Goal: Task Accomplishment & Management: Manage account settings

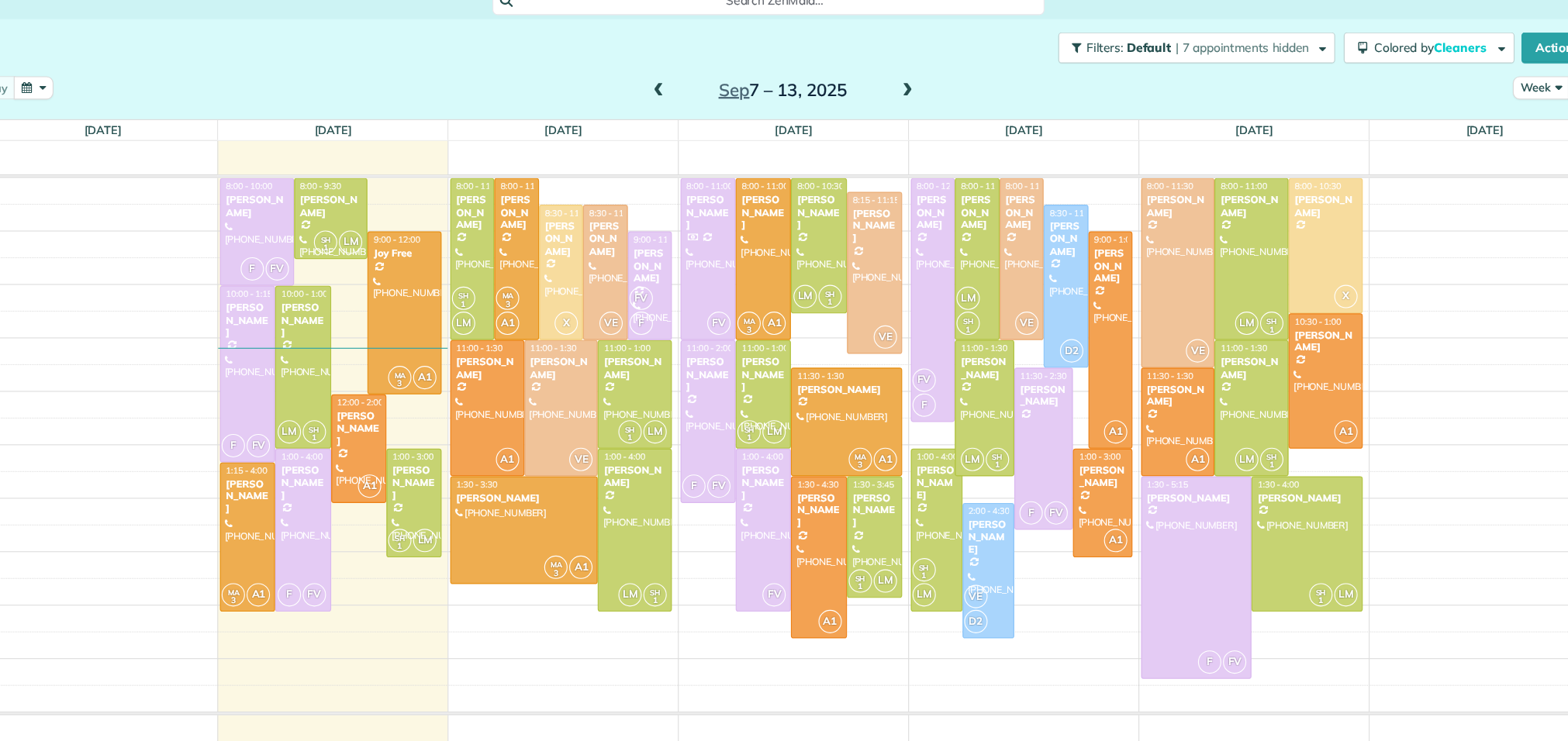
scroll to position [6, 6]
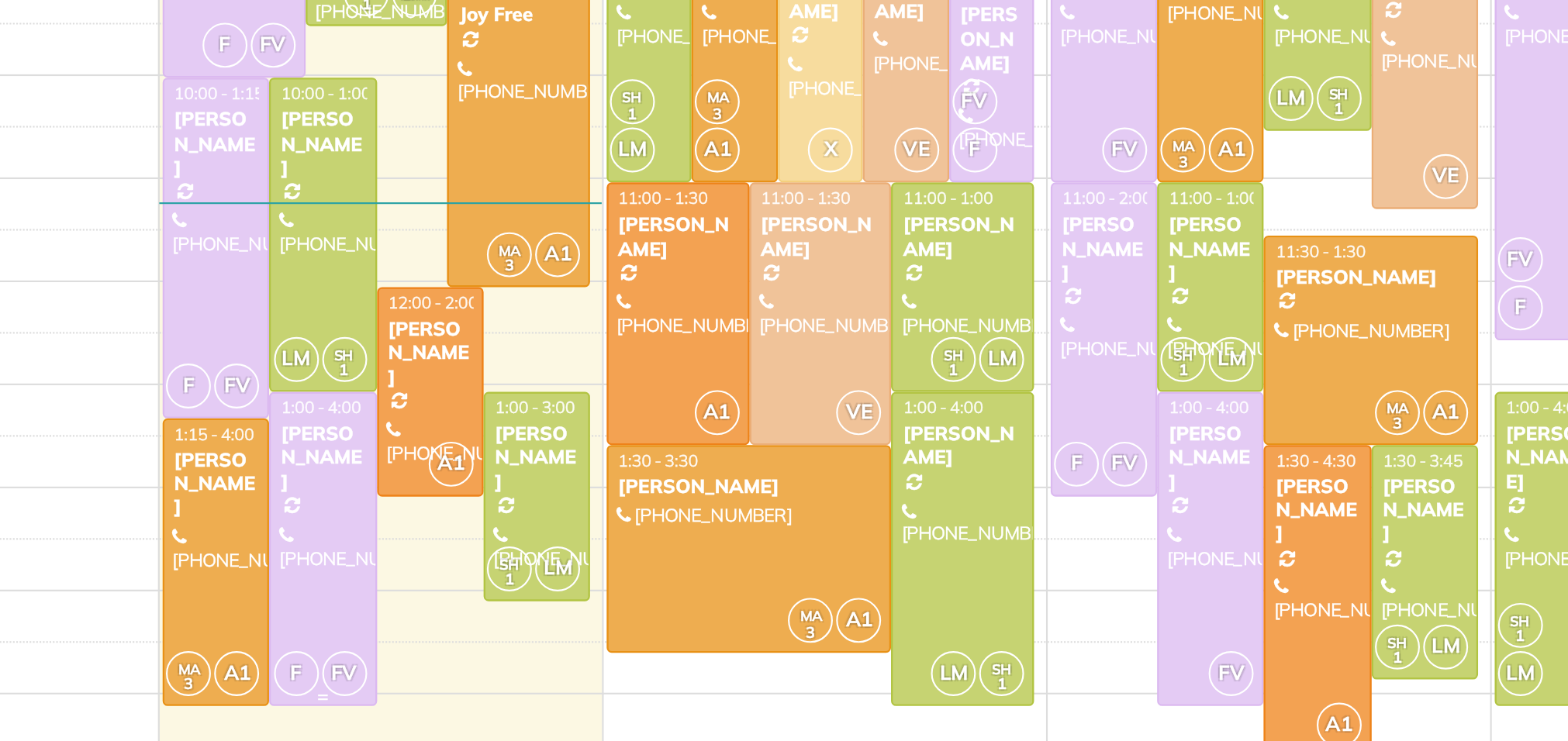
click at [391, 506] on div at bounding box center [389, 521] width 48 height 145
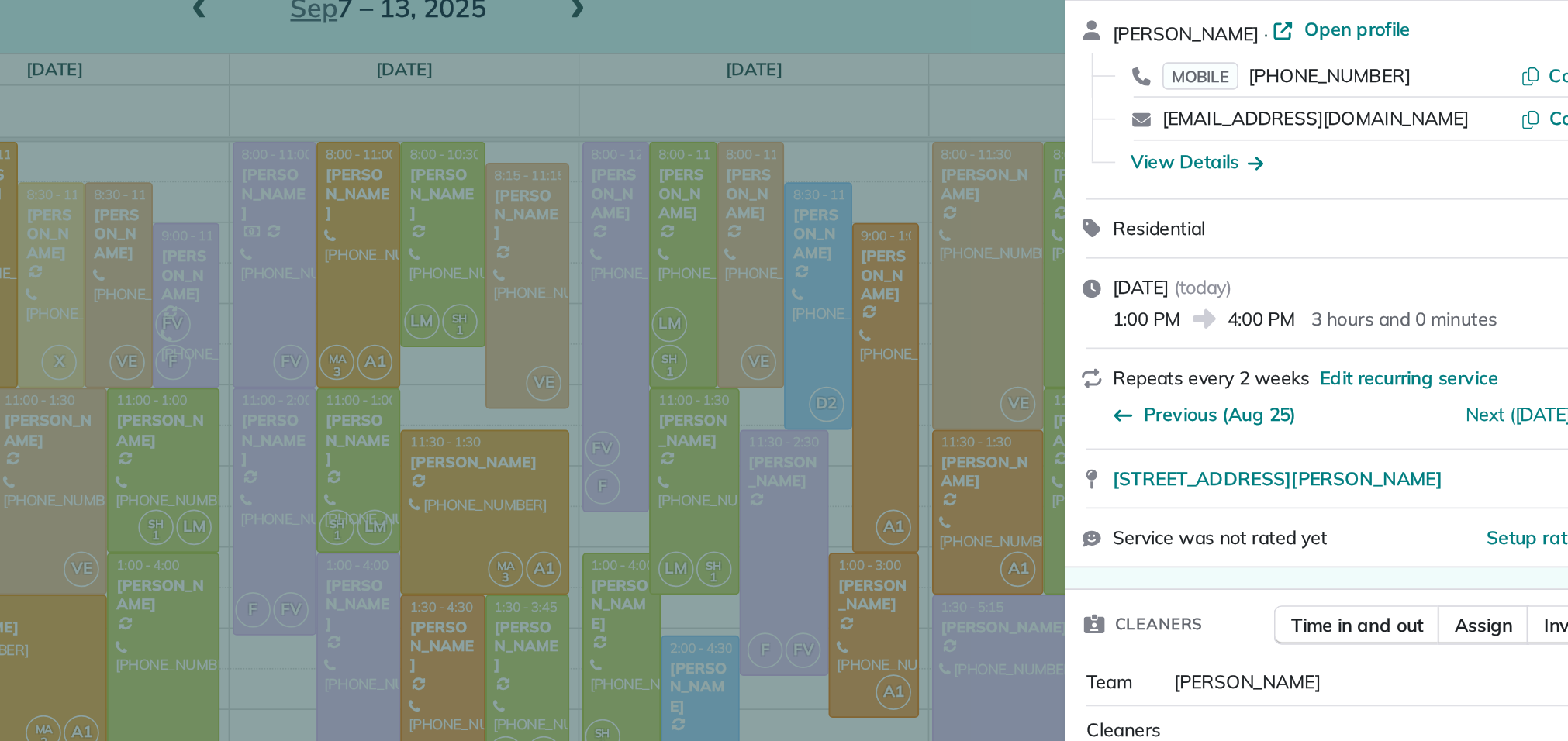
scroll to position [115, 0]
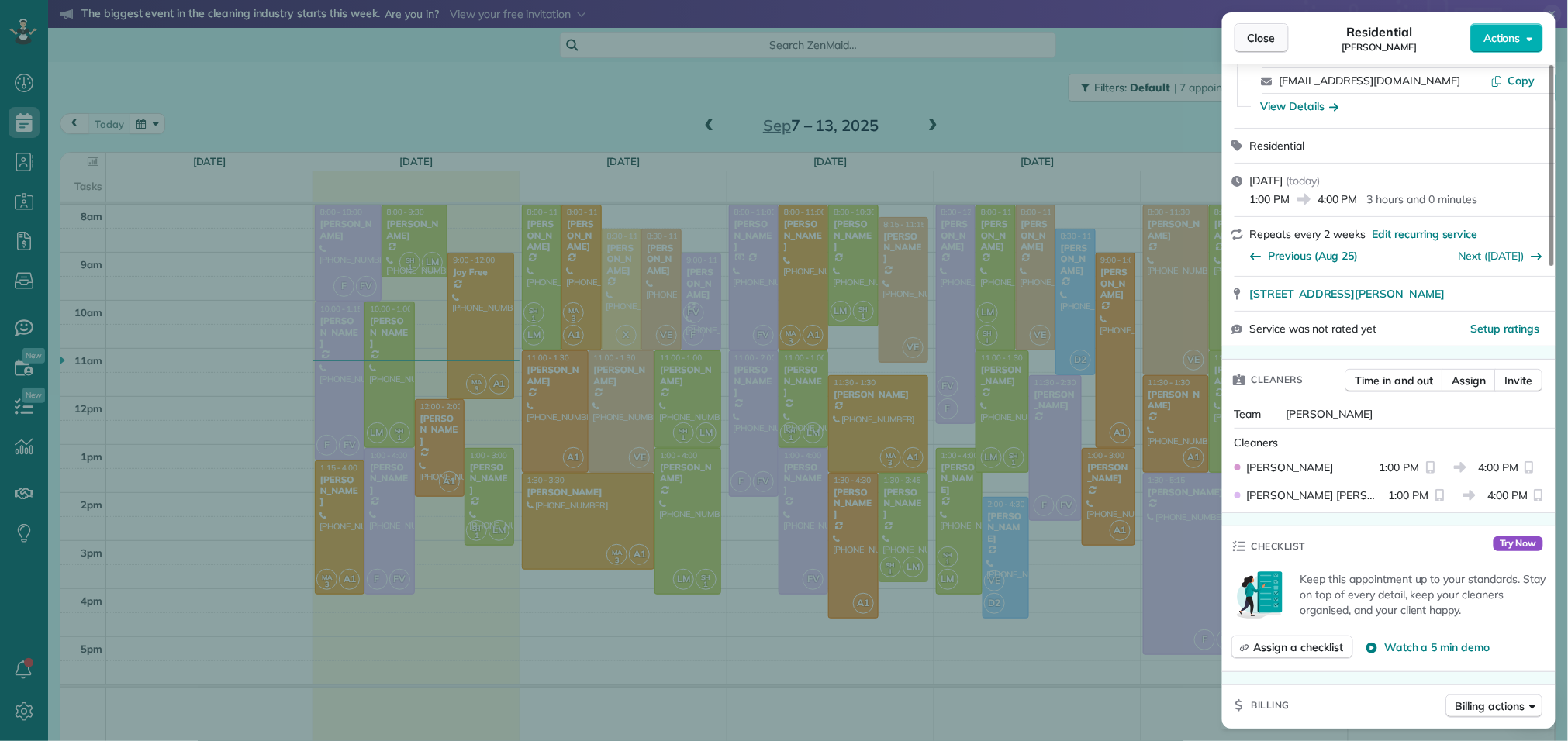
click at [1261, 35] on span "Close" at bounding box center [1261, 38] width 28 height 15
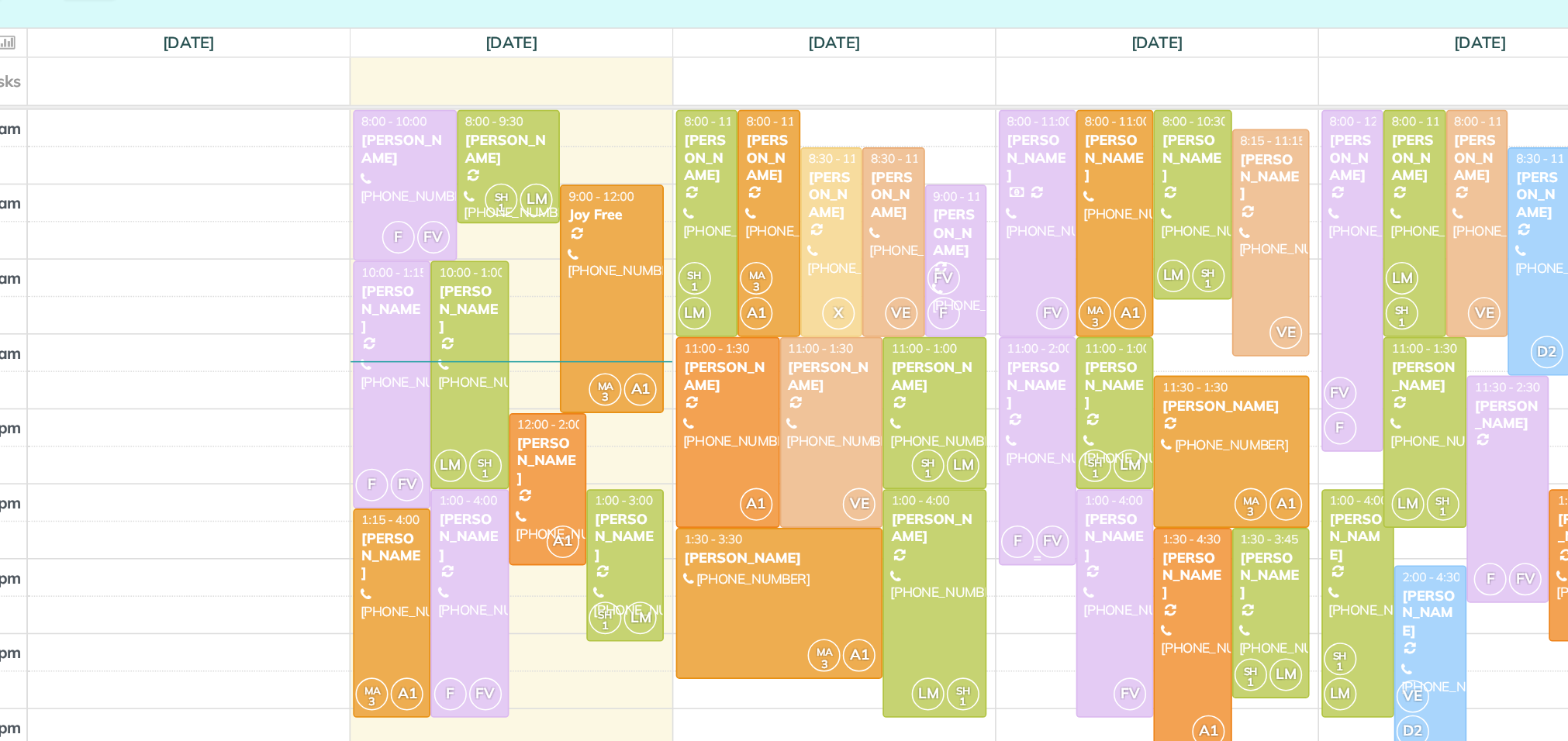
click at [767, 471] on div "F FV" at bounding box center [752, 481] width 45 height 22
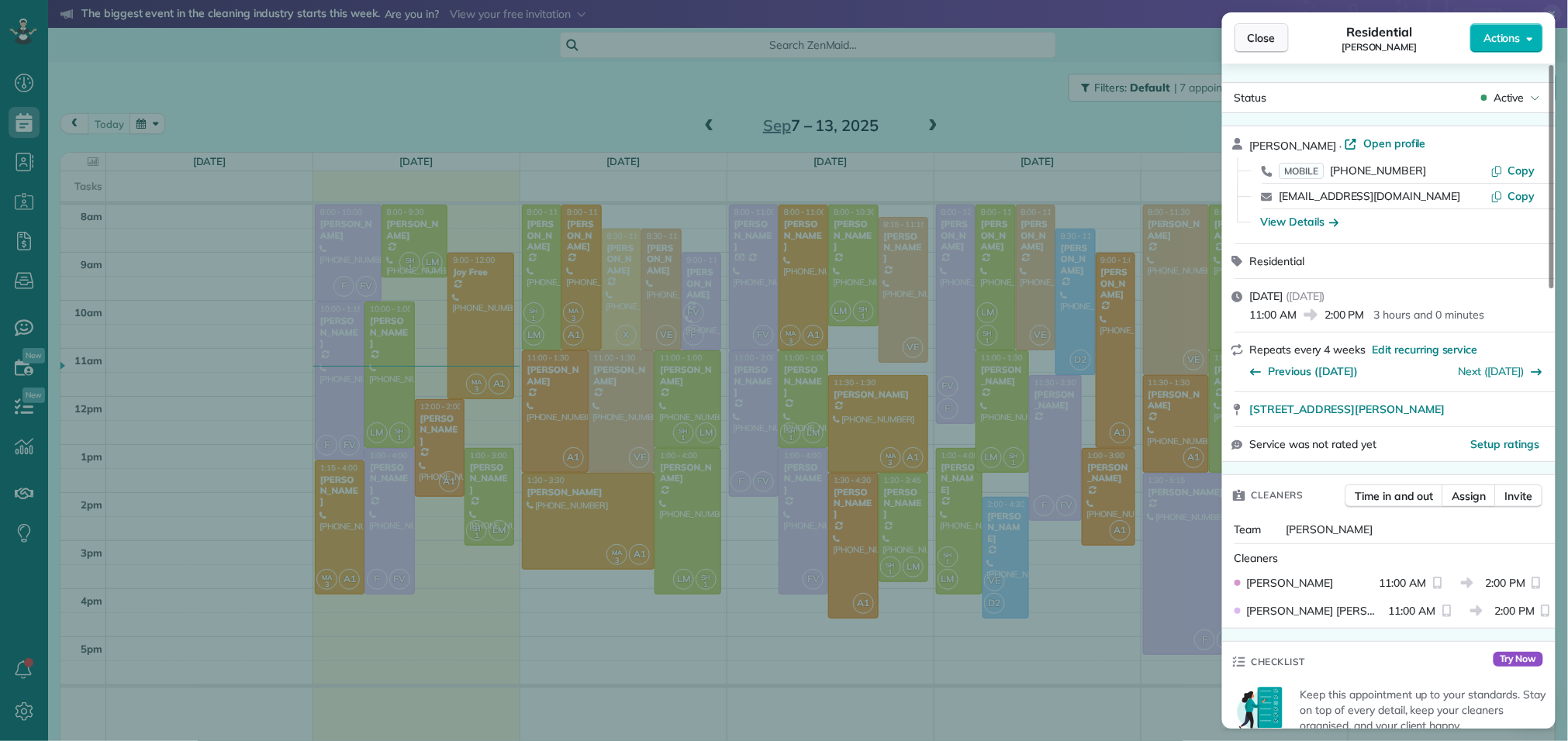
click at [1265, 37] on span "Close" at bounding box center [1261, 38] width 28 height 15
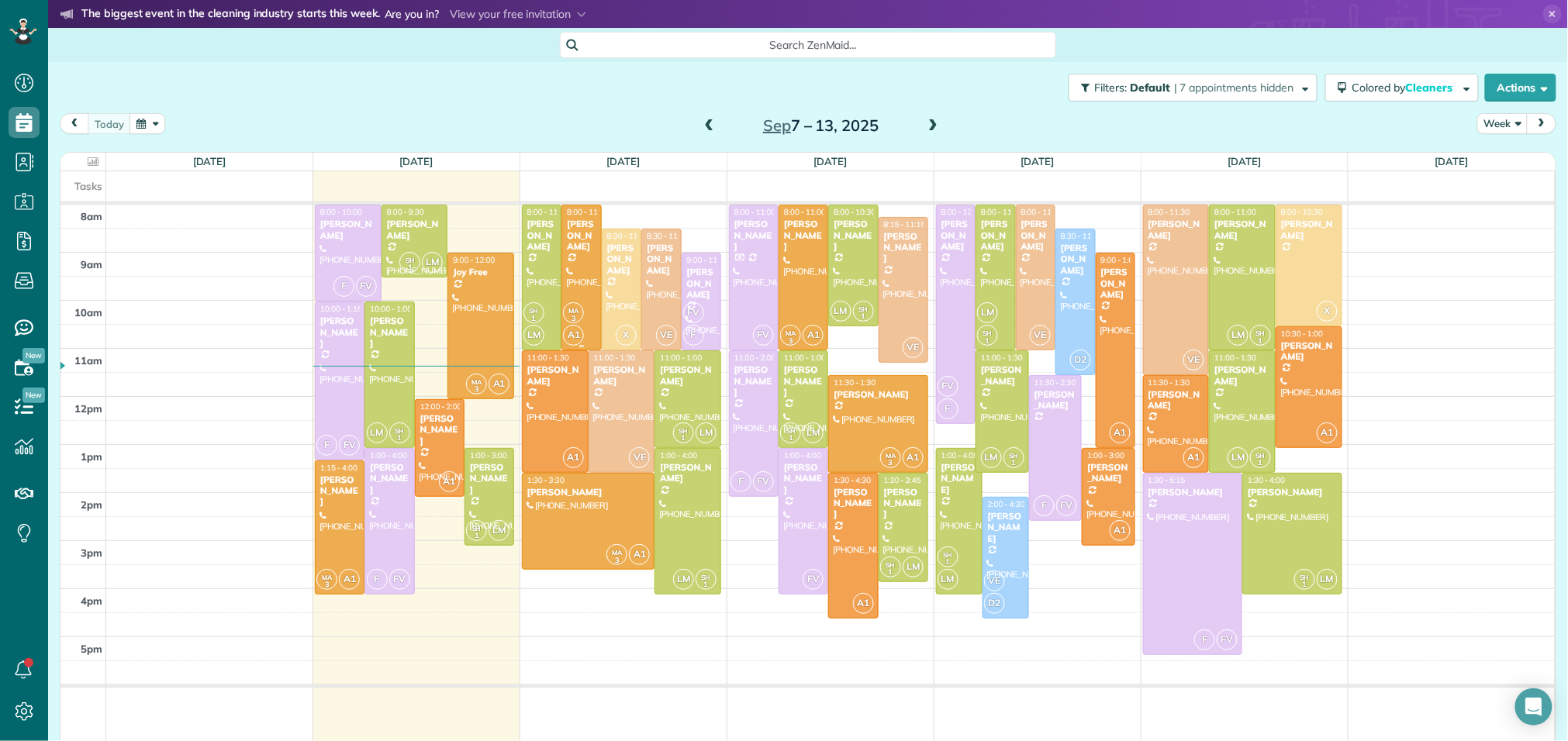
click at [580, 268] on div at bounding box center [581, 277] width 38 height 144
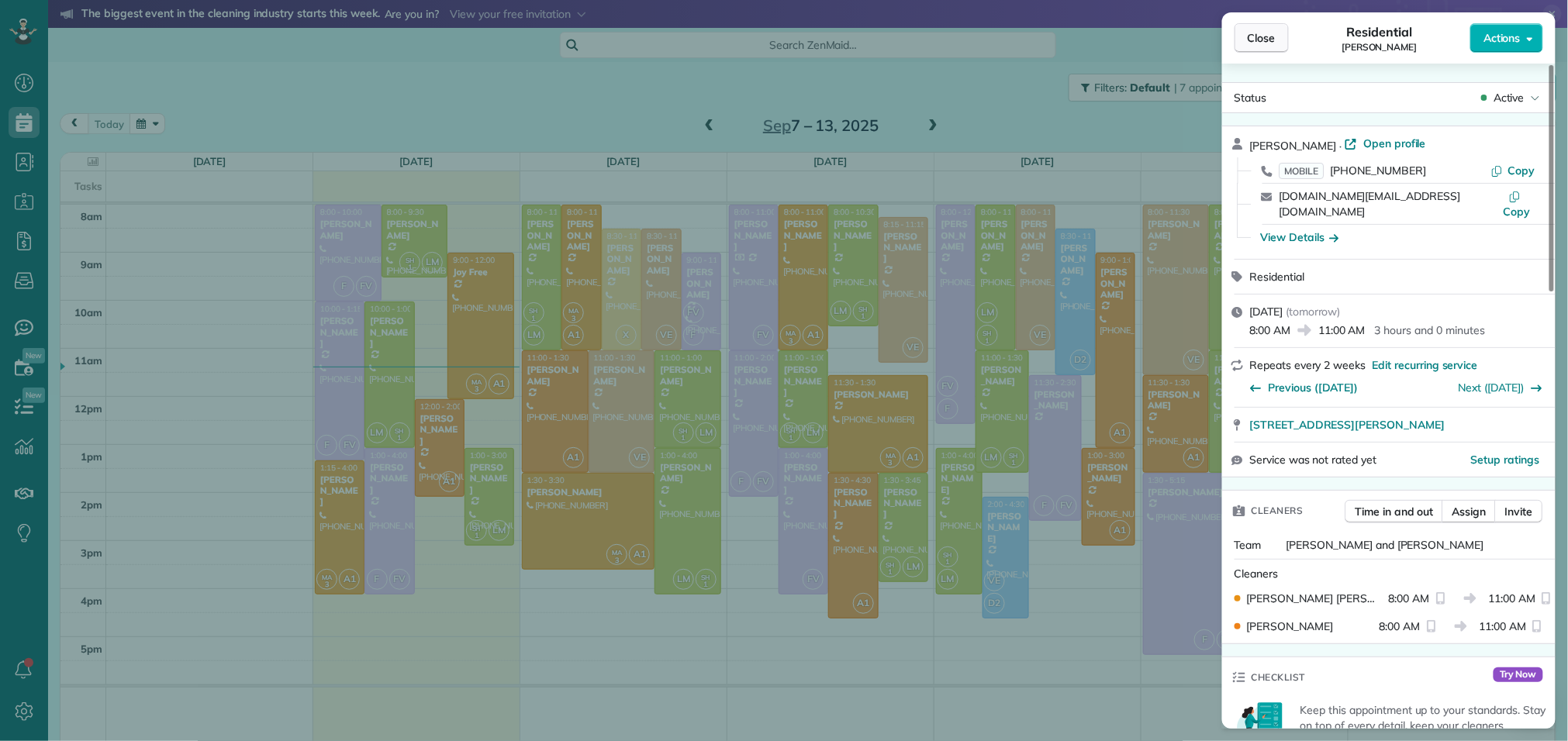
click at [1269, 42] on span "Close" at bounding box center [1261, 38] width 28 height 15
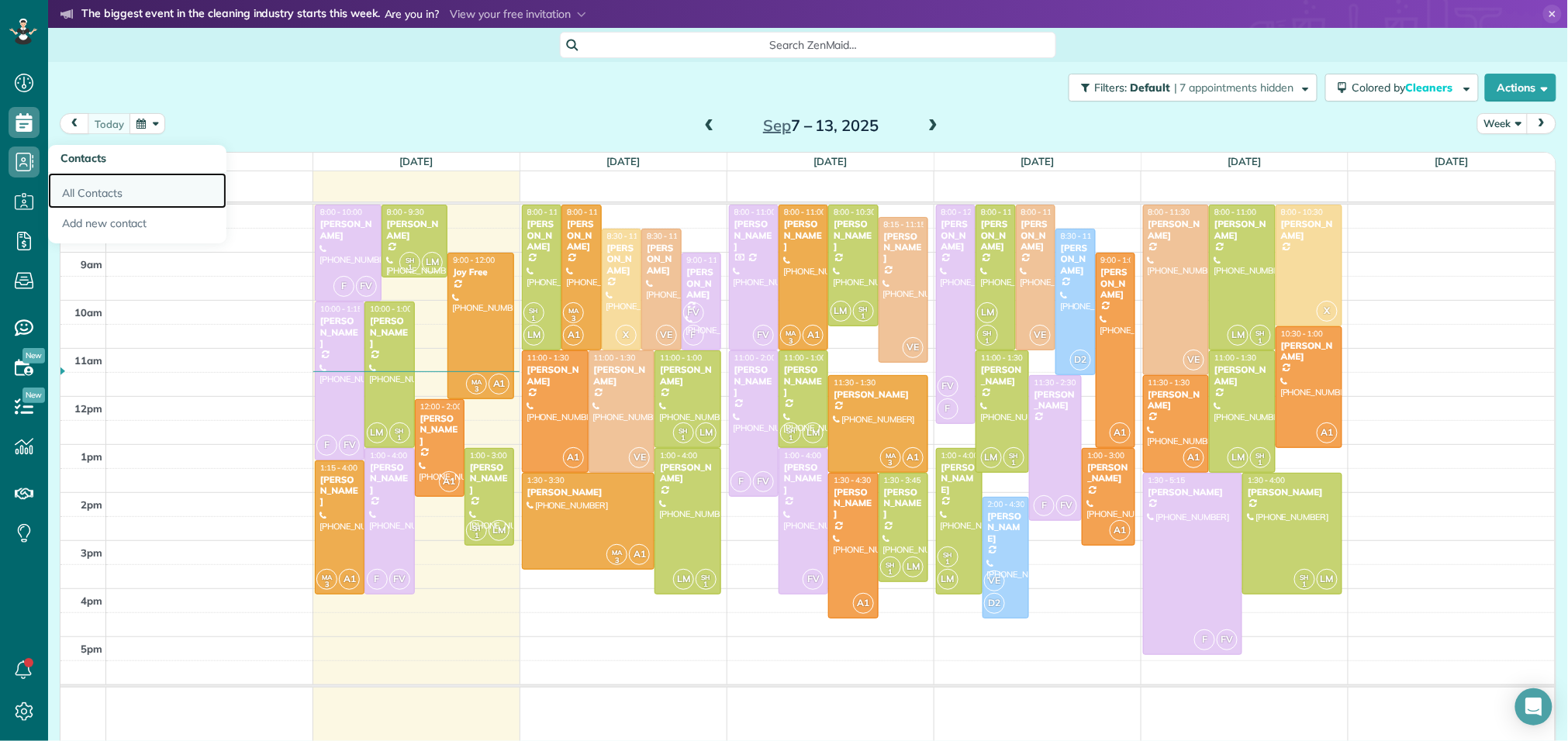
click at [91, 197] on link "All Contacts" at bounding box center [137, 190] width 178 height 35
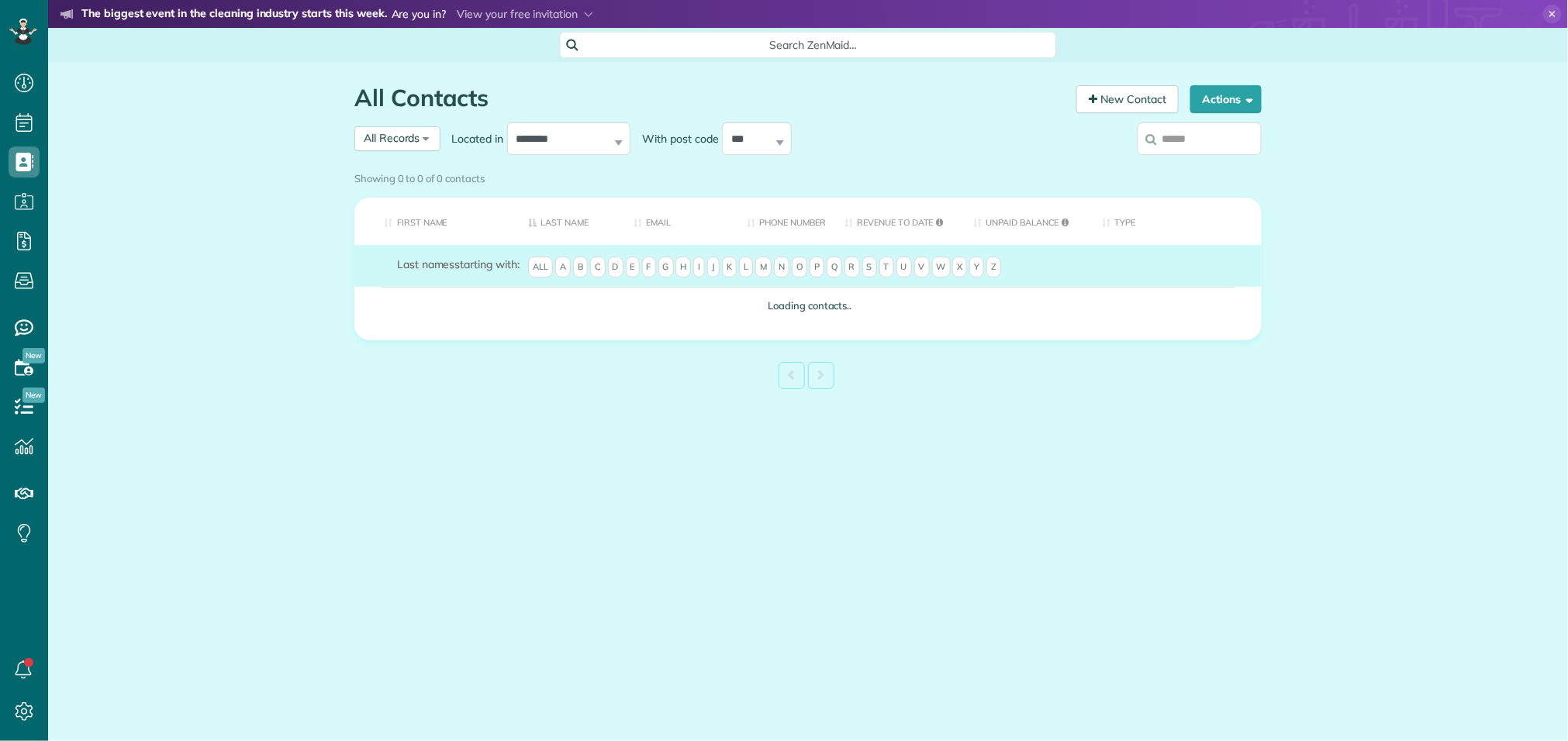
scroll to position [6, 6]
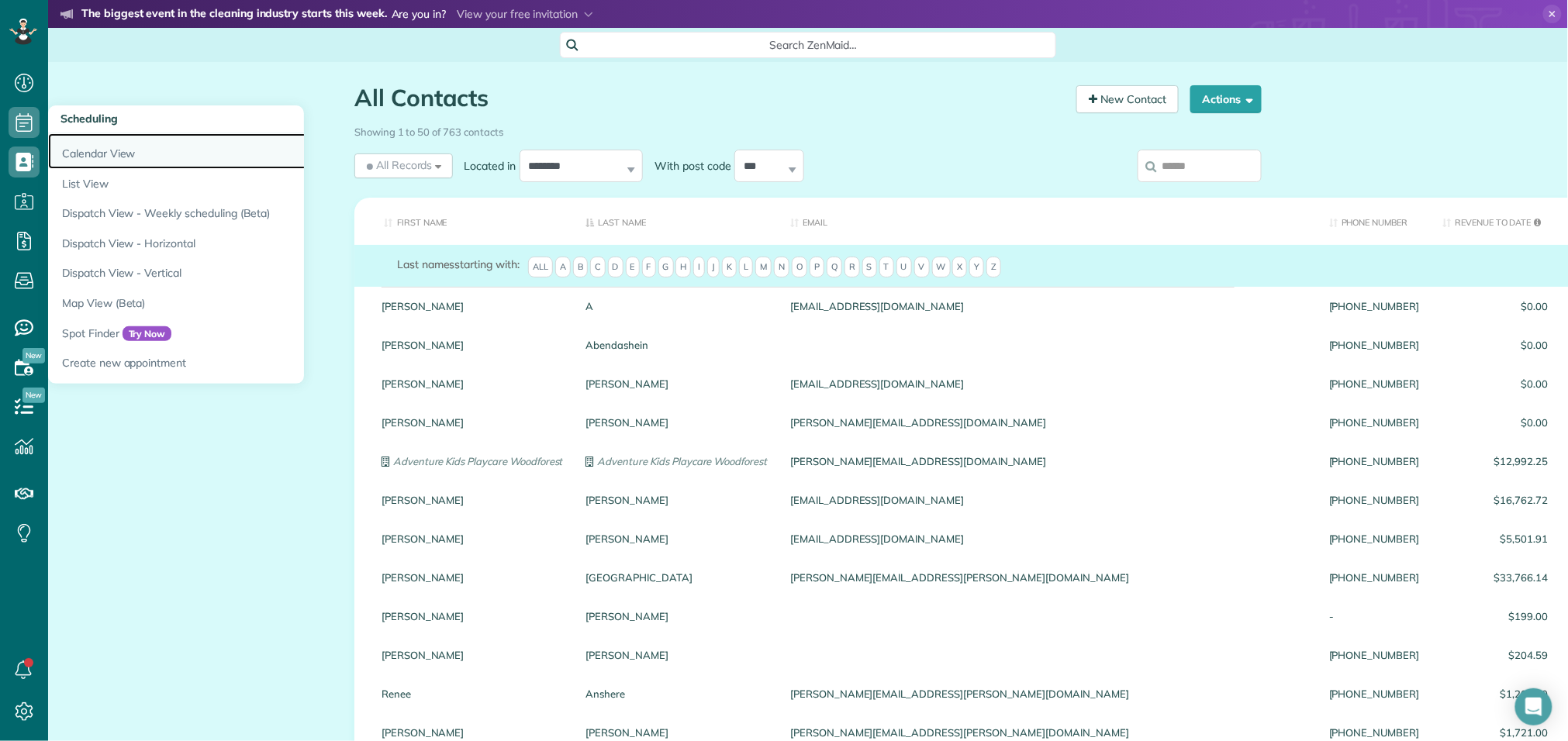
click at [83, 154] on link "Calendar View" at bounding box center [242, 151] width 387 height 35
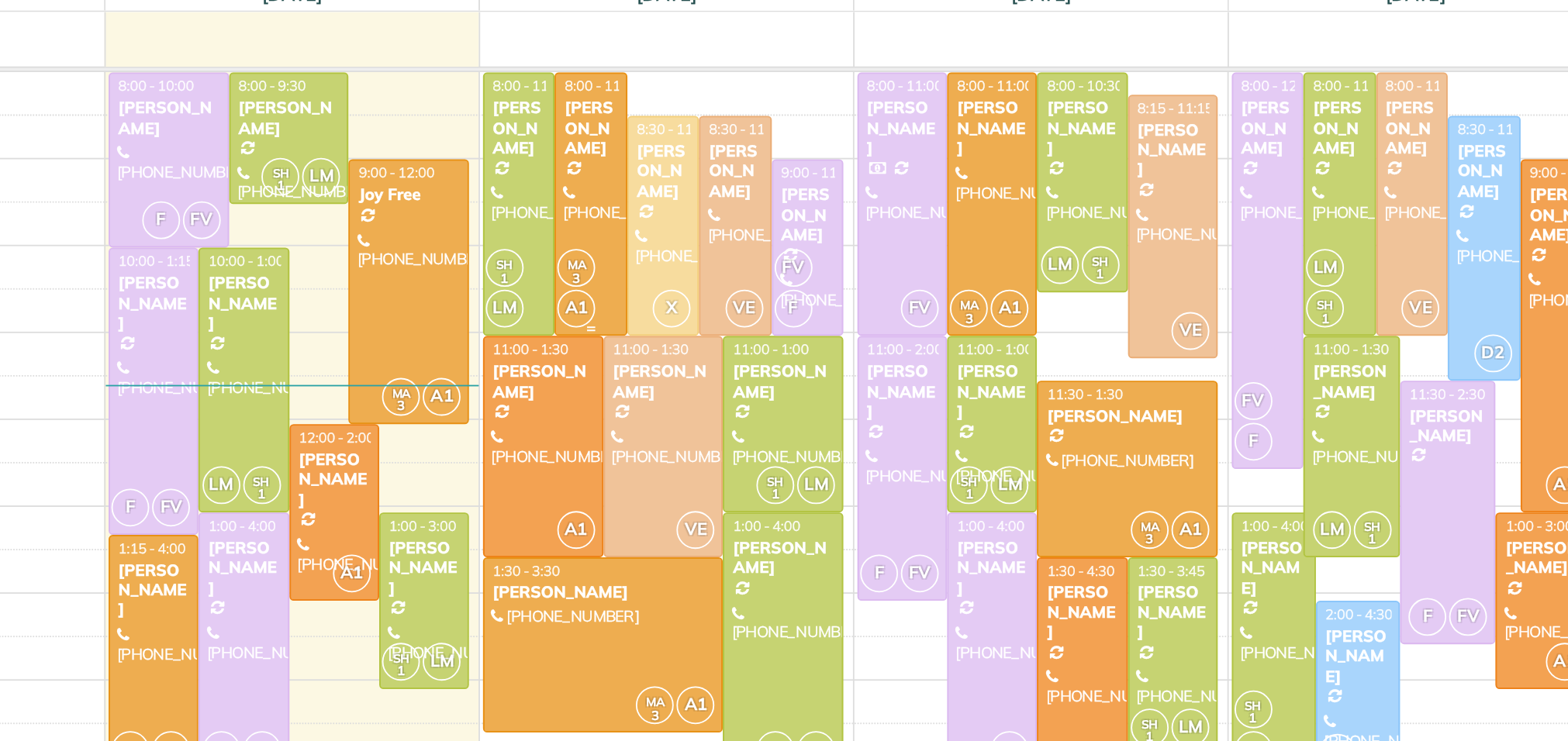
scroll to position [19, 0]
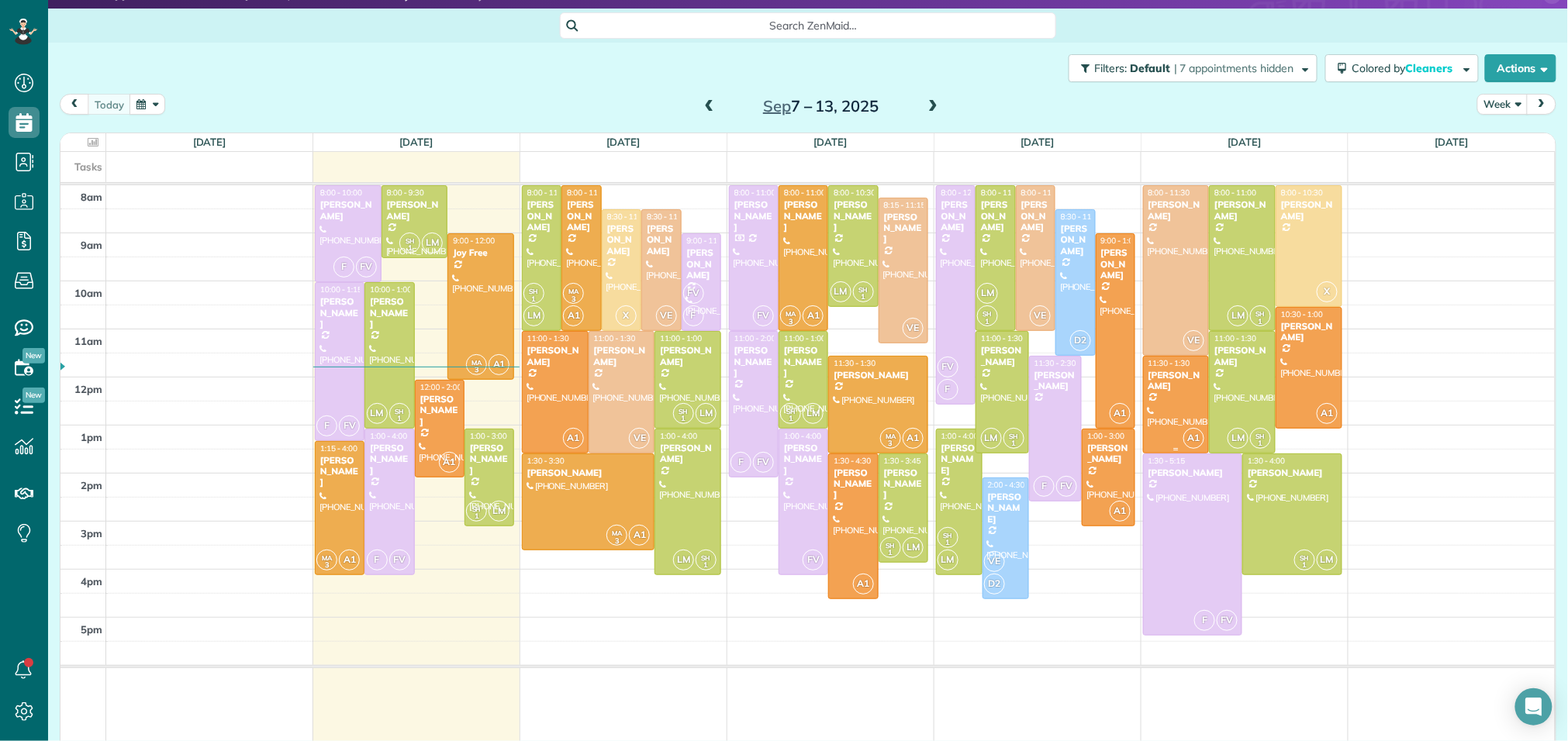
click at [1173, 396] on div at bounding box center [1177, 405] width 65 height 96
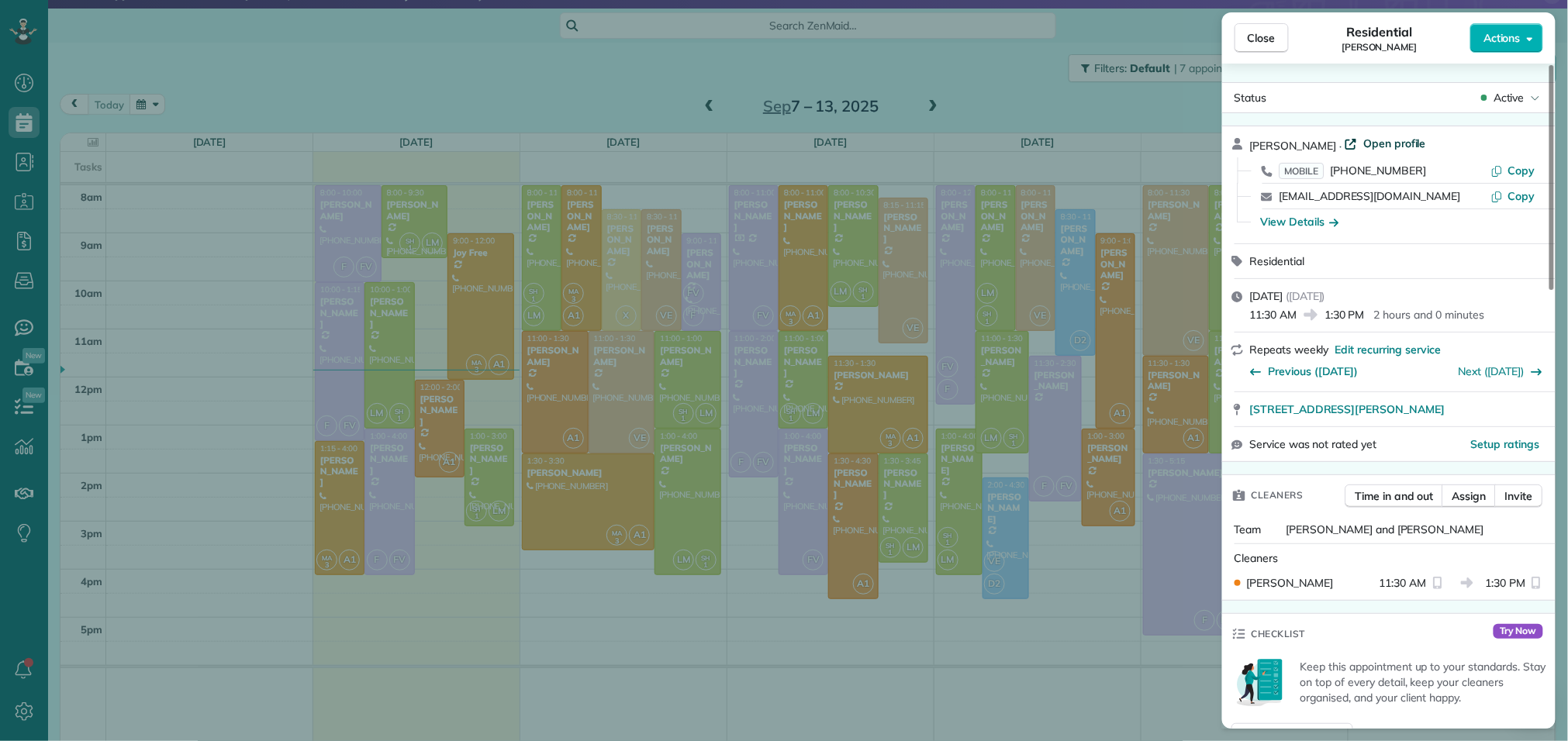
click at [1380, 148] on span "Open profile" at bounding box center [1394, 144] width 62 height 15
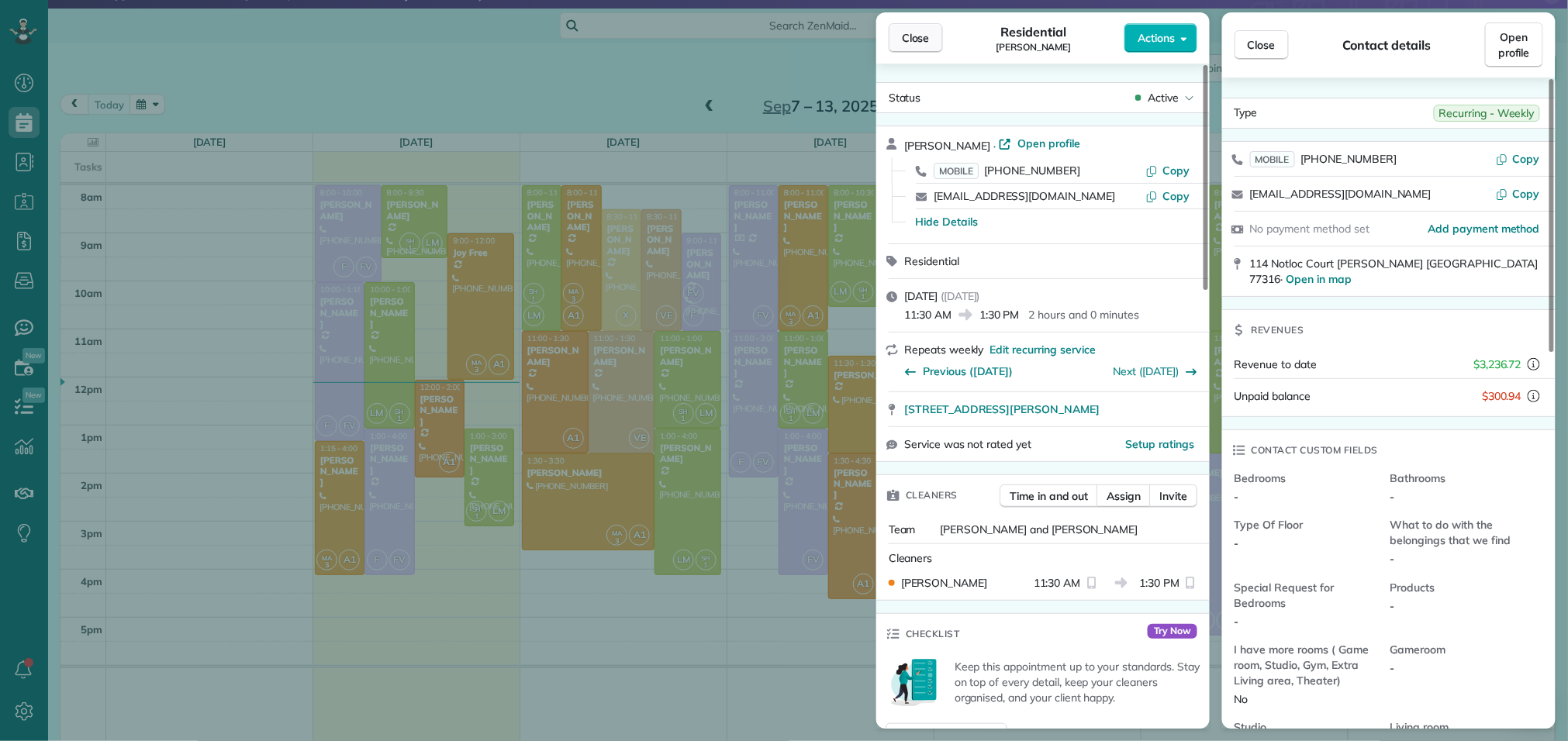
click at [930, 40] on button "Close" at bounding box center [916, 37] width 55 height 30
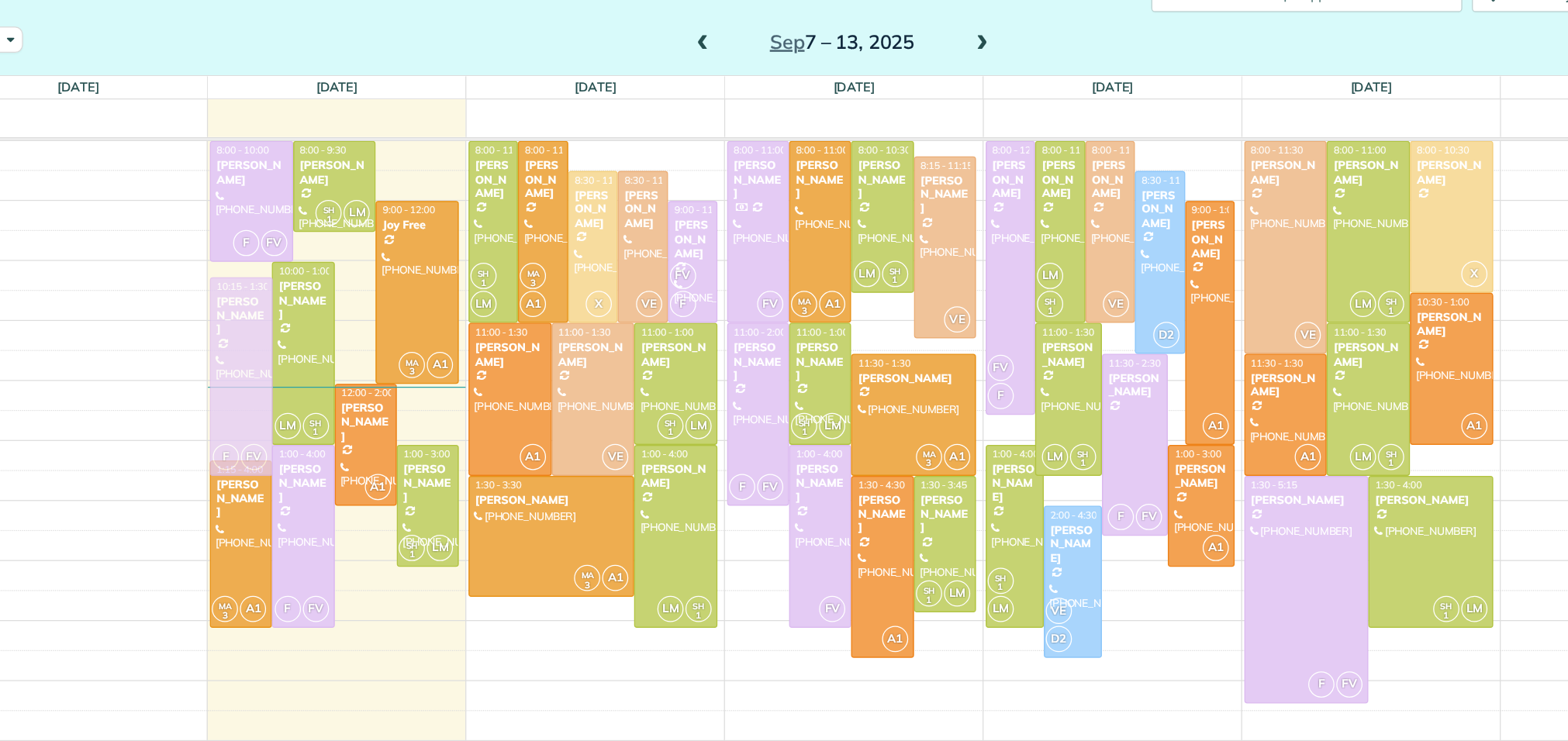
drag, startPoint x: 346, startPoint y: 315, endPoint x: 346, endPoint y: 325, distance: 10.0
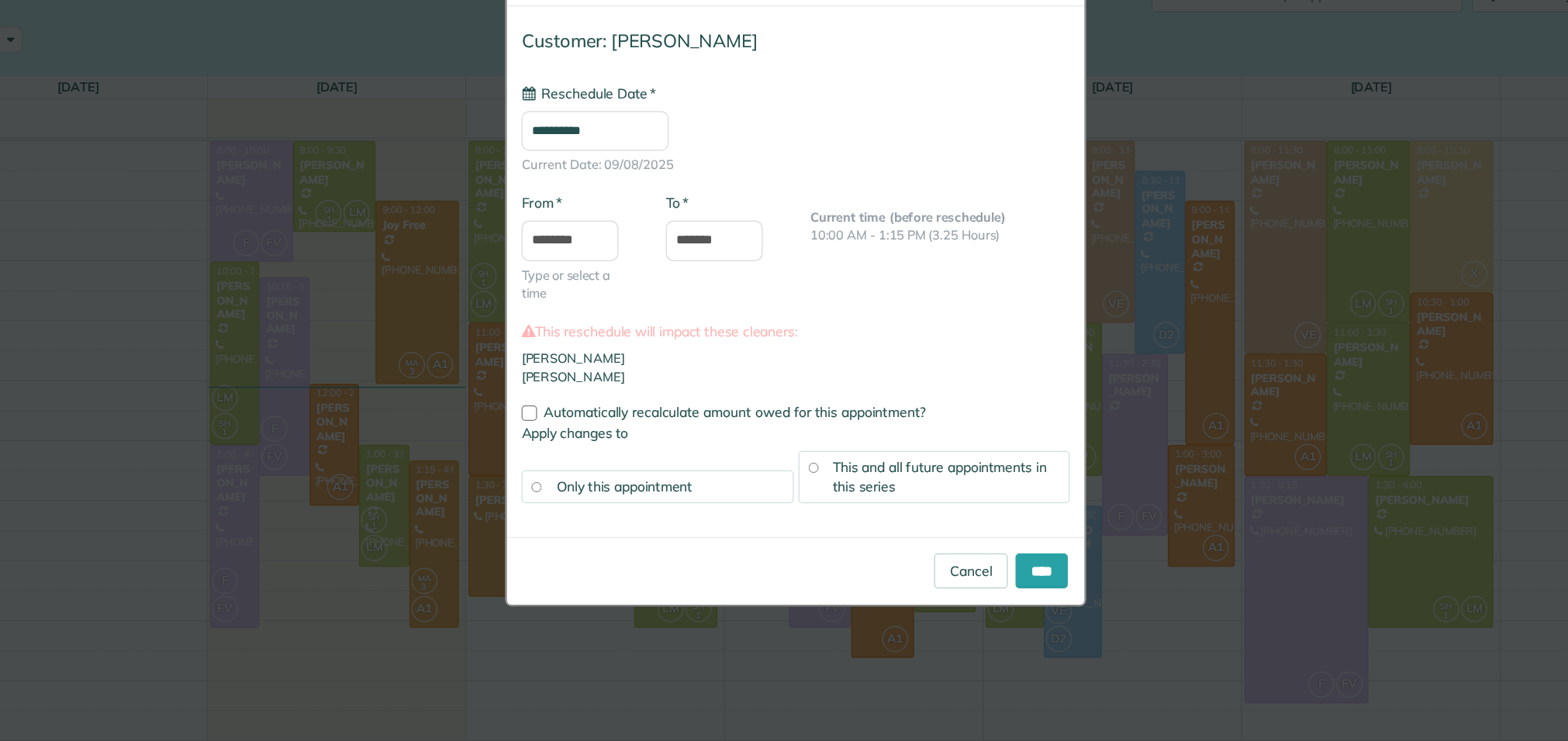
click at [599, 183] on input "**********" at bounding box center [623, 176] width 118 height 32
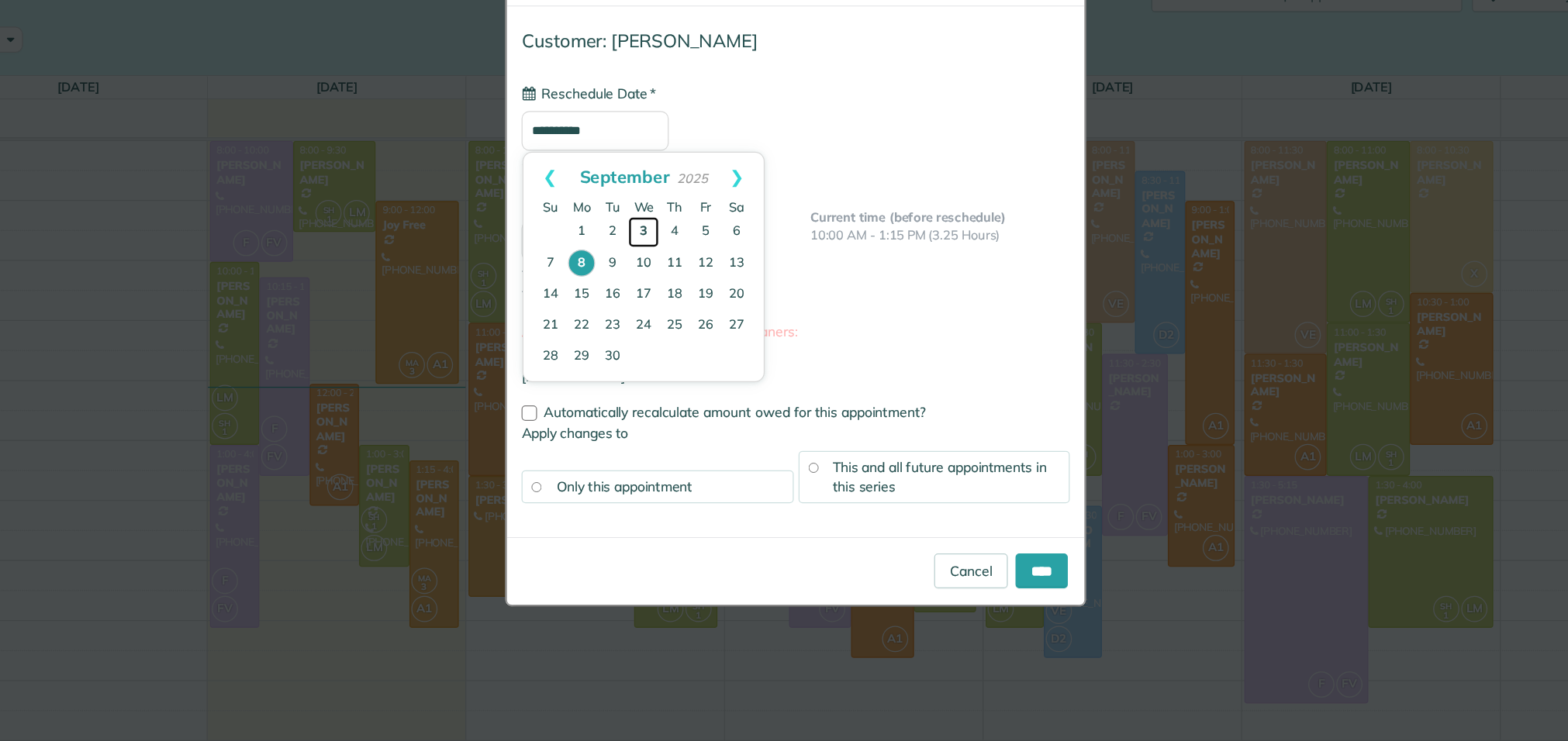
click at [663, 258] on link "3" at bounding box center [663, 258] width 25 height 25
type input "**********"
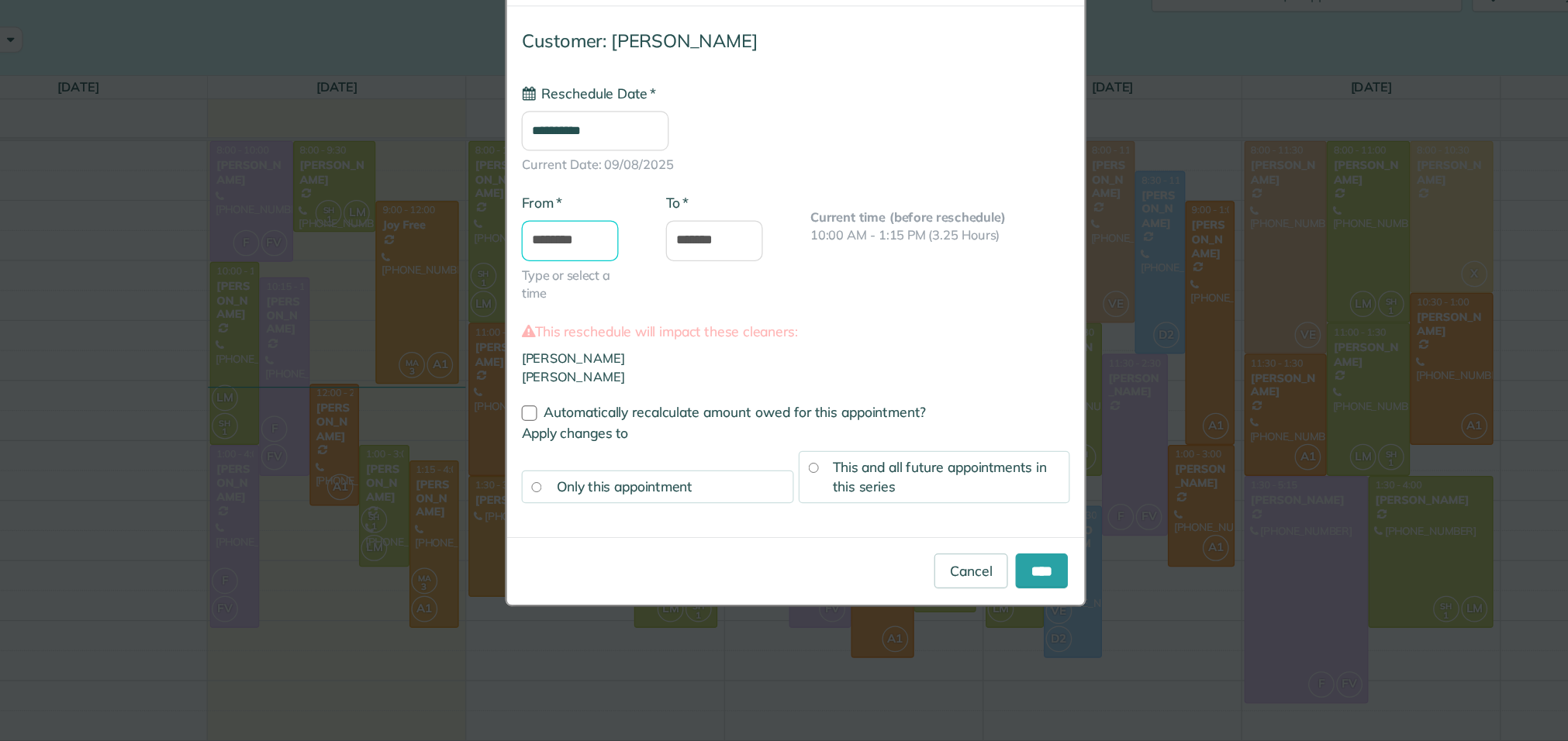
click at [601, 266] on input "********" at bounding box center [603, 266] width 78 height 33
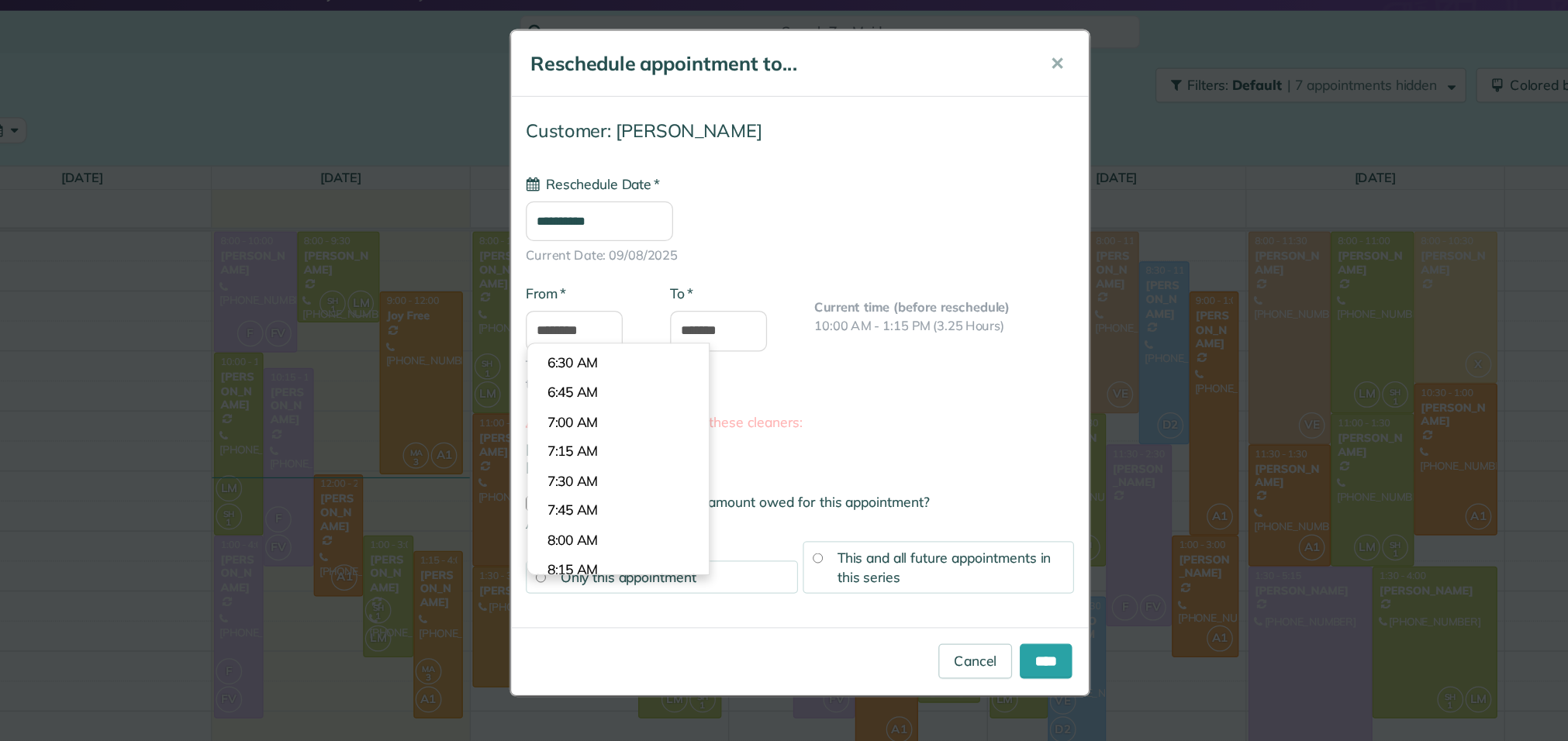
scroll to position [614, 0]
click at [655, 403] on body "Dashboard Scheduling Calendar View List View Dispatch View - Weekly scheduling …" at bounding box center [784, 370] width 1568 height 741
type input "*******"
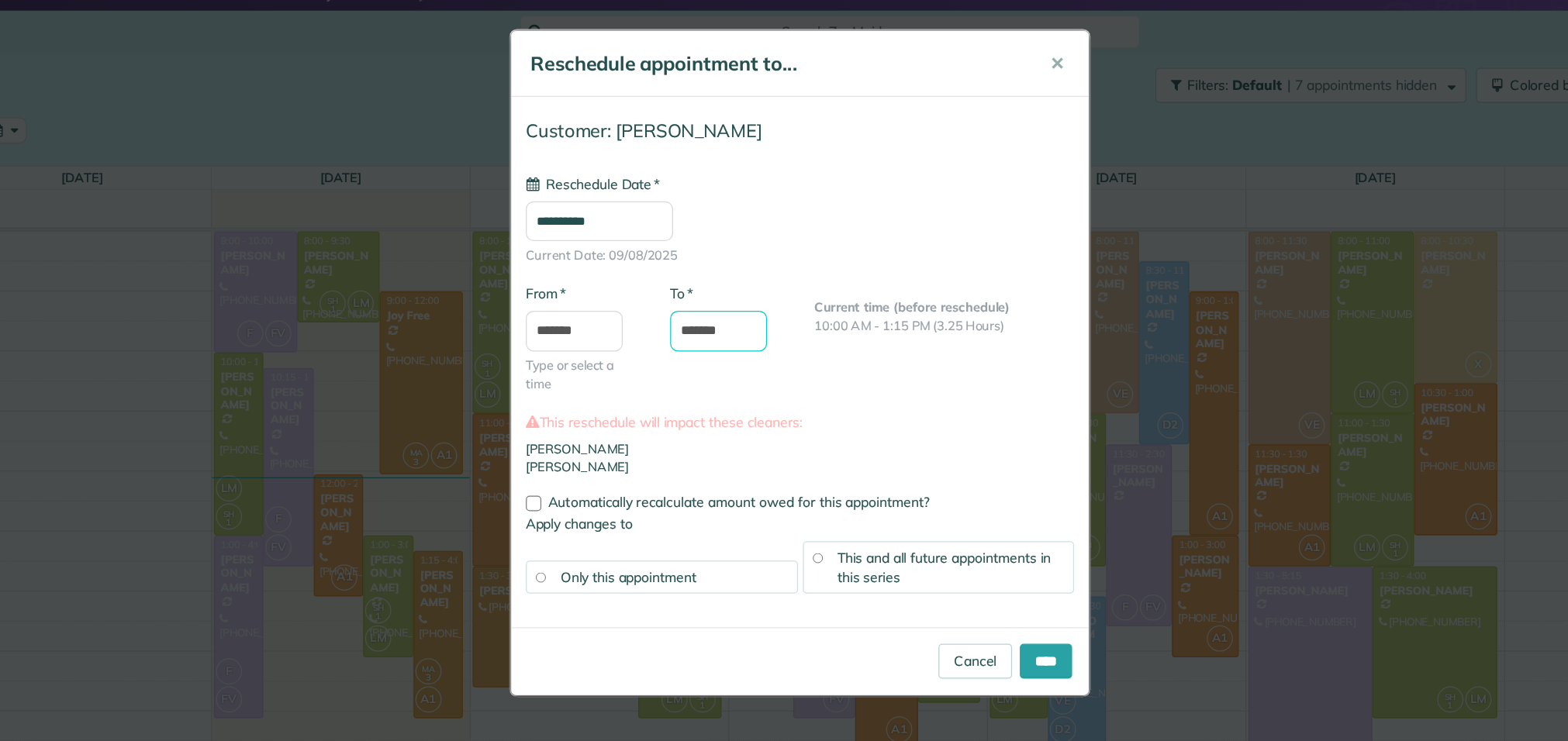
click at [734, 266] on input "*******" at bounding box center [718, 266] width 78 height 33
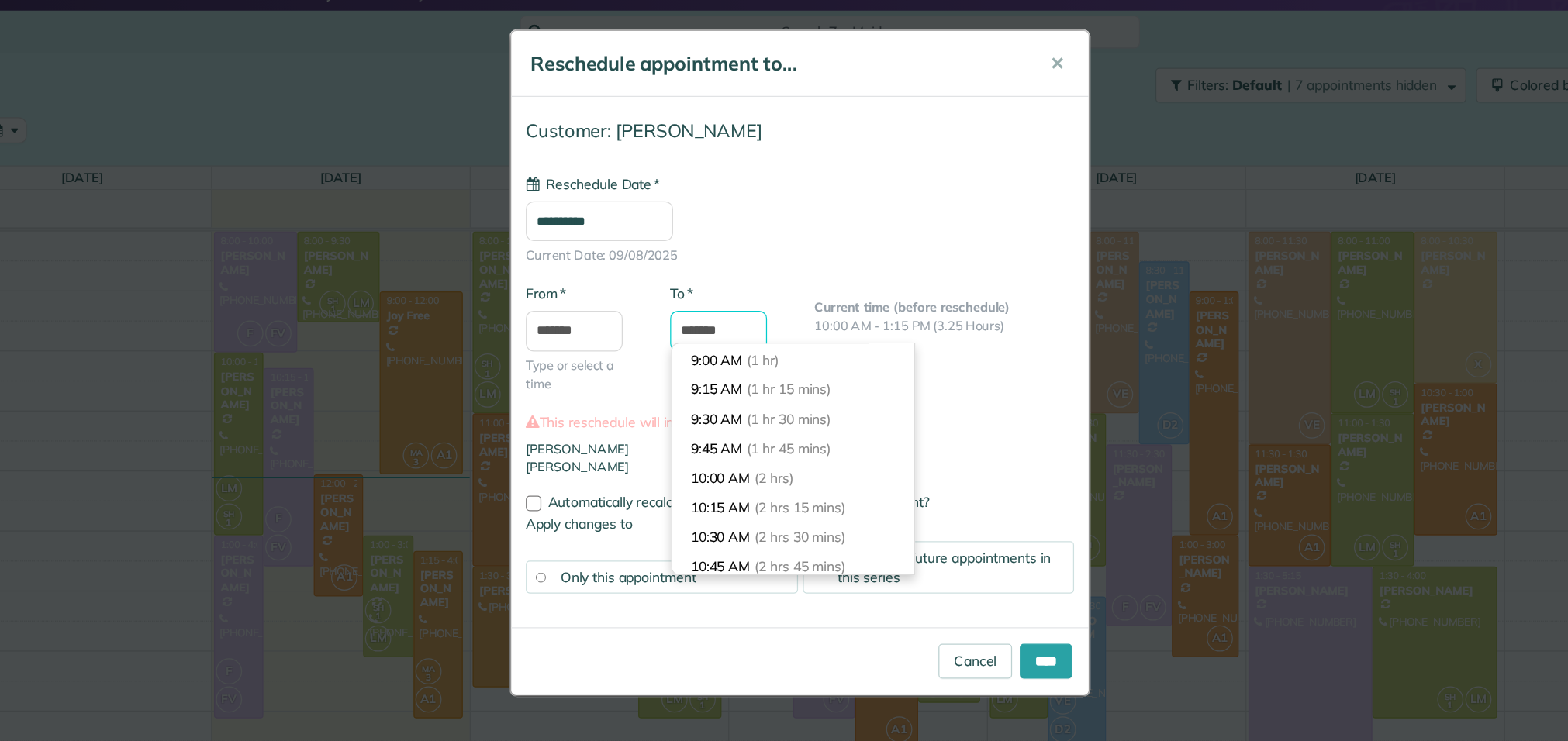
scroll to position [96, 0]
click at [813, 379] on li "10:00 AM (2 hrs)" at bounding box center [779, 381] width 194 height 24
type input "********"
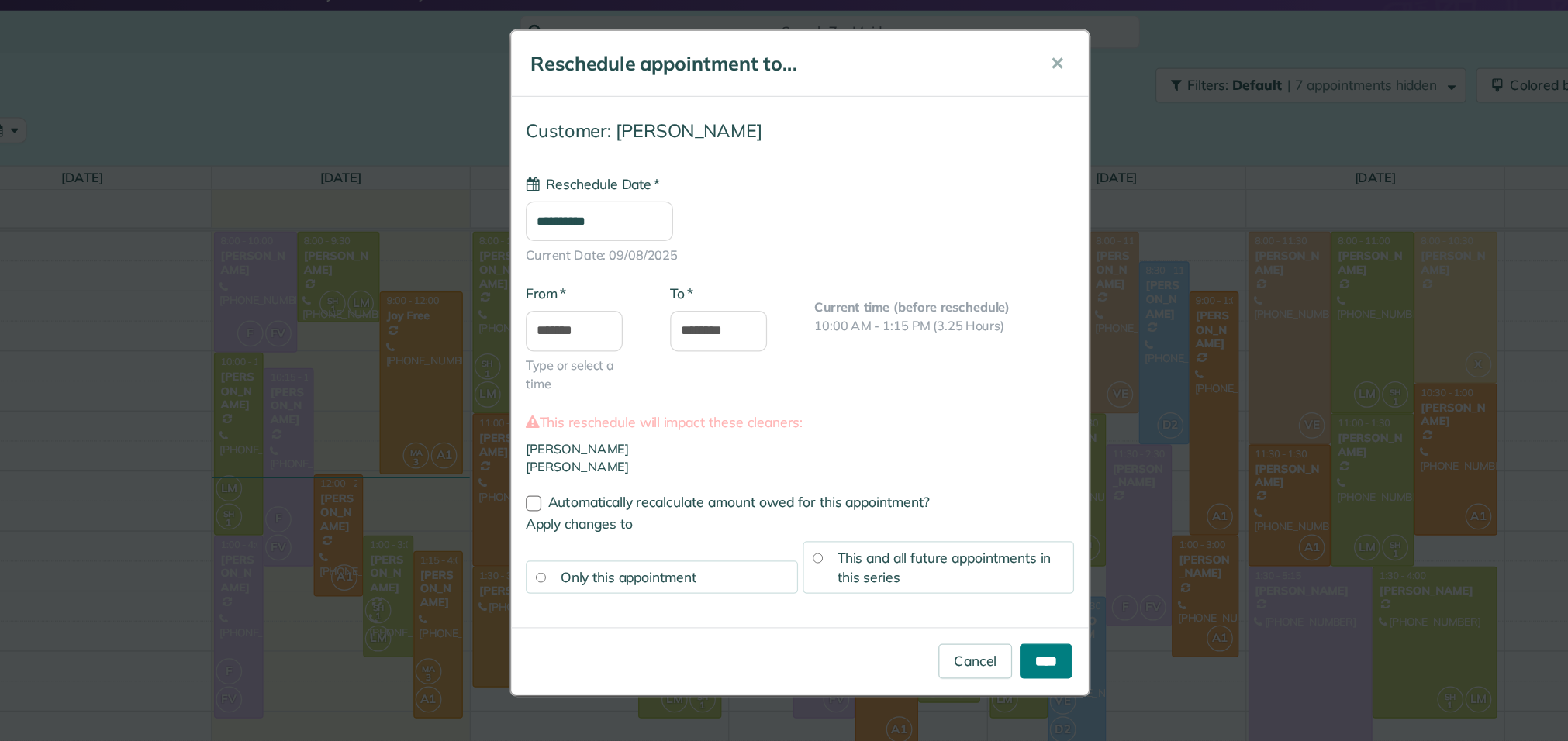
click at [977, 530] on input "****" at bounding box center [981, 529] width 42 height 28
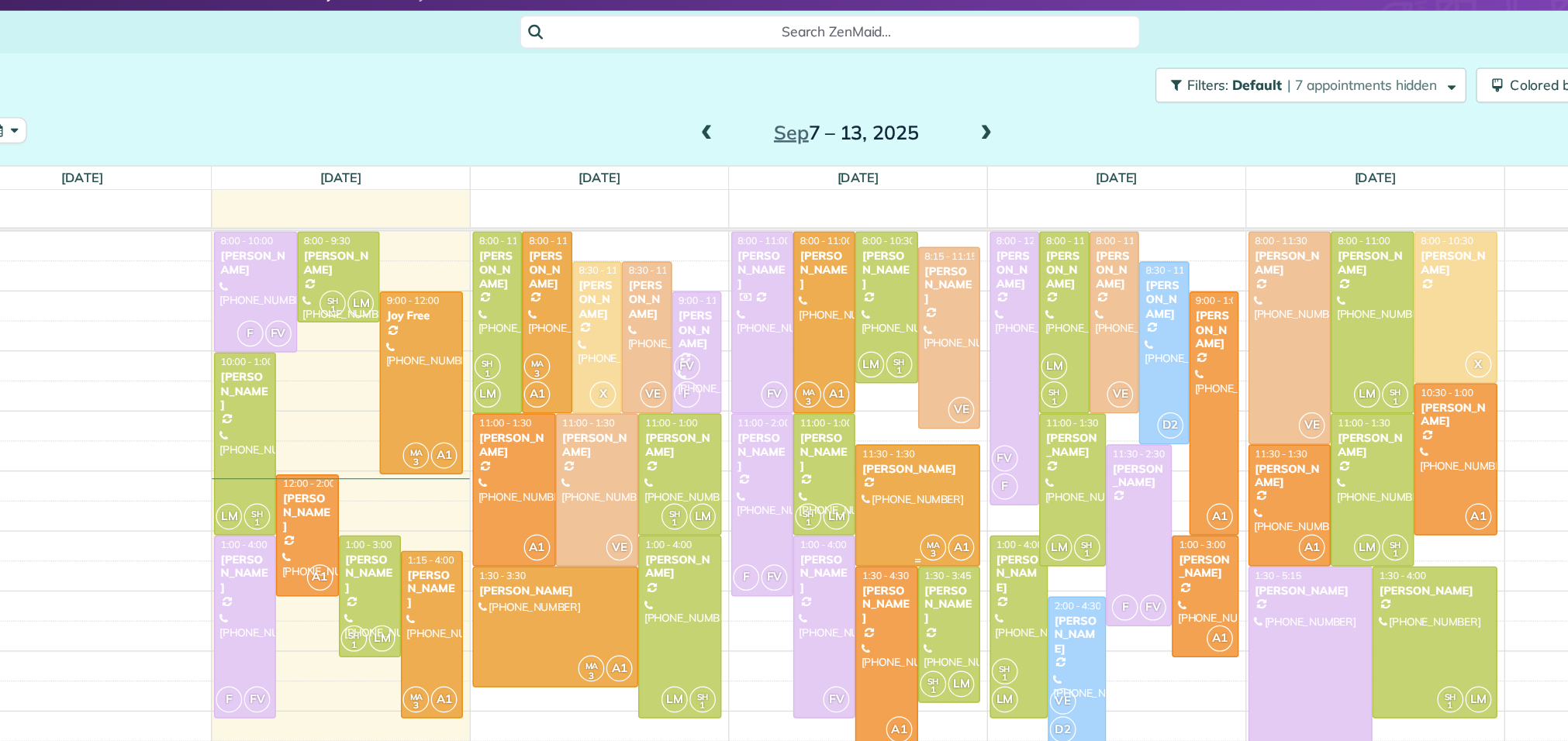
scroll to position [48, 0]
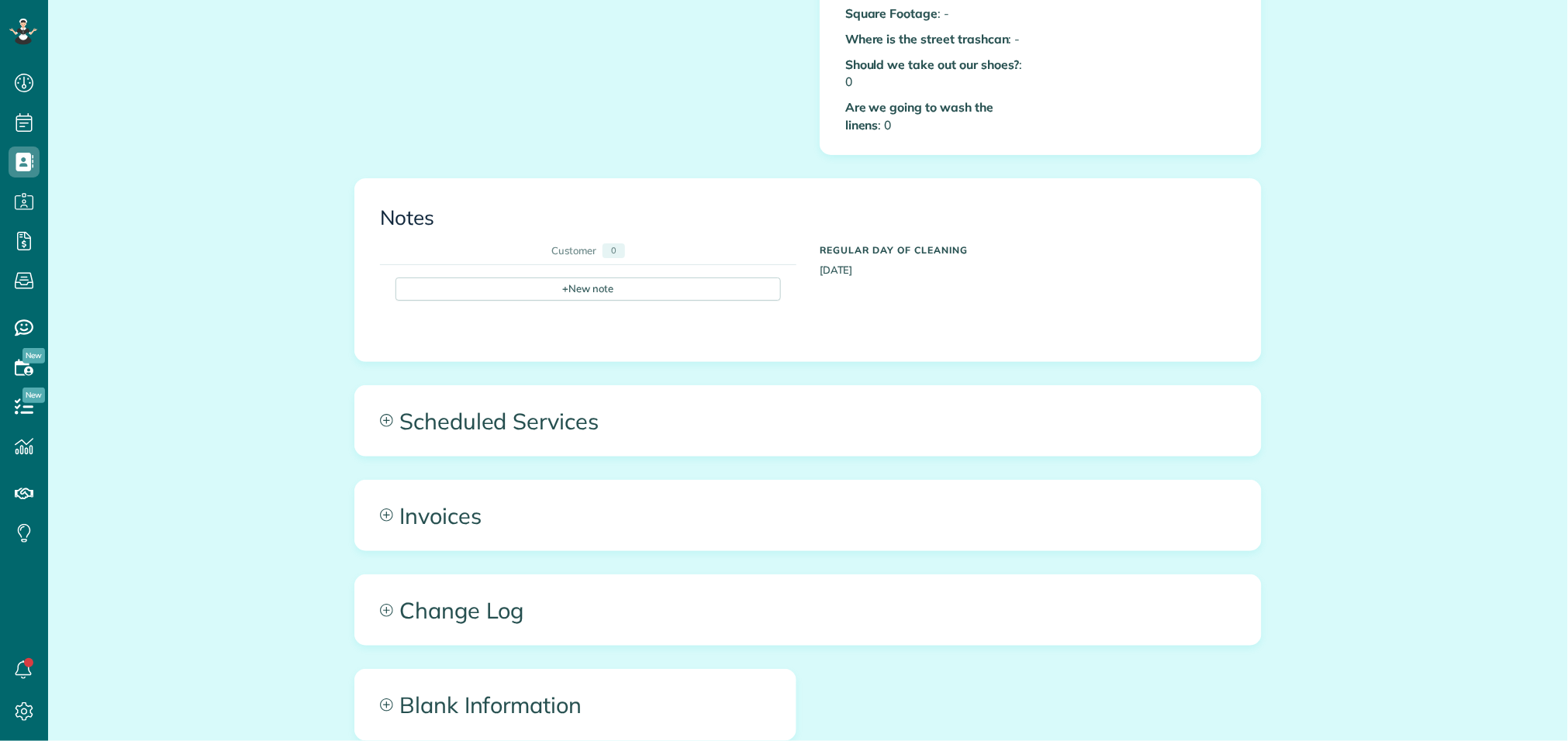
scroll to position [839, 0]
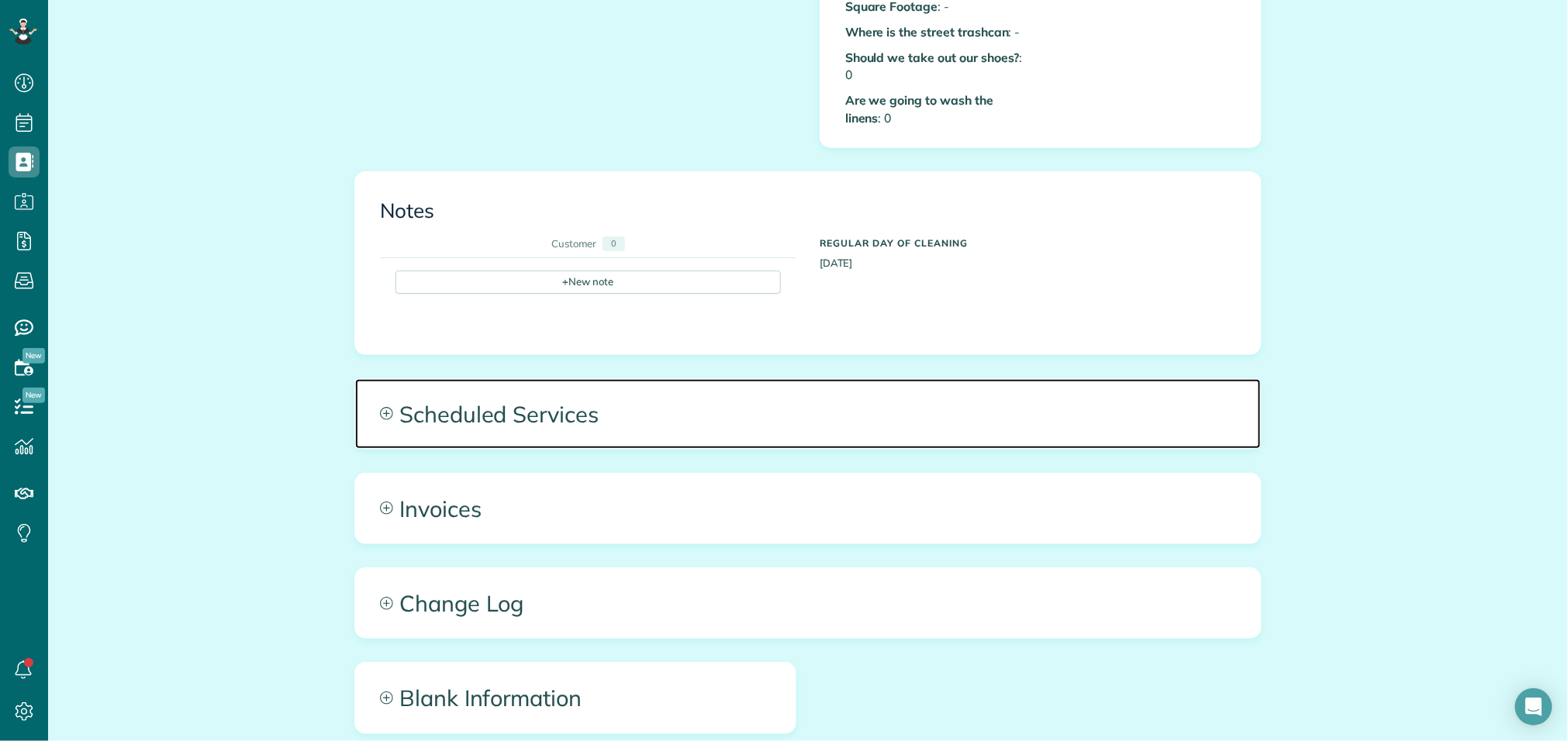
click at [464, 419] on span "Scheduled Services" at bounding box center [807, 413] width 905 height 70
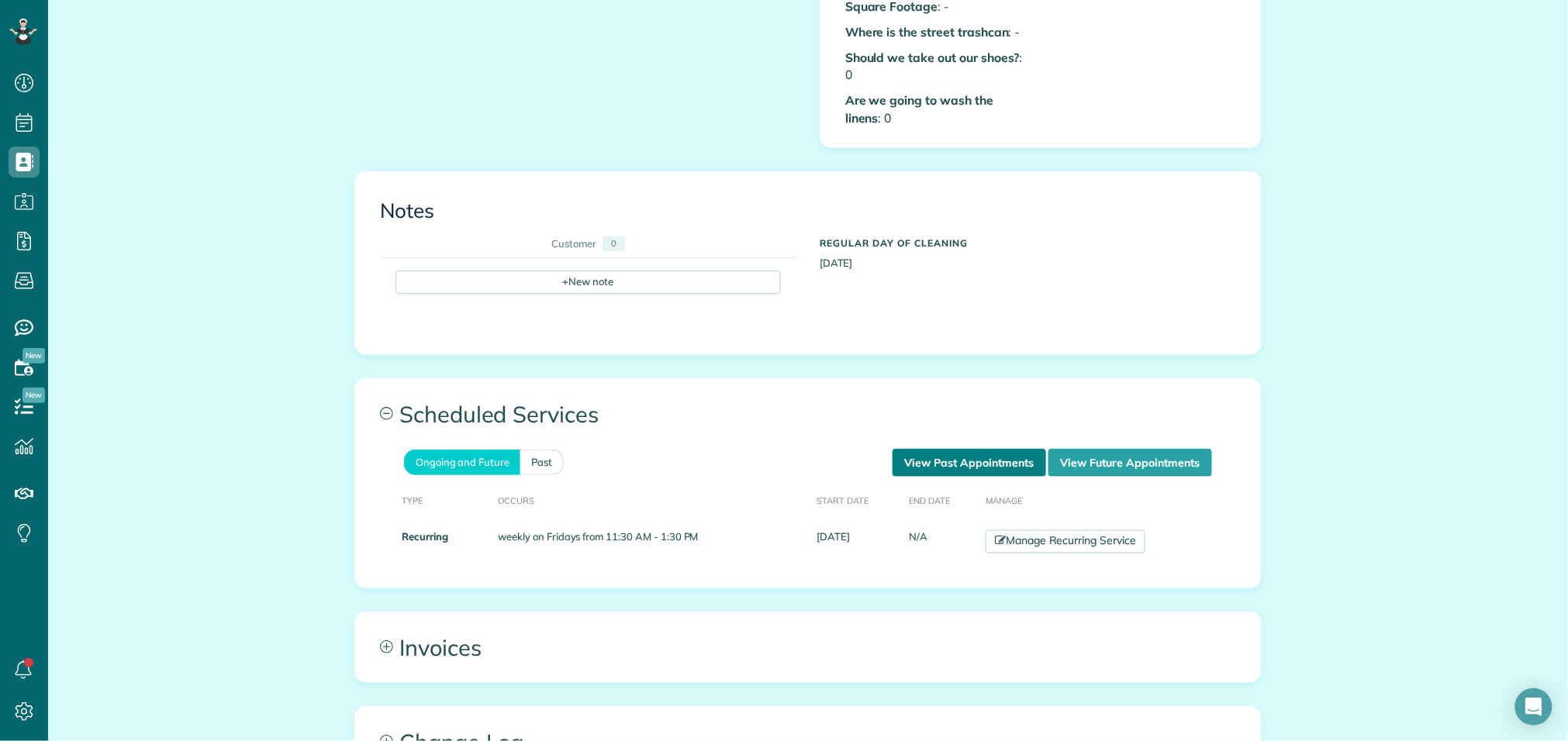
click at [919, 450] on link "View Past Appointments" at bounding box center [970, 462] width 153 height 28
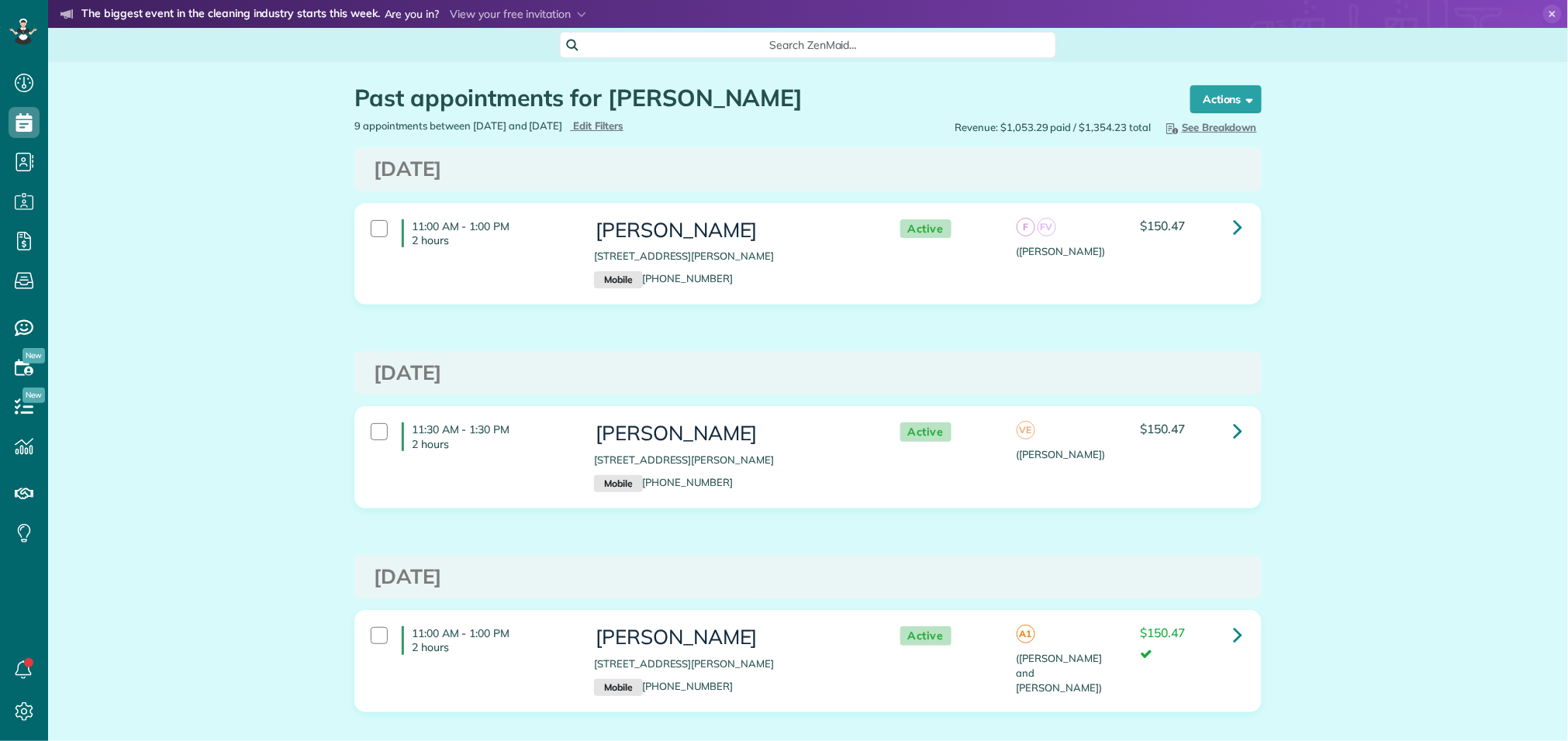
scroll to position [6, 6]
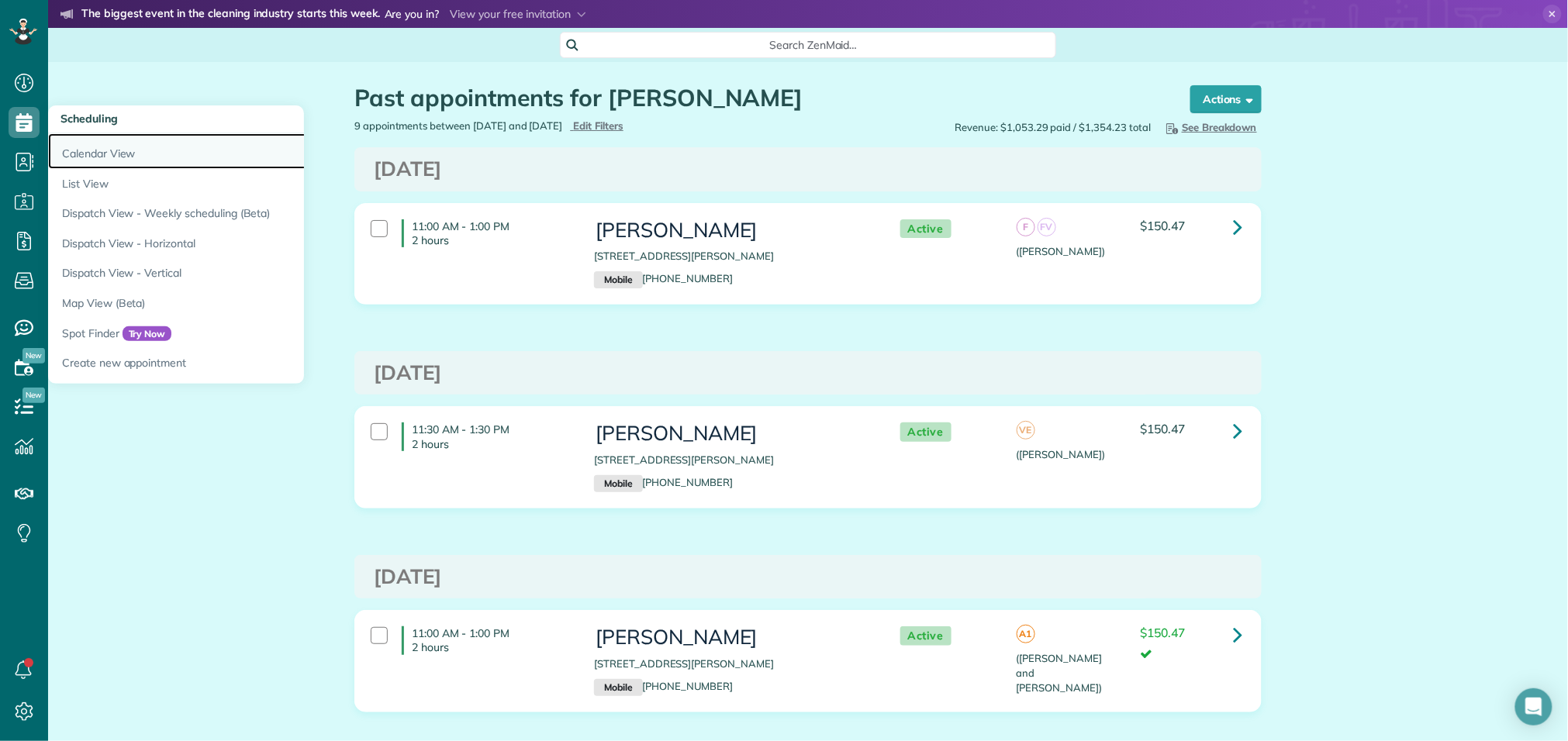
click at [73, 153] on link "Calendar View" at bounding box center [242, 151] width 387 height 35
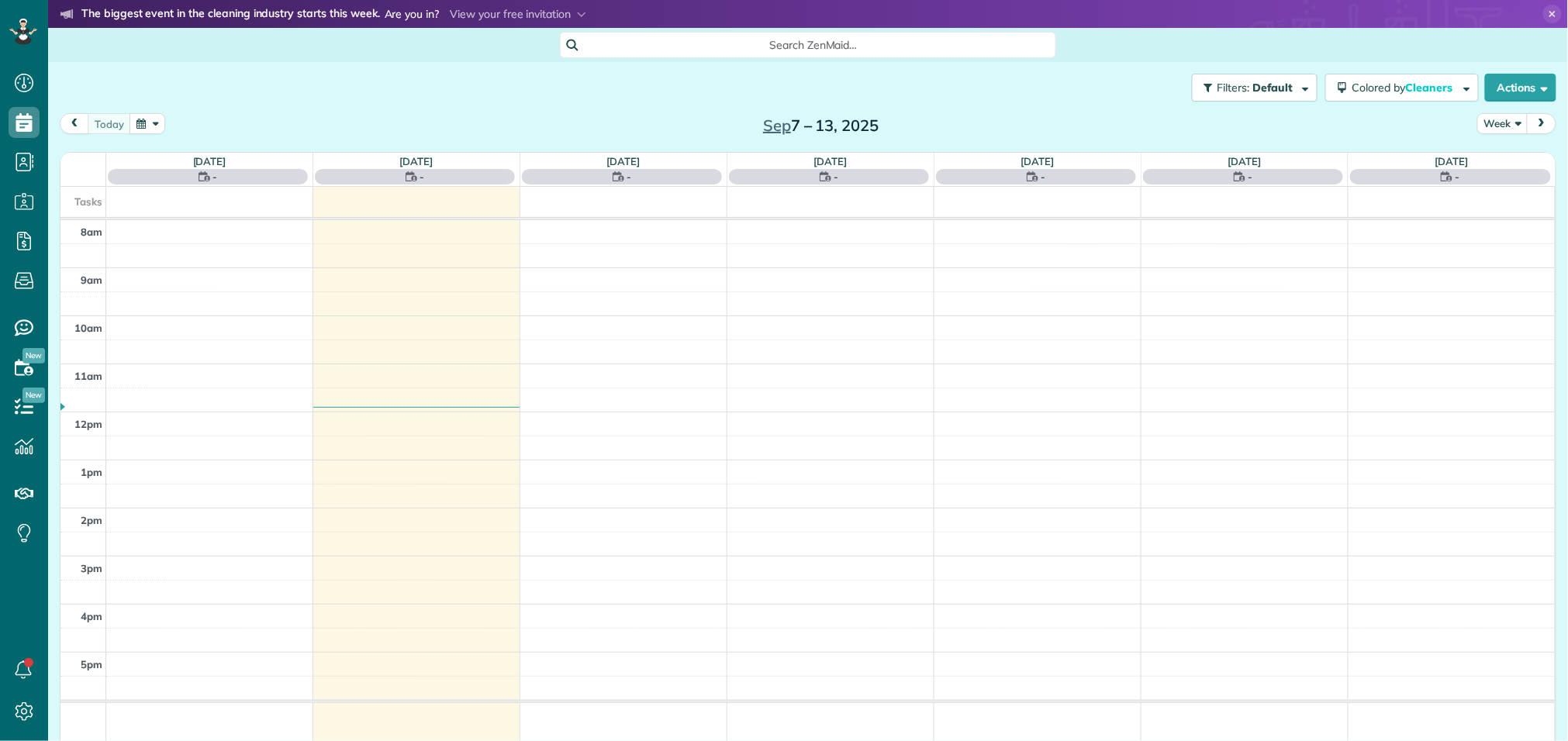
scroll to position [6, 6]
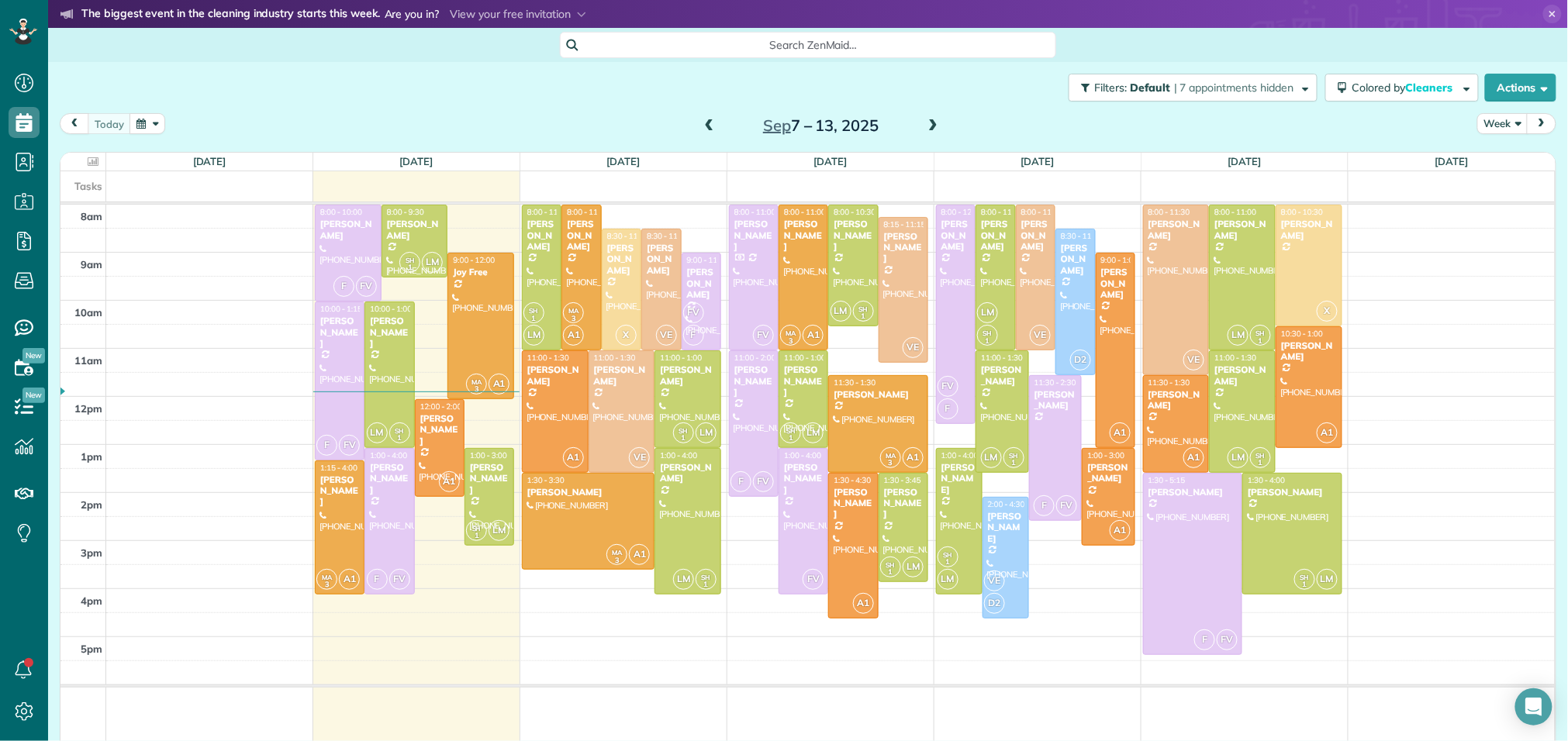
click at [934, 118] on span at bounding box center [933, 127] width 17 height 23
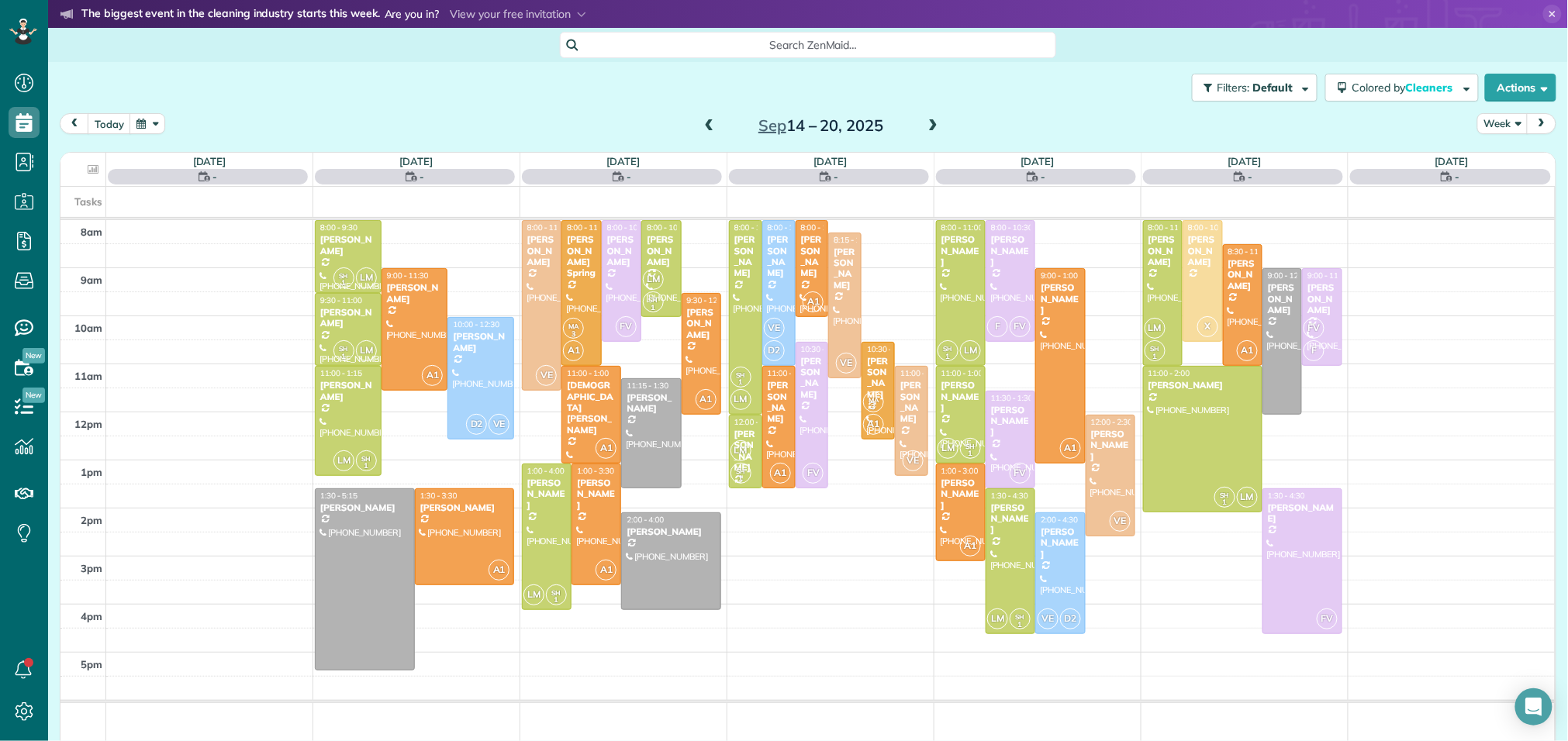
click at [934, 118] on span at bounding box center [933, 127] width 17 height 23
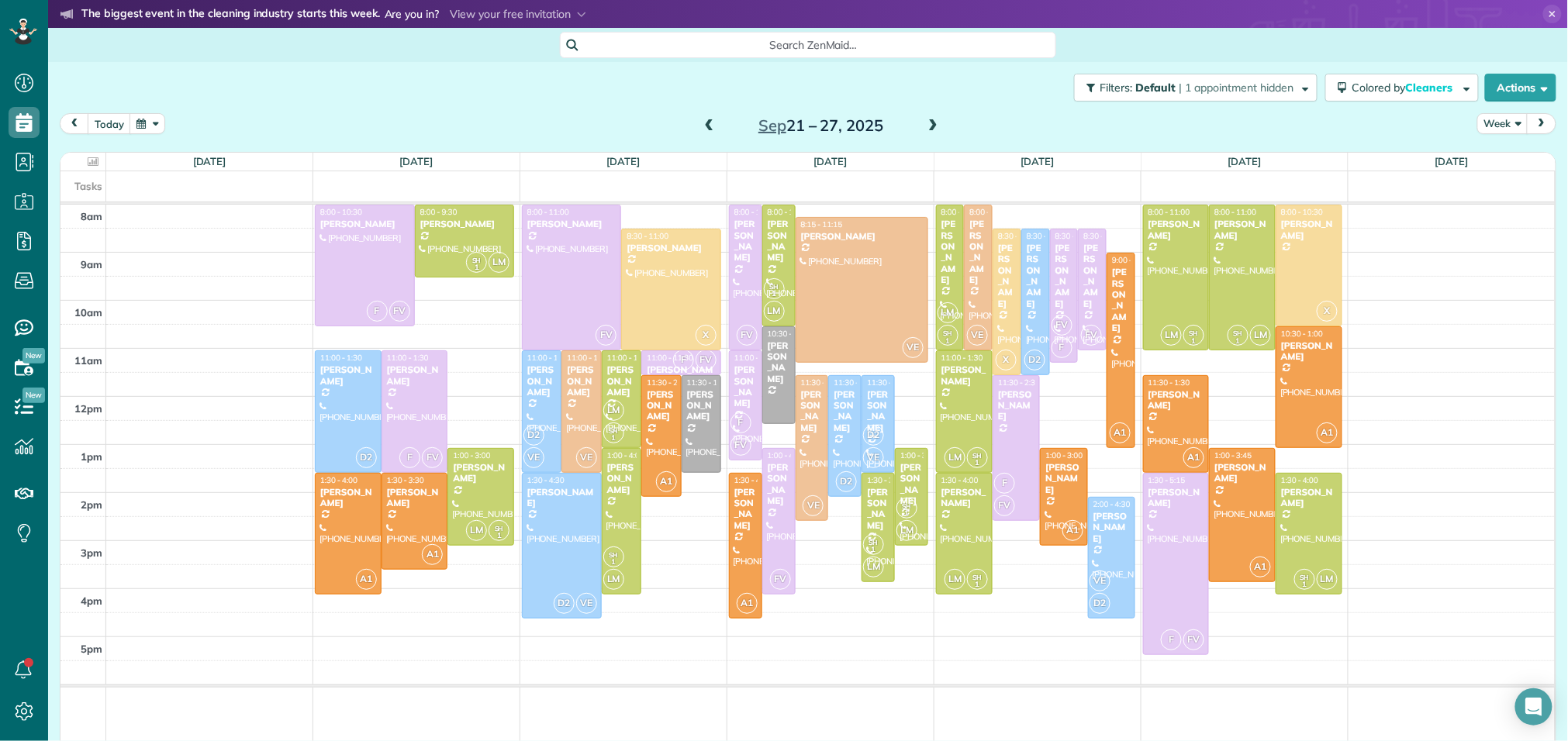
click at [934, 118] on span at bounding box center [933, 127] width 17 height 23
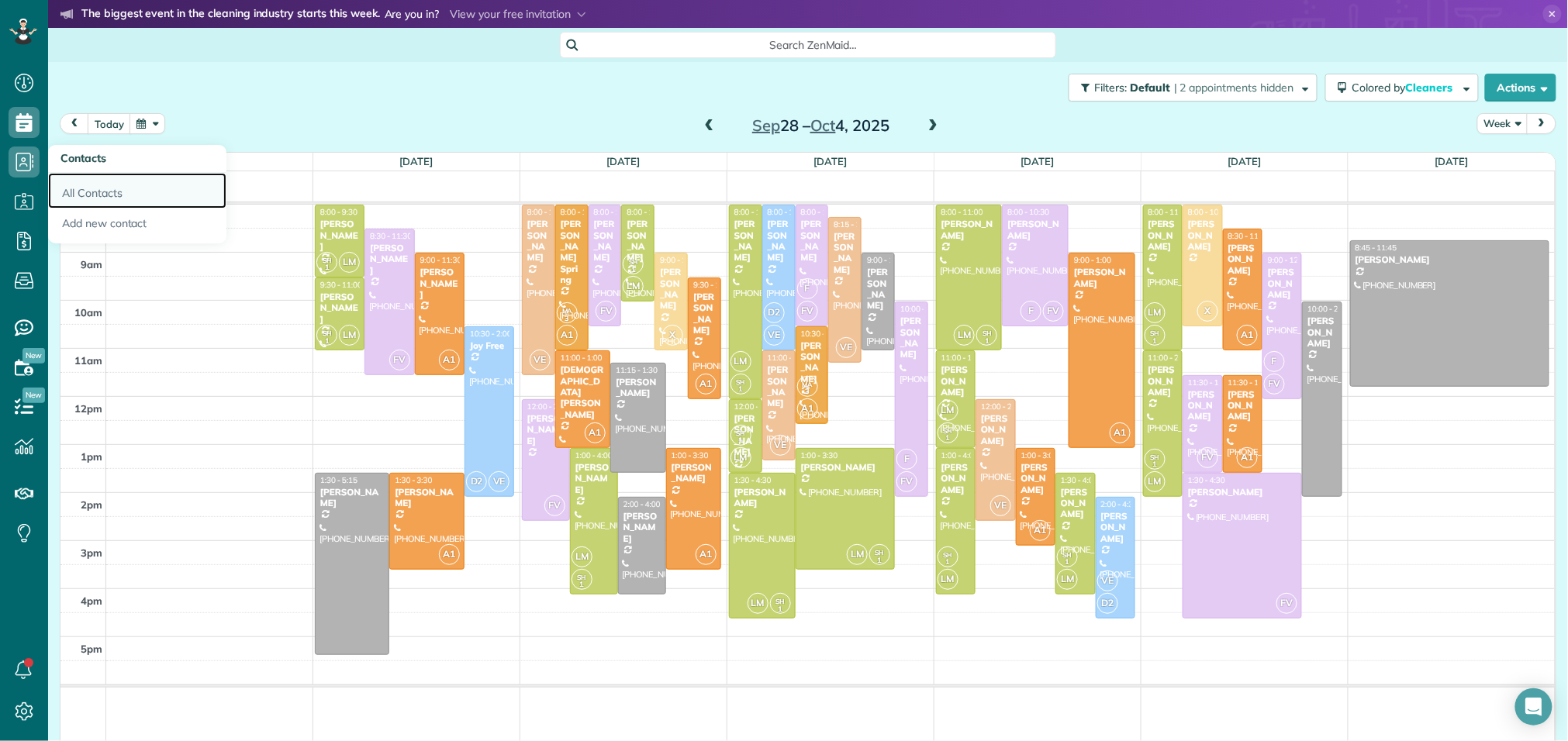
click at [104, 197] on link "All Contacts" at bounding box center [137, 190] width 178 height 35
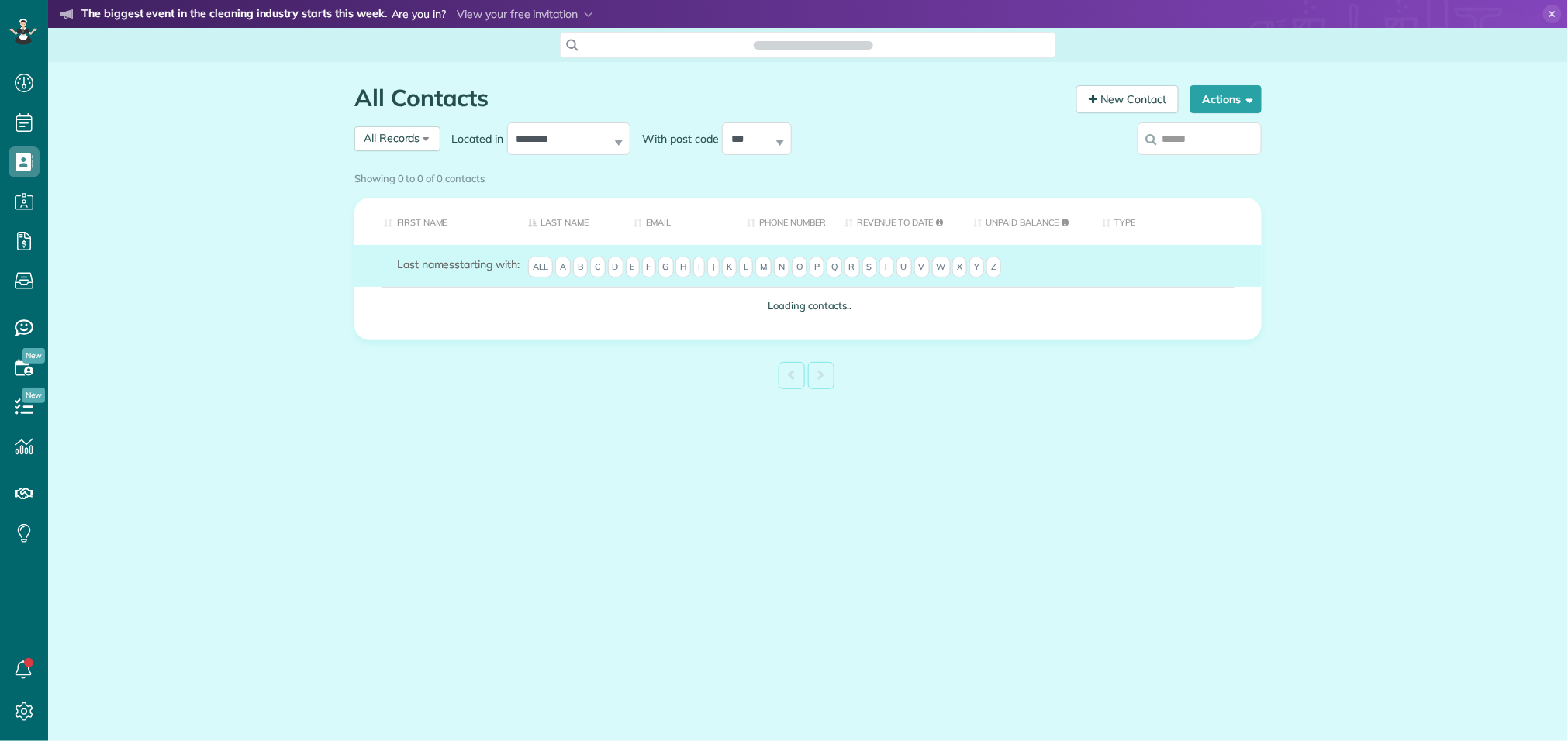
scroll to position [6, 6]
click at [1175, 138] on input "search" at bounding box center [1199, 139] width 124 height 33
type input "**"
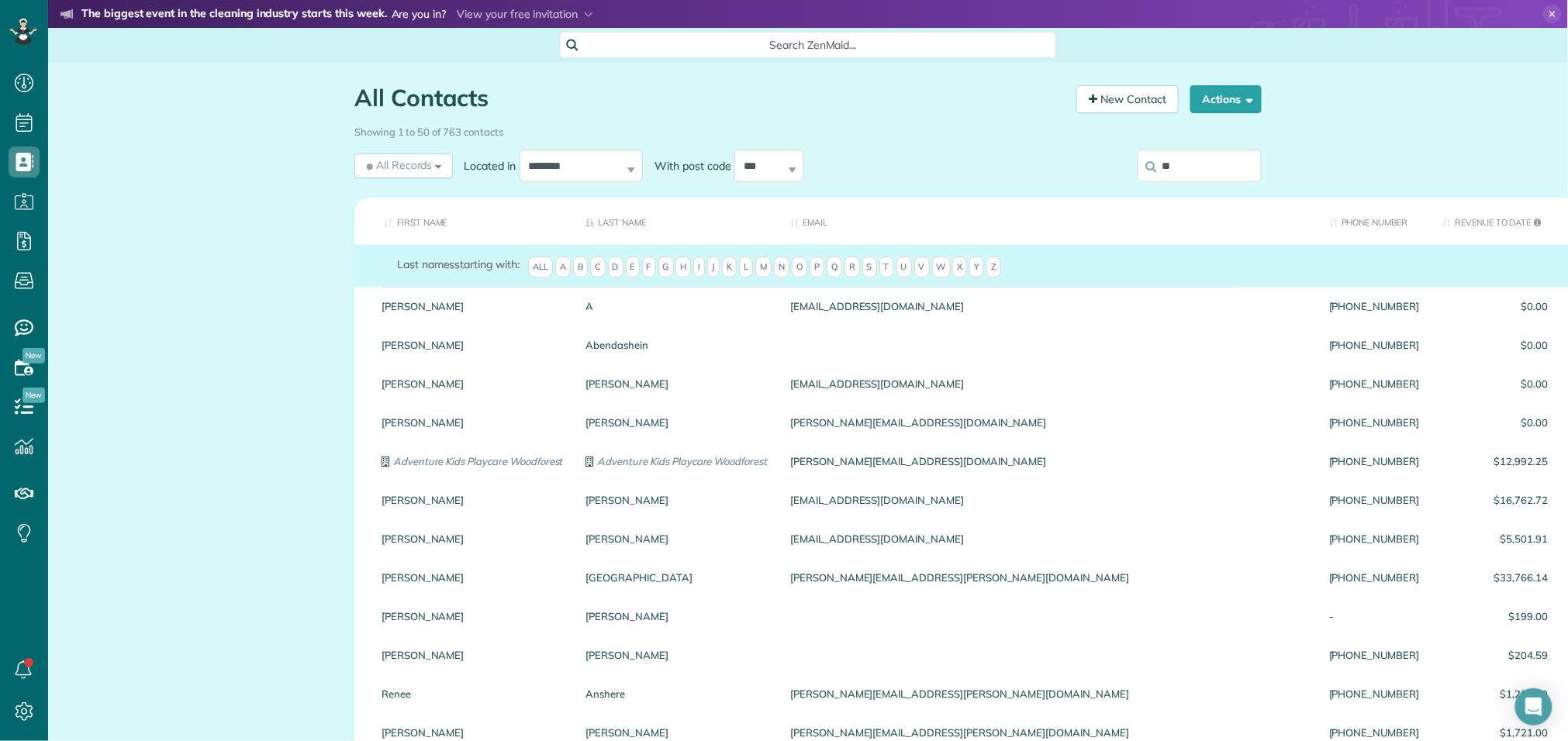
click at [1226, 173] on input "**" at bounding box center [1199, 166] width 124 height 33
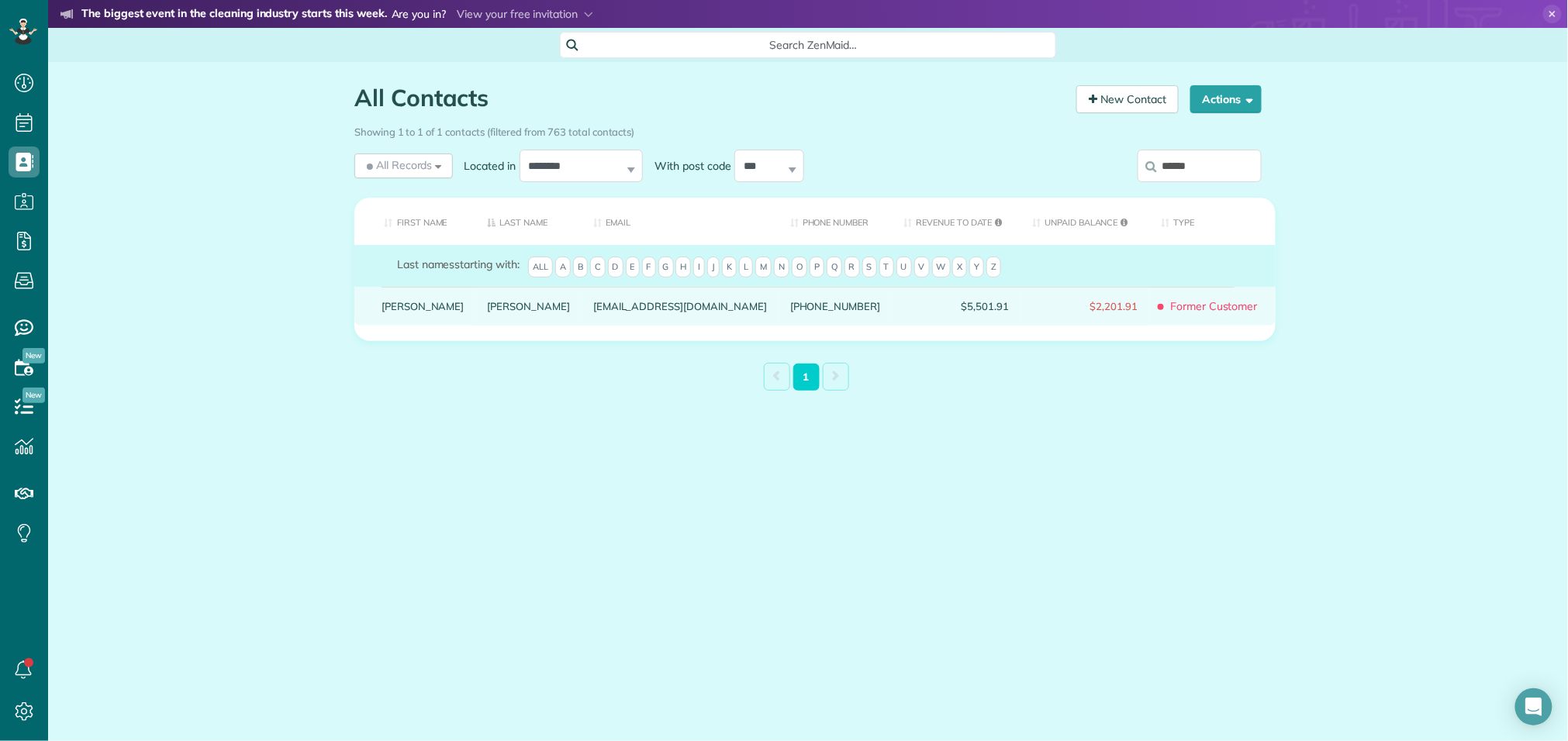
type input "******"
click at [488, 312] on link "Alexander" at bounding box center [529, 306] width 83 height 11
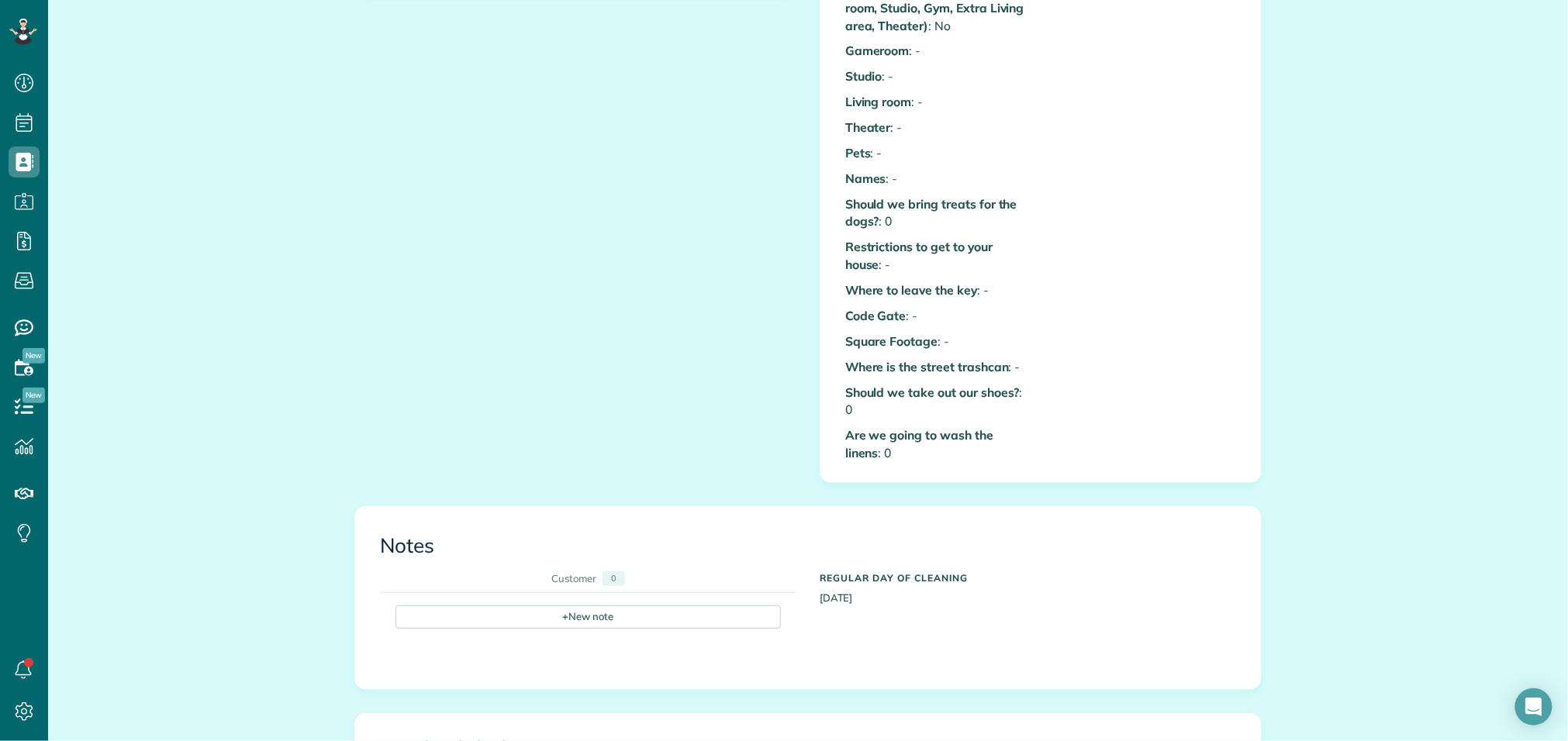
scroll to position [820, 0]
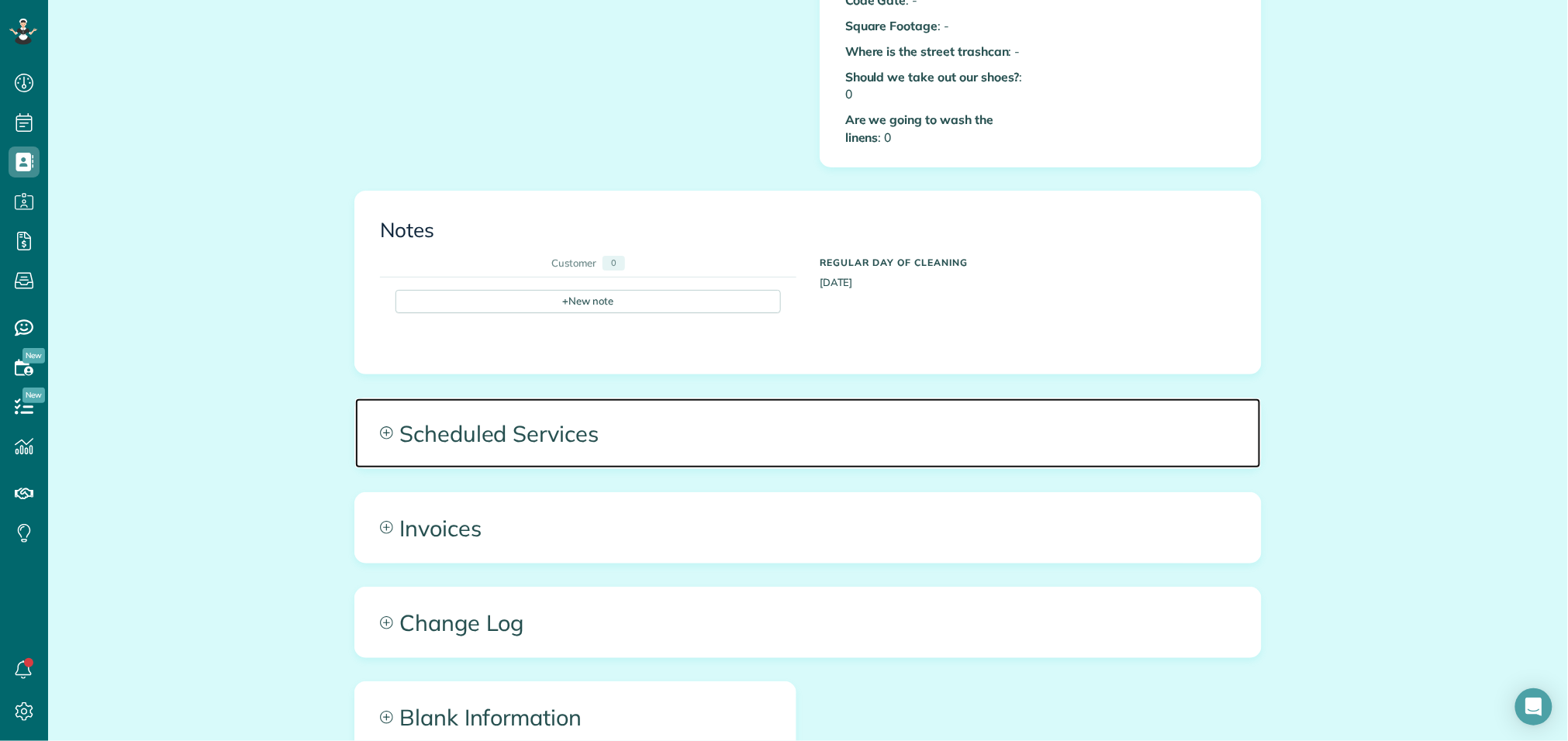
click at [572, 430] on span "Scheduled Services" at bounding box center [807, 433] width 905 height 70
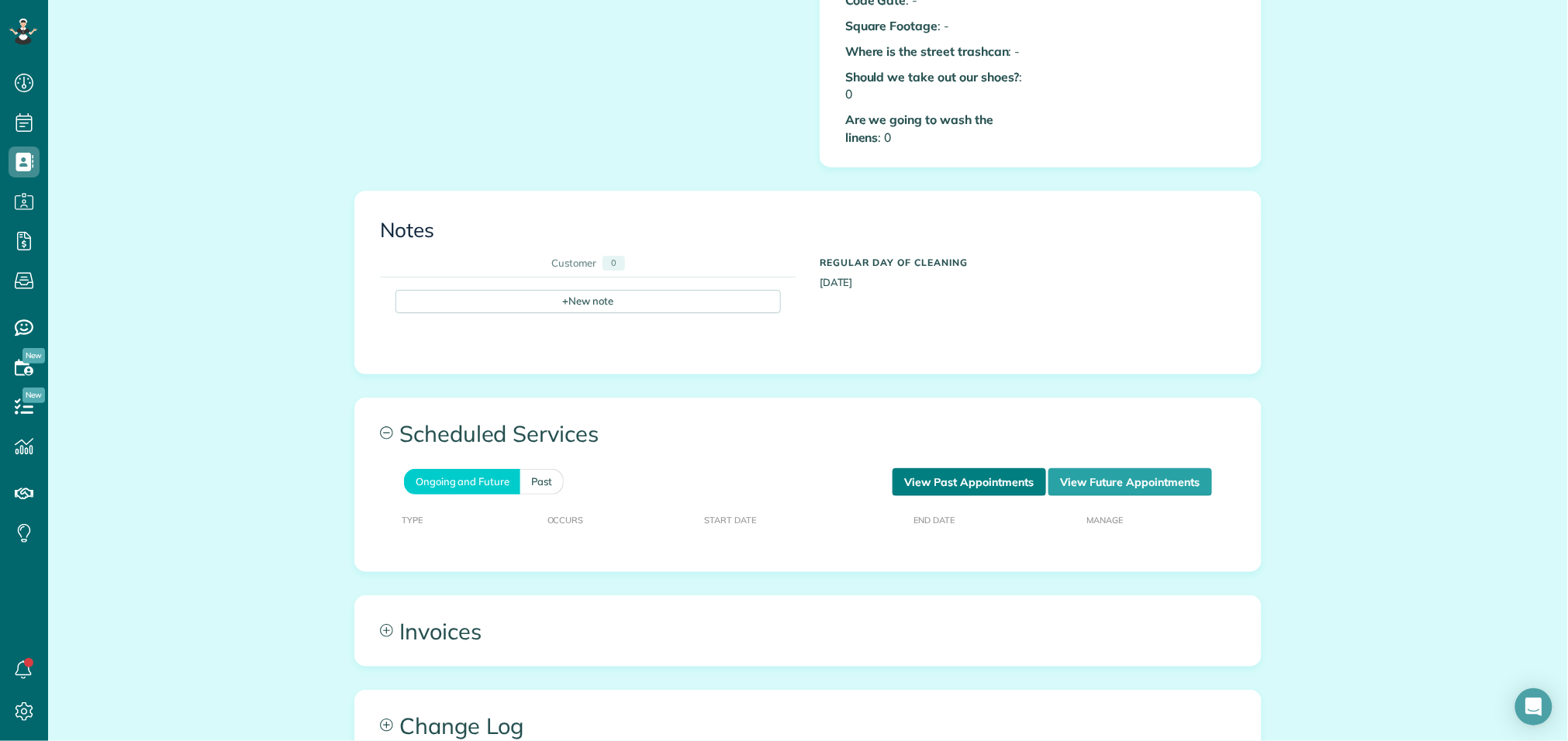
click at [1004, 476] on link "View Past Appointments" at bounding box center [970, 481] width 153 height 28
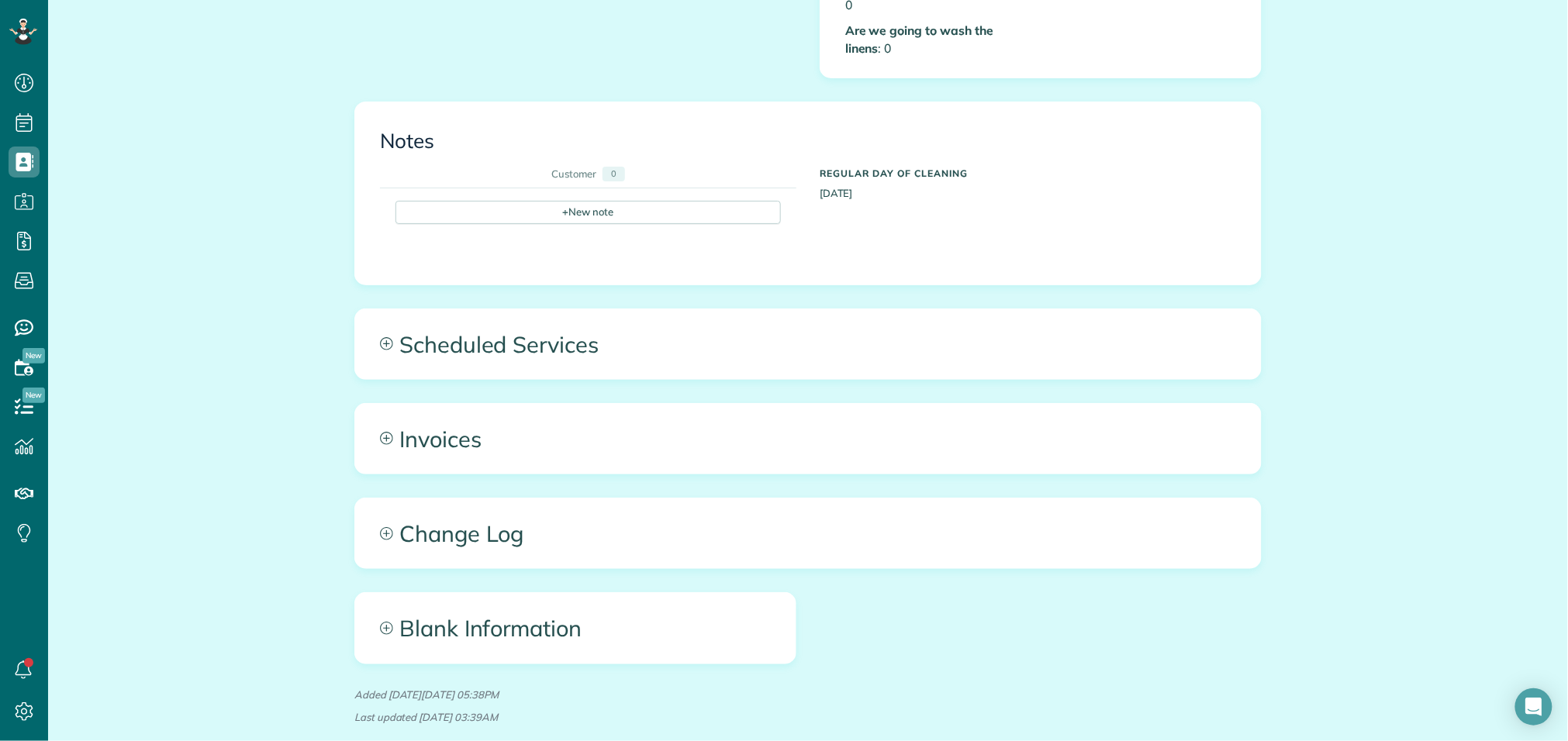
scroll to position [908, 0]
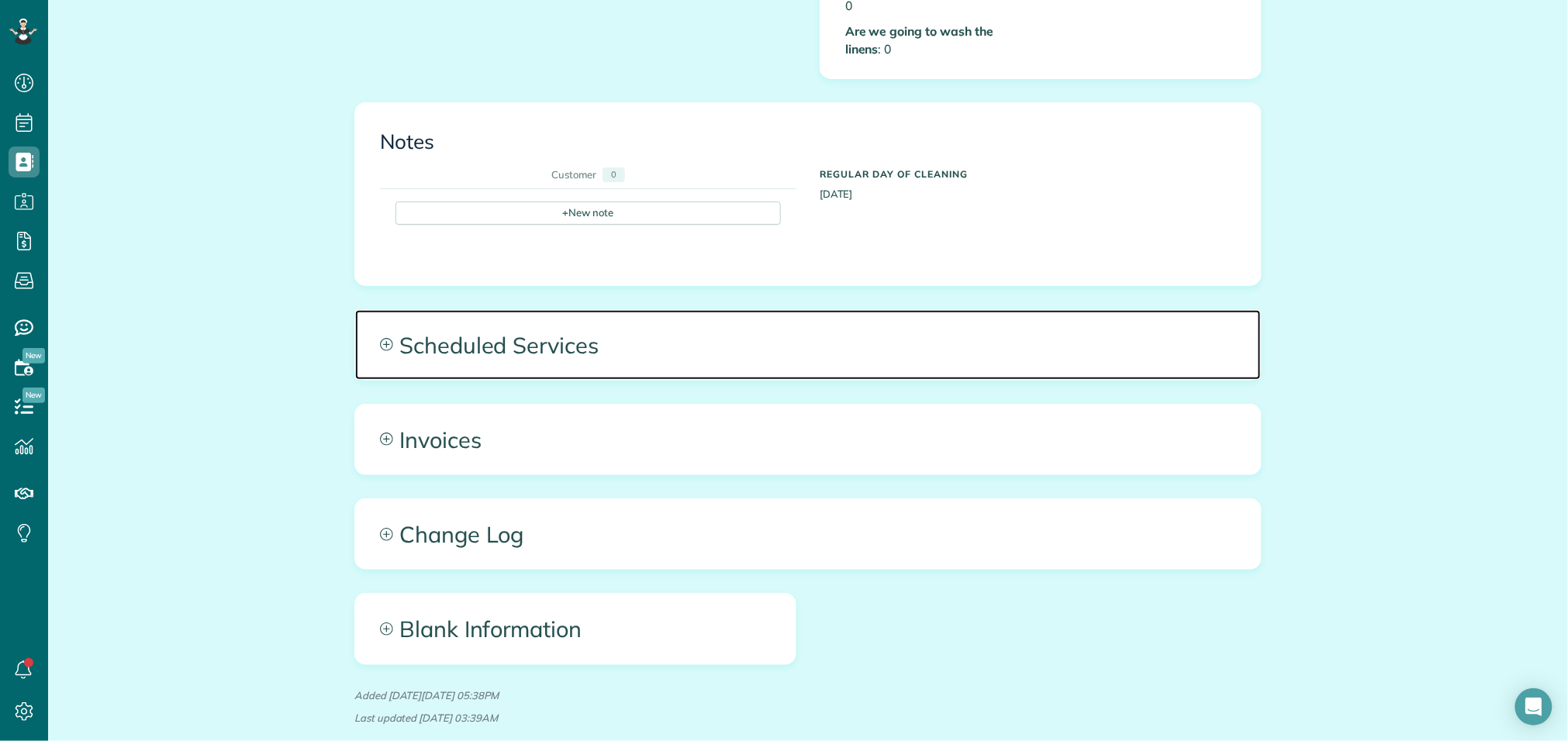
click at [632, 334] on span "Scheduled Services" at bounding box center [807, 344] width 905 height 70
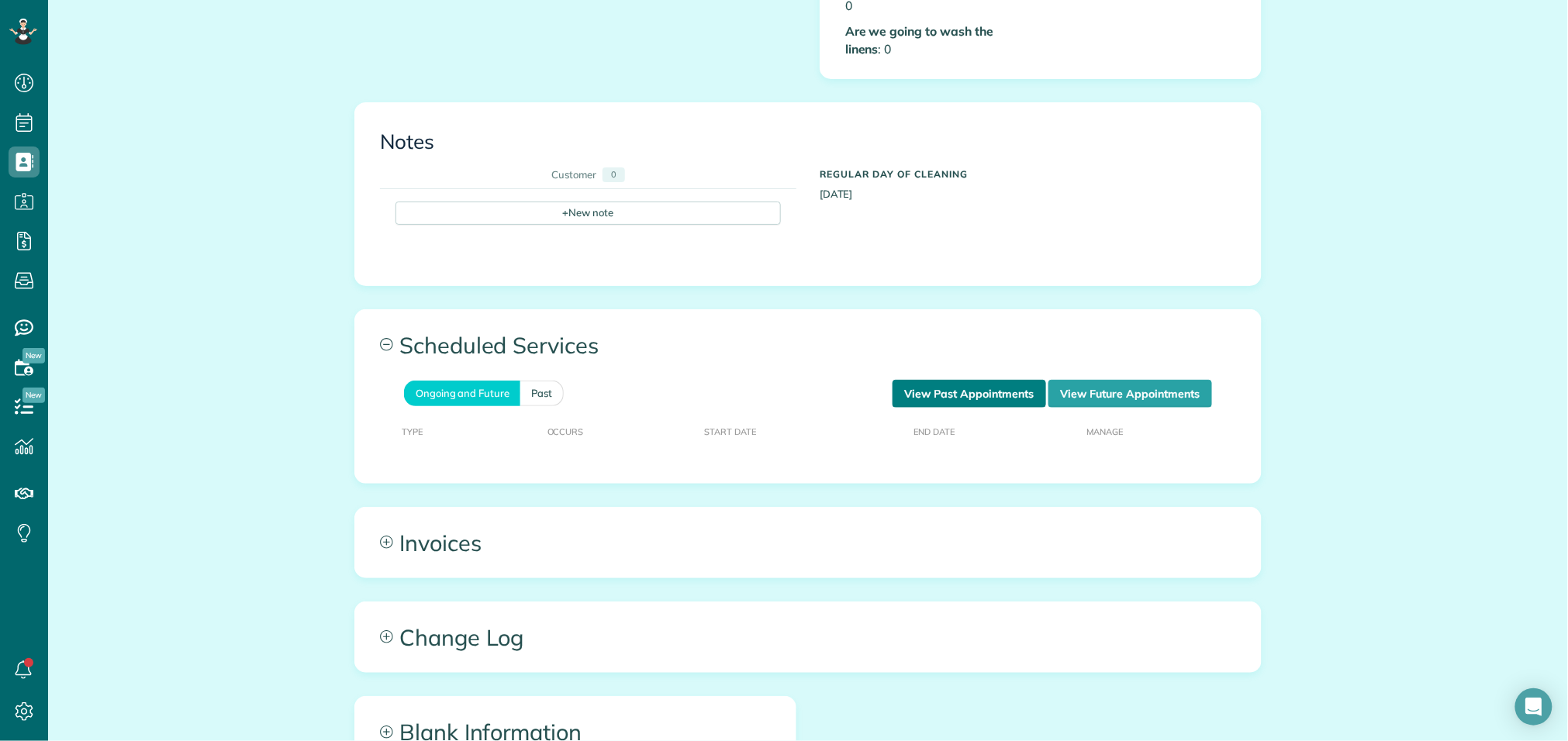
click at [951, 380] on link "View Past Appointments" at bounding box center [970, 393] width 153 height 28
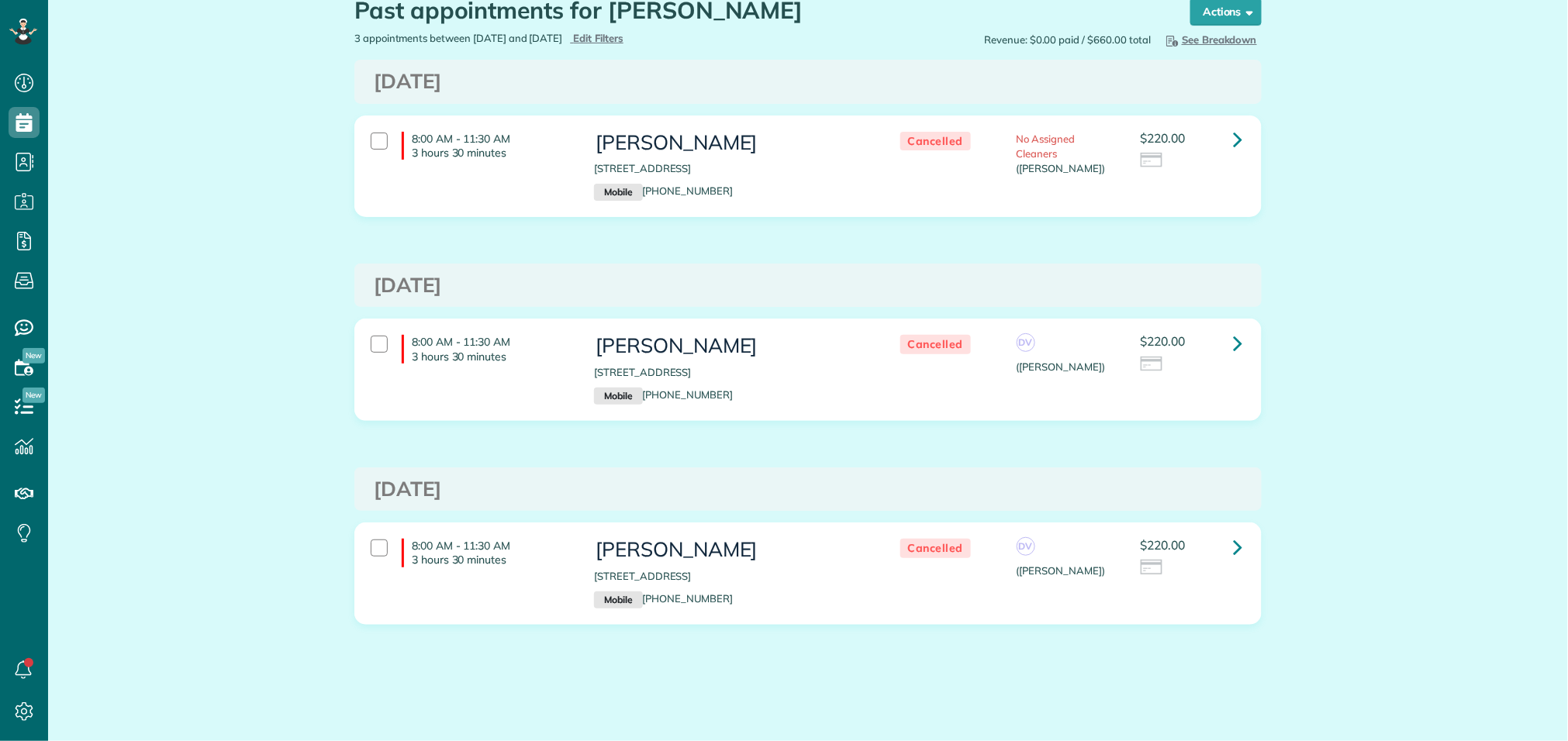
scroll to position [6, 6]
click at [623, 39] on span "Edit Filters" at bounding box center [598, 37] width 51 height 12
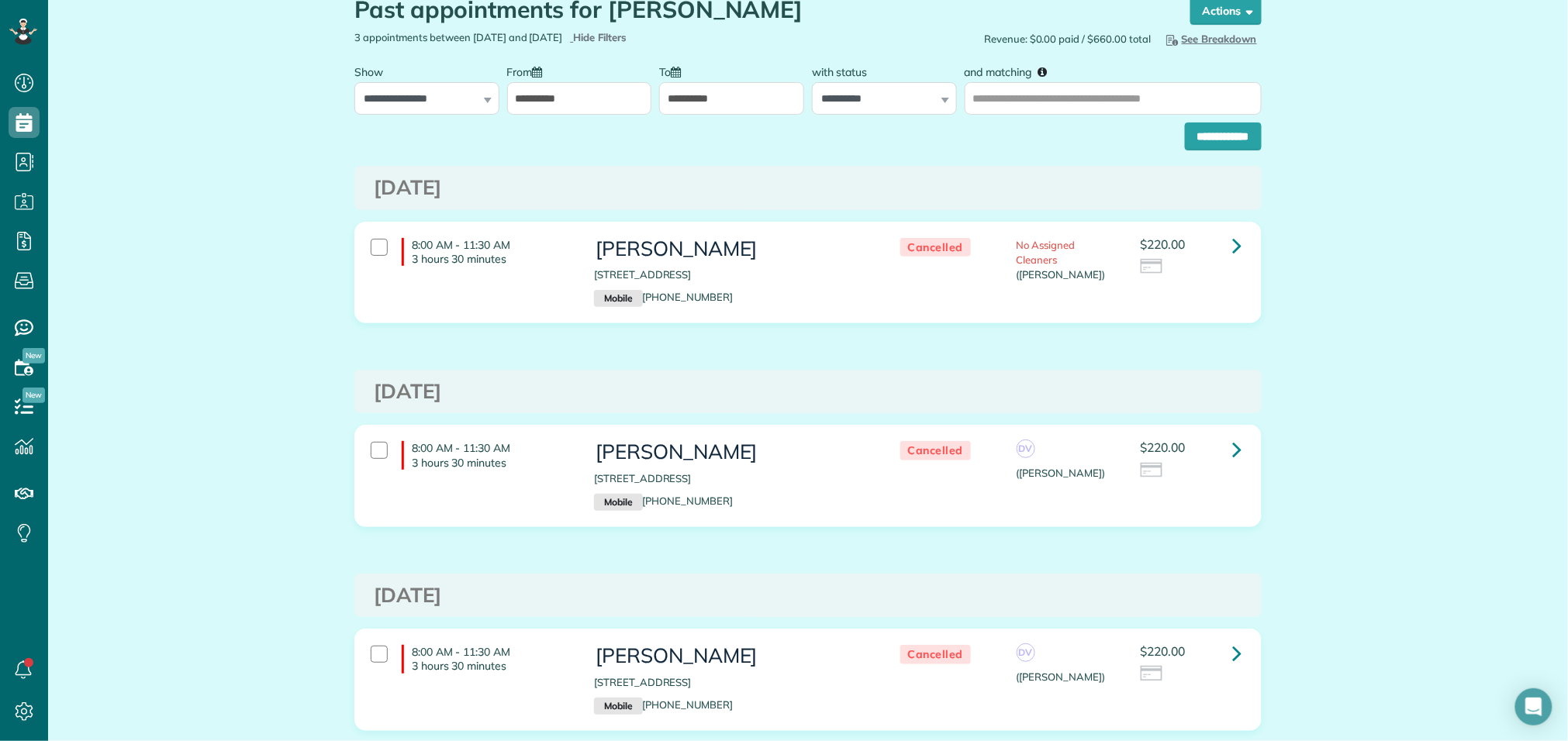
click at [596, 101] on input "**********" at bounding box center [579, 99] width 145 height 33
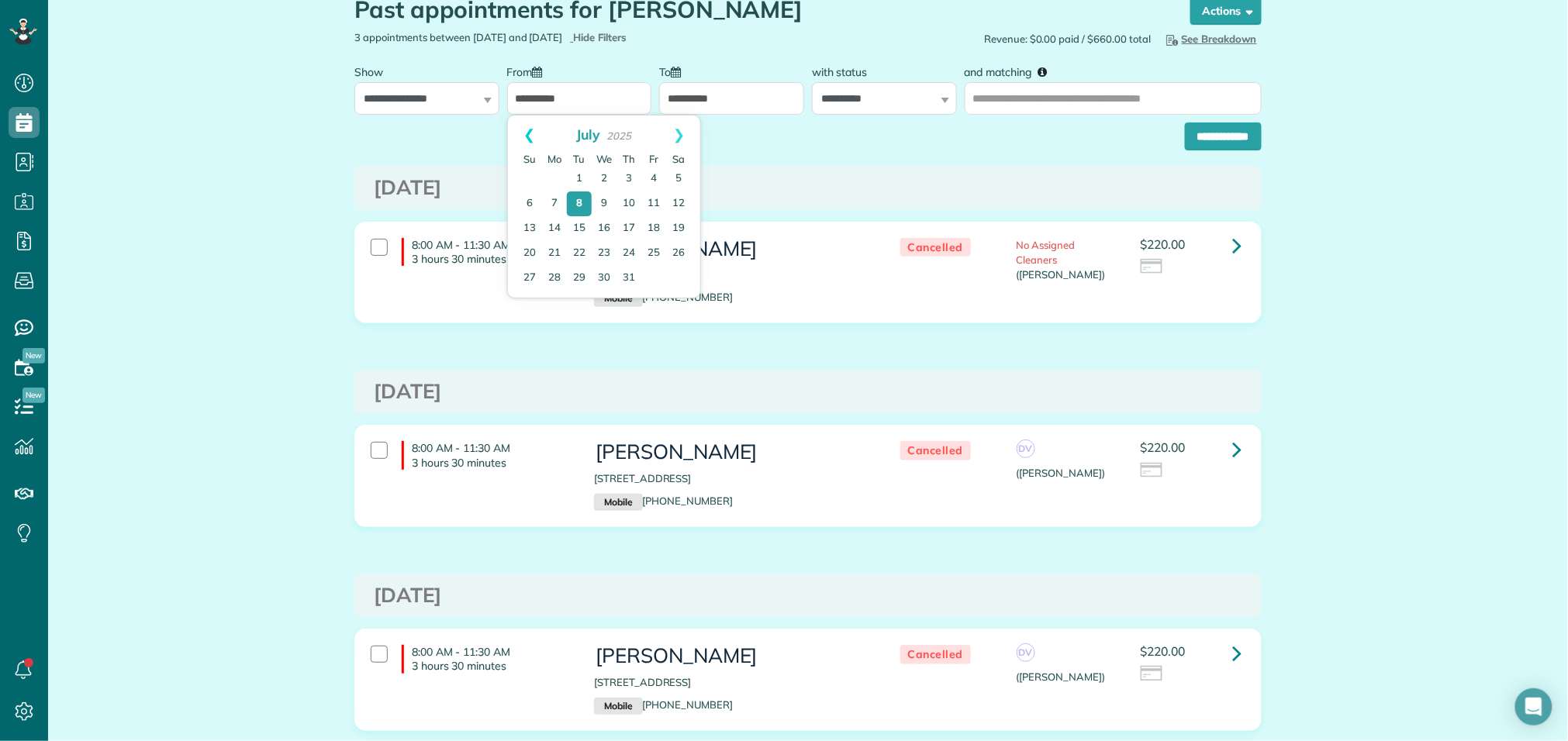
click at [528, 130] on link "Prev" at bounding box center [529, 134] width 42 height 38
click at [577, 179] on link "1" at bounding box center [579, 179] width 25 height 25
type input "**********"
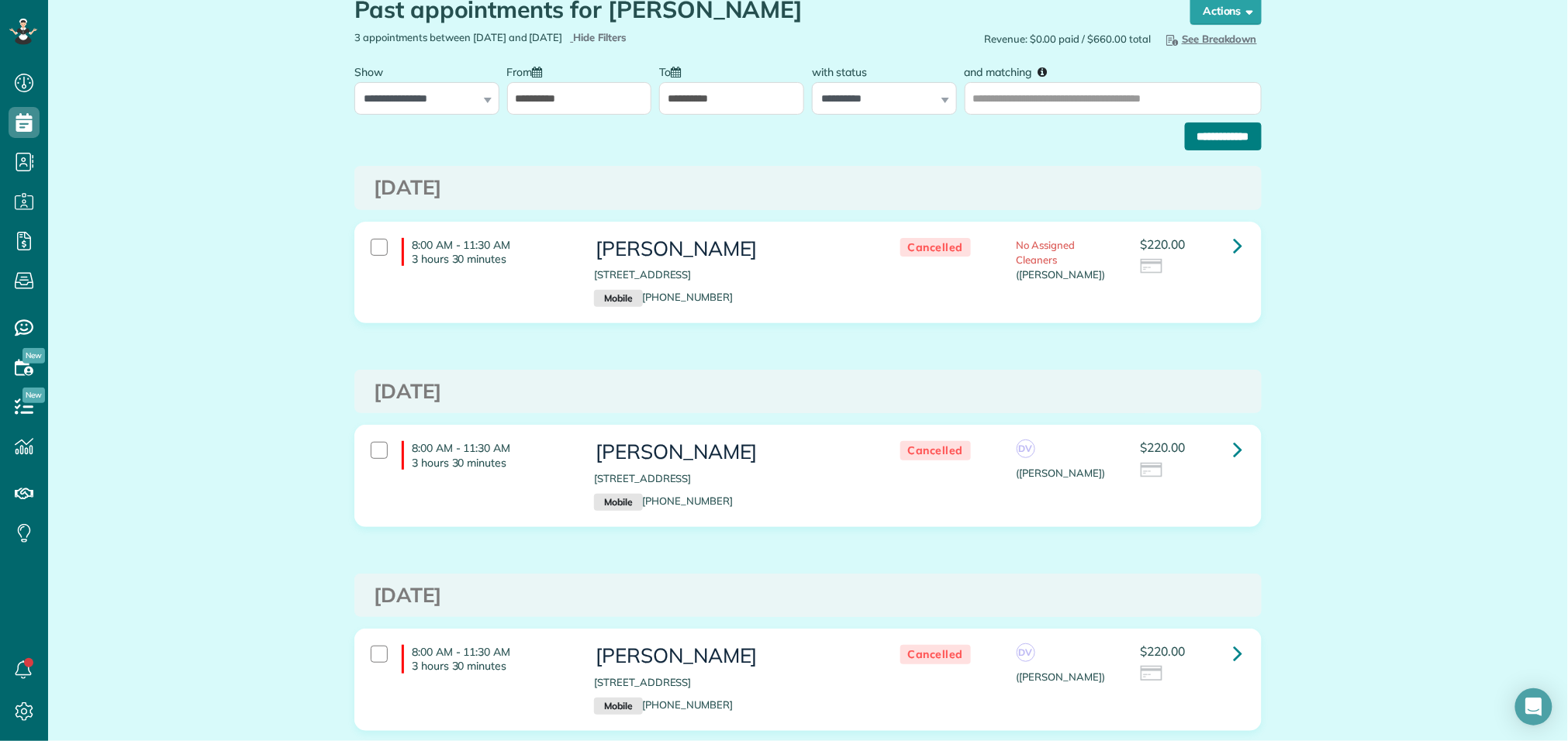
click at [1210, 128] on input "**********" at bounding box center [1224, 136] width 77 height 28
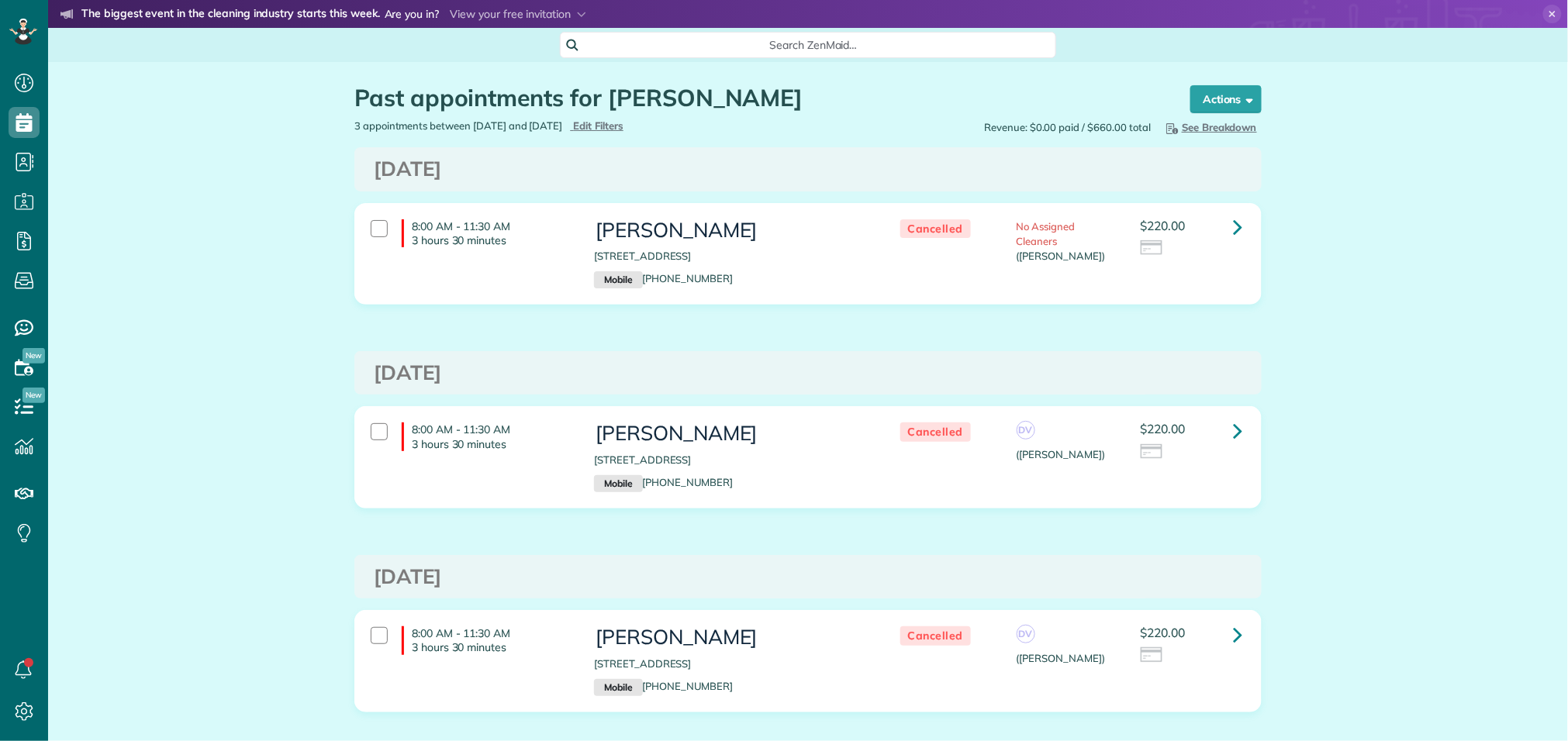
scroll to position [6, 6]
click at [623, 127] on span "Edit Filters" at bounding box center [598, 126] width 51 height 12
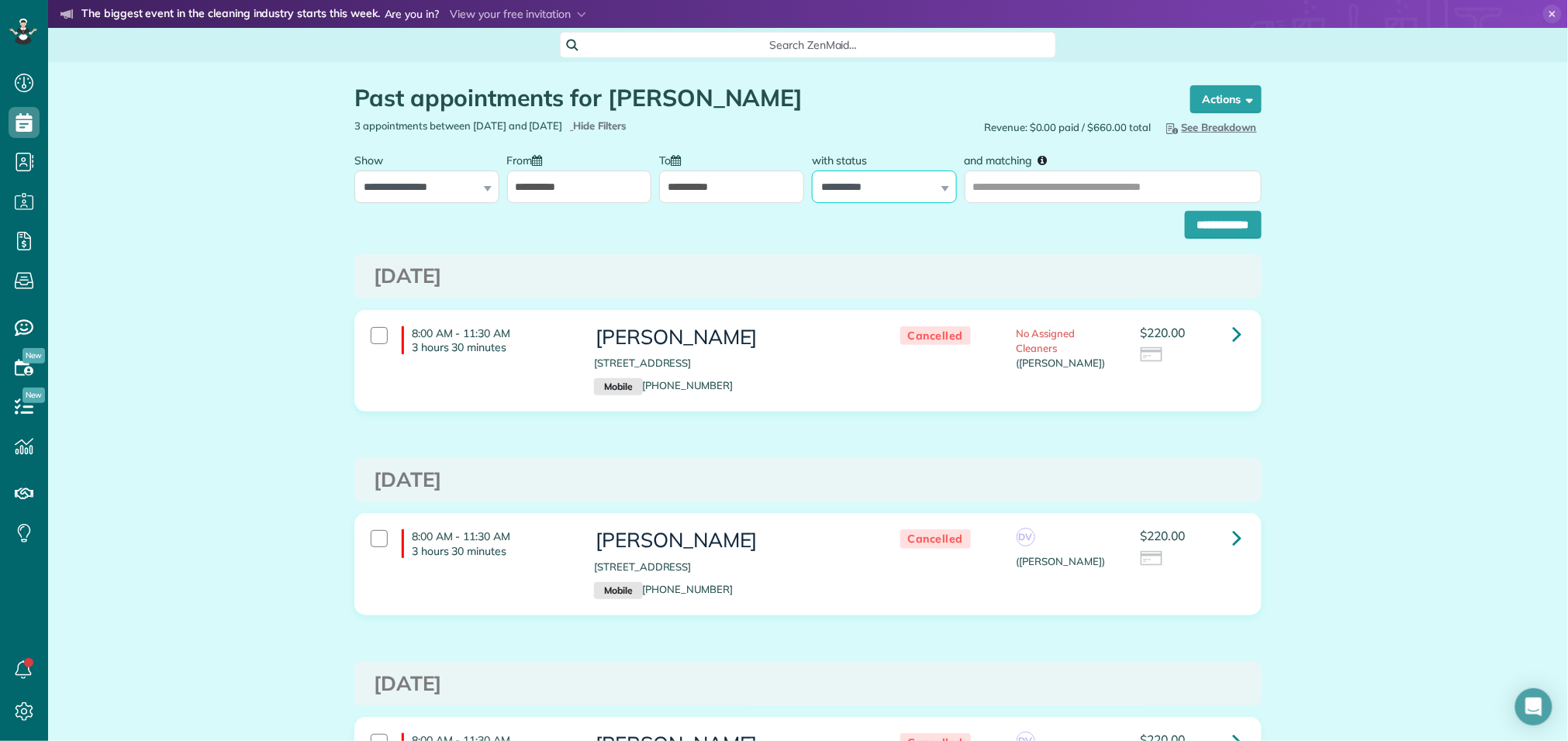
click at [878, 184] on select "**********" at bounding box center [884, 187] width 145 height 33
click at [704, 246] on div "Past appointments for [PERSON_NAME] Schedule Changes Actions Create Appointment…" at bounding box center [807, 498] width 930 height 873
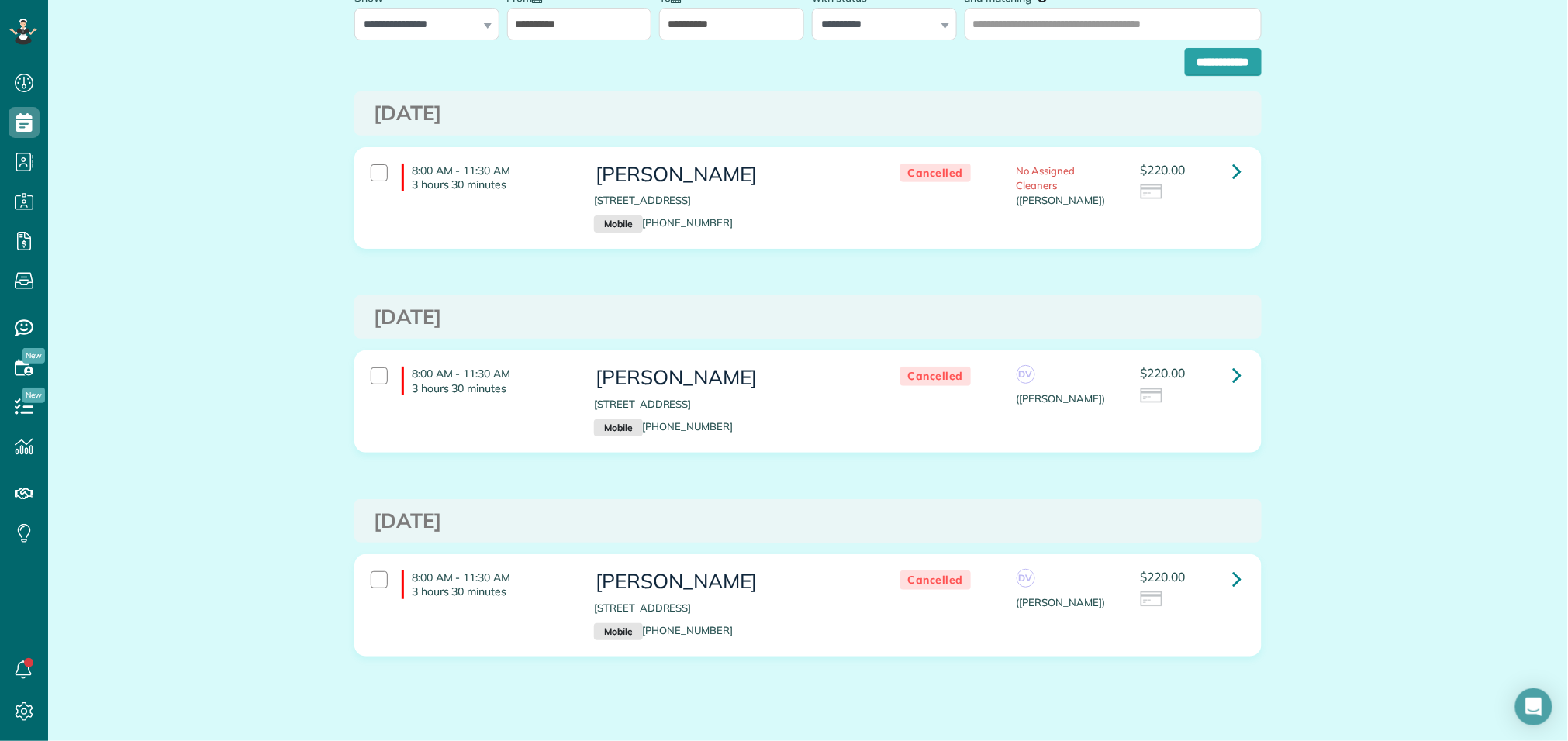
scroll to position [119, 0]
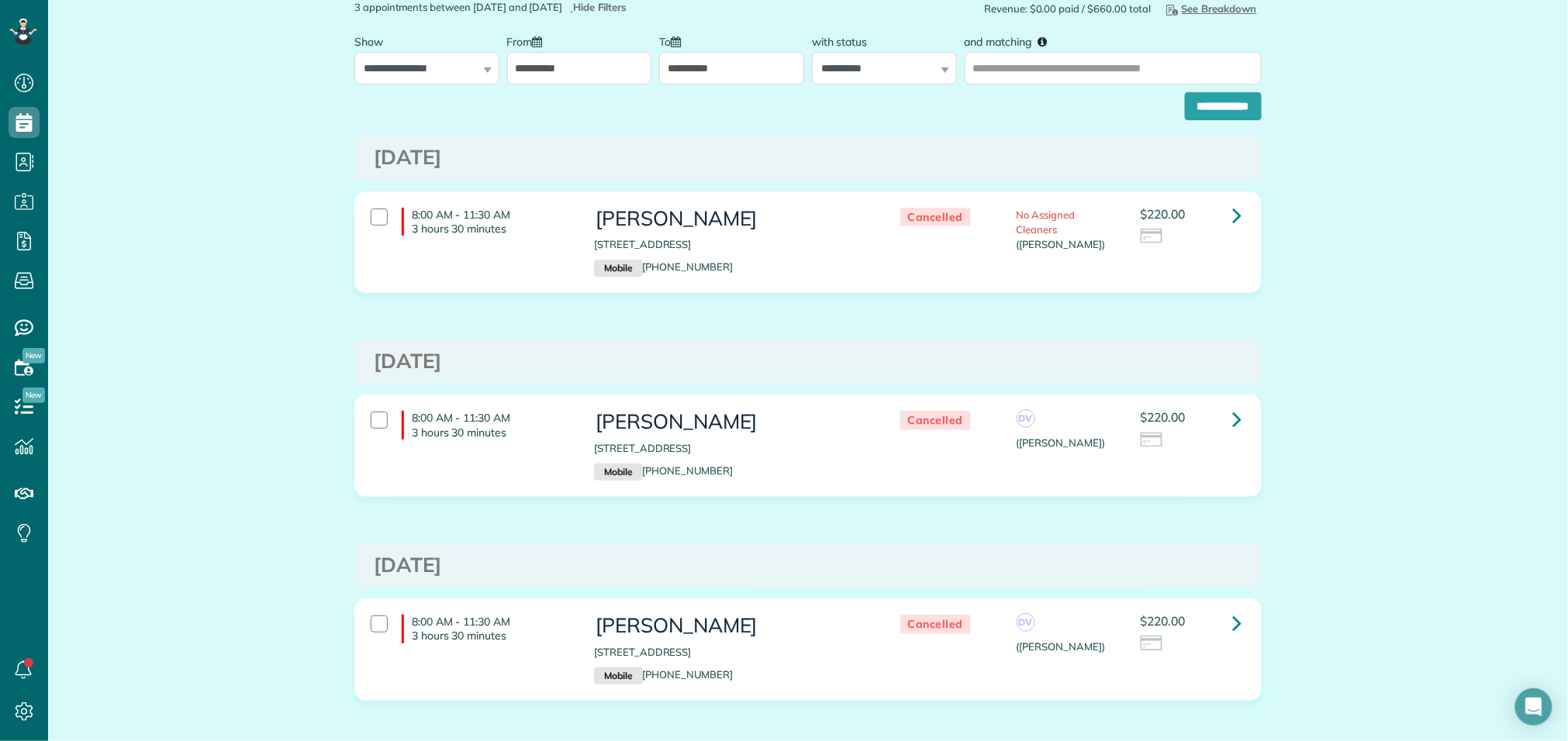
click at [593, 66] on input "**********" at bounding box center [579, 68] width 145 height 33
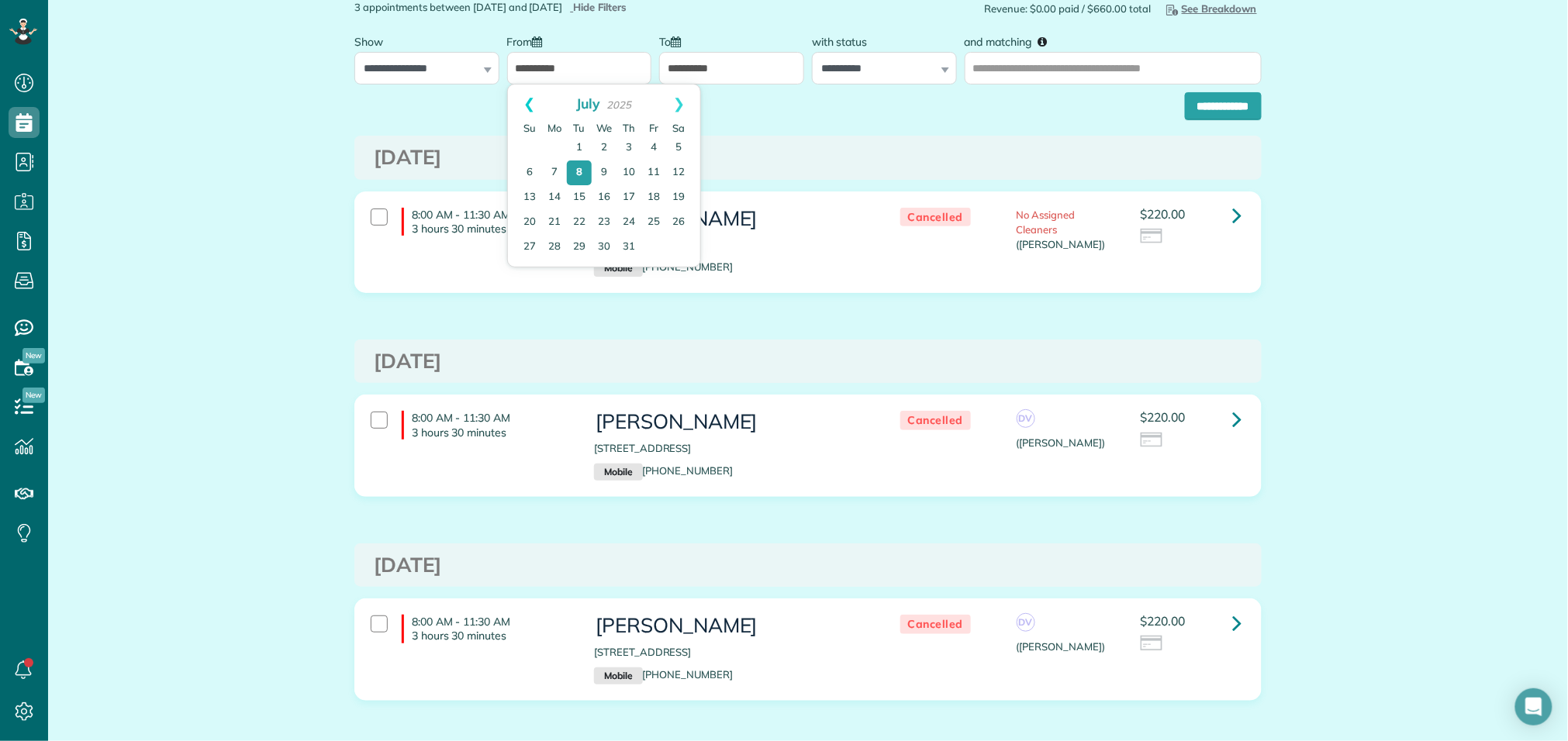
click at [525, 106] on link "Prev" at bounding box center [529, 104] width 42 height 38
click at [527, 106] on link "Prev" at bounding box center [529, 104] width 42 height 38
click at [585, 151] on link "1" at bounding box center [579, 149] width 25 height 25
type input "**********"
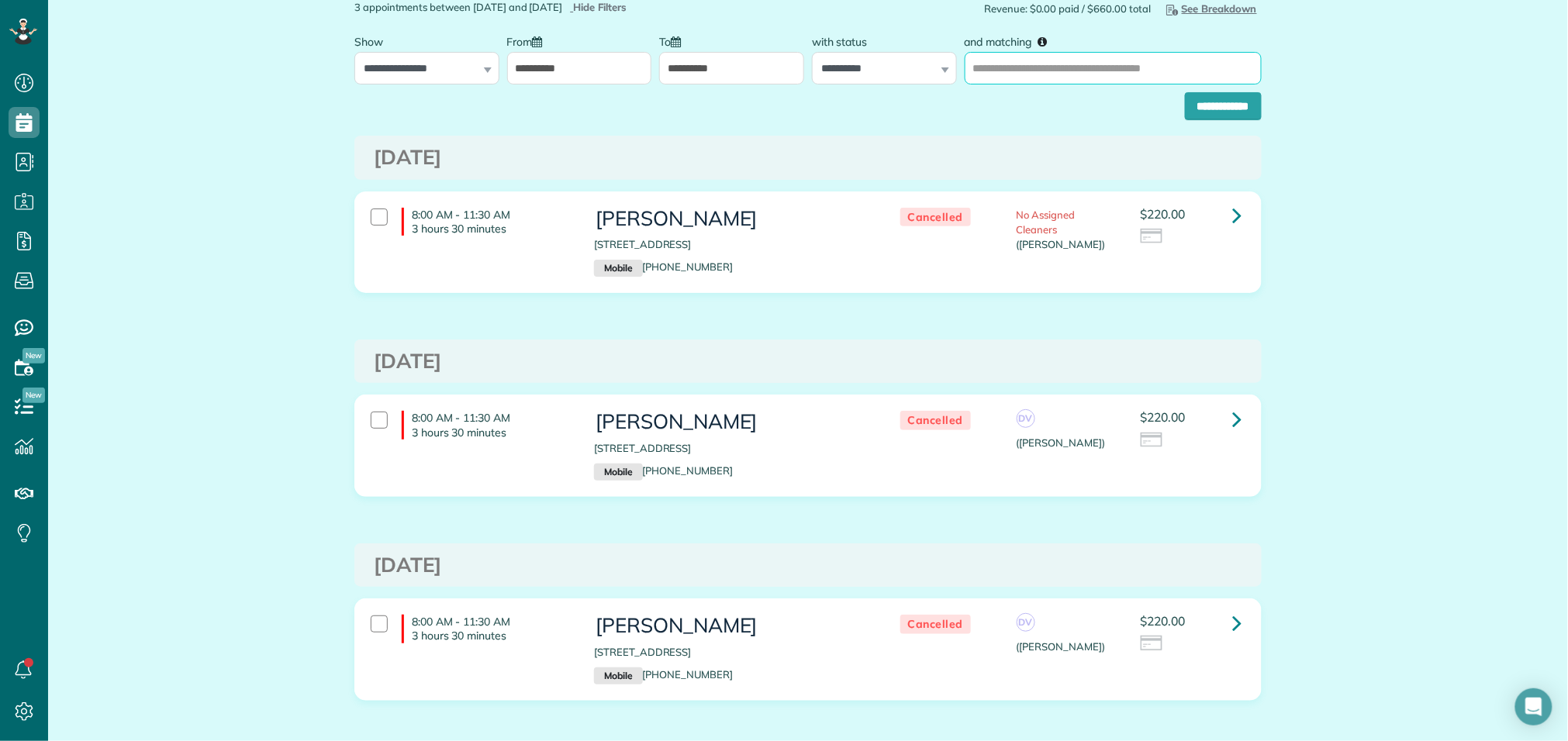
click at [1043, 75] on input "and matching" at bounding box center [1113, 68] width 297 height 33
type input "*******"
click at [1232, 113] on input "**********" at bounding box center [1224, 105] width 77 height 28
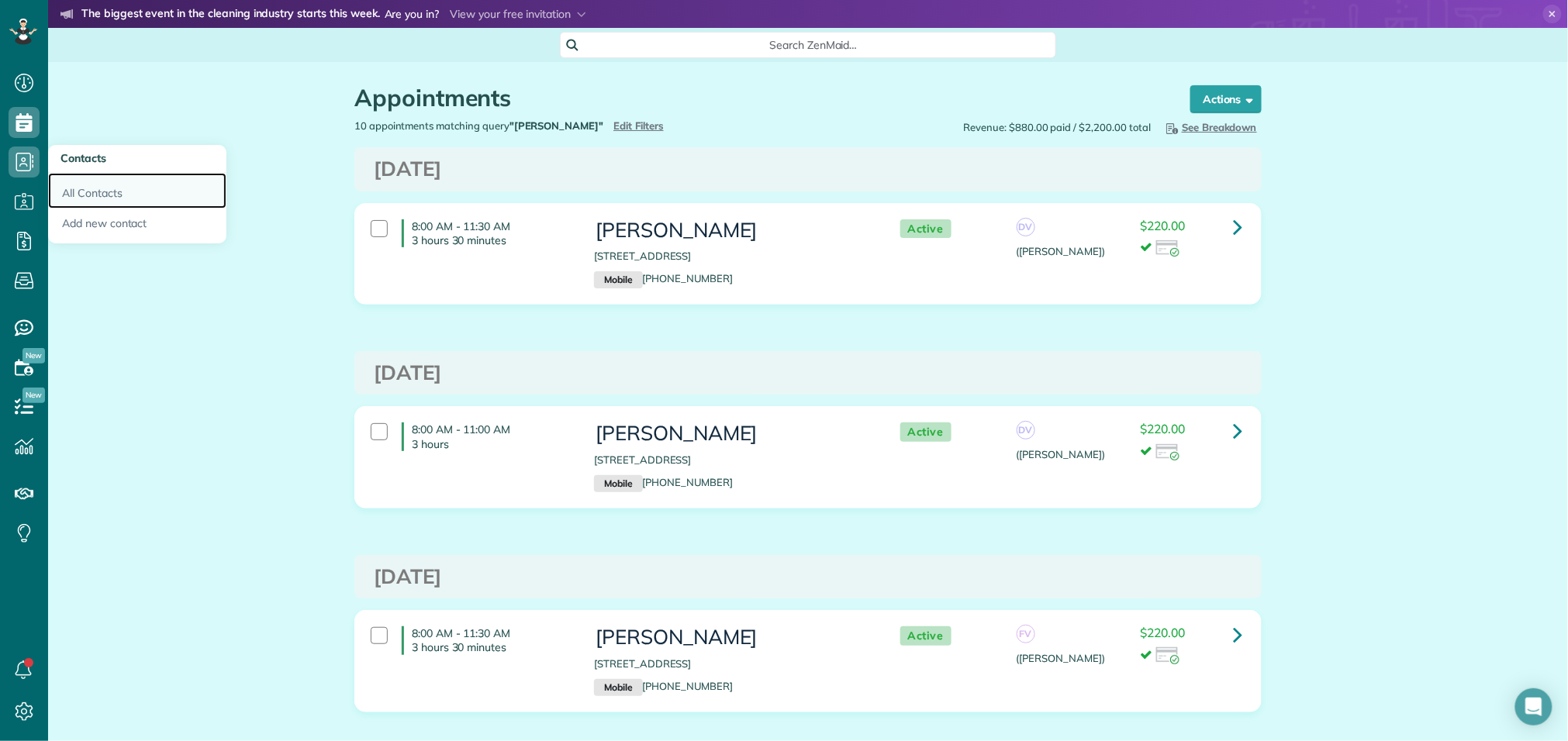
click at [86, 200] on link "All Contacts" at bounding box center [137, 190] width 178 height 35
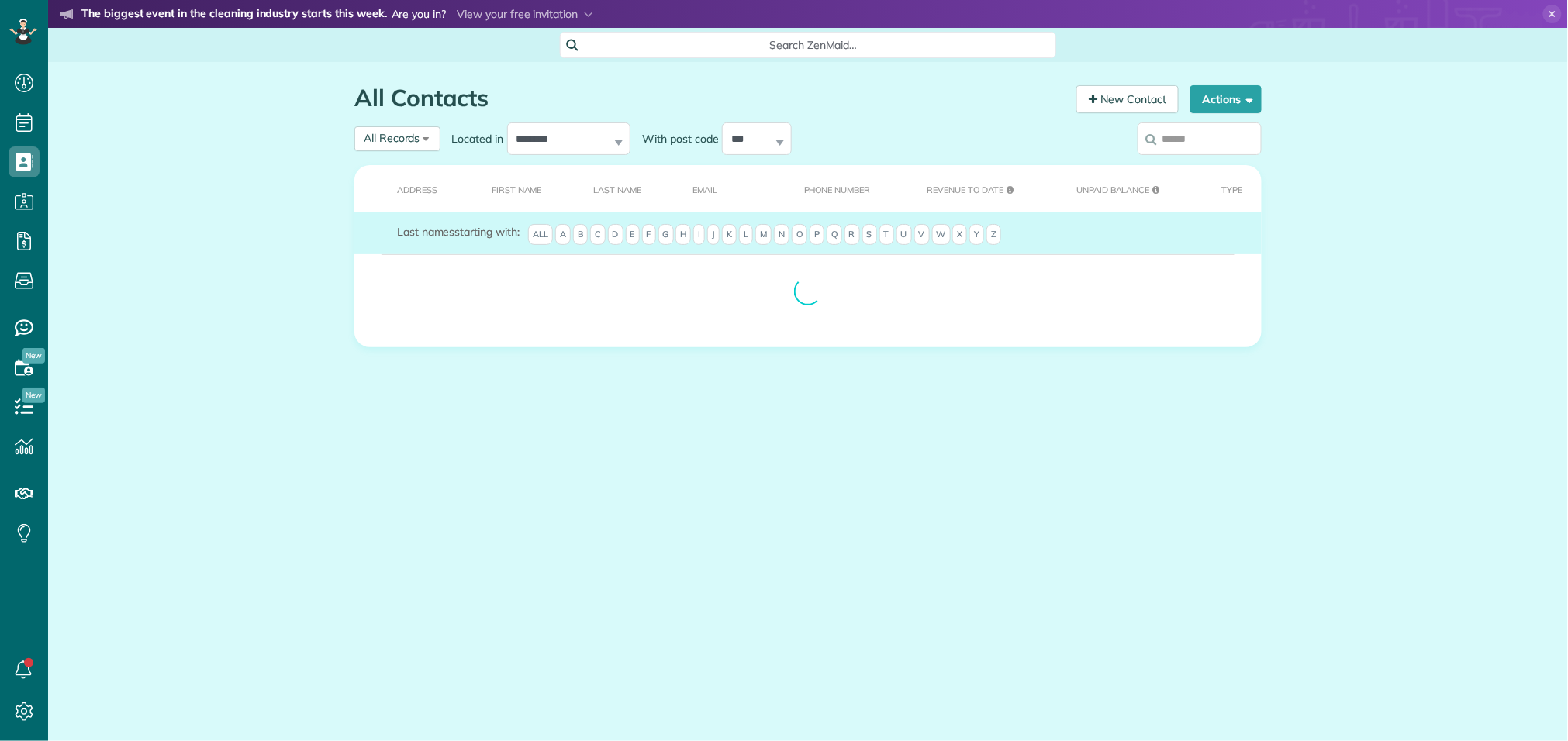
scroll to position [6, 6]
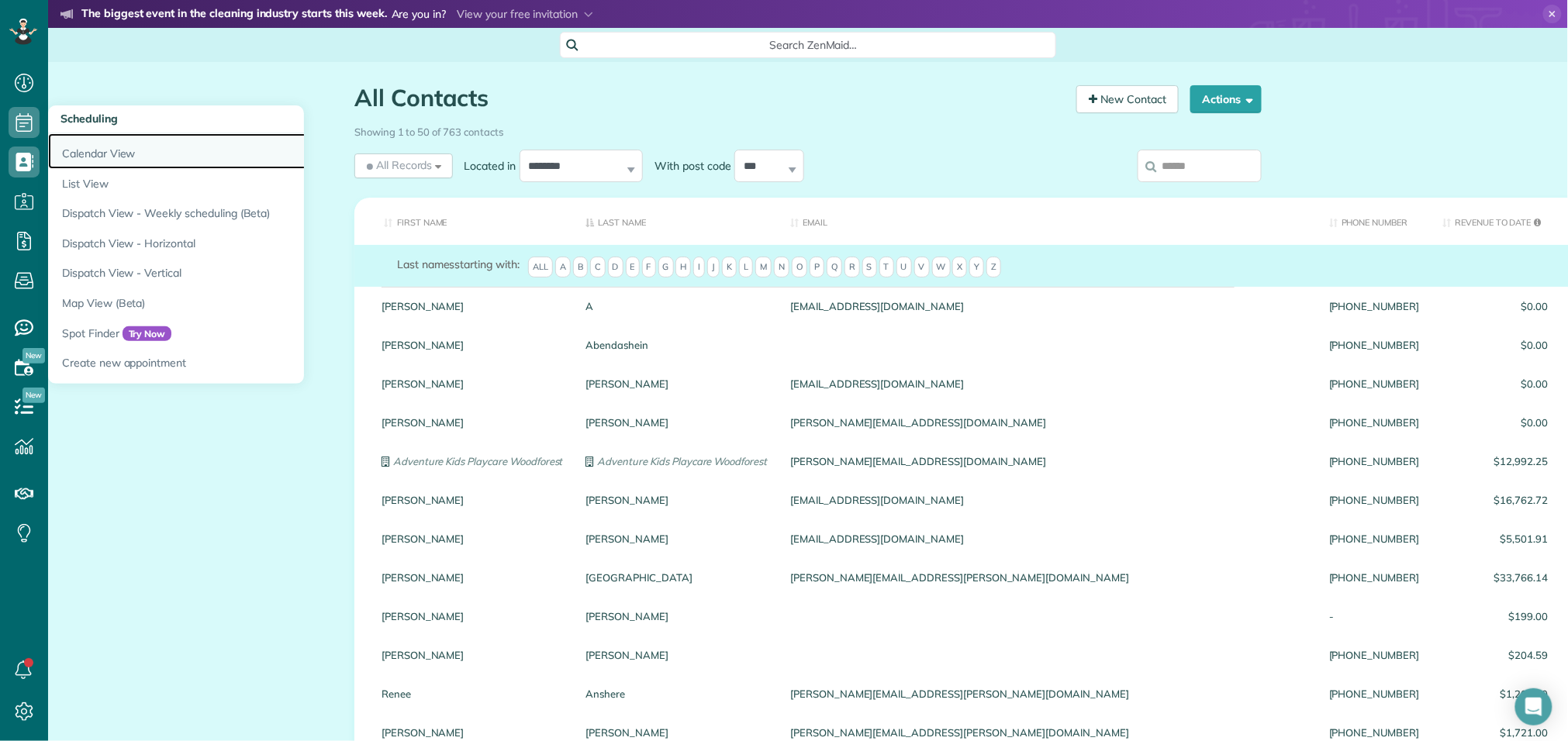
click at [76, 151] on link "Calendar View" at bounding box center [242, 151] width 387 height 35
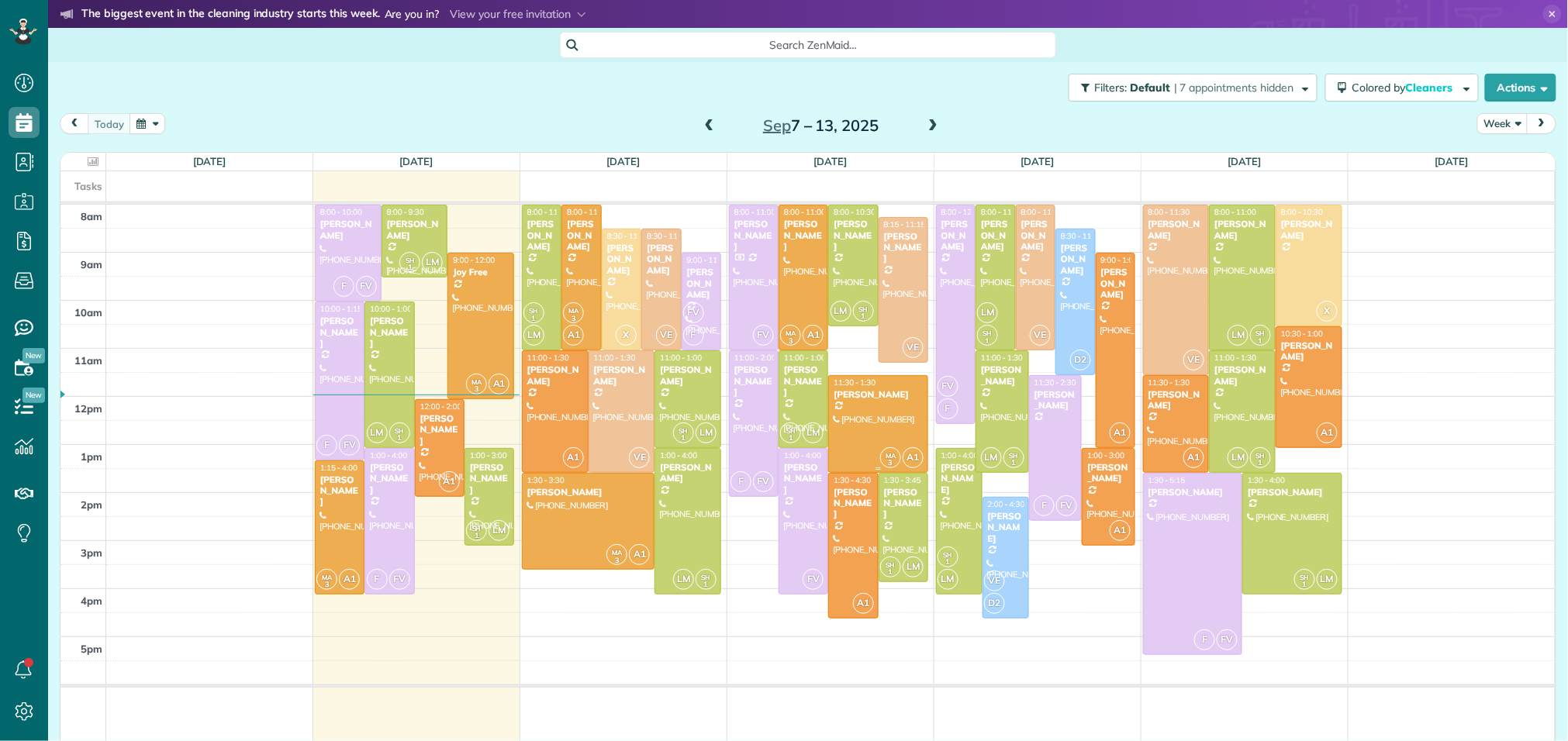
scroll to position [6, 6]
click at [932, 128] on span at bounding box center [933, 127] width 17 height 14
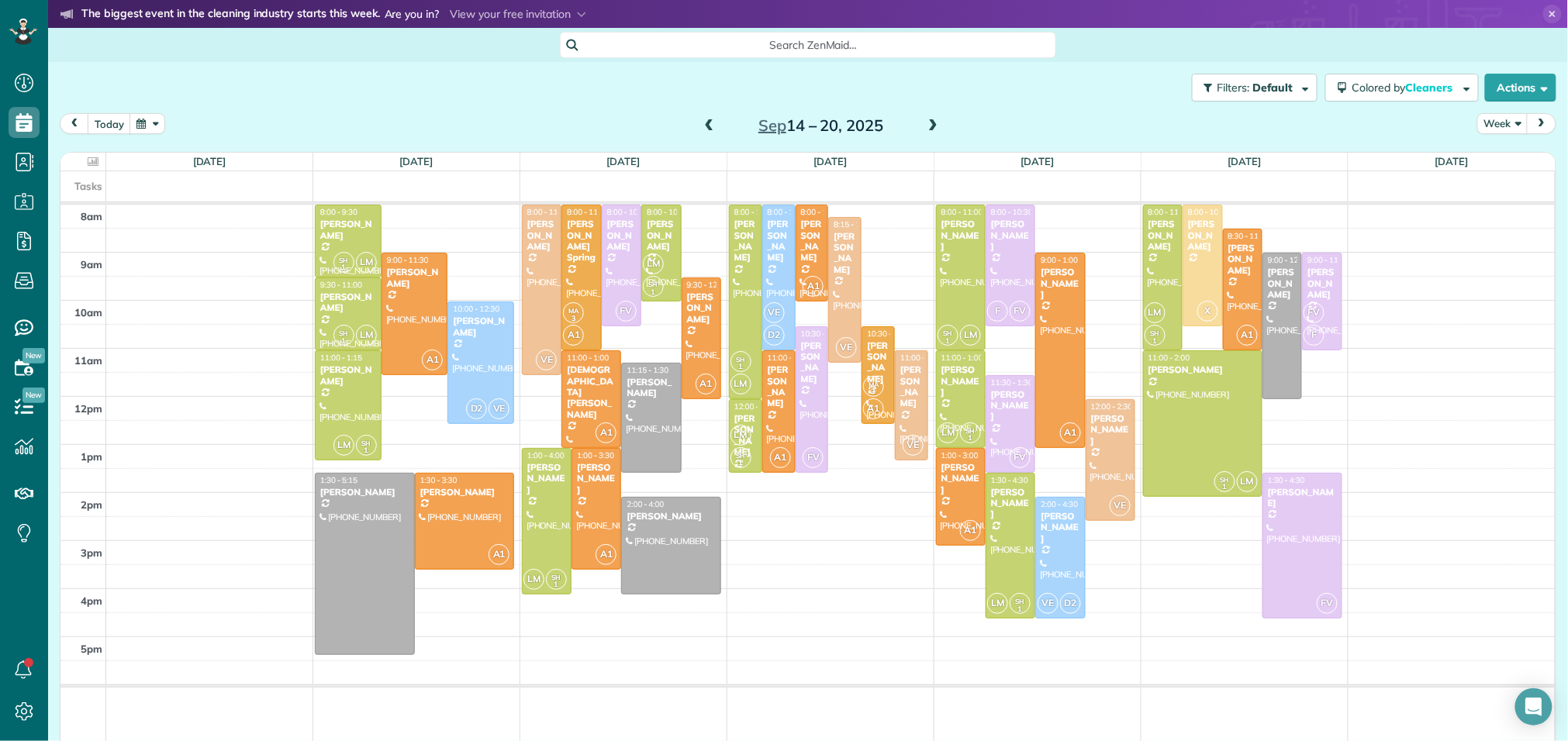
click at [932, 128] on span at bounding box center [933, 127] width 17 height 14
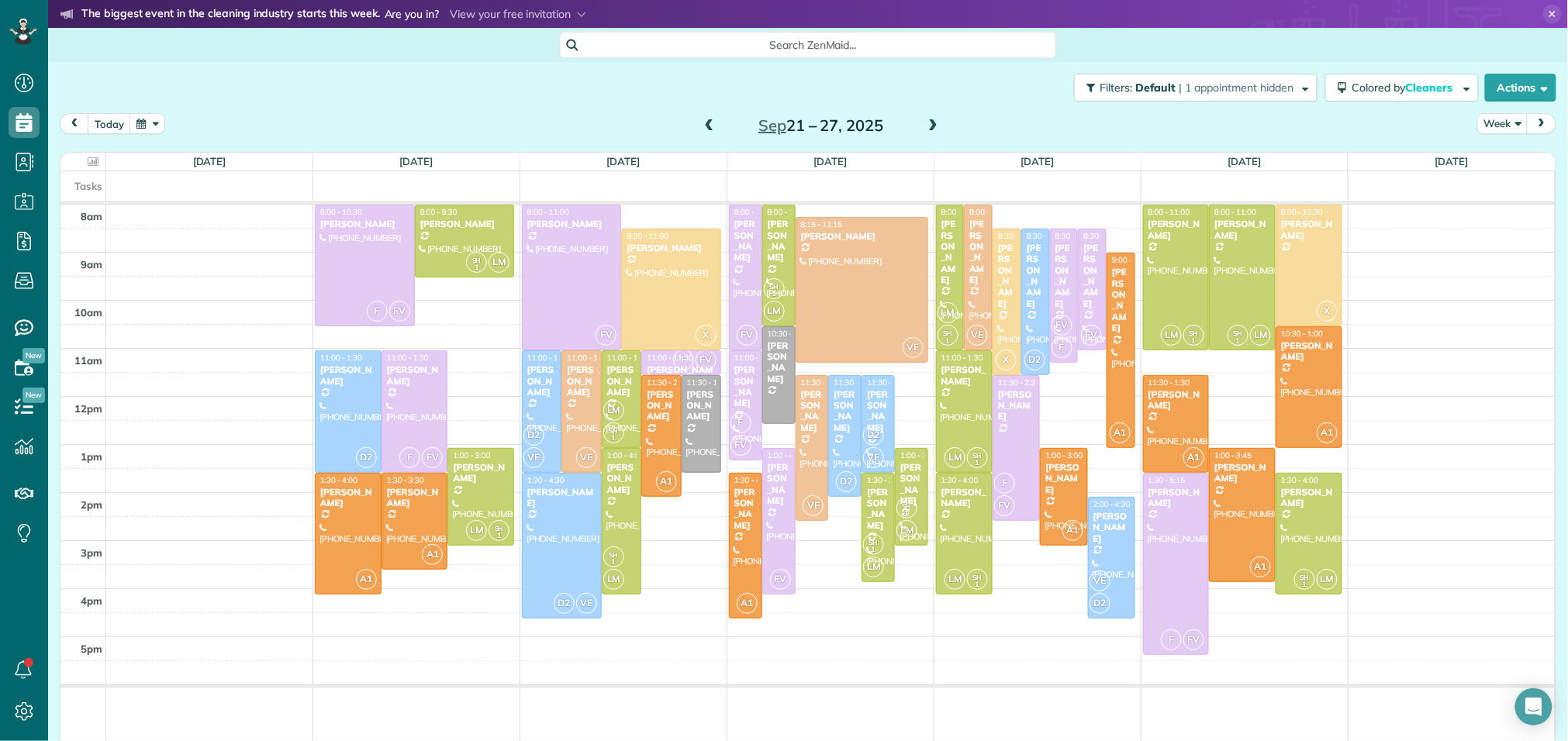
click at [707, 134] on span at bounding box center [710, 127] width 17 height 23
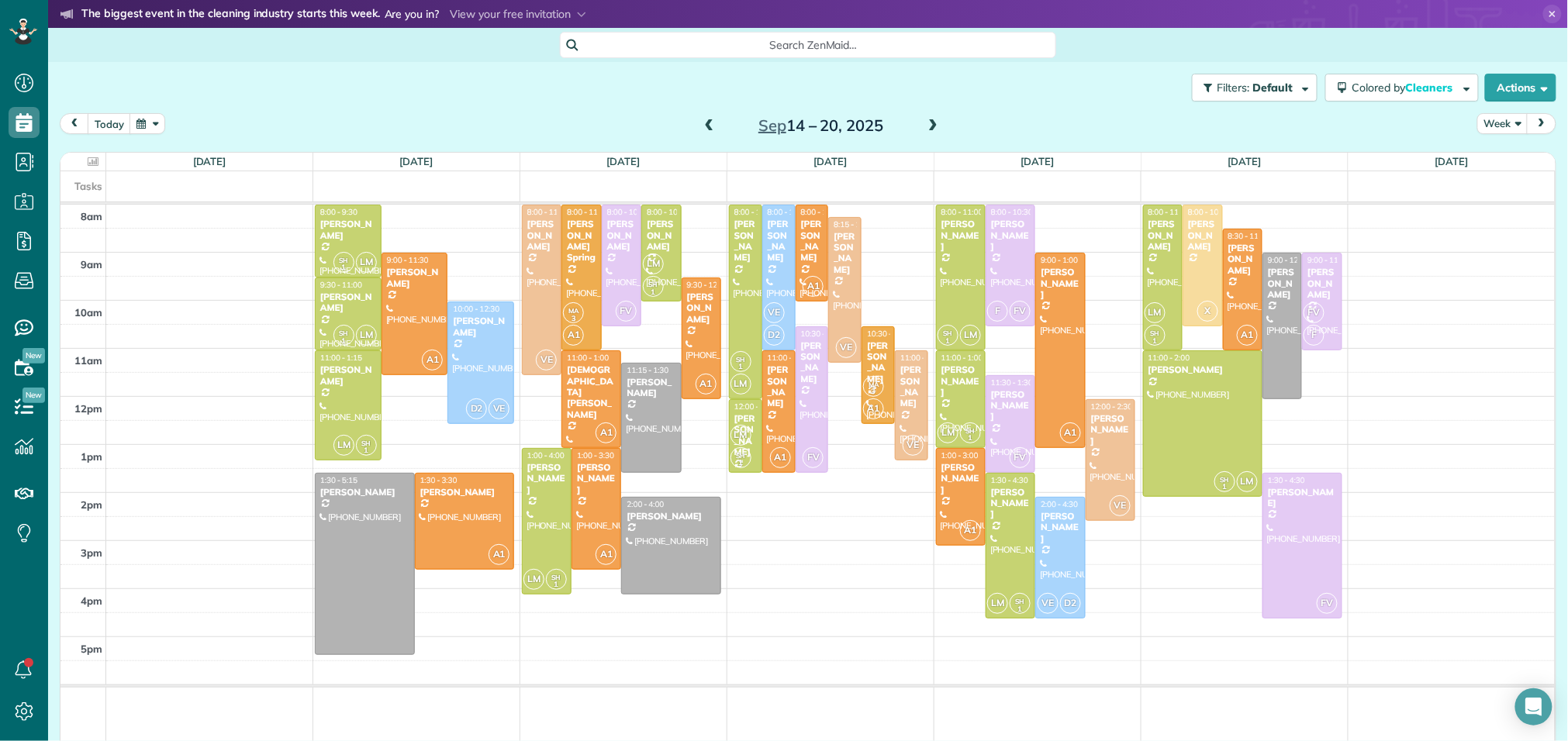
click at [932, 125] on span at bounding box center [933, 127] width 17 height 14
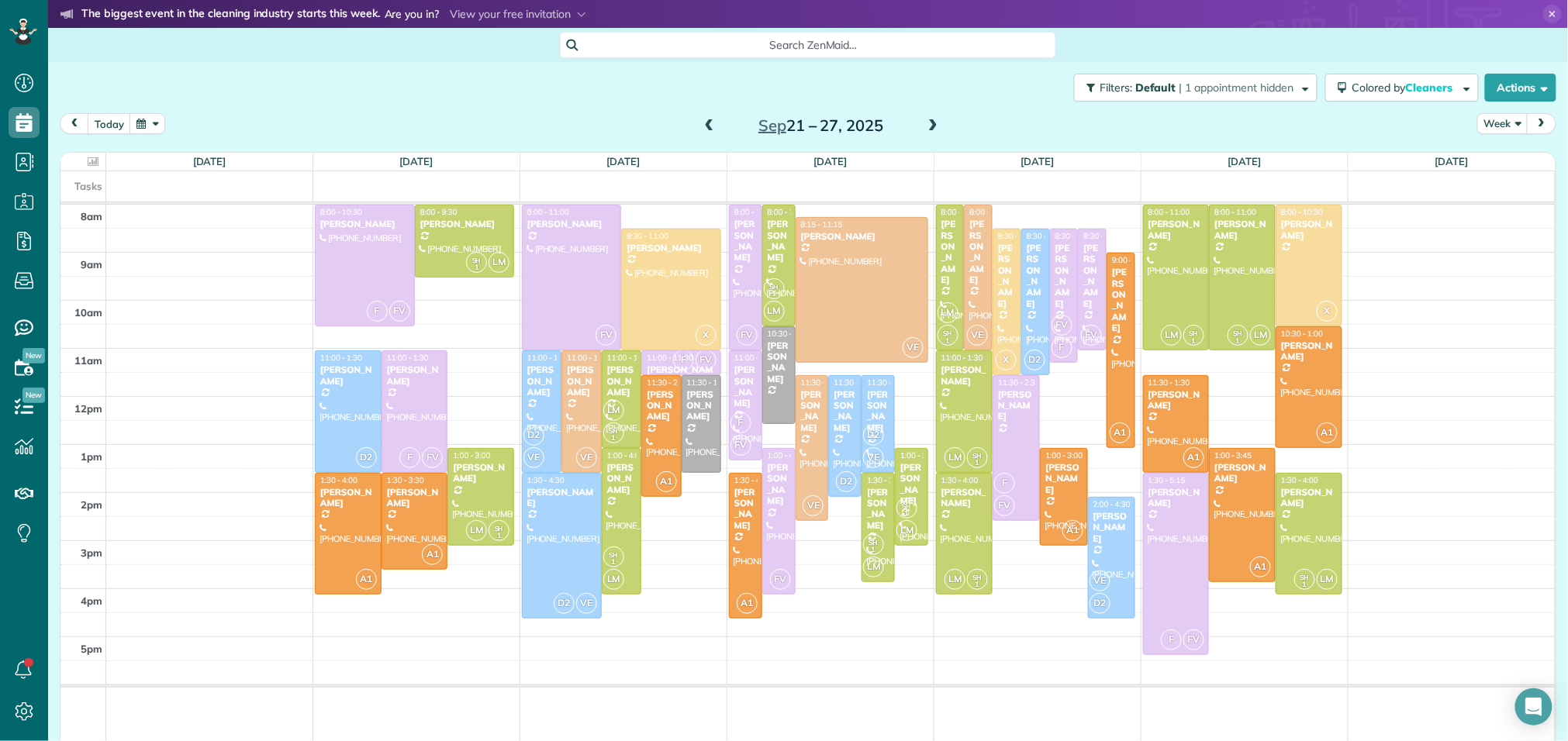
click at [932, 125] on span at bounding box center [933, 127] width 17 height 14
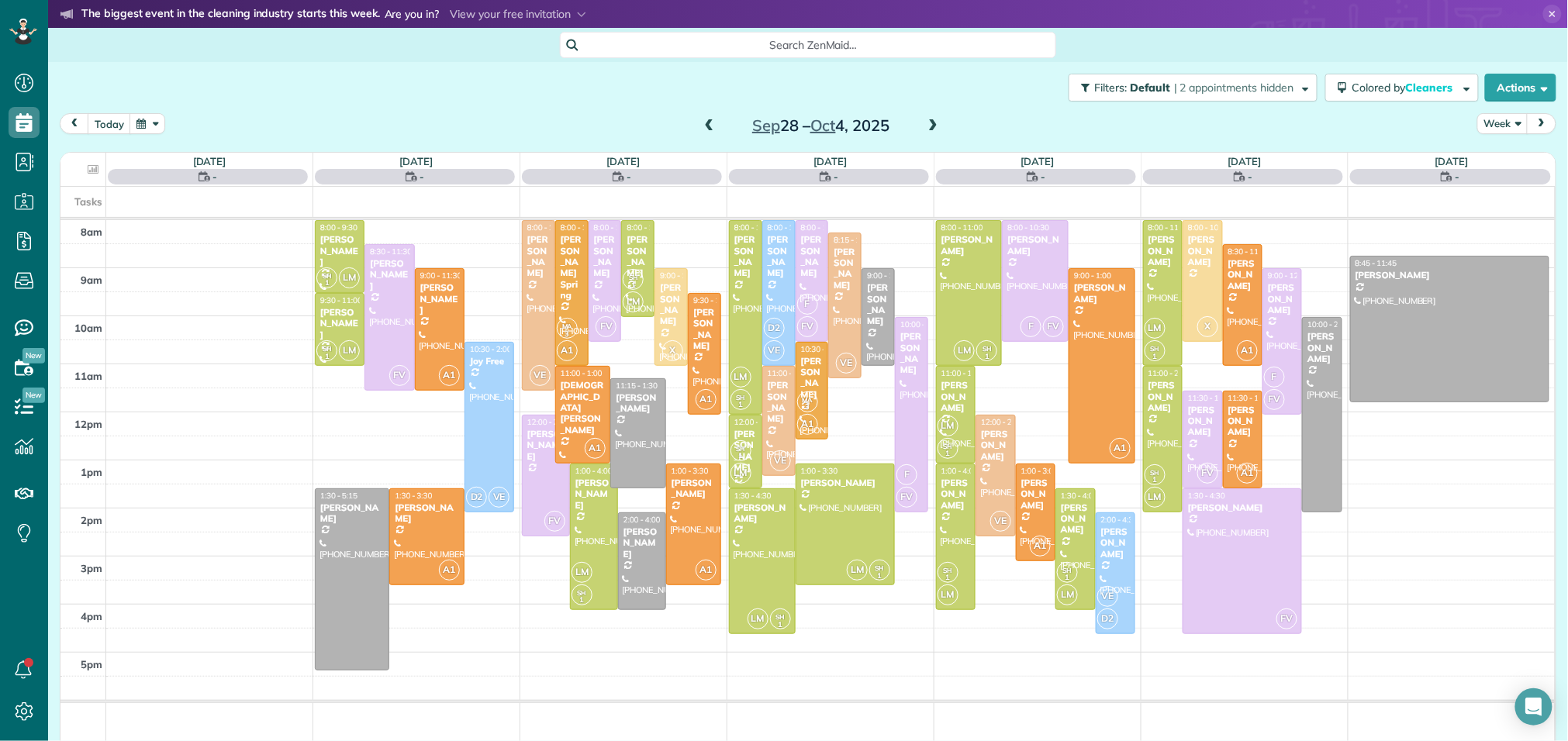
click at [932, 125] on span at bounding box center [933, 127] width 17 height 14
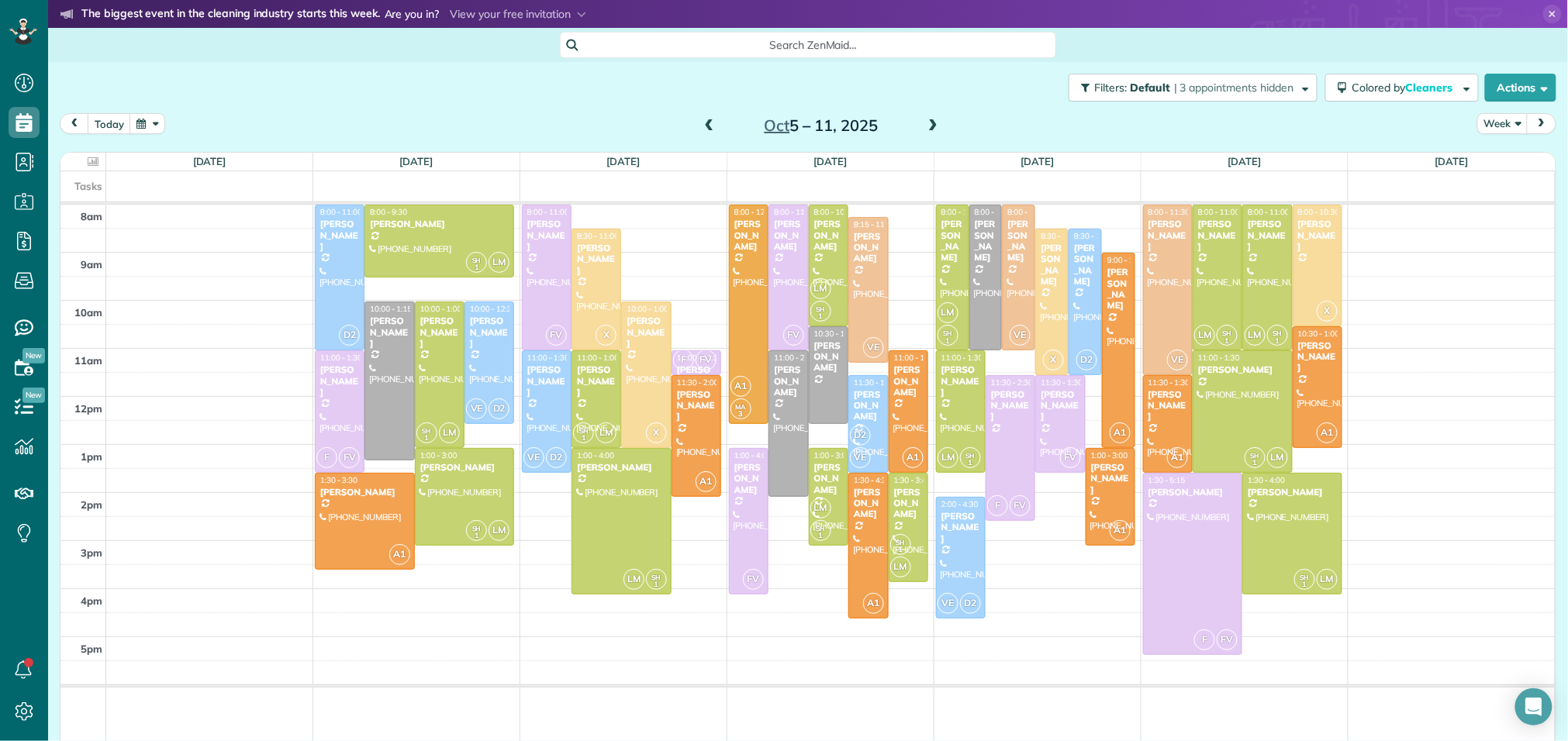
click at [932, 125] on span at bounding box center [933, 127] width 17 height 14
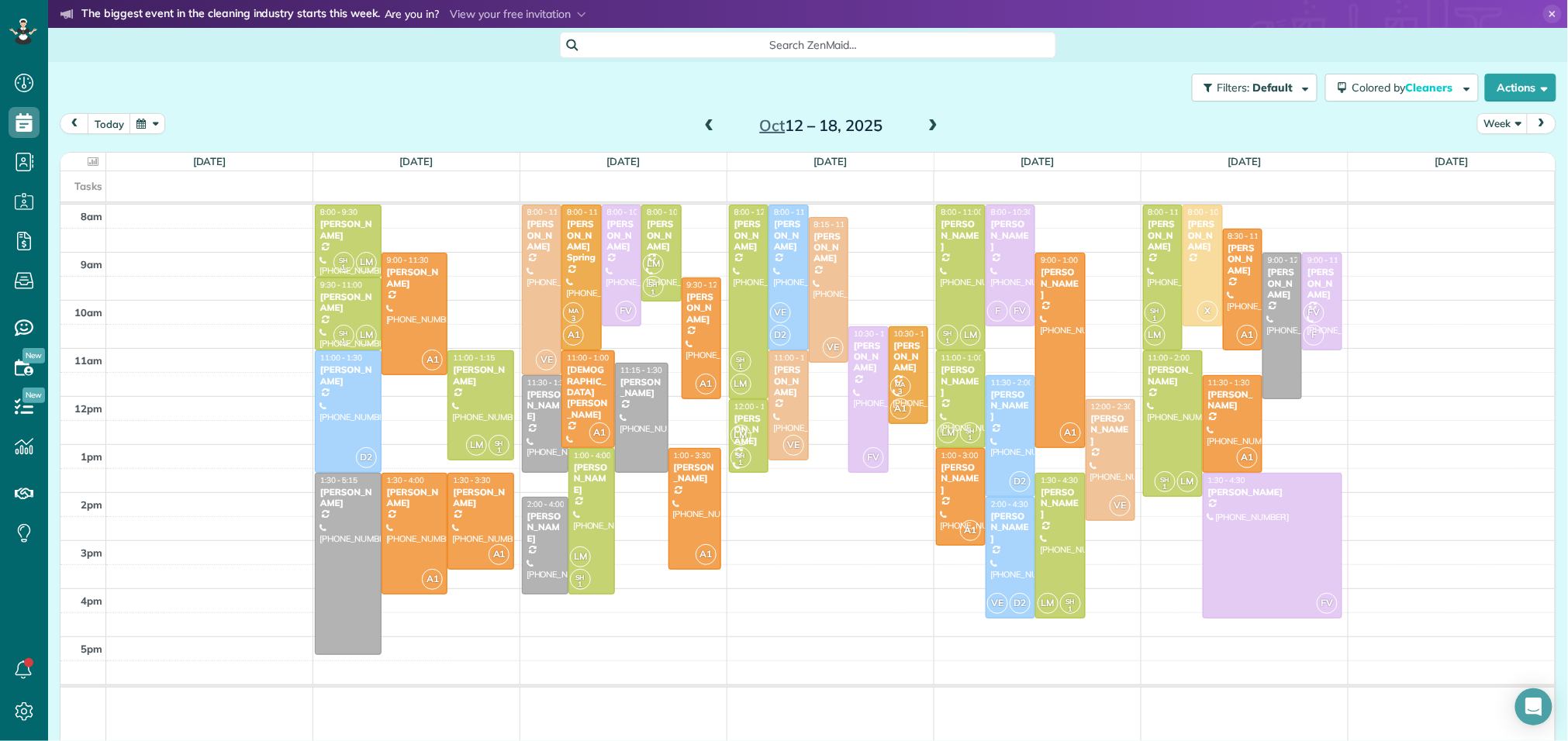
click at [932, 125] on span at bounding box center [933, 127] width 17 height 14
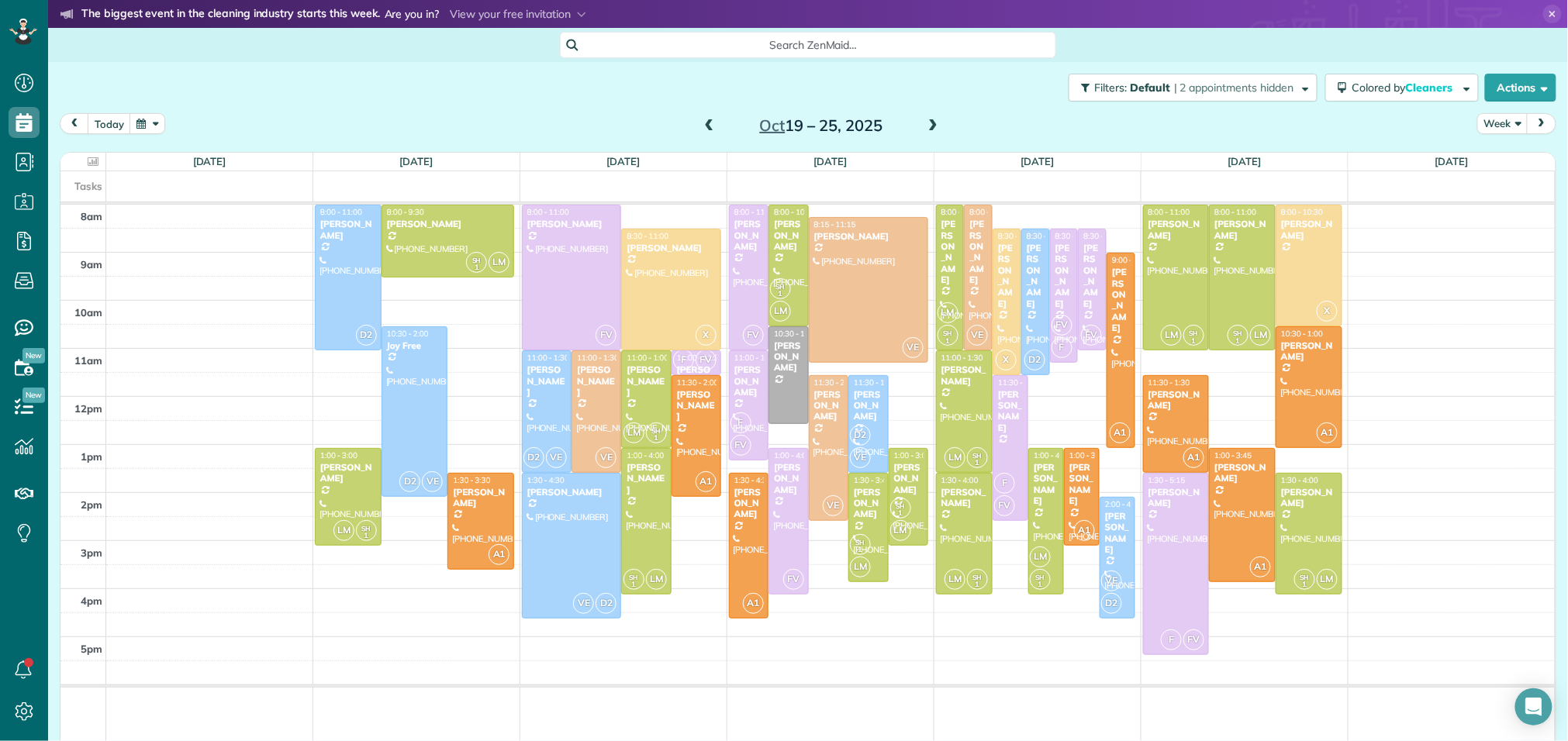
click at [932, 125] on span at bounding box center [933, 127] width 17 height 14
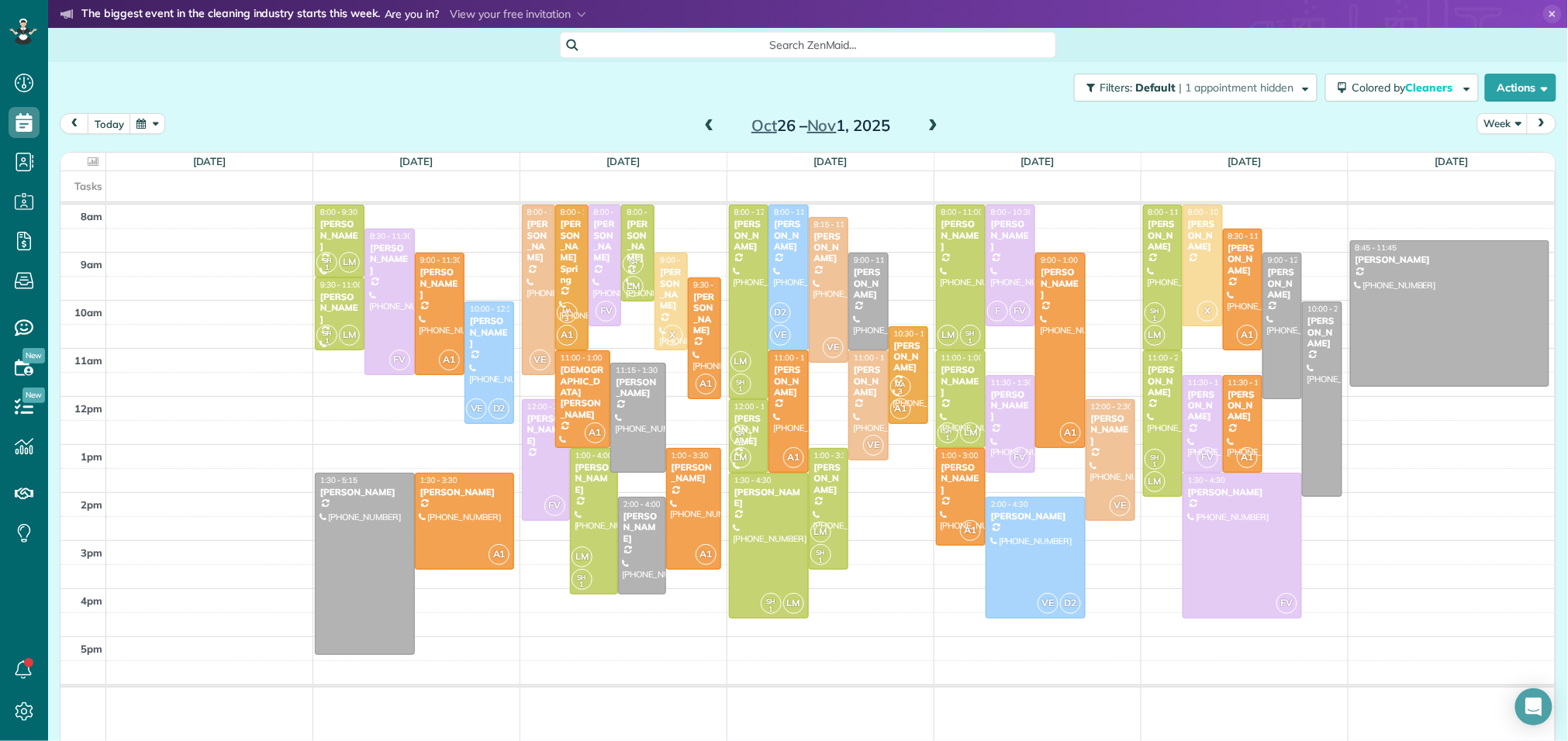
click at [714, 121] on span at bounding box center [710, 127] width 17 height 14
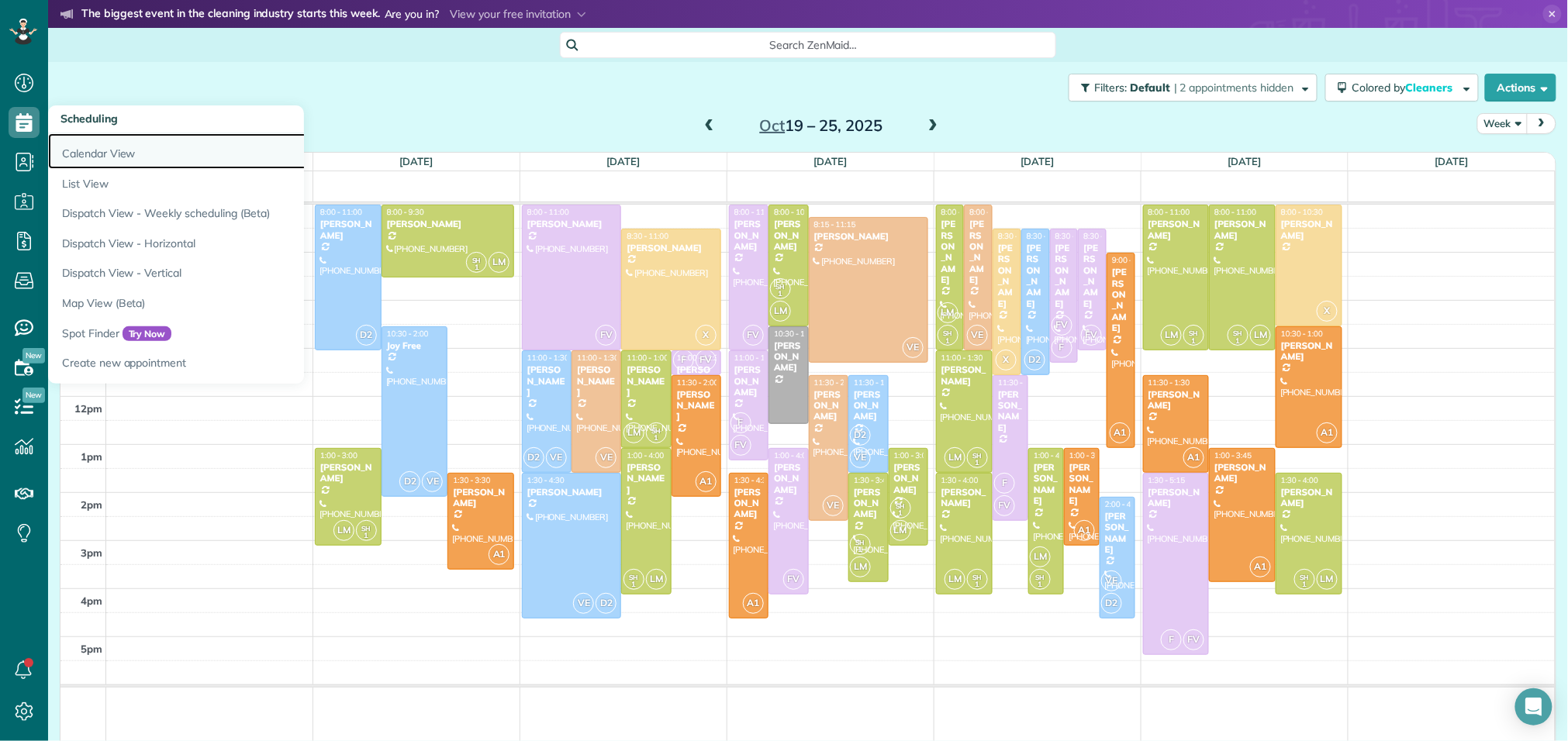
click at [69, 150] on link "Calendar View" at bounding box center [242, 151] width 387 height 35
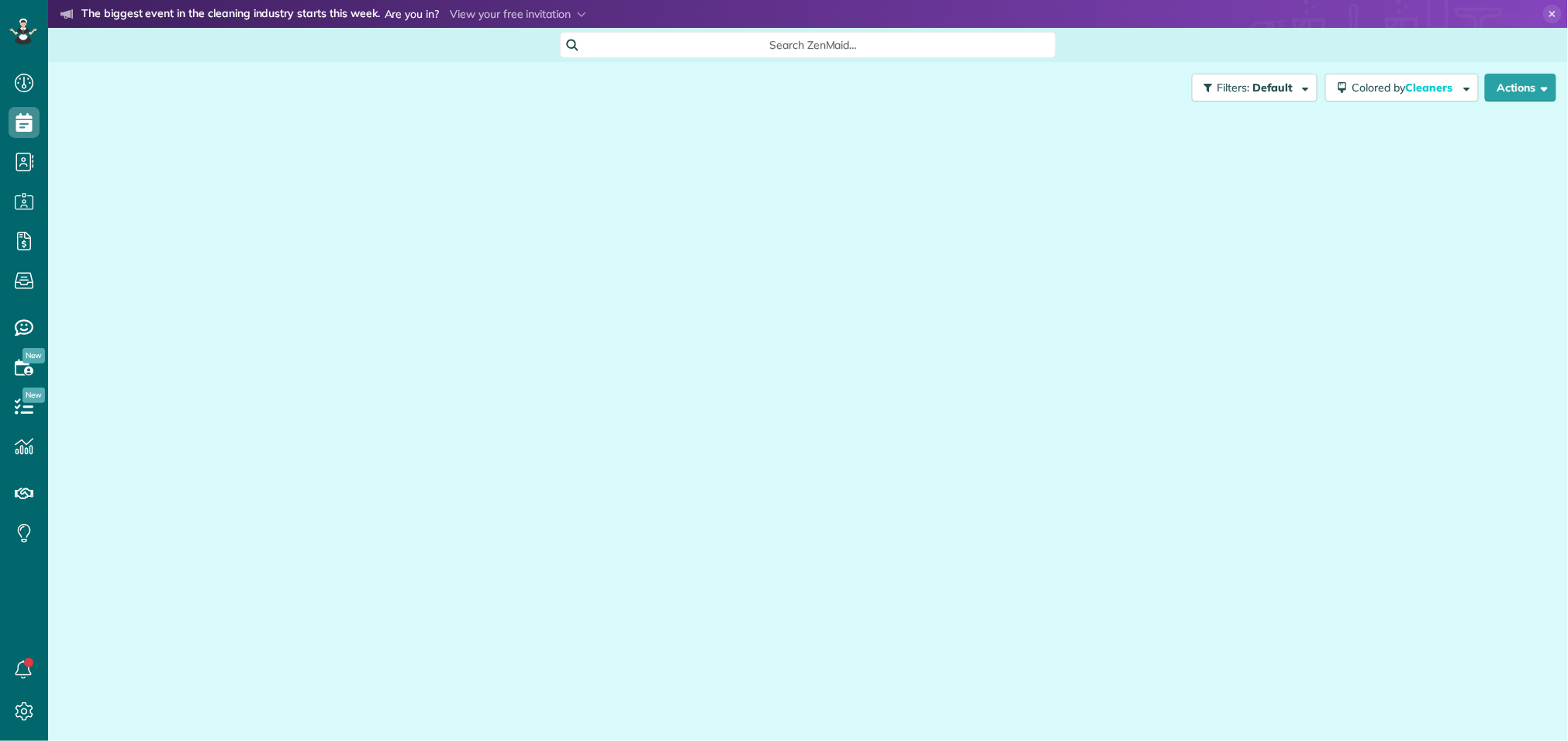
scroll to position [6, 6]
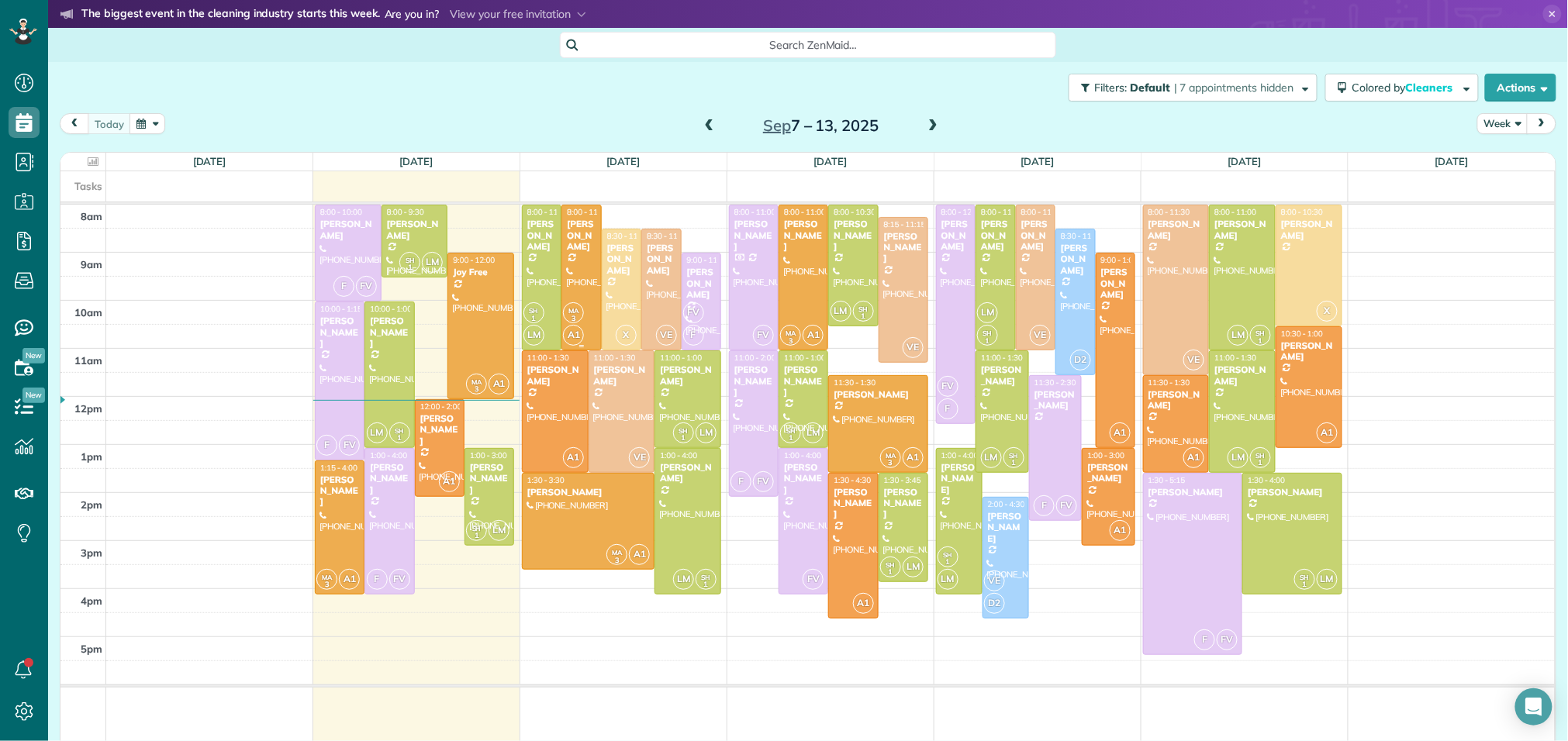
click at [584, 260] on div at bounding box center [581, 277] width 38 height 144
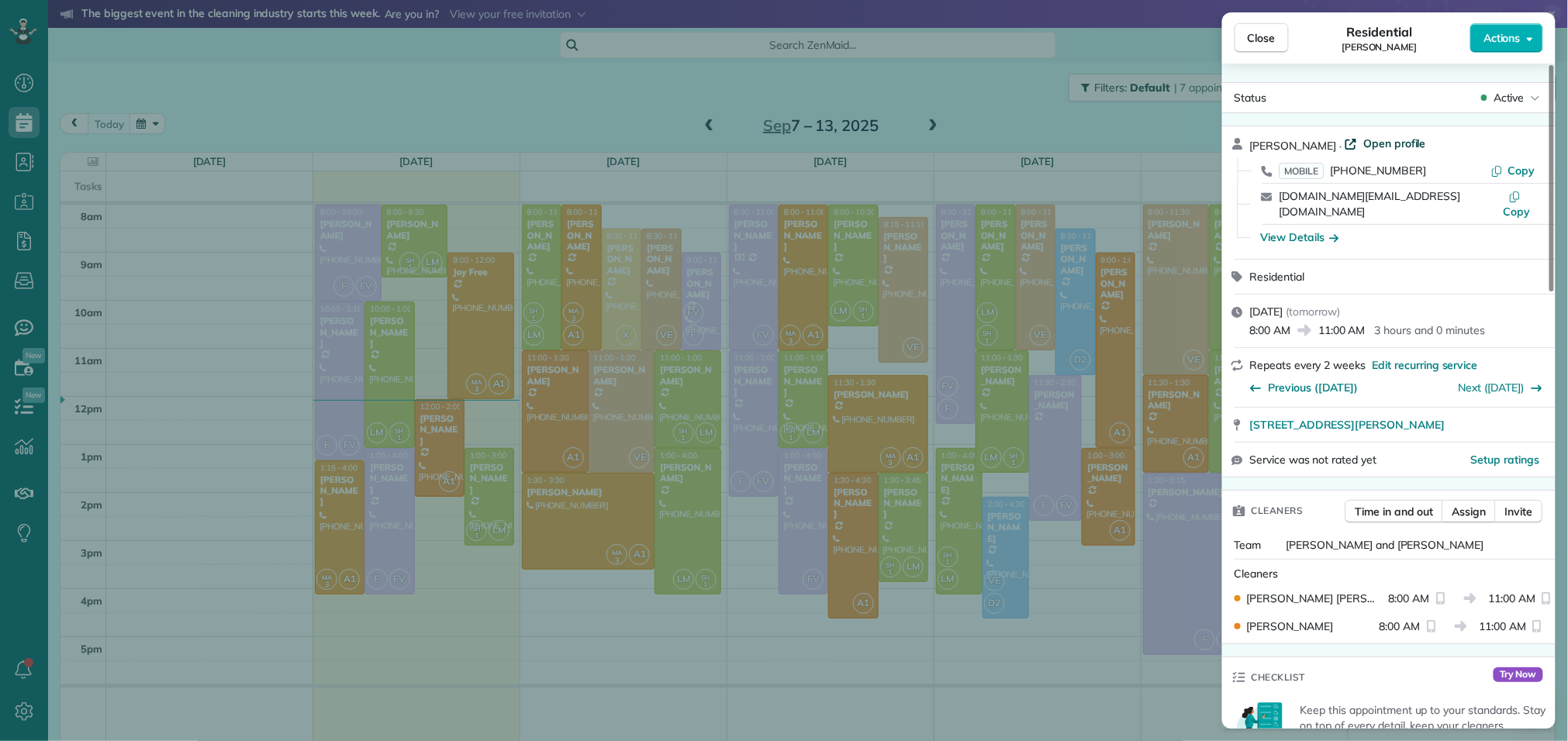
click at [1373, 137] on span "Open profile" at bounding box center [1394, 144] width 62 height 15
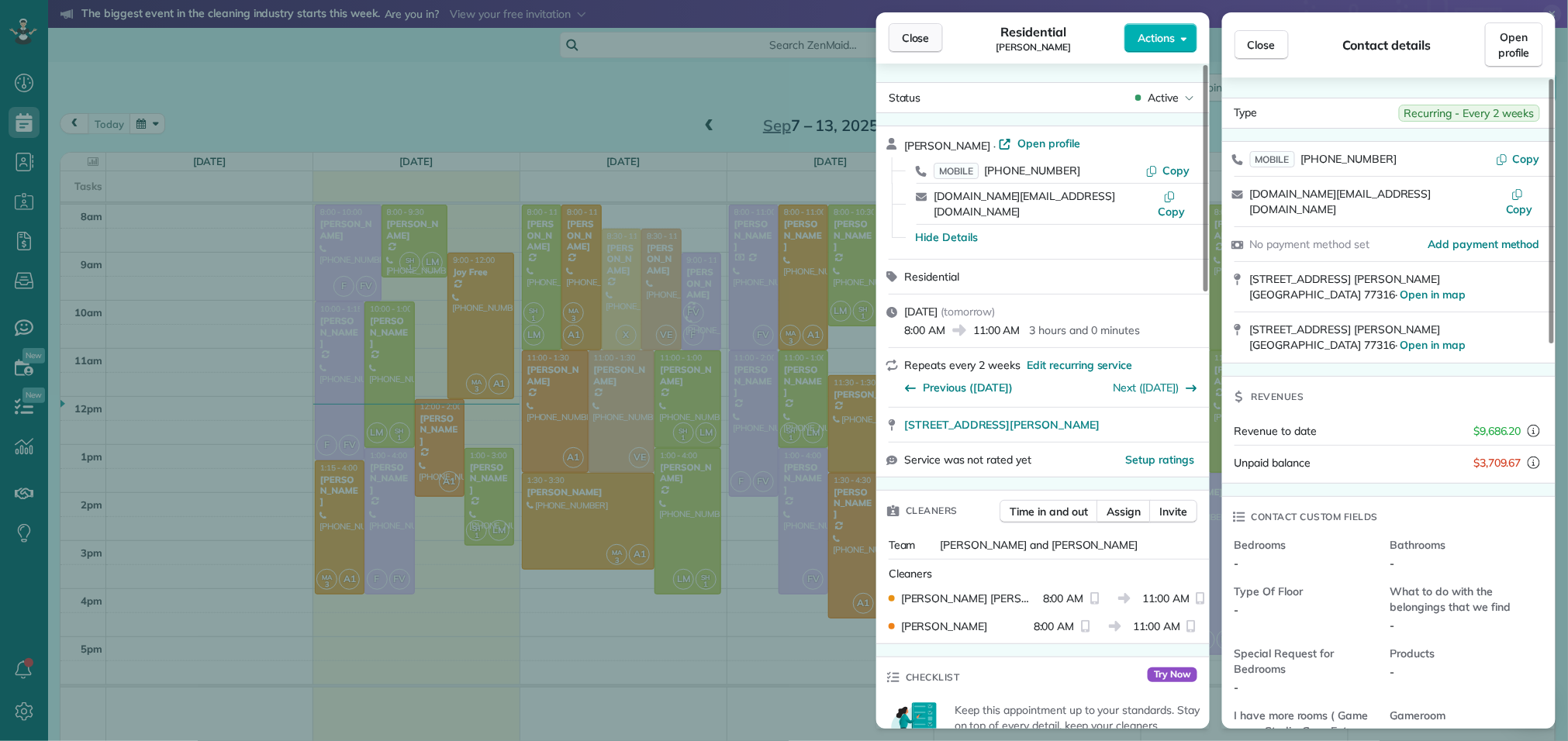
click at [891, 44] on button "Close" at bounding box center [916, 37] width 55 height 30
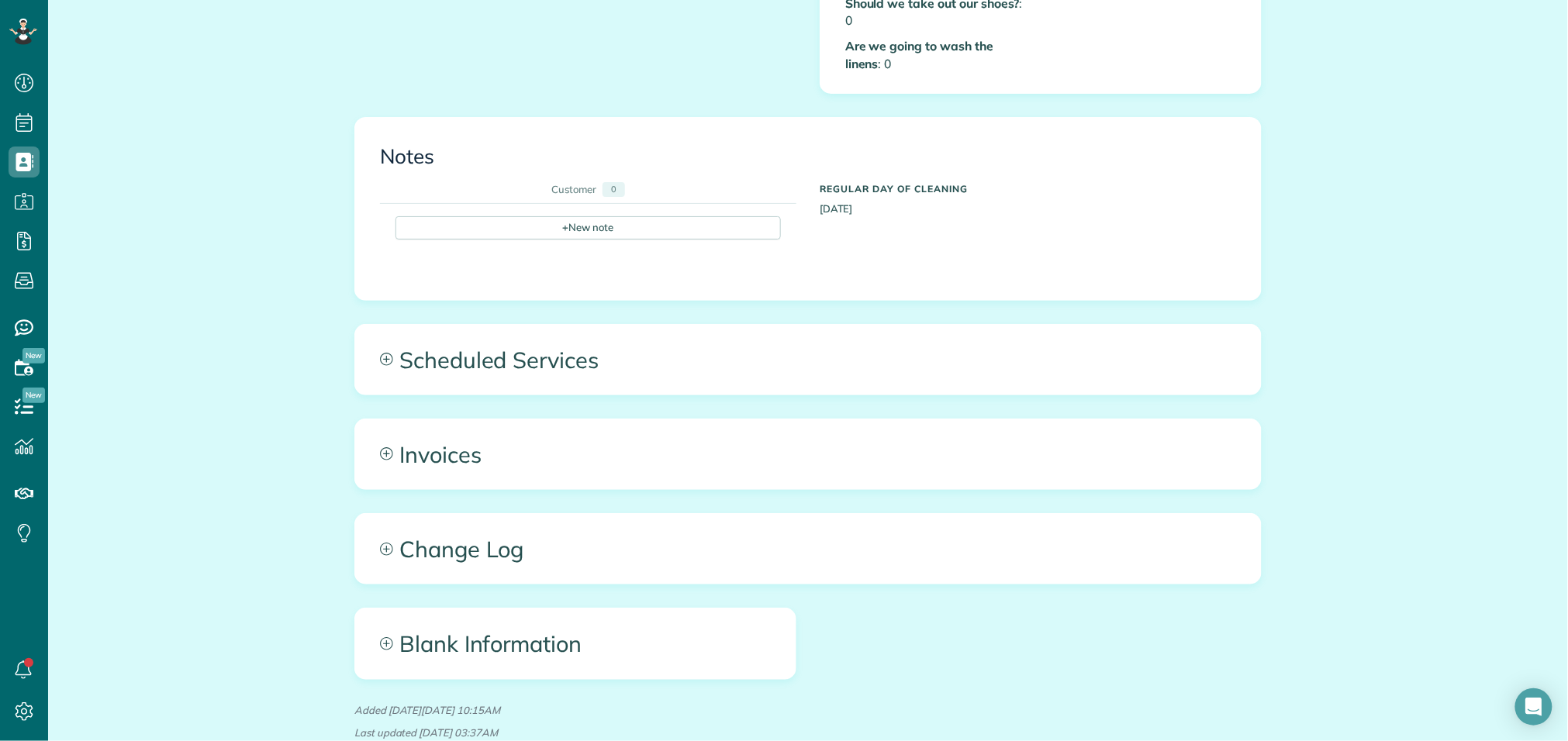
scroll to position [903, 0]
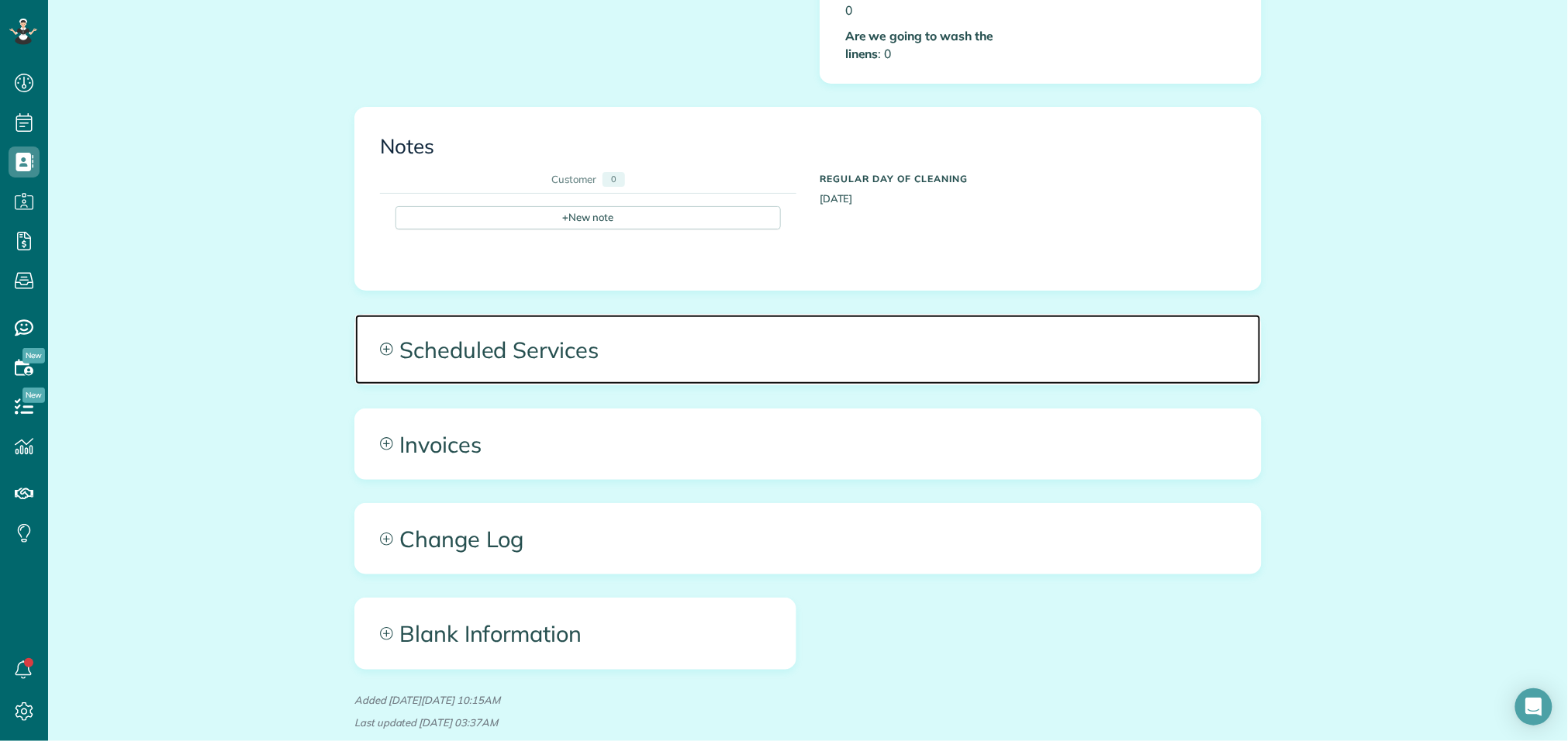
click at [588, 342] on span "Scheduled Services" at bounding box center [807, 349] width 905 height 70
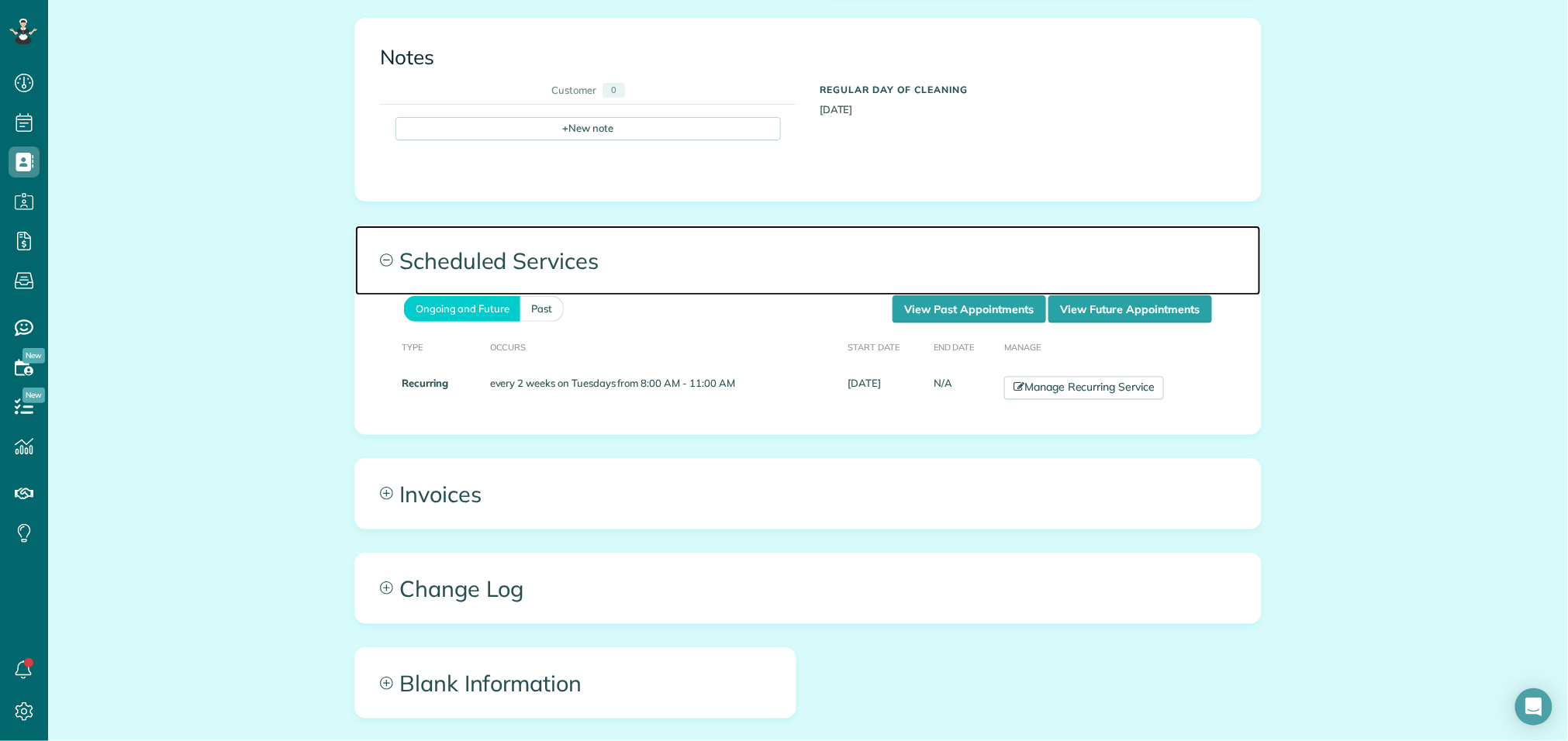
scroll to position [994, 0]
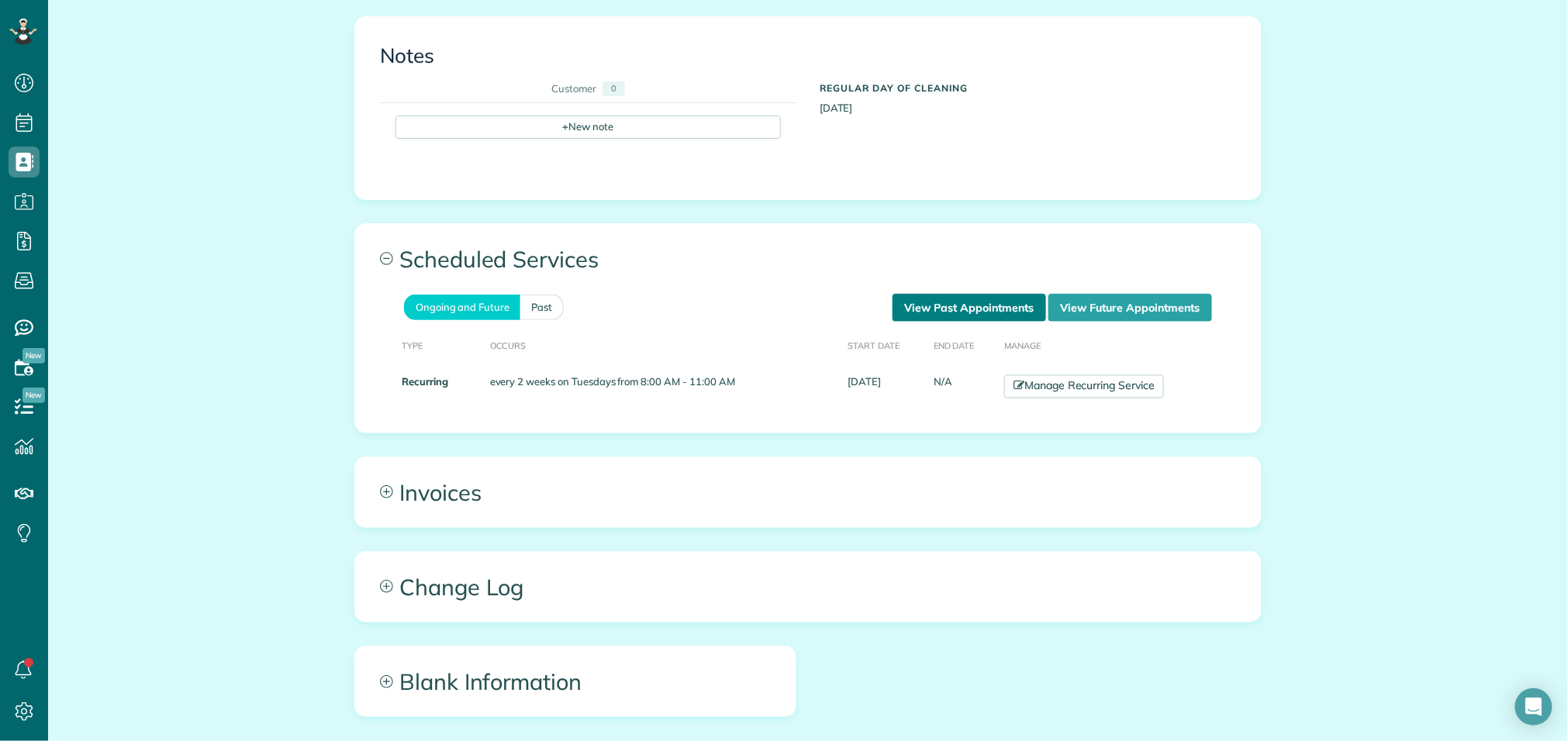
click at [964, 293] on link "View Past Appointments" at bounding box center [970, 307] width 153 height 28
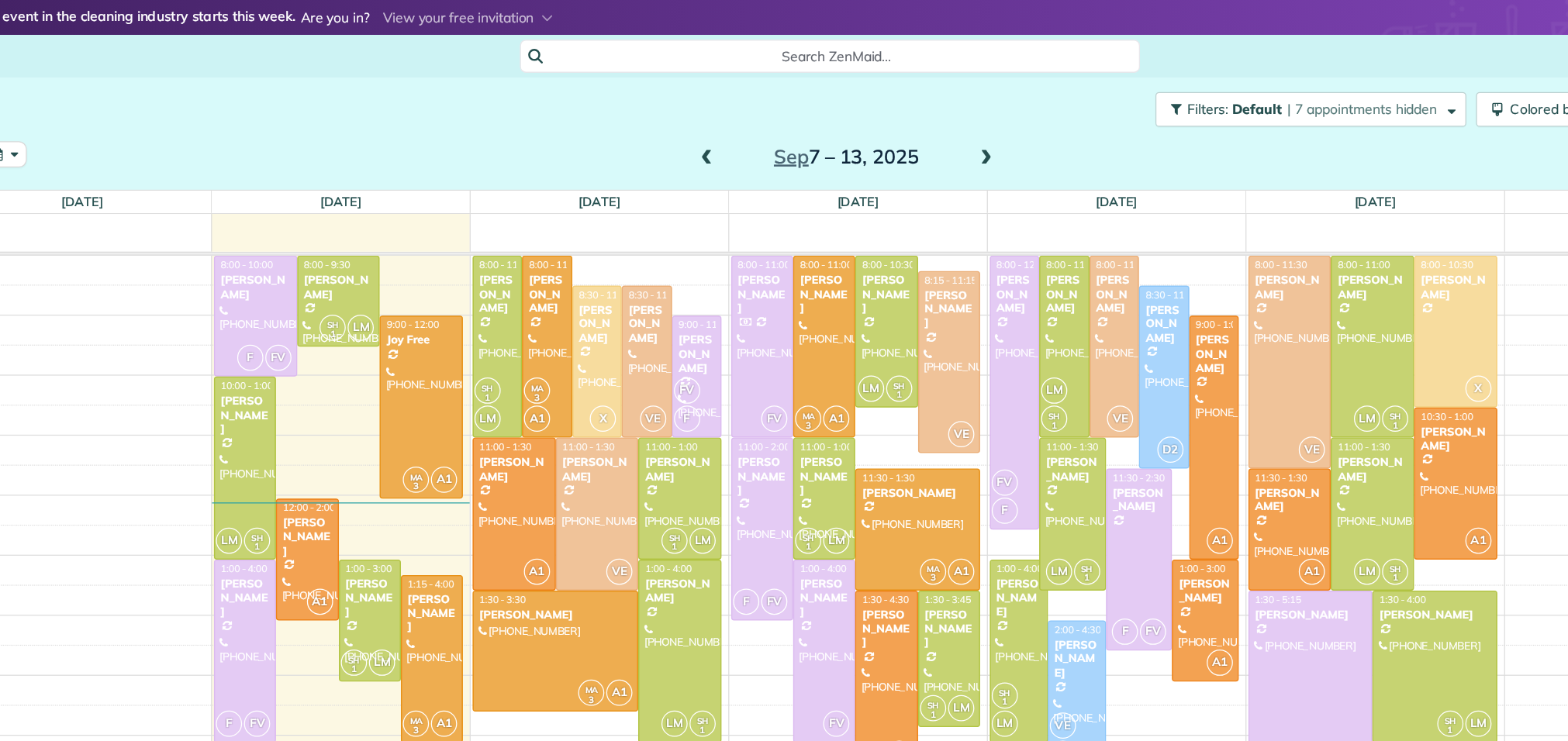
scroll to position [6, 6]
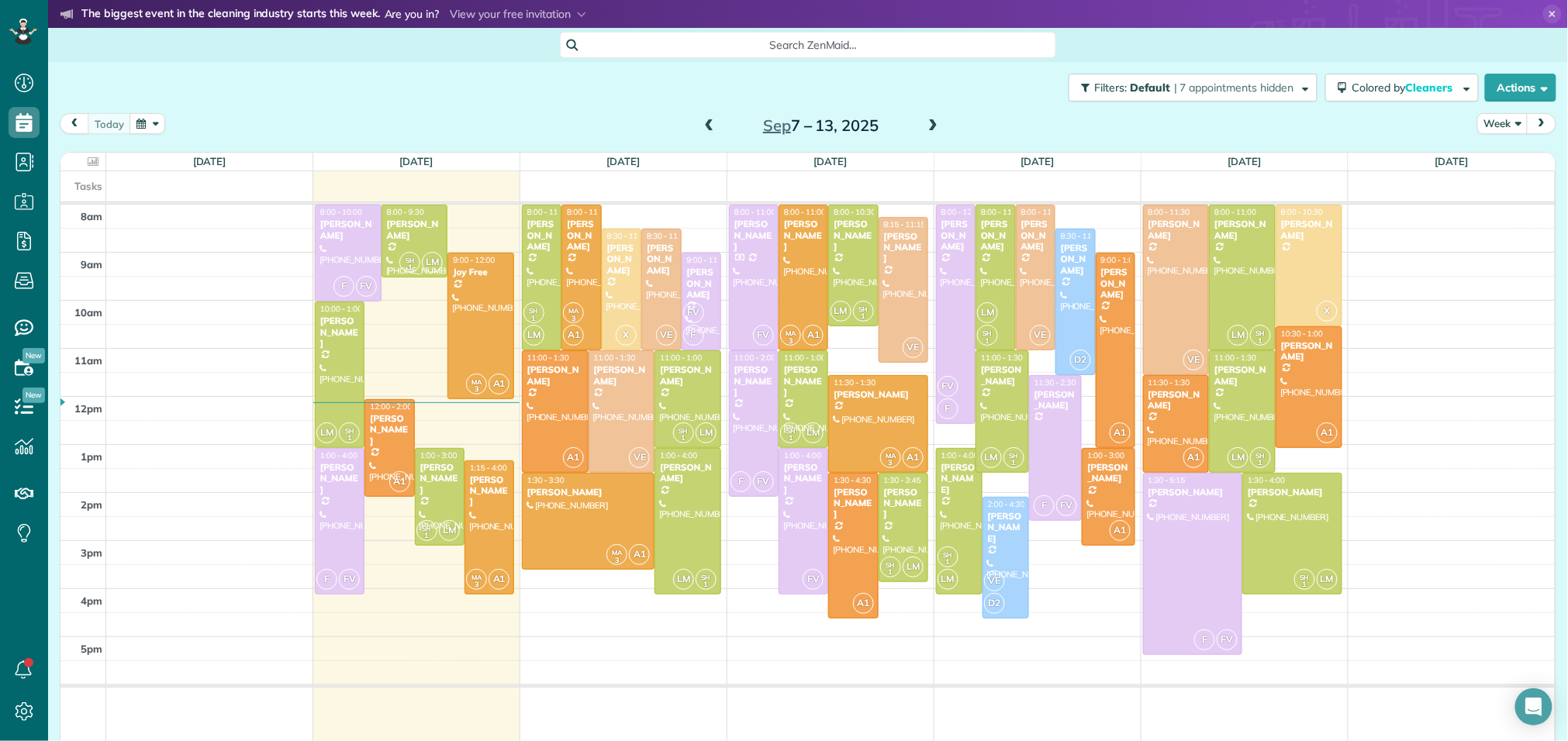
click at [928, 124] on span at bounding box center [933, 127] width 17 height 14
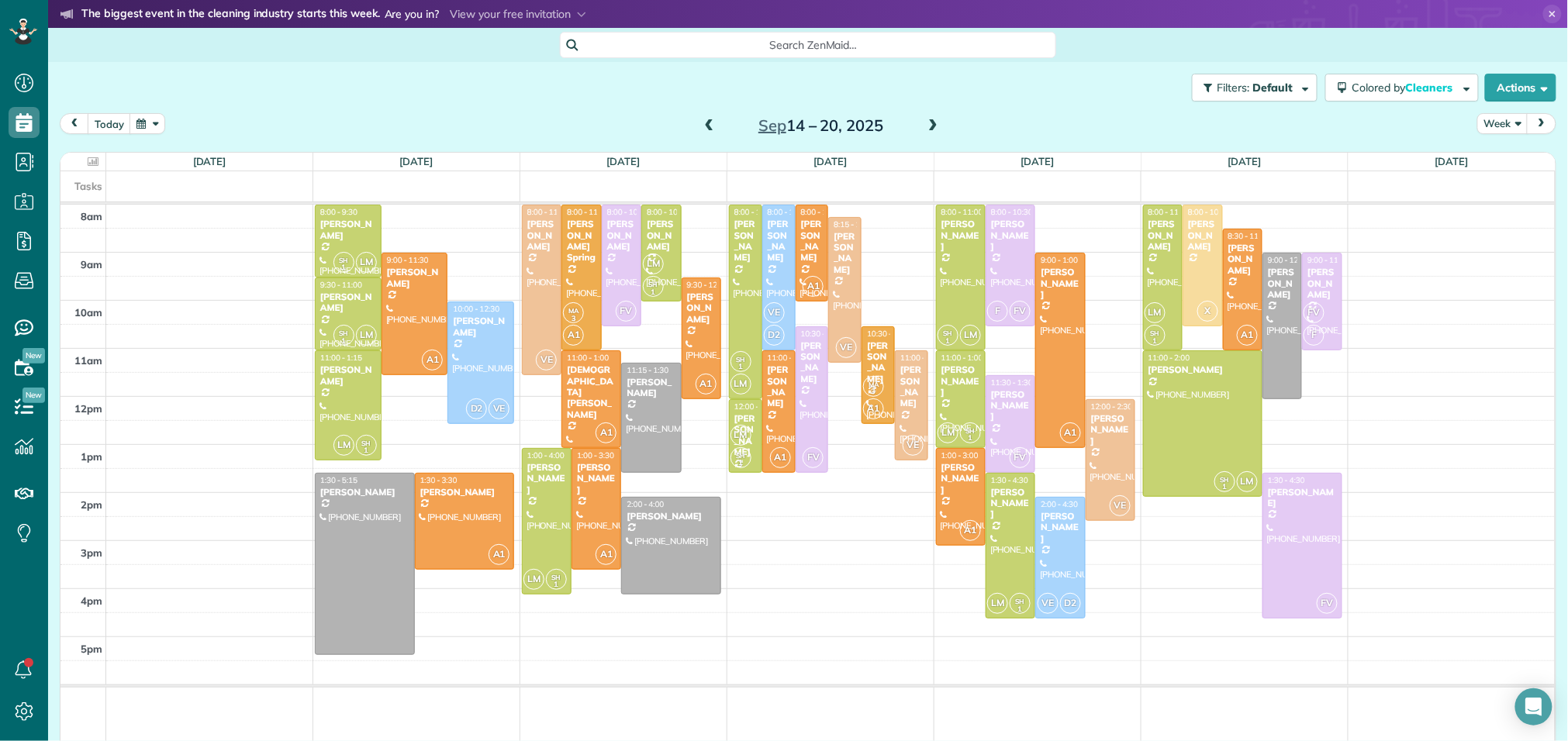
click at [707, 126] on span at bounding box center [710, 127] width 17 height 14
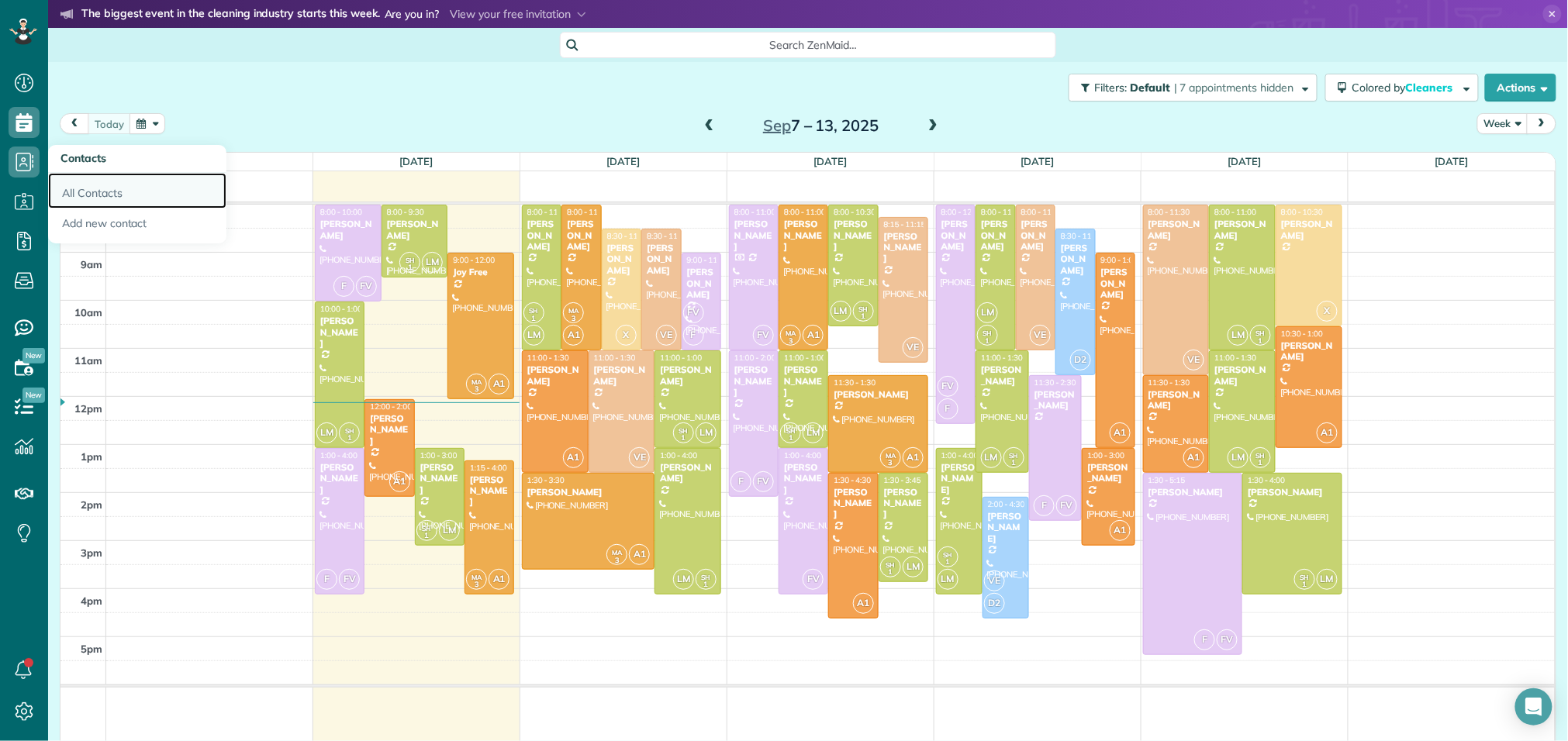
click at [67, 191] on link "All Contacts" at bounding box center [137, 190] width 178 height 35
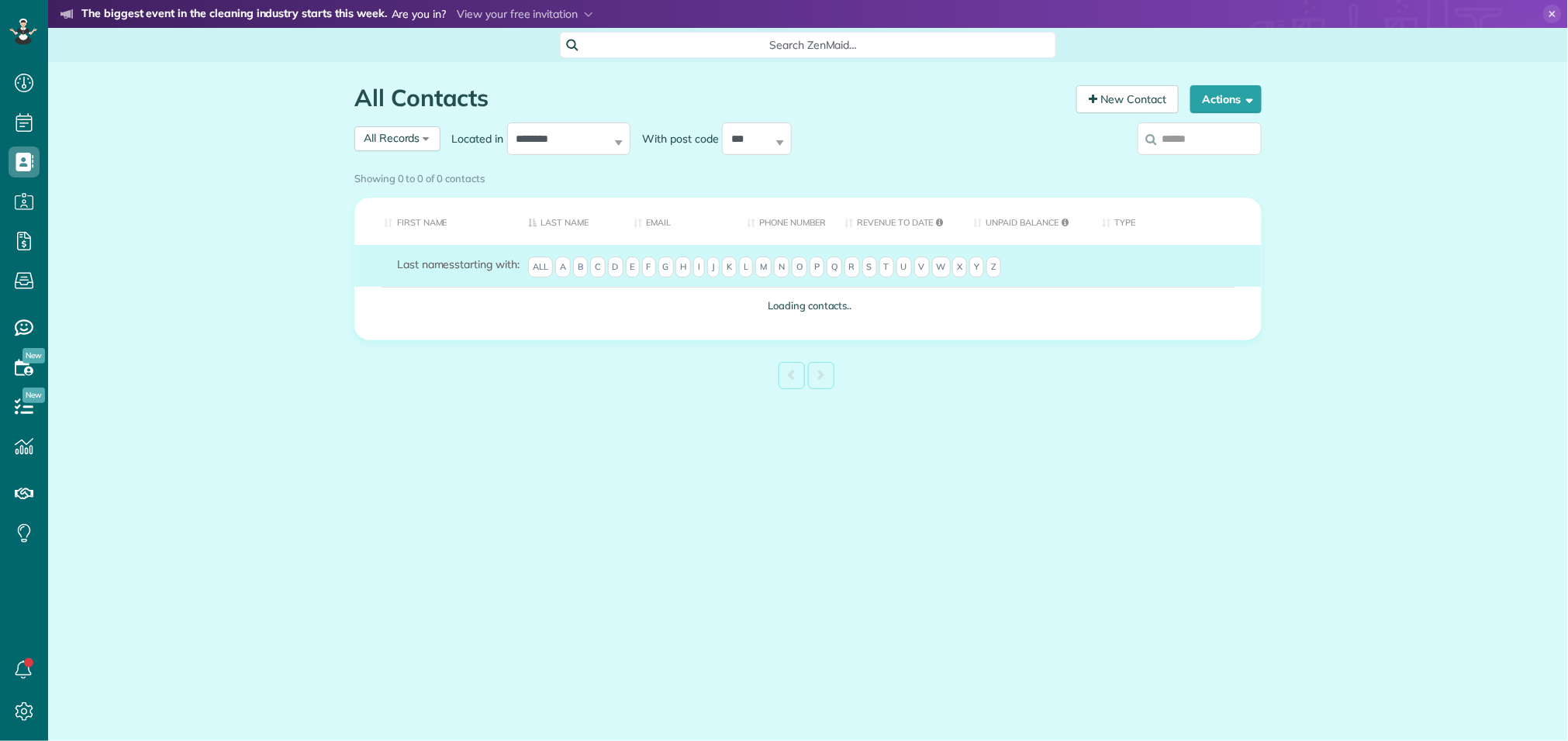
click at [1182, 165] on div "Showing 0 to 0 of 0 contacts" at bounding box center [807, 178] width 930 height 27
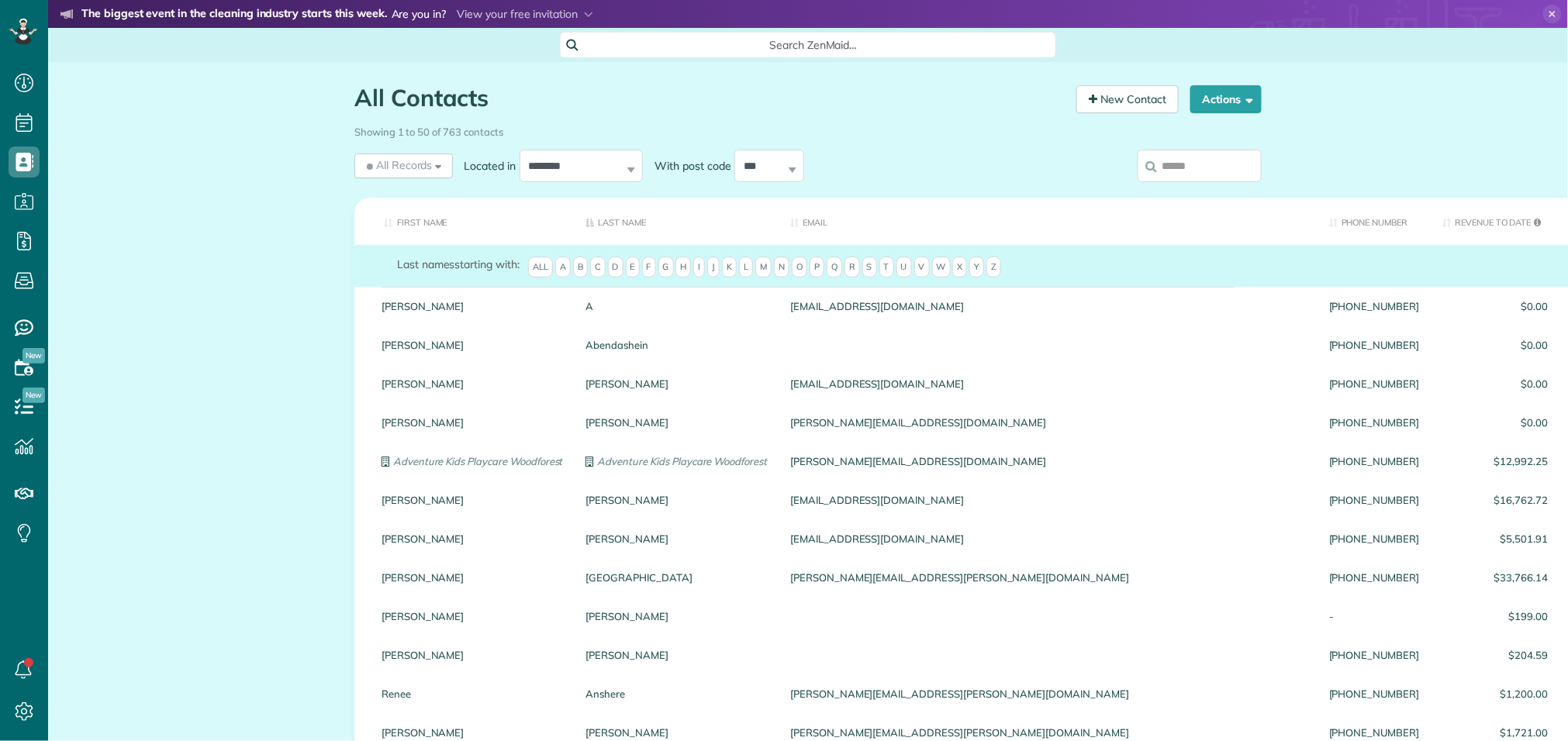
scroll to position [6, 6]
click at [1189, 146] on label at bounding box center [1199, 166] width 124 height 40
click at [1189, 150] on input "search" at bounding box center [1199, 166] width 124 height 33
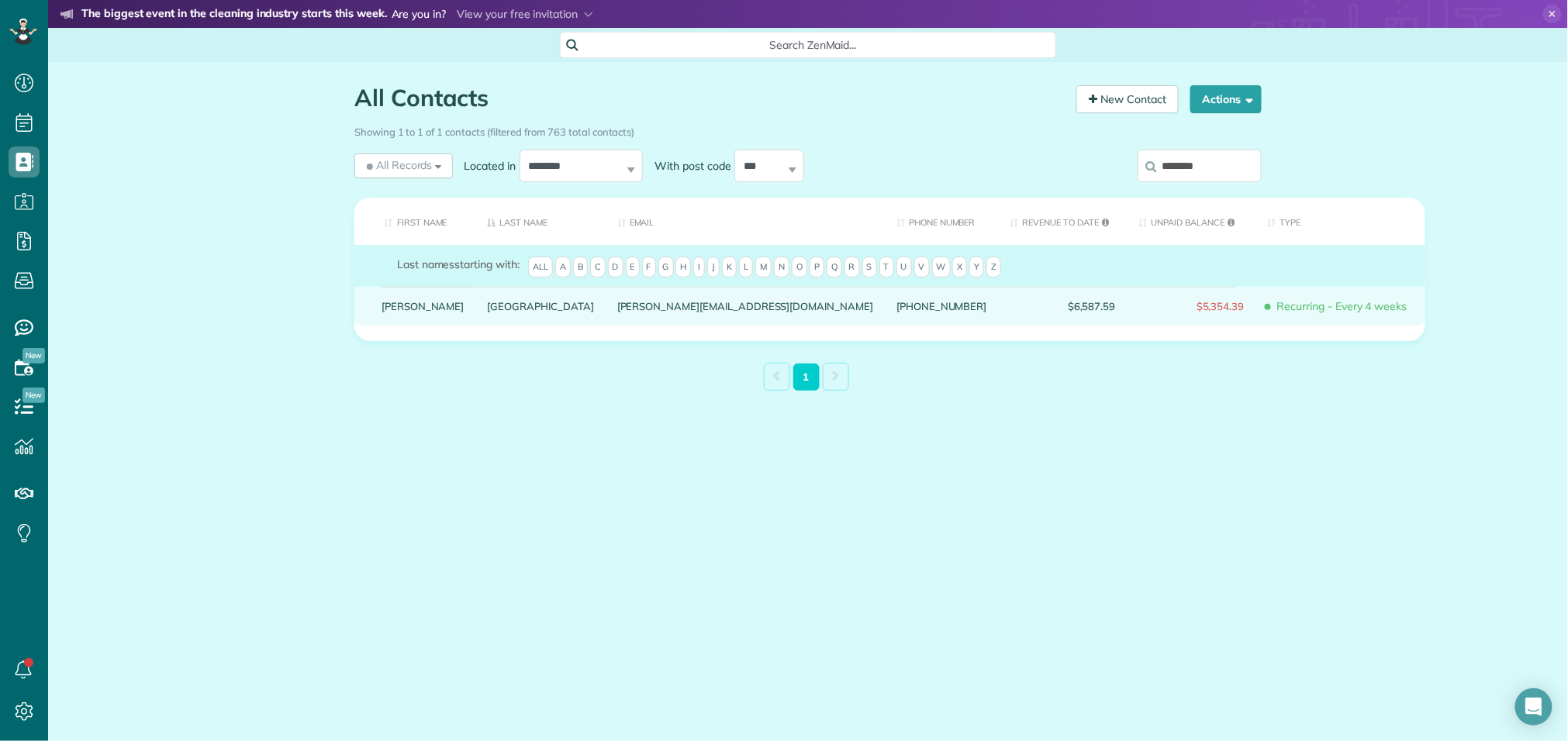
type input "********"
click at [477, 318] on div "Zaragoza" at bounding box center [541, 306] width 129 height 38
click at [410, 312] on link "Alexis" at bounding box center [423, 306] width 83 height 11
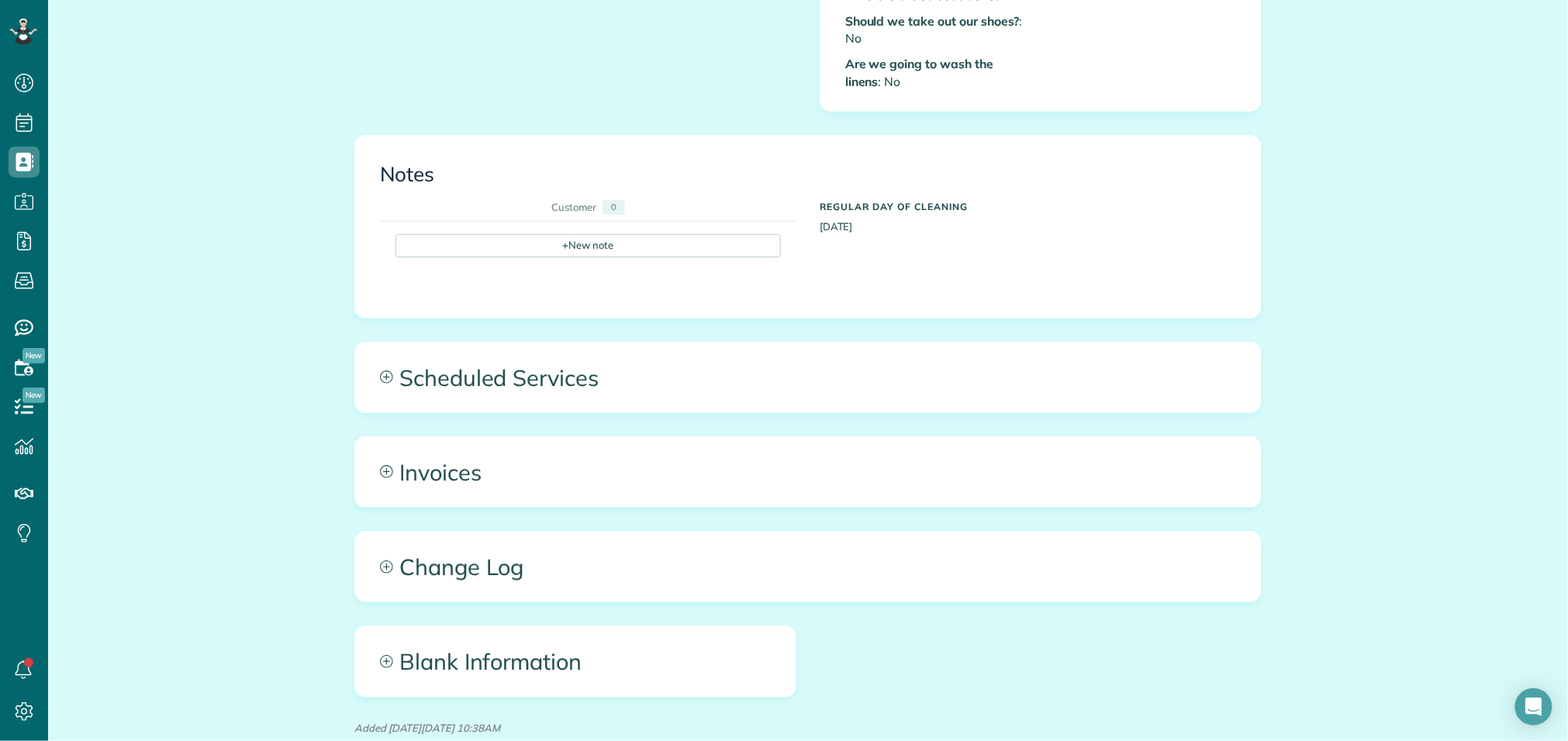
scroll to position [877, 0]
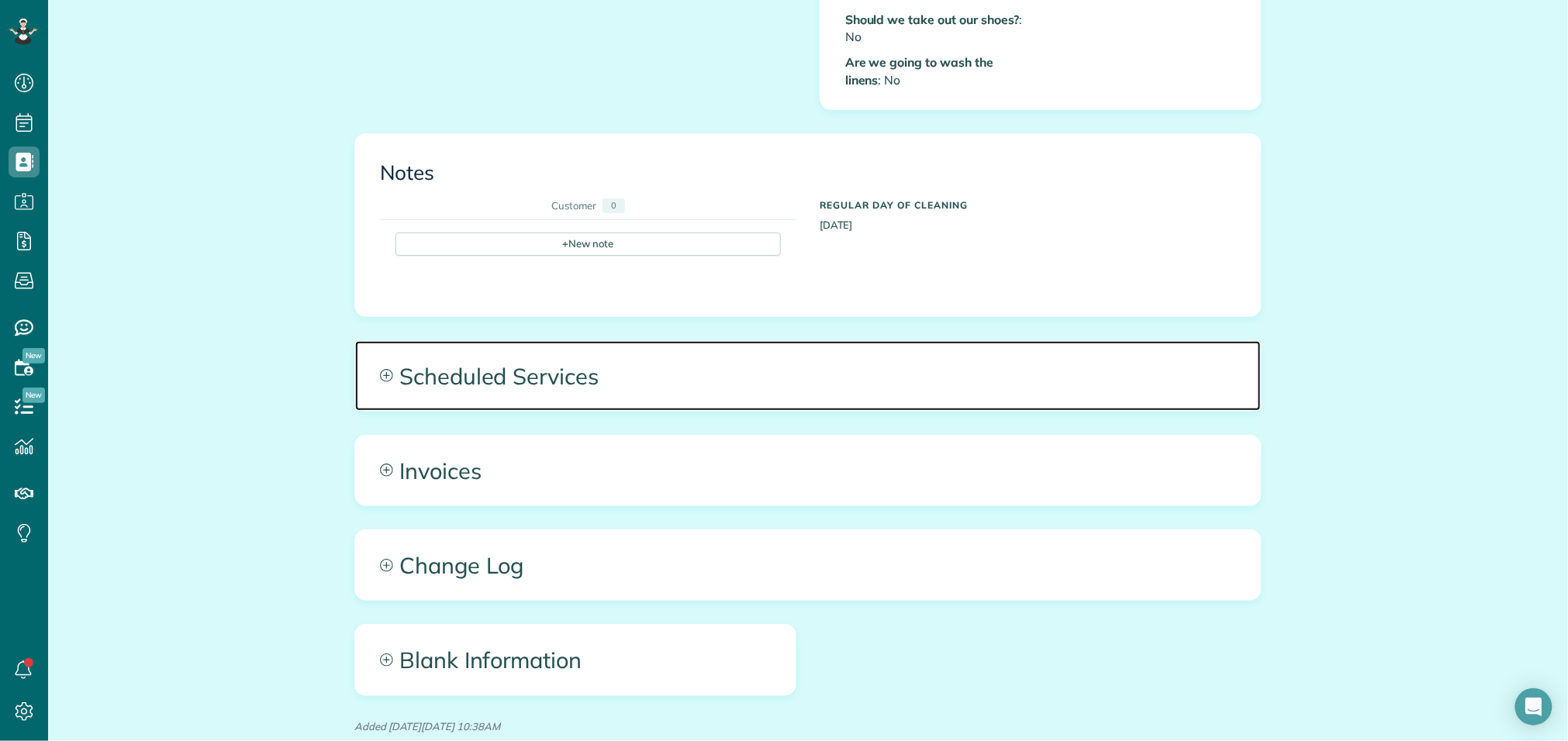
click at [517, 354] on span "Scheduled Services" at bounding box center [807, 376] width 905 height 70
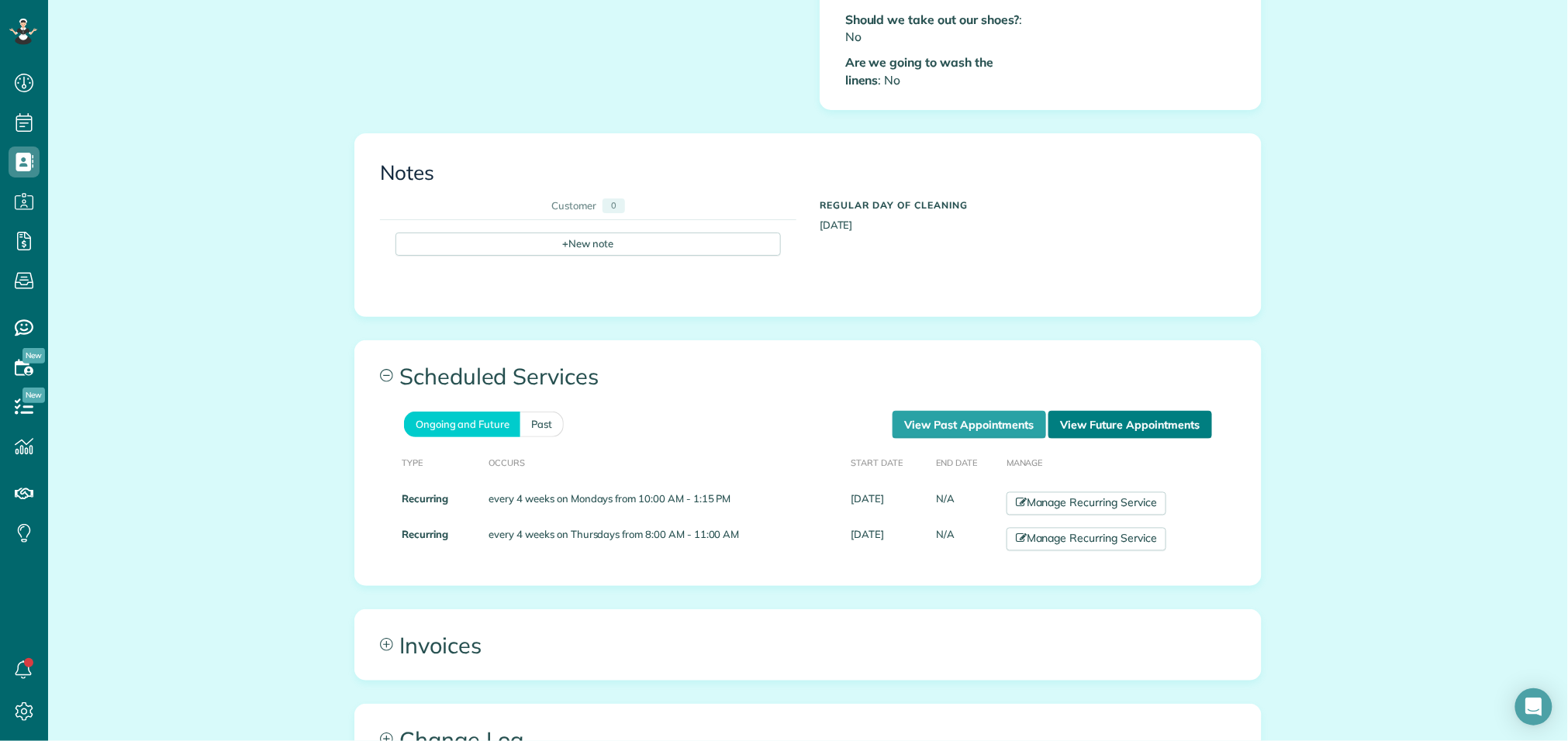
click at [1120, 415] on link "View Future Appointments" at bounding box center [1130, 425] width 164 height 28
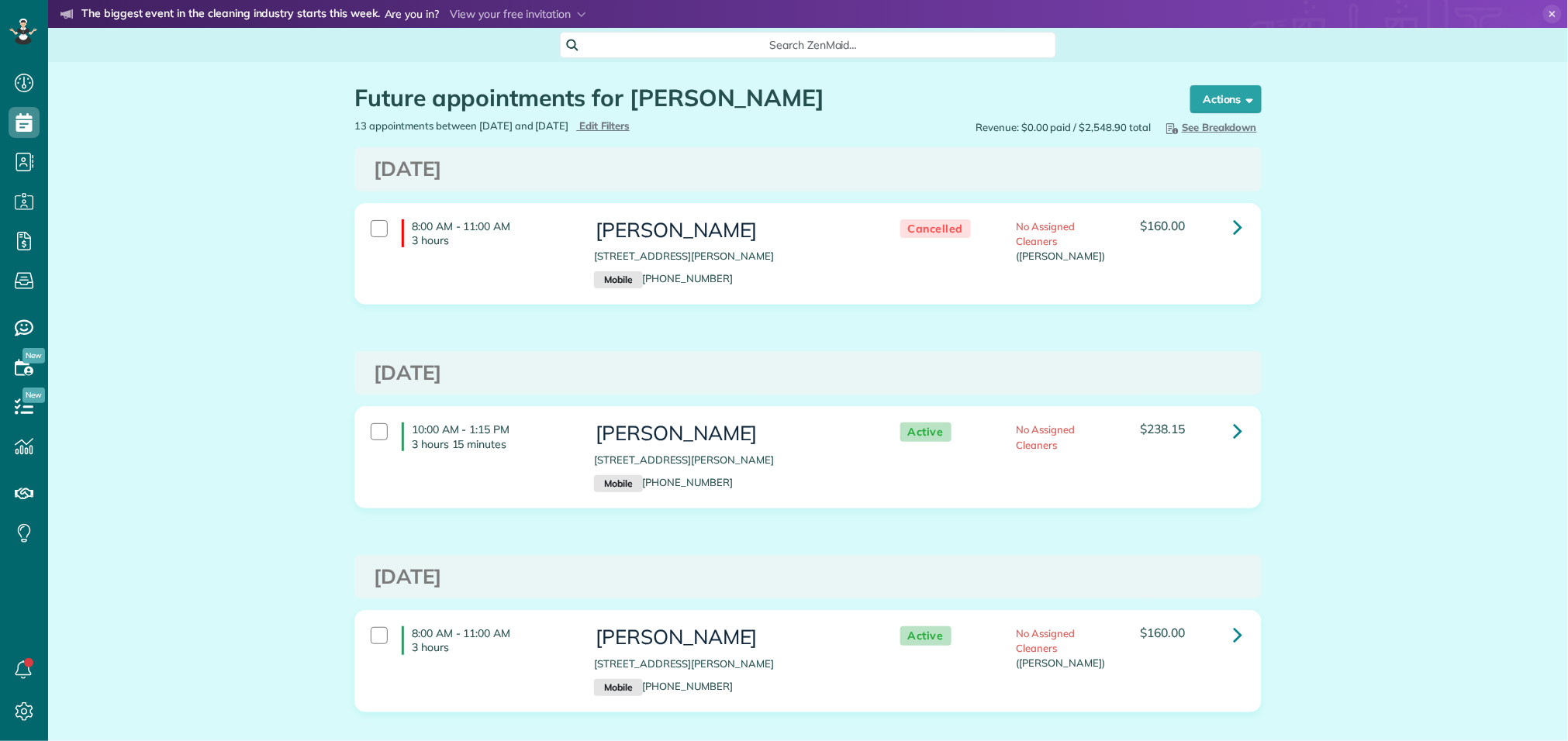
scroll to position [6, 6]
click at [379, 228] on div at bounding box center [380, 229] width 17 height 17
click at [1233, 225] on icon at bounding box center [1238, 226] width 10 height 27
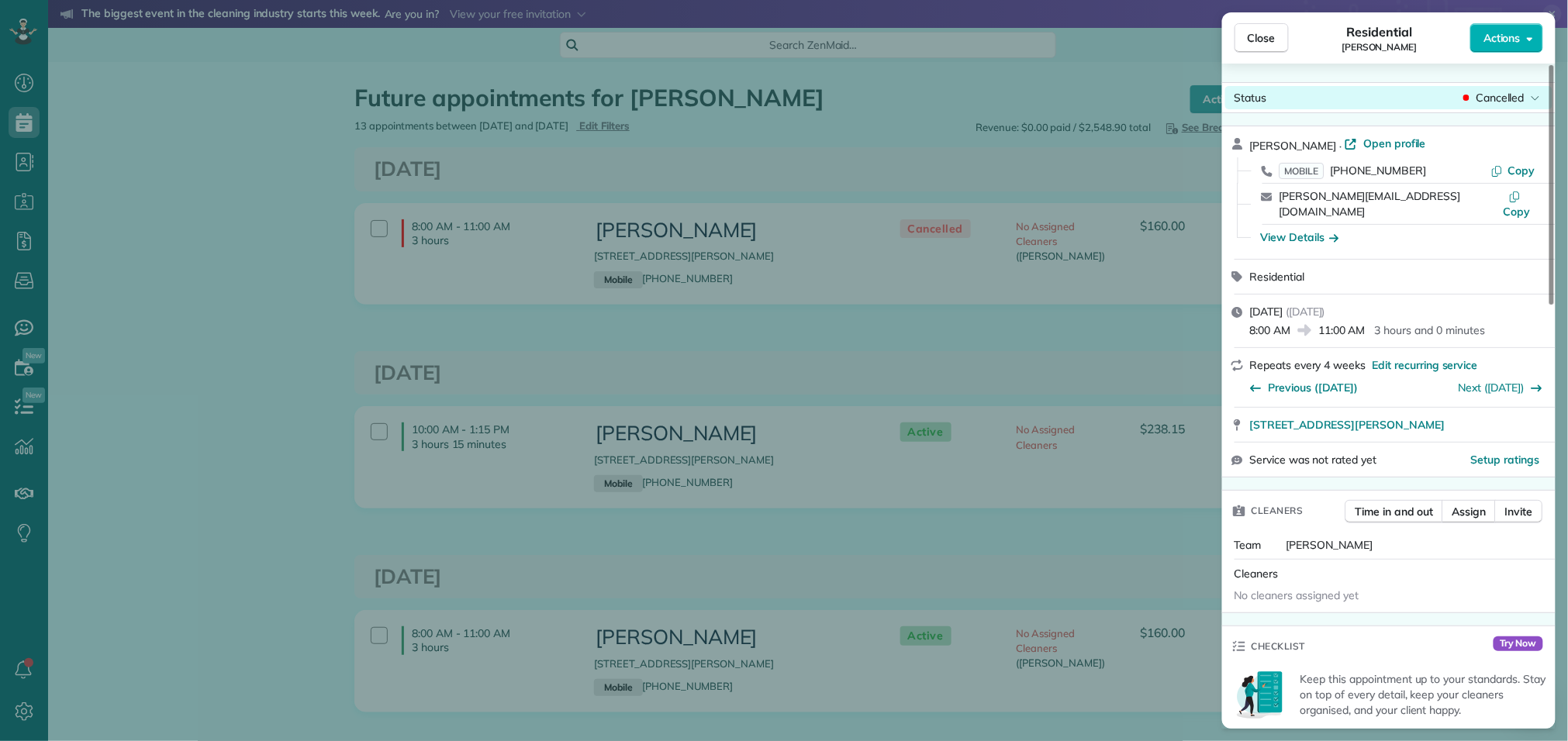
click at [1493, 95] on span "Cancelled" at bounding box center [1500, 98] width 49 height 15
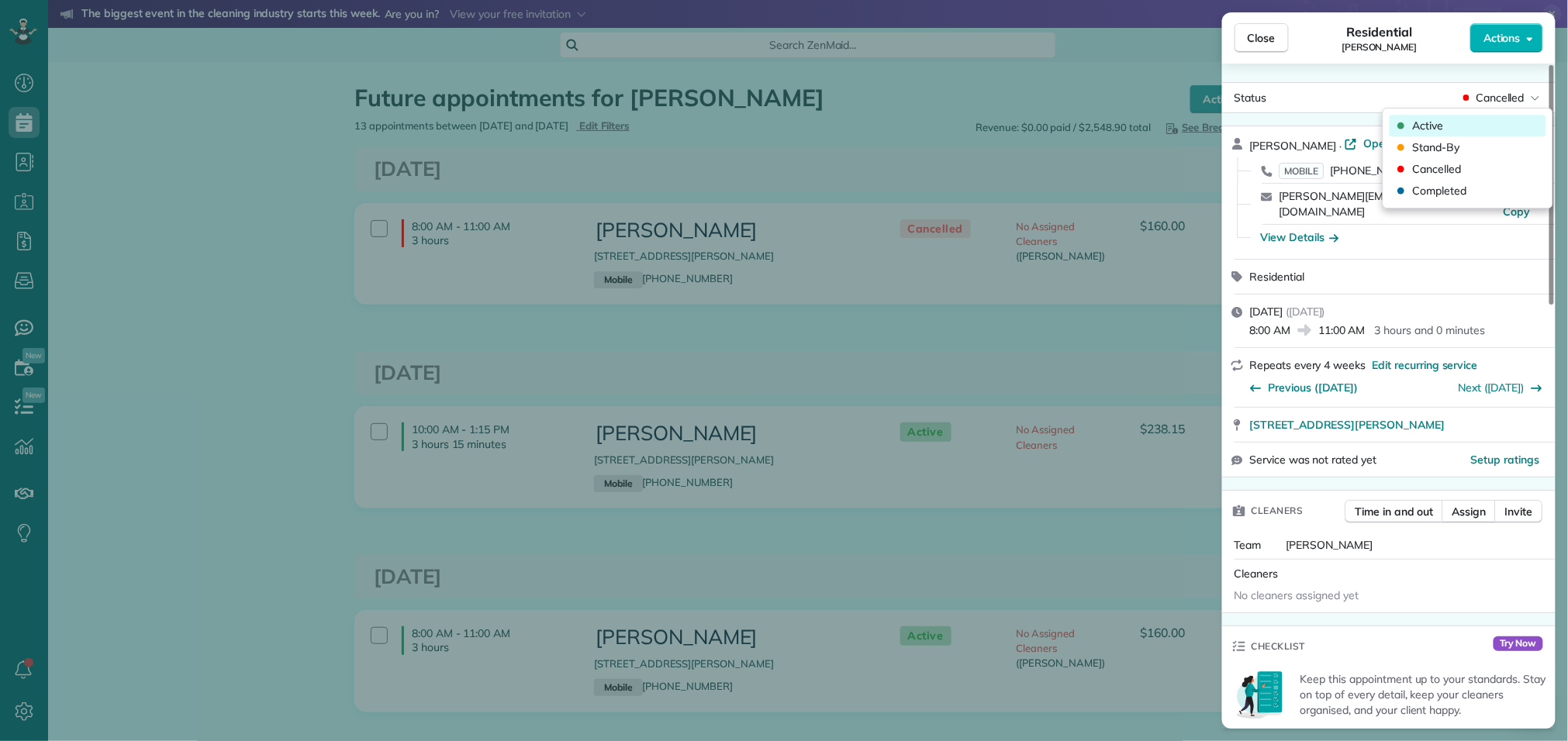
click at [1471, 127] on div "Active" at bounding box center [1467, 126] width 156 height 22
click at [1271, 38] on span "Close" at bounding box center [1261, 38] width 28 height 15
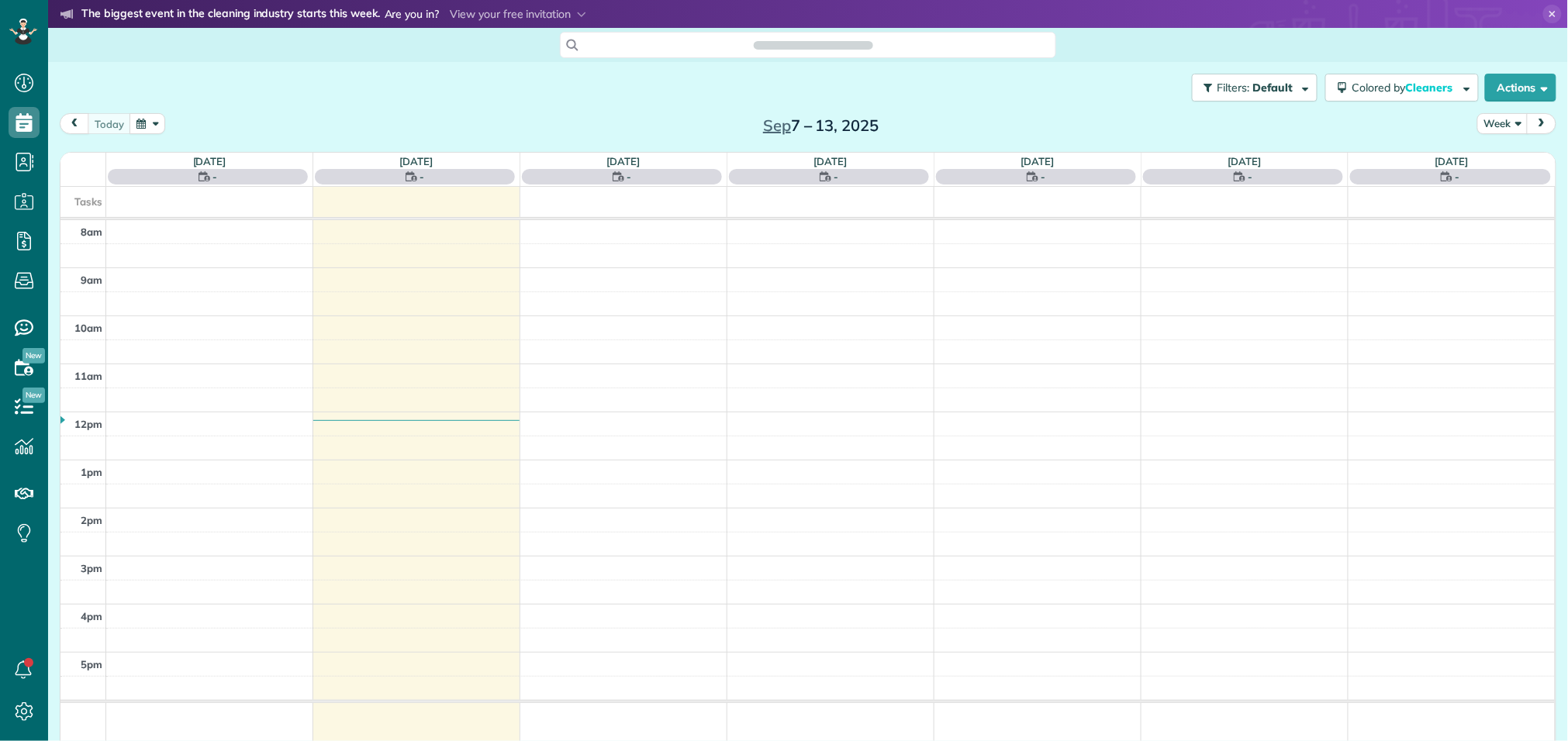
scroll to position [6, 6]
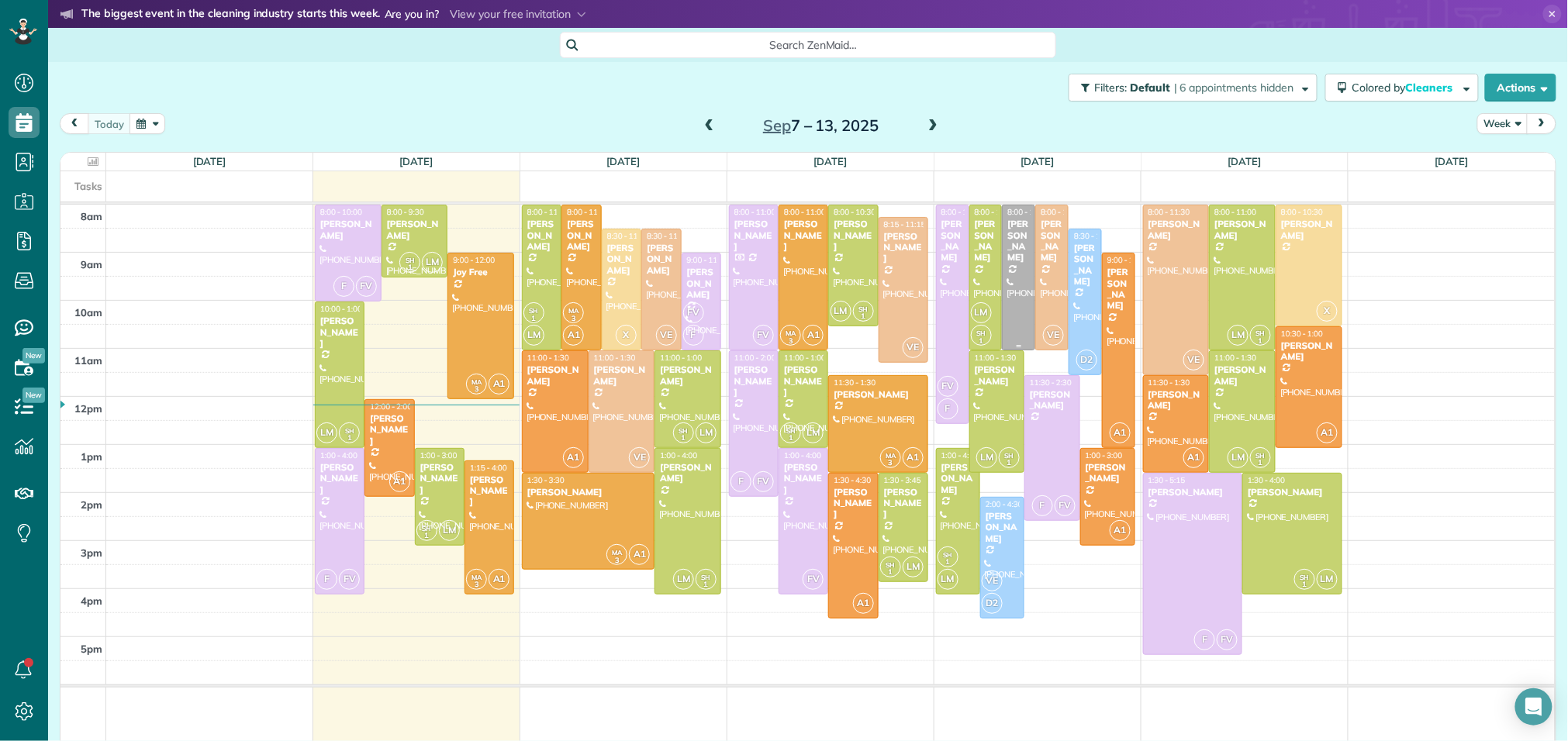
click at [1022, 239] on div "[PERSON_NAME]" at bounding box center [1018, 241] width 24 height 45
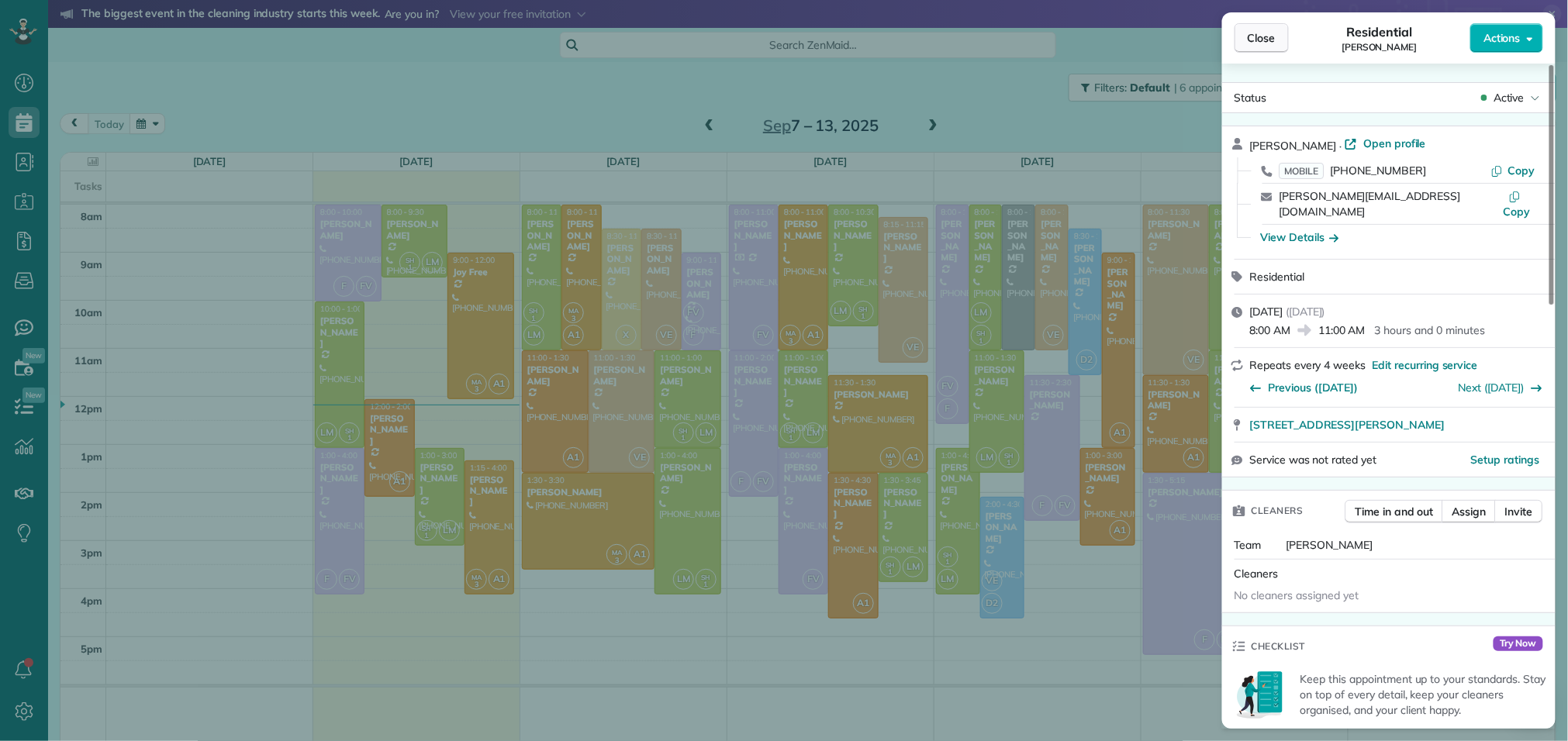
click at [1251, 41] on span "Close" at bounding box center [1261, 38] width 28 height 15
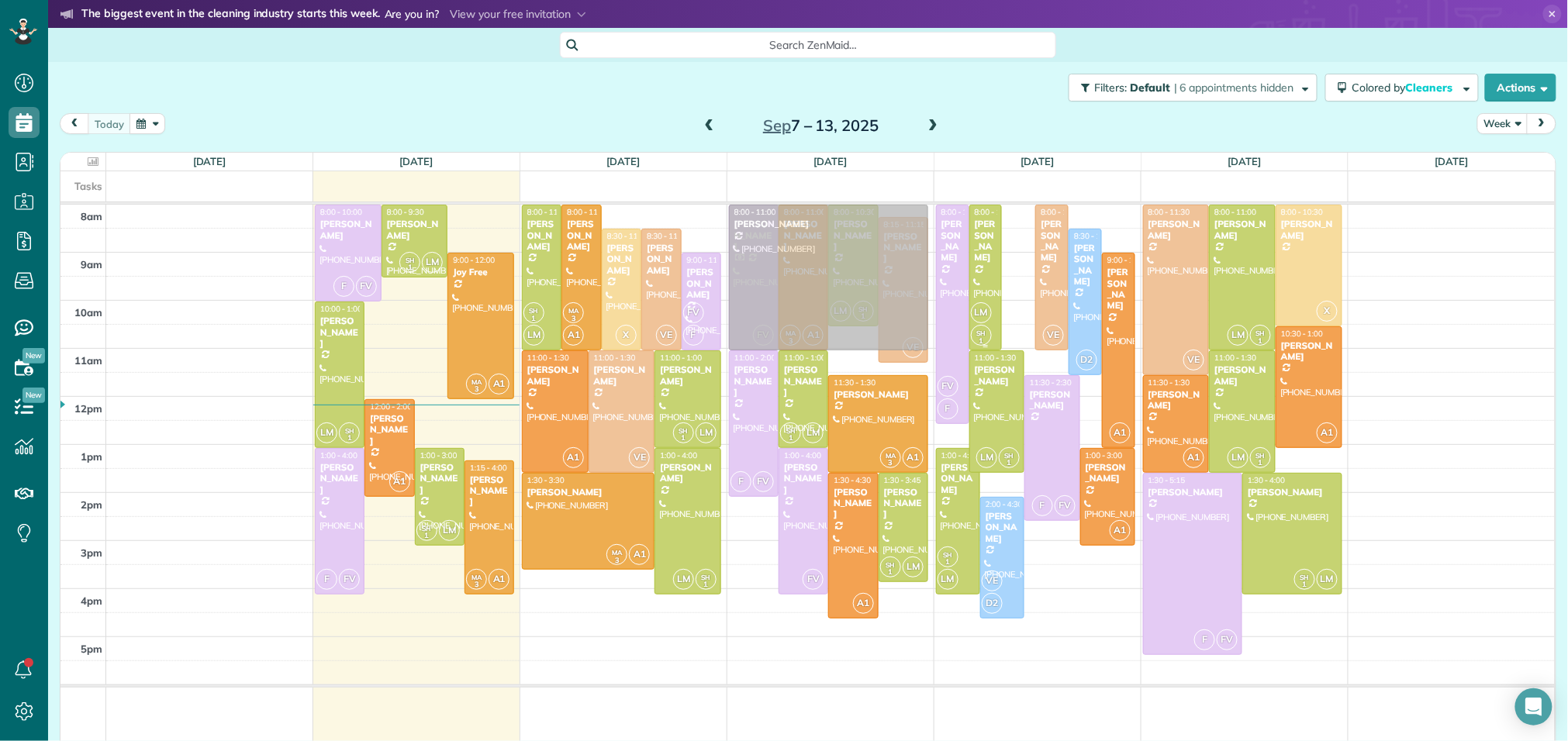
drag, startPoint x: 1013, startPoint y: 266, endPoint x: 854, endPoint y: 262, distance: 159.1
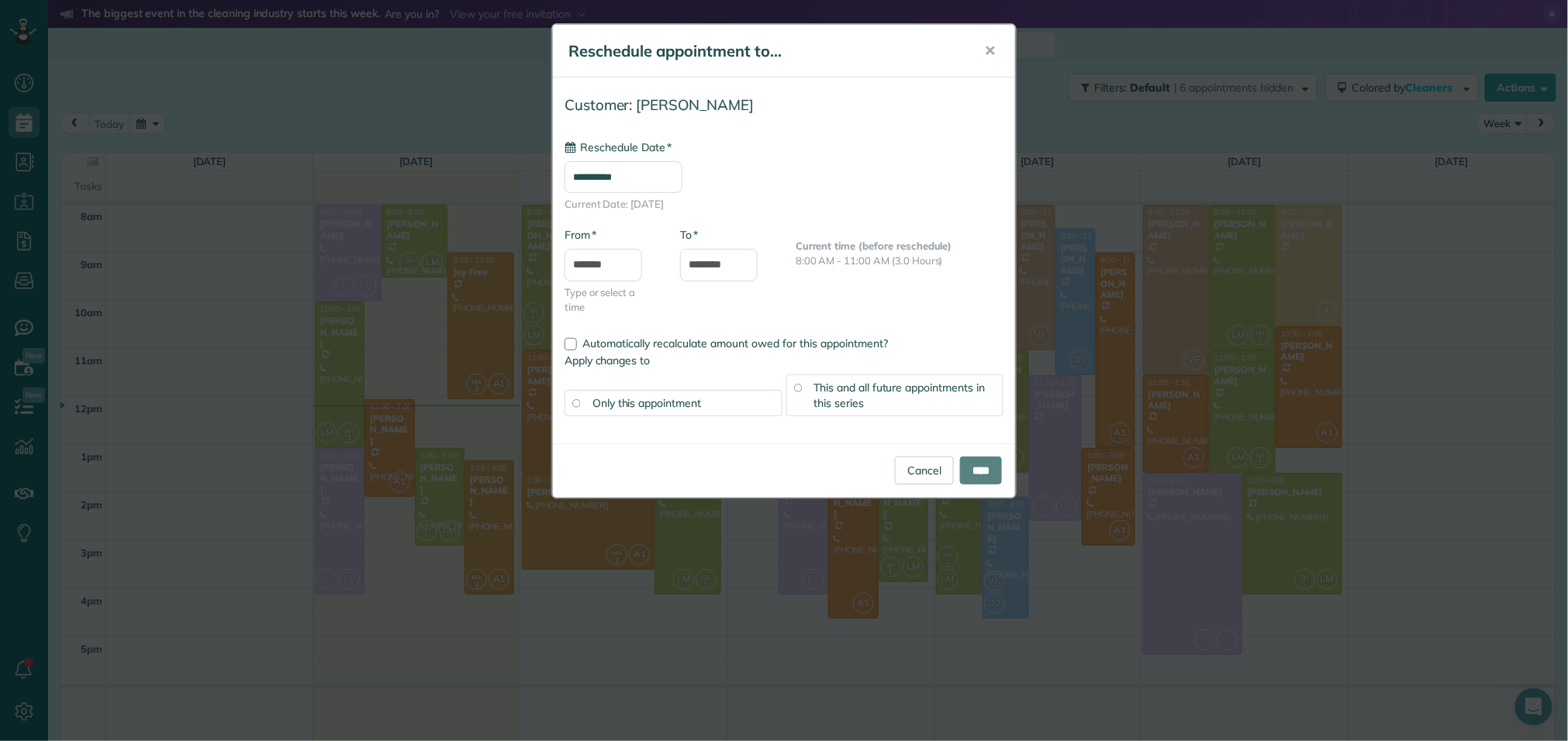
type input "**********"
click at [969, 474] on input "****" at bounding box center [981, 470] width 42 height 28
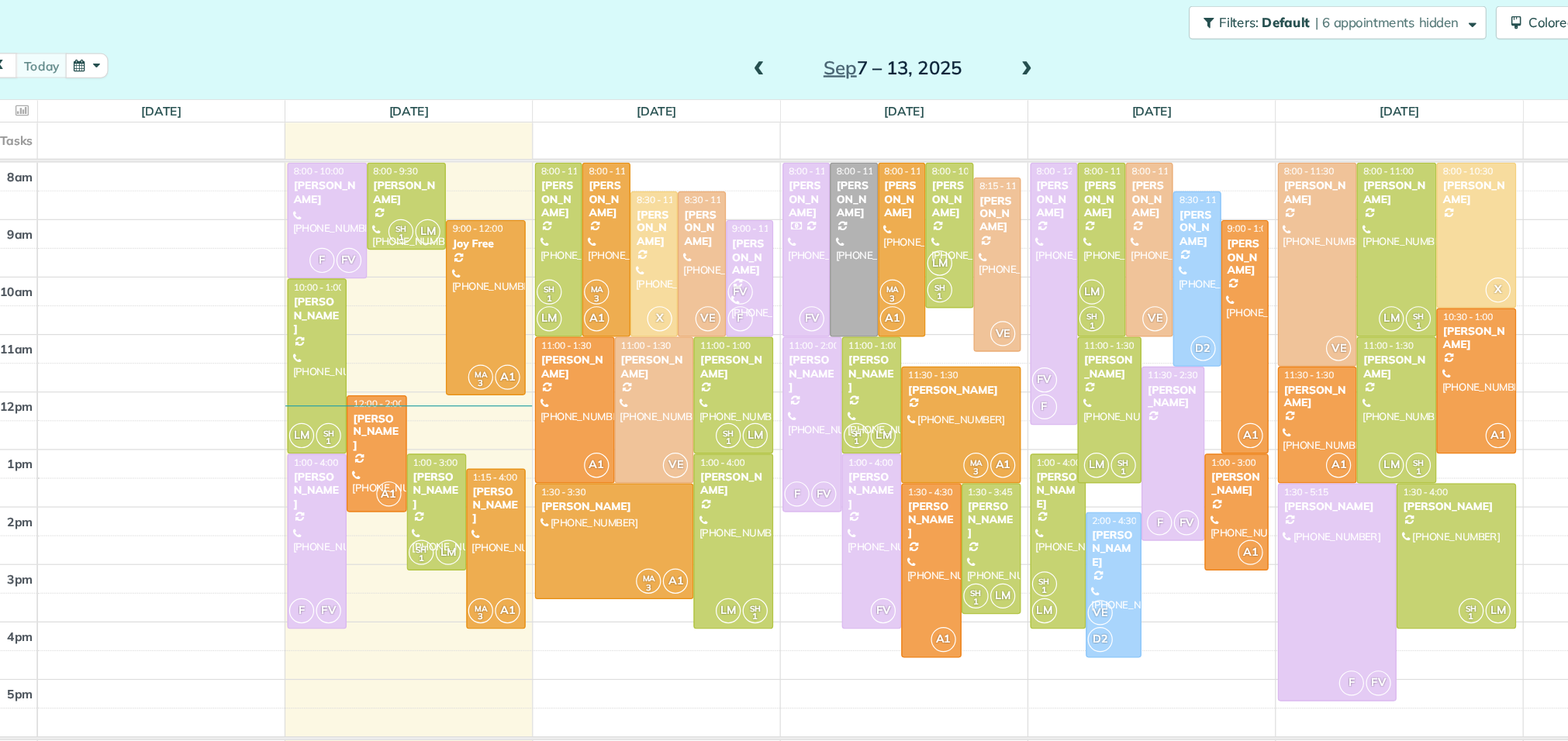
click at [932, 120] on span at bounding box center [933, 127] width 17 height 14
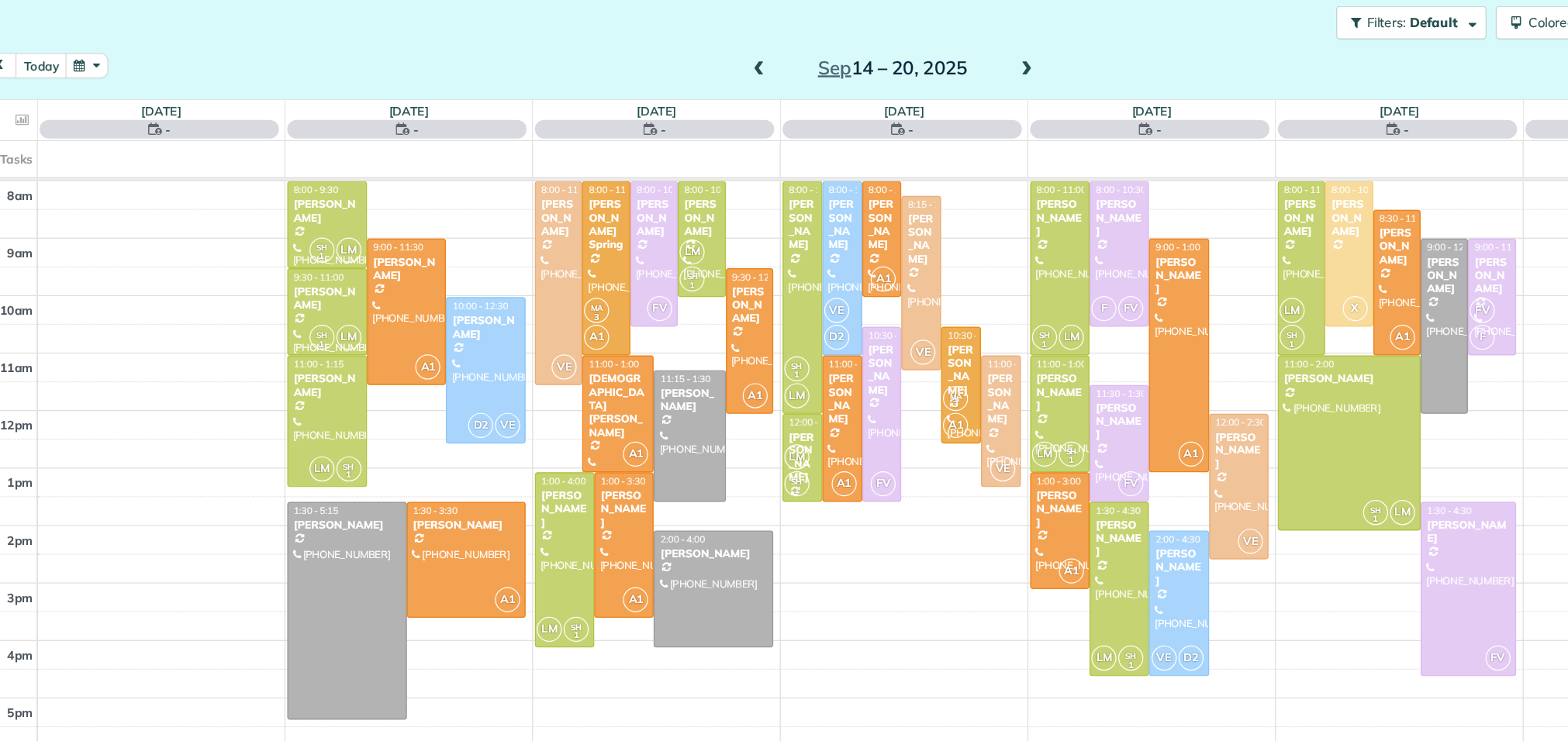
click at [932, 120] on span at bounding box center [933, 127] width 17 height 14
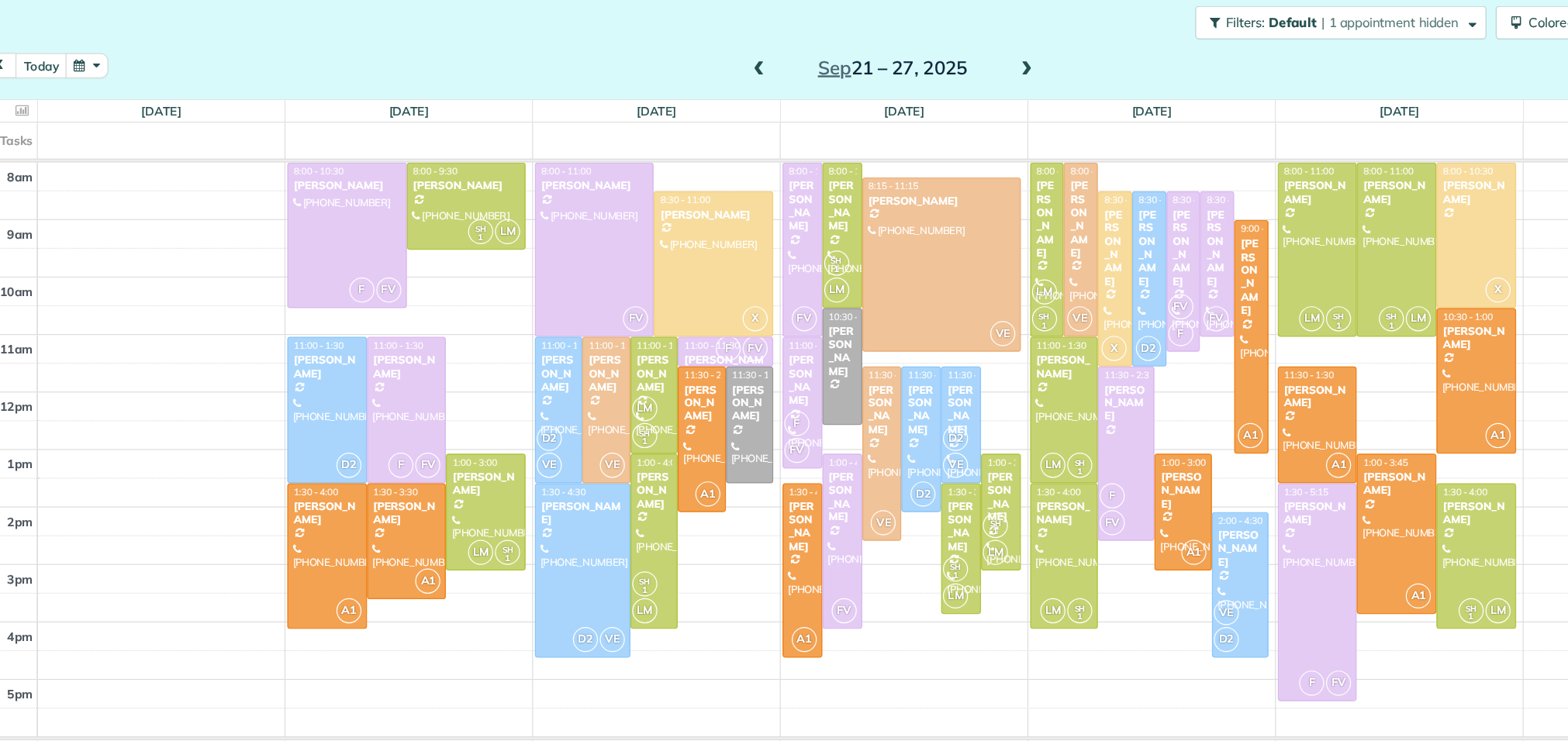
click at [932, 120] on span at bounding box center [933, 127] width 17 height 14
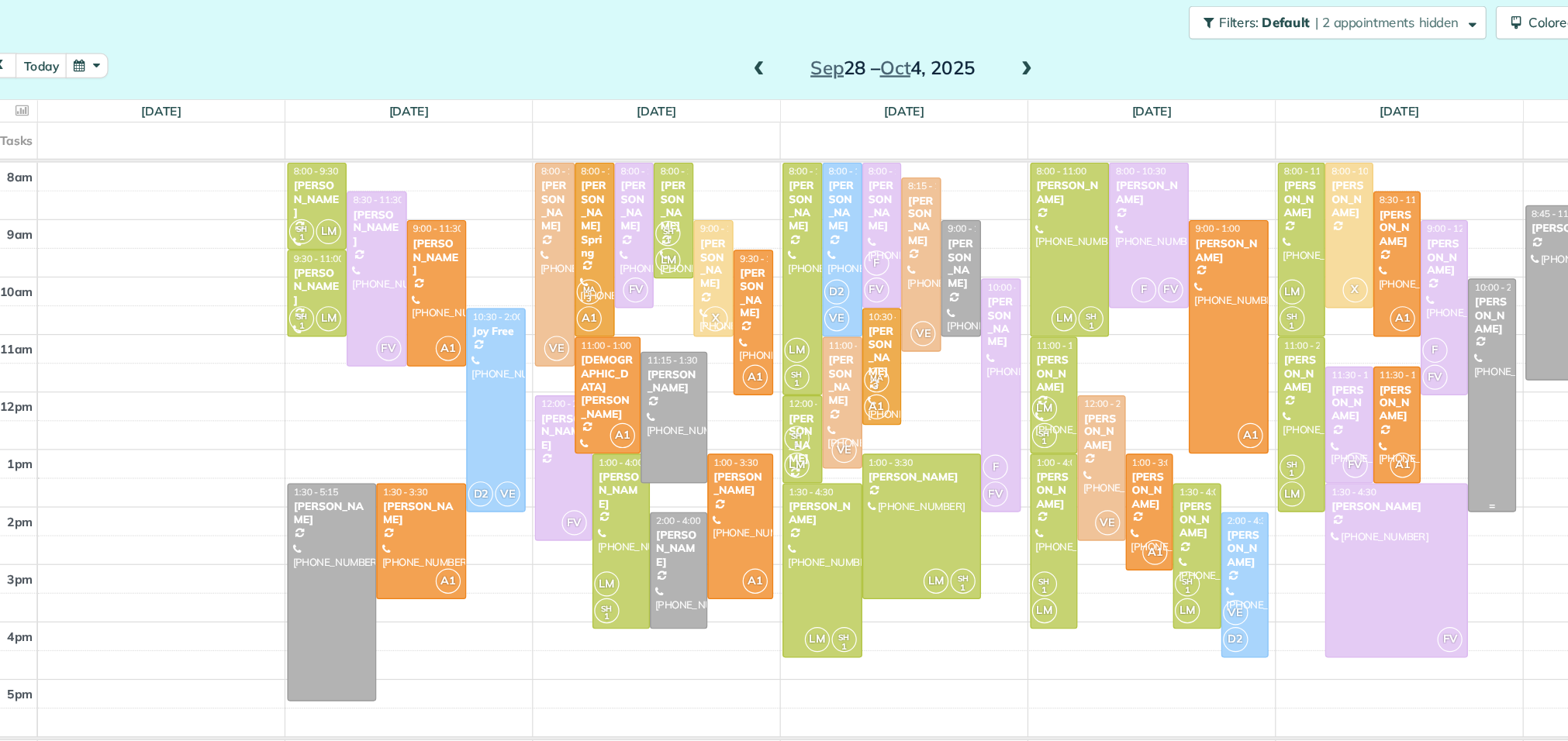
click at [1324, 346] on div "[PERSON_NAME]" at bounding box center [1322, 332] width 31 height 34
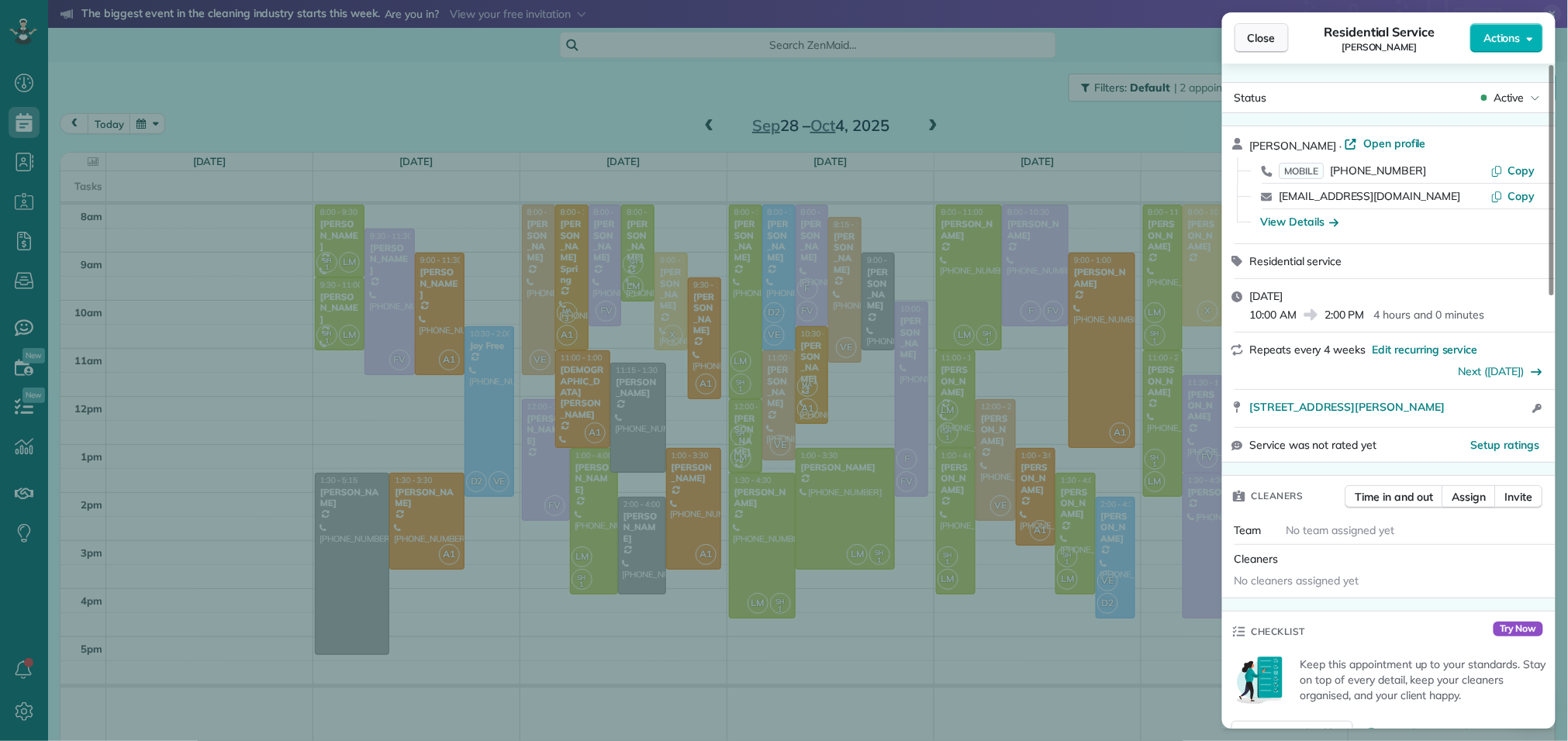
click at [1260, 34] on span "Close" at bounding box center [1261, 38] width 28 height 15
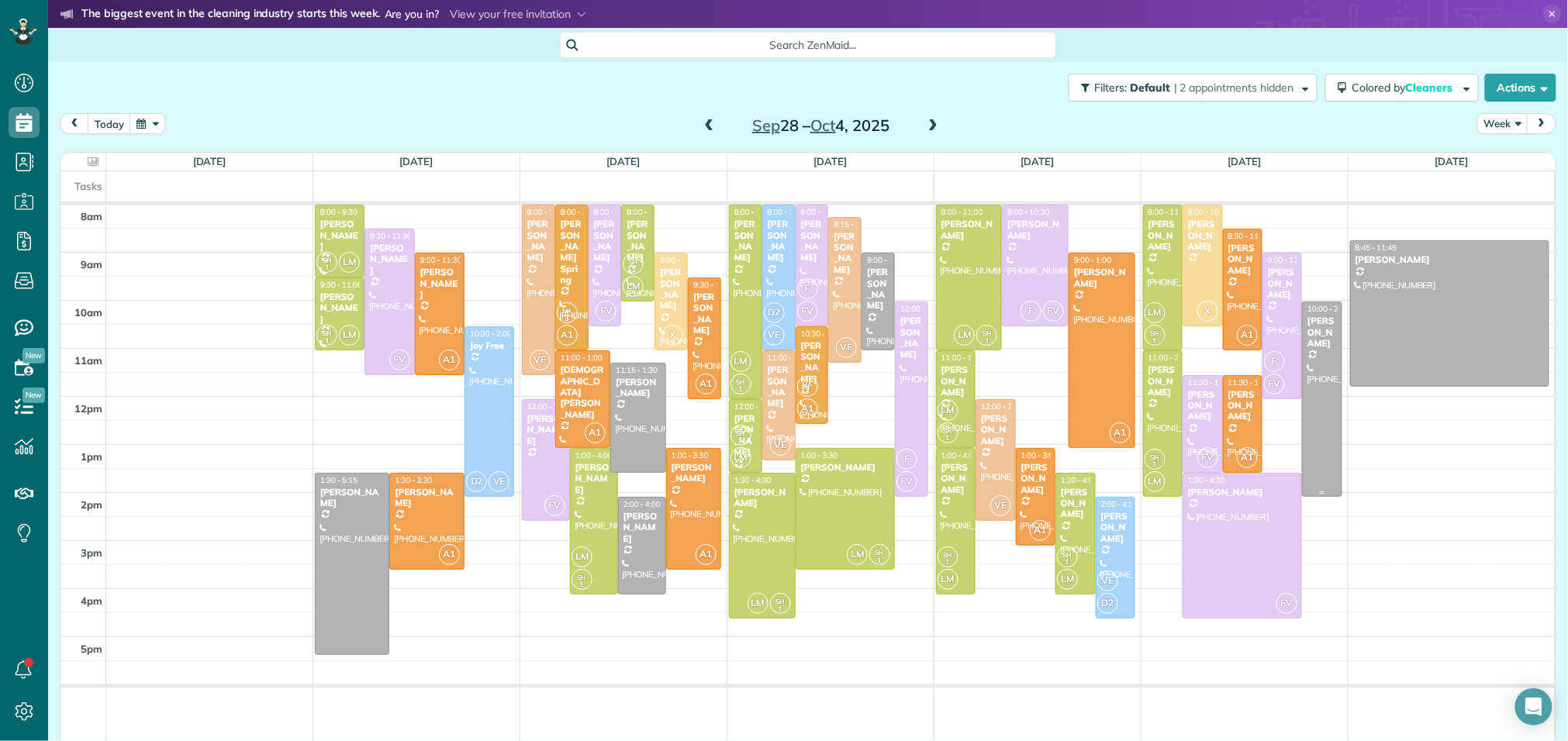
click at [1323, 330] on div "[PERSON_NAME]" at bounding box center [1322, 332] width 31 height 34
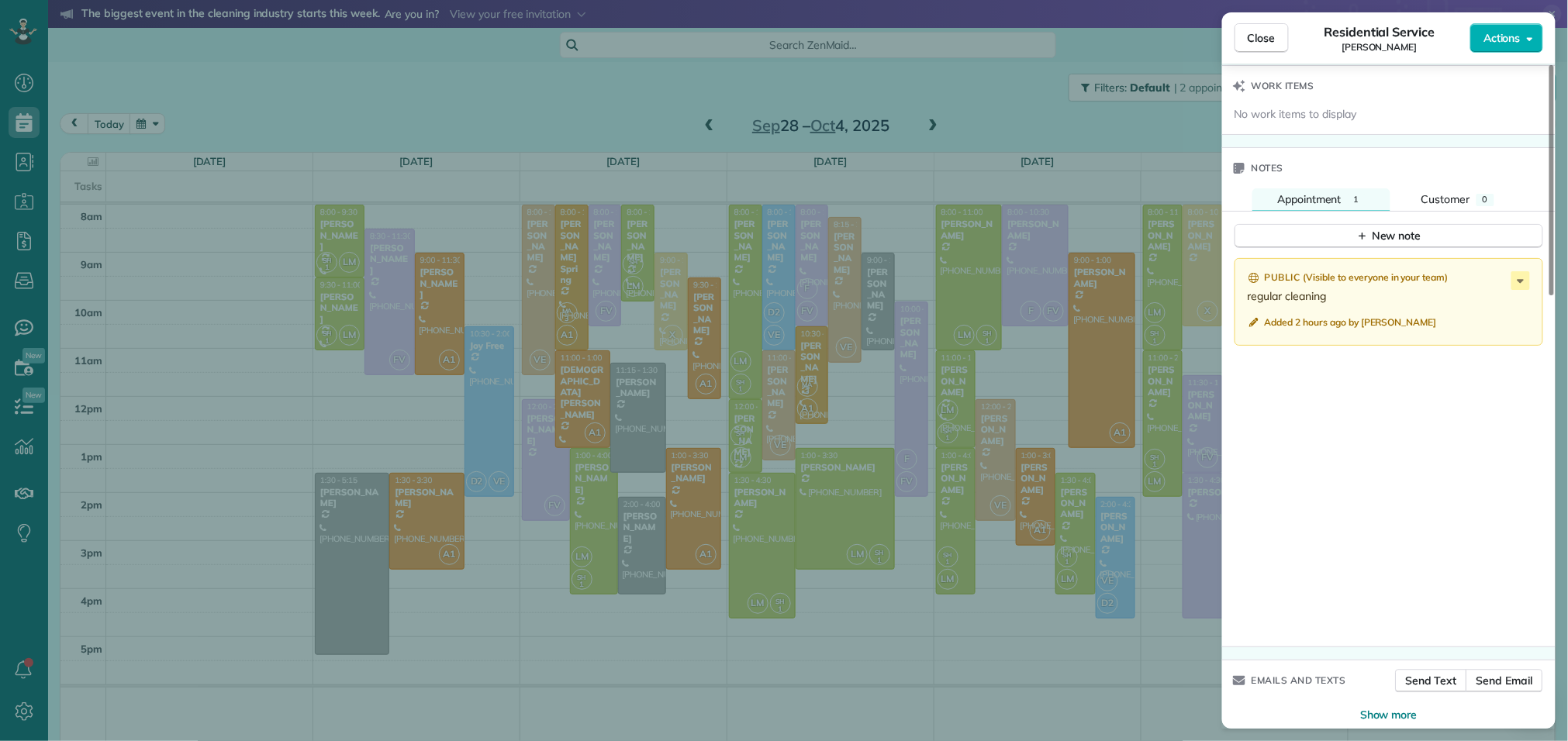
scroll to position [1246, 0]
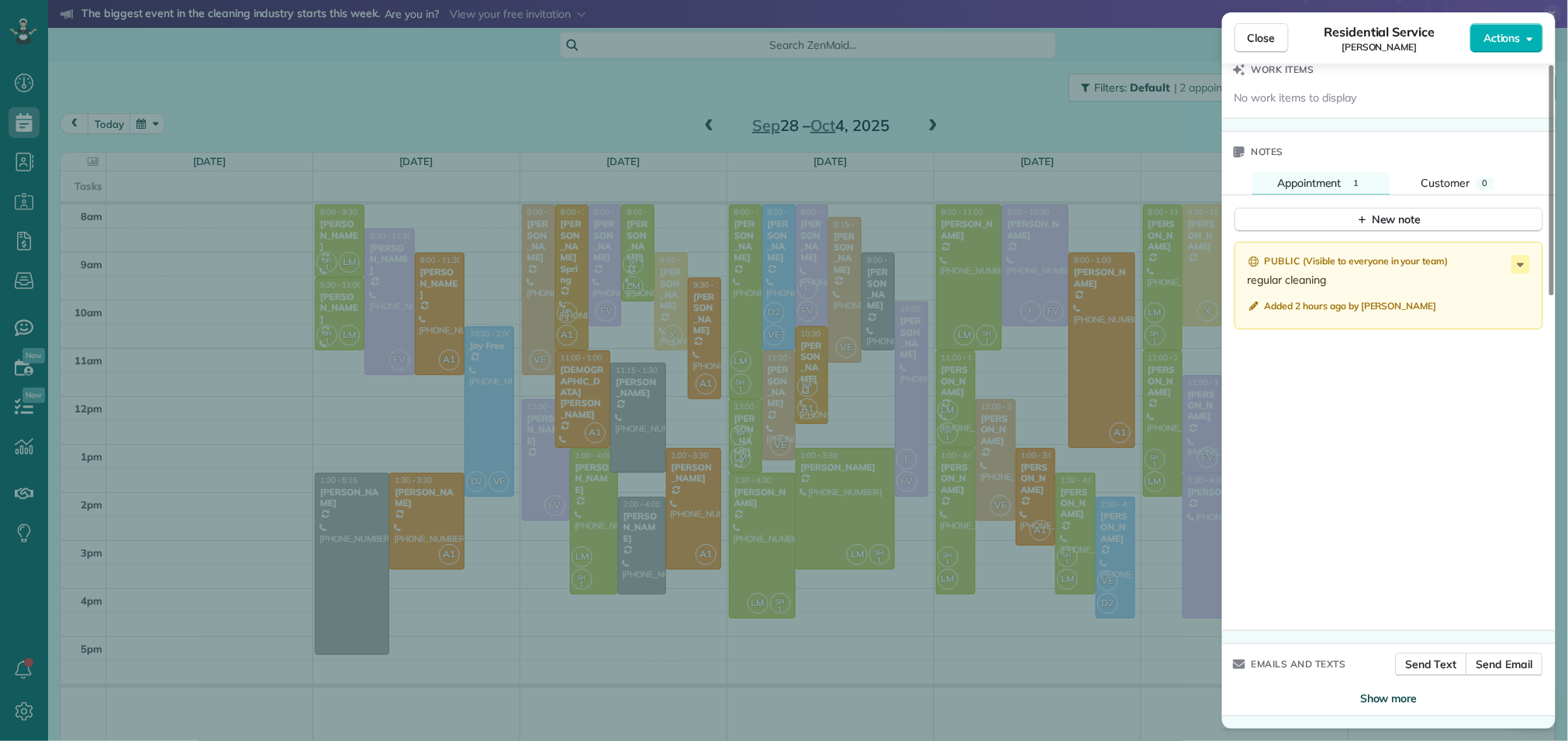
click at [1376, 701] on span "Show more" at bounding box center [1389, 698] width 58 height 15
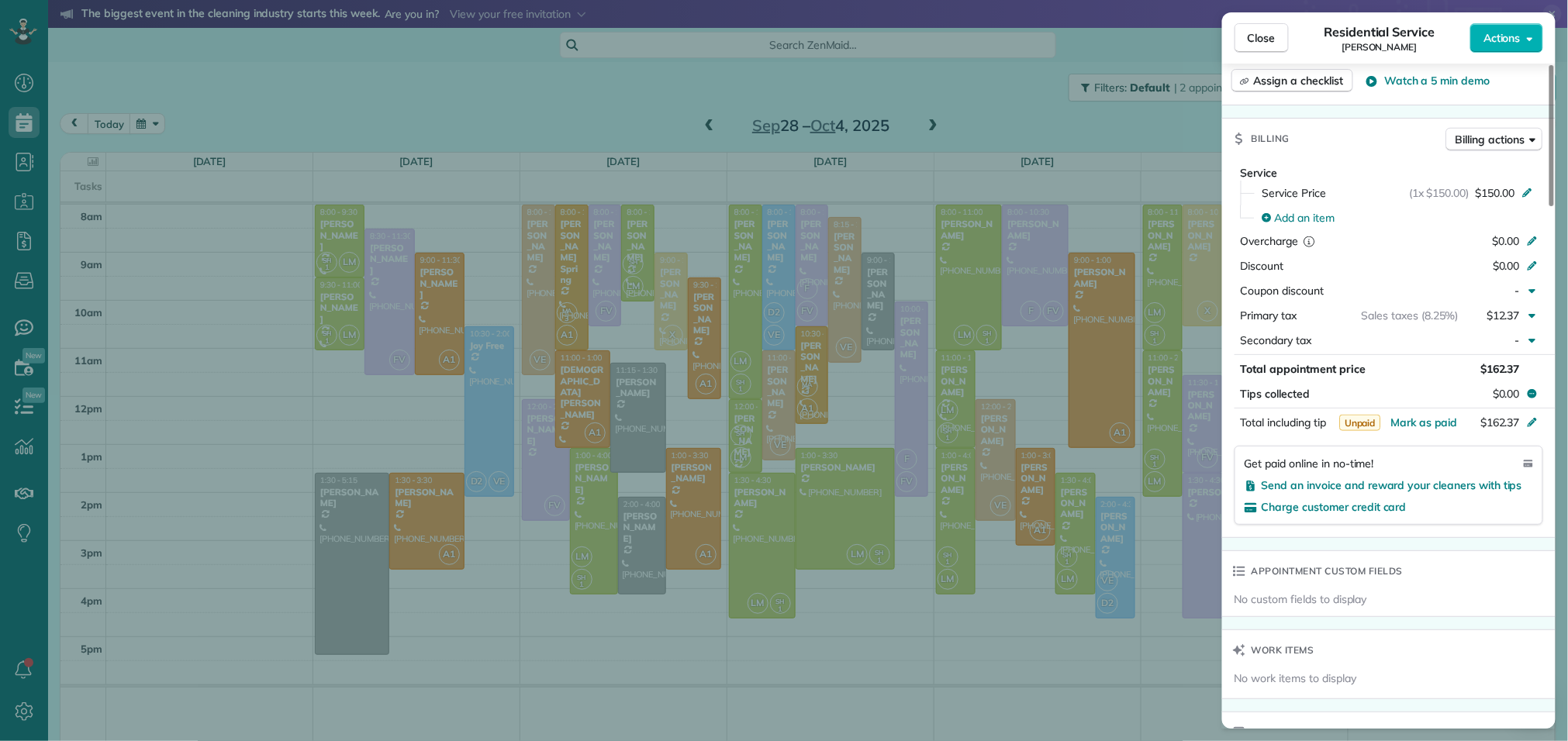
scroll to position [0, 0]
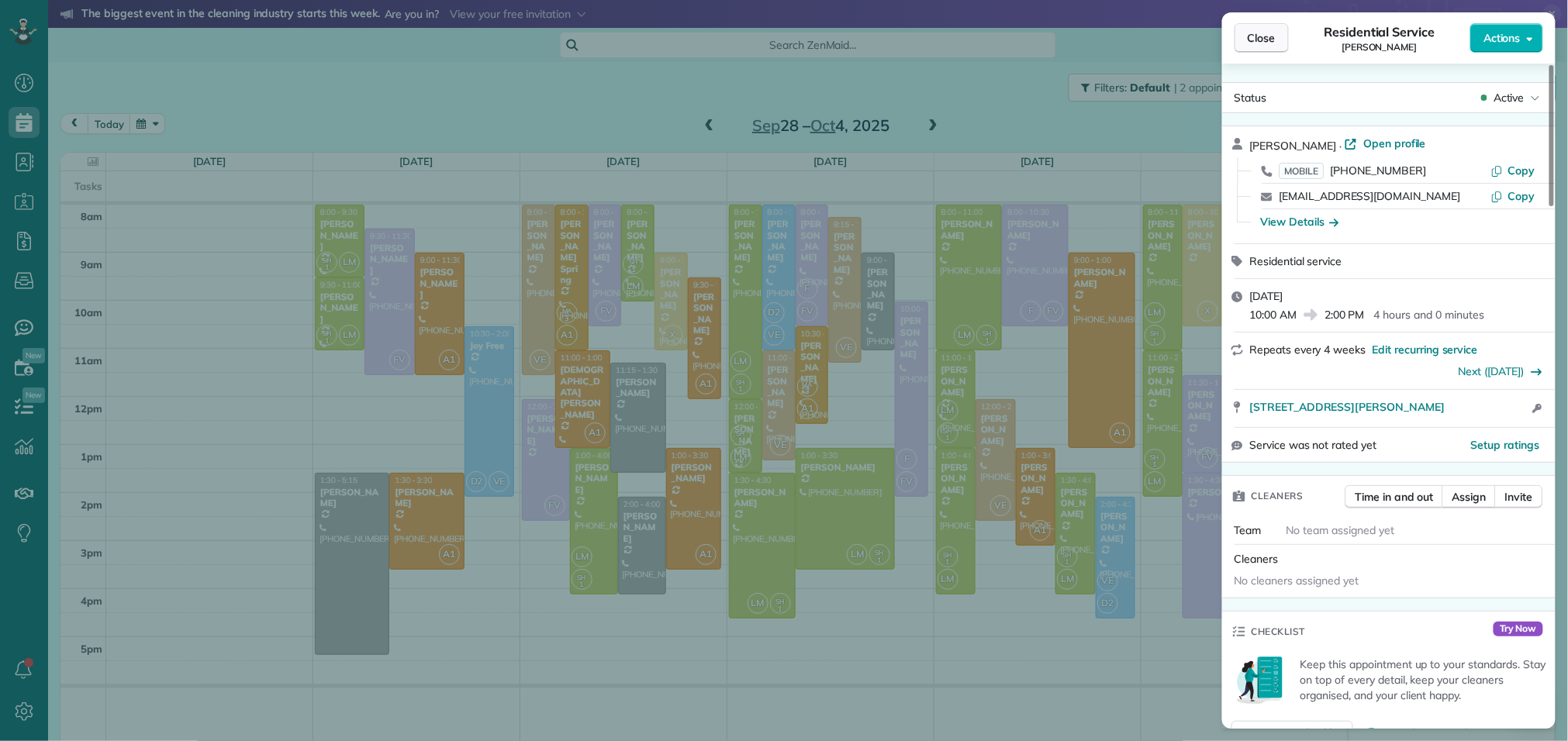
click at [1275, 38] on span "Close" at bounding box center [1261, 38] width 28 height 15
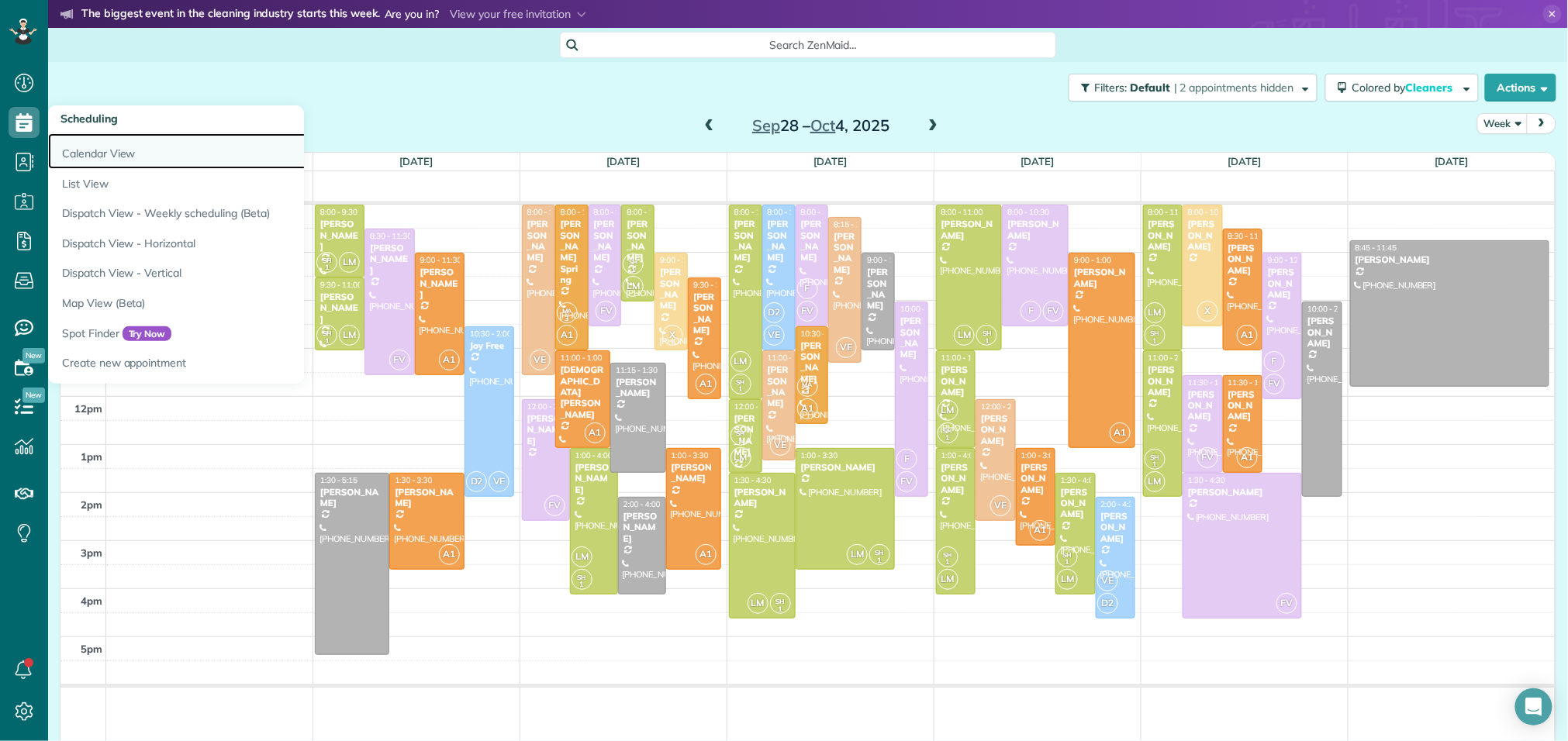
click at [95, 162] on link "Calendar View" at bounding box center [242, 151] width 387 height 35
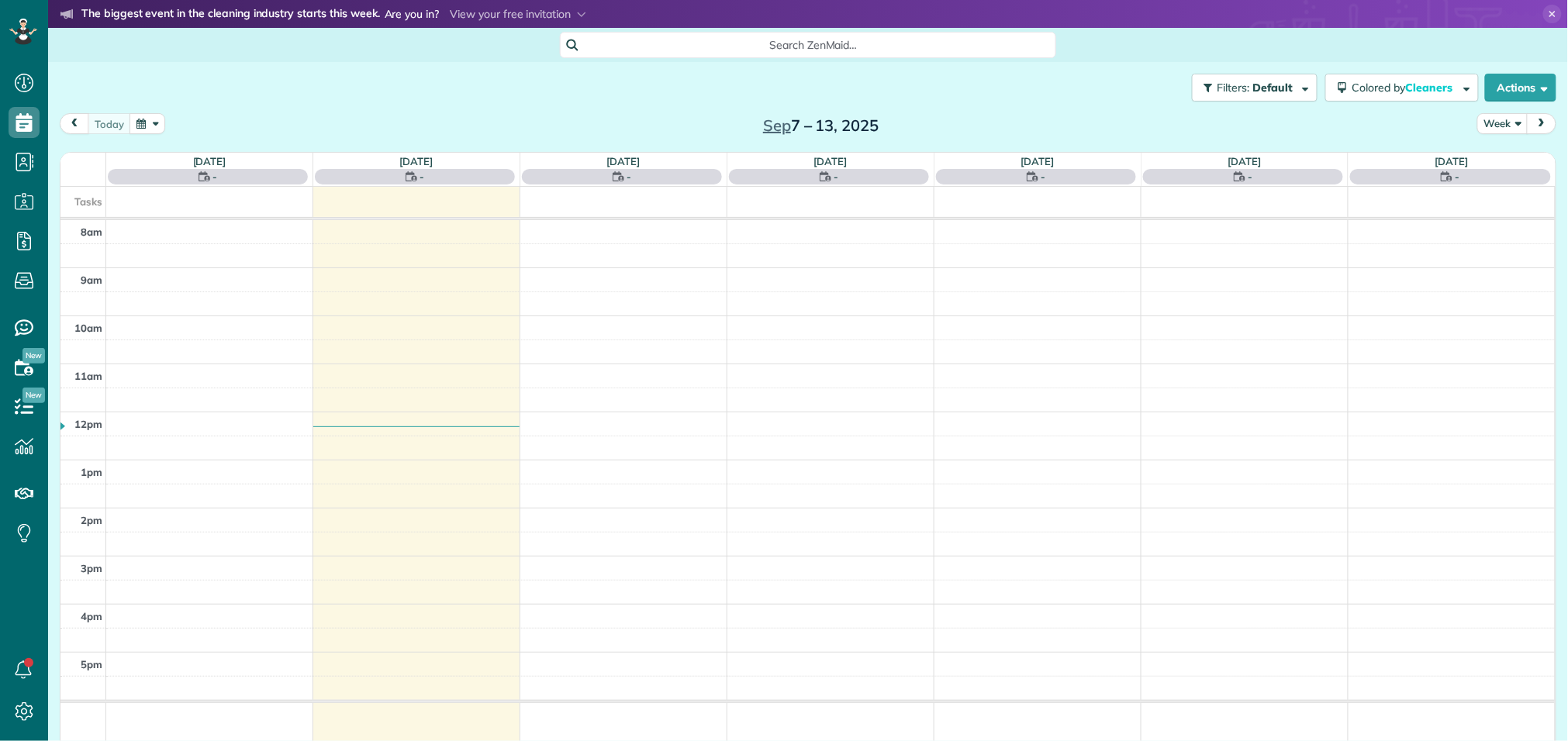
scroll to position [6, 6]
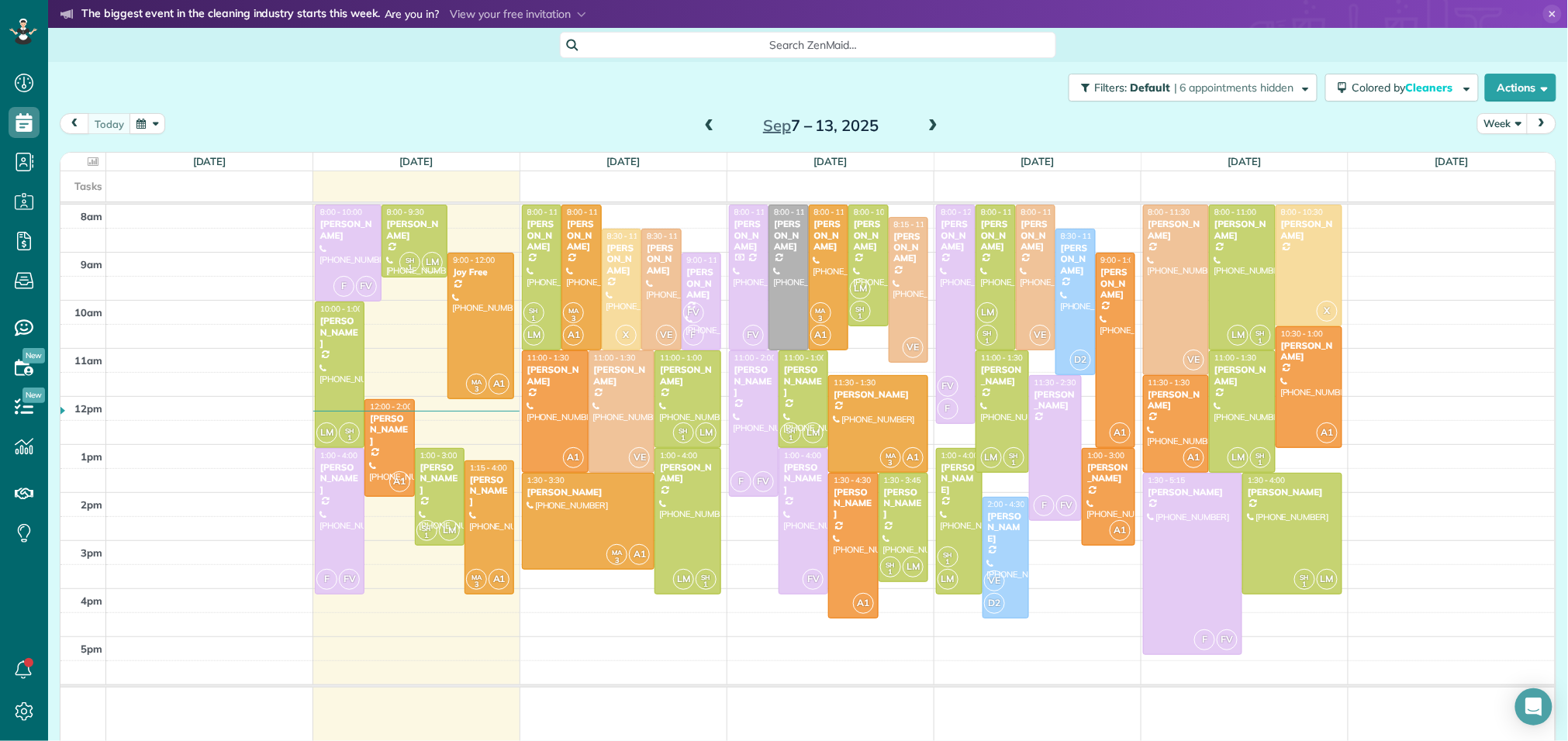
click at [932, 125] on span at bounding box center [933, 127] width 17 height 14
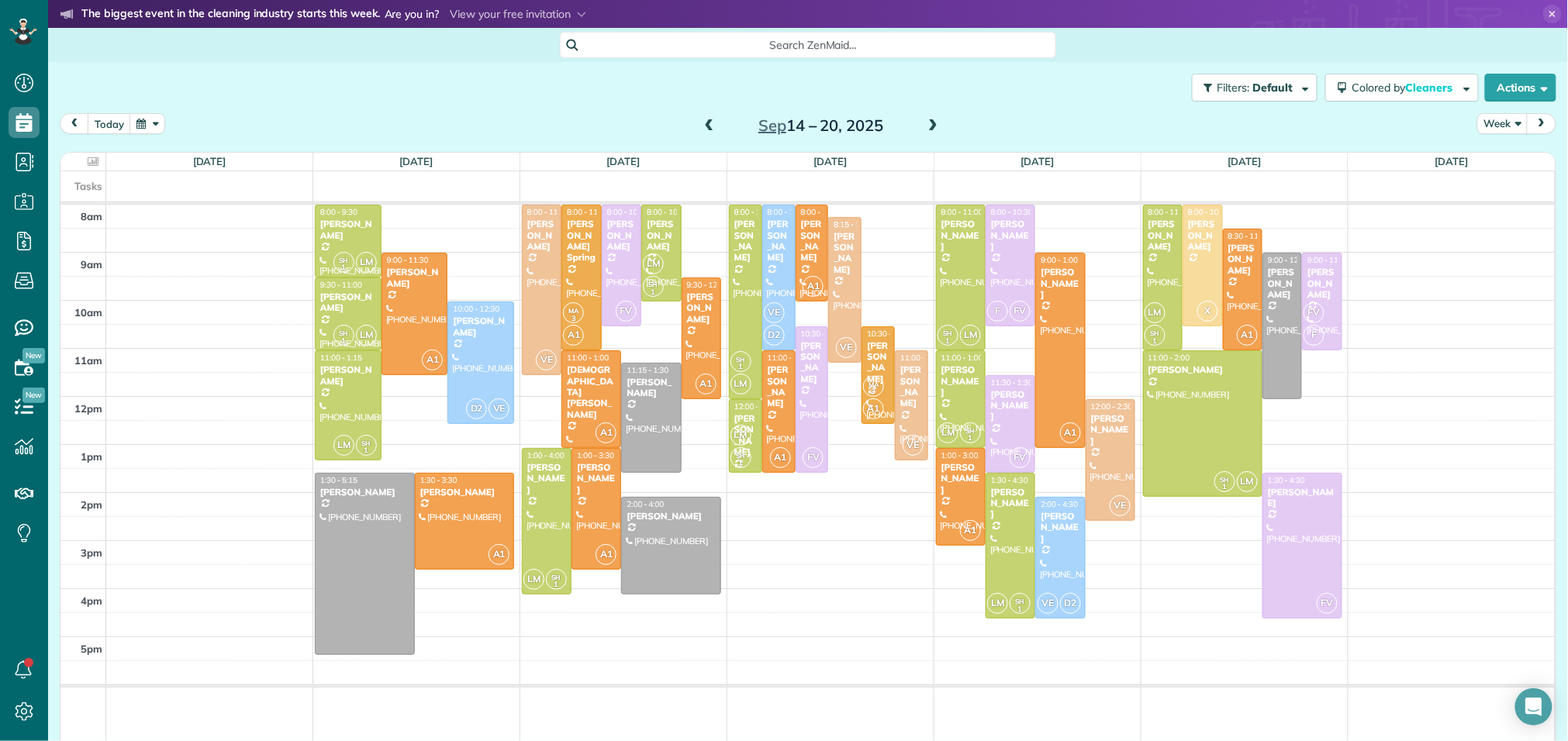
click at [932, 125] on span at bounding box center [933, 127] width 17 height 14
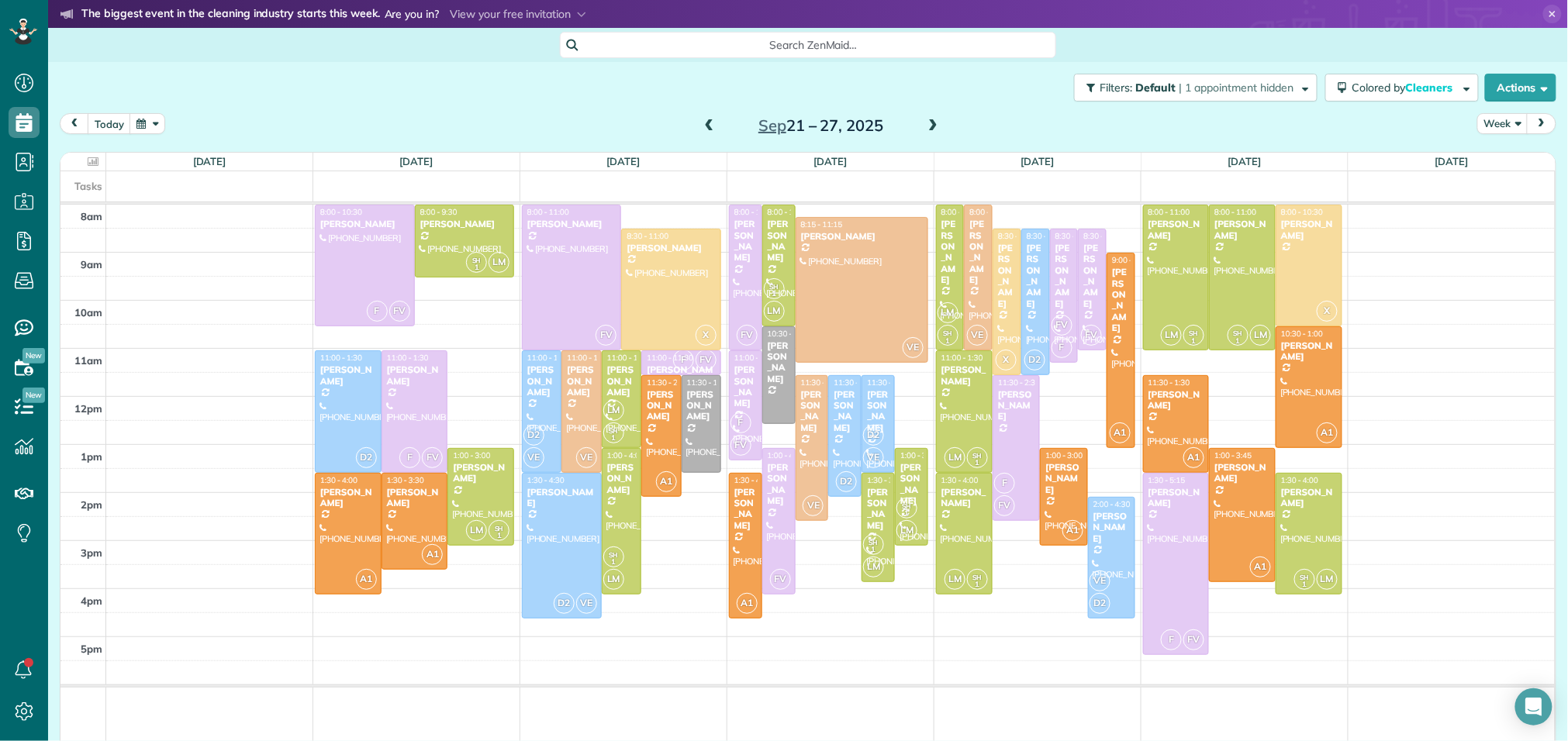
click at [932, 125] on span at bounding box center [933, 127] width 17 height 14
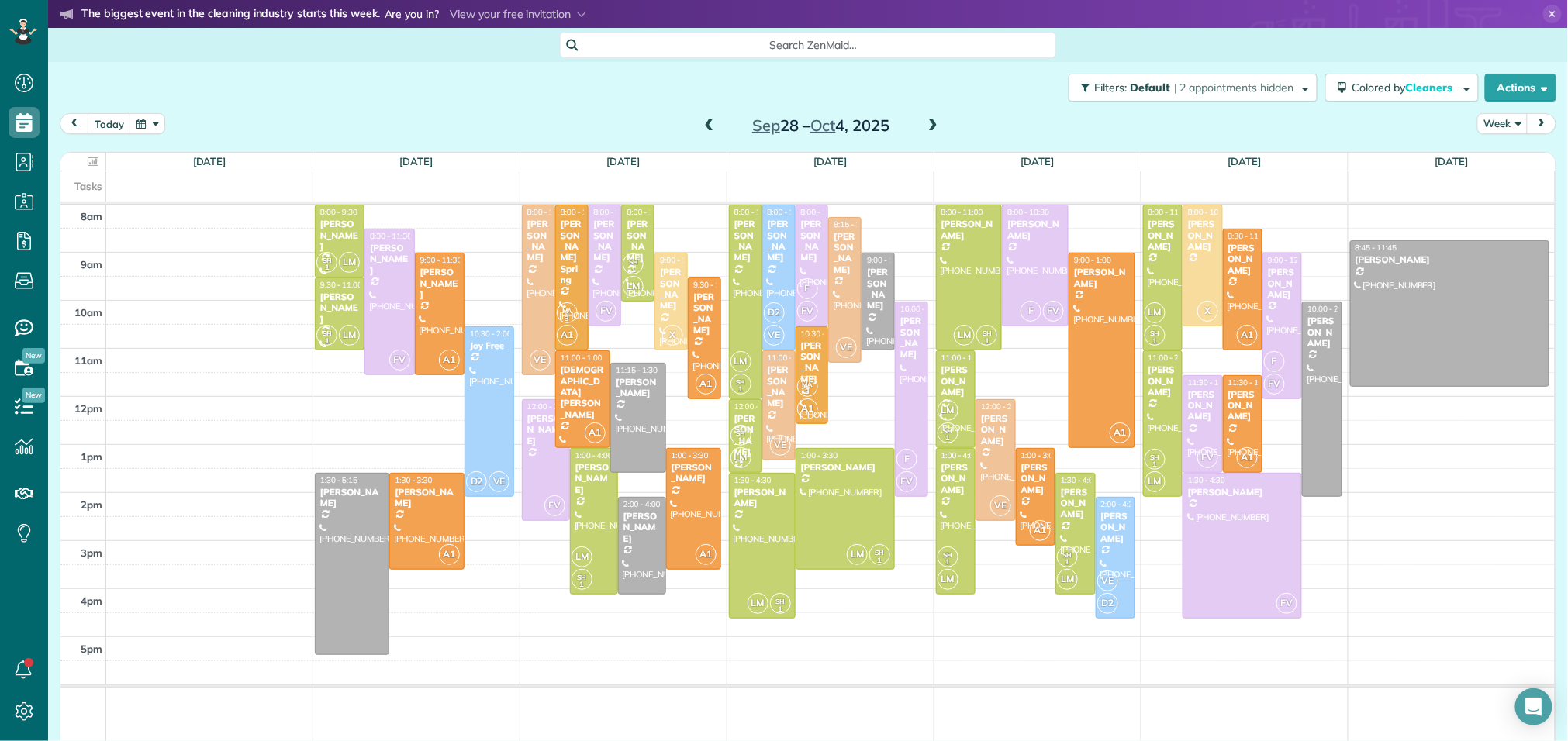
click at [932, 125] on span at bounding box center [933, 127] width 17 height 14
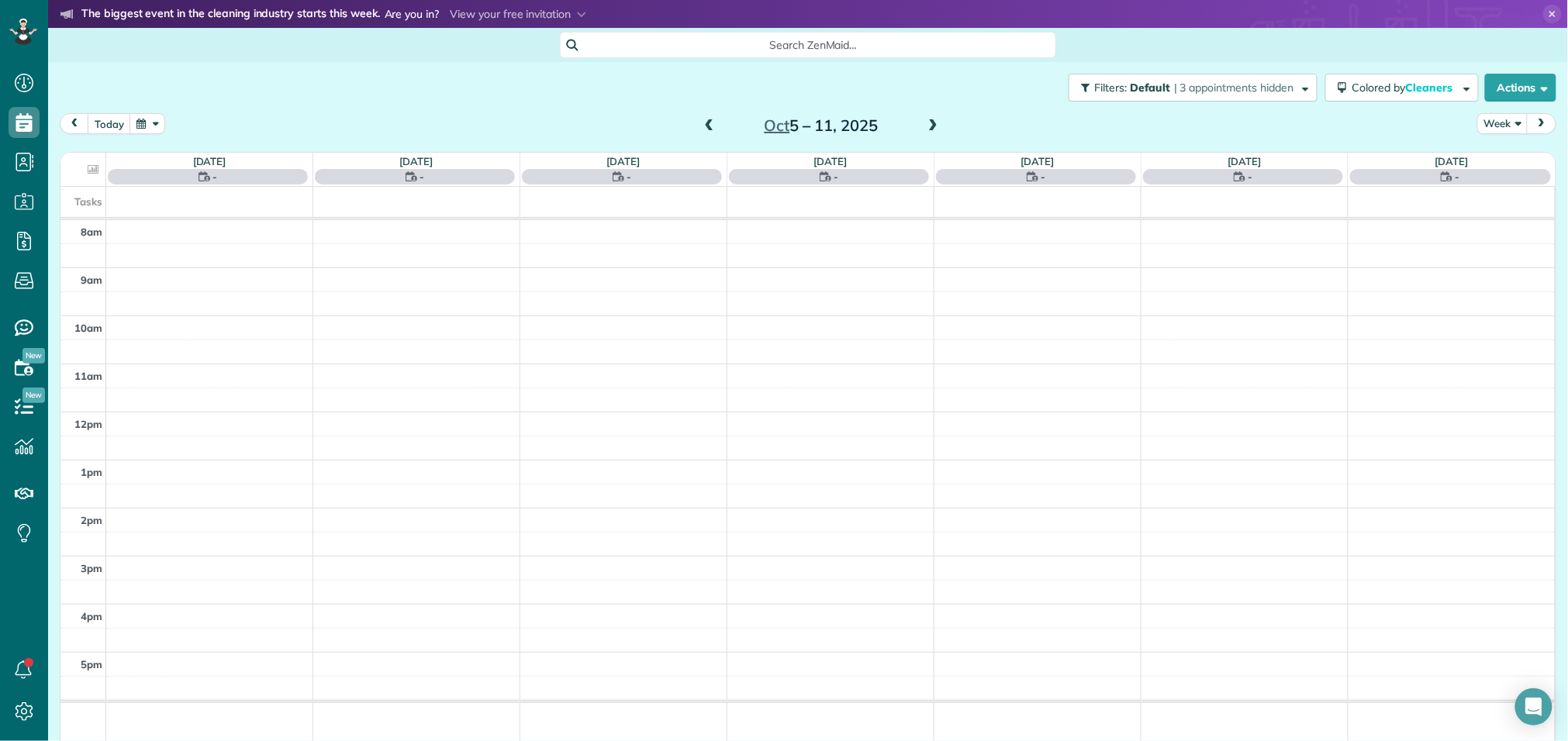
click at [932, 125] on span at bounding box center [933, 127] width 17 height 14
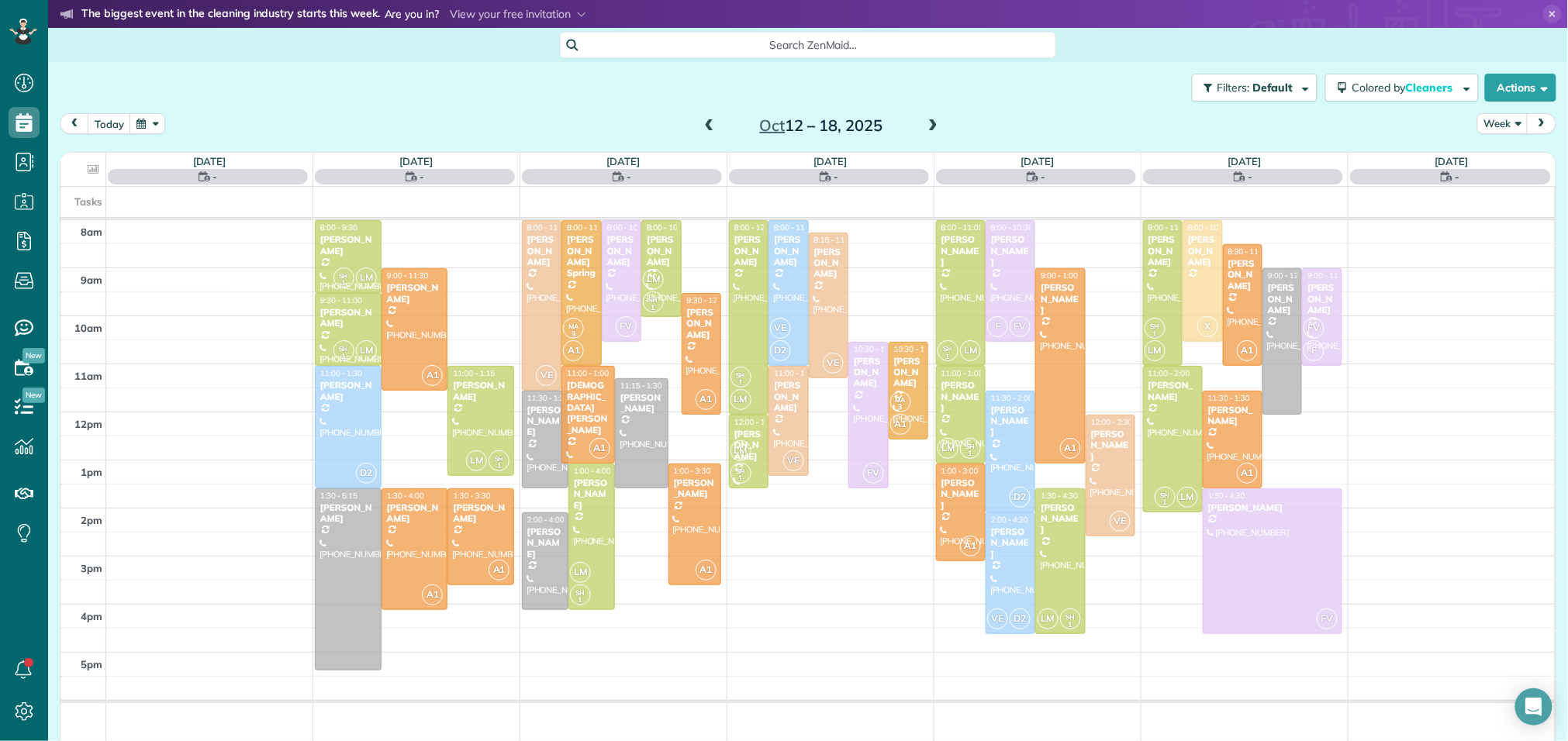
click at [932, 125] on span at bounding box center [933, 127] width 17 height 14
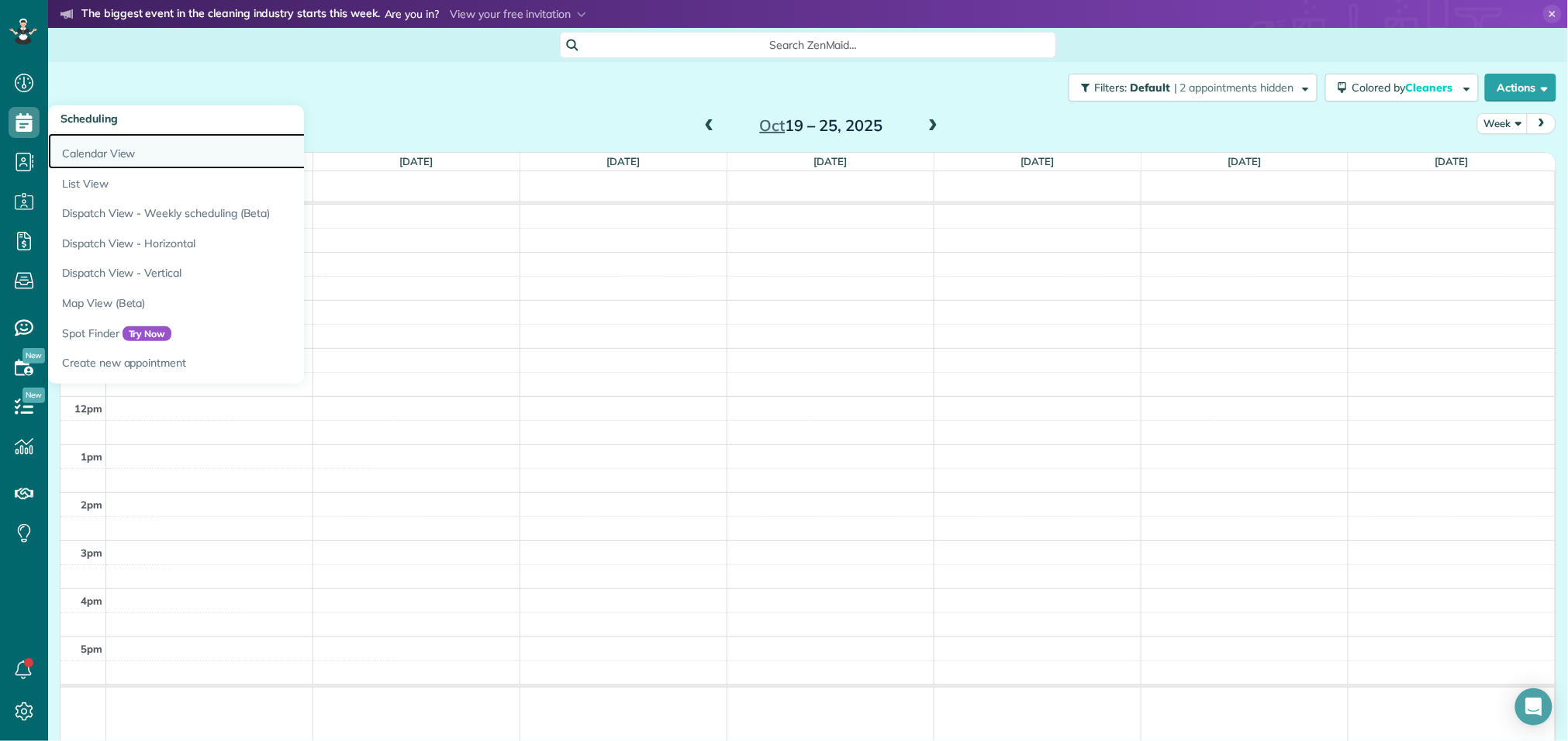
click at [72, 145] on link "Calendar View" at bounding box center [242, 151] width 387 height 35
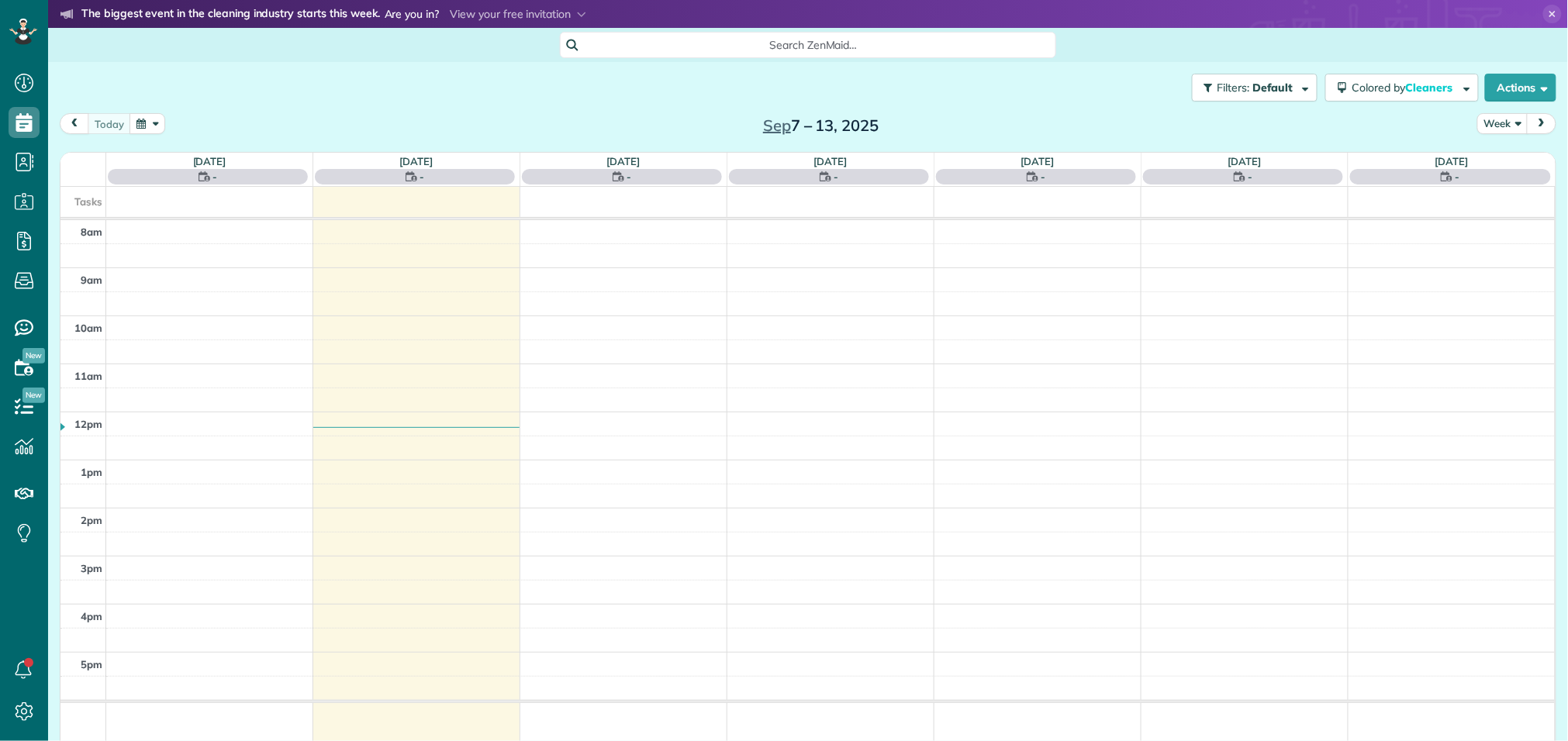
scroll to position [6, 6]
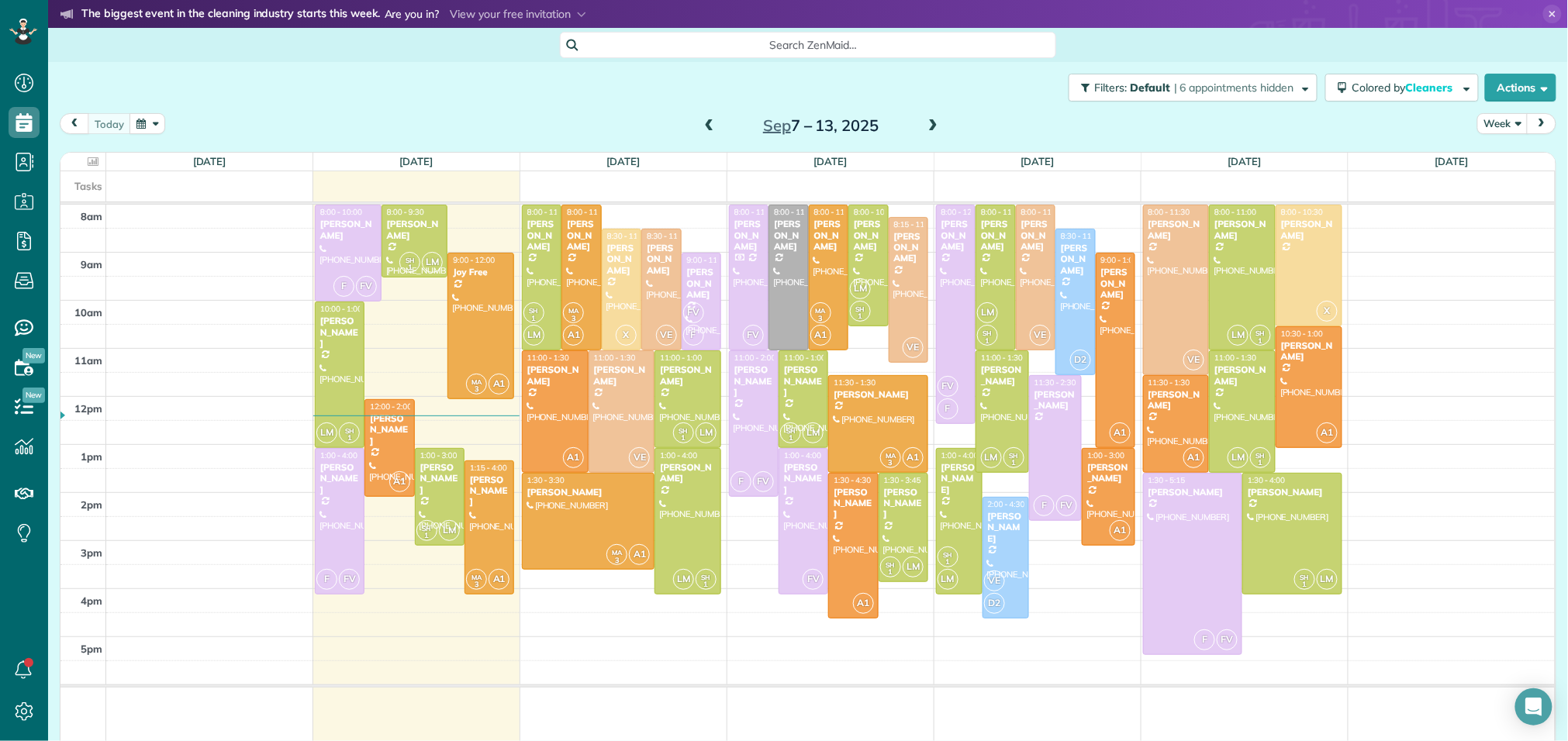
click at [934, 129] on span at bounding box center [933, 127] width 17 height 14
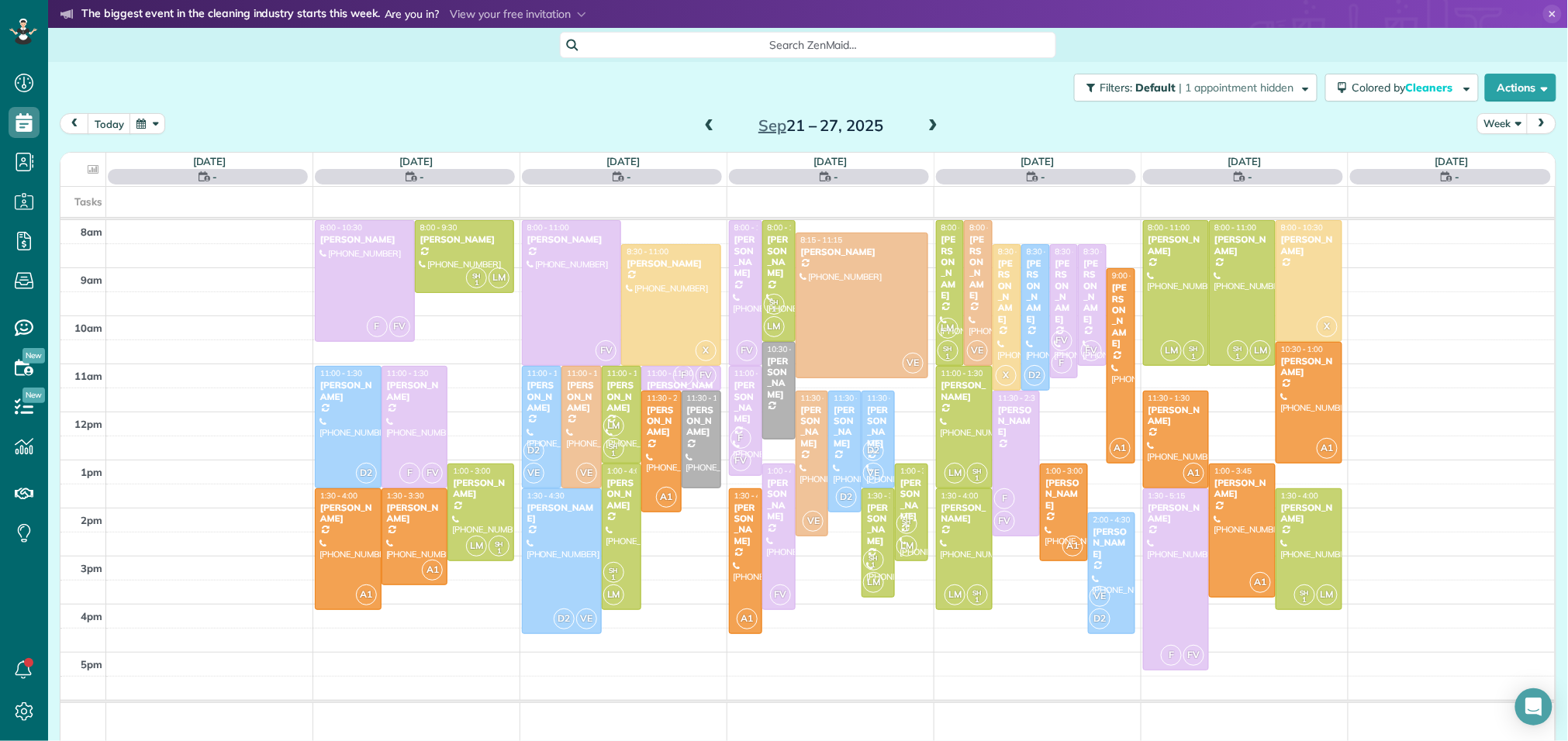
click at [934, 129] on span at bounding box center [933, 127] width 17 height 14
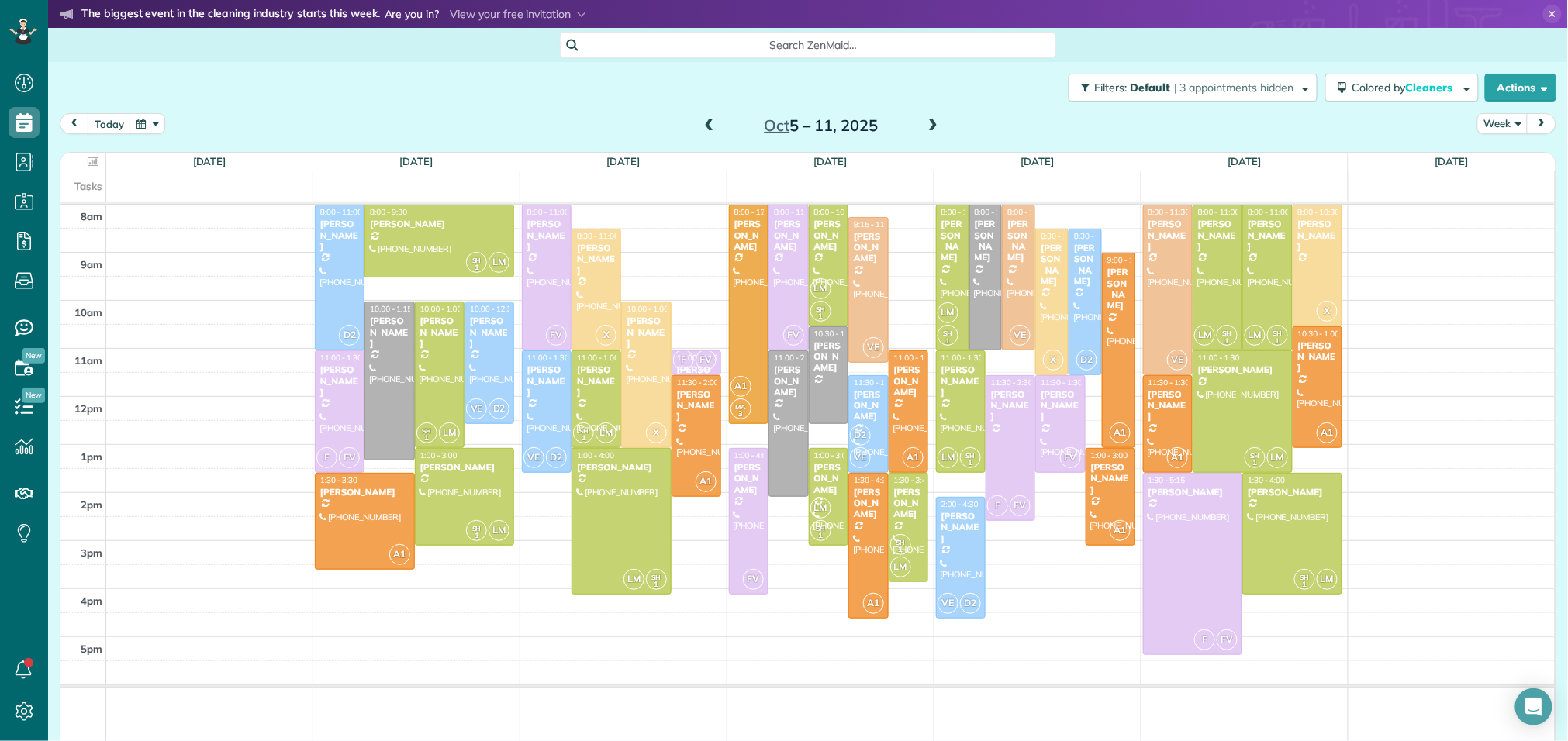
click at [934, 129] on span at bounding box center [933, 127] width 17 height 14
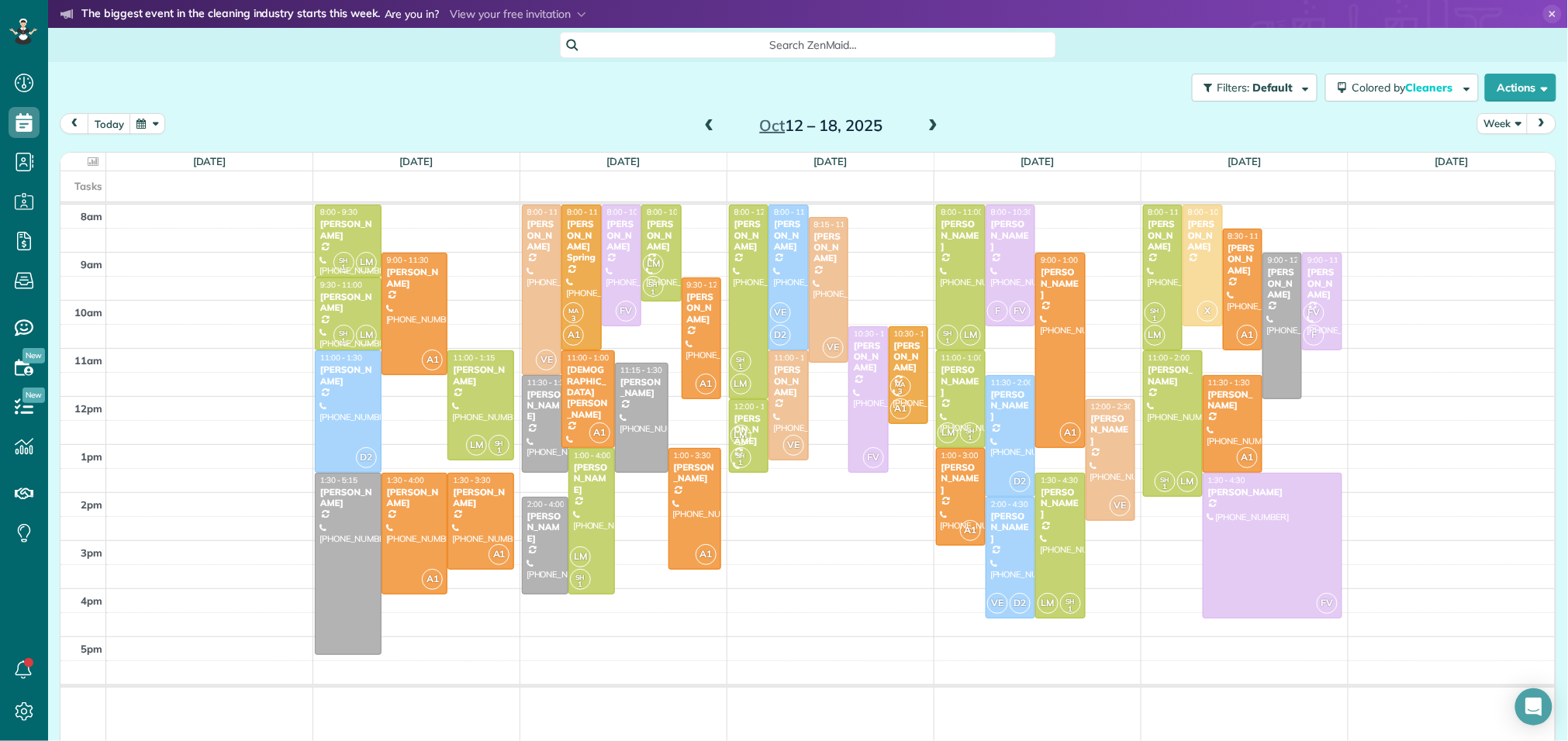
click at [934, 129] on span at bounding box center [933, 127] width 17 height 14
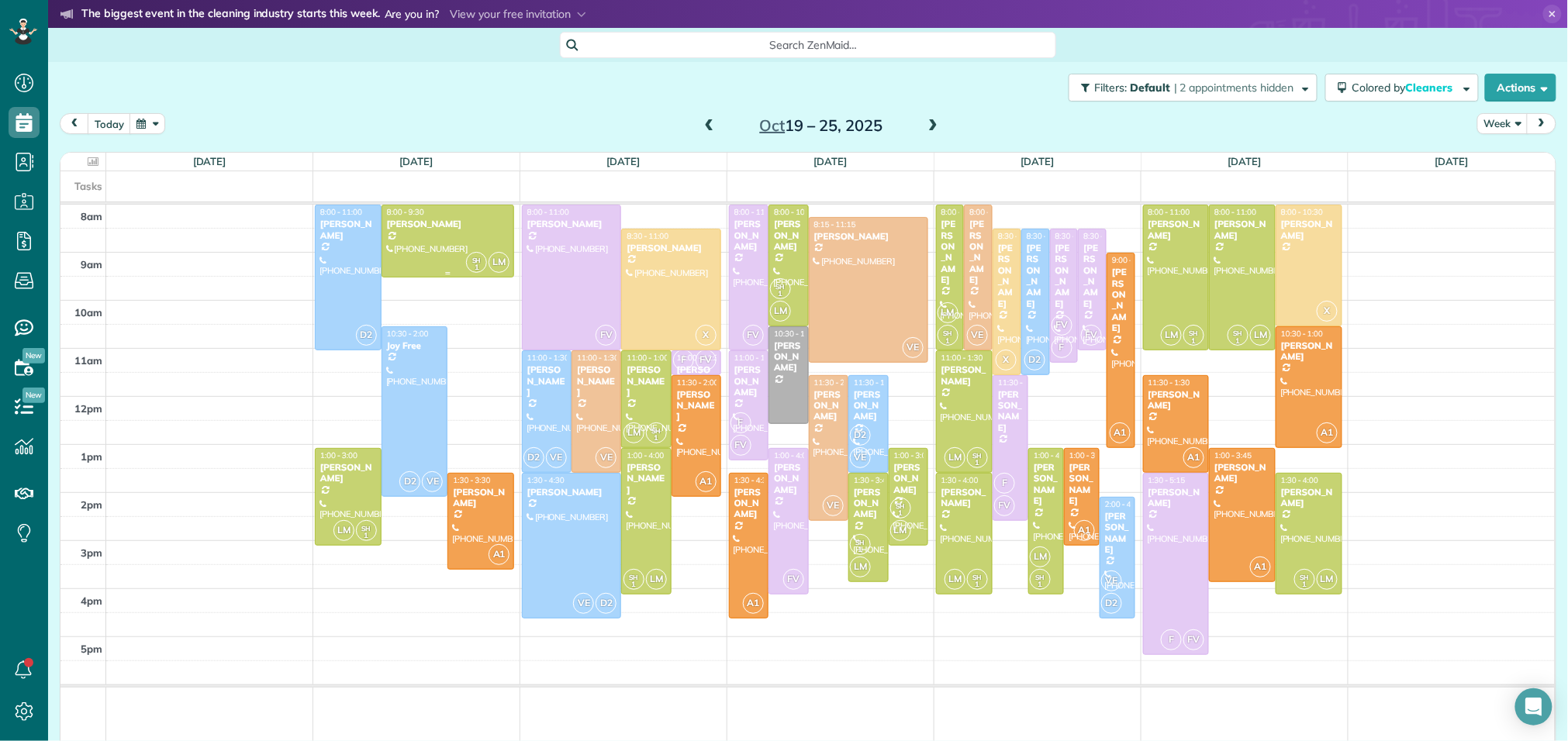
click at [382, 209] on link "SH 1 LM 8:00 - 9:30 [PERSON_NAME] [PHONE_NUMBER] [STREET_ADDRESS] [PERSON_NAME]…" at bounding box center [448, 241] width 133 height 73
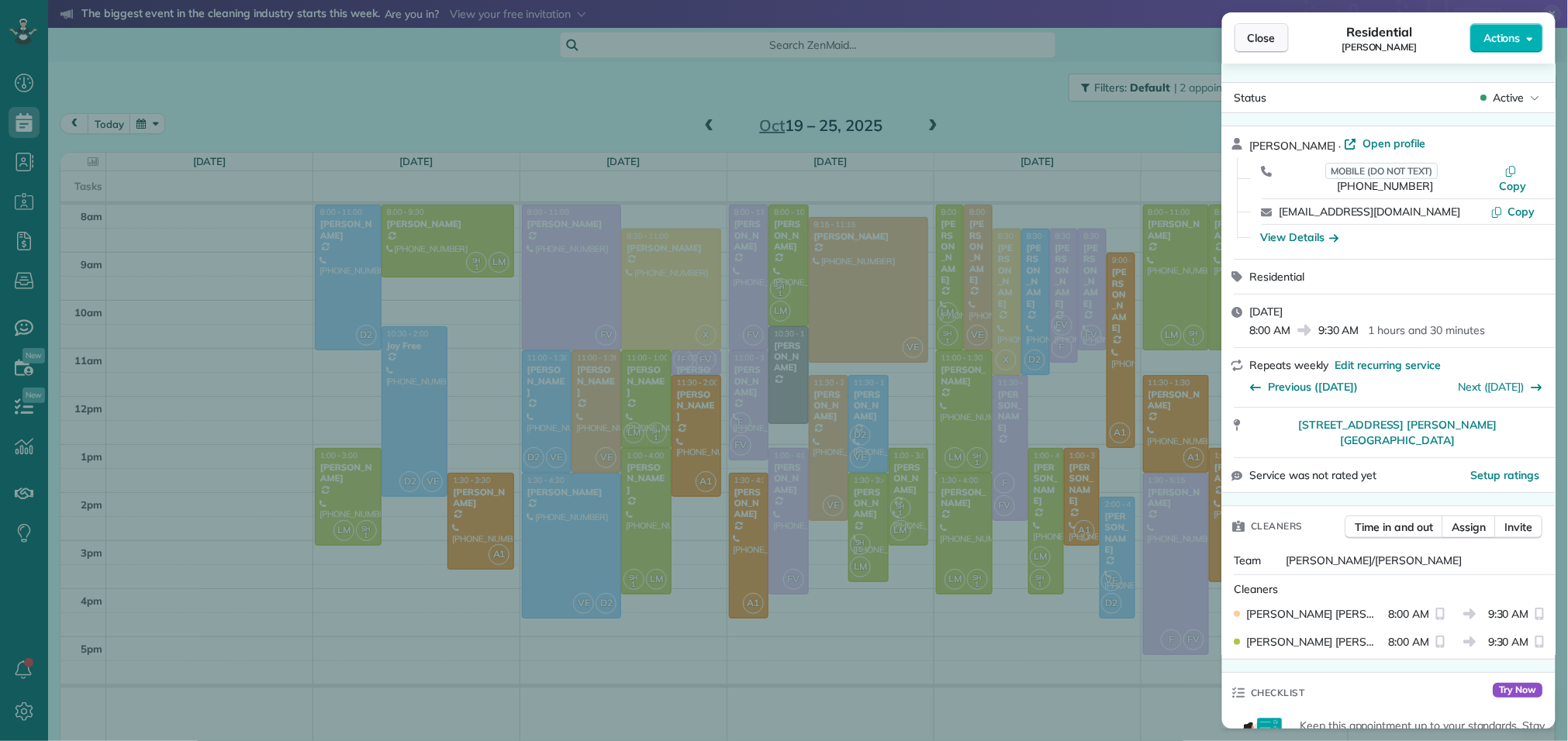
click at [1254, 43] on span "Close" at bounding box center [1261, 38] width 28 height 15
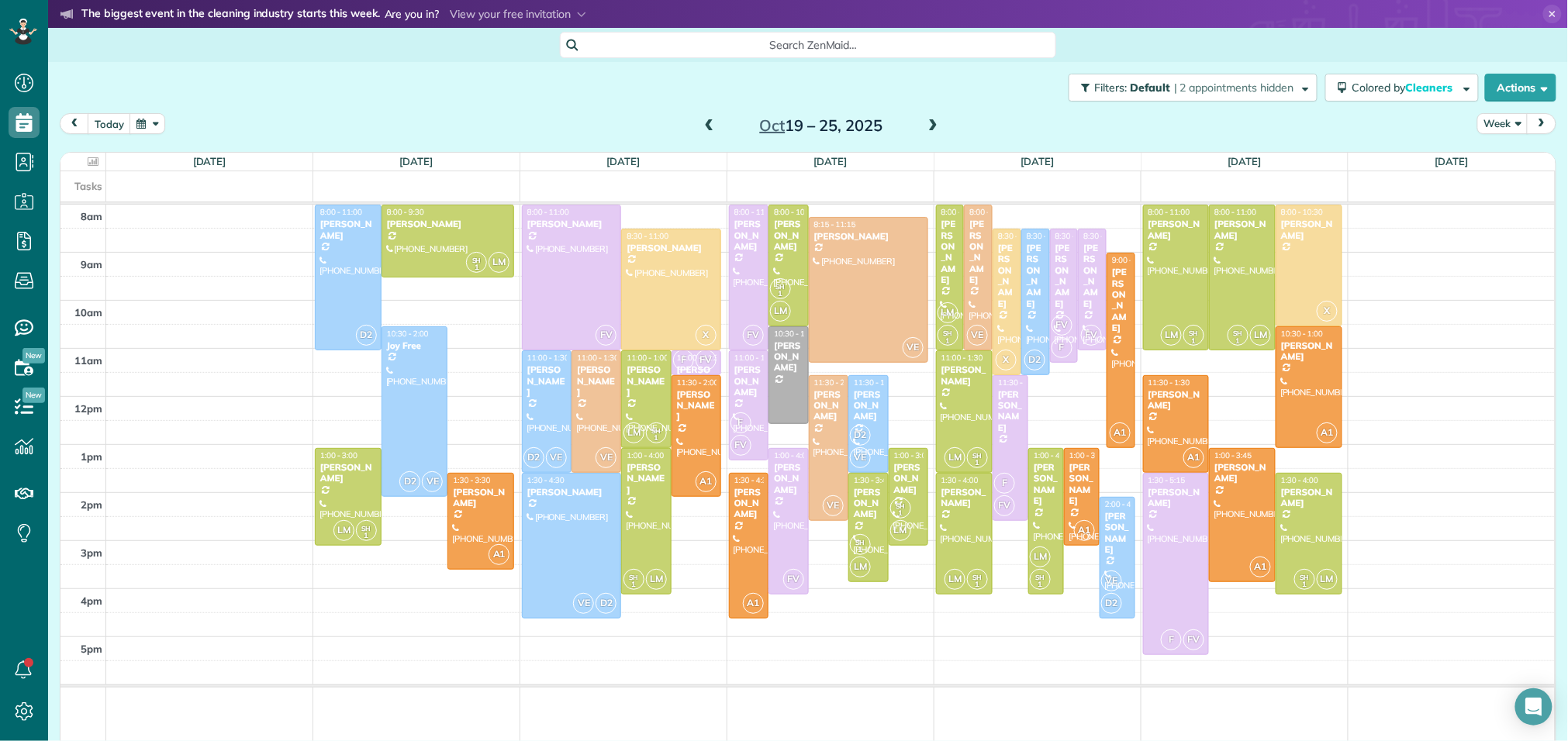
click at [429, 293] on div "8am 9am 10am 11am 12pm 1pm 2pm 3pm 4pm 5pm D2 8:00 - 11:00 [PERSON_NAME] [PHONE…" at bounding box center [807, 488] width 1494 height 567
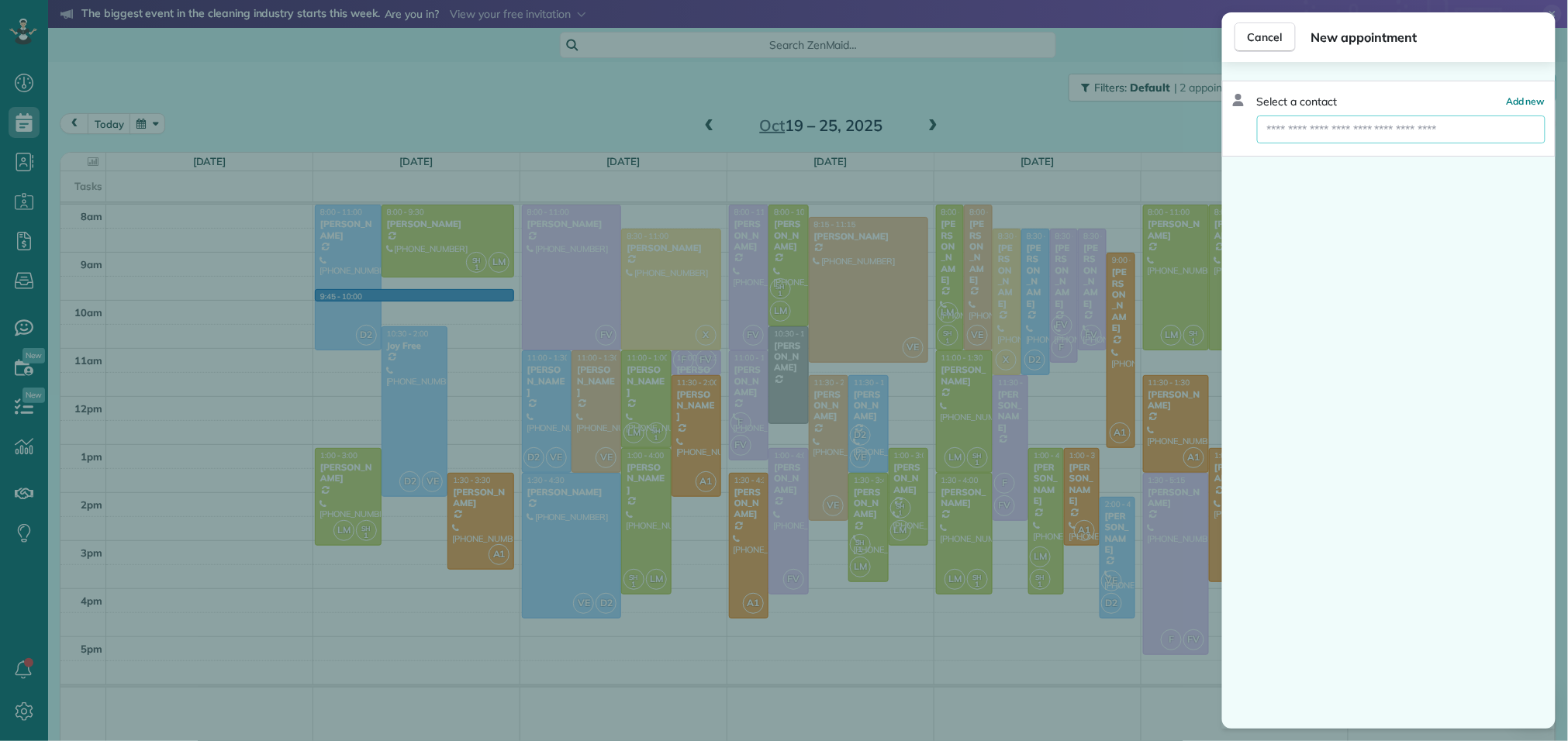
click at [1317, 137] on input "text" at bounding box center [1401, 128] width 289 height 28
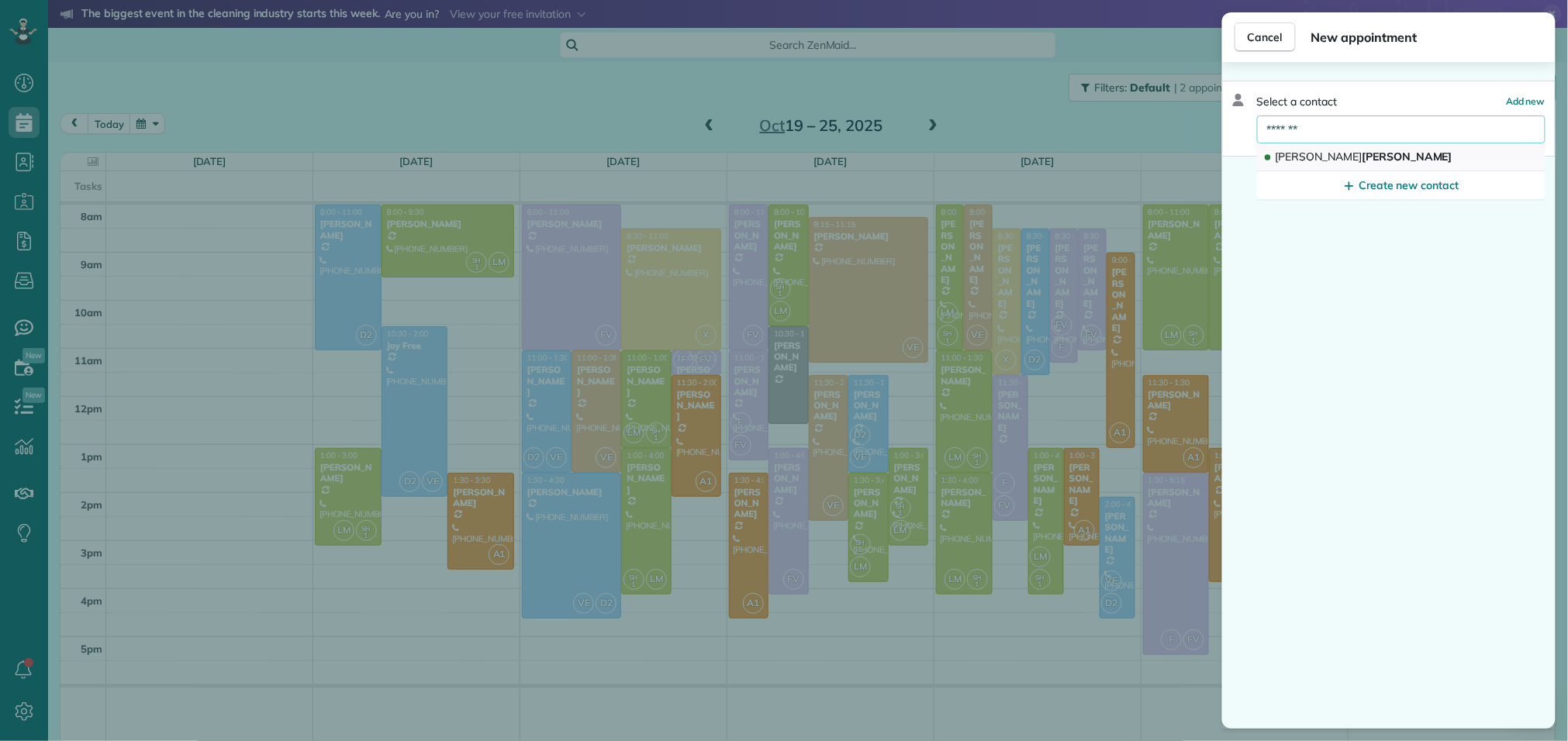
type input "*******"
click at [1352, 155] on span "[PERSON_NAME]" at bounding box center [1364, 156] width 176 height 14
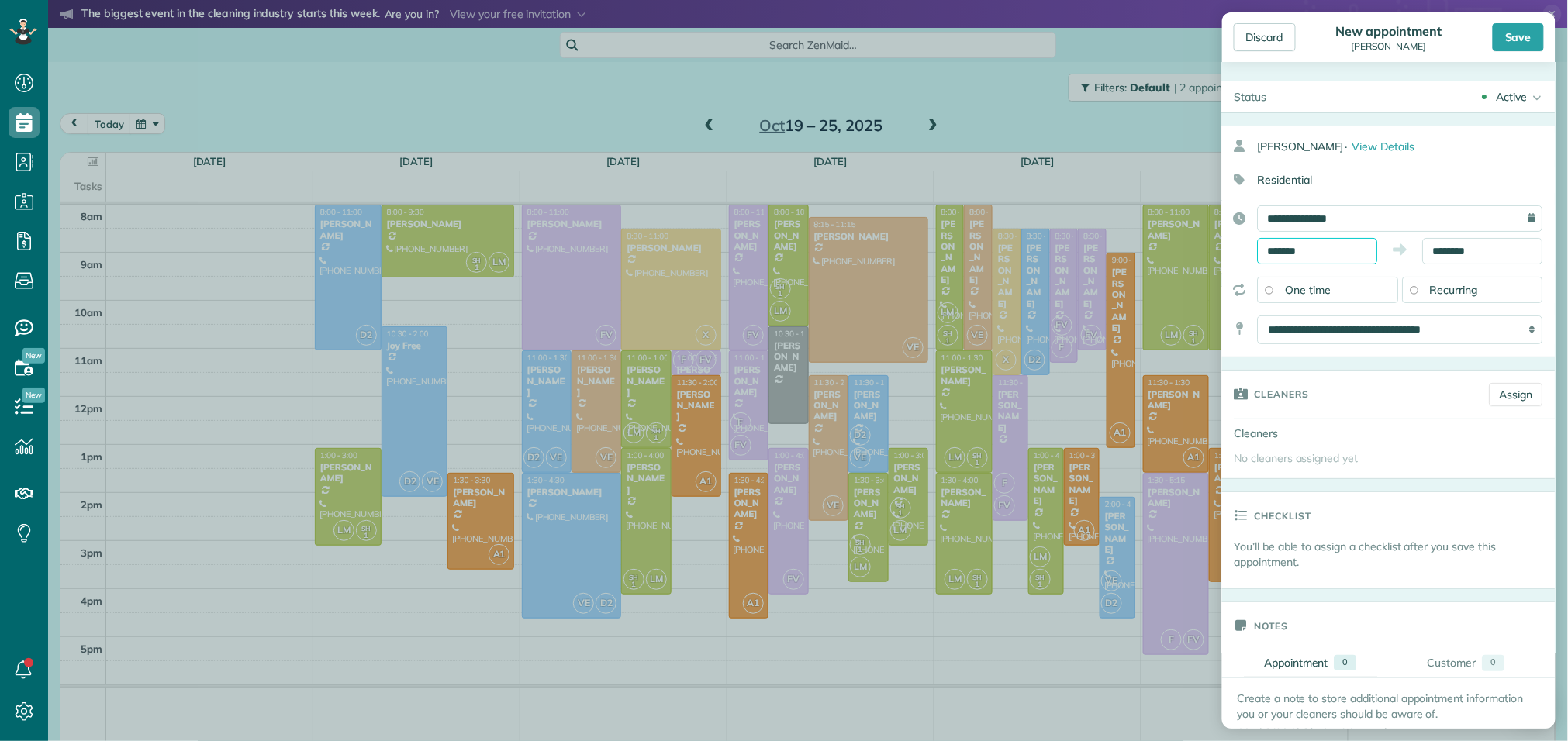
click at [1287, 259] on body "Dashboard Scheduling Calendar View List View Dispatch View - Weekly scheduling …" at bounding box center [784, 370] width 1568 height 741
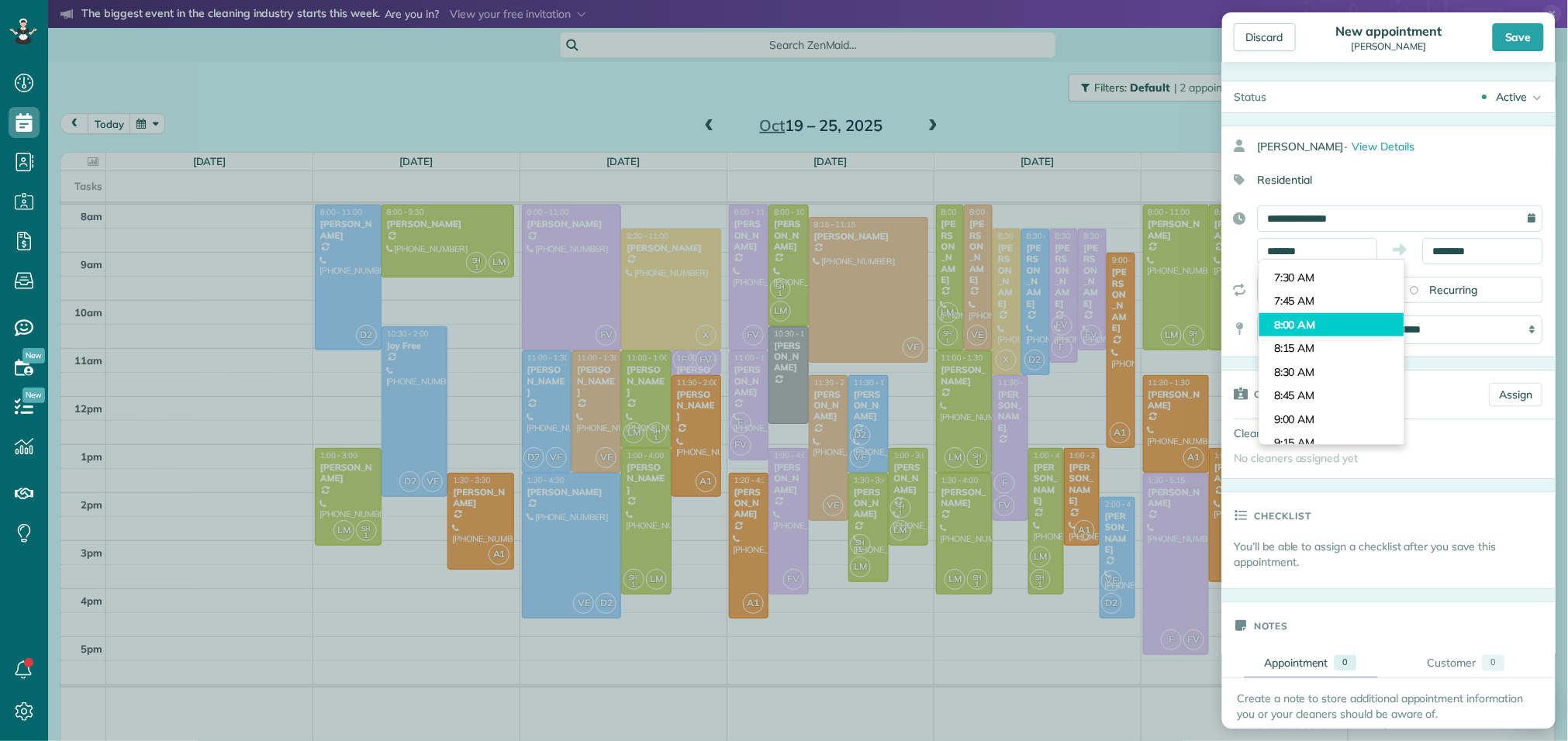
click at [1317, 329] on body "Dashboard Scheduling Calendar View List View Dispatch View - Weekly scheduling …" at bounding box center [784, 370] width 1568 height 741
type input "*******"
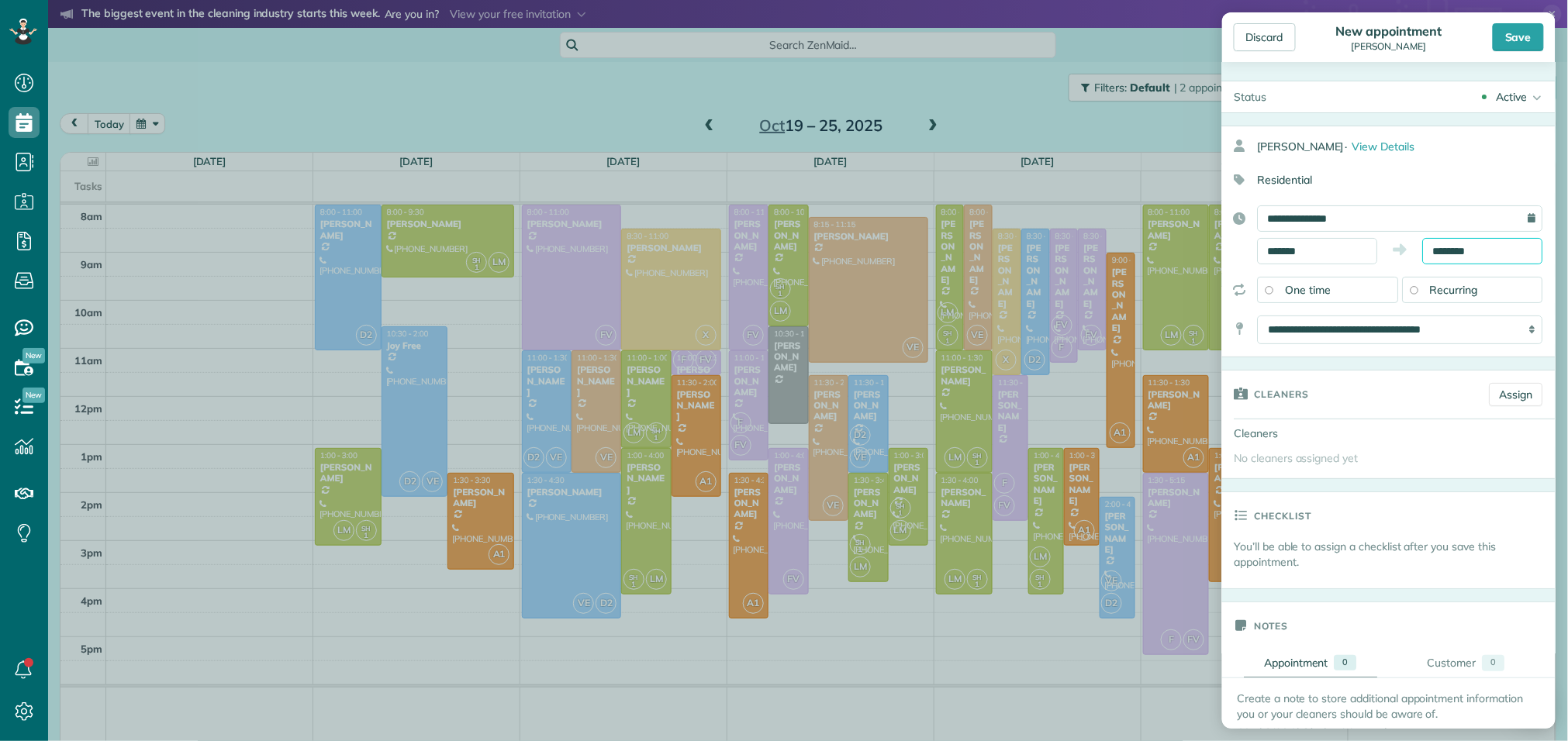
click at [1471, 253] on input "********" at bounding box center [1483, 250] width 120 height 26
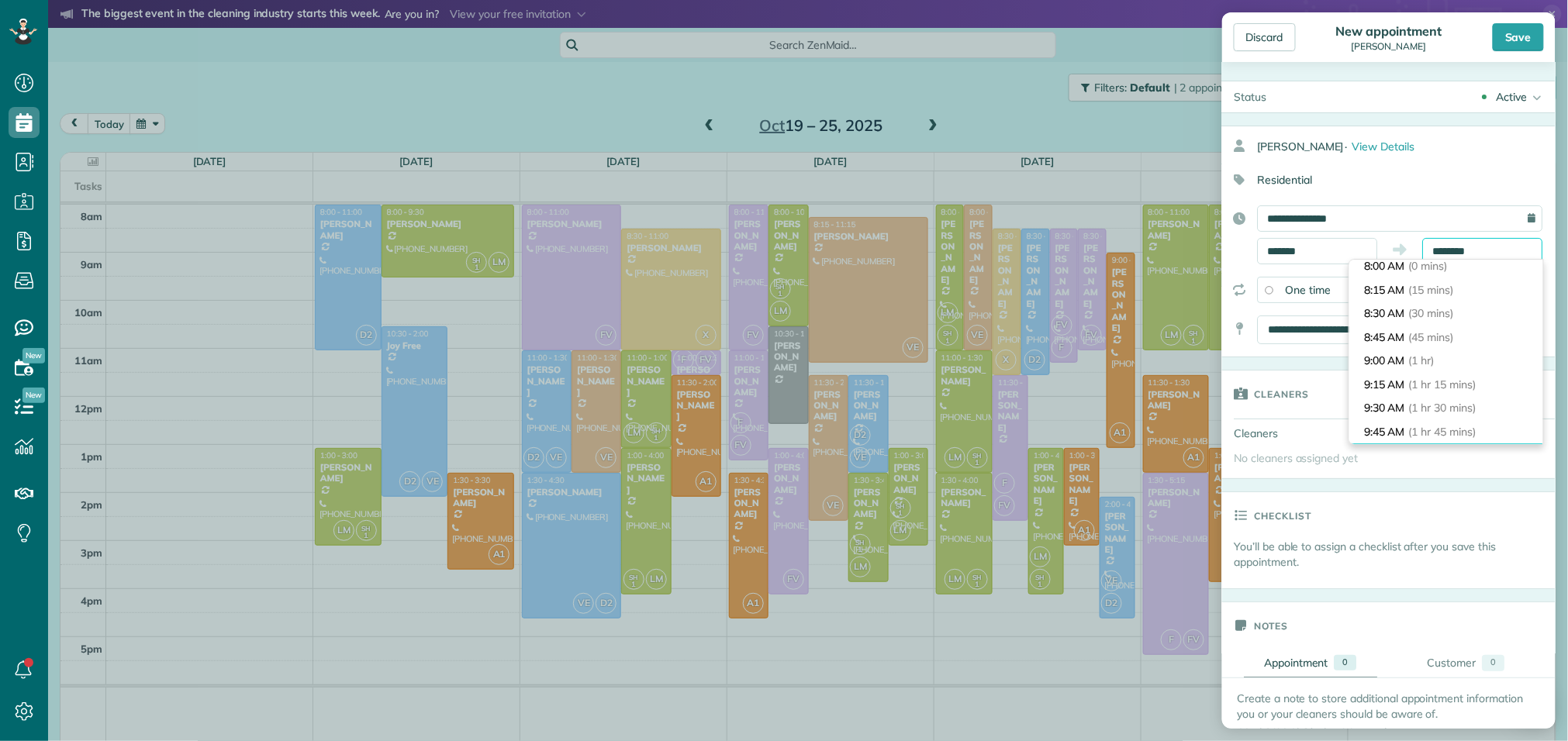
scroll to position [0, 0]
click at [1418, 313] on span "(30 mins)" at bounding box center [1434, 318] width 48 height 14
type input "*******"
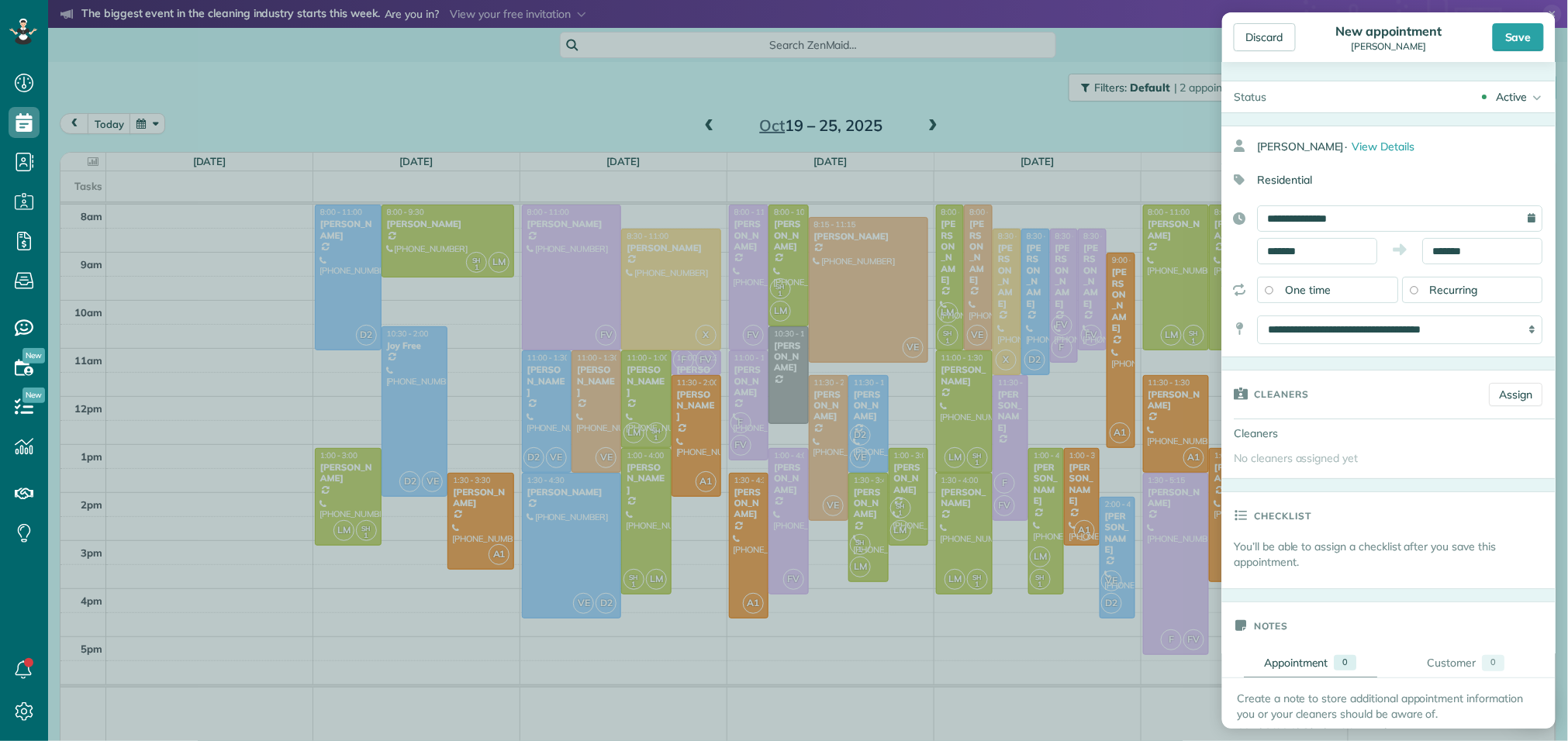
click at [1429, 289] on div "Recurring" at bounding box center [1473, 289] width 141 height 26
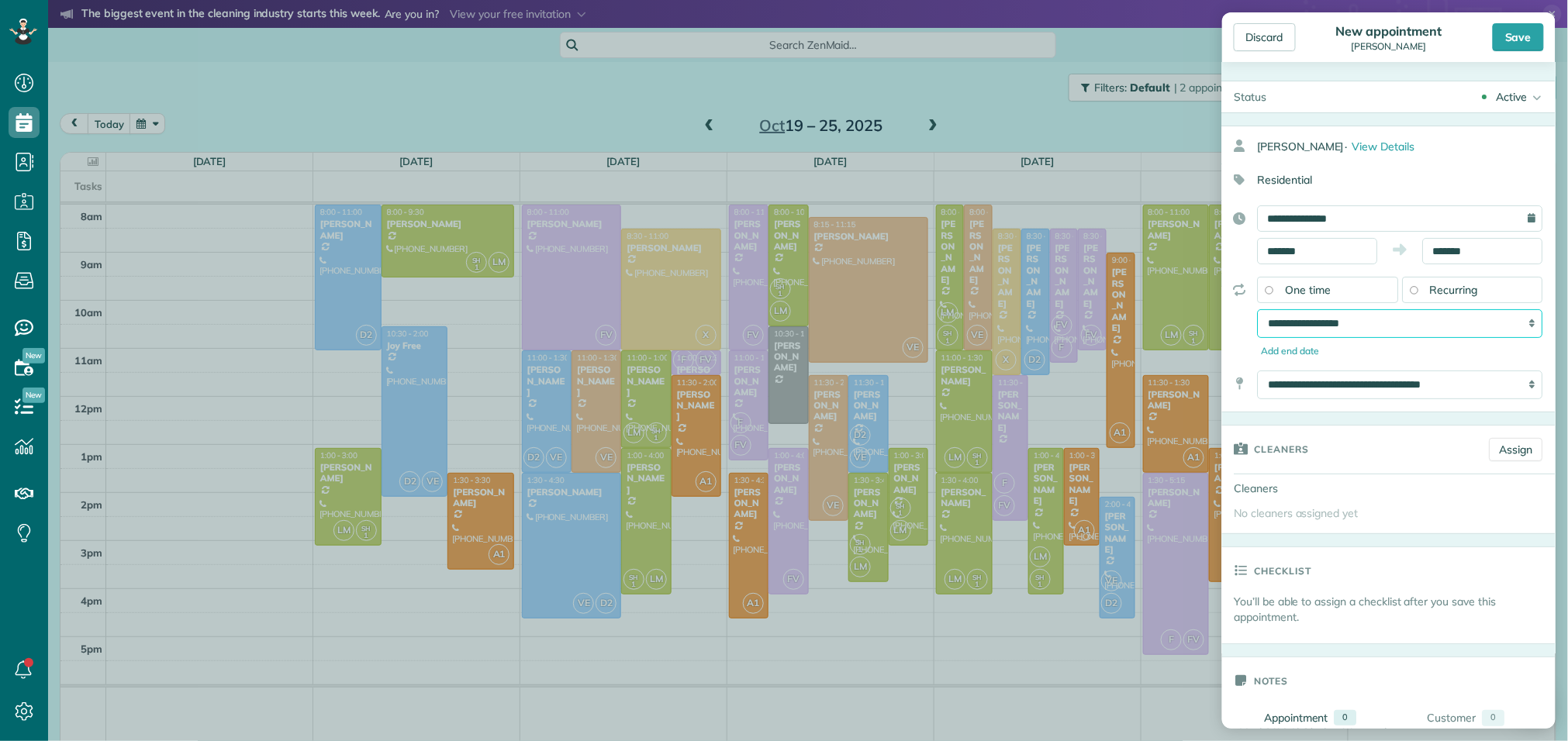
click at [1369, 326] on select "**********" at bounding box center [1401, 324] width 286 height 29
select select "**********"
click at [1258, 313] on select "**********" at bounding box center [1401, 324] width 286 height 29
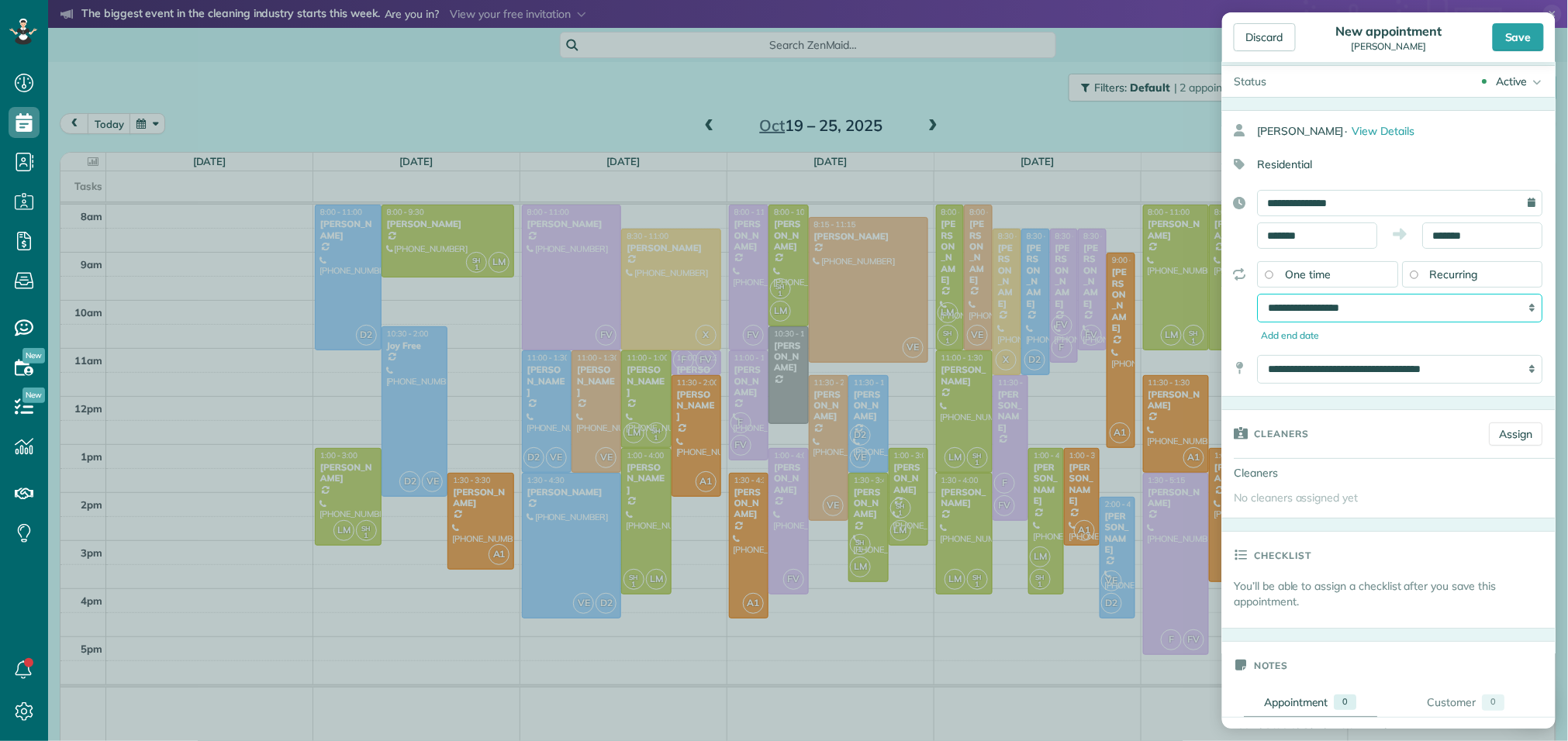
scroll to position [17, 0]
click at [1364, 369] on select "**********" at bounding box center [1401, 368] width 286 height 29
click at [1258, 356] on select "**********" at bounding box center [1401, 368] width 286 height 29
click at [1505, 443] on link "Assign" at bounding box center [1516, 432] width 54 height 23
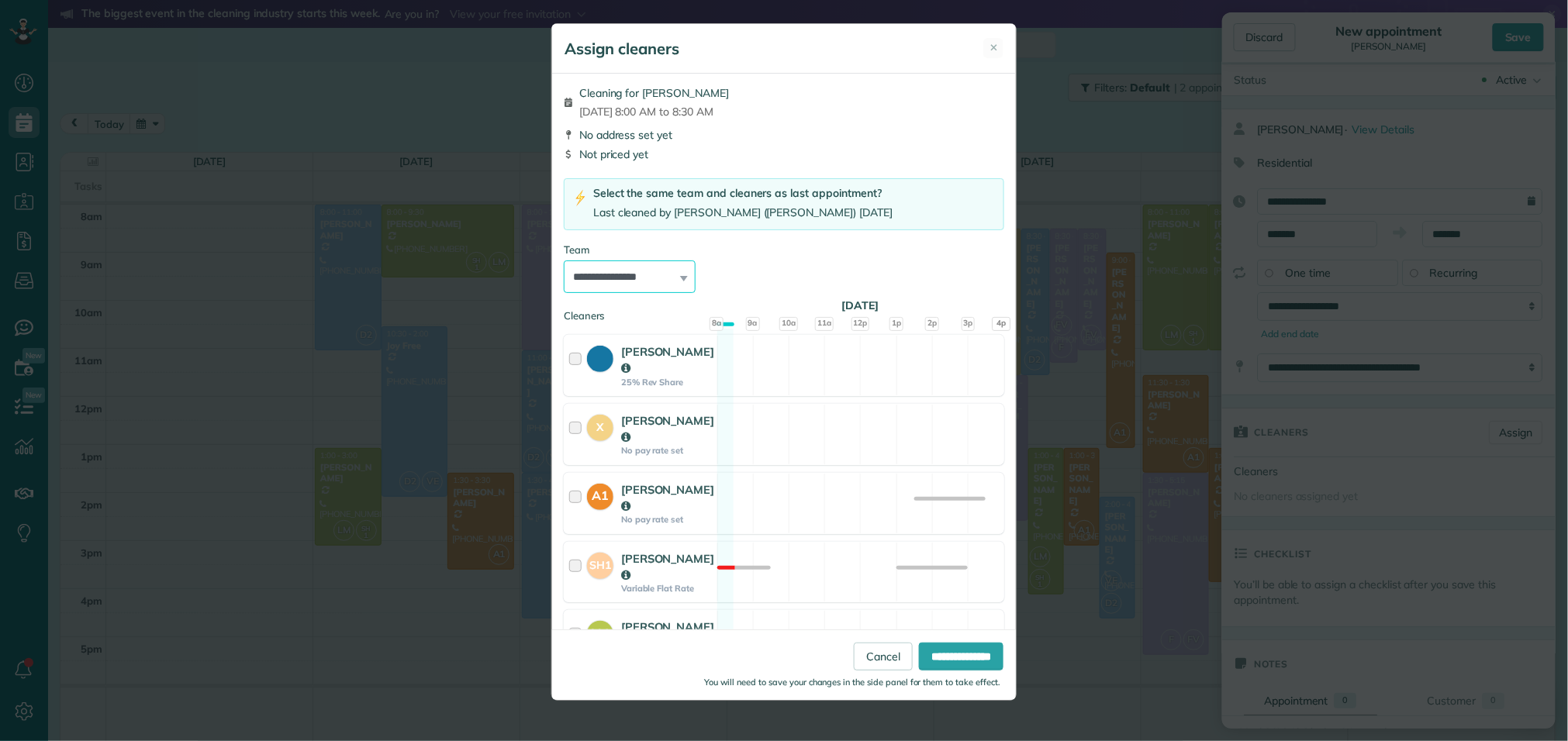
click at [643, 281] on select "**********" at bounding box center [629, 277] width 131 height 33
select select "*****"
click at [564, 262] on select "**********" at bounding box center [629, 277] width 131 height 33
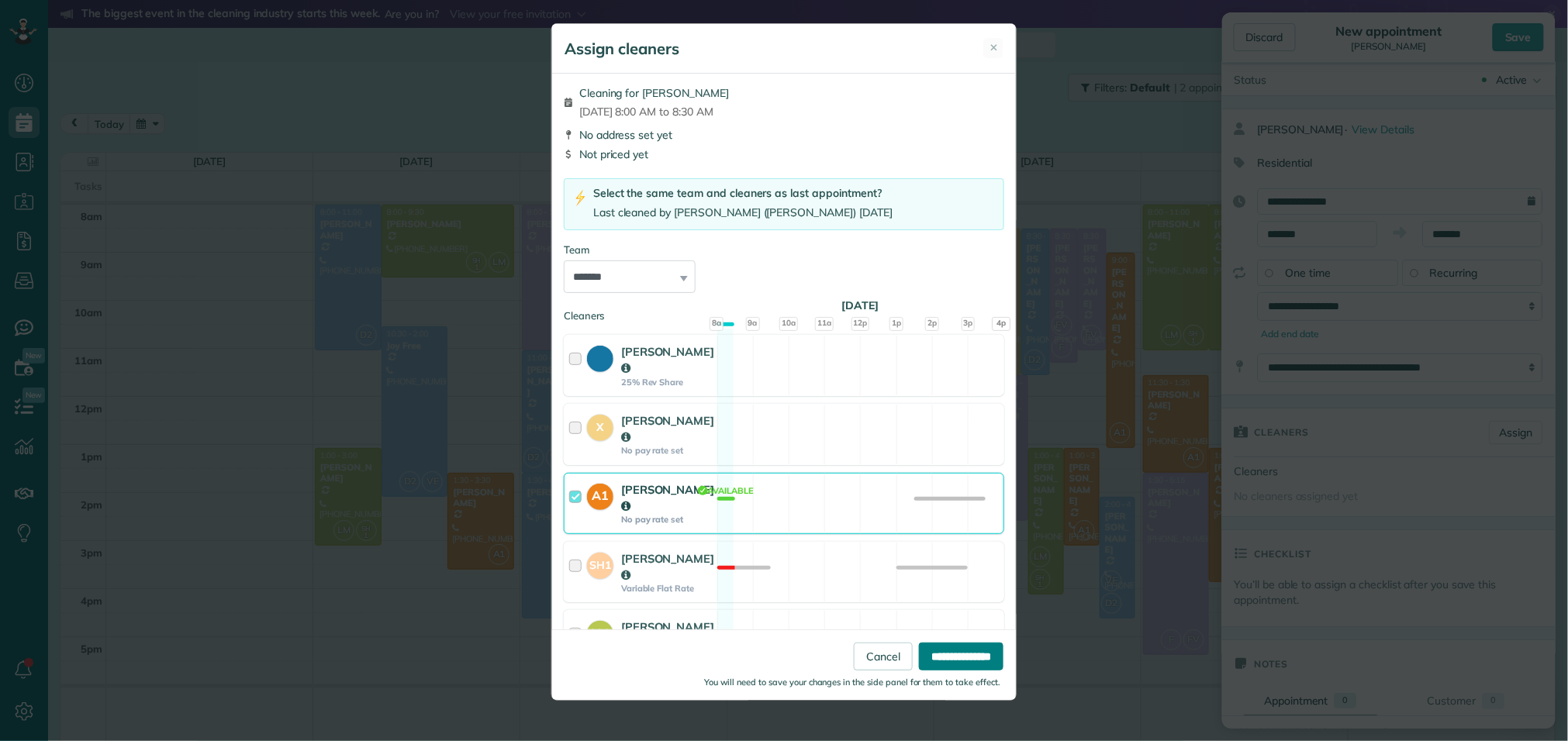
click at [930, 652] on input "**********" at bounding box center [961, 656] width 84 height 28
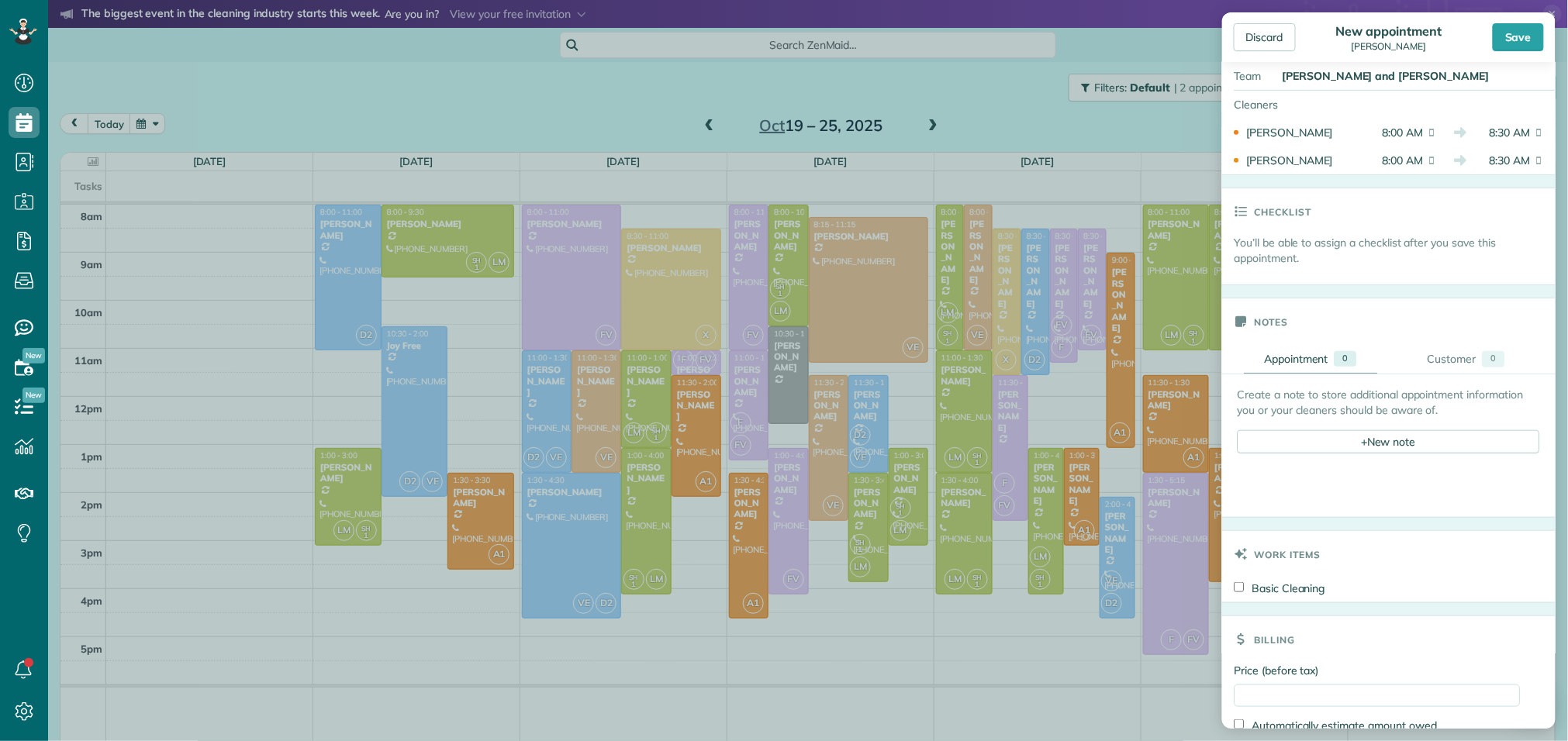
scroll to position [411, 0]
click at [1376, 452] on div "+ New note" at bounding box center [1389, 443] width 302 height 23
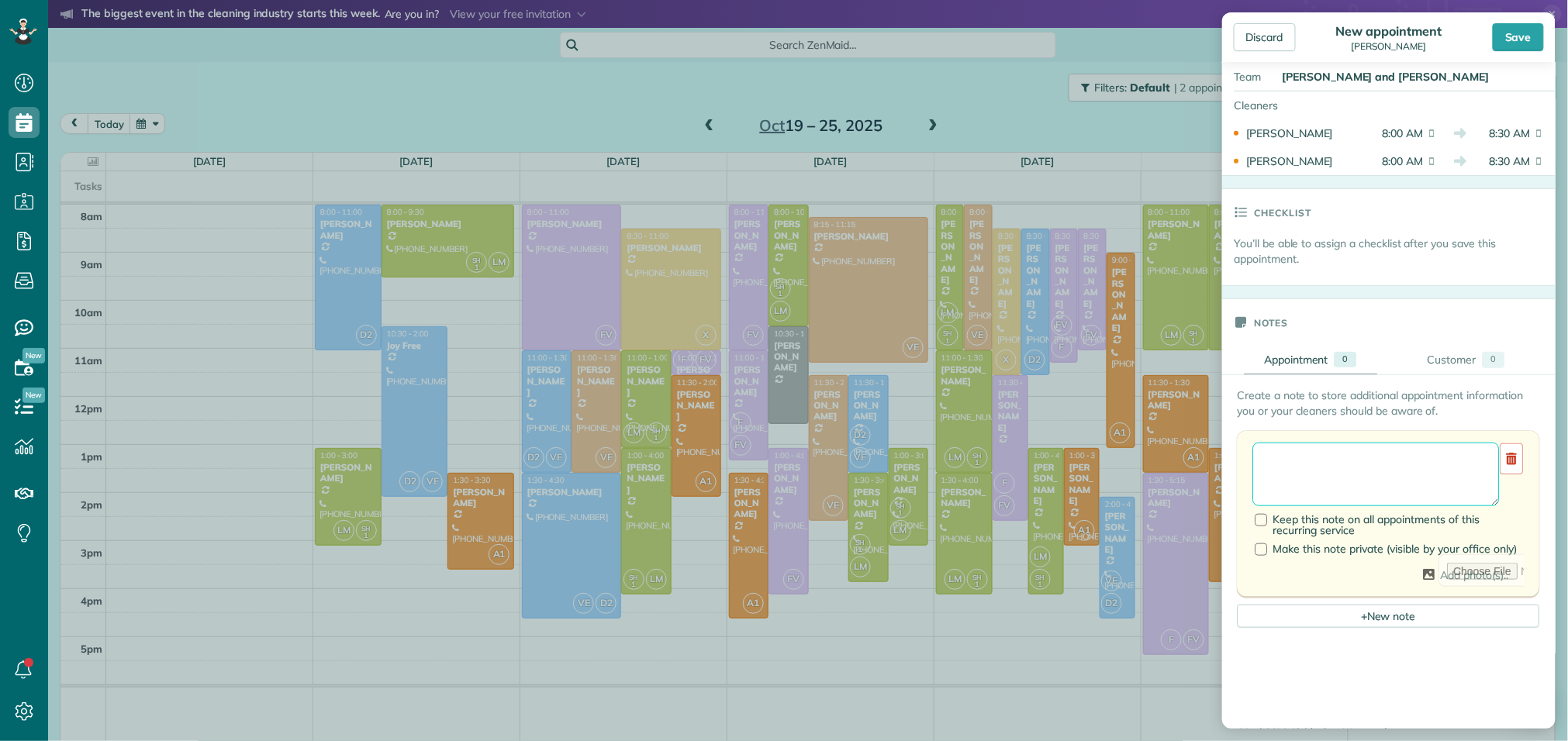
click at [1342, 475] on textarea at bounding box center [1376, 475] width 246 height 63
click at [1261, 525] on div at bounding box center [1261, 520] width 12 height 12
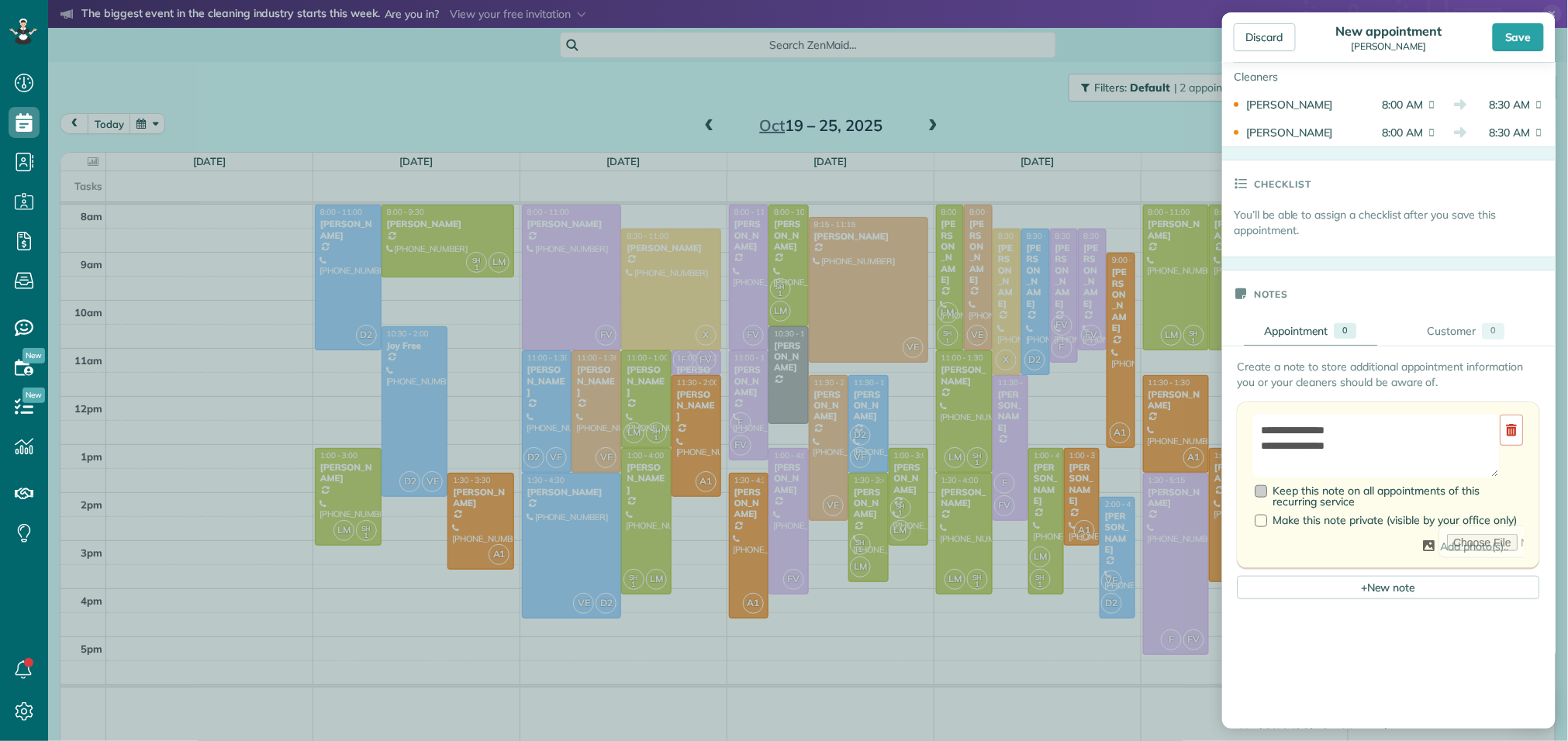
scroll to position [447, 0]
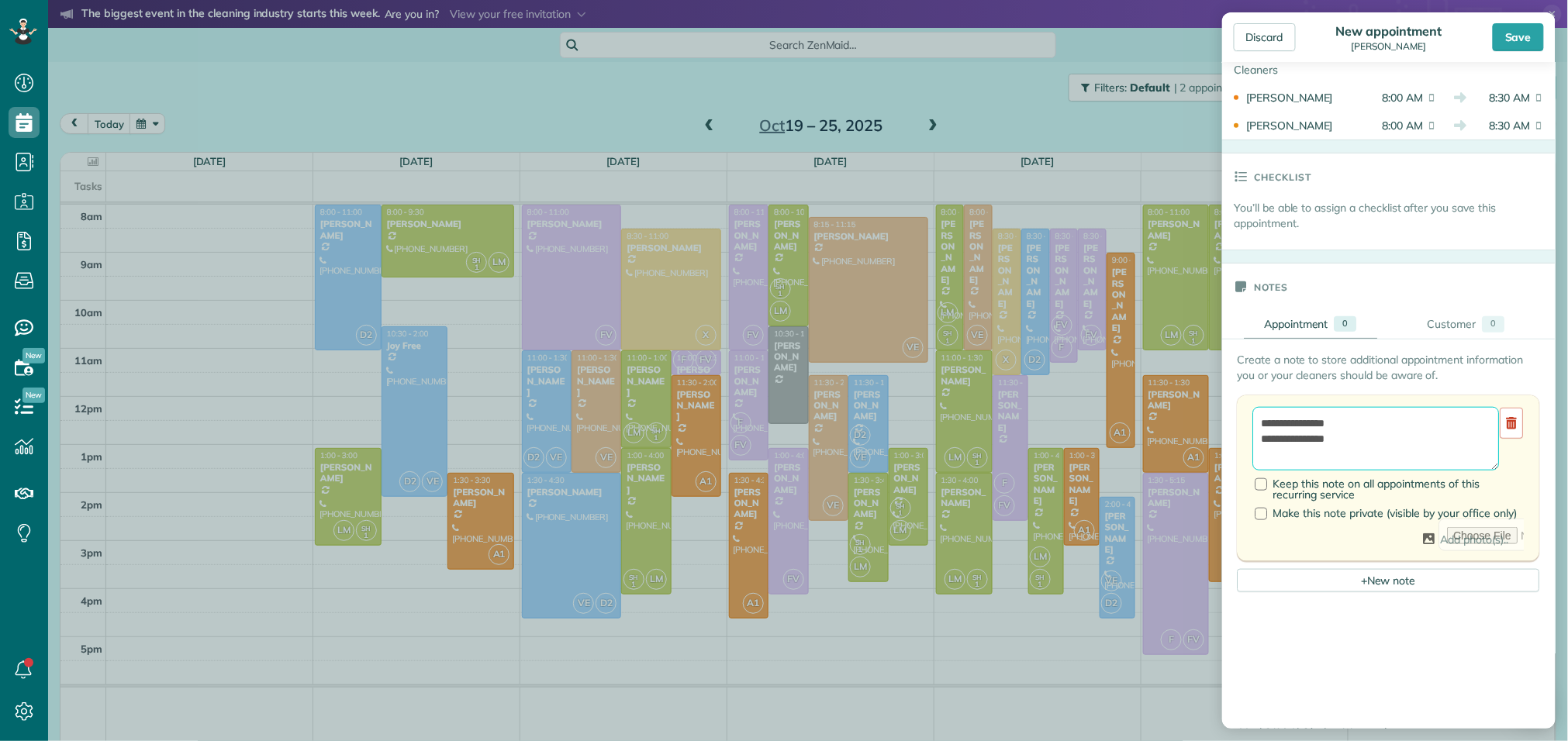
click at [1386, 434] on textarea "**********" at bounding box center [1376, 439] width 246 height 63
click at [1328, 466] on textarea "**********" at bounding box center [1376, 439] width 246 height 63
click at [1360, 444] on textarea "**********" at bounding box center [1376, 439] width 246 height 63
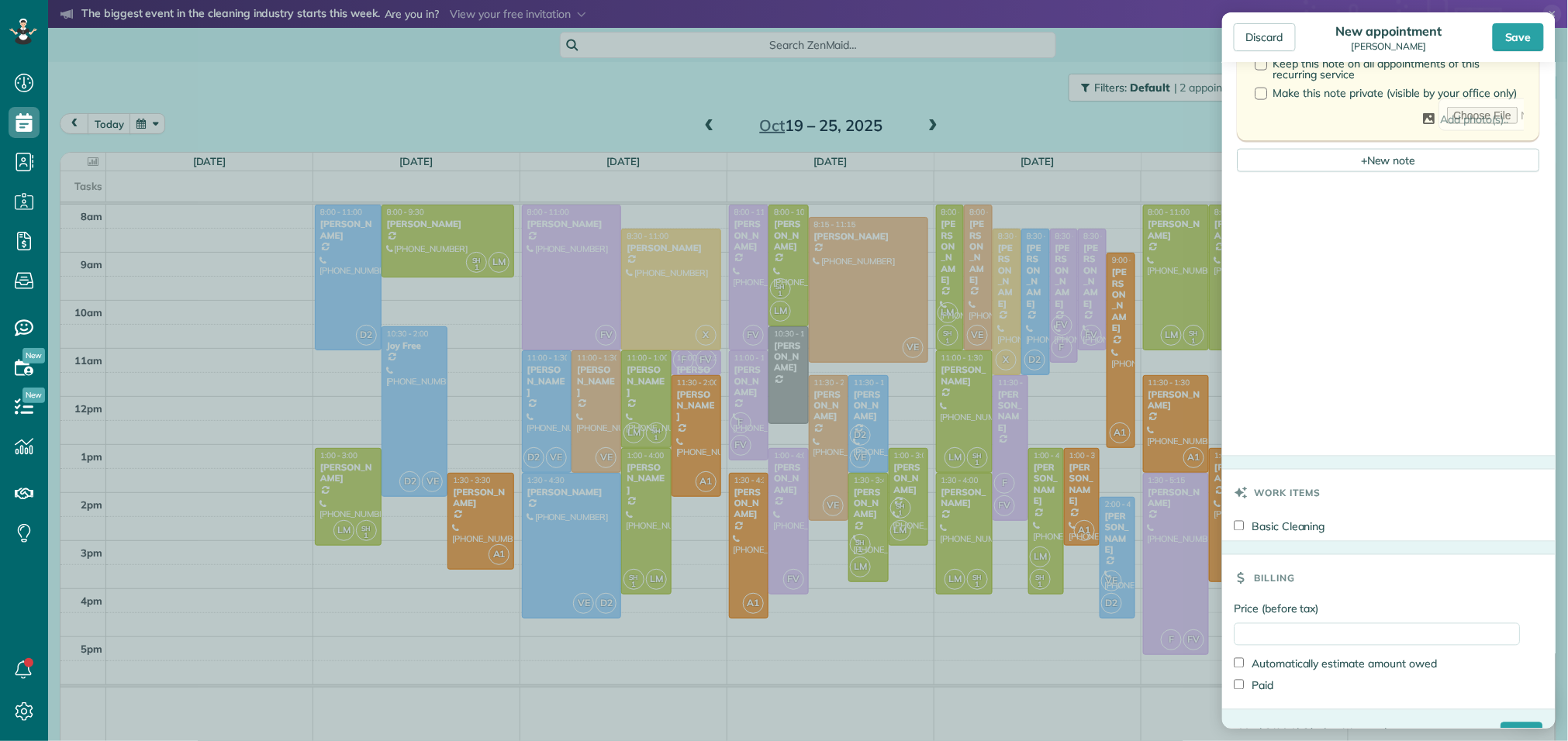
scroll to position [913, 0]
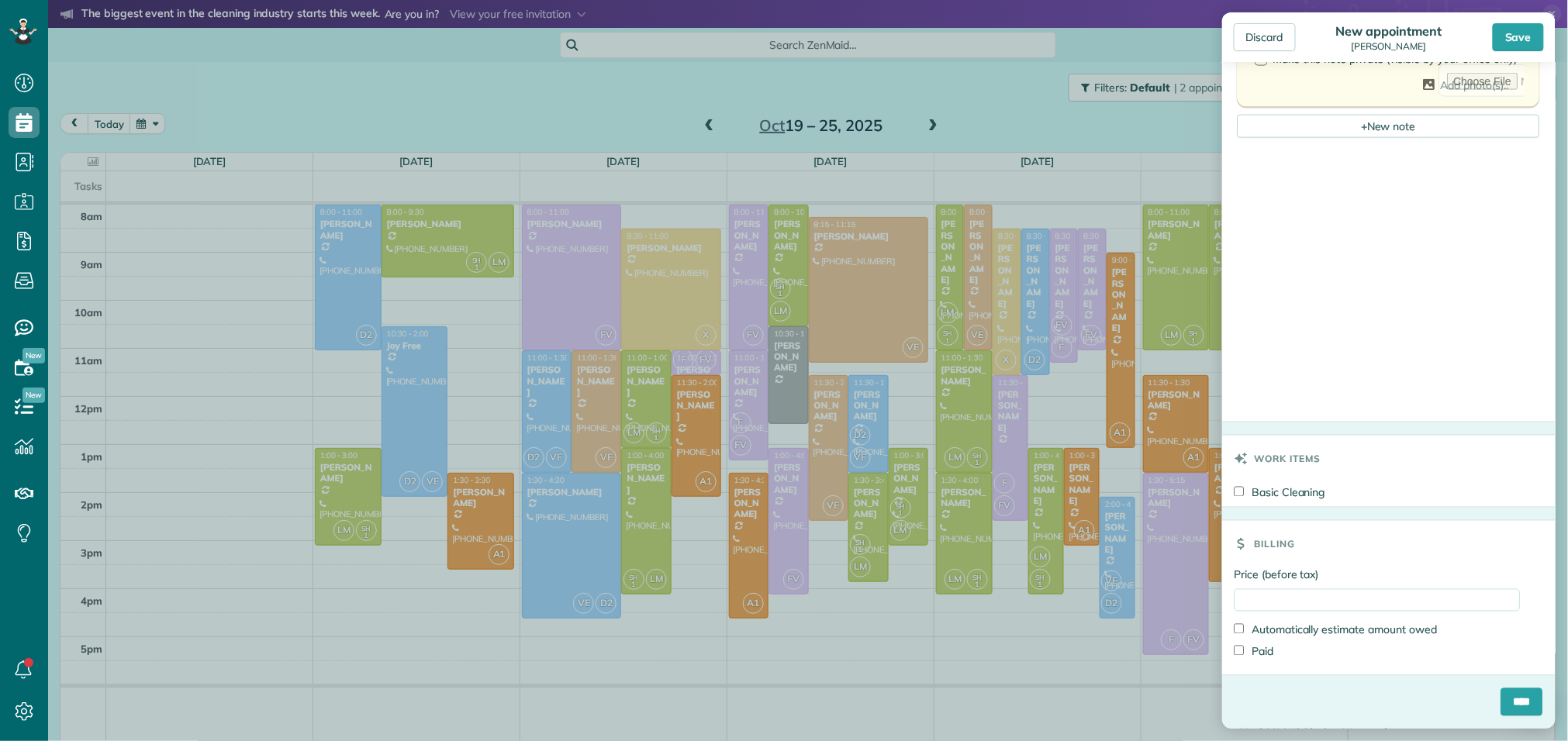
type textarea "**********"
click at [1341, 597] on input "Price (before tax)" at bounding box center [1377, 600] width 286 height 22
type input "***"
click at [1514, 703] on input "****" at bounding box center [1523, 702] width 42 height 28
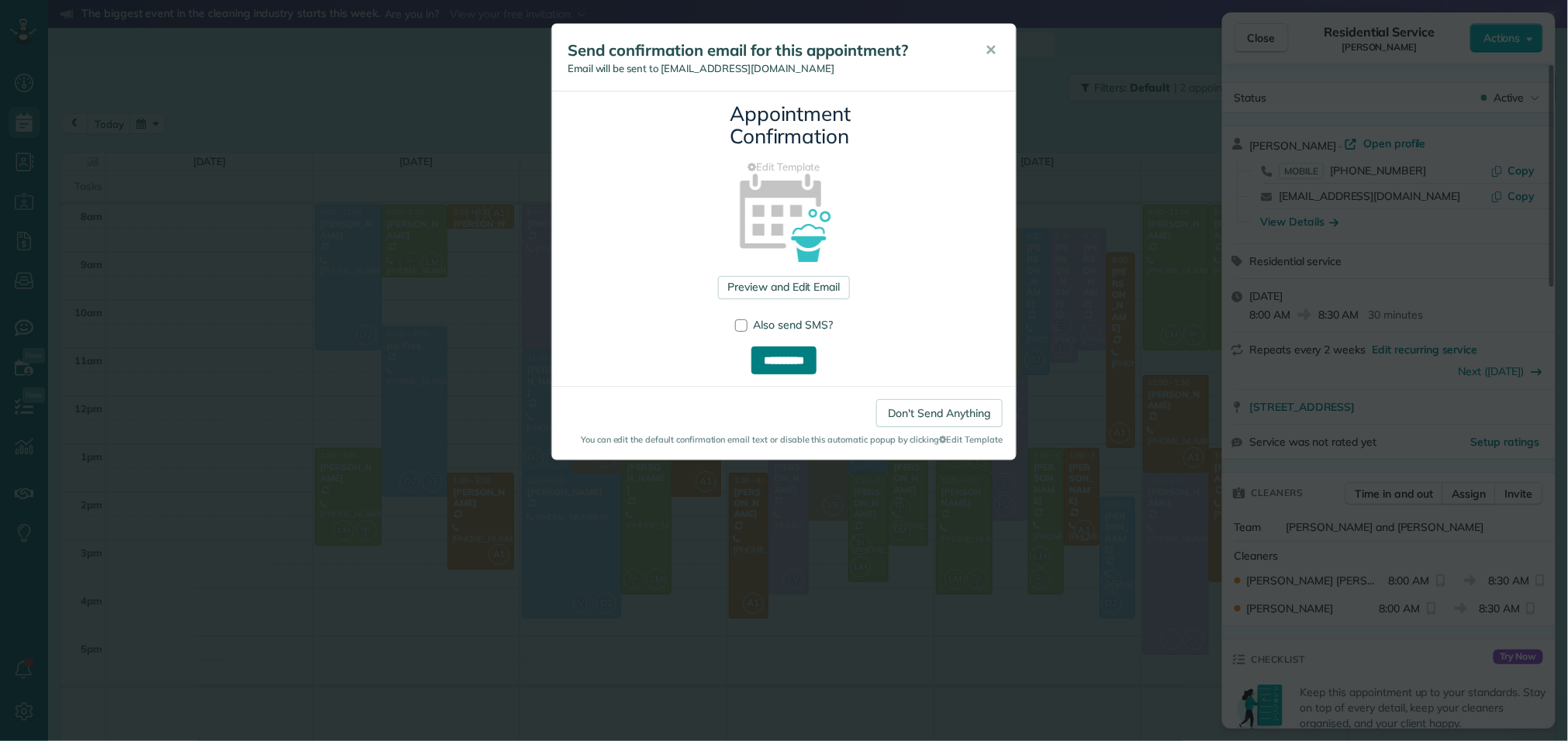
click at [801, 359] on input "**********" at bounding box center [784, 359] width 65 height 28
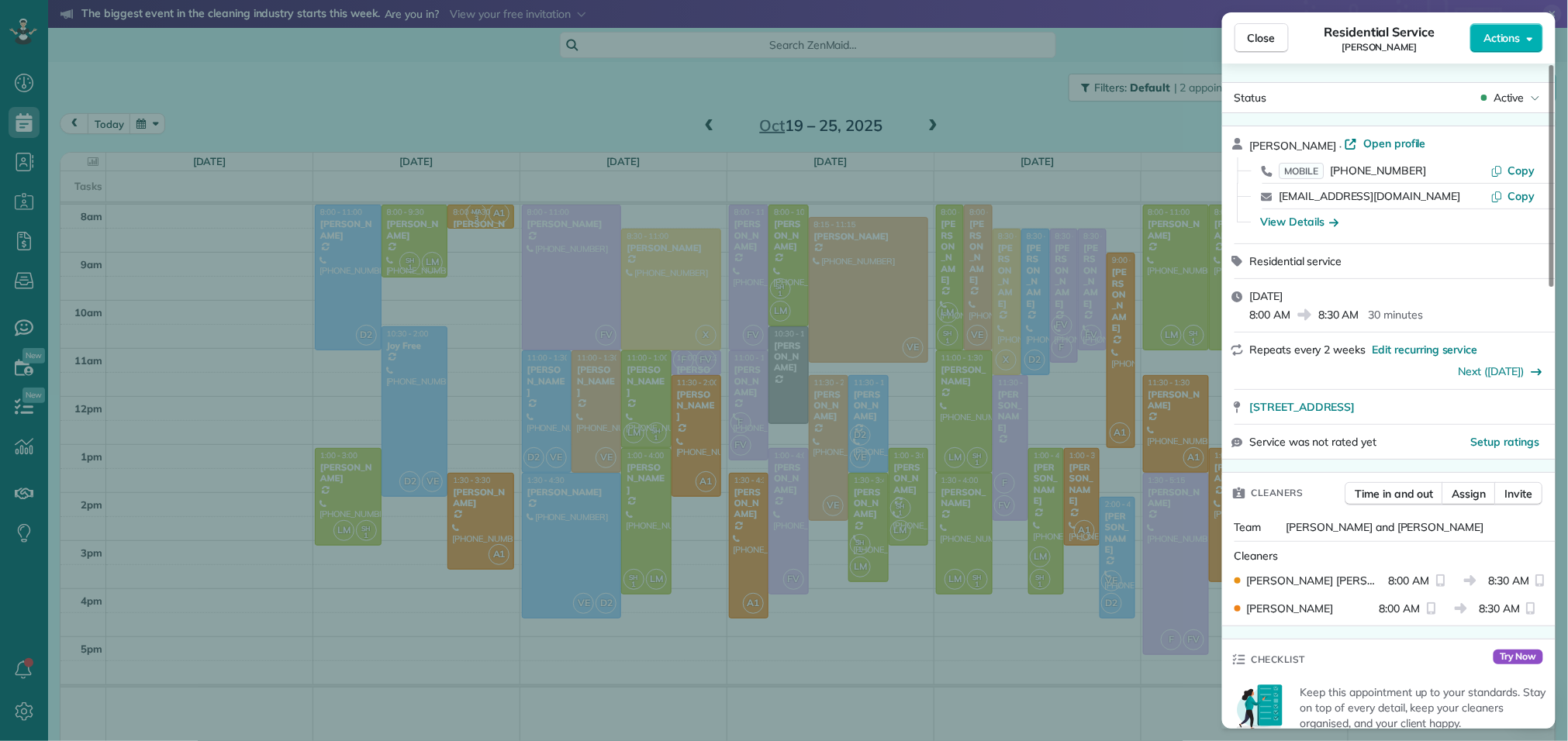
scroll to position [3, 0]
click at [1351, 312] on span "8:30 AM" at bounding box center [1339, 312] width 41 height 15
click at [1269, 35] on span "Close" at bounding box center [1261, 38] width 28 height 15
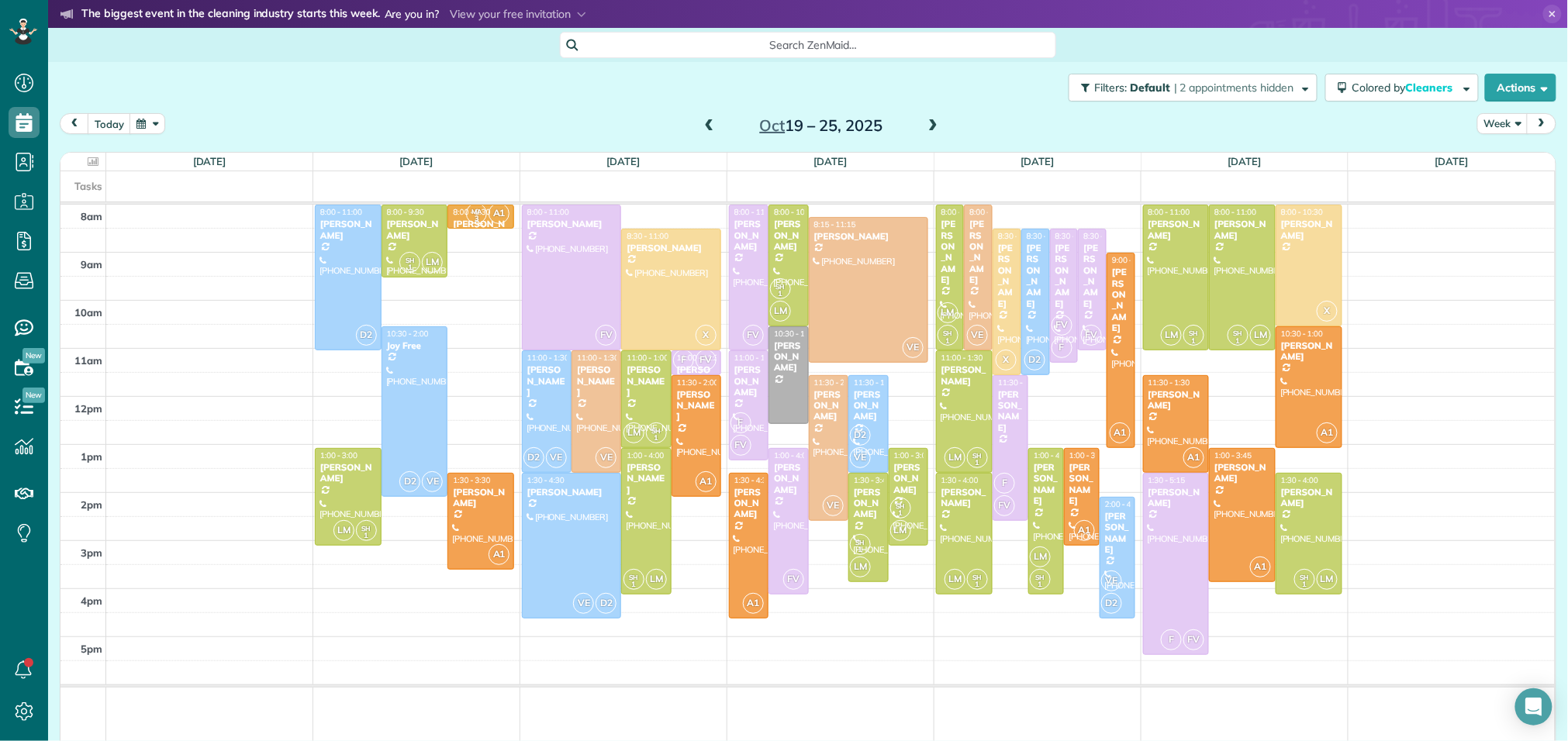
click at [458, 221] on div "Carolan Alexander" at bounding box center [480, 229] width 58 height 22
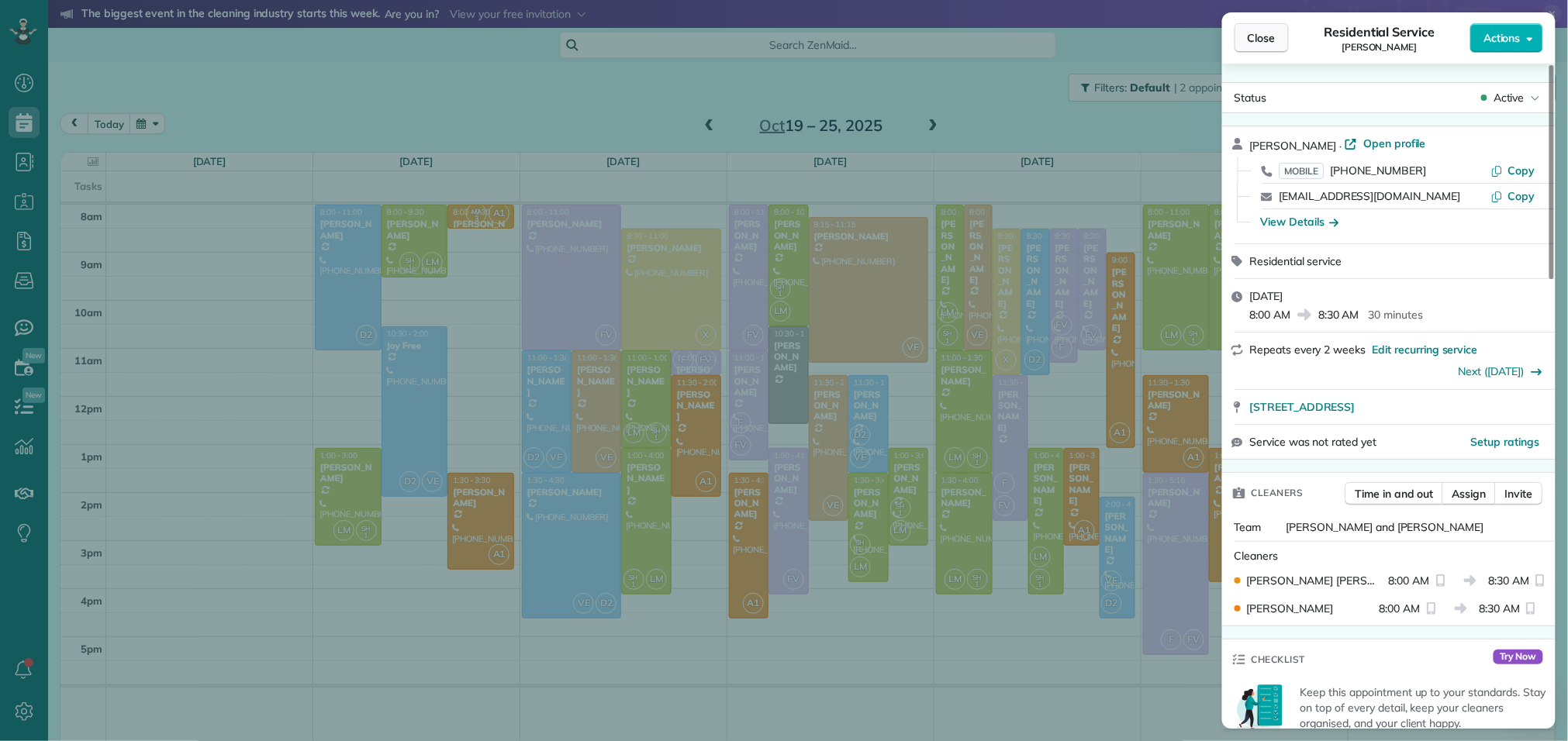
click at [1265, 47] on button "Close" at bounding box center [1261, 37] width 55 height 30
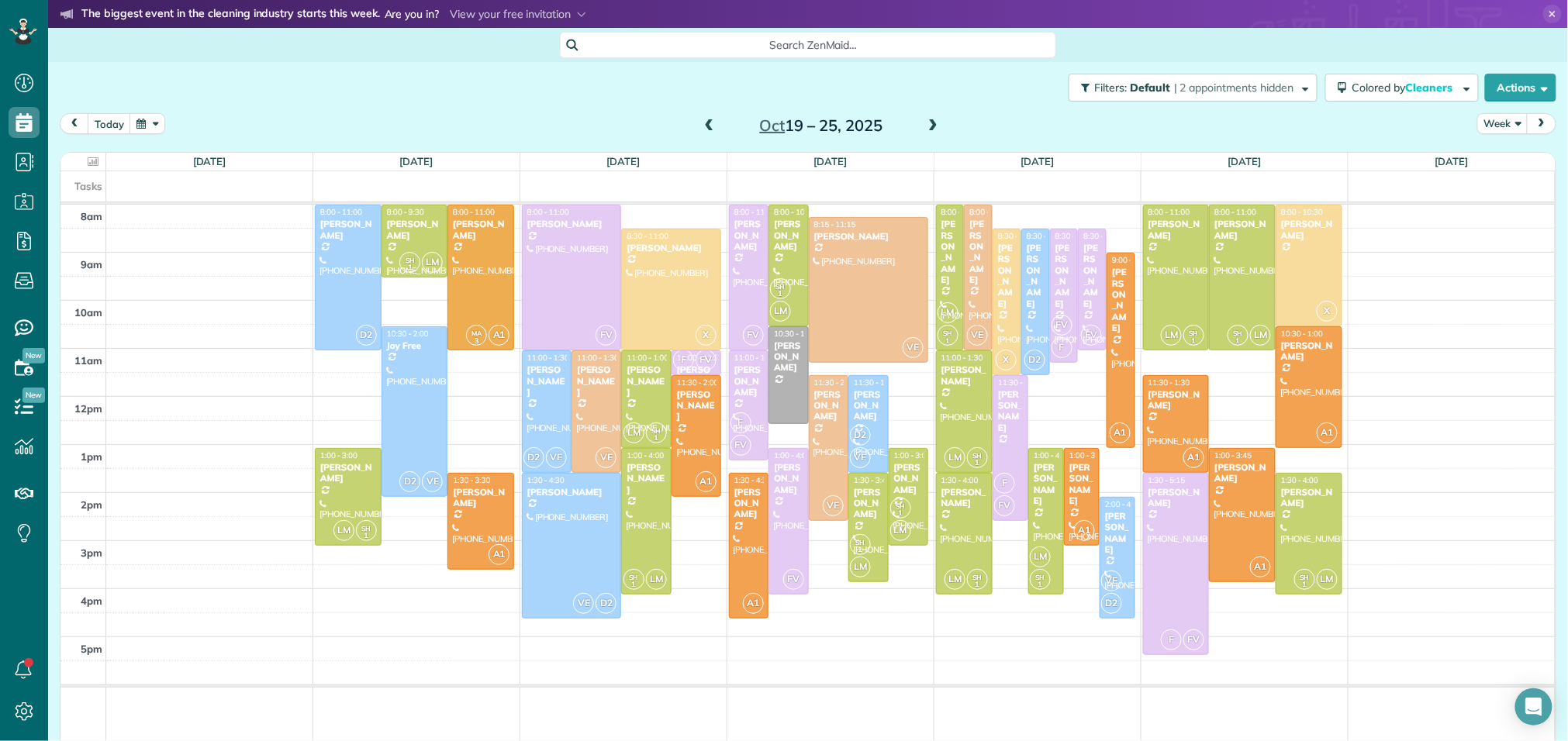
drag, startPoint x: 457, startPoint y: 226, endPoint x: 461, endPoint y: 342, distance: 116.1
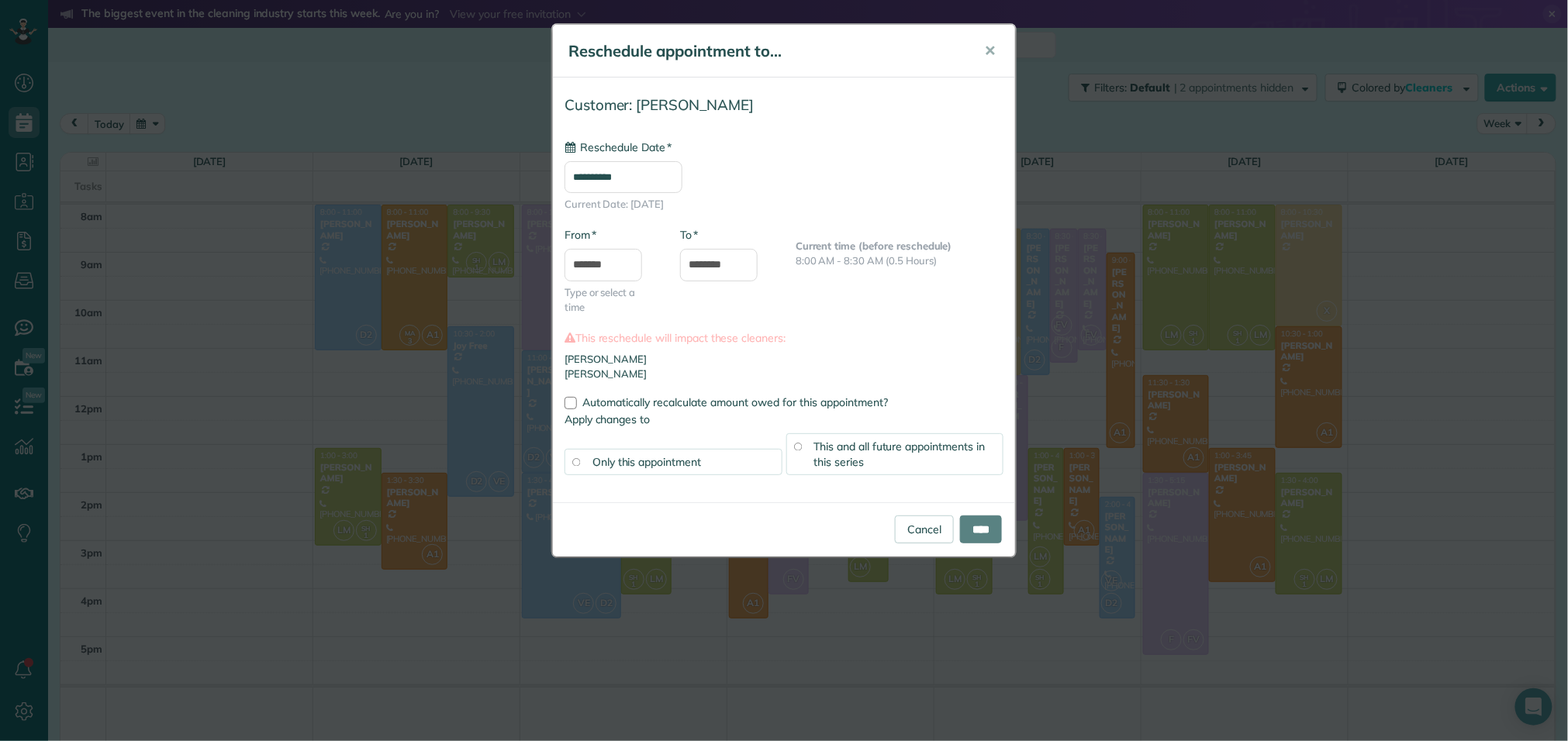
type input "**********"
click at [971, 533] on input "****" at bounding box center [981, 529] width 42 height 28
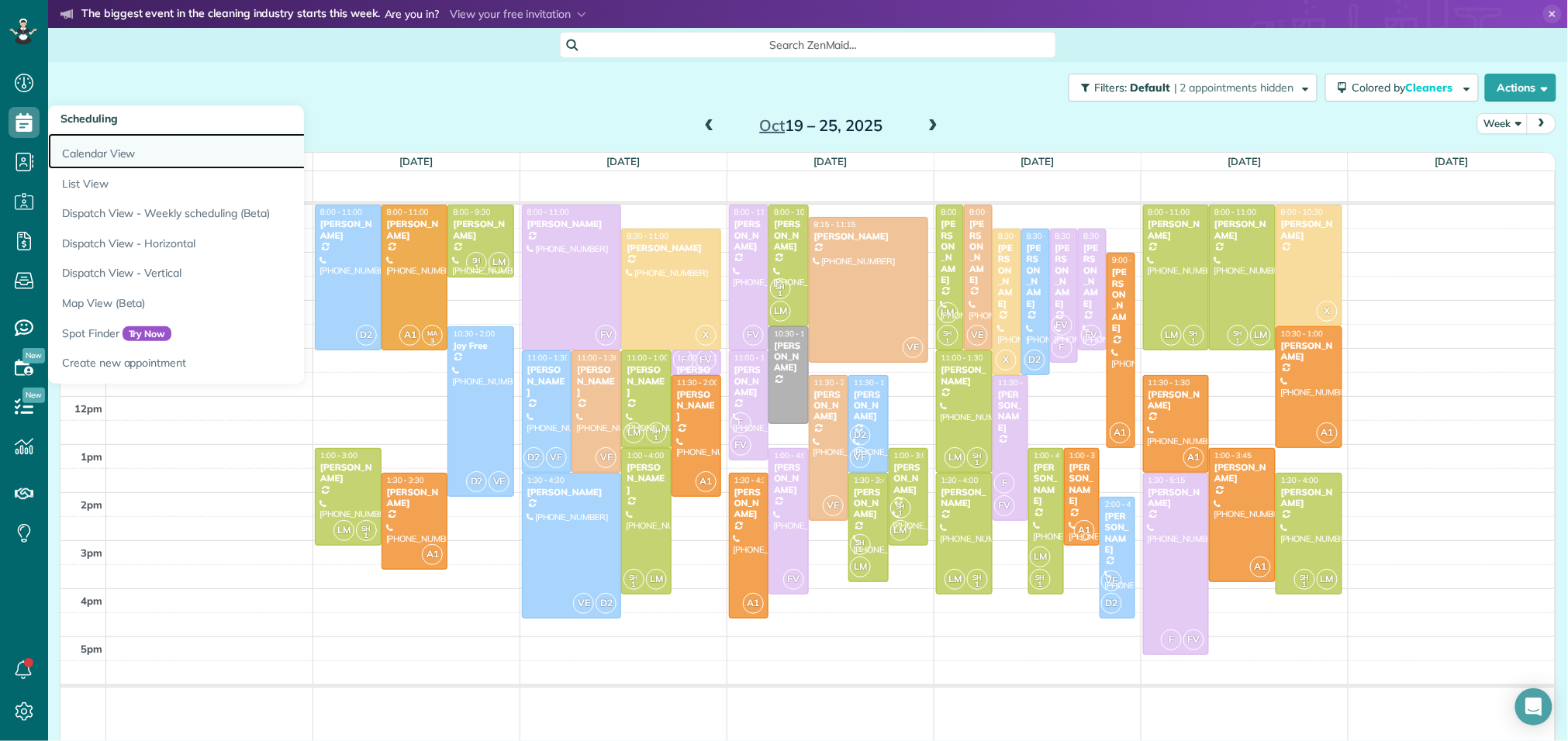
click at [82, 154] on link "Calendar View" at bounding box center [242, 151] width 387 height 35
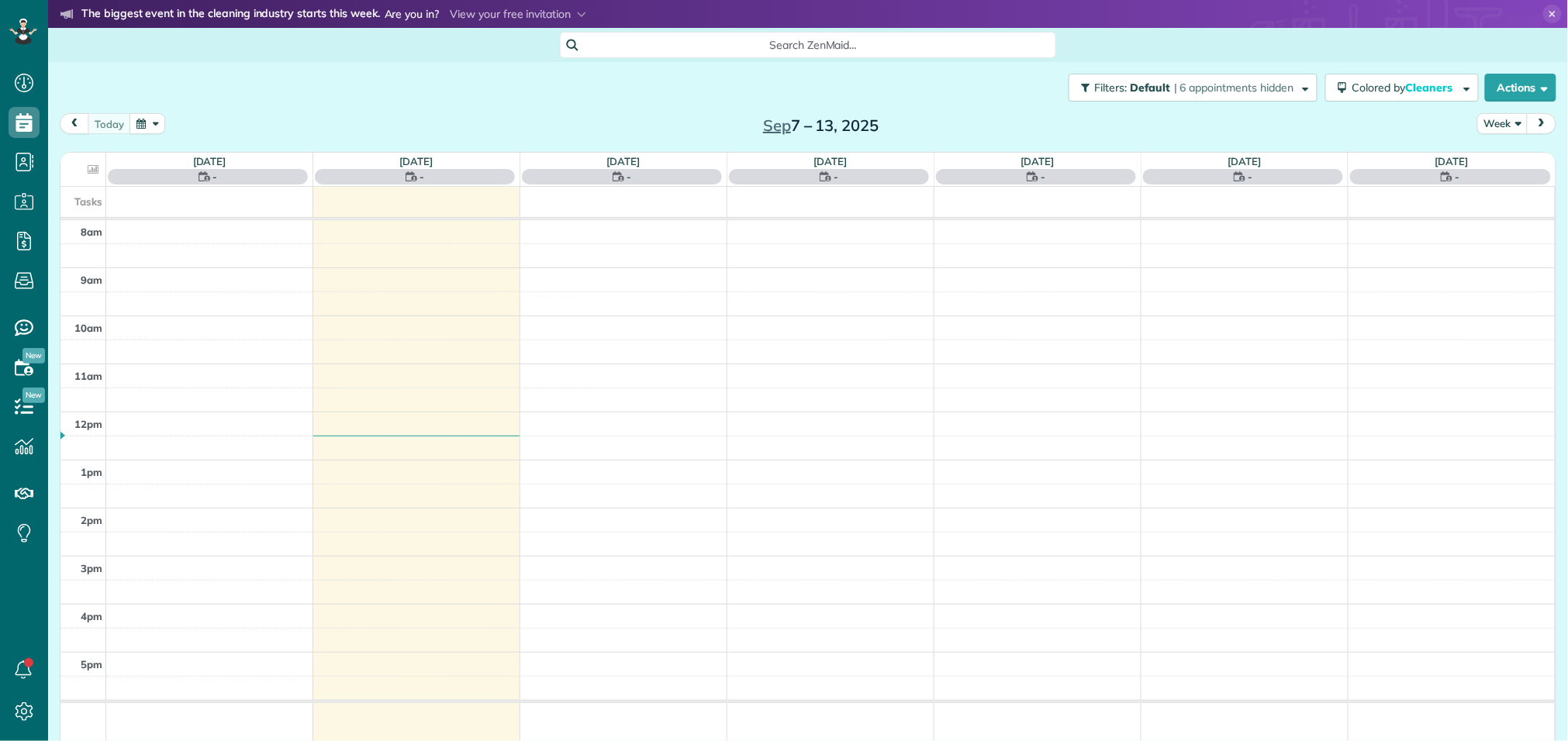
scroll to position [6, 6]
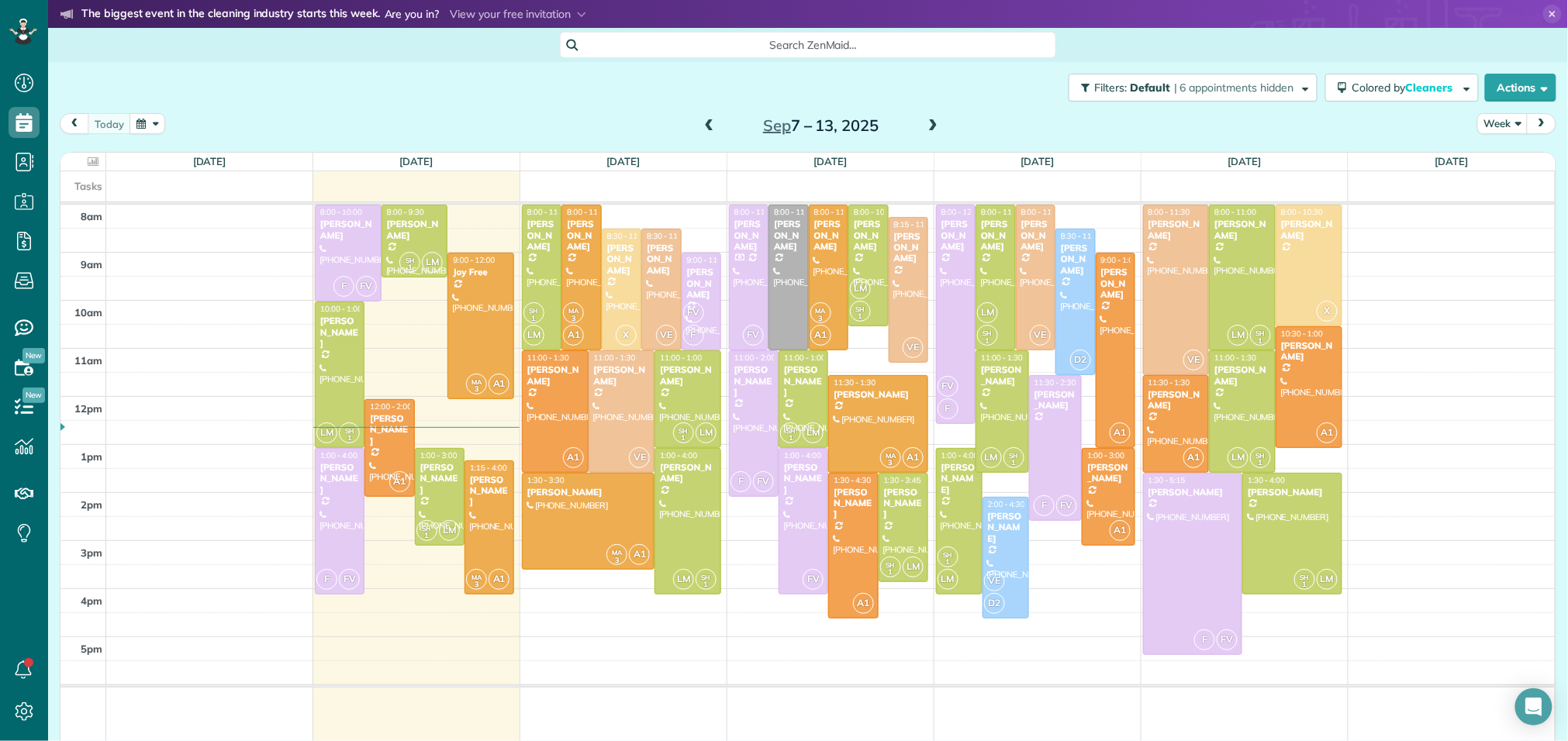
click at [936, 127] on span at bounding box center [933, 127] width 17 height 14
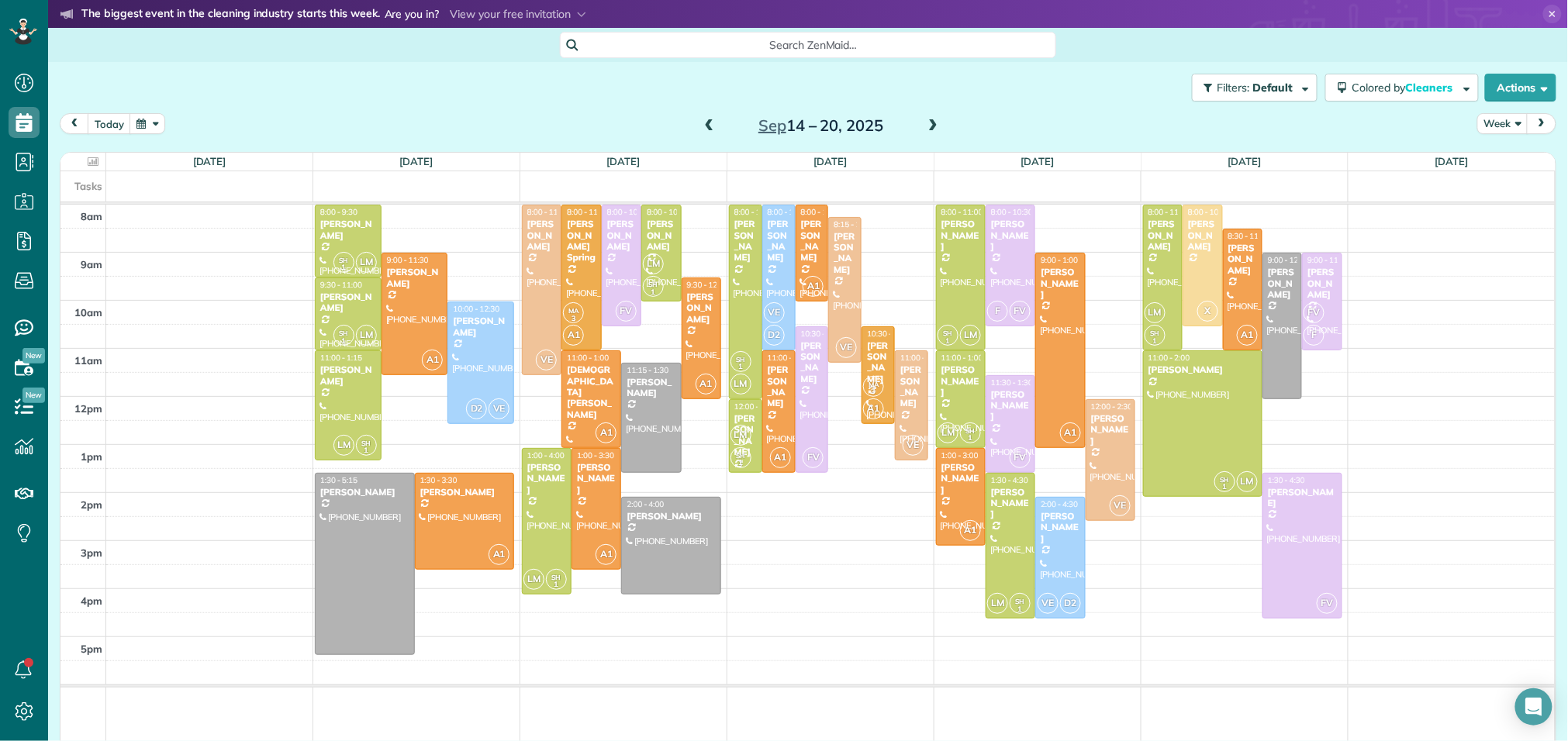
click at [707, 120] on span at bounding box center [710, 127] width 17 height 14
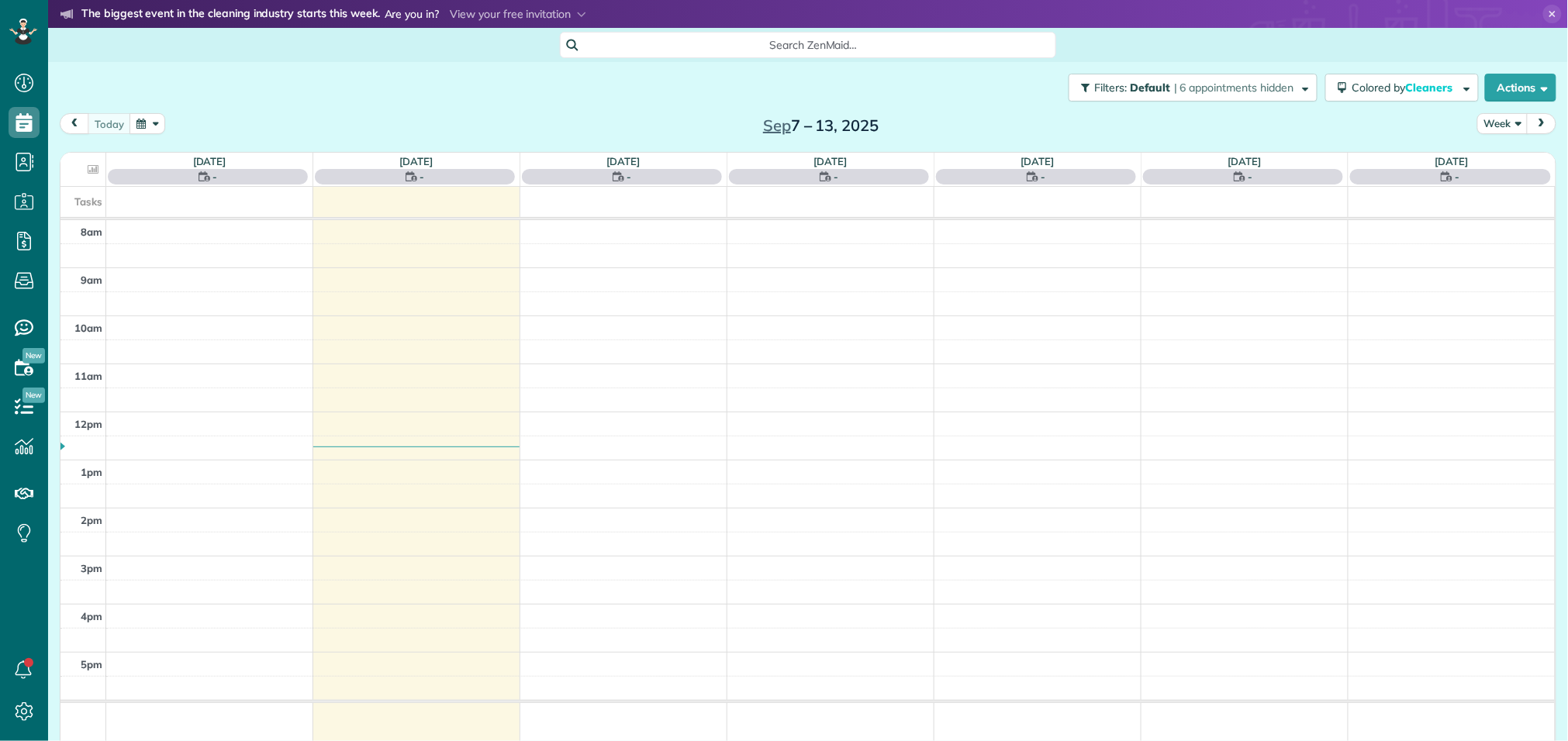
scroll to position [6, 6]
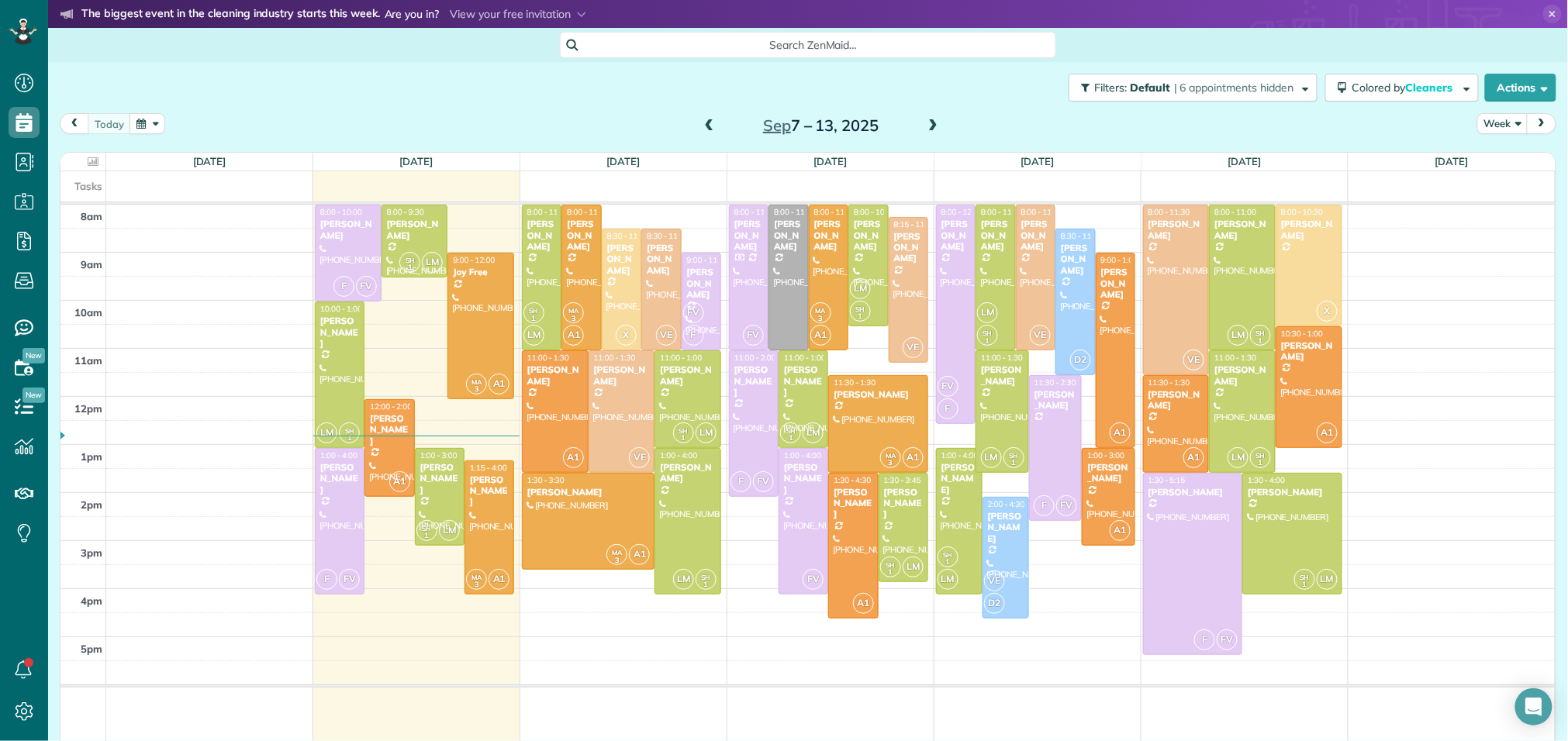
scroll to position [6, 6]
click at [932, 131] on span at bounding box center [933, 127] width 17 height 14
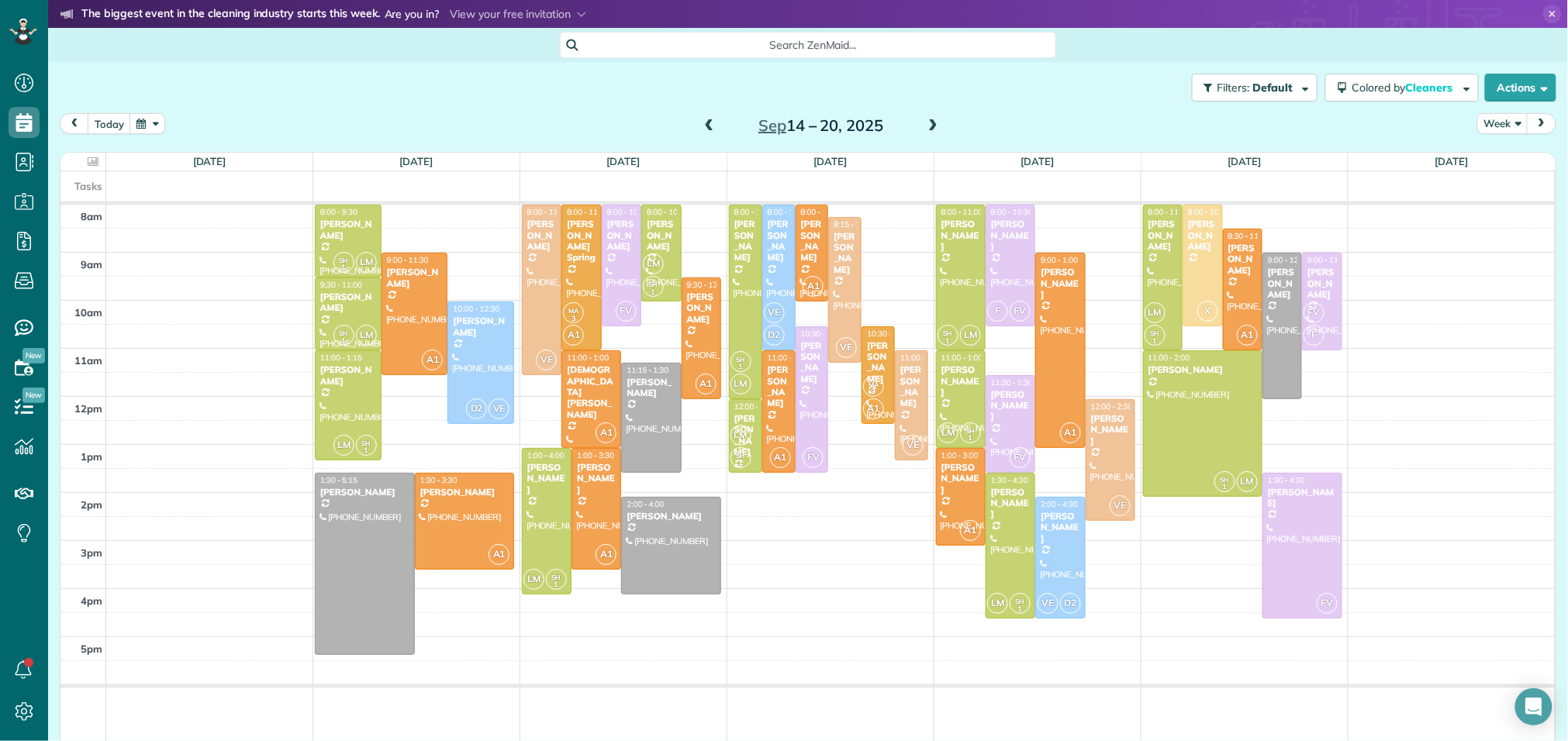
click at [712, 129] on span at bounding box center [710, 127] width 17 height 14
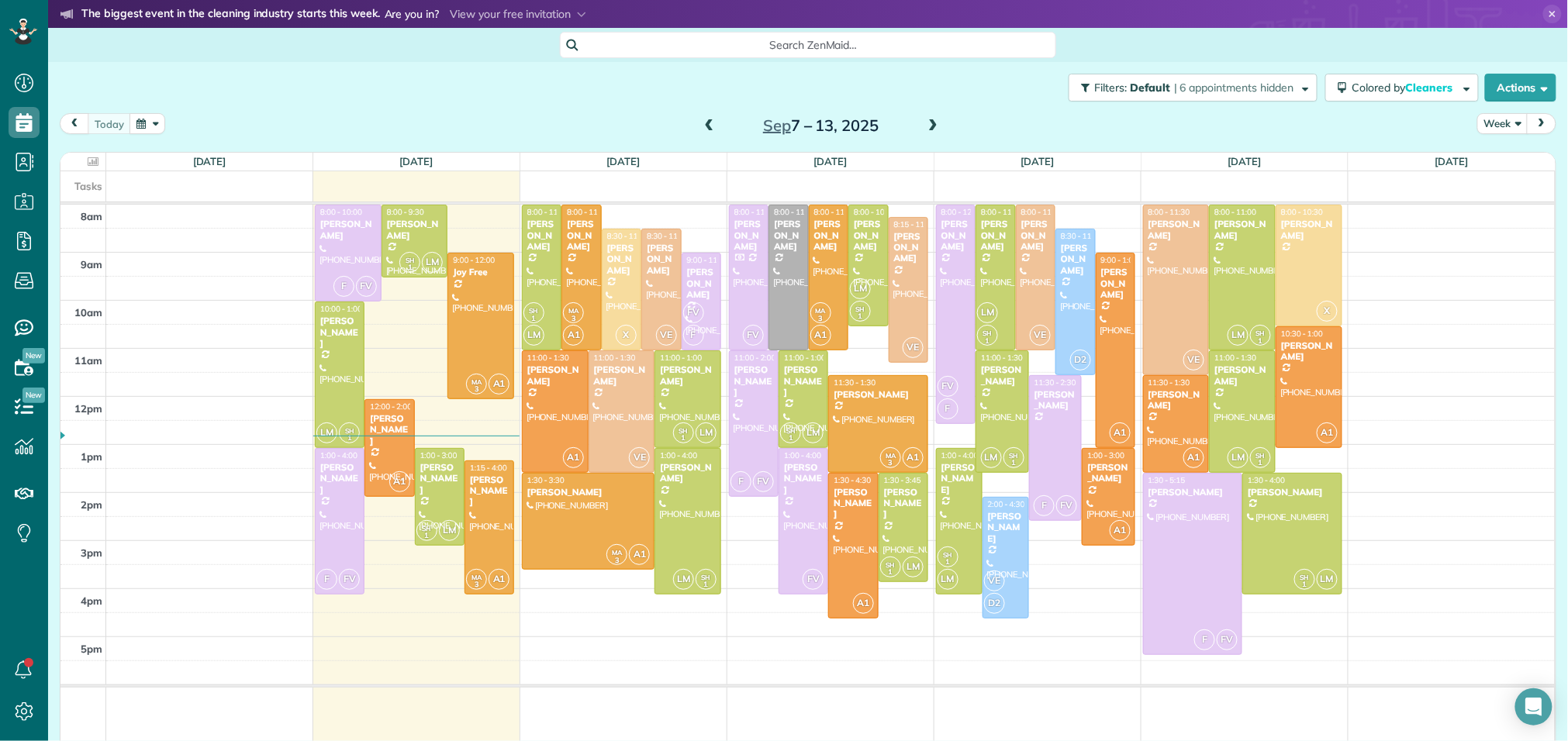
click at [934, 127] on span at bounding box center [933, 127] width 17 height 14
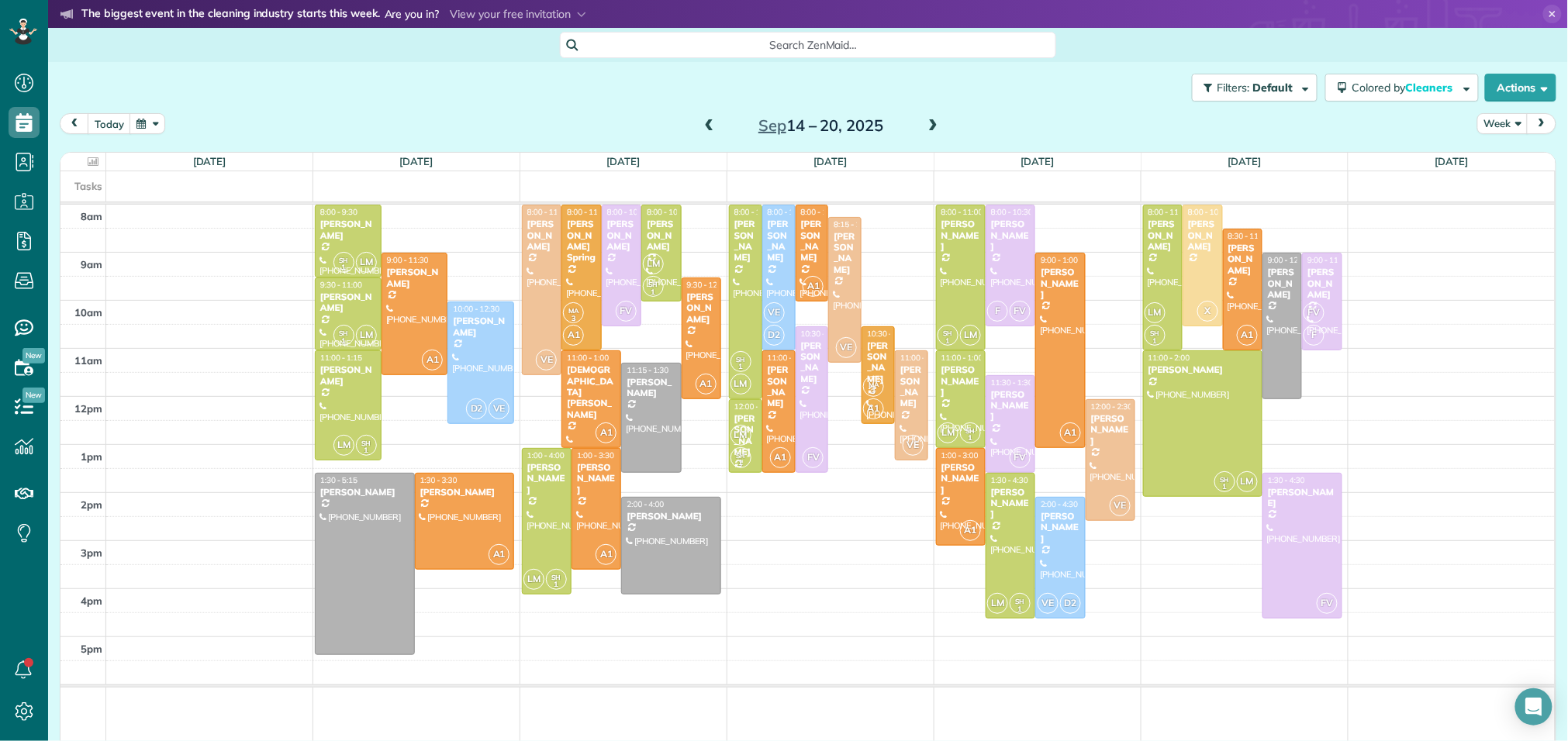
click at [708, 120] on span at bounding box center [710, 127] width 17 height 14
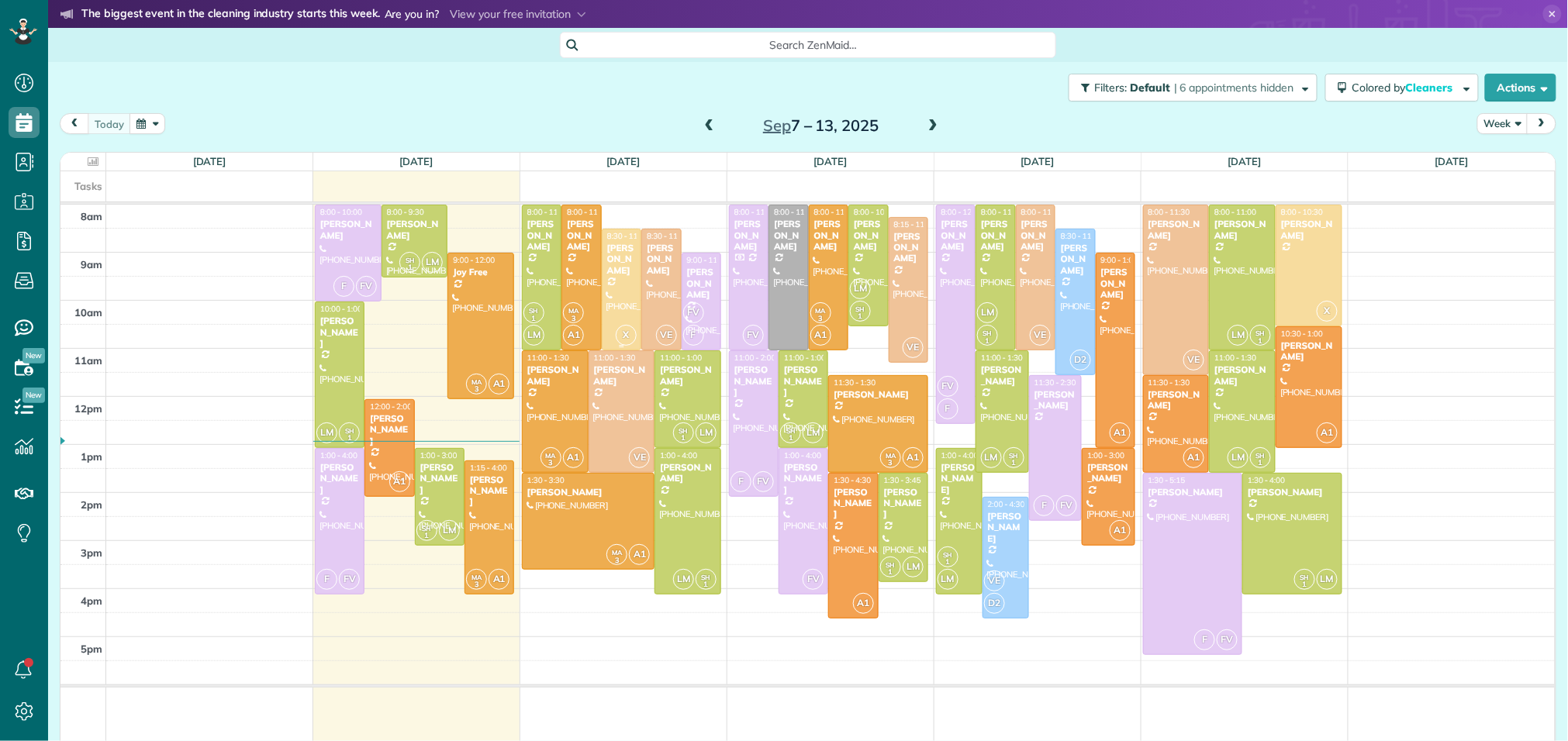
scroll to position [6, 6]
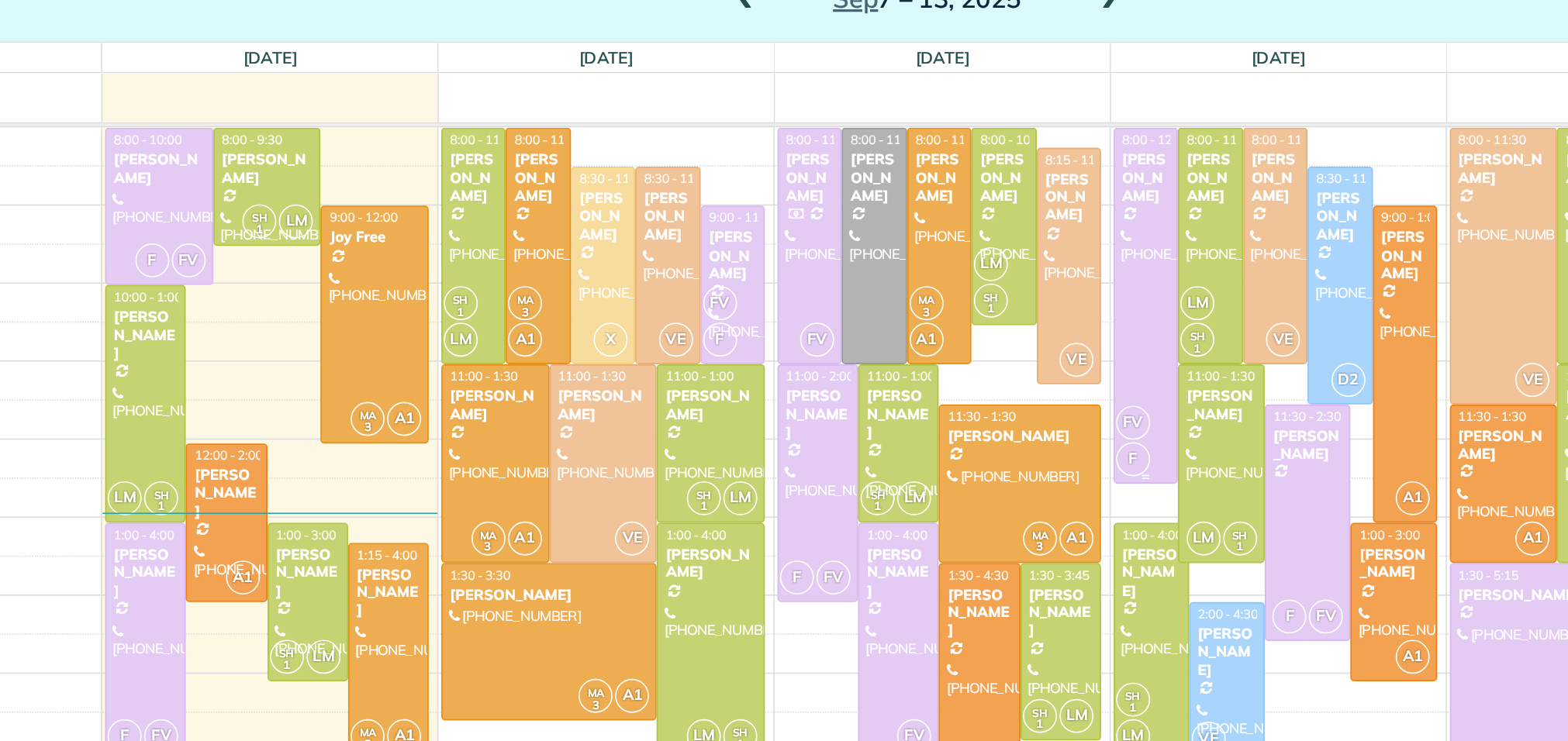
click at [958, 285] on div at bounding box center [956, 313] width 38 height 217
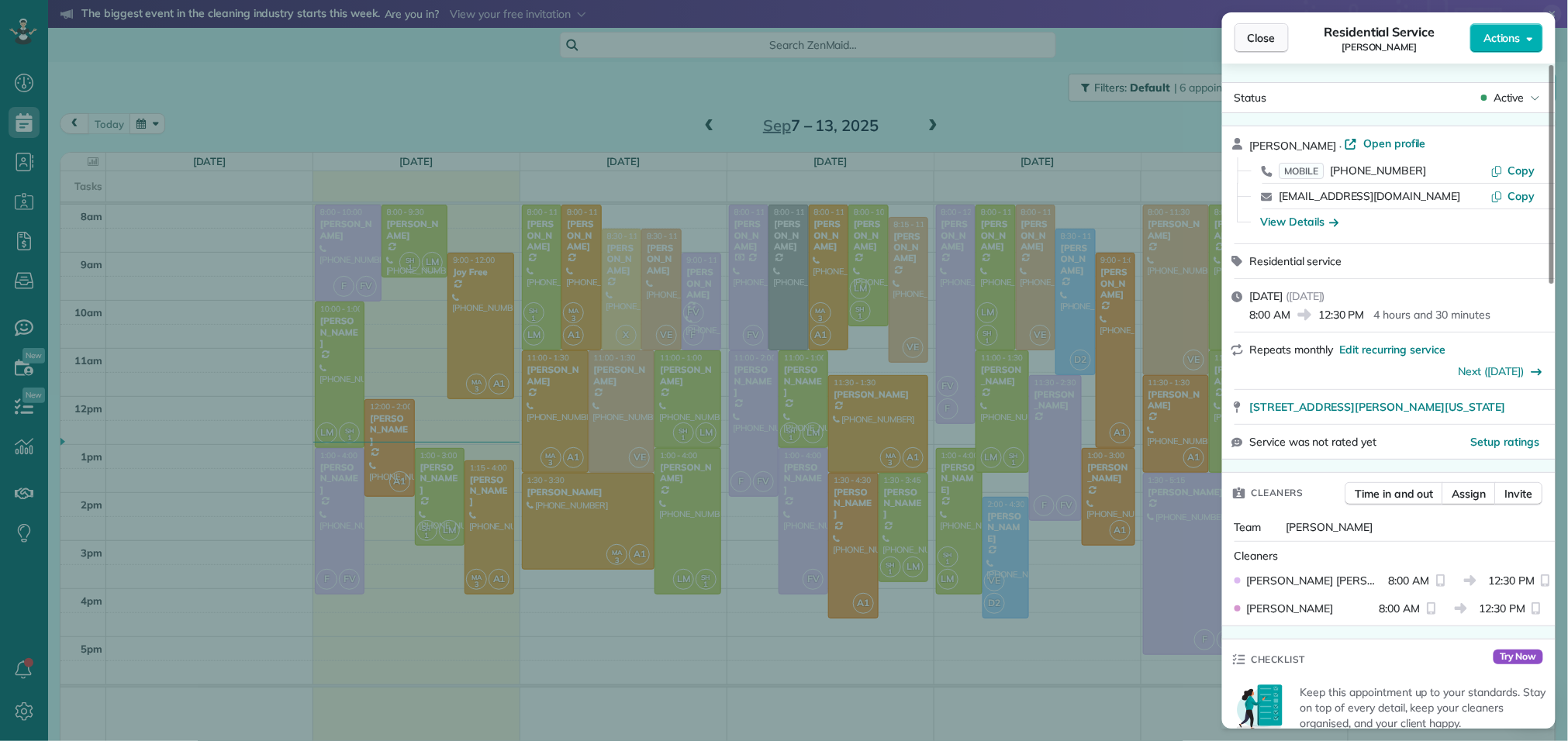
click at [1275, 38] on button "Close" at bounding box center [1261, 37] width 55 height 30
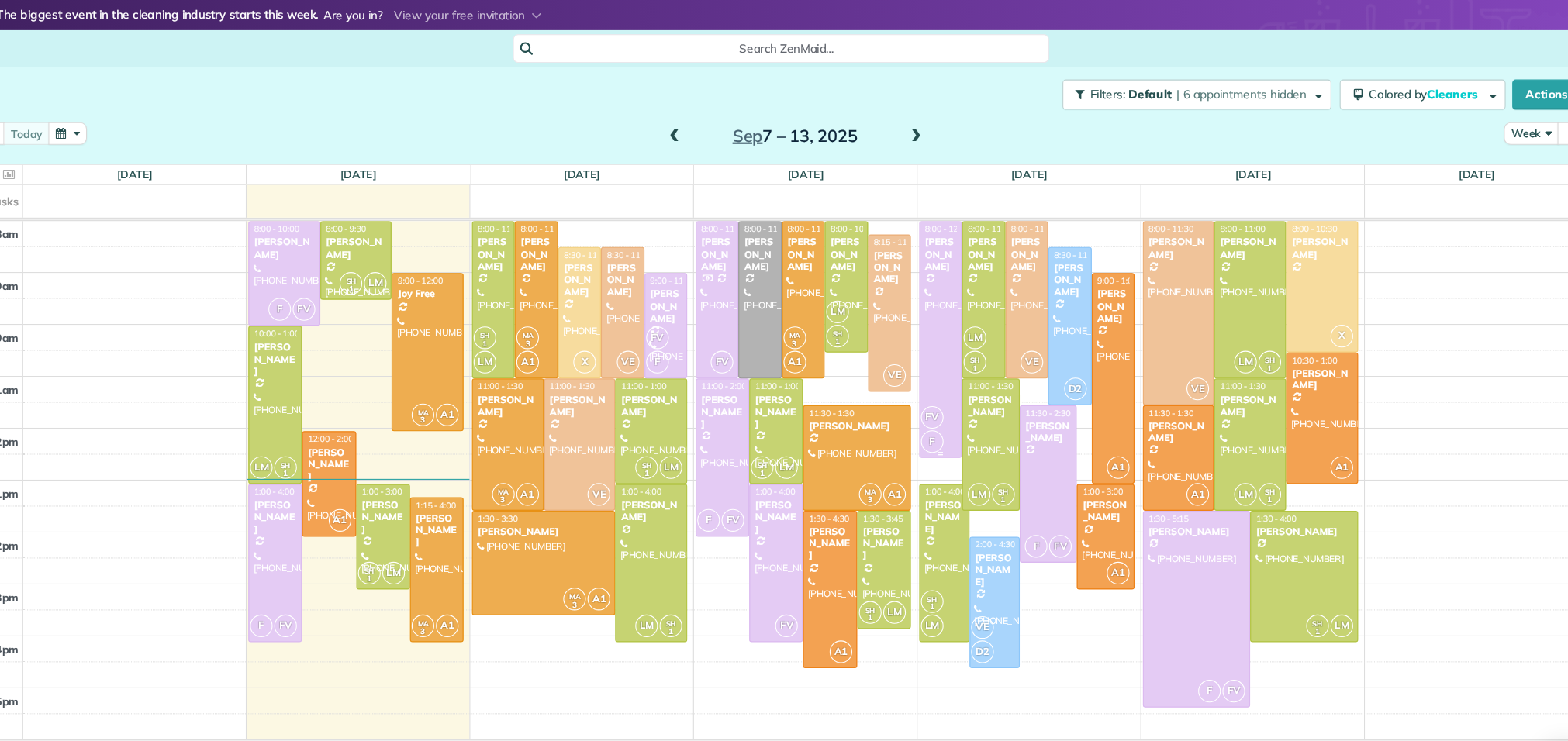
click at [965, 300] on div at bounding box center [956, 313] width 38 height 217
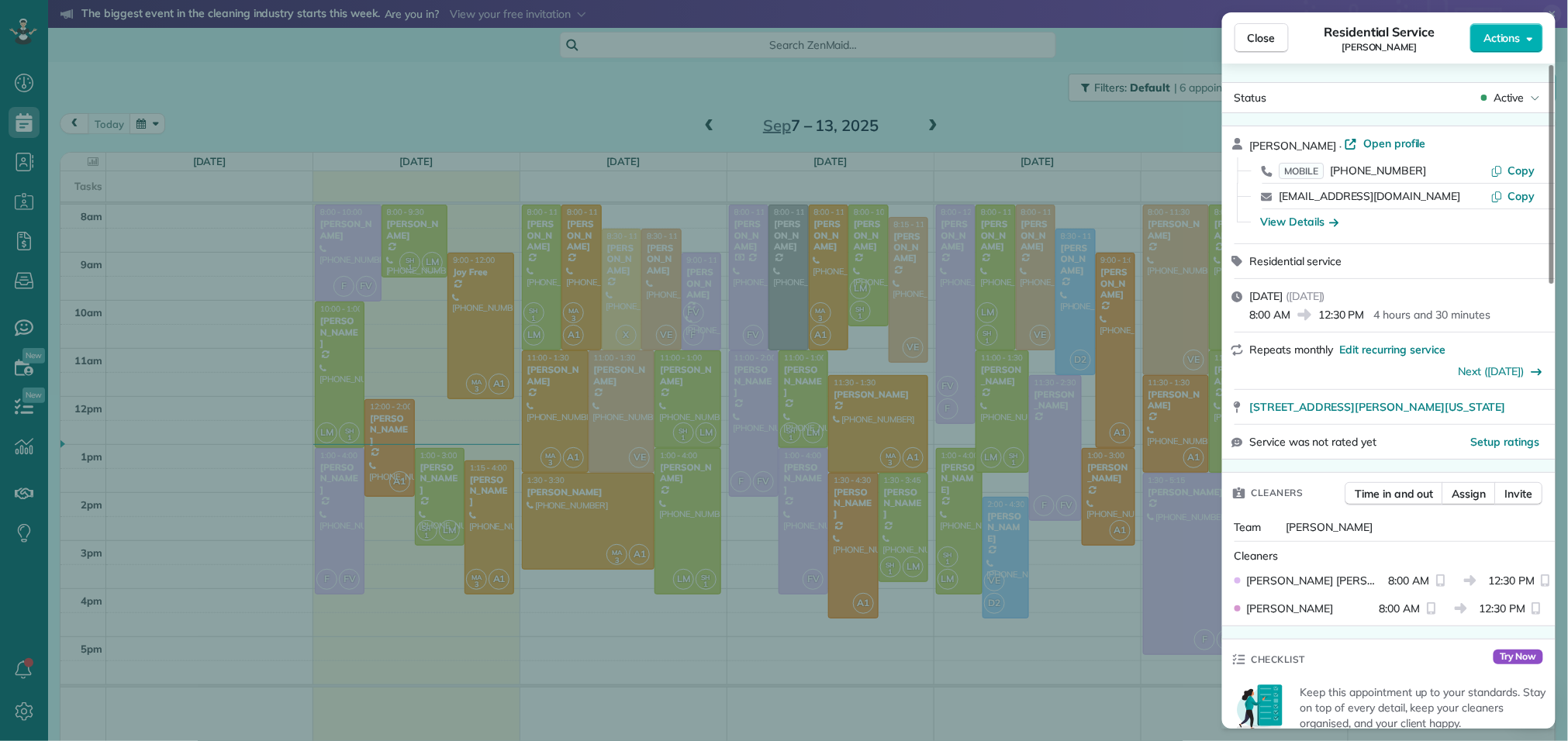
scroll to position [1, 0]
click at [1387, 137] on span "Open profile" at bounding box center [1394, 143] width 62 height 15
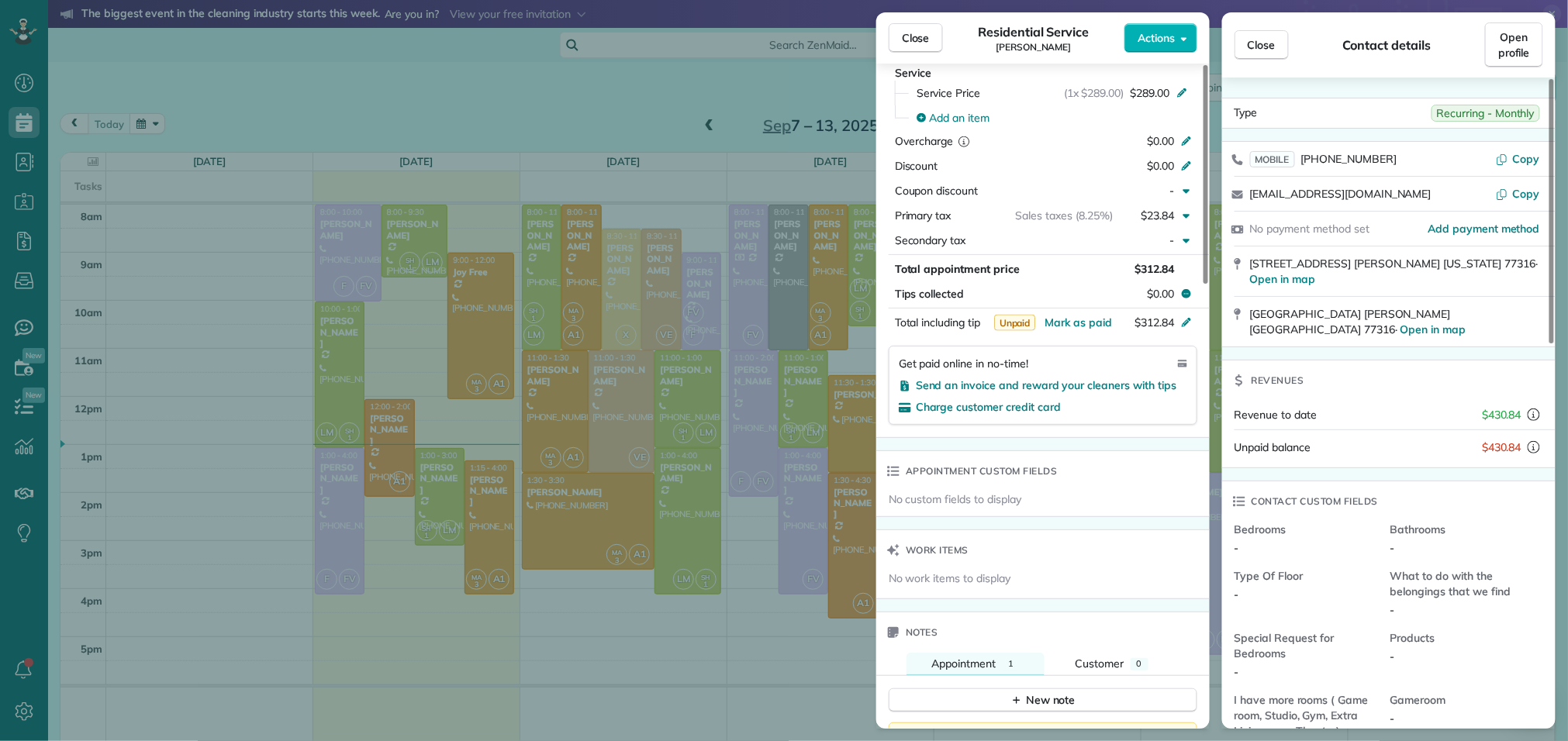
scroll to position [729, 0]
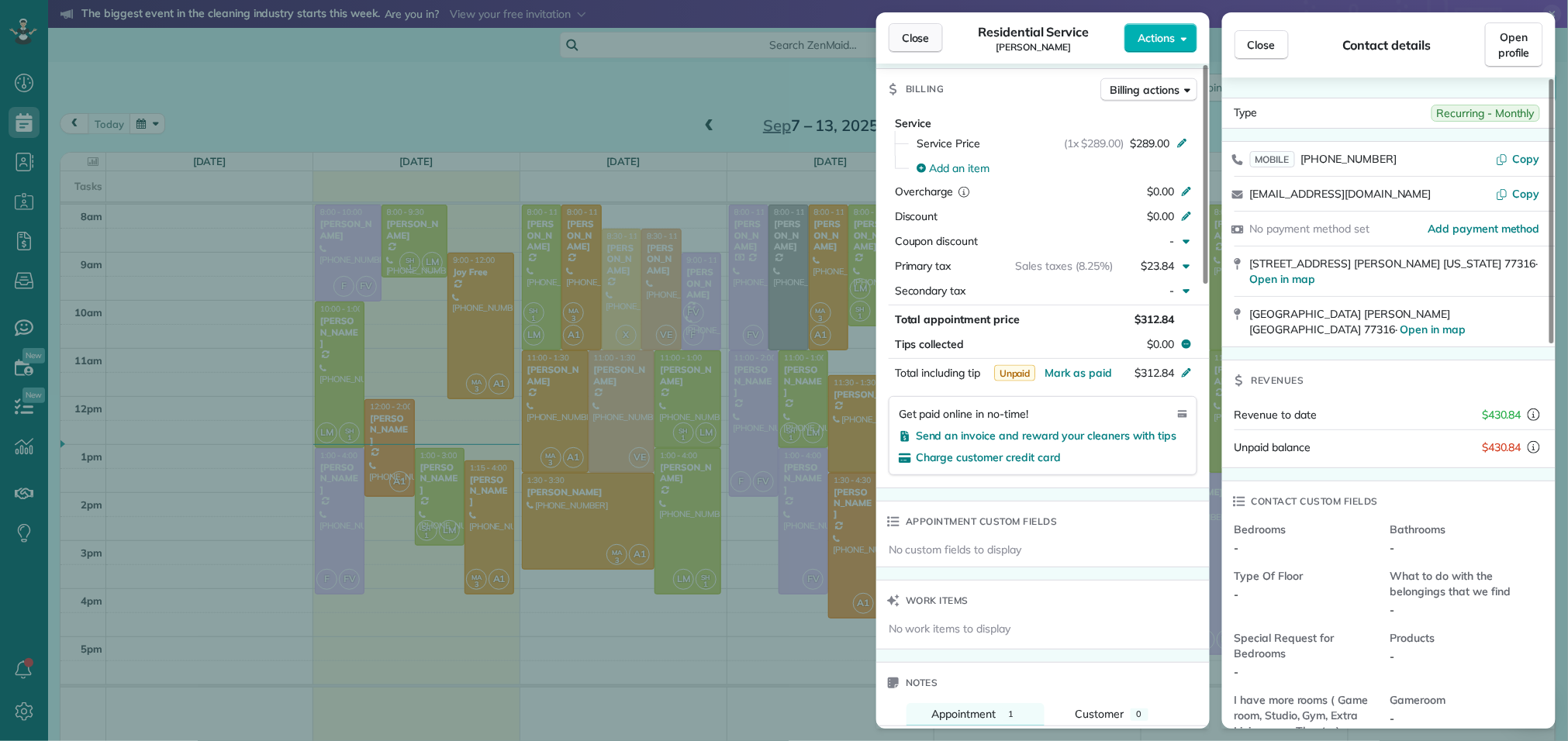
click at [927, 38] on span "Close" at bounding box center [915, 38] width 28 height 15
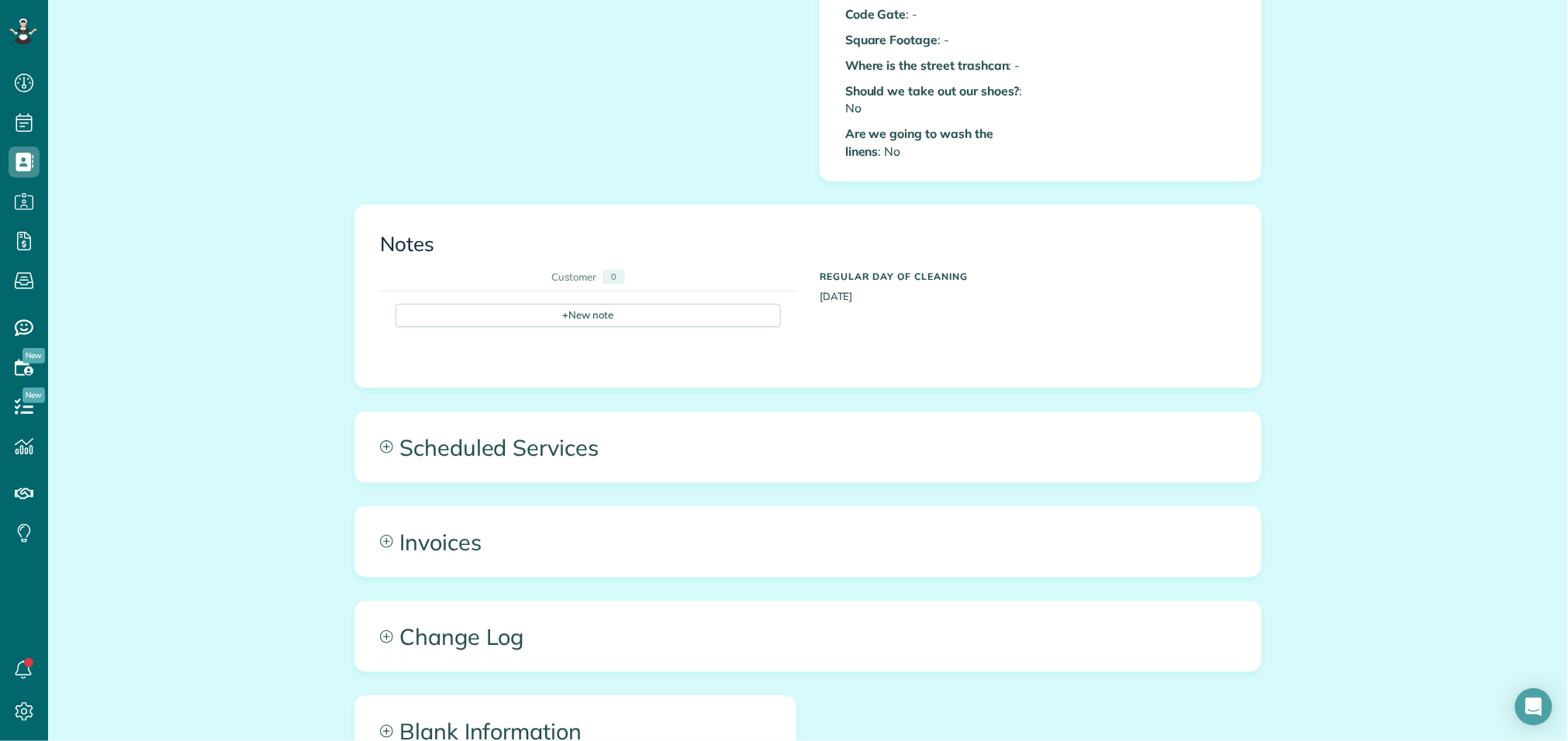
scroll to position [806, 0]
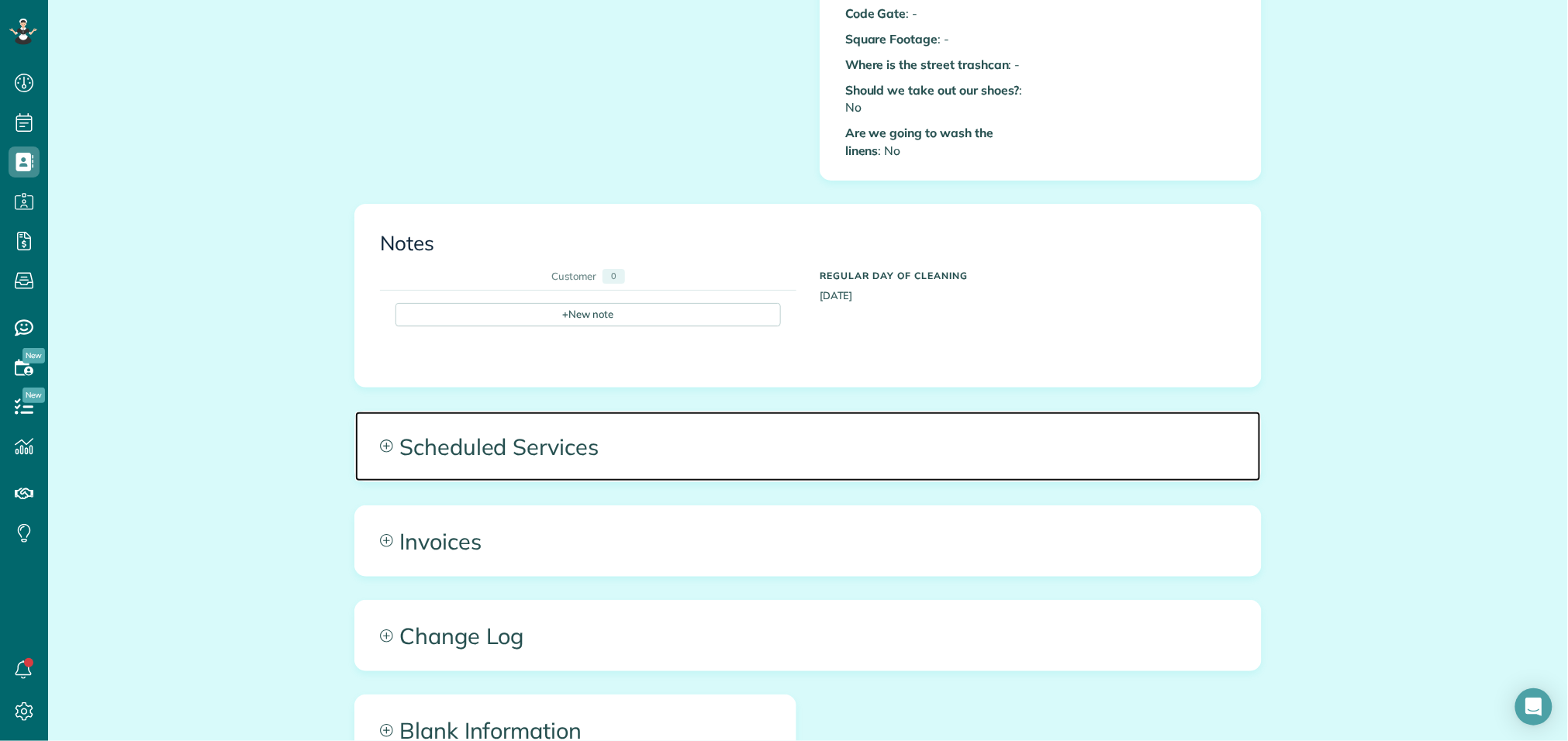
click at [561, 448] on span "Scheduled Services" at bounding box center [807, 446] width 905 height 70
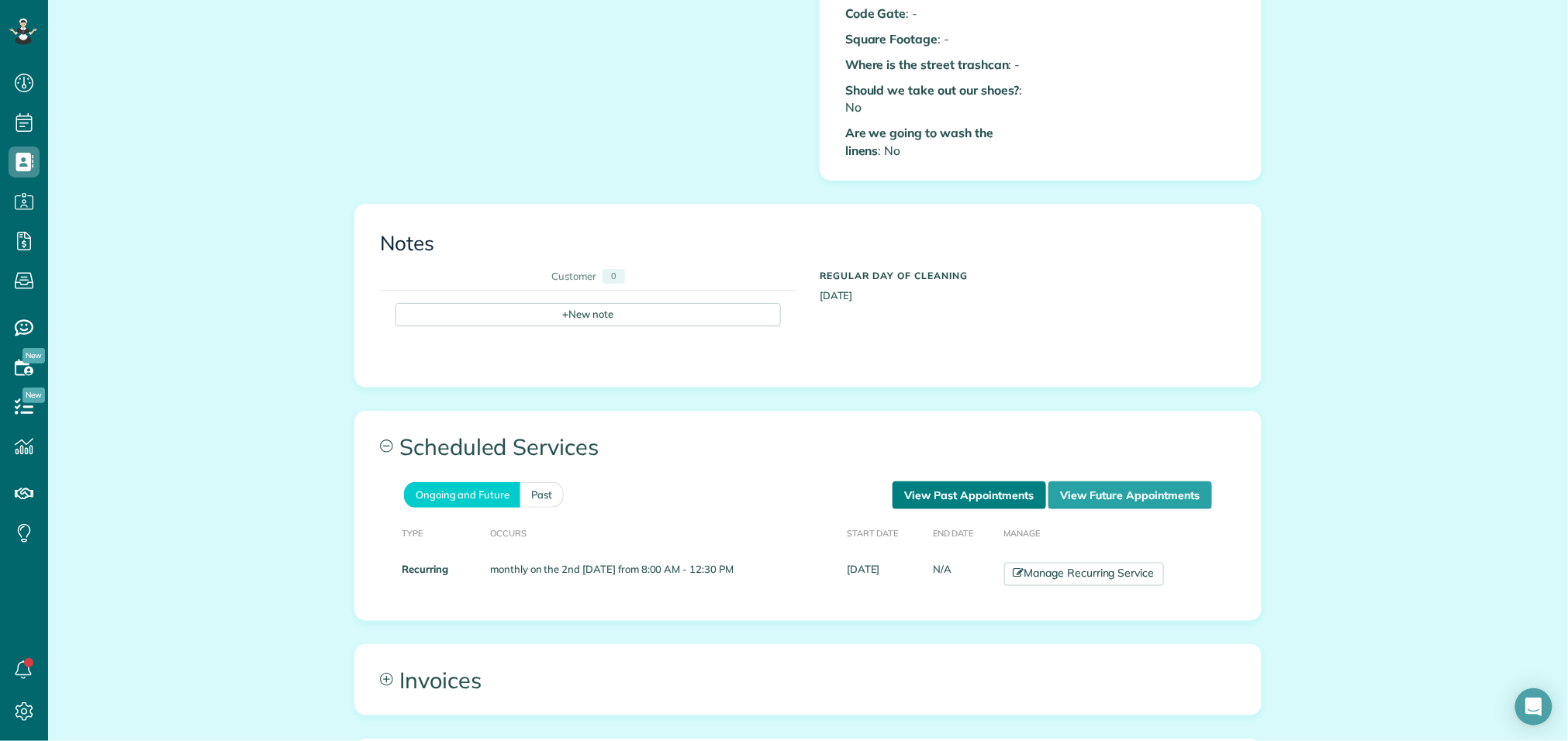
click at [978, 481] on link "View Past Appointments" at bounding box center [970, 495] width 153 height 28
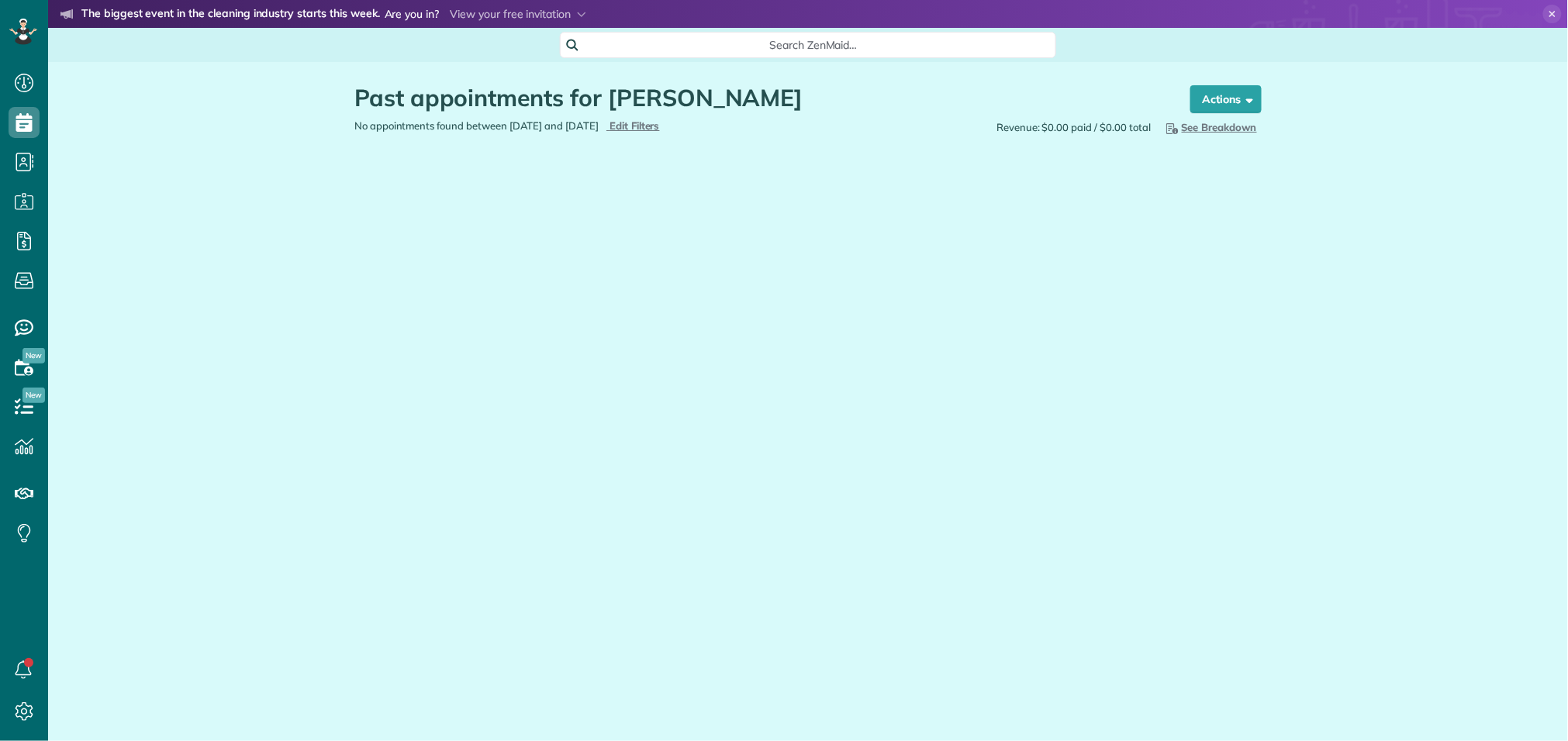
scroll to position [6, 6]
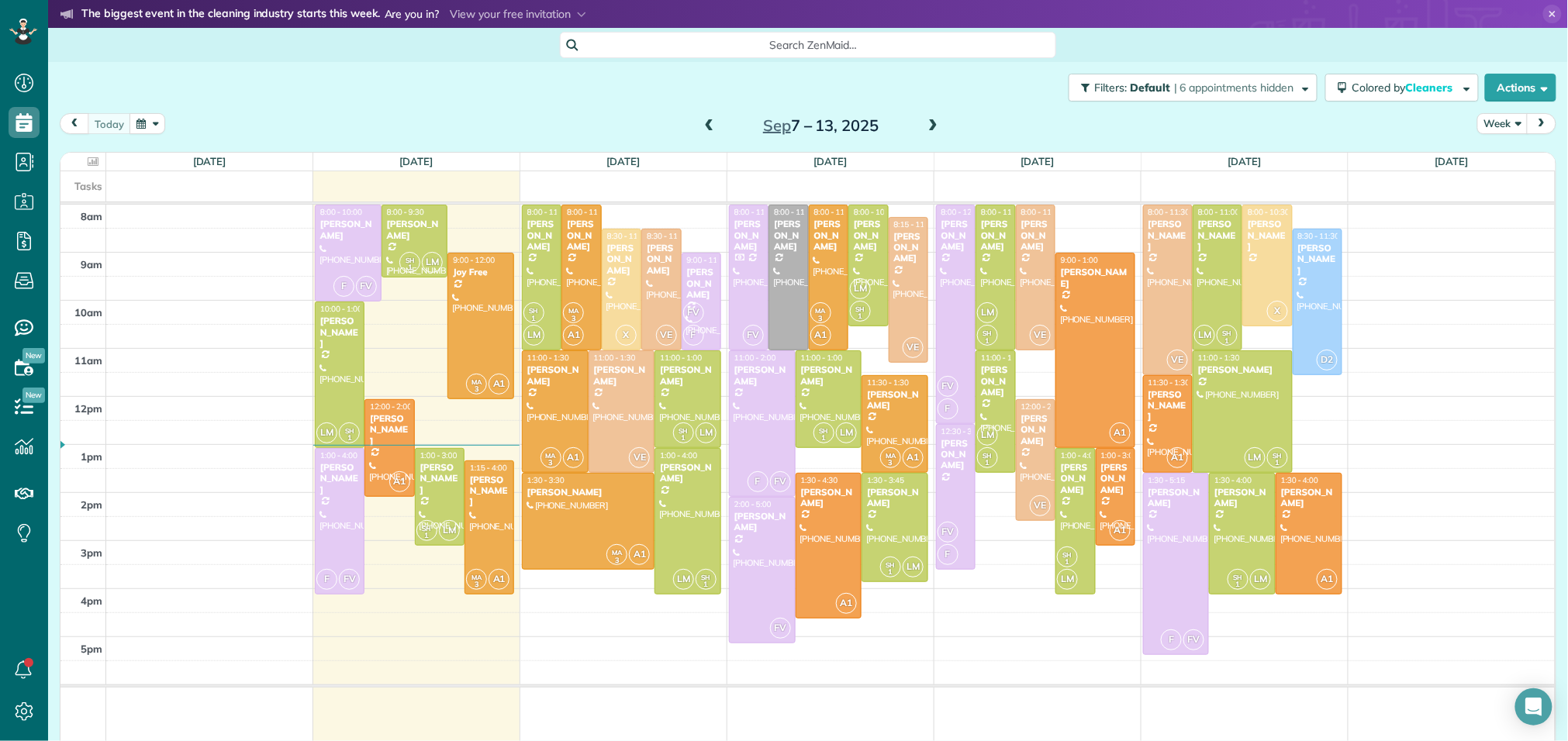
scroll to position [6, 6]
click at [928, 124] on span at bounding box center [933, 127] width 17 height 14
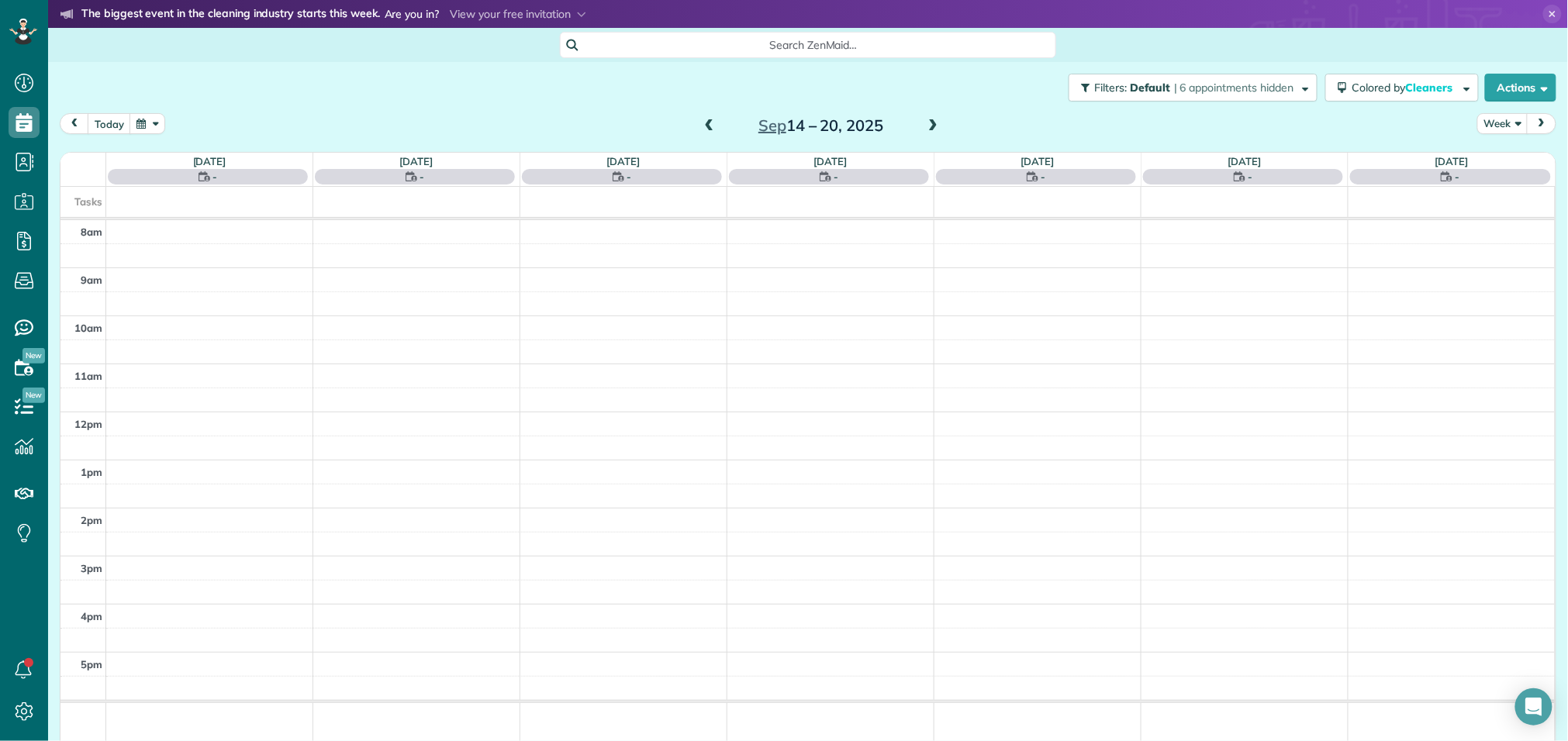
click at [928, 124] on span at bounding box center [933, 127] width 17 height 14
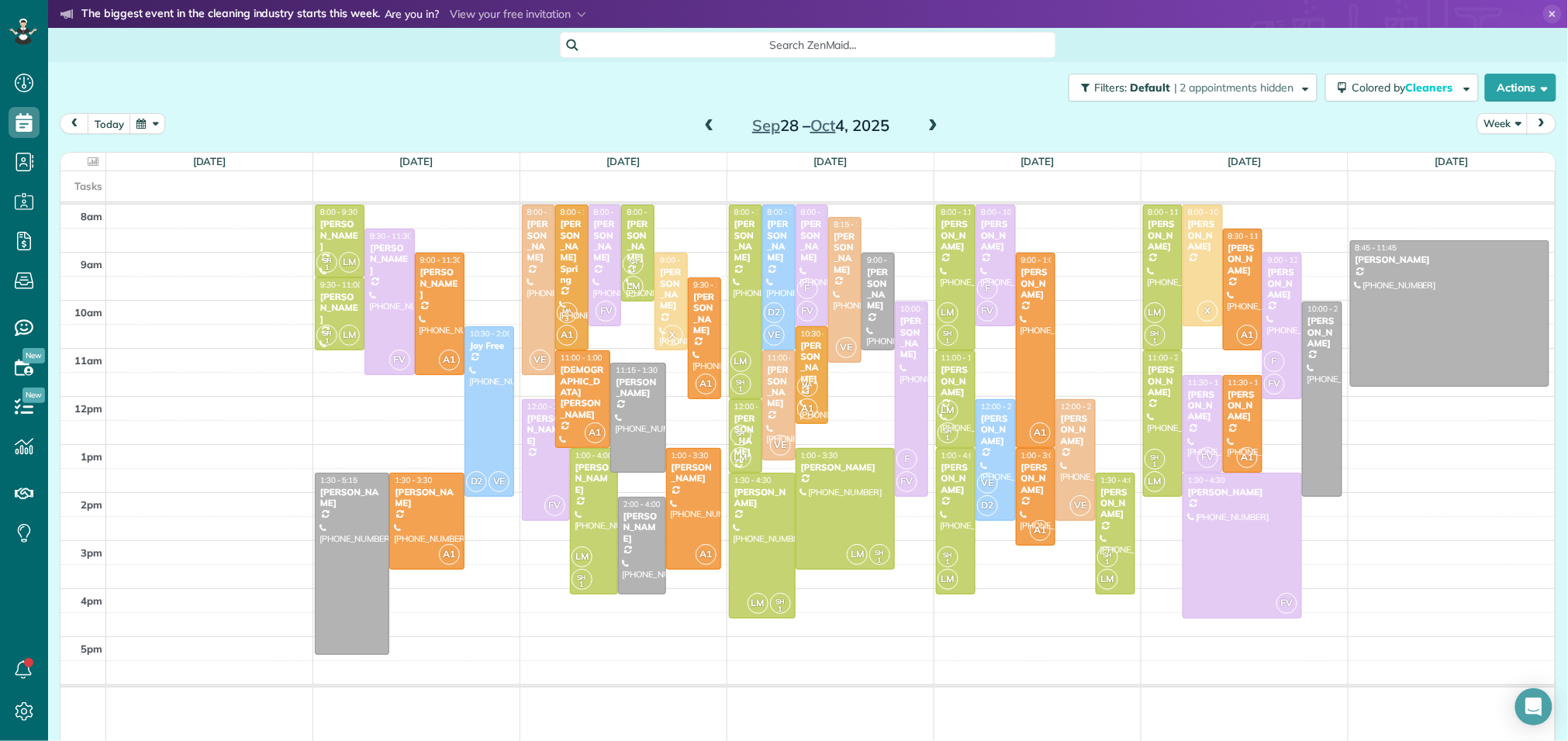
click at [928, 124] on span at bounding box center [933, 127] width 17 height 14
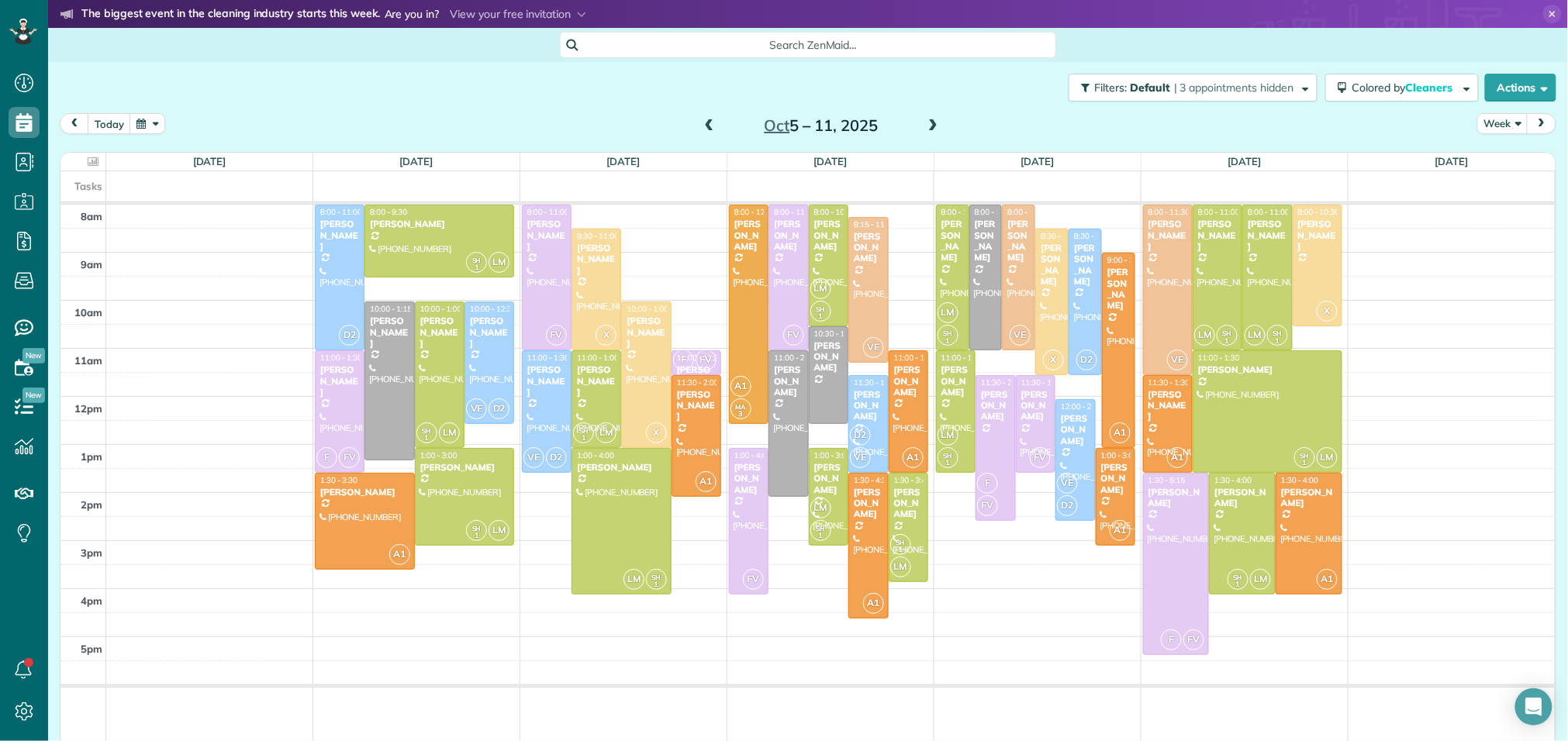
click at [928, 124] on span at bounding box center [933, 127] width 17 height 14
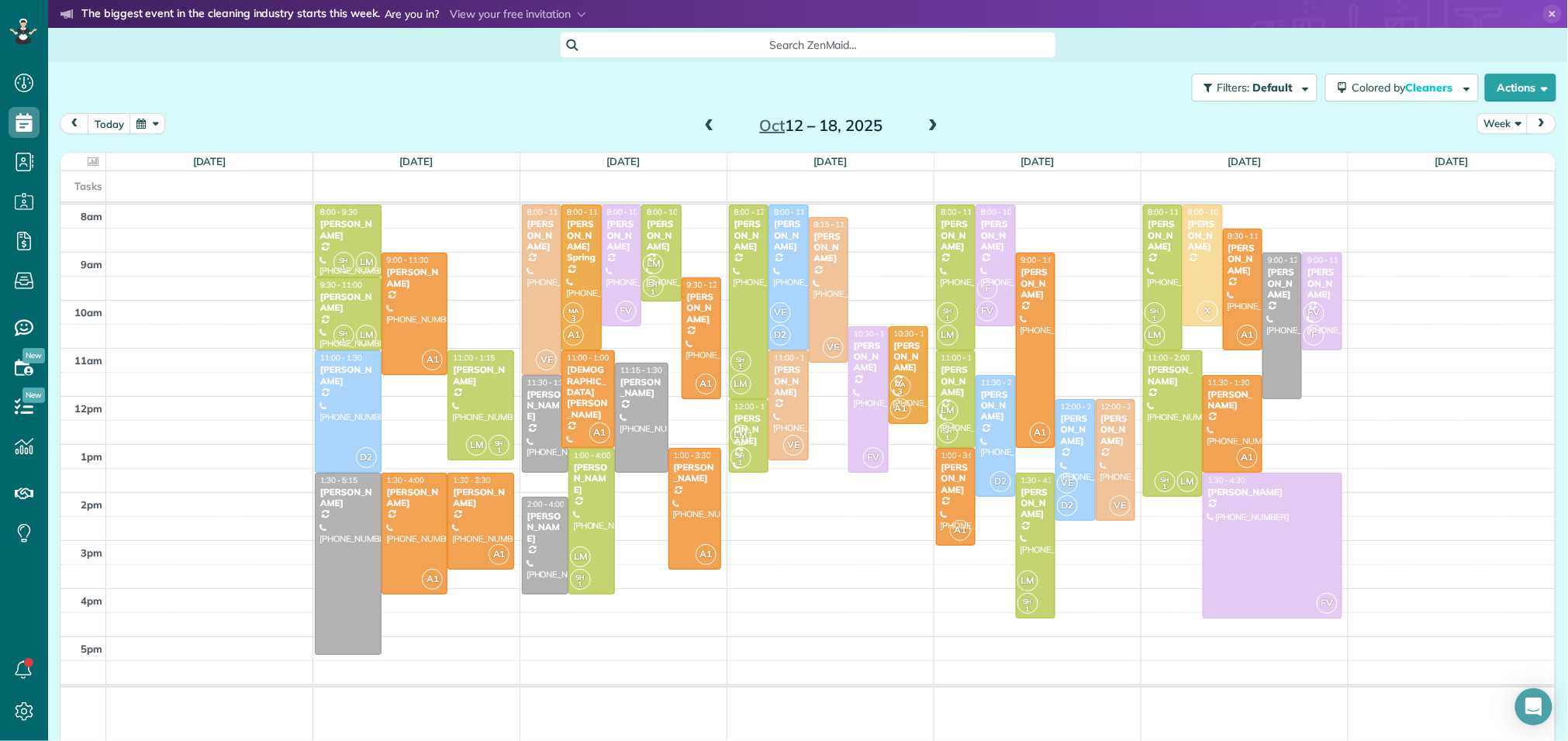
click at [928, 124] on span at bounding box center [933, 127] width 17 height 14
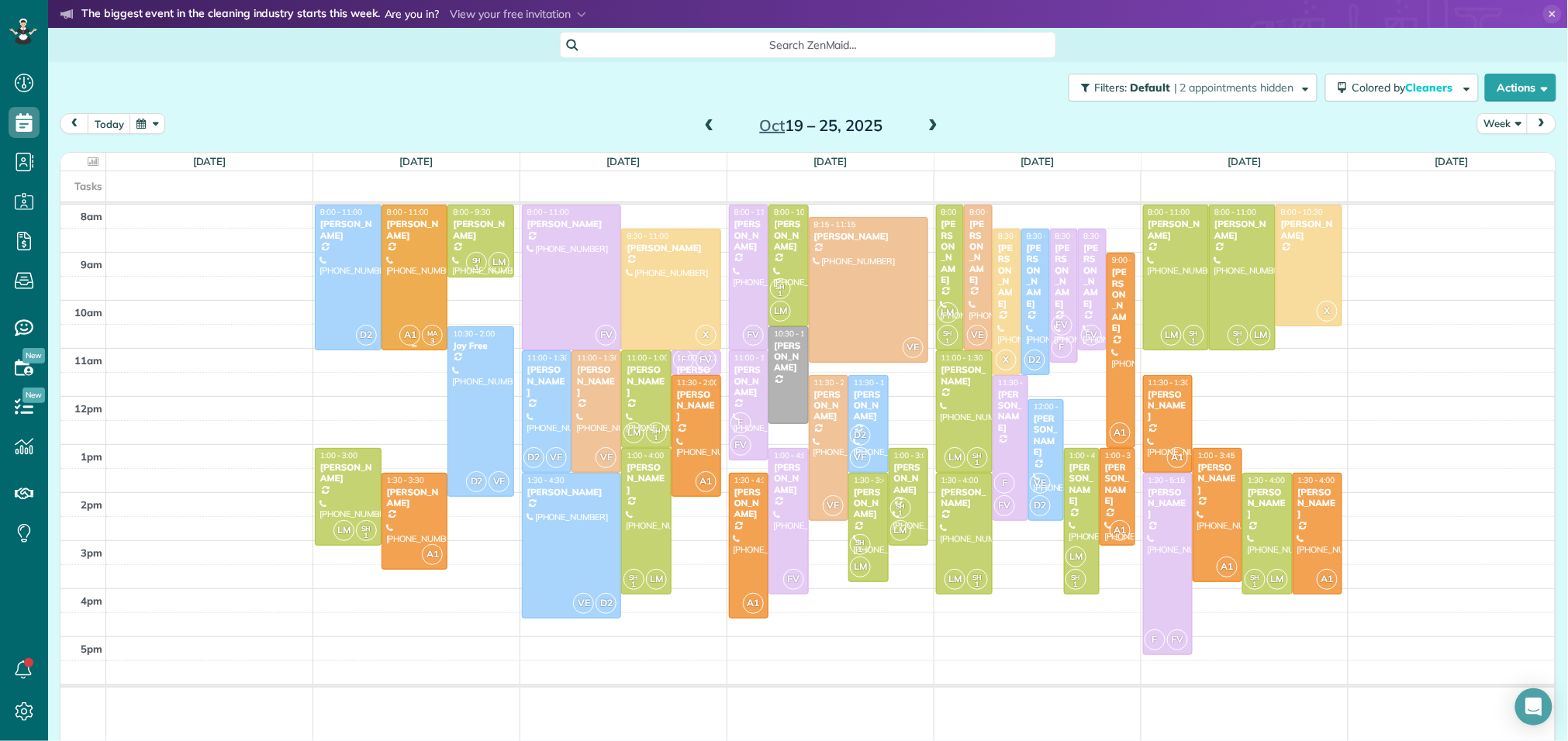
click at [411, 300] on div at bounding box center [415, 277] width 65 height 144
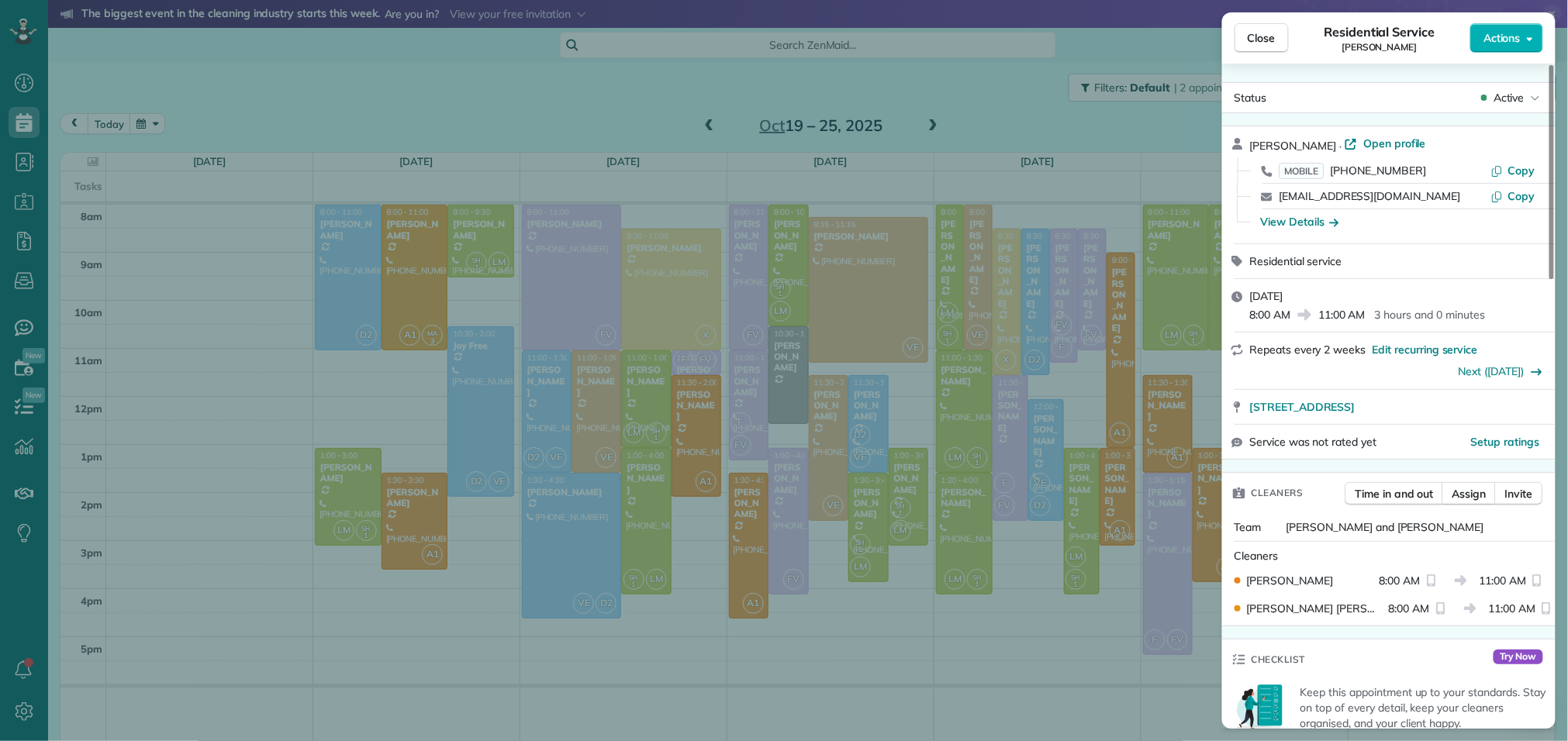
scroll to position [1396, 0]
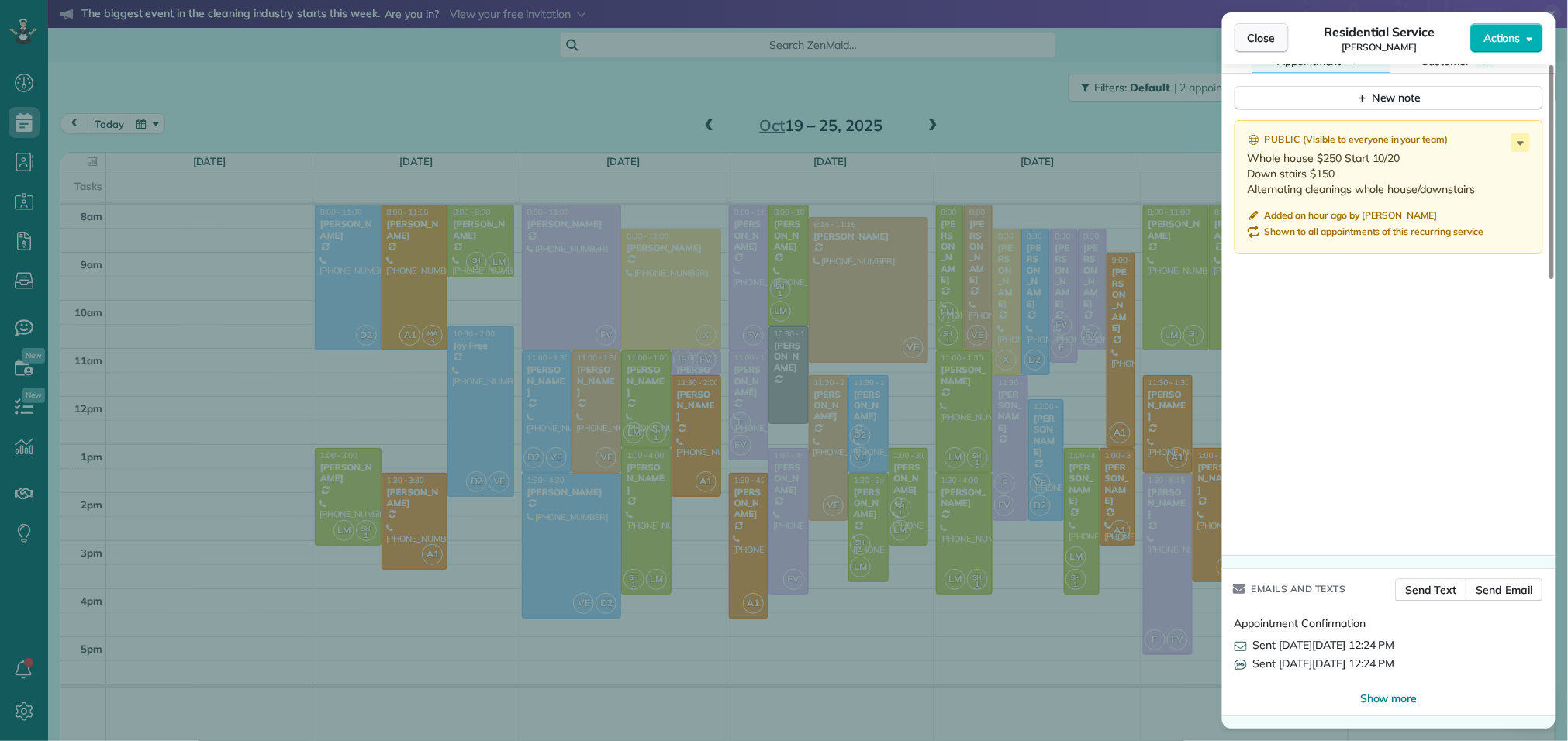
click at [1281, 38] on button "Close" at bounding box center [1261, 37] width 55 height 30
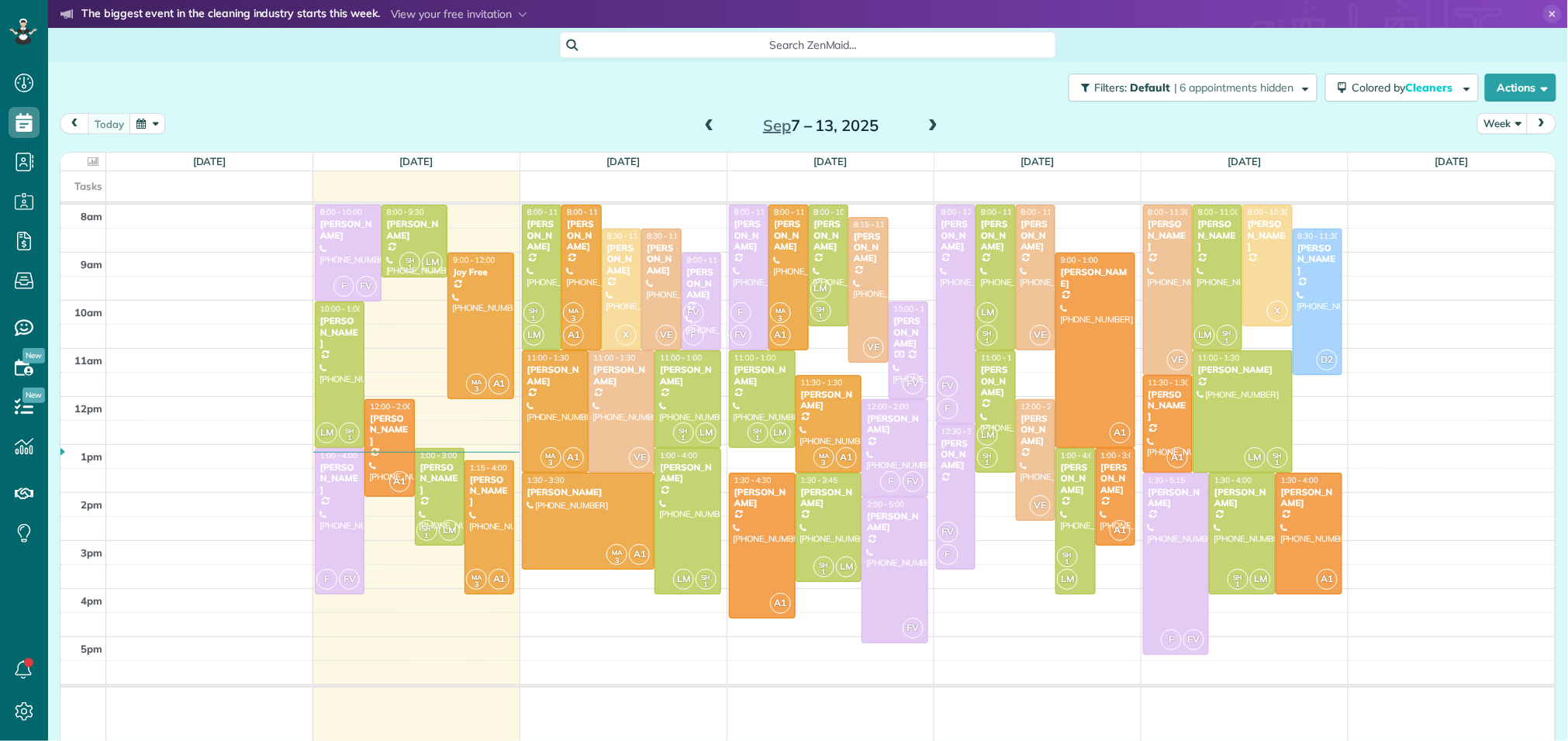
scroll to position [6, 6]
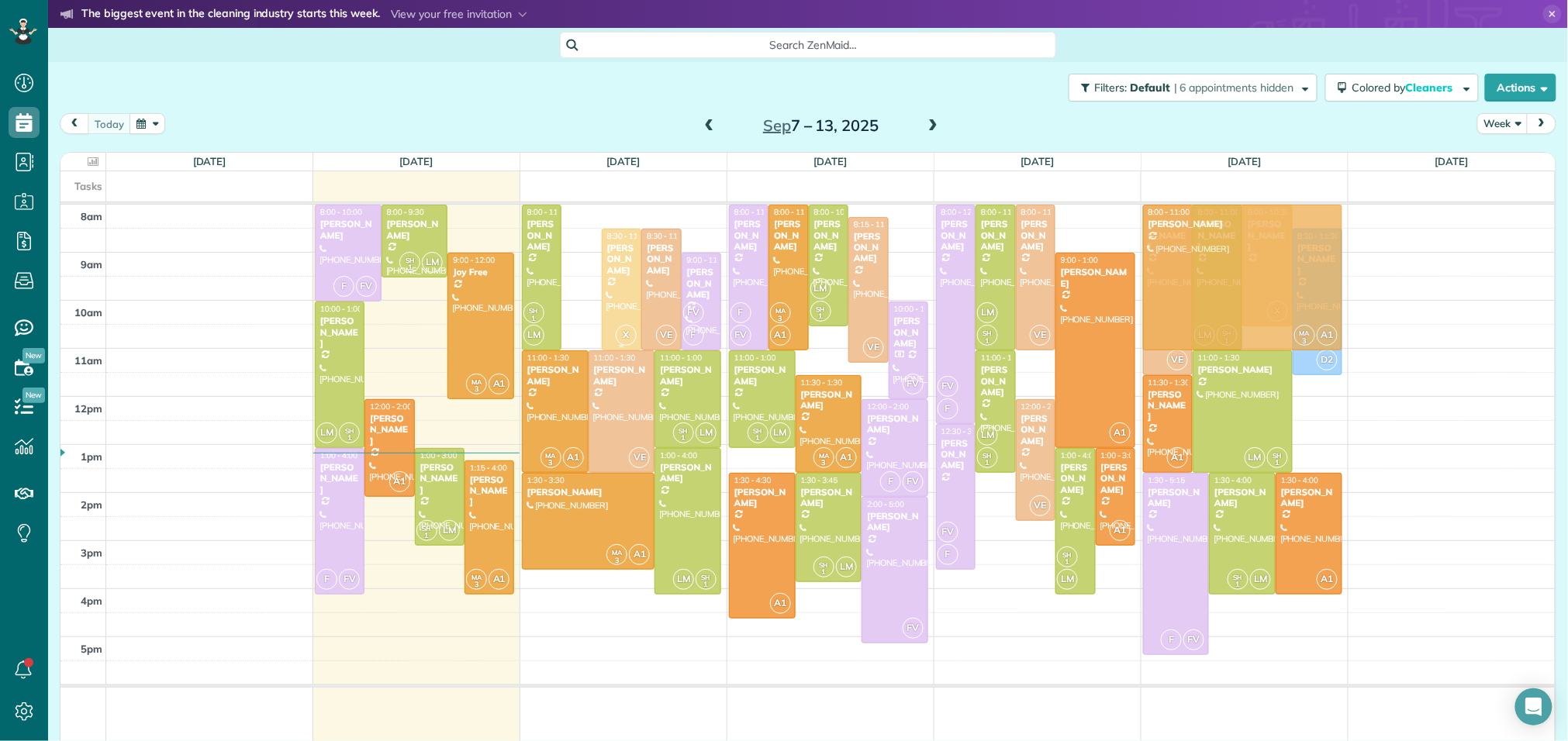
drag, startPoint x: 577, startPoint y: 243, endPoint x: 1189, endPoint y: 245, distance: 612.0
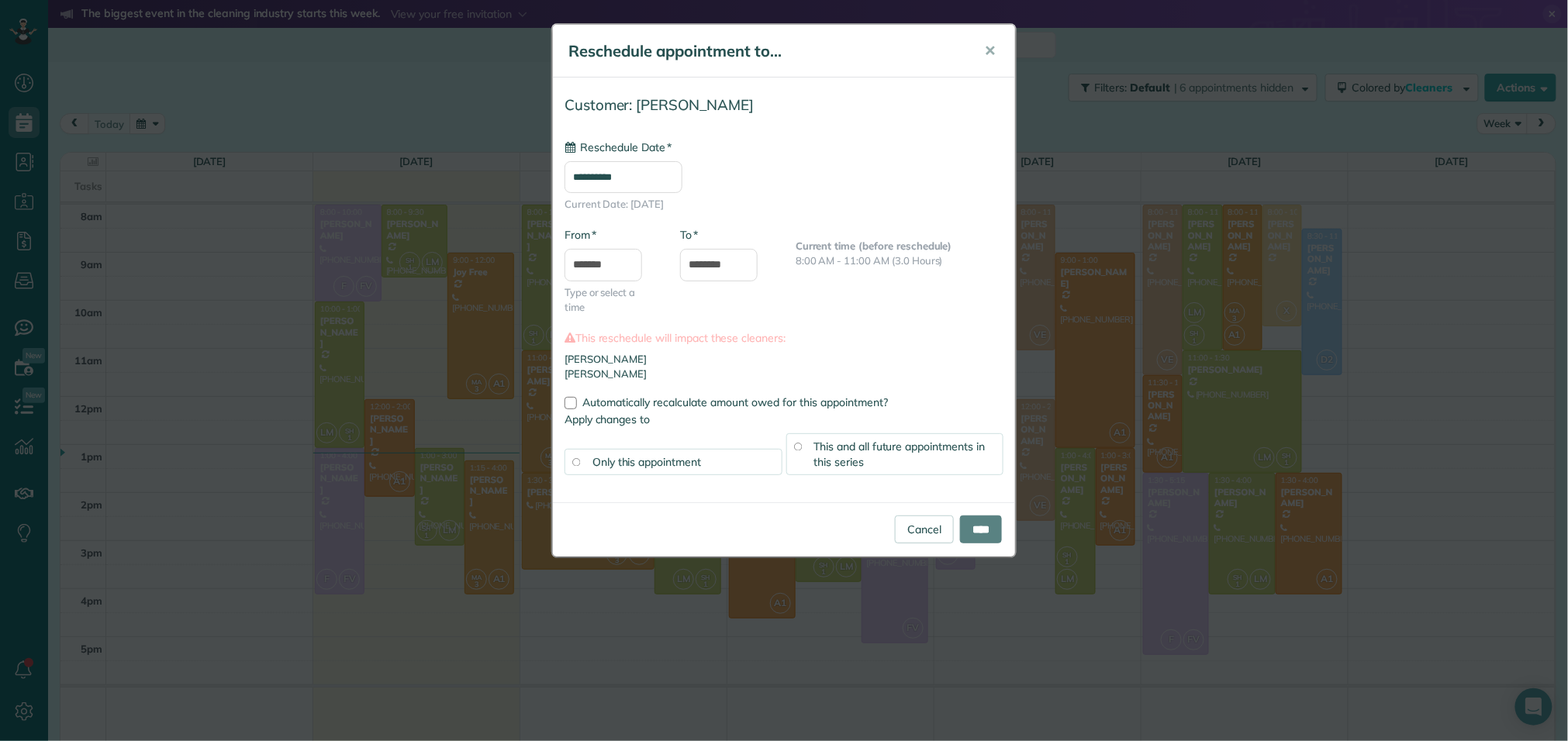
type input "**********"
click at [989, 531] on input "****" at bounding box center [981, 529] width 42 height 28
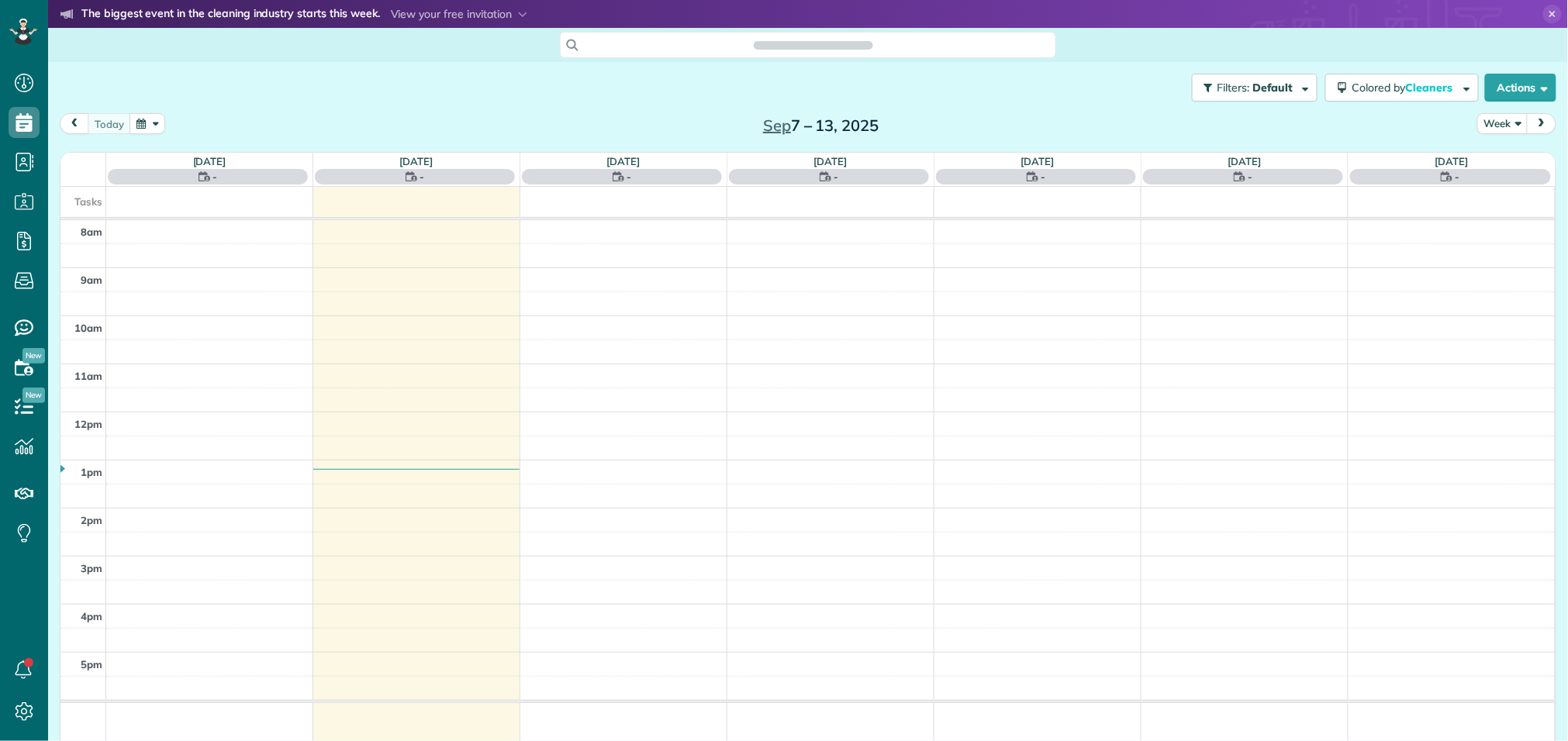
scroll to position [6, 6]
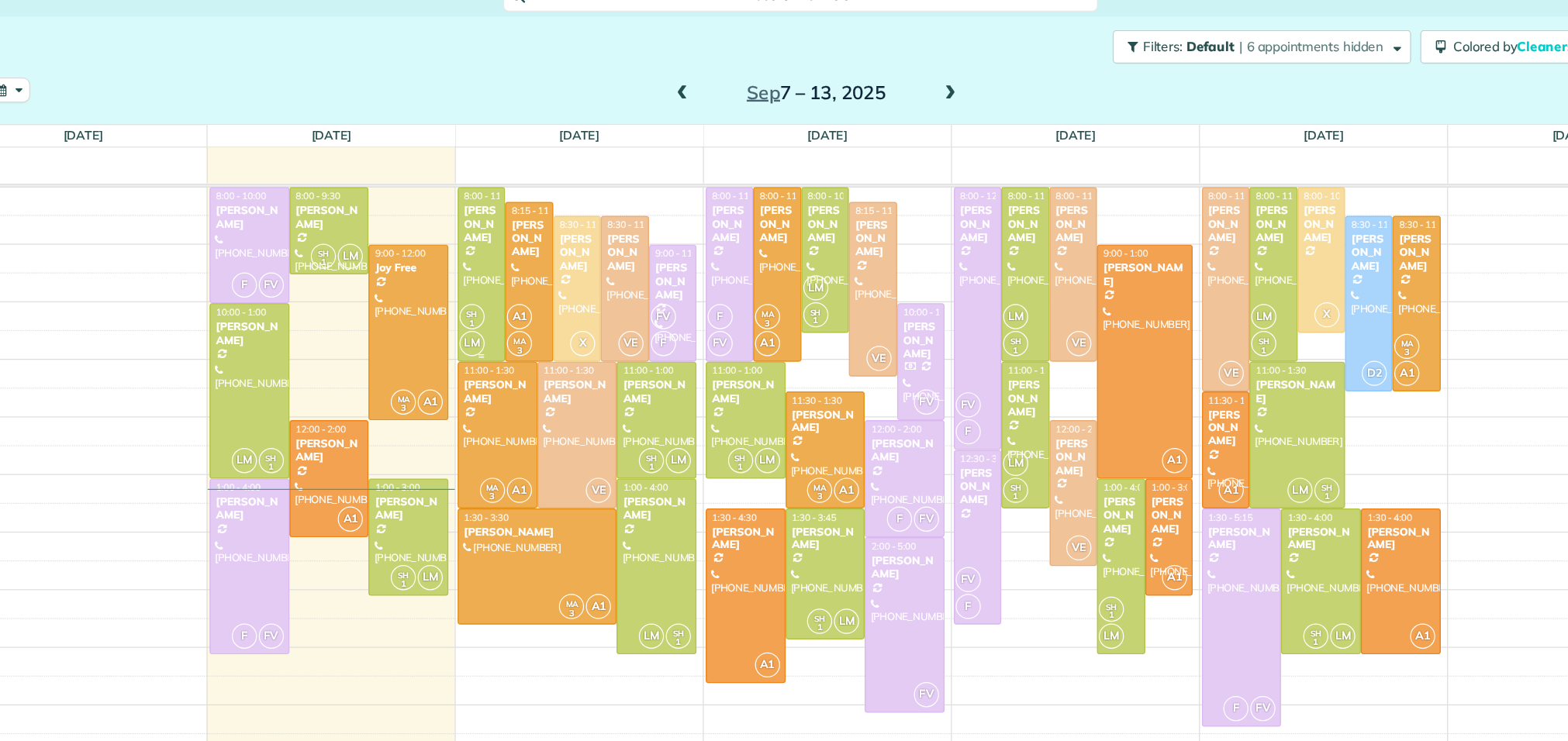
click at [545, 266] on div at bounding box center [542, 277] width 38 height 144
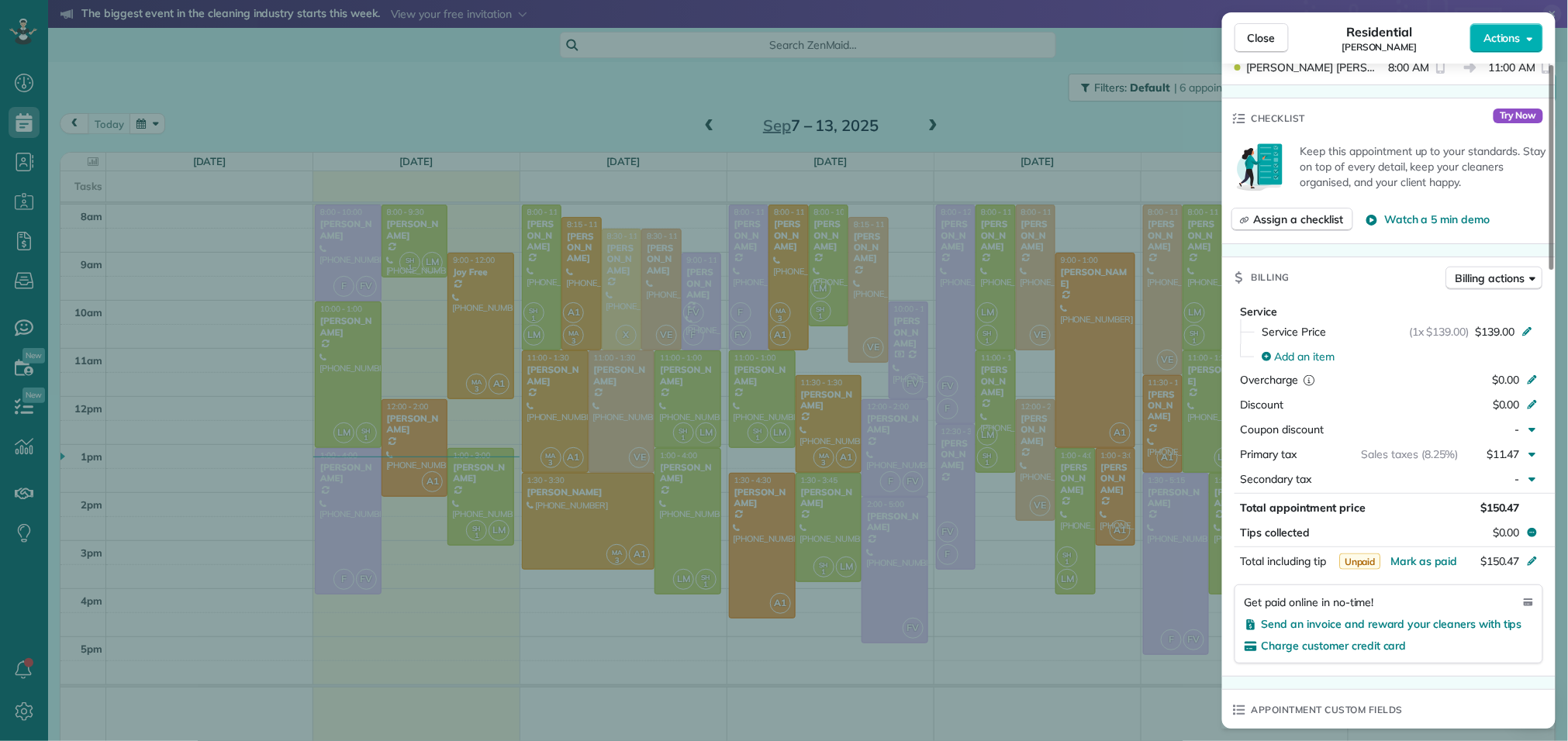
scroll to position [554, 0]
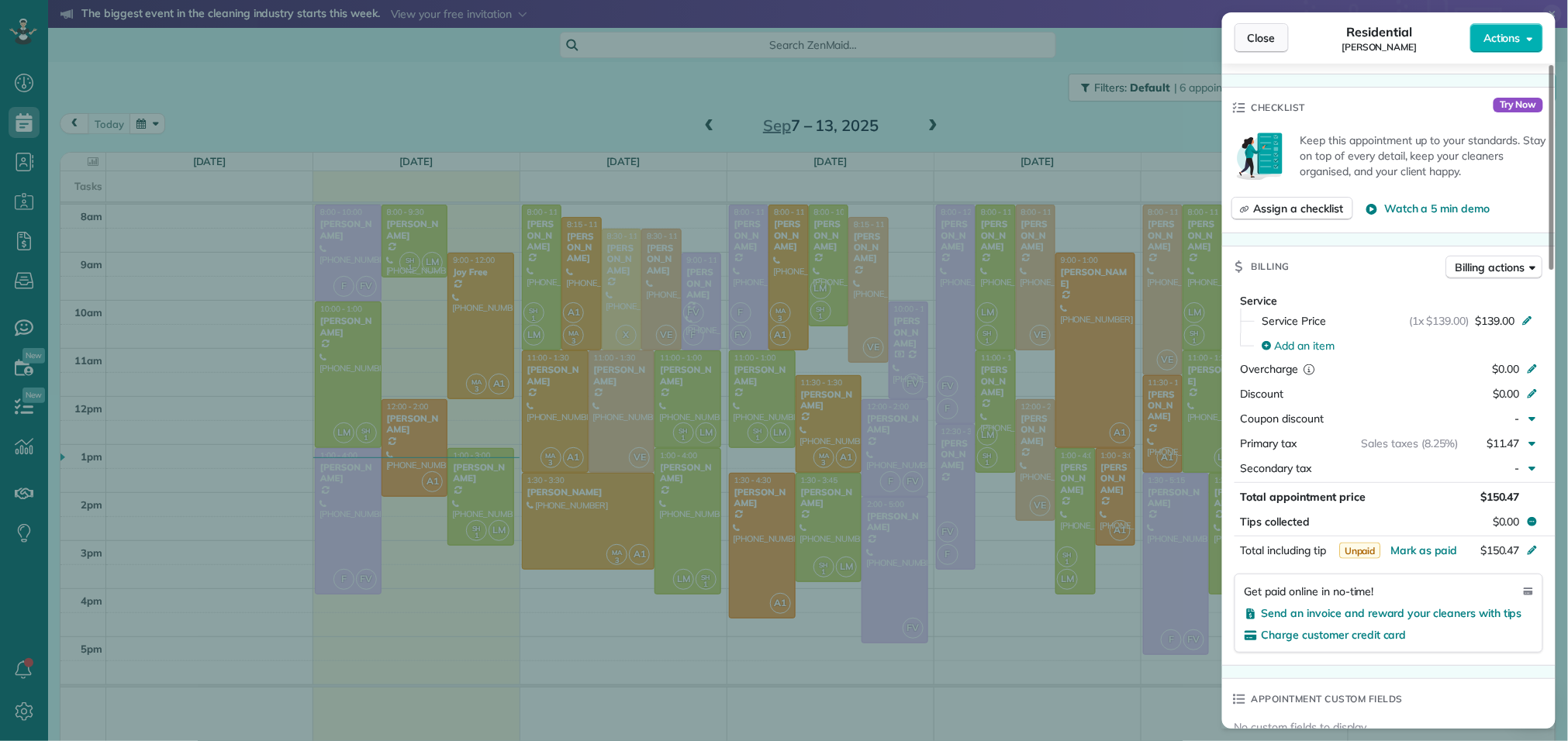
click at [1274, 41] on span "Close" at bounding box center [1261, 38] width 28 height 15
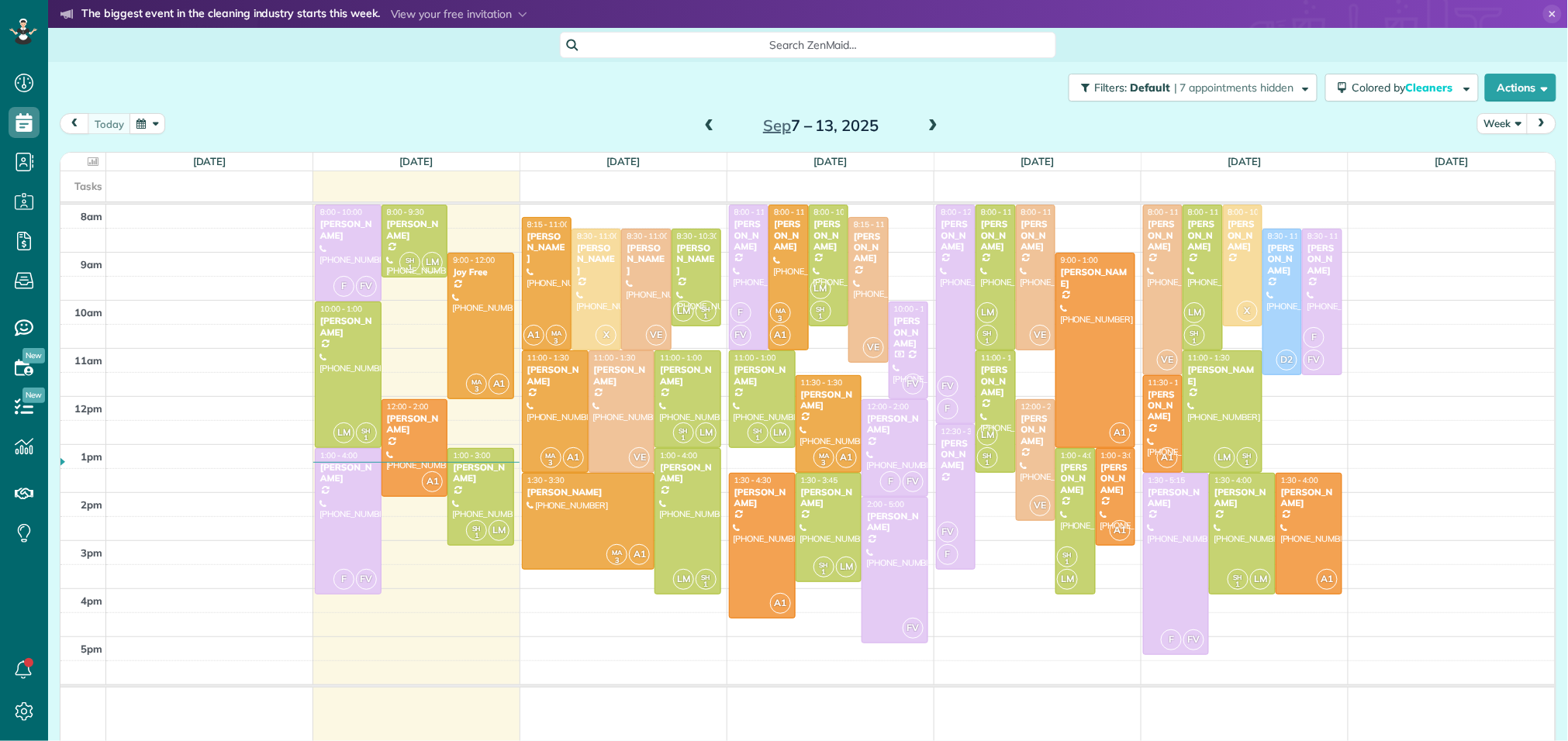
scroll to position [6, 6]
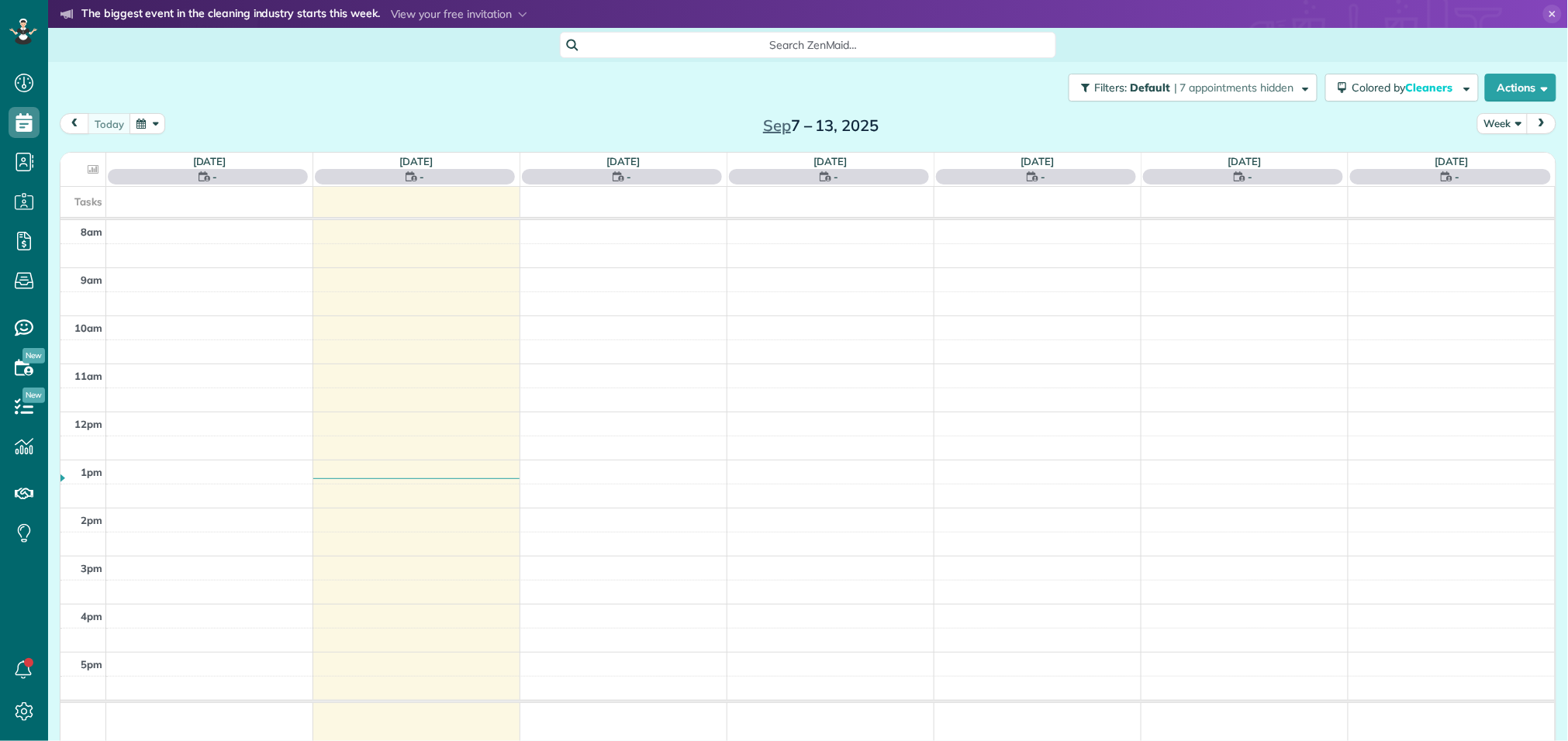
scroll to position [6, 6]
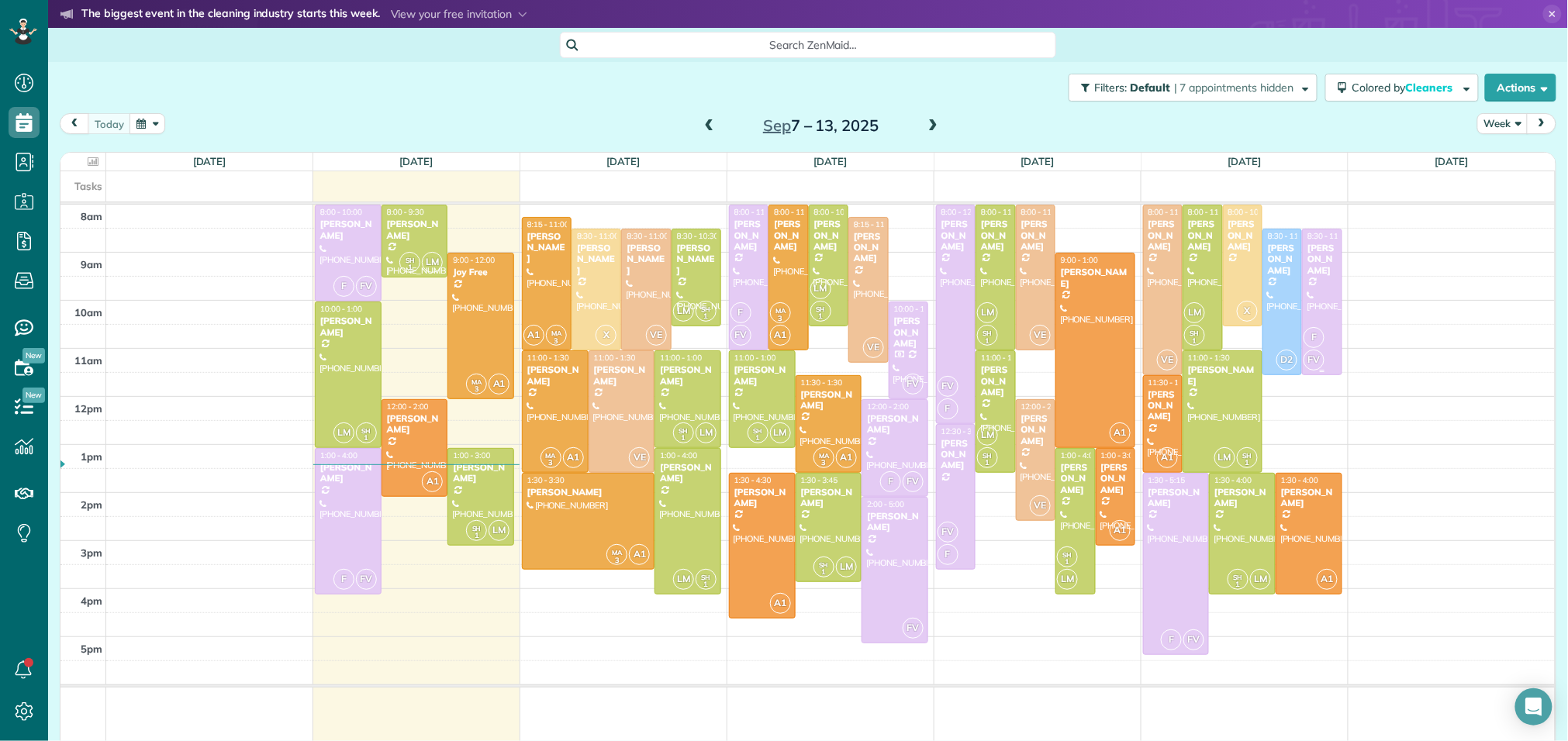
click at [1330, 286] on div at bounding box center [1322, 301] width 38 height 145
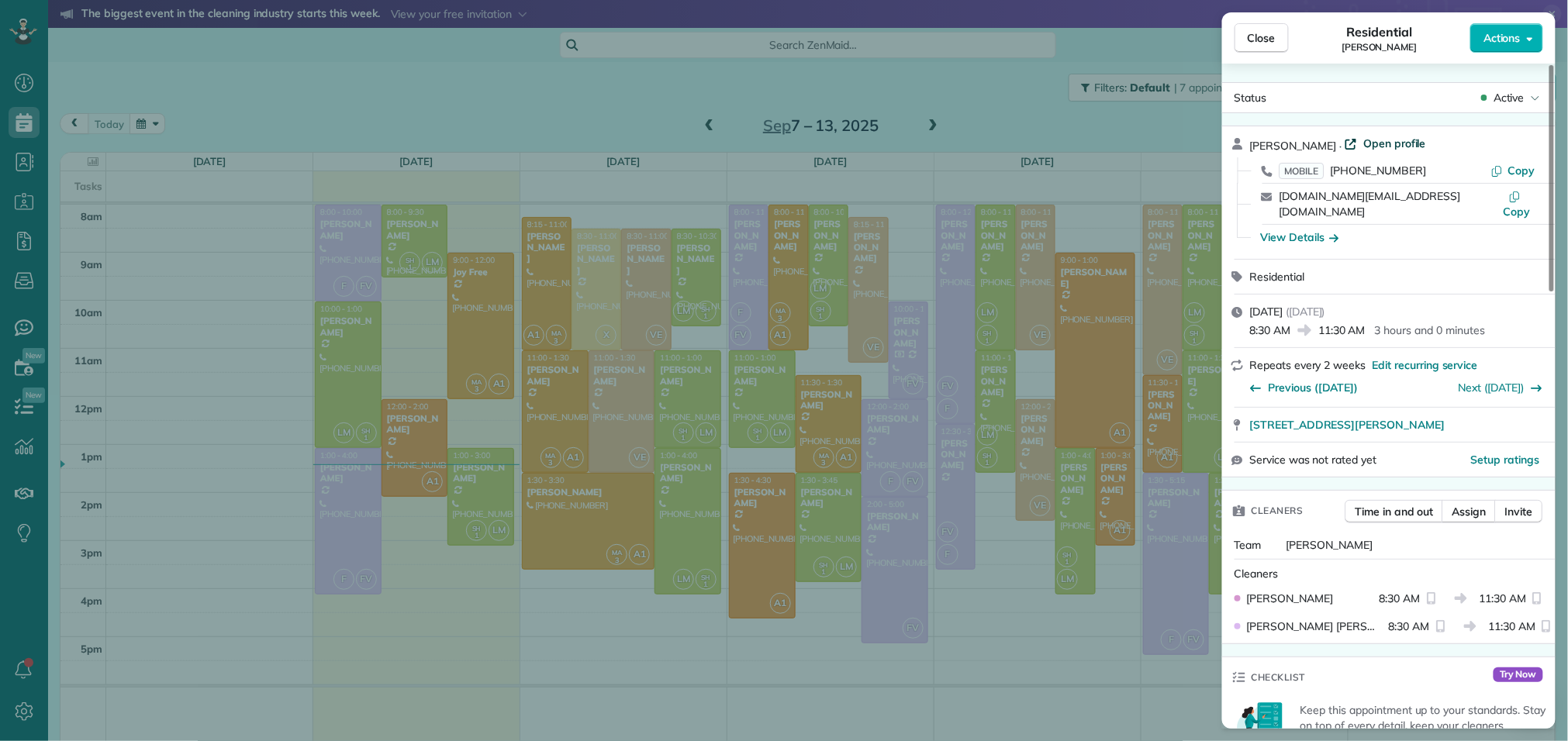
click at [1378, 140] on span "Open profile" at bounding box center [1394, 144] width 62 height 15
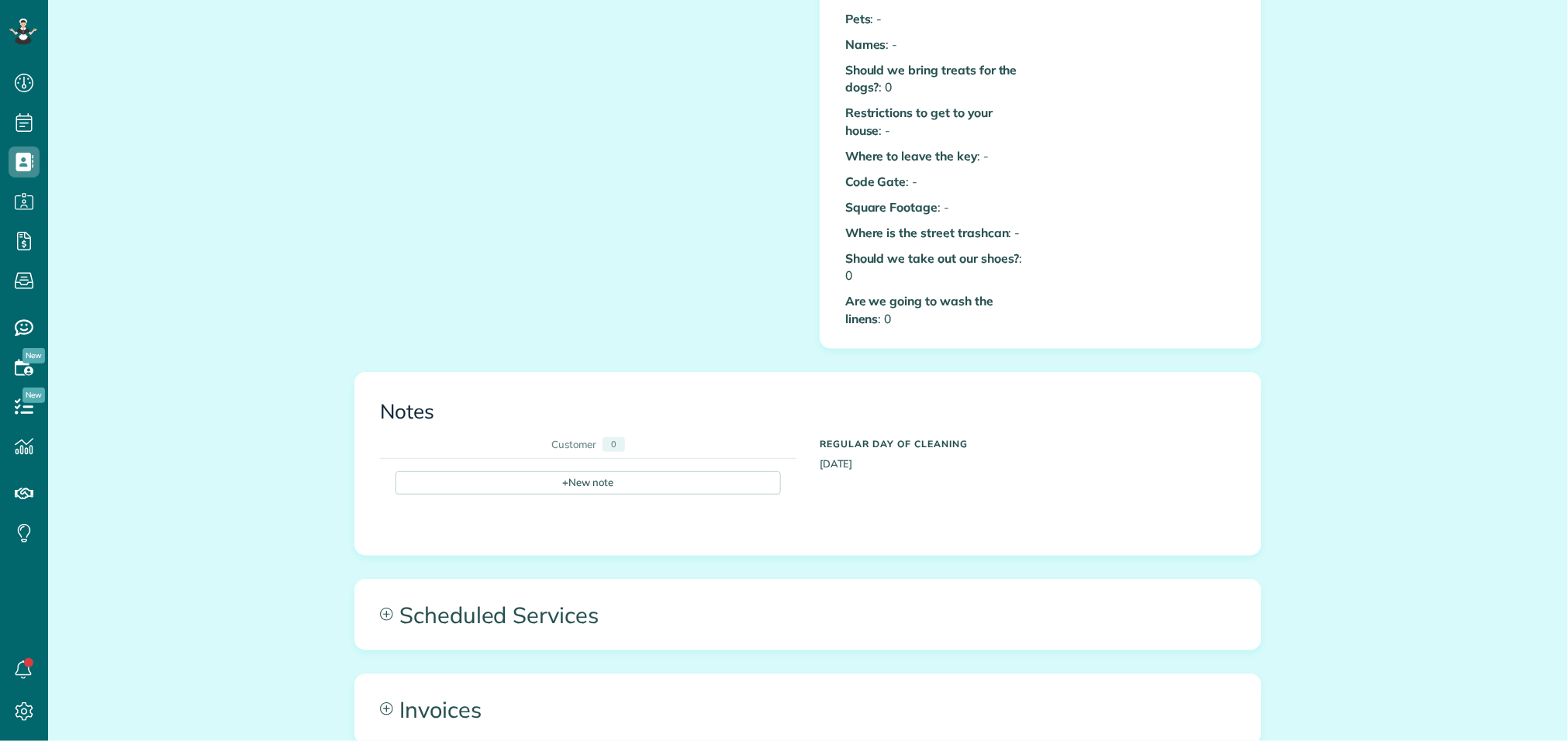
scroll to position [777, 0]
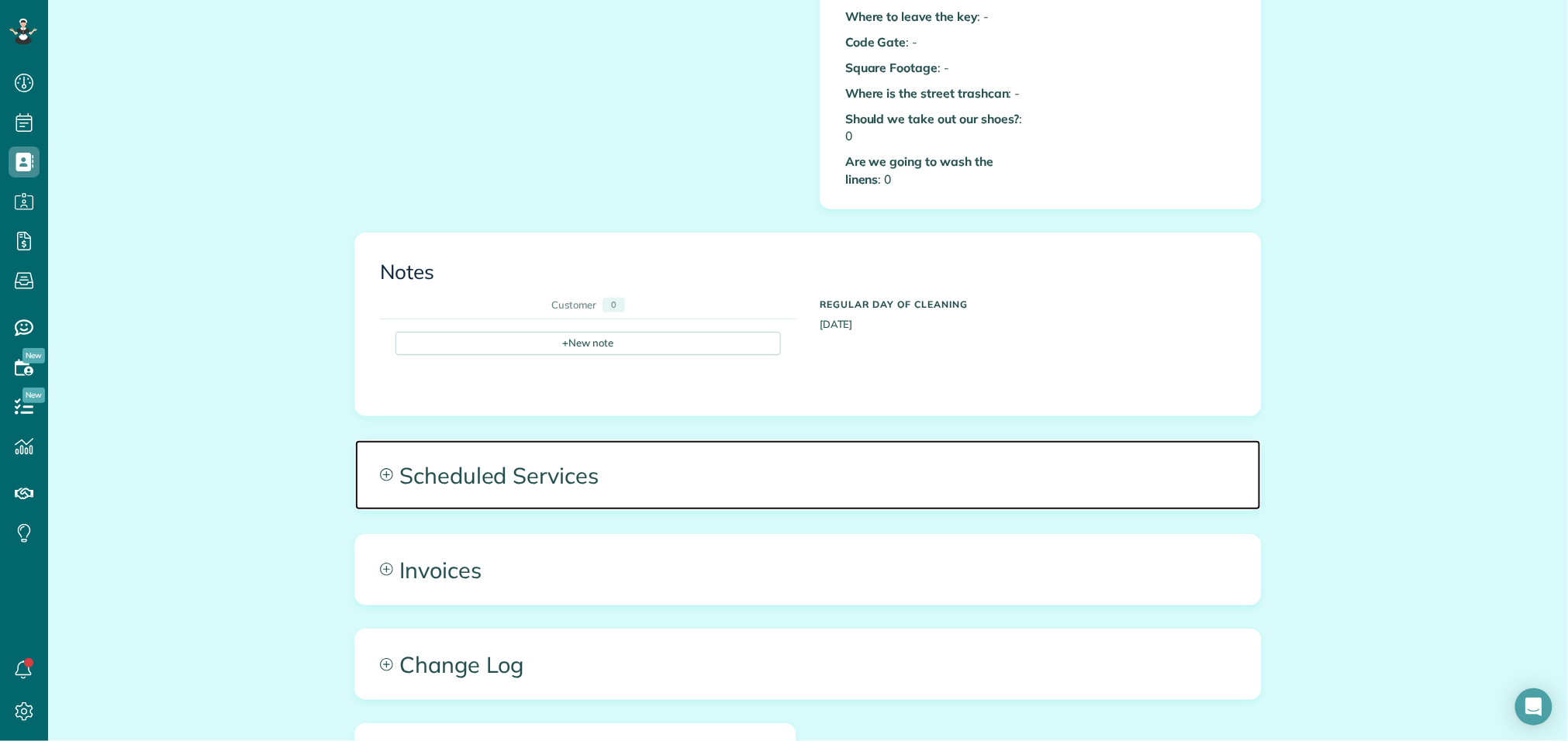
click at [555, 453] on span "Scheduled Services" at bounding box center [807, 475] width 905 height 70
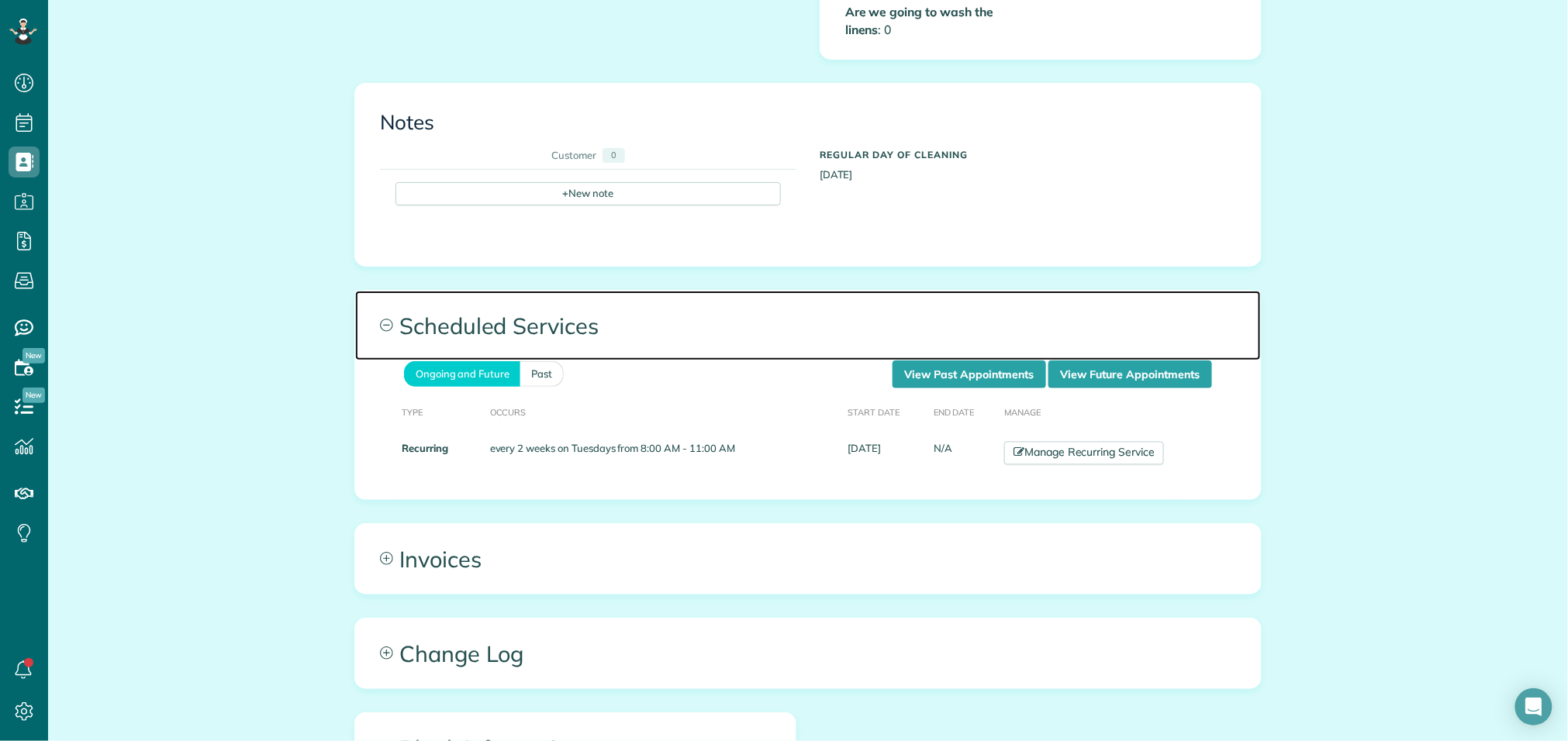
scroll to position [992, 0]
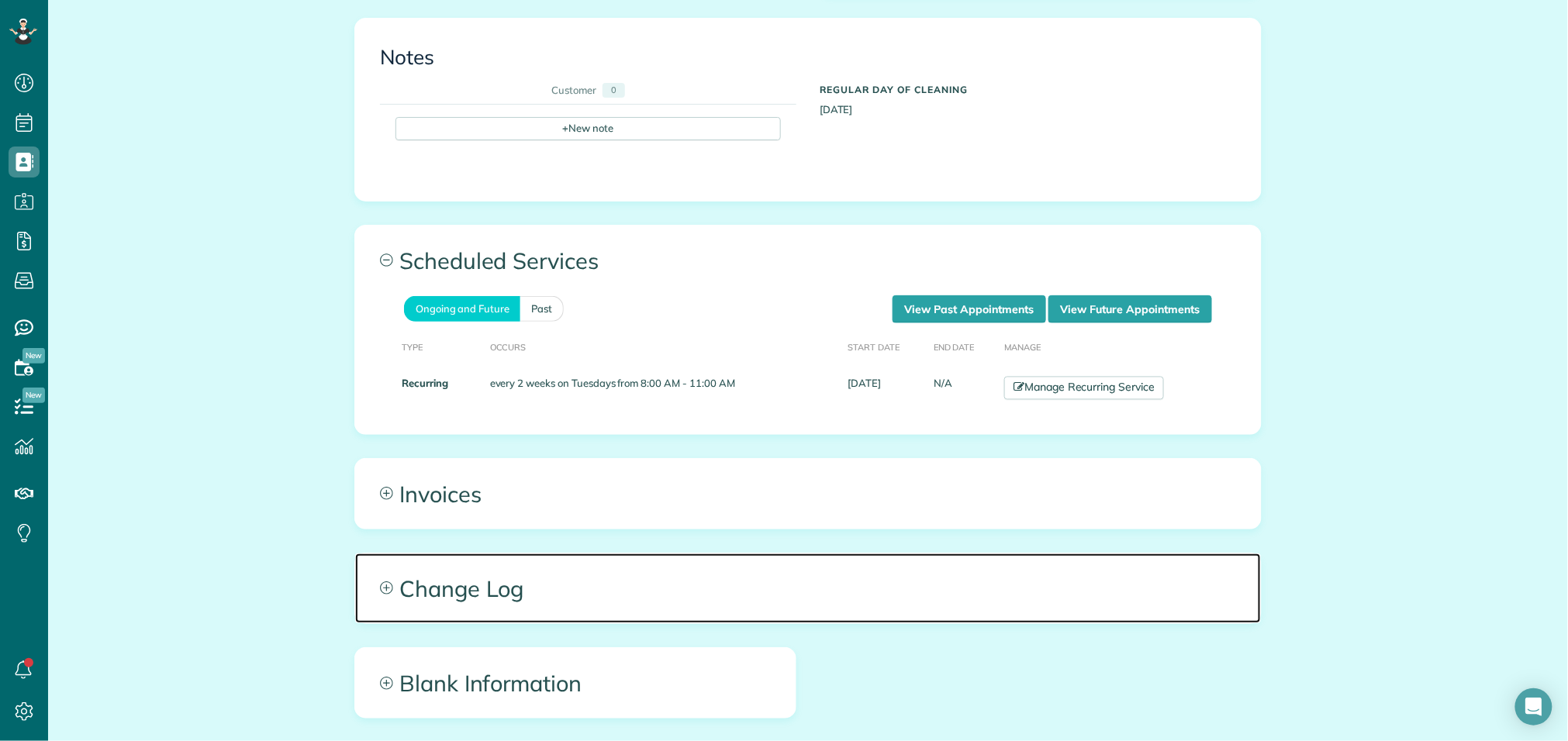
click at [524, 575] on span "Change Log" at bounding box center [807, 588] width 905 height 70
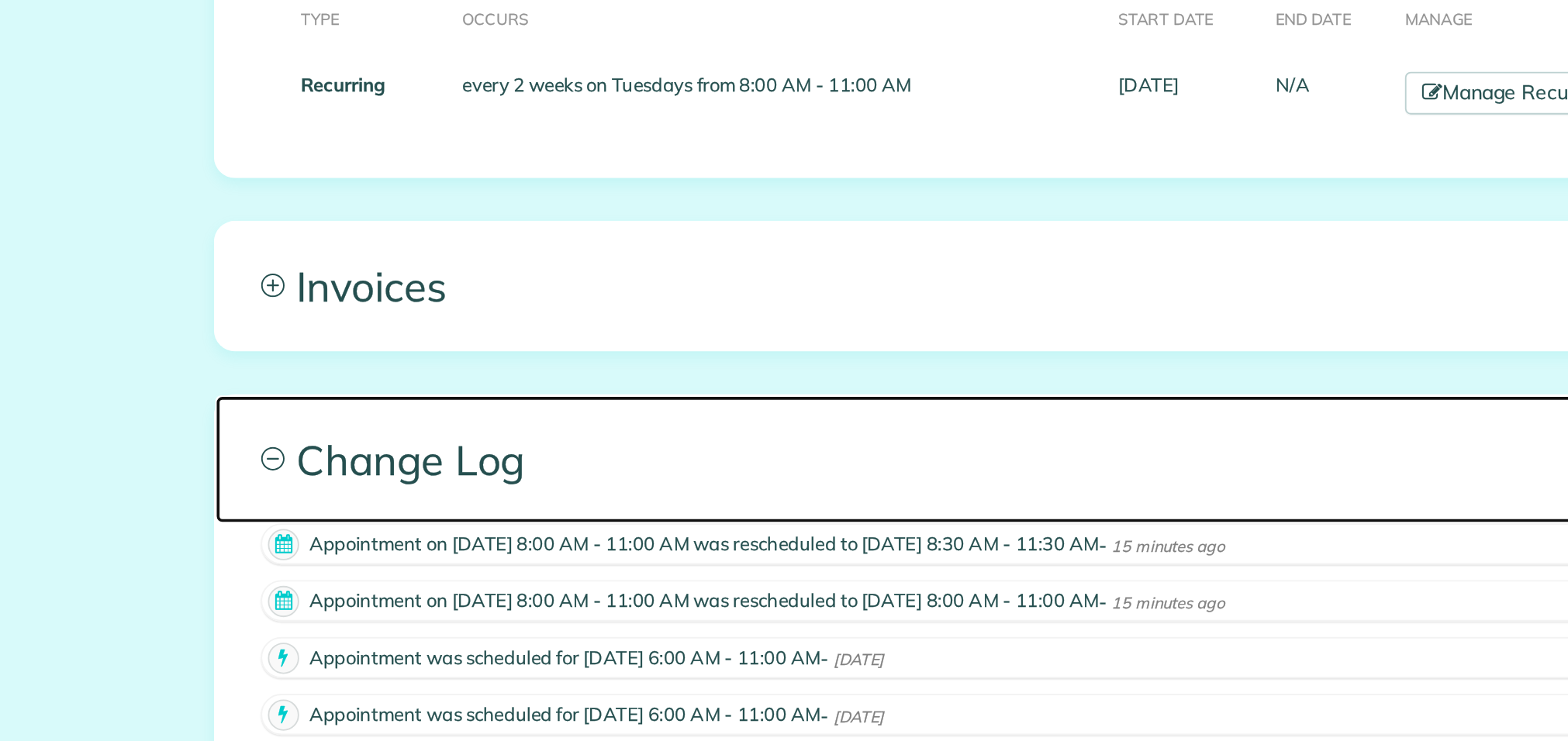
scroll to position [1080, 0]
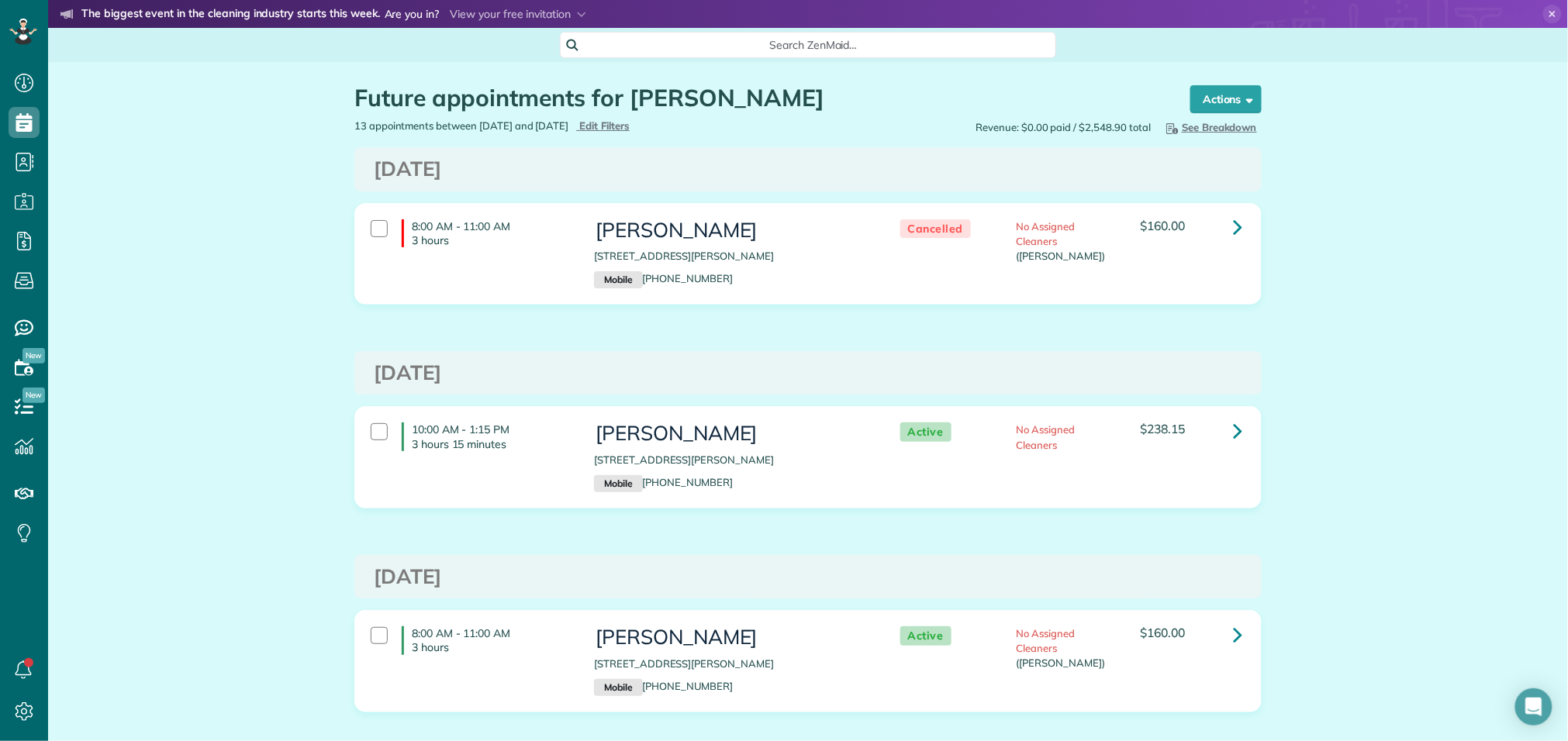
scroll to position [6, 6]
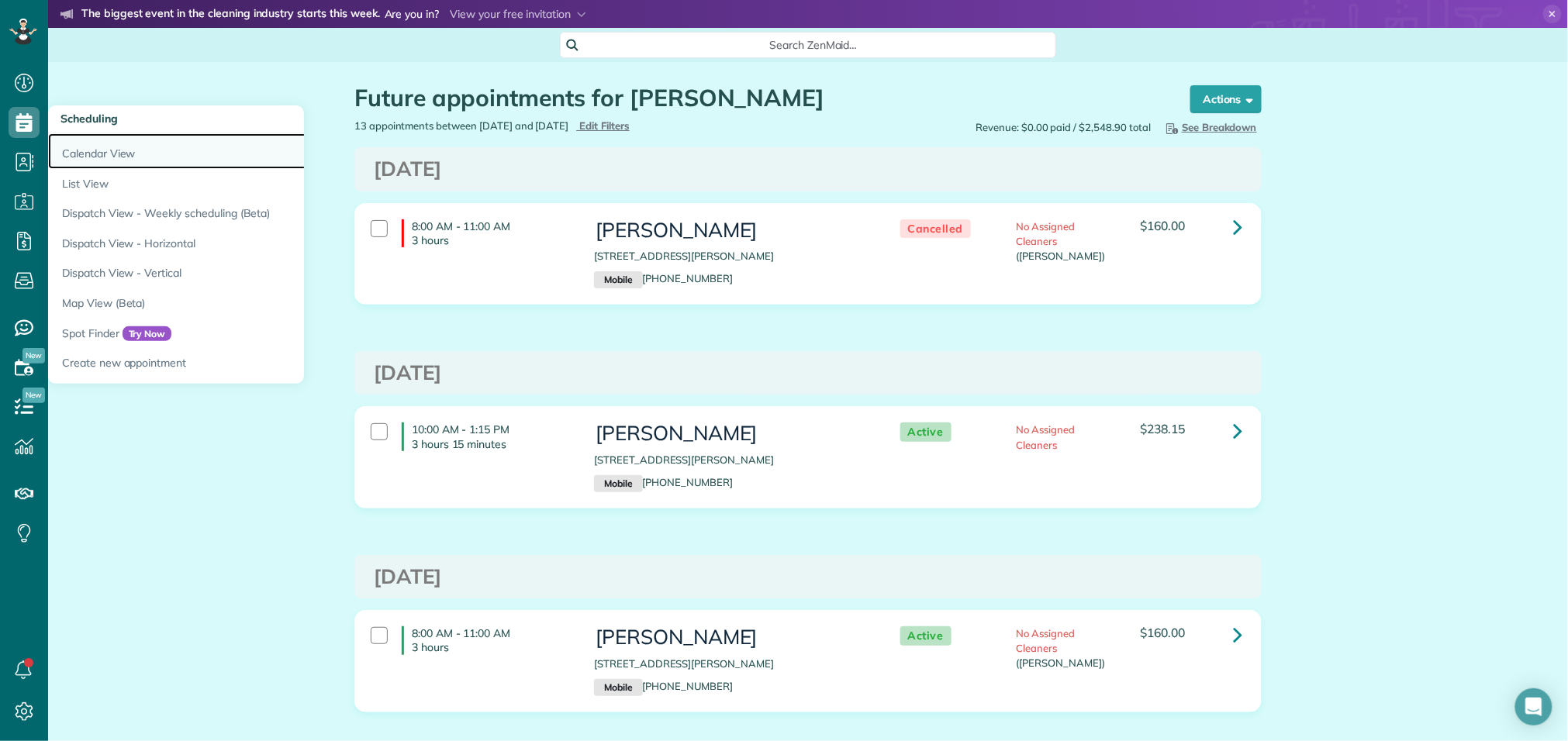
click at [62, 148] on link "Calendar View" at bounding box center [242, 151] width 387 height 35
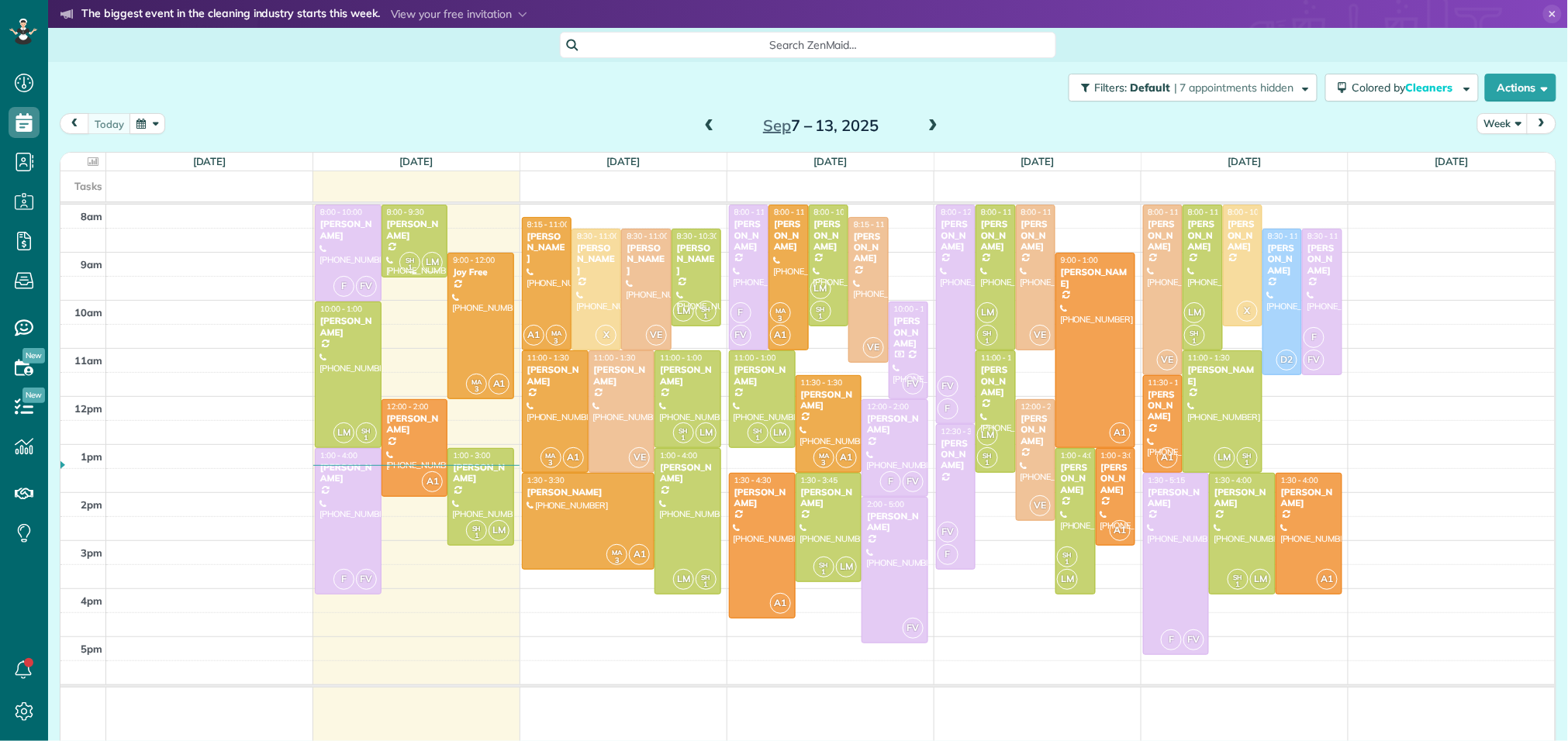
scroll to position [6, 6]
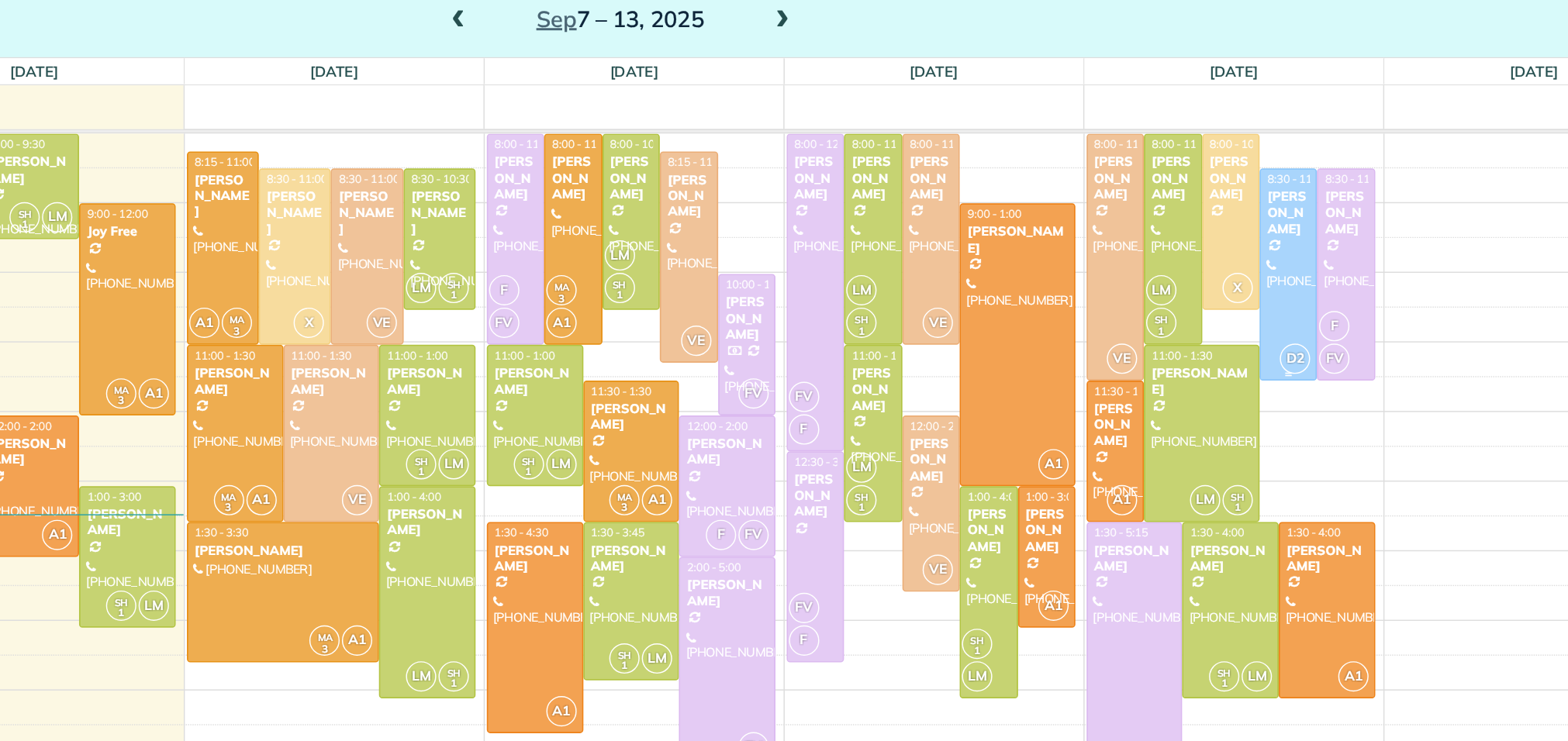
click at [1279, 286] on div at bounding box center [1282, 301] width 38 height 145
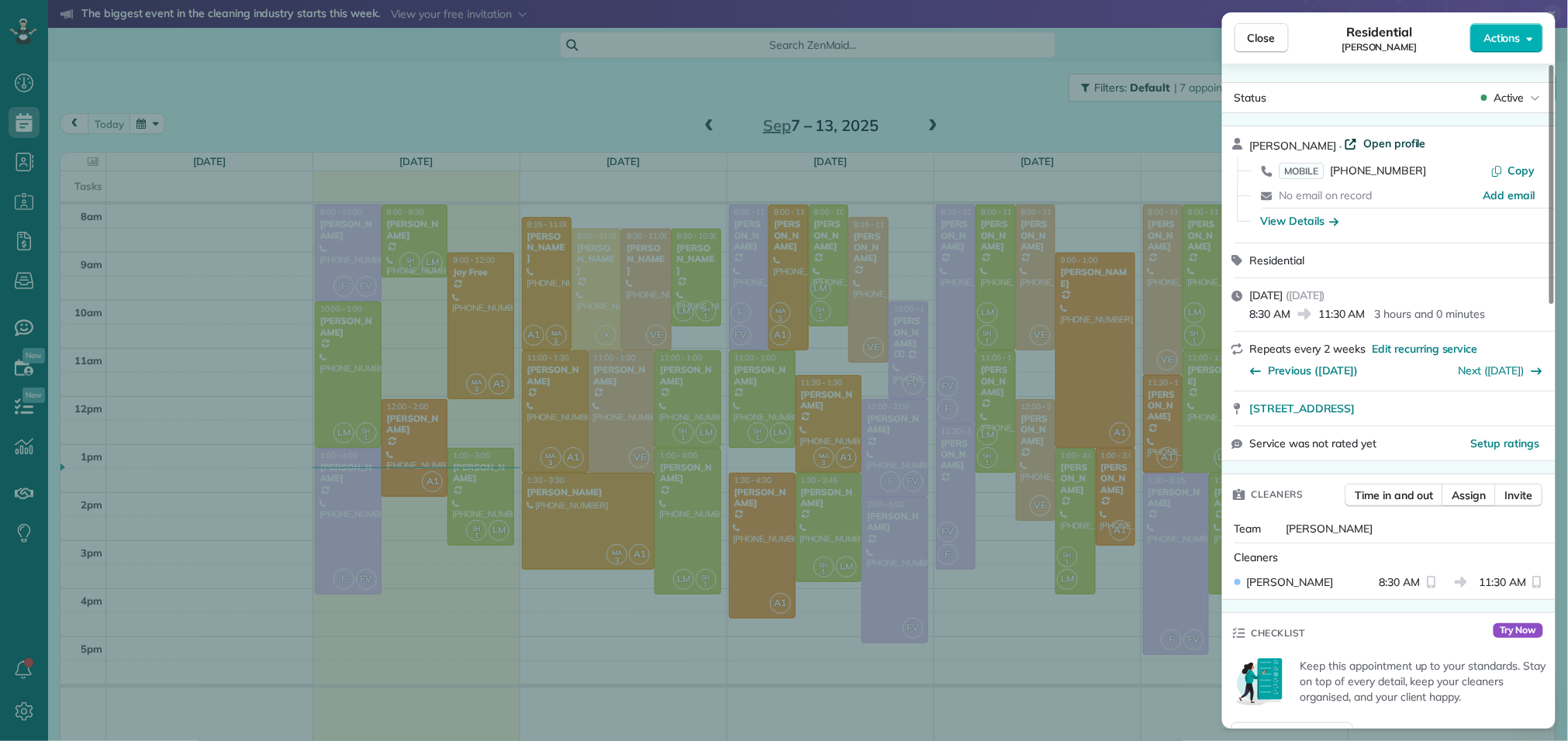
click at [1392, 140] on span "Open profile" at bounding box center [1394, 144] width 62 height 15
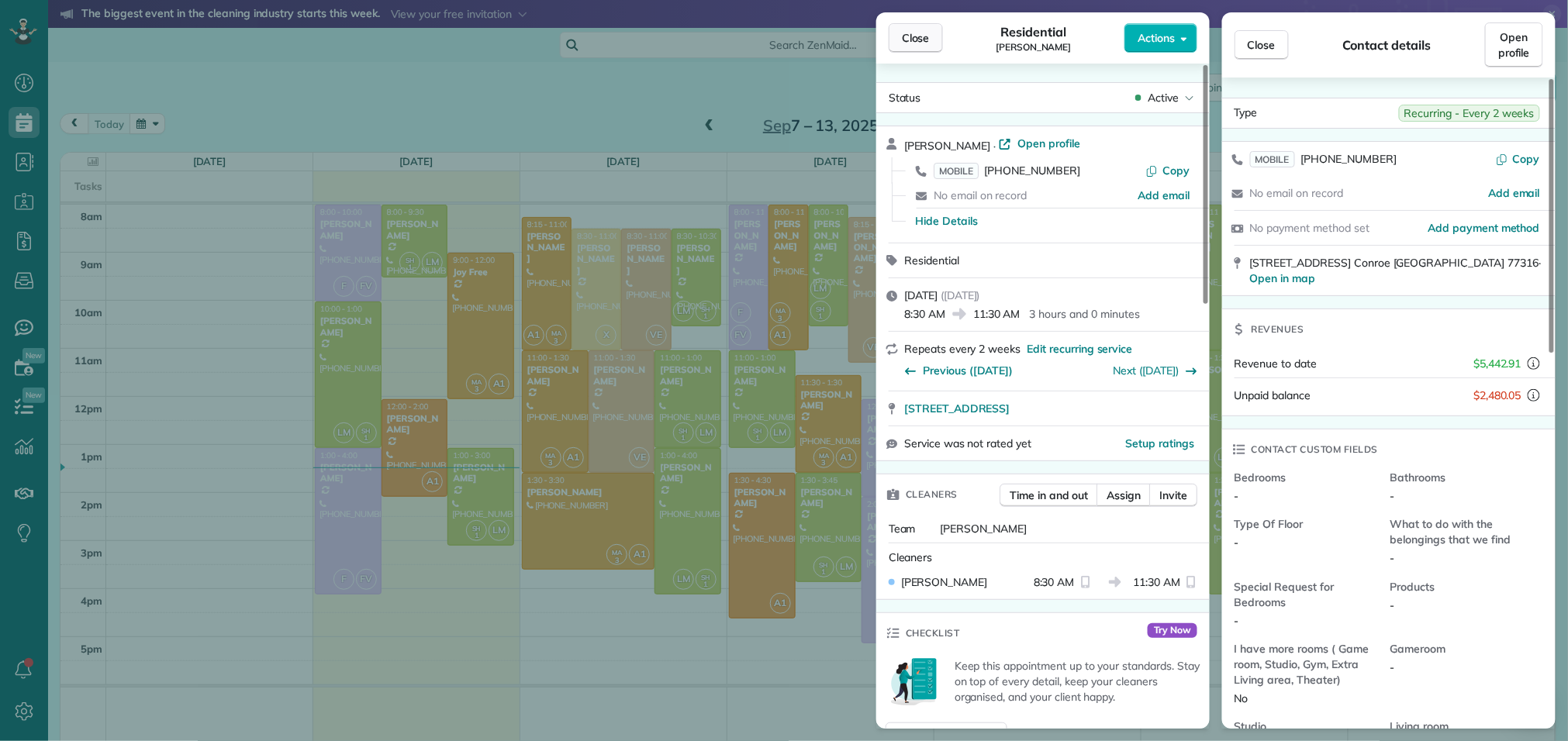
click at [904, 37] on span "Close" at bounding box center [915, 38] width 28 height 15
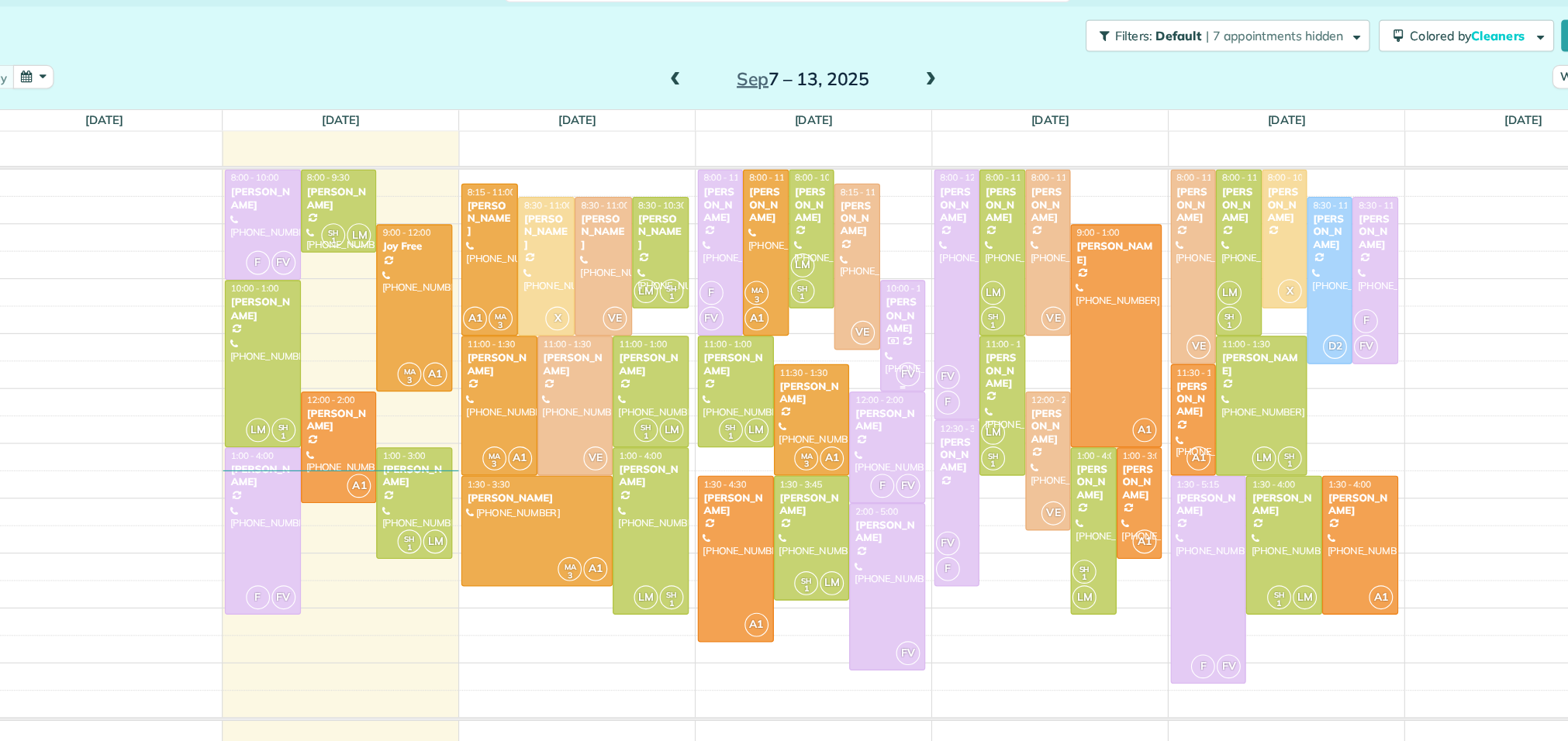
click at [904, 347] on div at bounding box center [909, 350] width 38 height 96
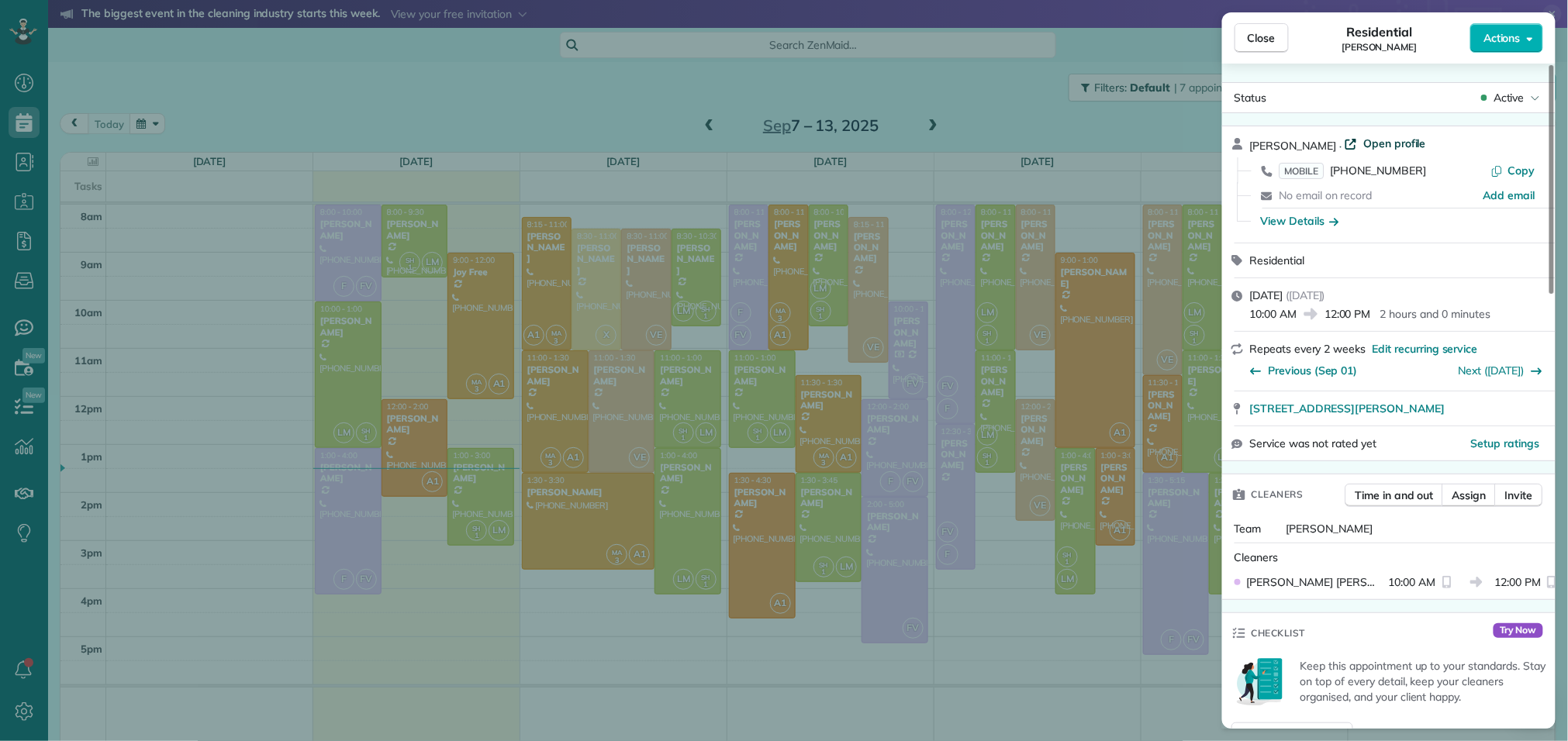
click at [1379, 140] on span "Open profile" at bounding box center [1394, 144] width 62 height 15
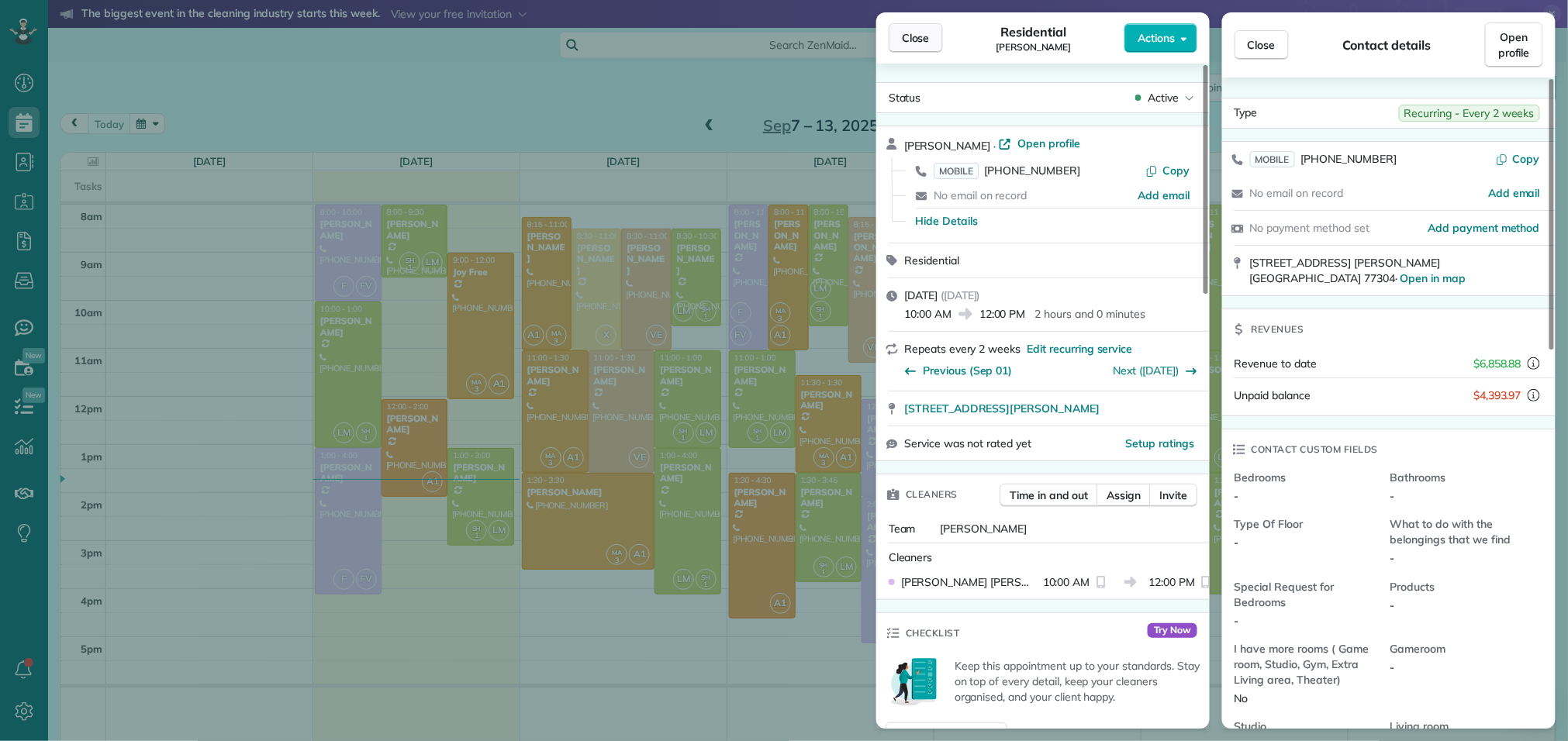
click at [899, 34] on button "Close" at bounding box center [916, 37] width 55 height 30
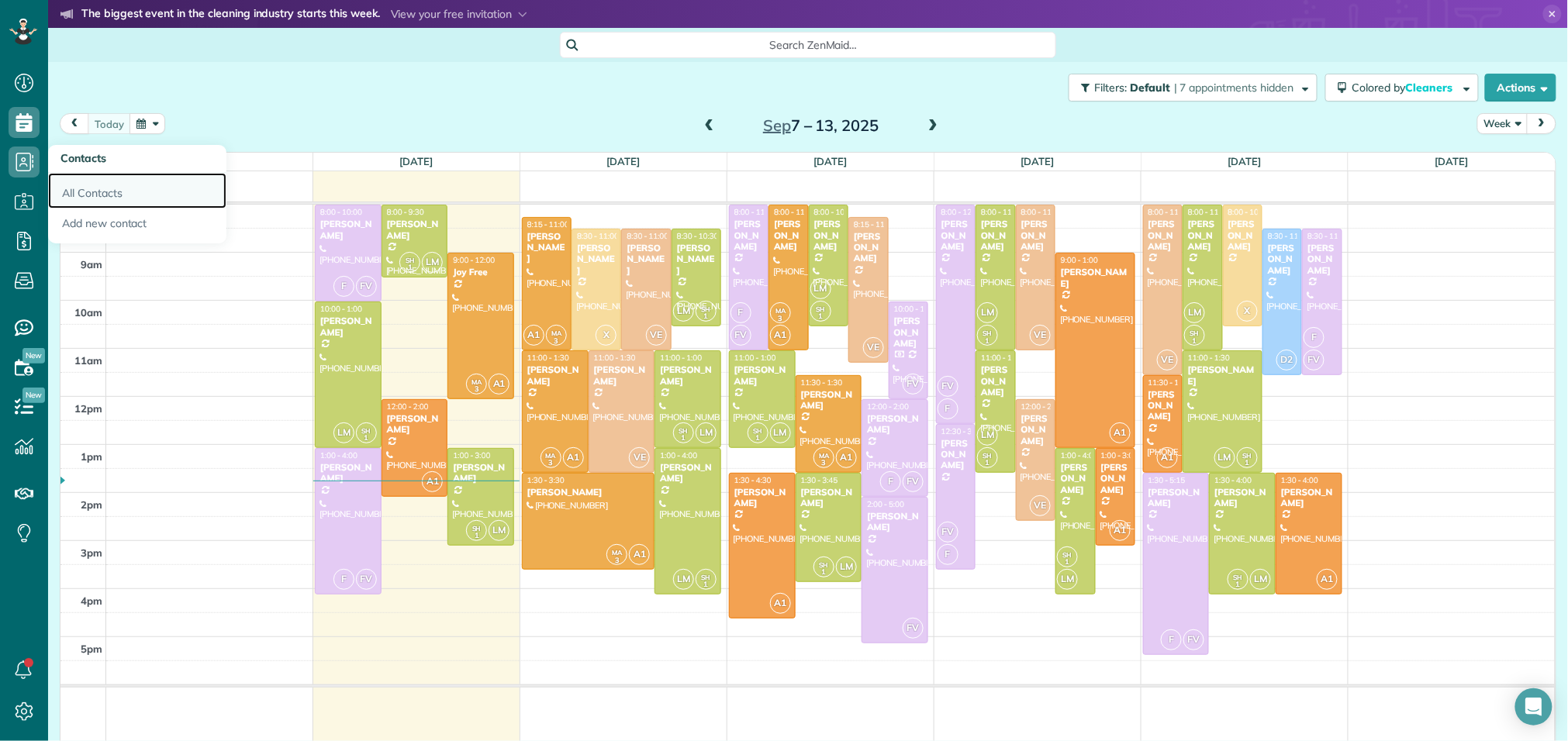
click at [121, 200] on link "All Contacts" at bounding box center [137, 190] width 178 height 35
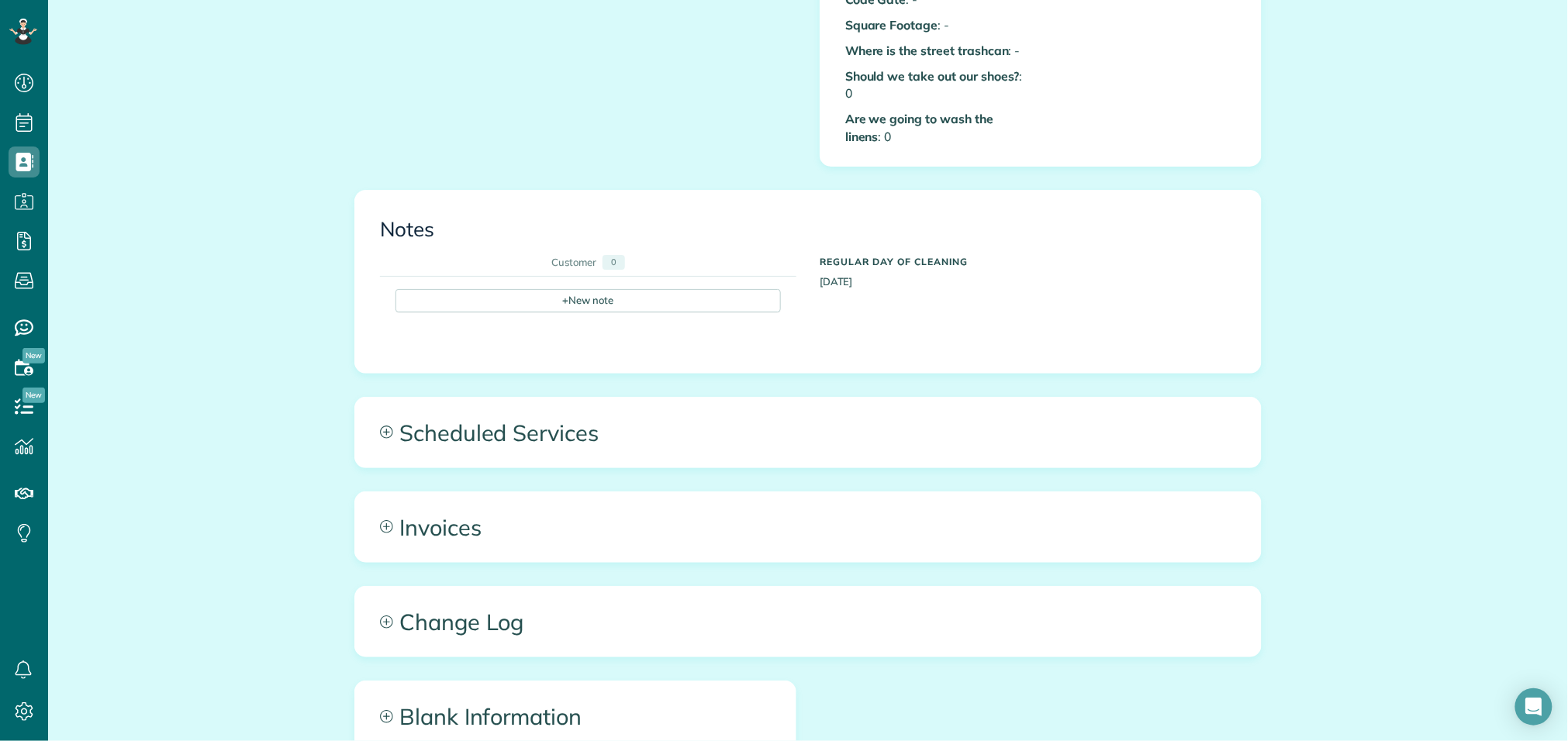
scroll to position [845, 0]
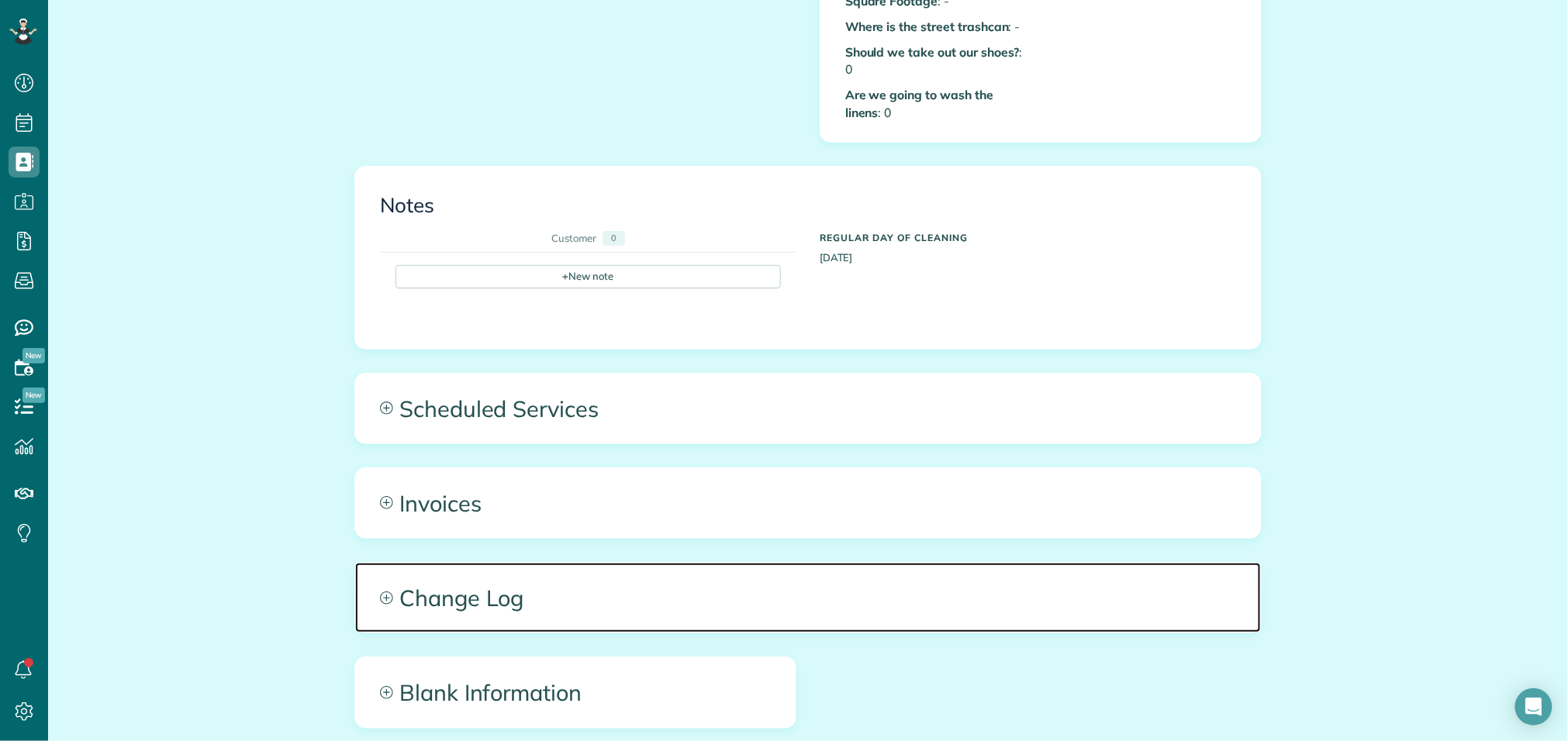
click at [539, 577] on span "Change Log" at bounding box center [807, 597] width 905 height 70
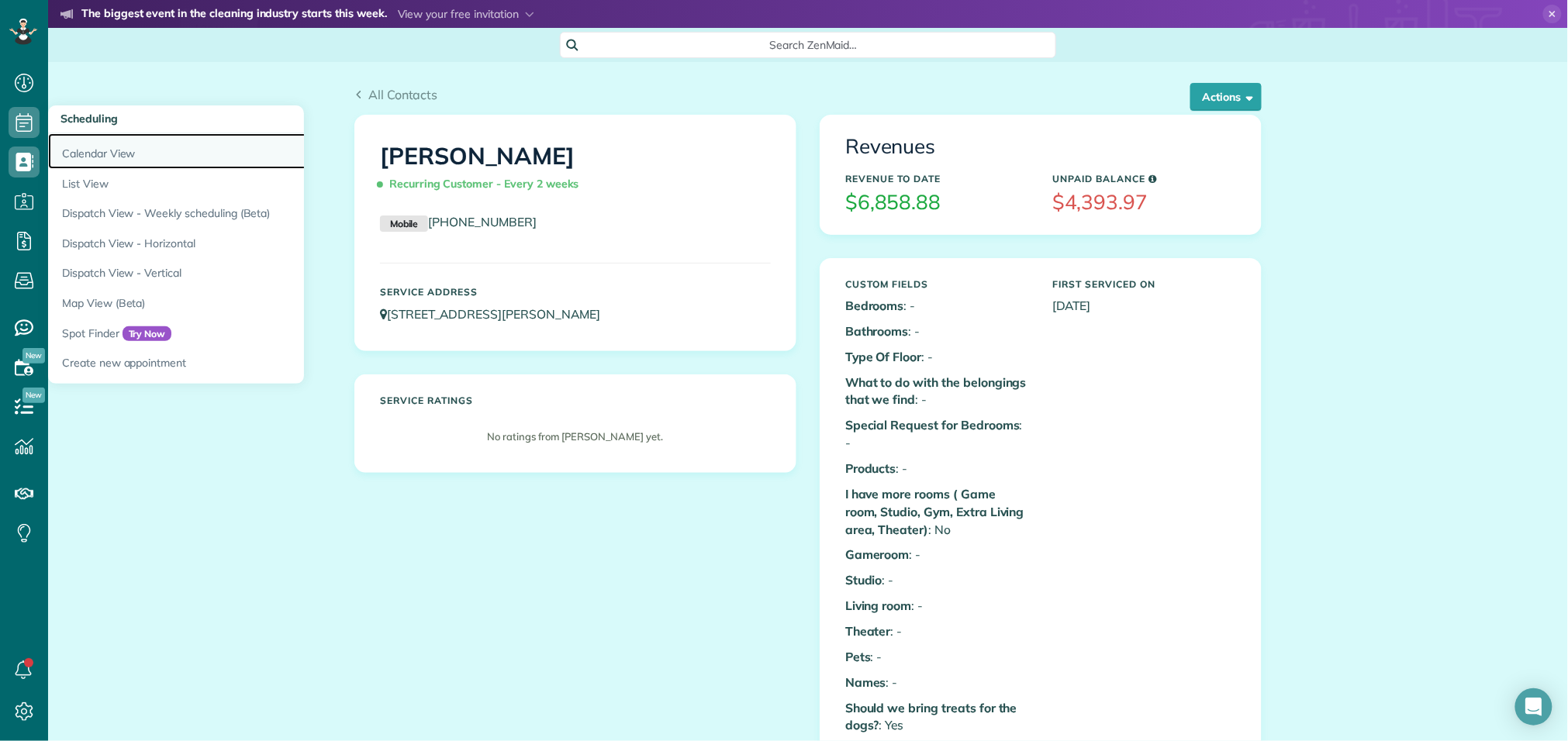
click at [76, 149] on link "Calendar View" at bounding box center [242, 151] width 387 height 35
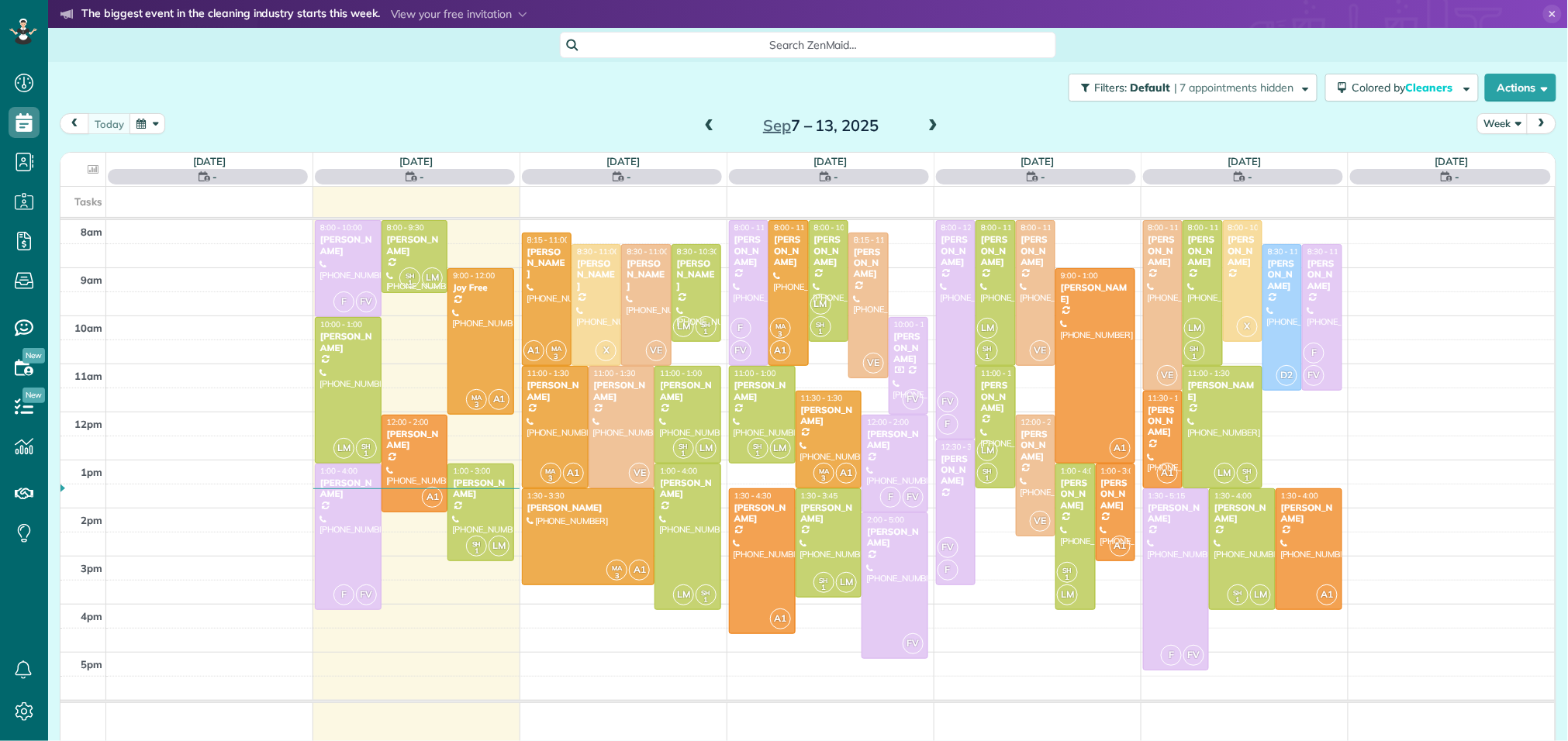
scroll to position [6, 6]
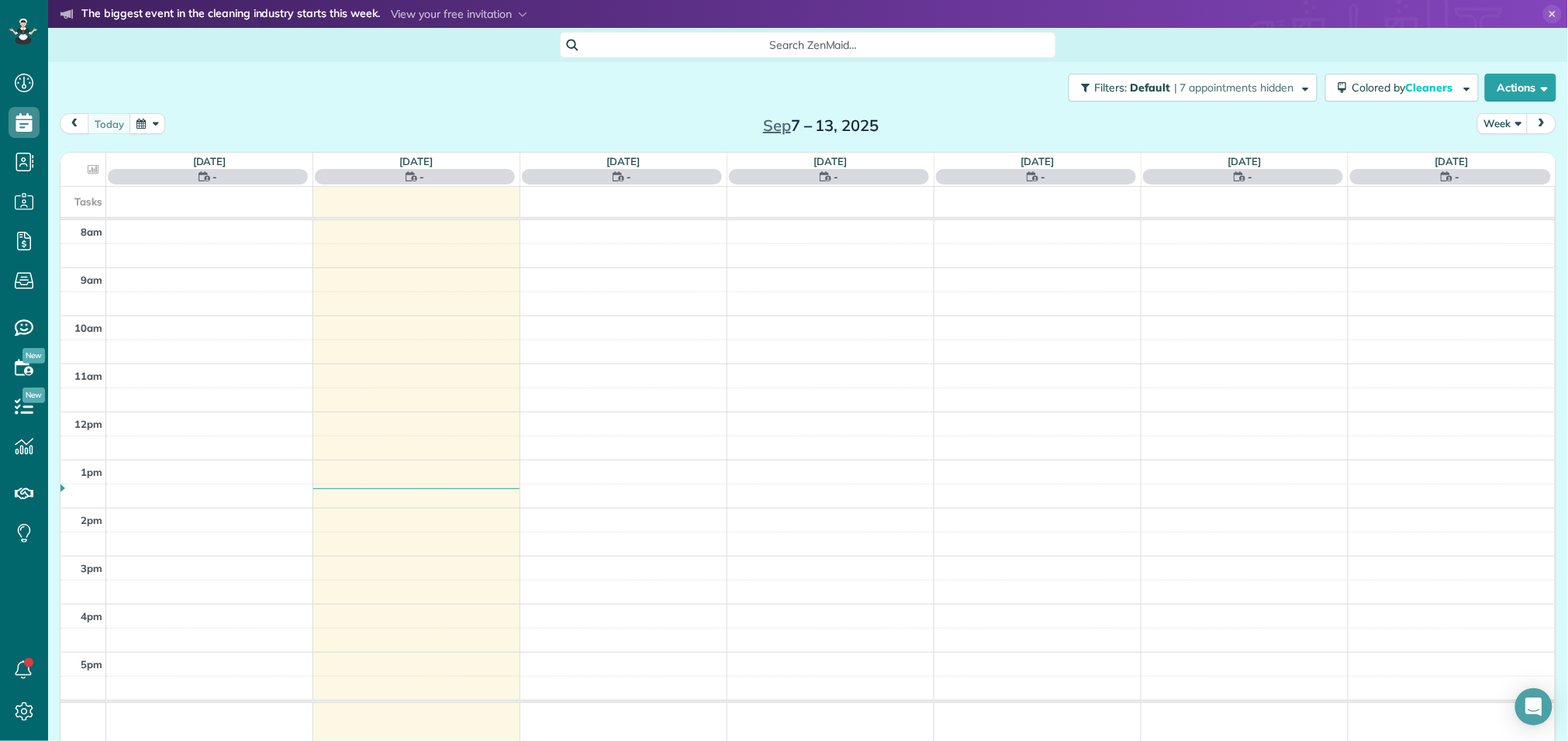
scroll to position [6, 6]
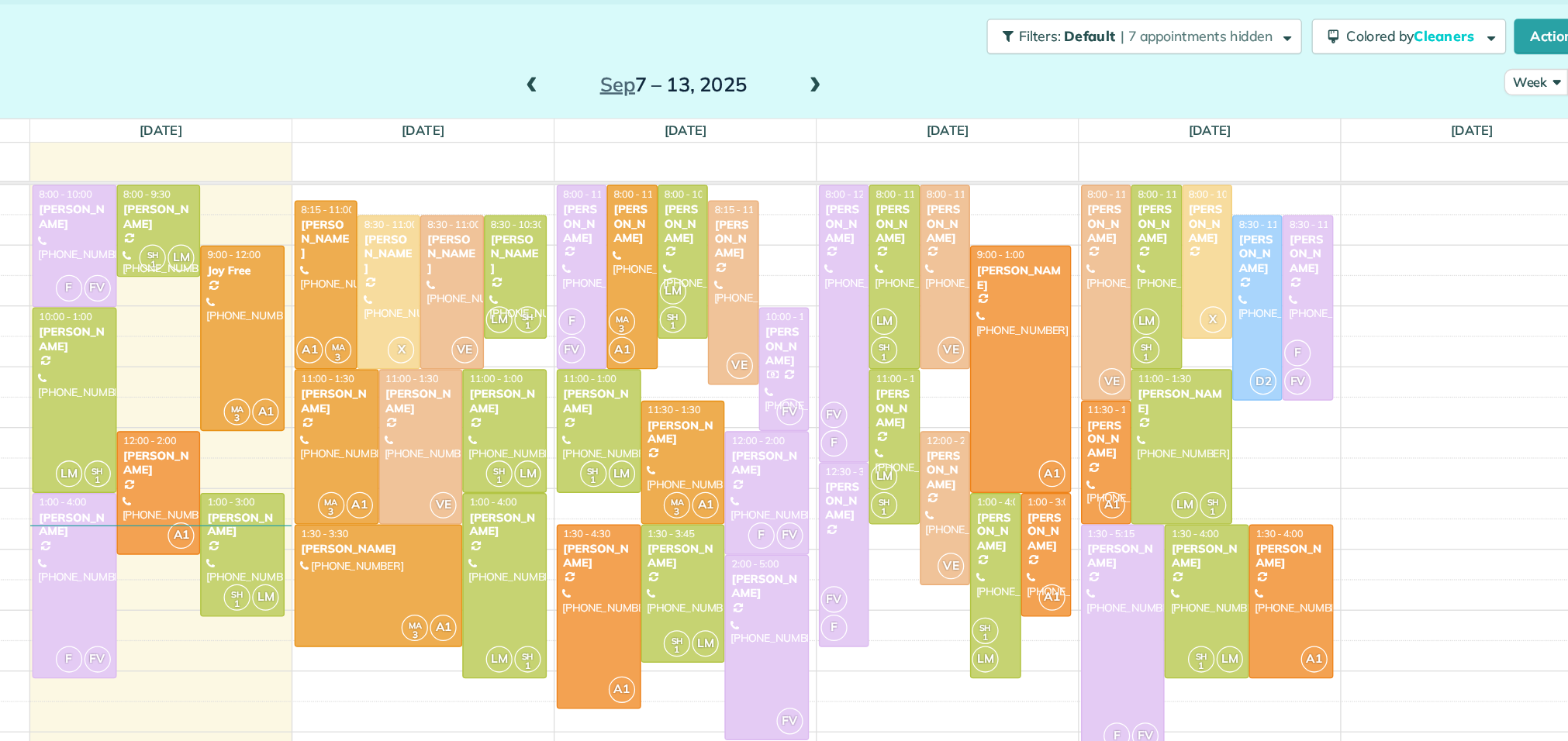
scroll to position [6, 6]
click at [1322, 300] on div at bounding box center [1322, 301] width 38 height 145
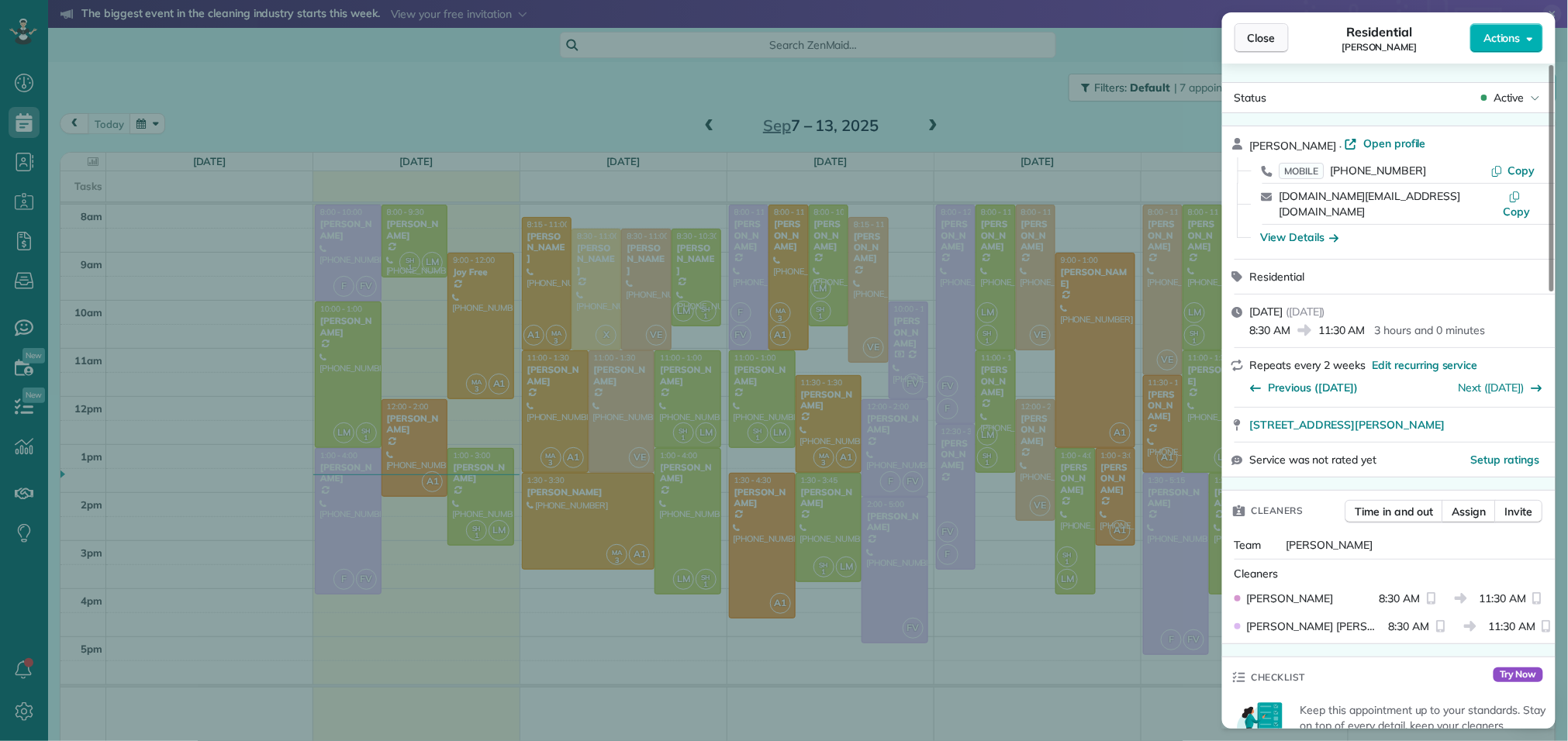
click at [1264, 31] on span "Close" at bounding box center [1261, 38] width 28 height 15
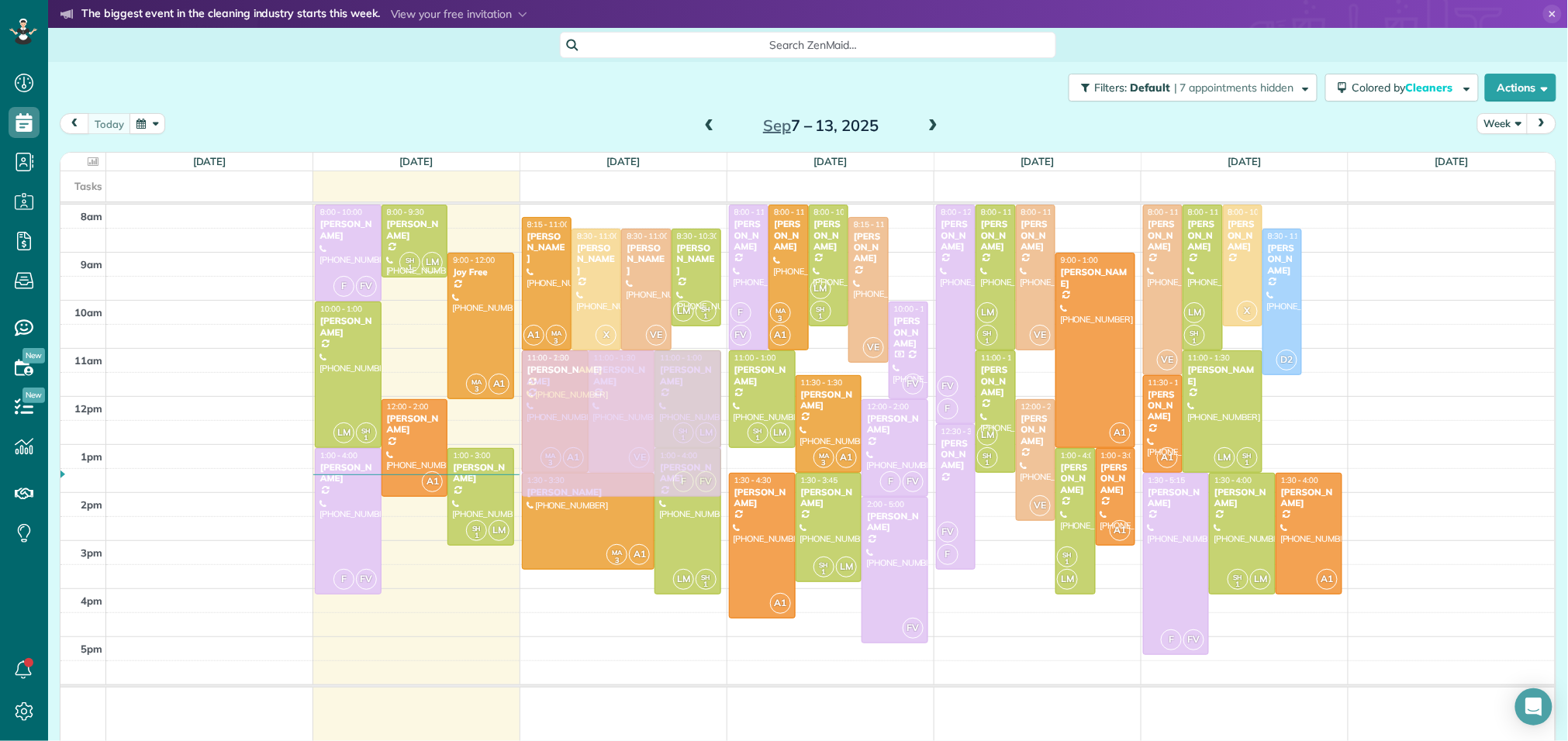
drag, startPoint x: 1325, startPoint y: 267, endPoint x: 559, endPoint y: 391, distance: 776.0
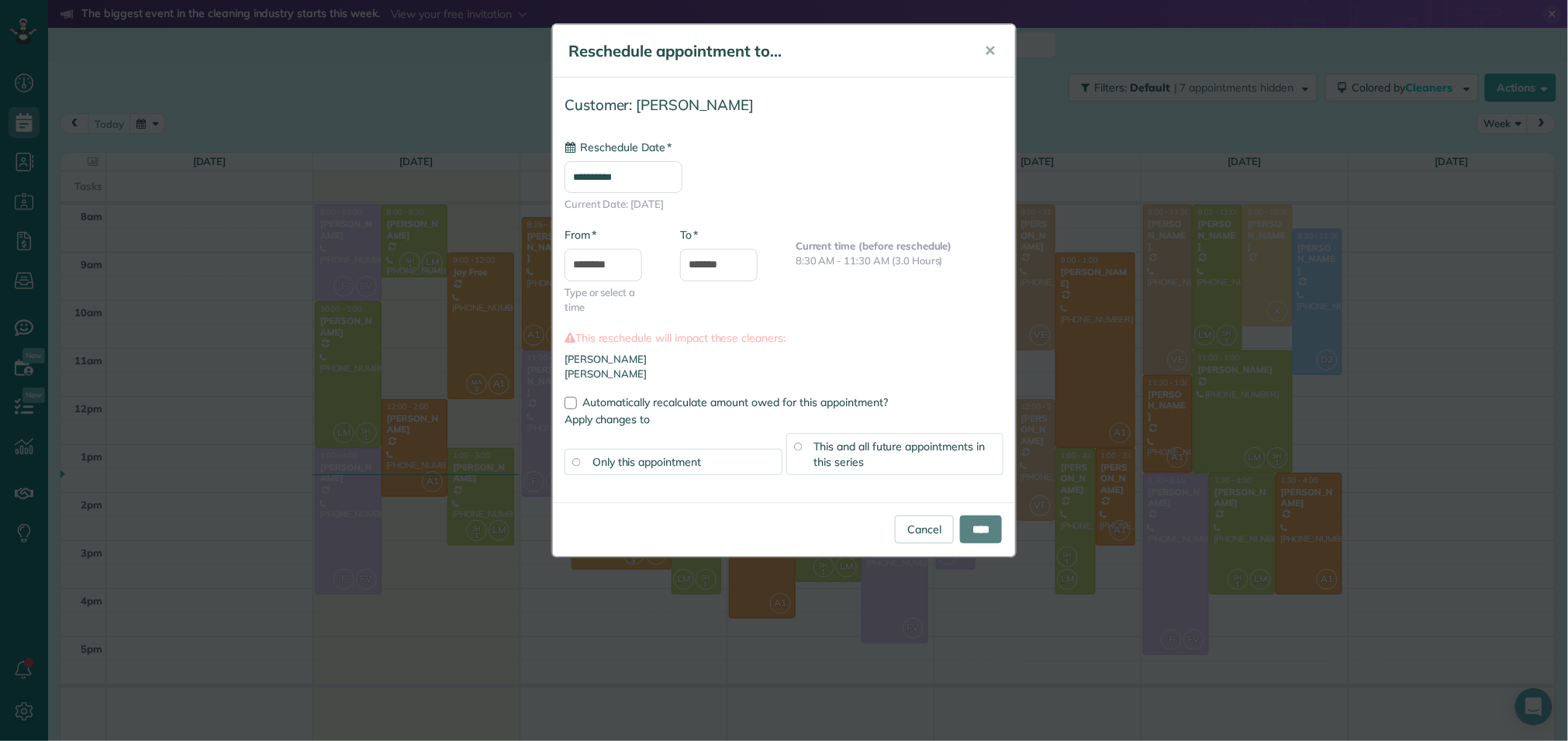
type input "**********"
click at [985, 537] on input "****" at bounding box center [981, 529] width 42 height 28
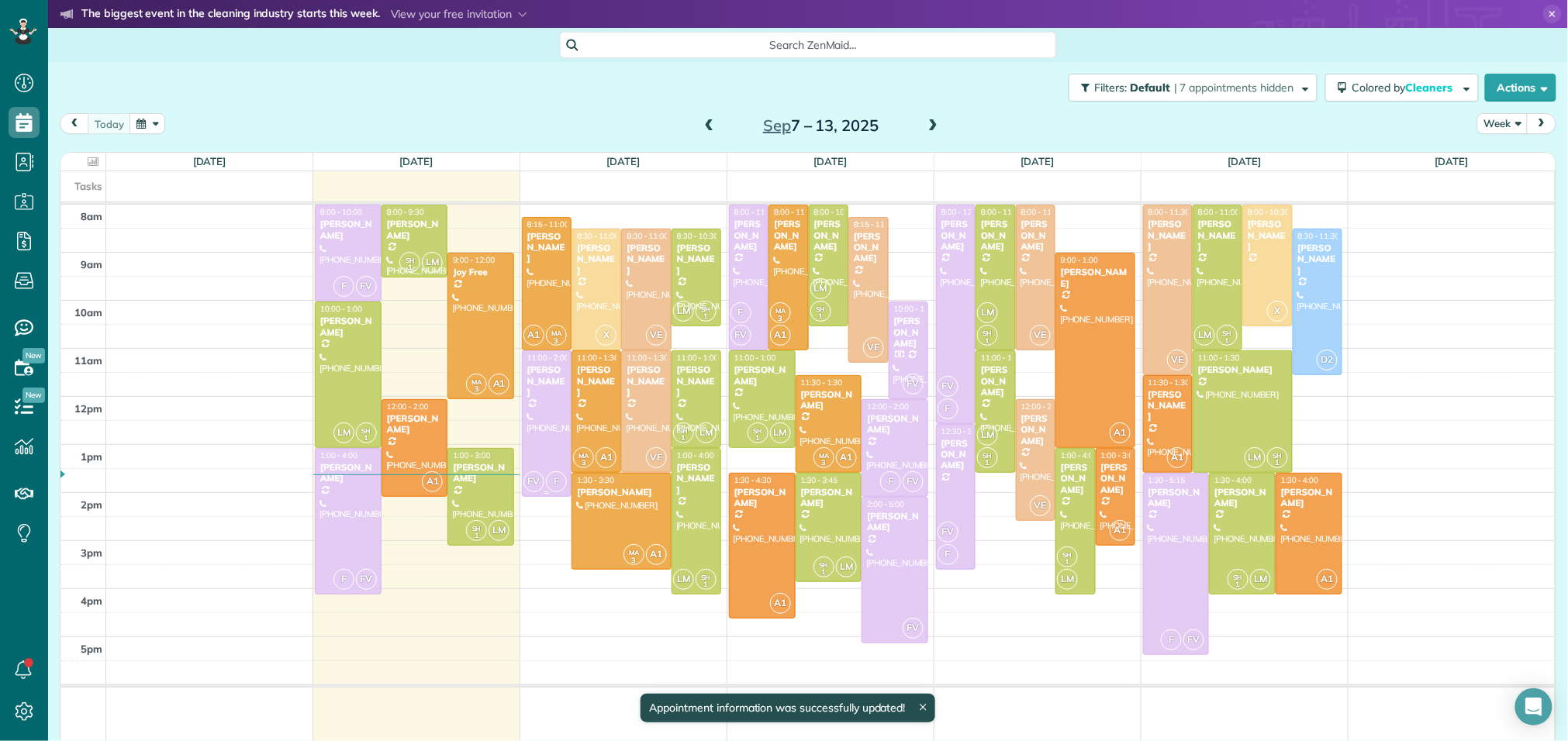
click at [547, 411] on div at bounding box center [547, 423] width 48 height 145
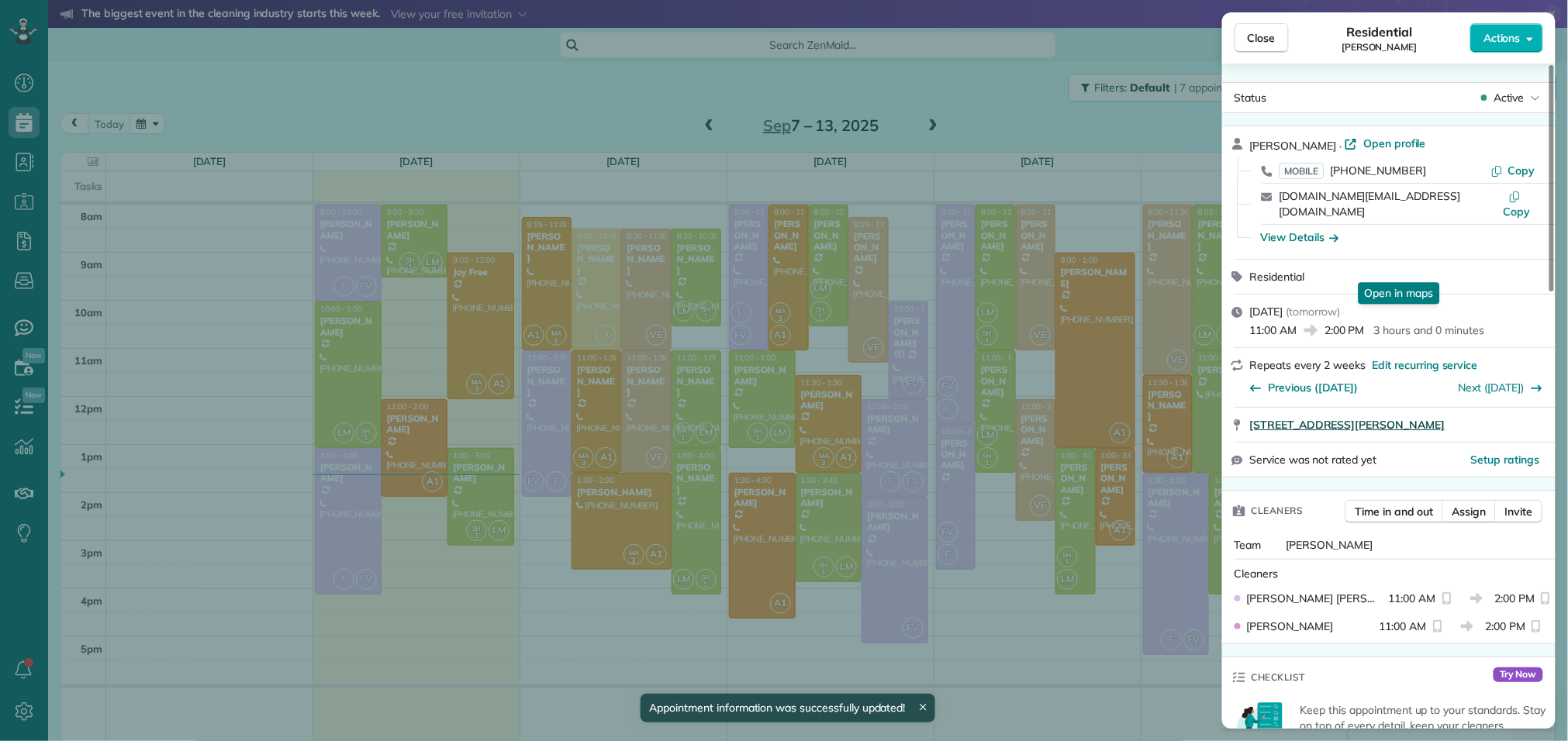
scroll to position [159, 0]
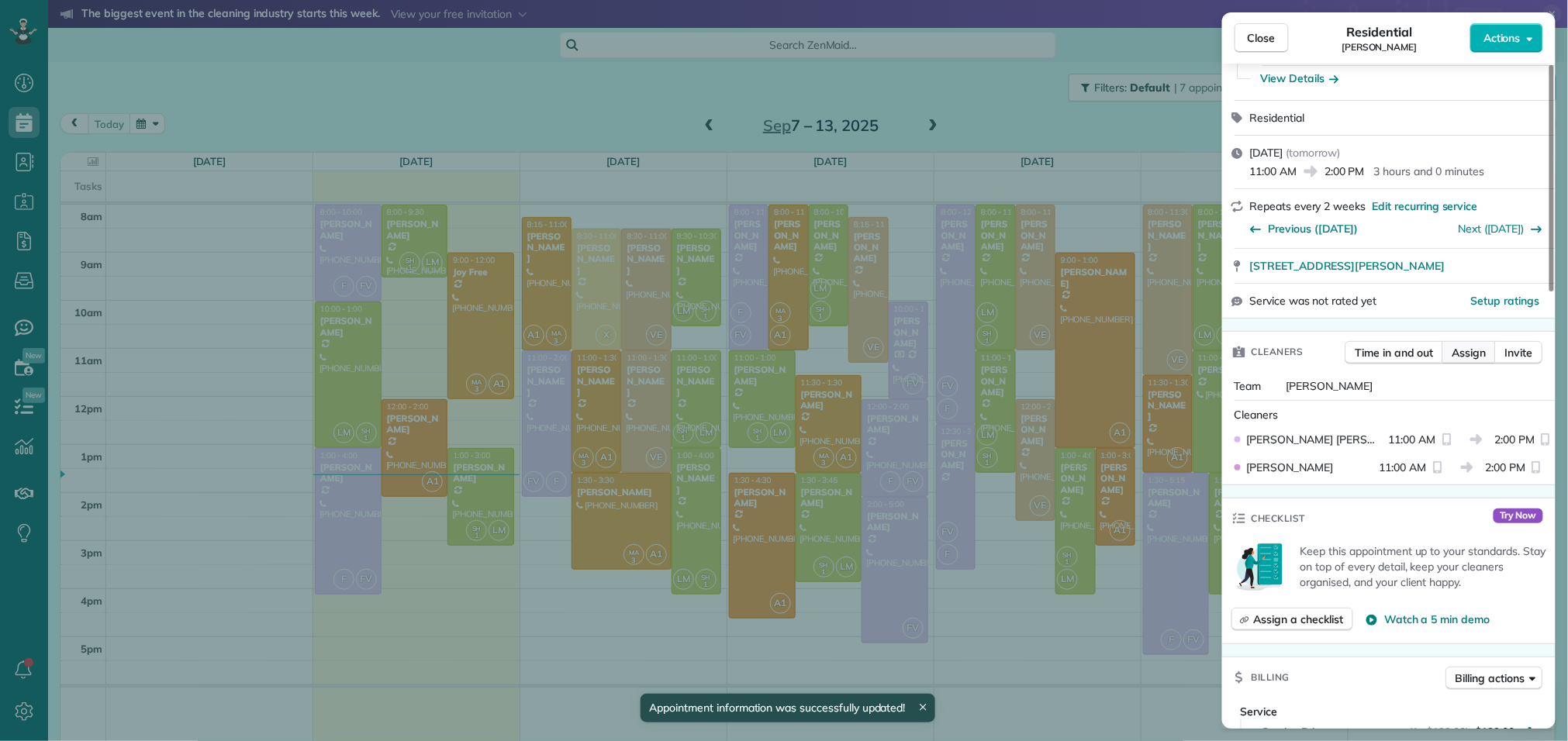
click at [1469, 345] on span "Assign" at bounding box center [1470, 353] width 35 height 15
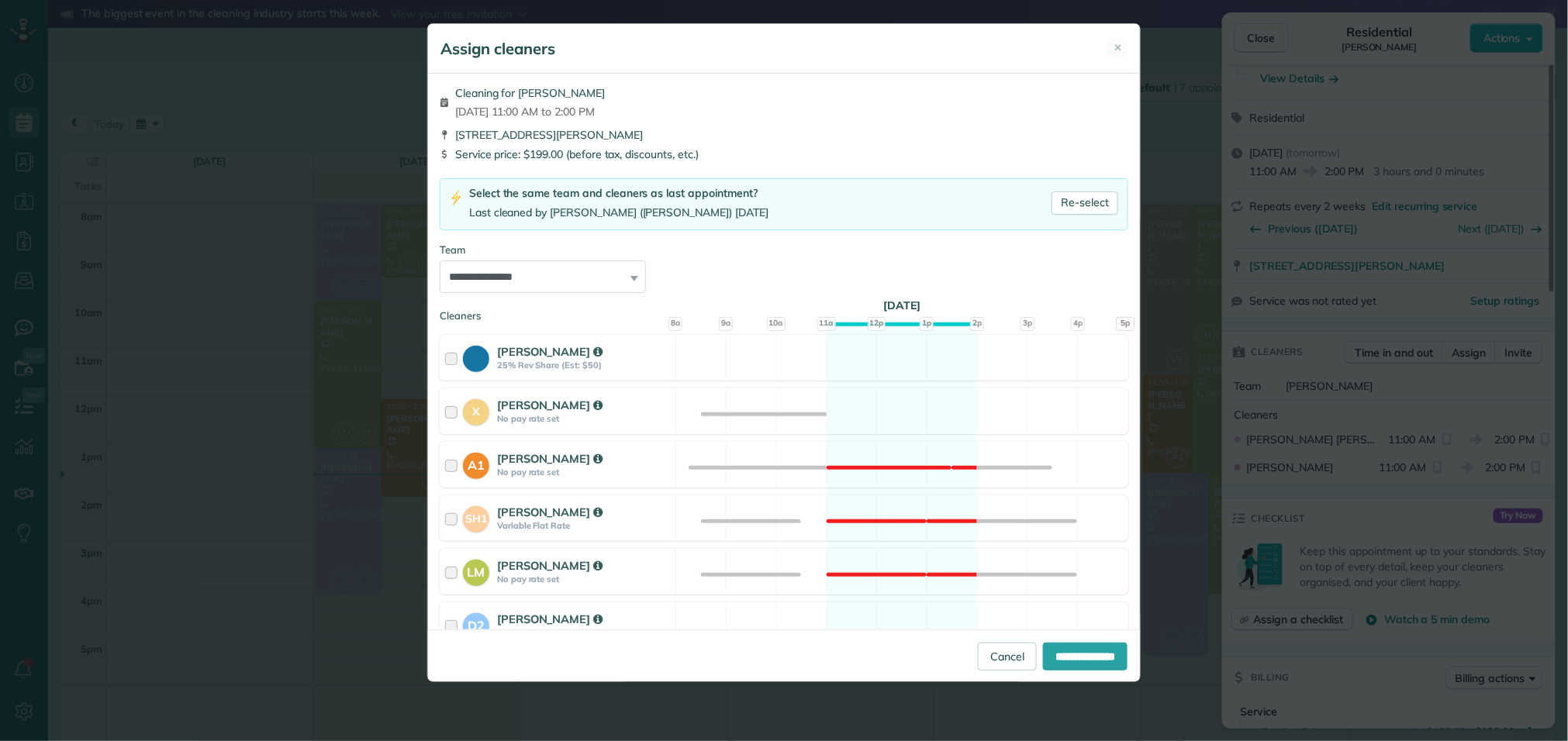
click at [567, 298] on div "**********" at bounding box center [784, 352] width 712 height 556
click at [556, 282] on select "**********" at bounding box center [542, 277] width 206 height 33
select select "*****"
click at [439, 262] on select "**********" at bounding box center [542, 277] width 206 height 33
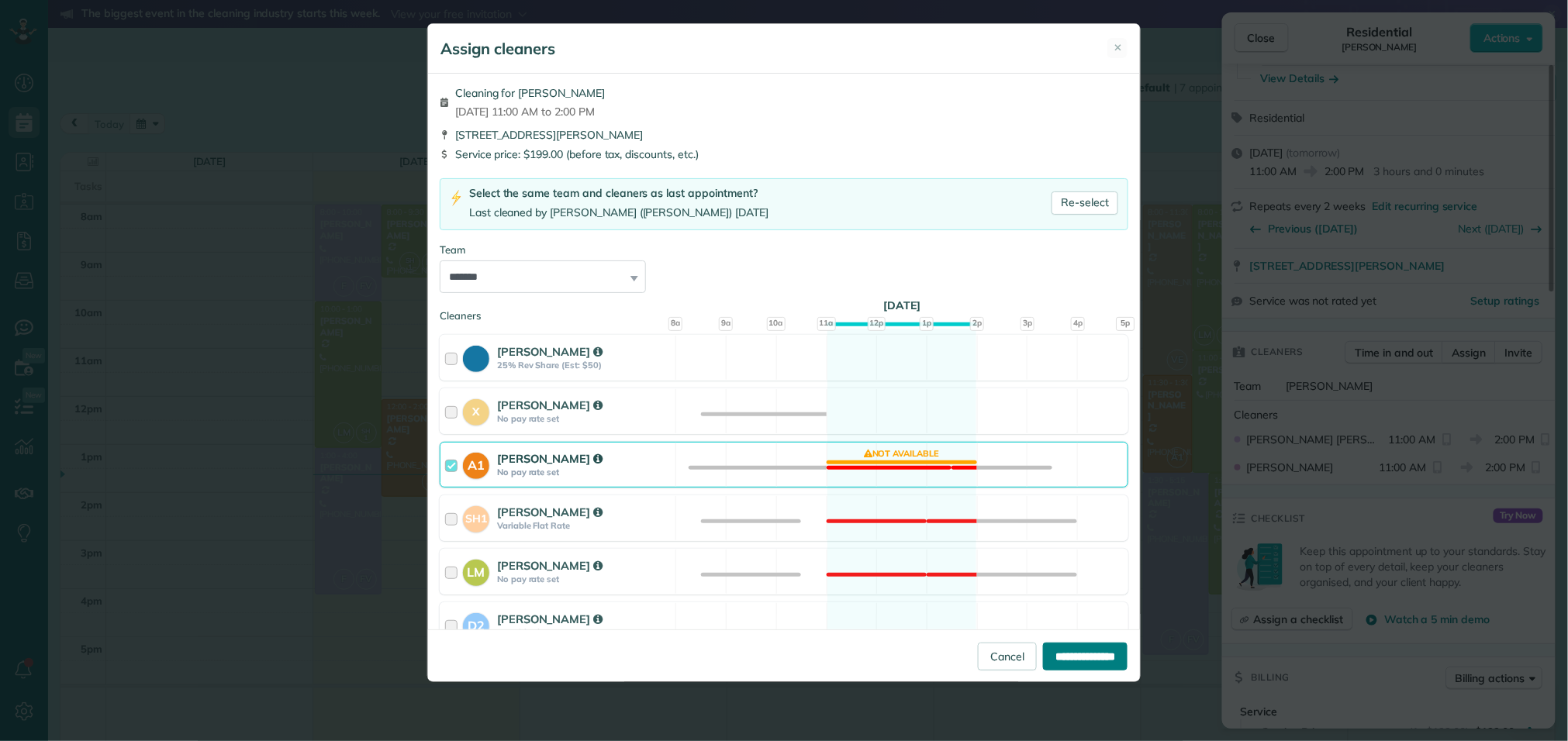
click at [1052, 660] on input "**********" at bounding box center [1086, 656] width 84 height 28
type input "**********"
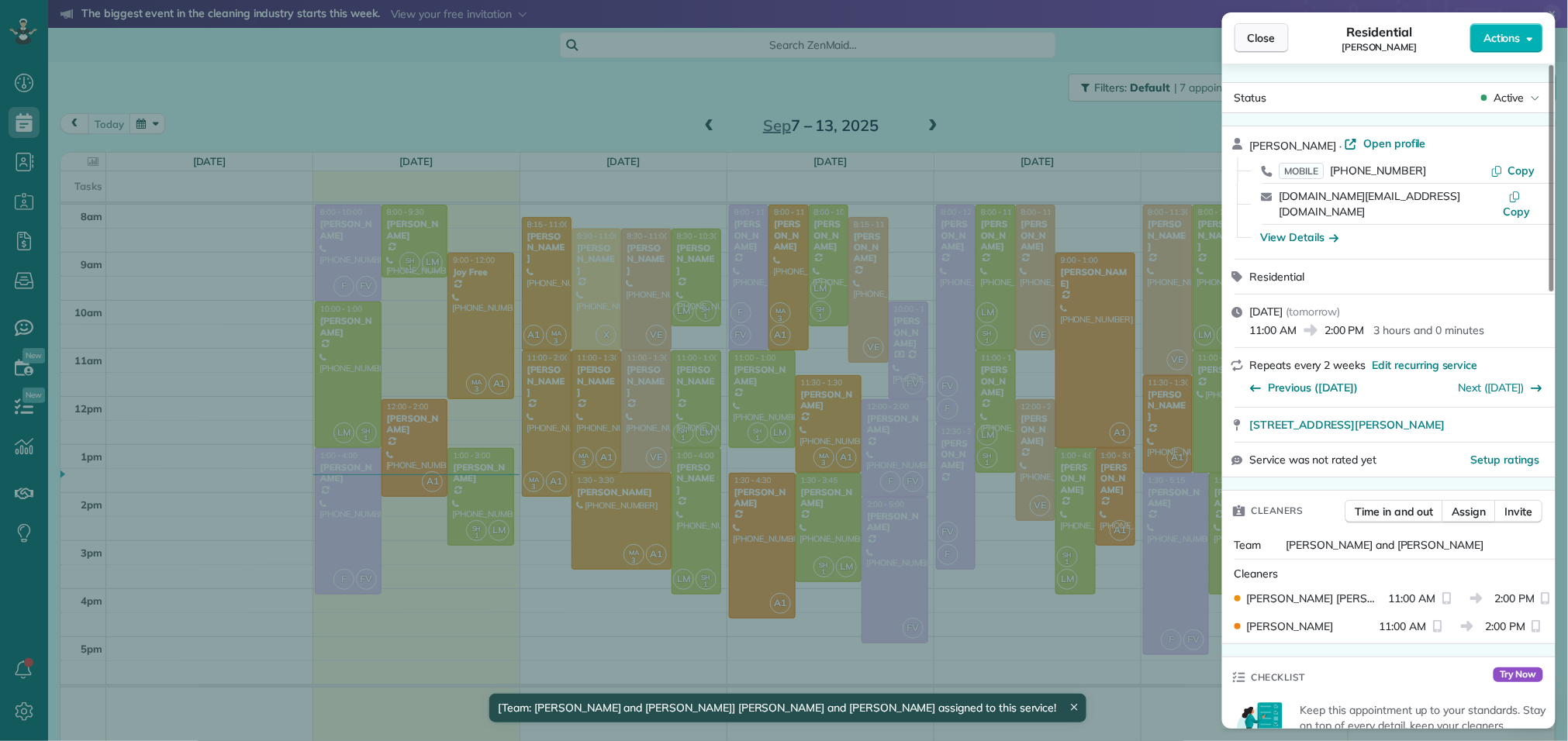
click at [1265, 51] on button "Close" at bounding box center [1261, 37] width 55 height 30
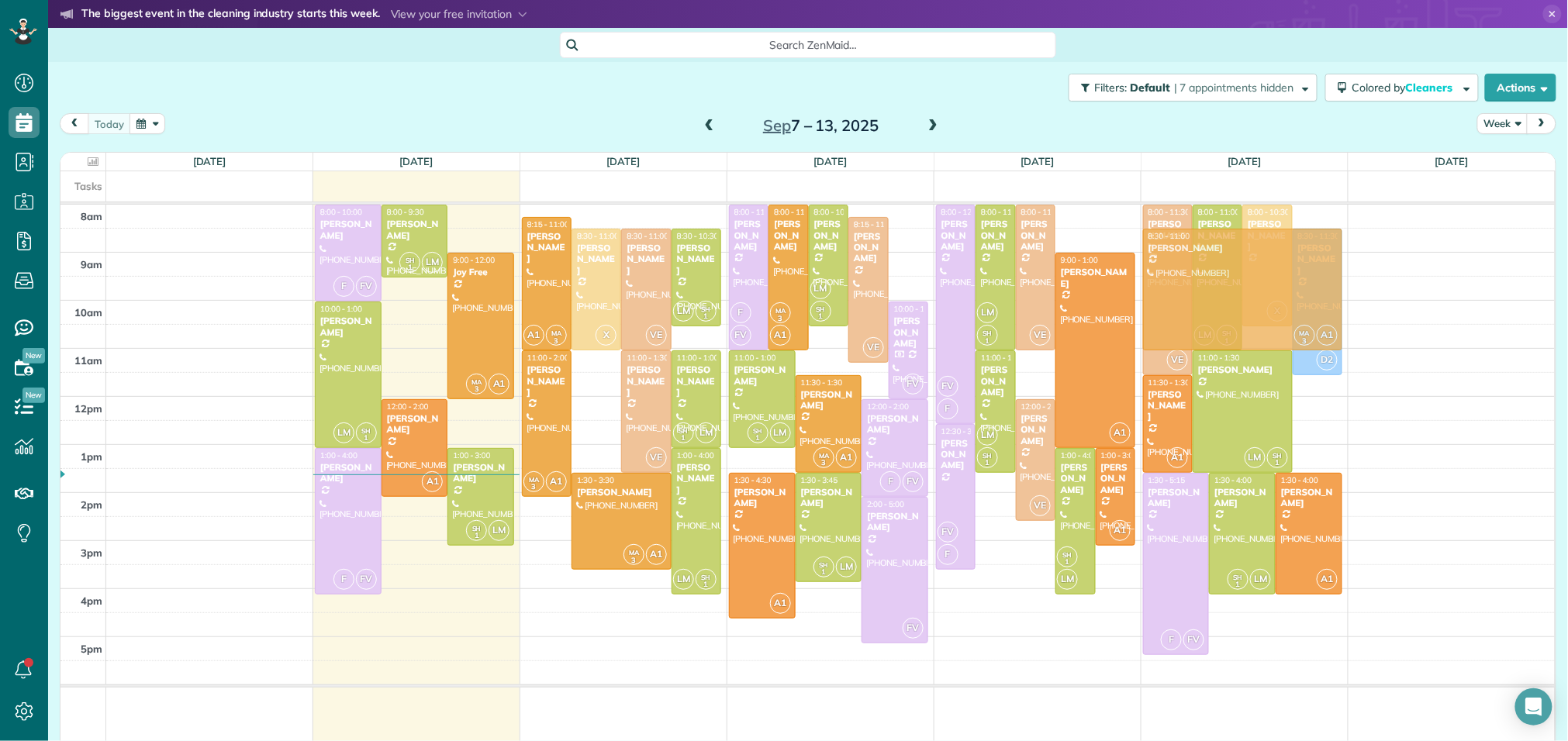
drag, startPoint x: 603, startPoint y: 399, endPoint x: 1283, endPoint y: 274, distance: 691.4
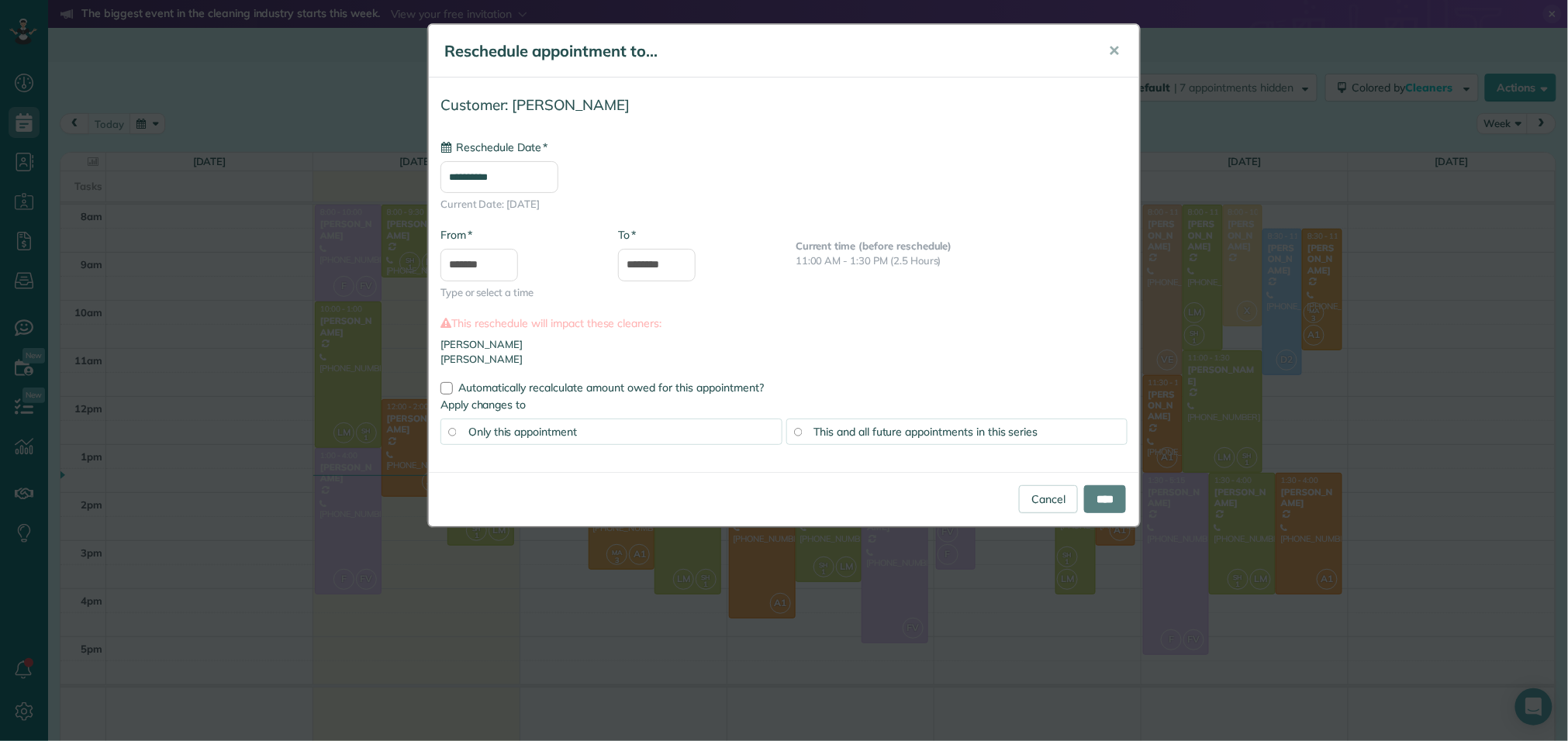
type input "**********"
click at [1088, 496] on input "****" at bounding box center [1105, 498] width 42 height 28
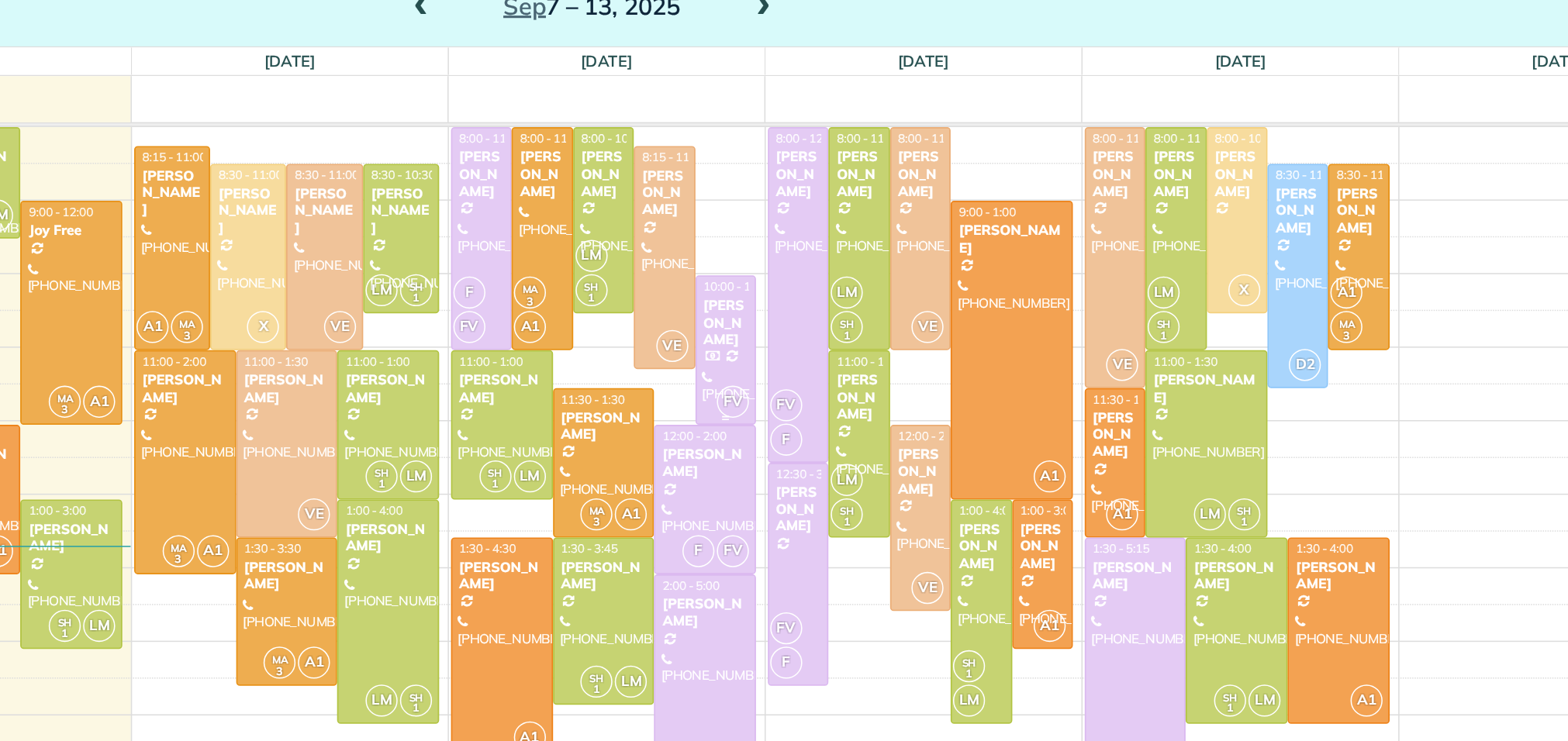
click at [911, 341] on div at bounding box center [909, 350] width 38 height 96
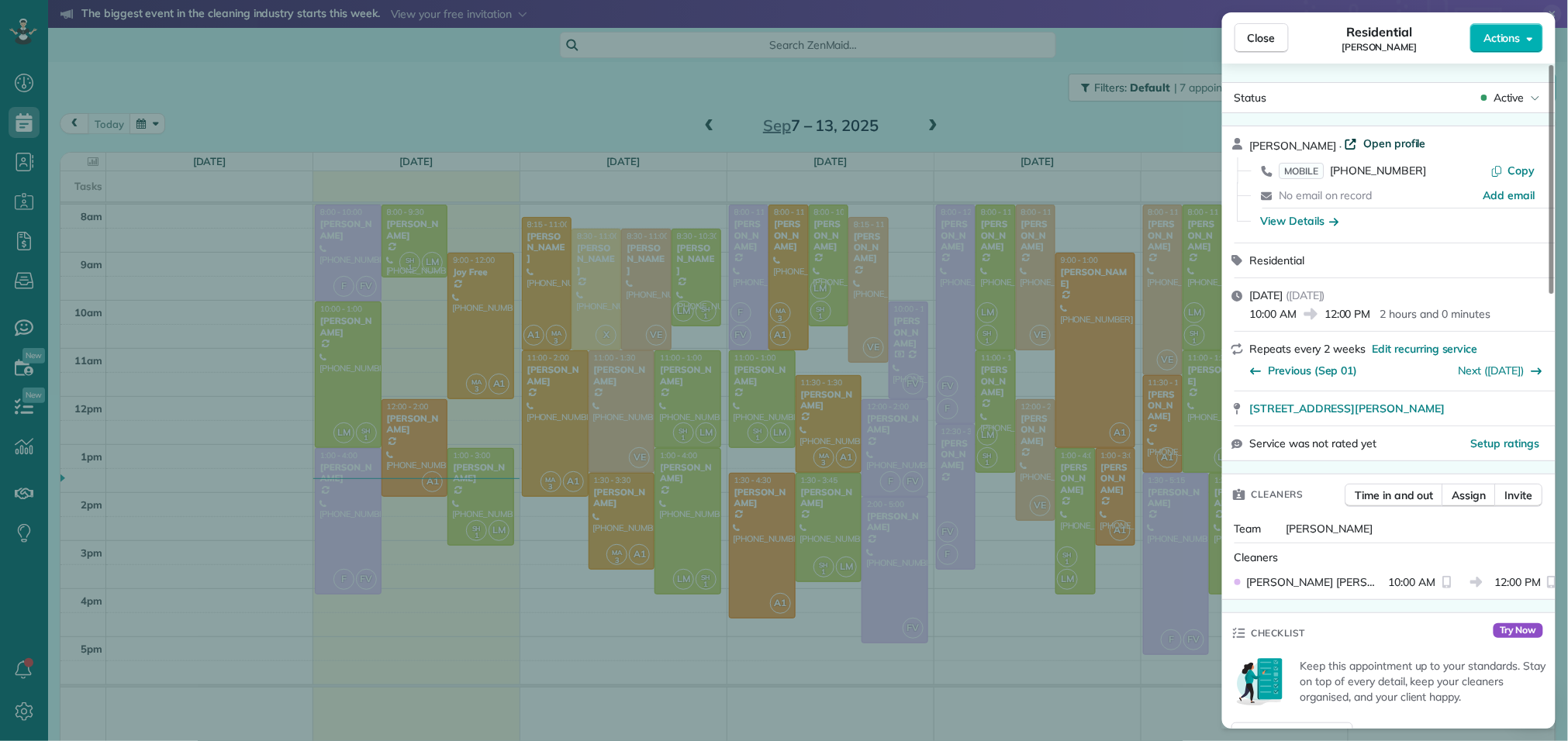
click at [1364, 143] on span "Open profile" at bounding box center [1394, 144] width 62 height 15
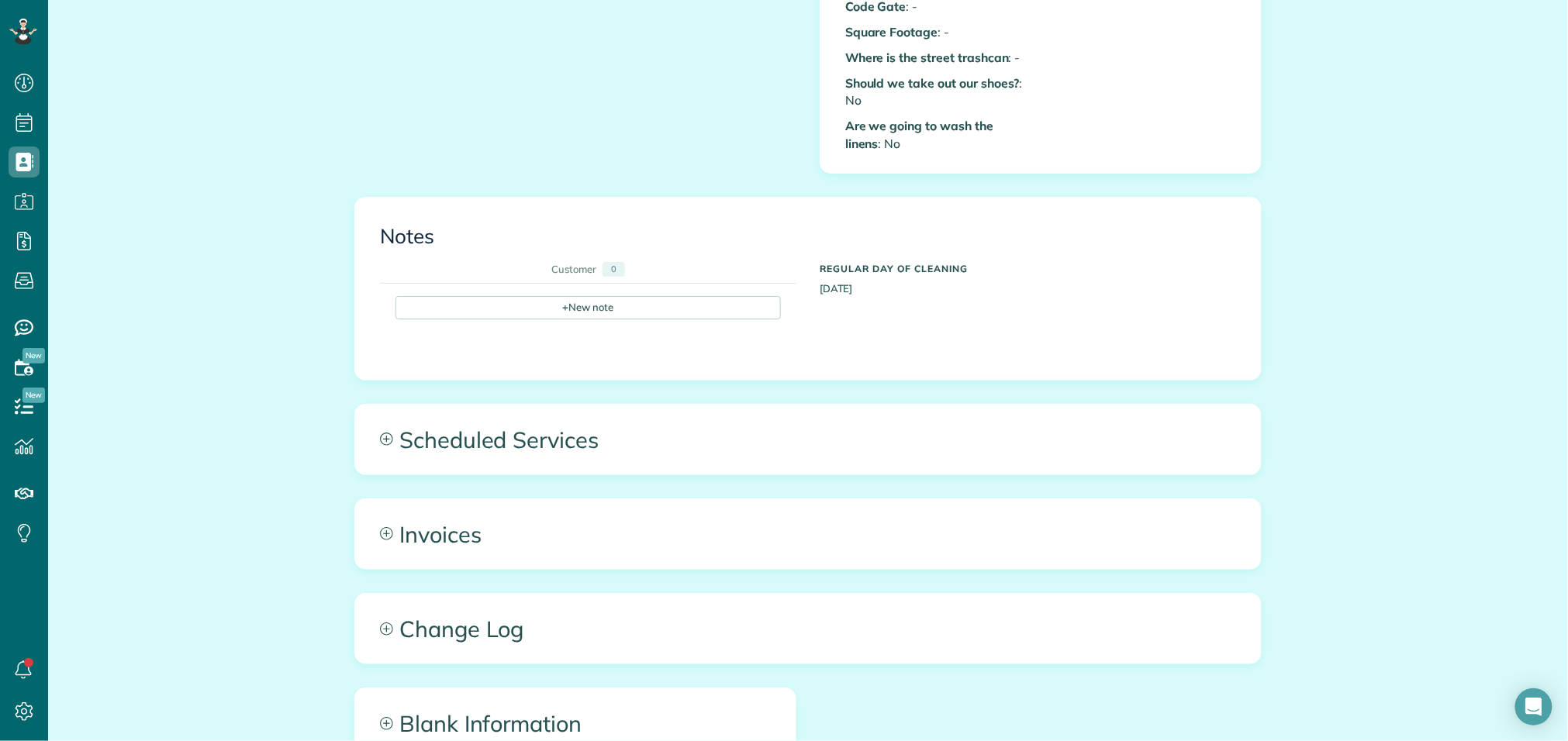
scroll to position [815, 0]
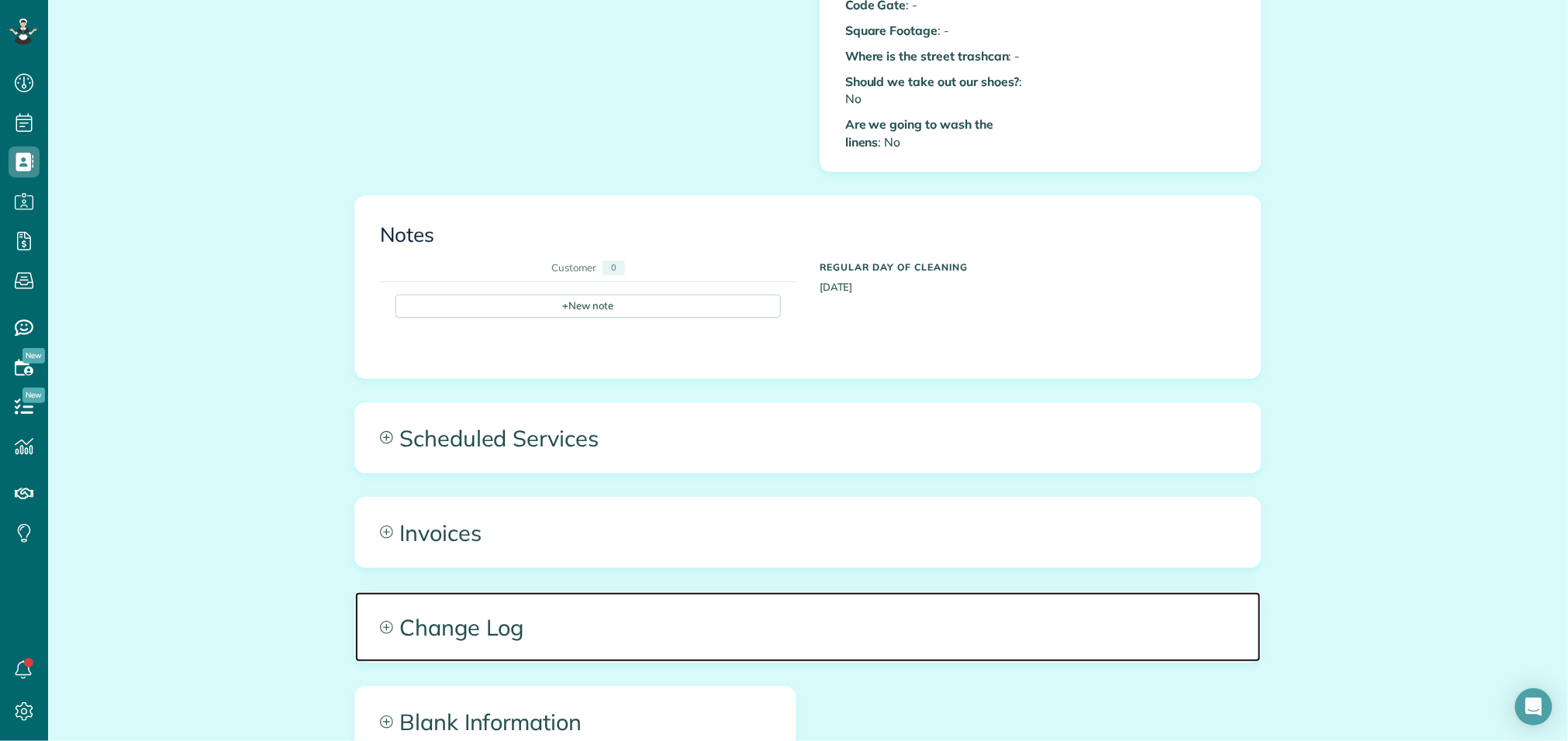
click at [528, 622] on span "Change Log" at bounding box center [807, 627] width 905 height 70
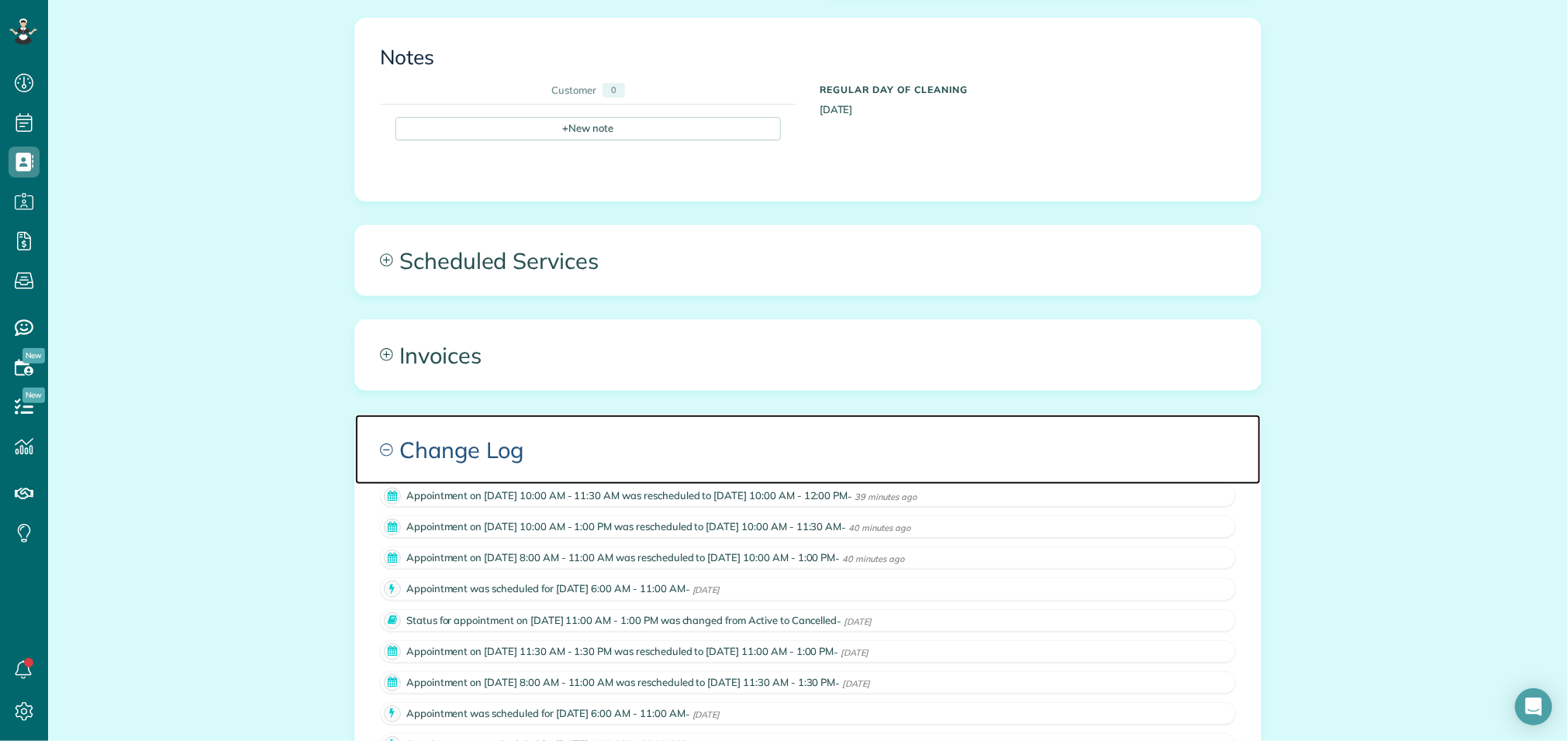
scroll to position [0, 0]
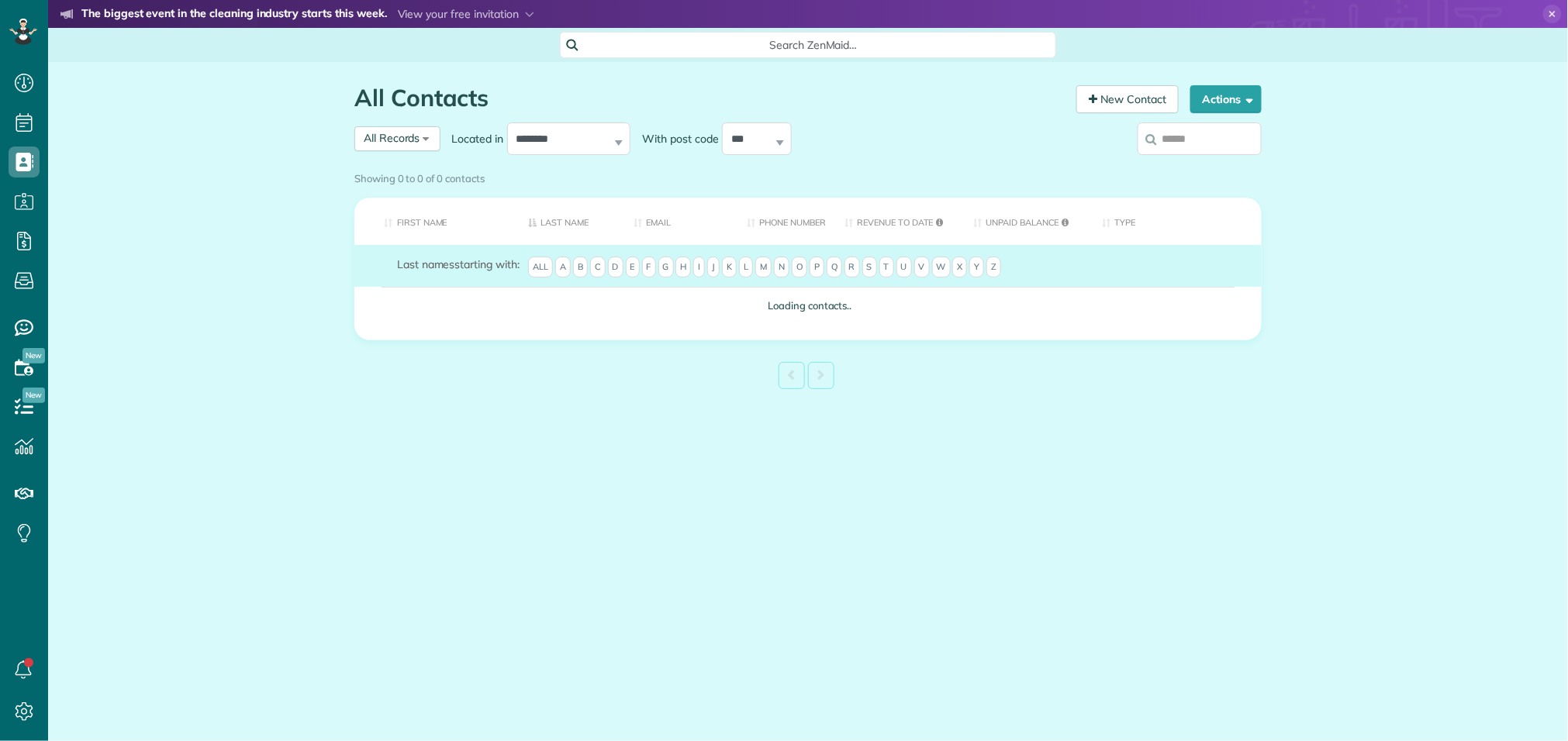
scroll to position [6, 6]
click at [1173, 165] on div "Showing 0 to 0 of 0 contacts" at bounding box center [808, 175] width 907 height 21
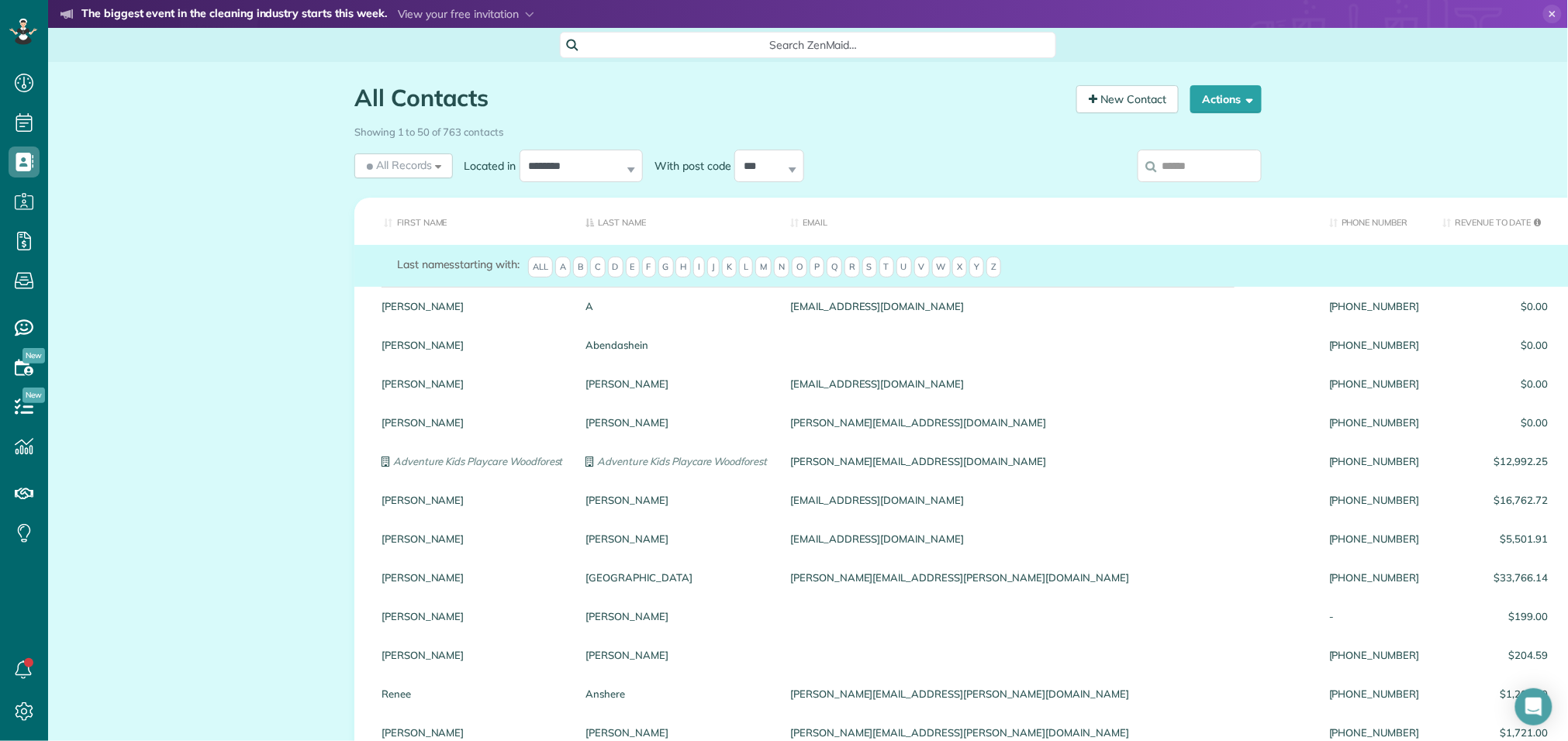
click at [1168, 161] on input "search" at bounding box center [1199, 166] width 124 height 33
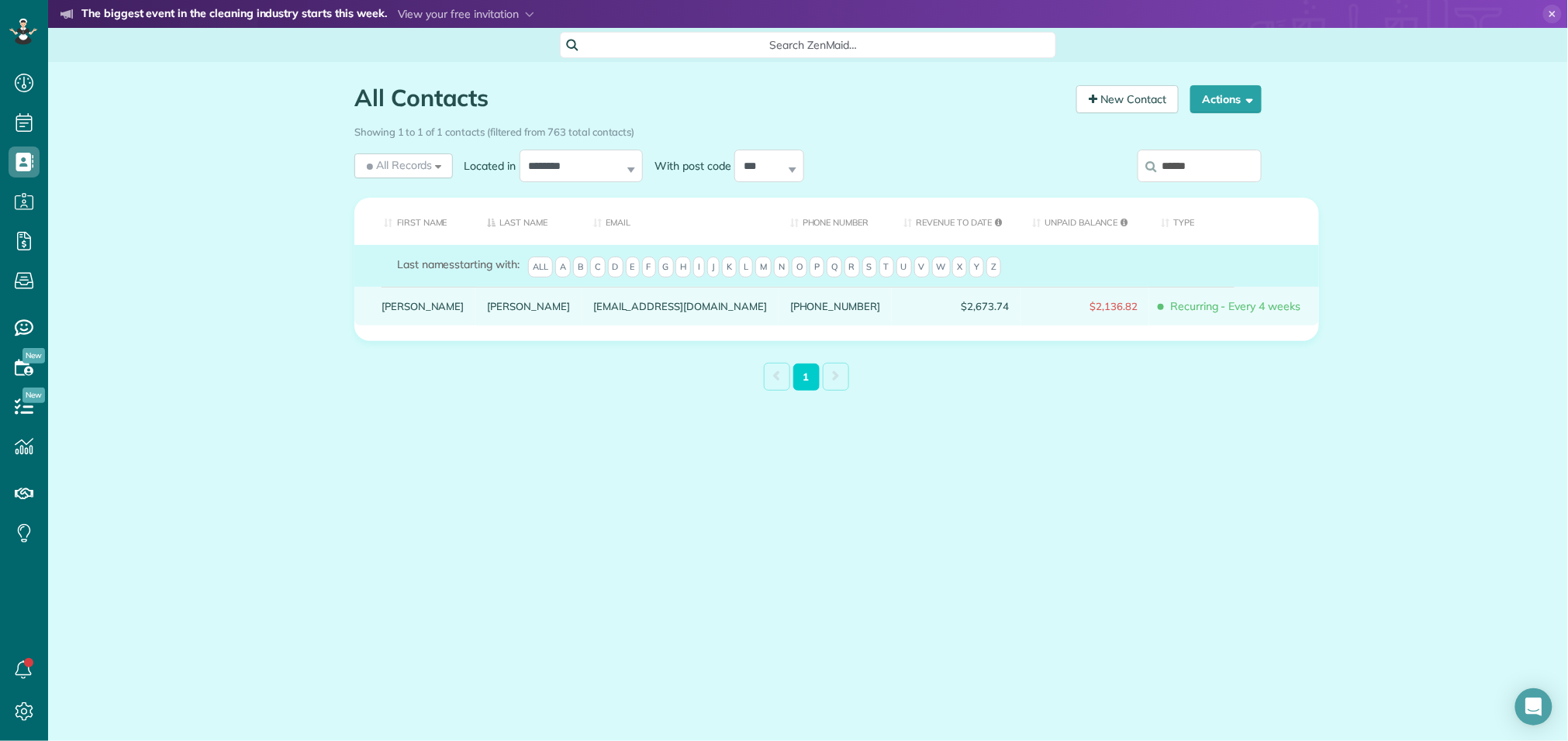
type input "*****"
click at [488, 312] on link "[PERSON_NAME]" at bounding box center [529, 306] width 83 height 11
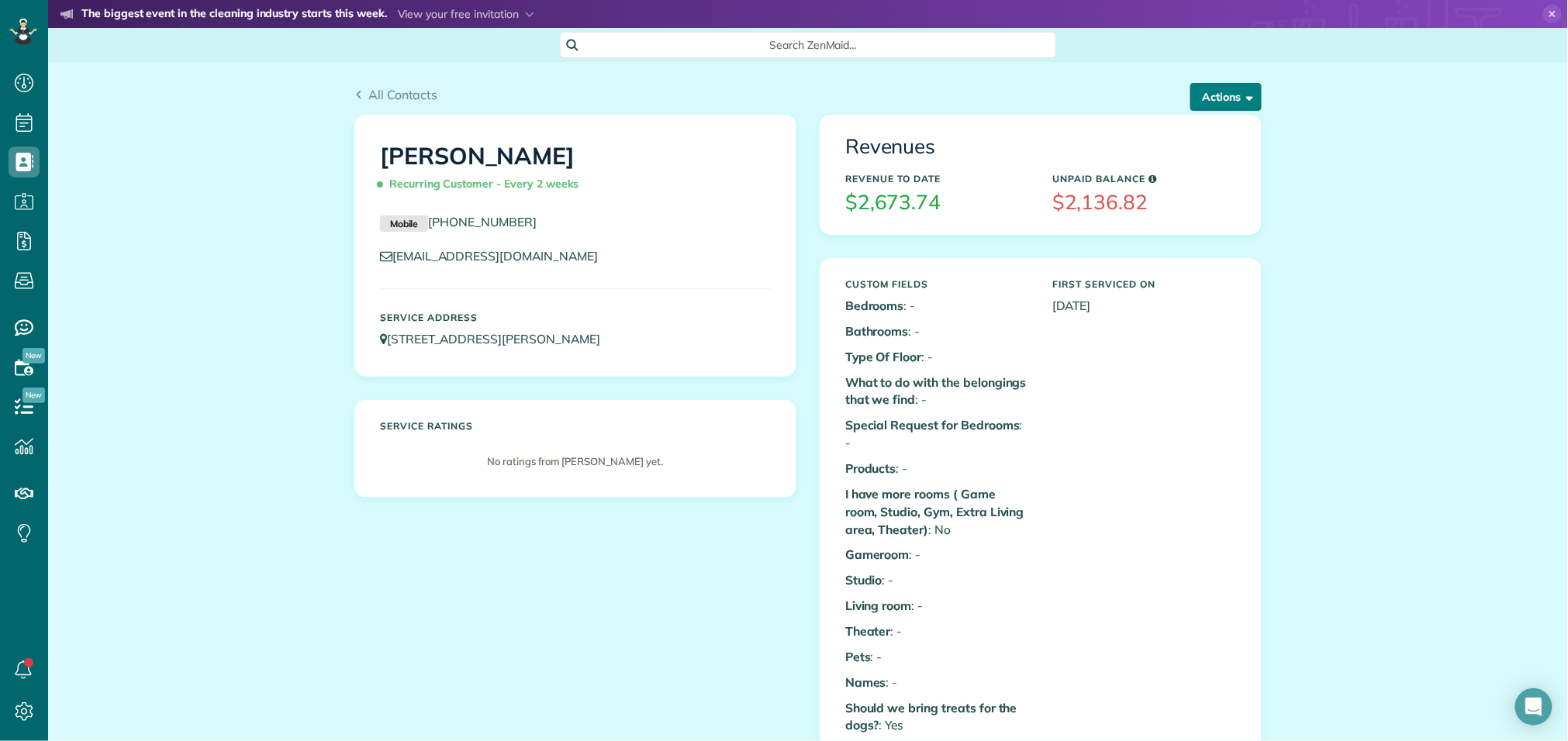
click at [1241, 89] on button "Actions" at bounding box center [1226, 97] width 71 height 28
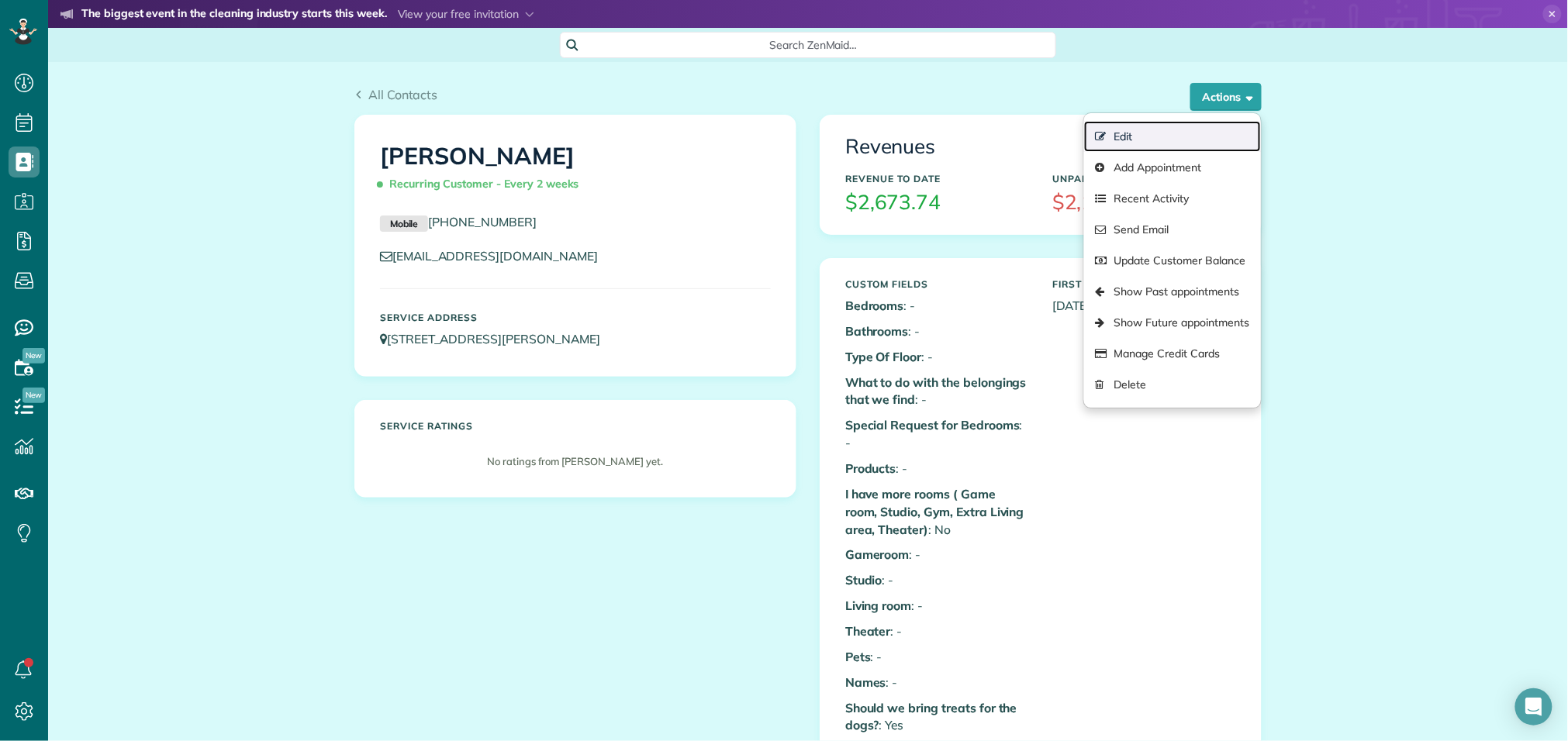
click at [1198, 129] on link "Edit" at bounding box center [1172, 136] width 176 height 31
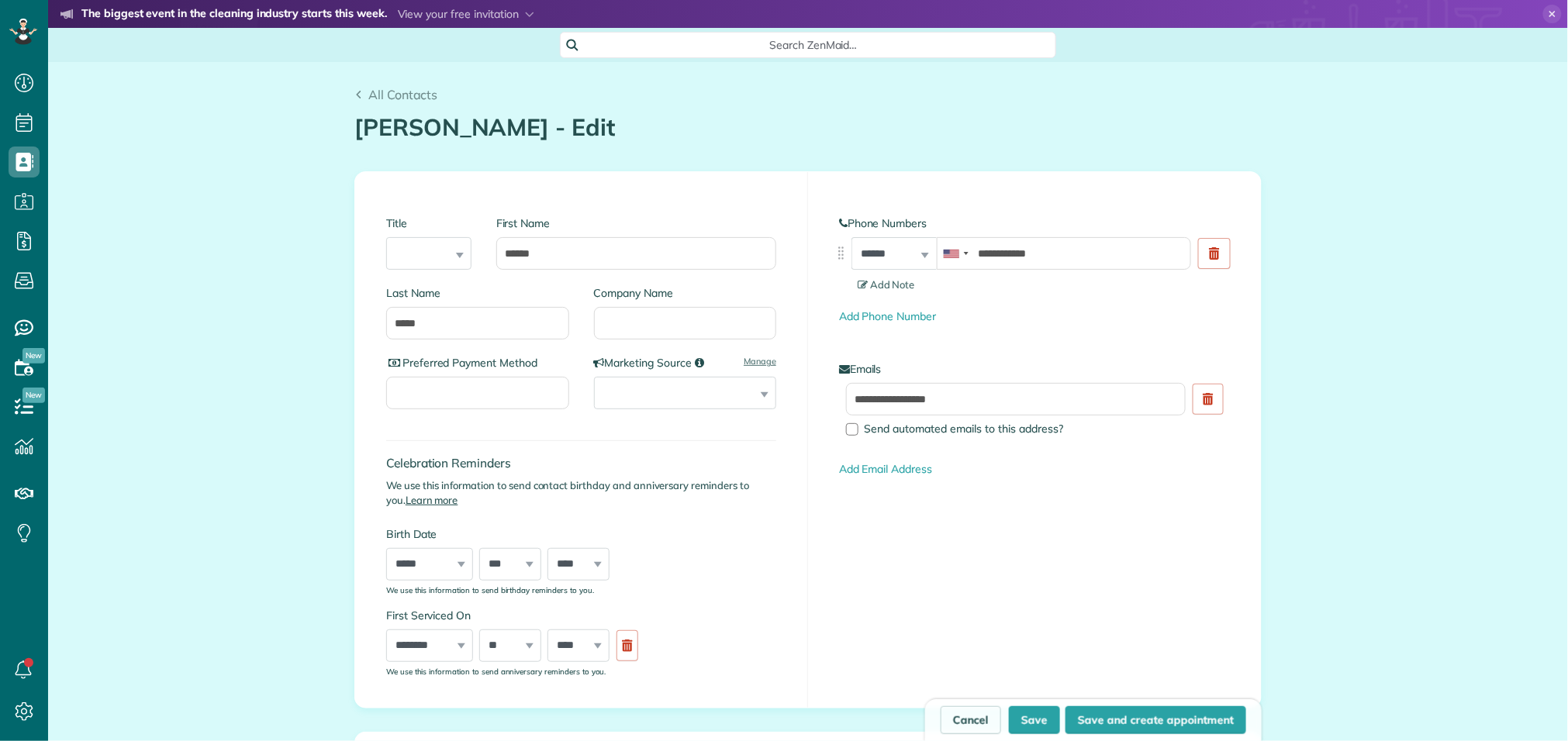
scroll to position [6, 6]
type input "**********"
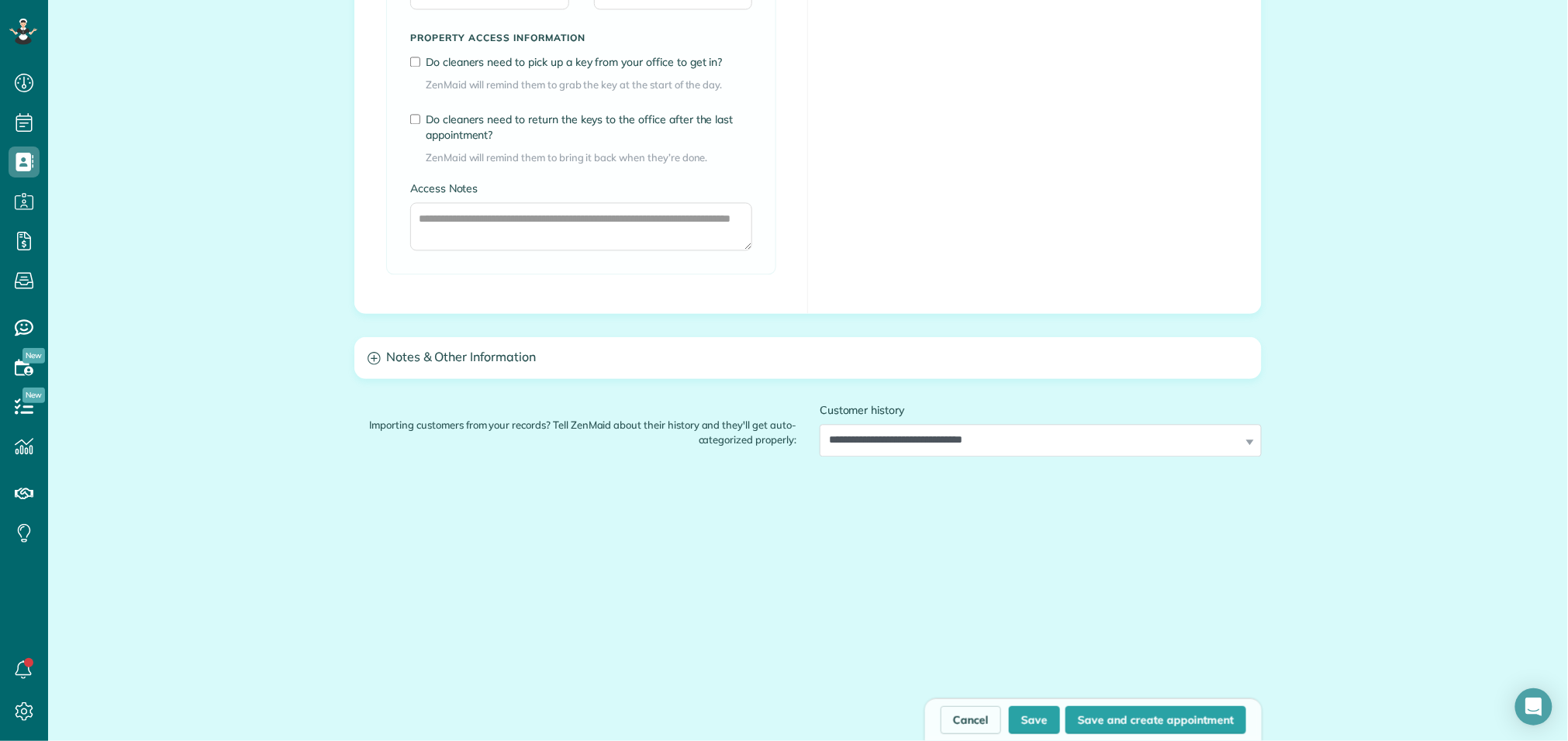
scroll to position [1216, 0]
click at [970, 728] on link "Cancel" at bounding box center [971, 720] width 60 height 28
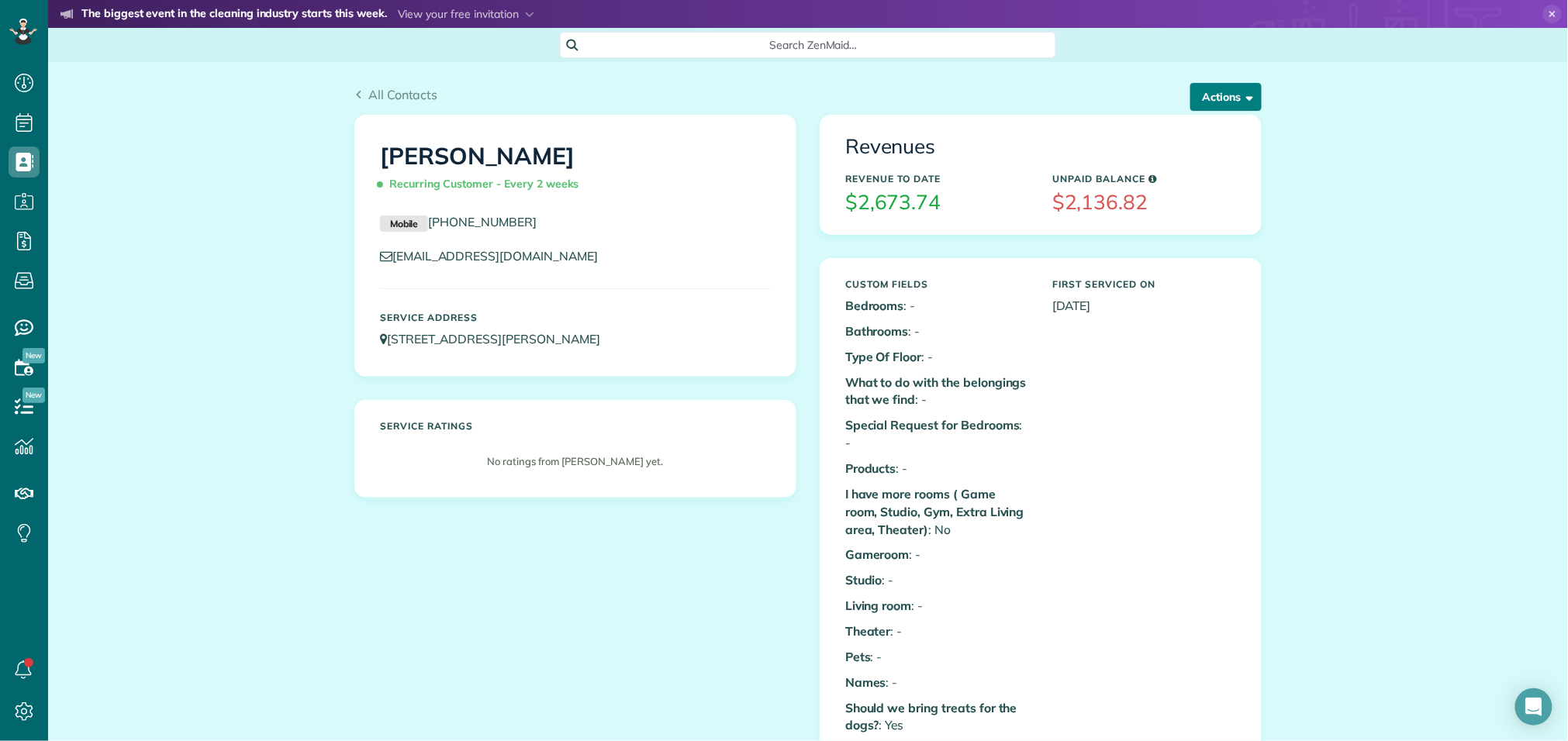
click at [1227, 101] on button "Actions" at bounding box center [1226, 97] width 71 height 28
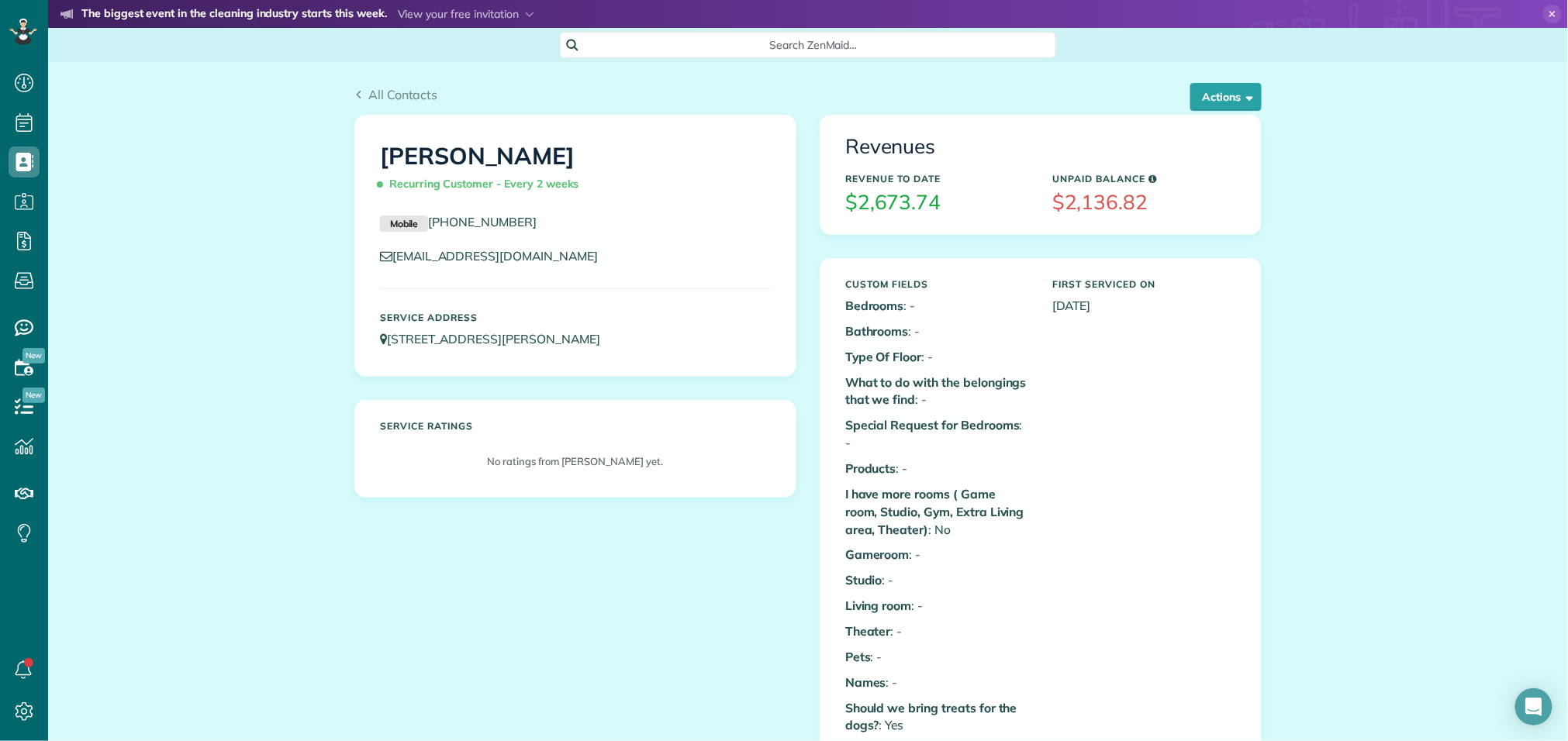
scroll to position [980, 0]
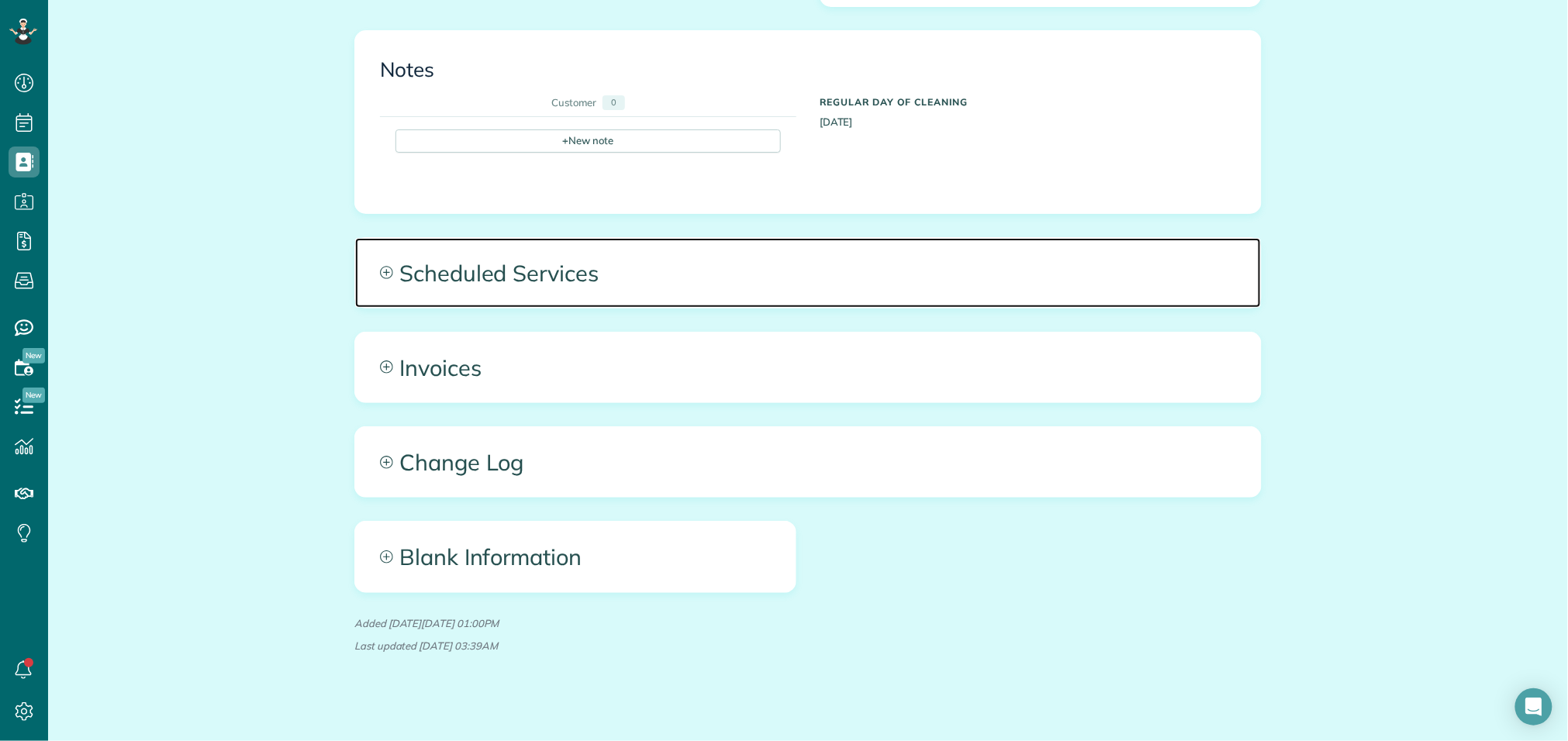
click at [524, 259] on span "Scheduled Services" at bounding box center [807, 272] width 905 height 70
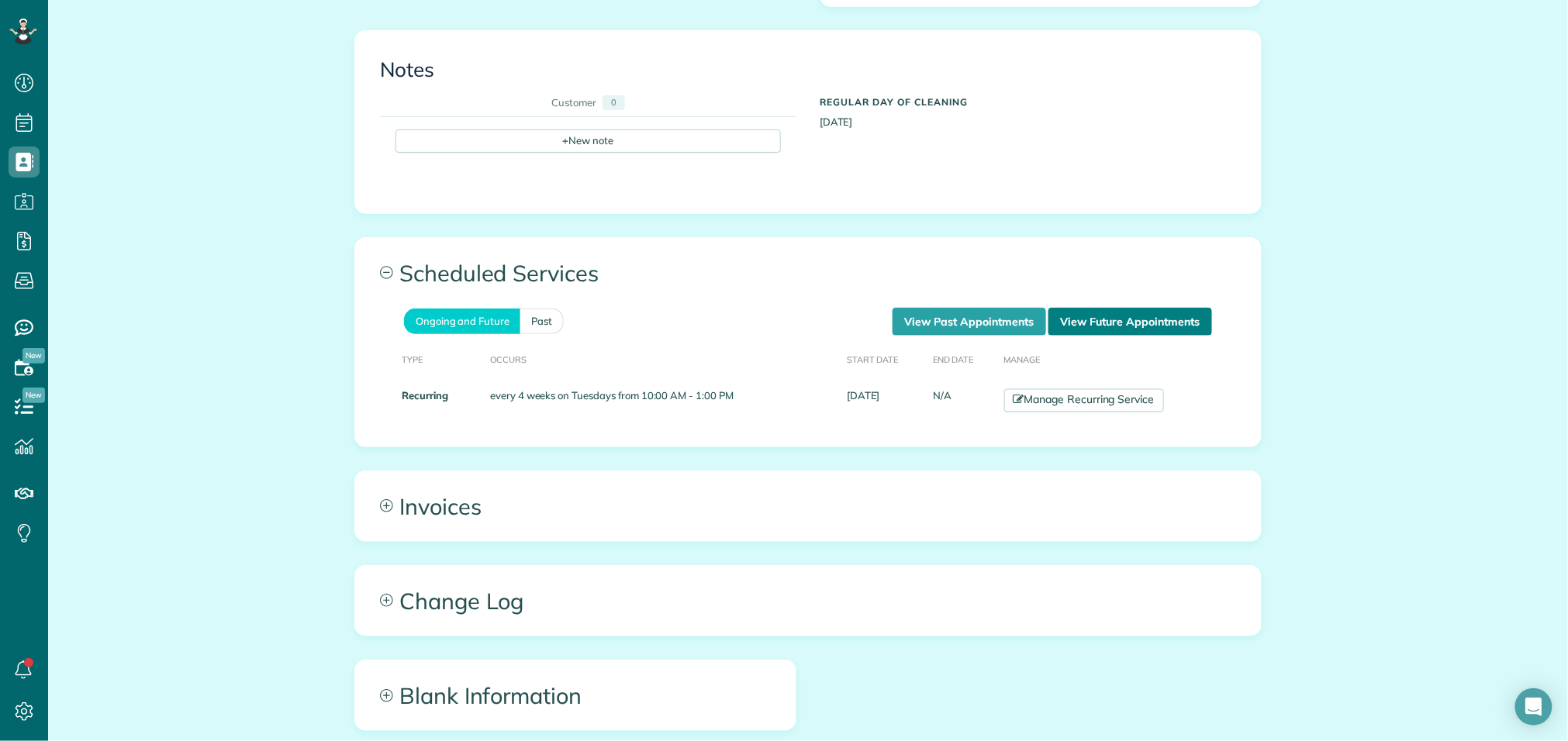
click at [1080, 312] on link "View Future Appointments" at bounding box center [1130, 321] width 164 height 28
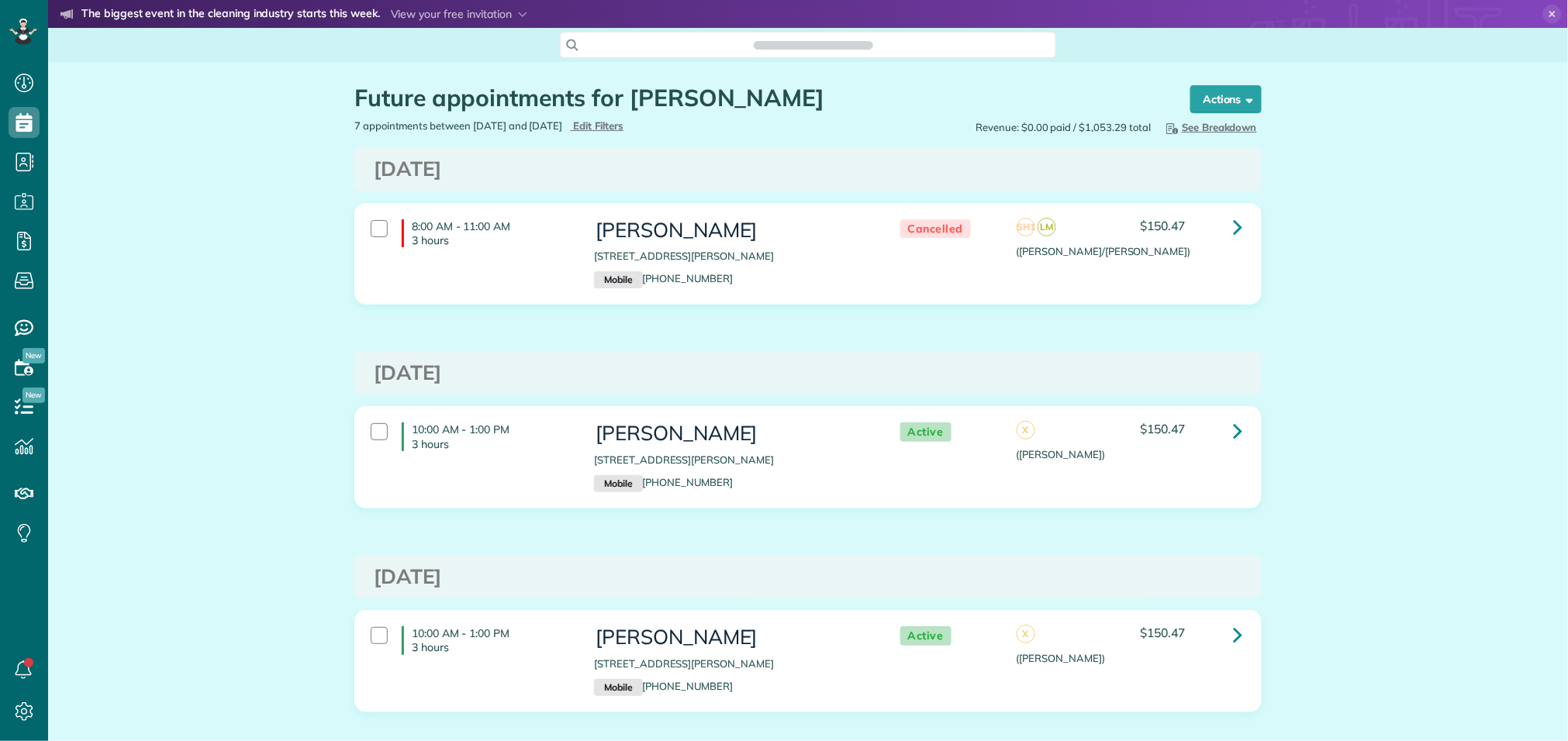
scroll to position [6, 6]
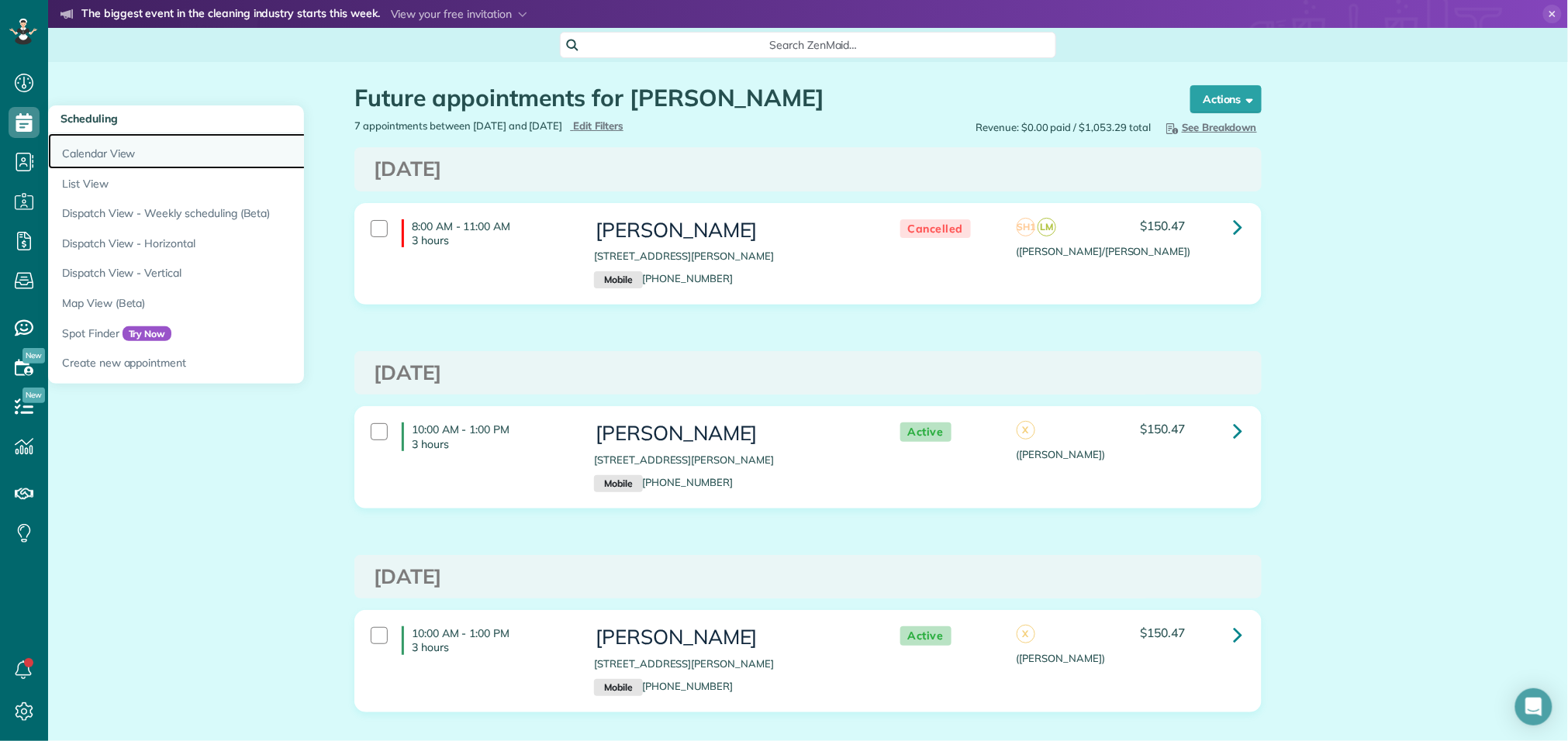
click at [81, 153] on link "Calendar View" at bounding box center [242, 151] width 387 height 35
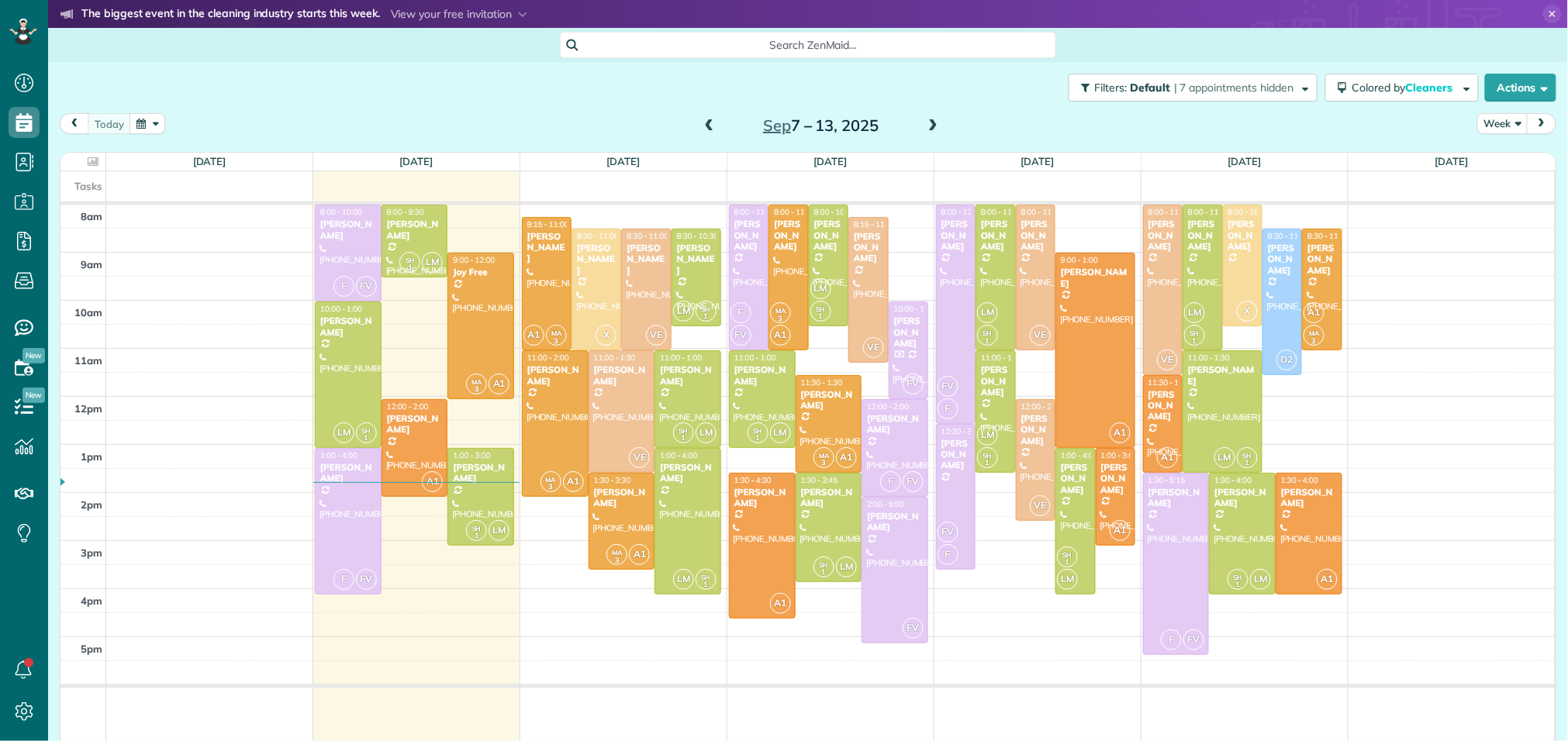
scroll to position [6, 6]
click at [934, 126] on span at bounding box center [933, 127] width 17 height 14
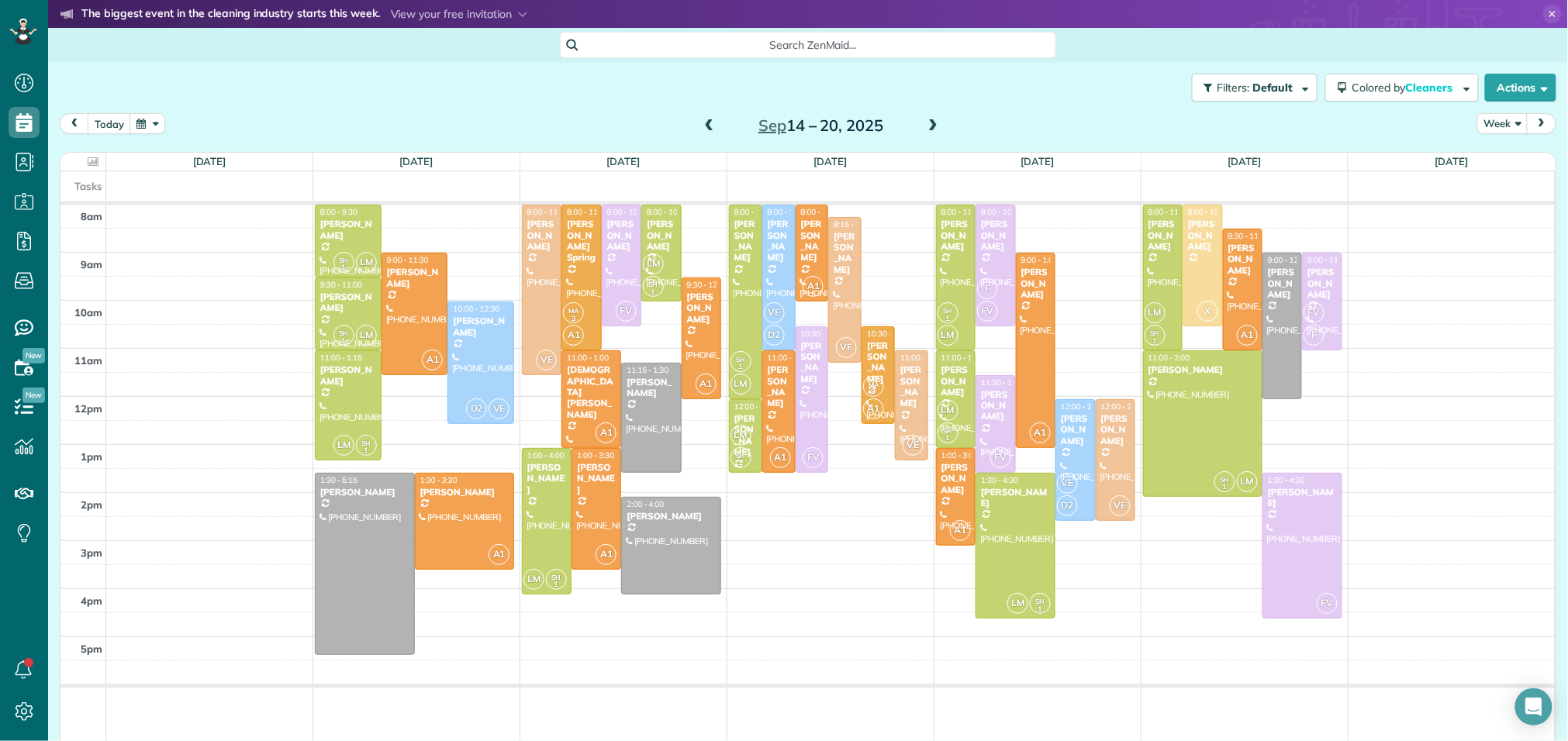
click at [934, 126] on span at bounding box center [933, 127] width 17 height 14
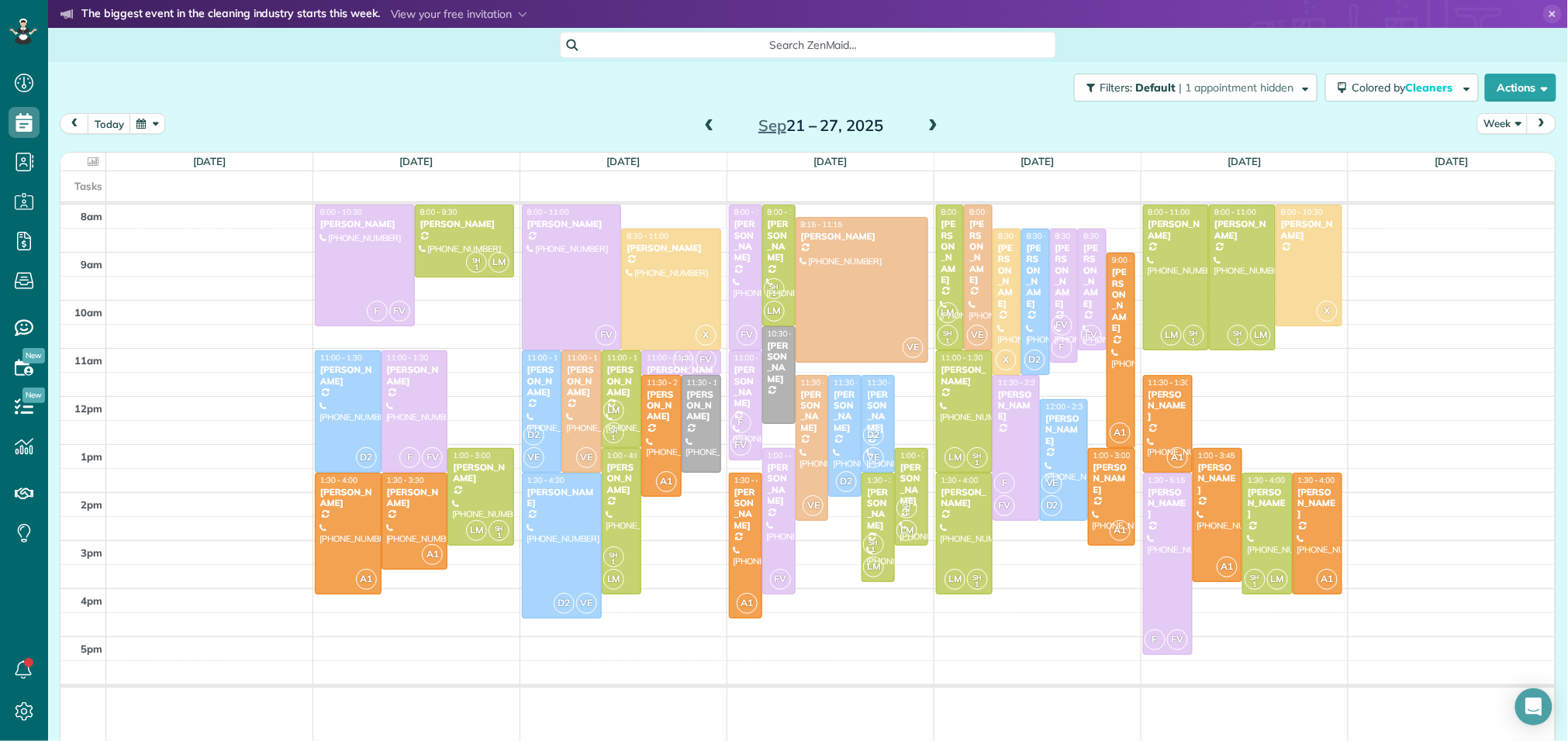
click at [934, 126] on span at bounding box center [933, 127] width 17 height 14
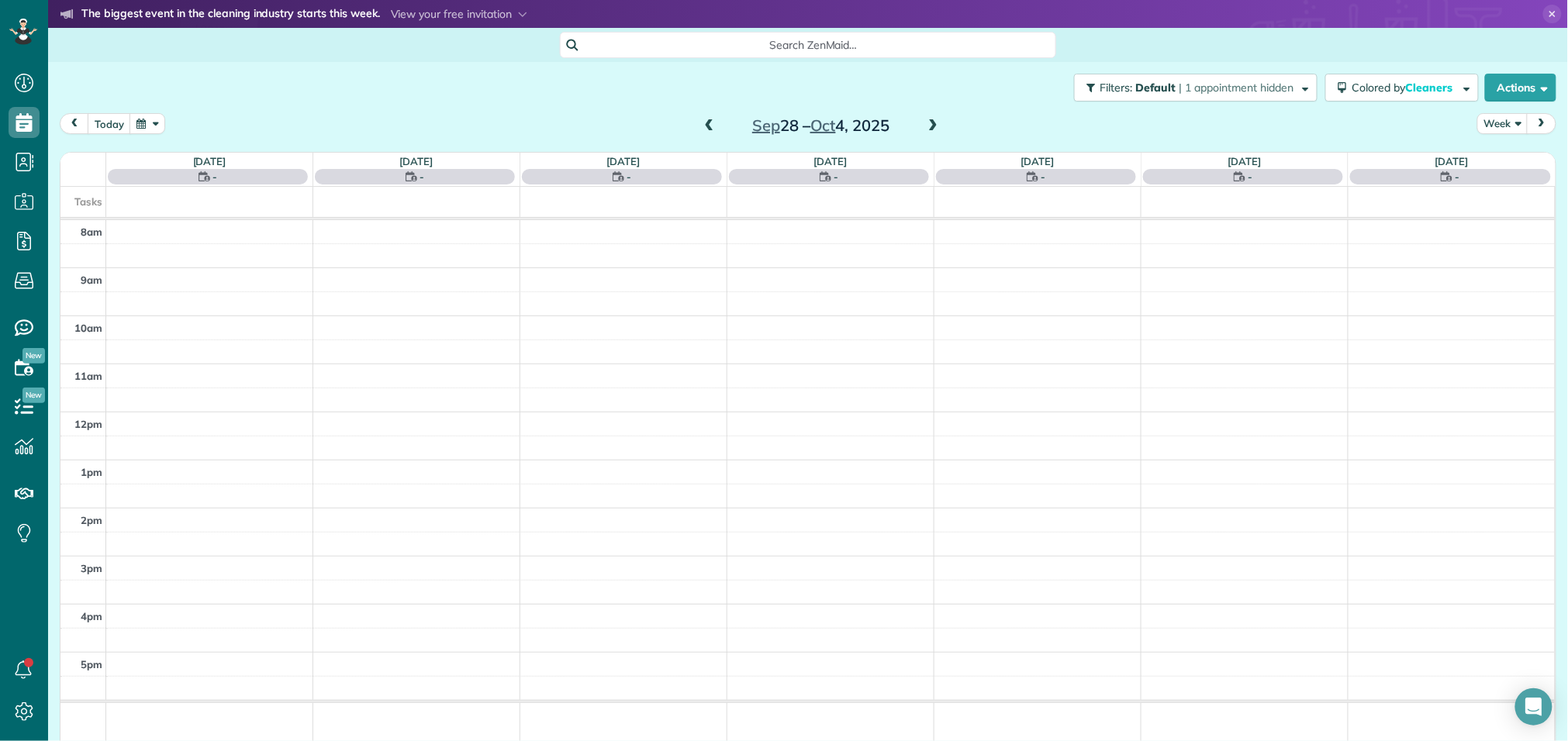
click at [934, 126] on span at bounding box center [933, 127] width 17 height 14
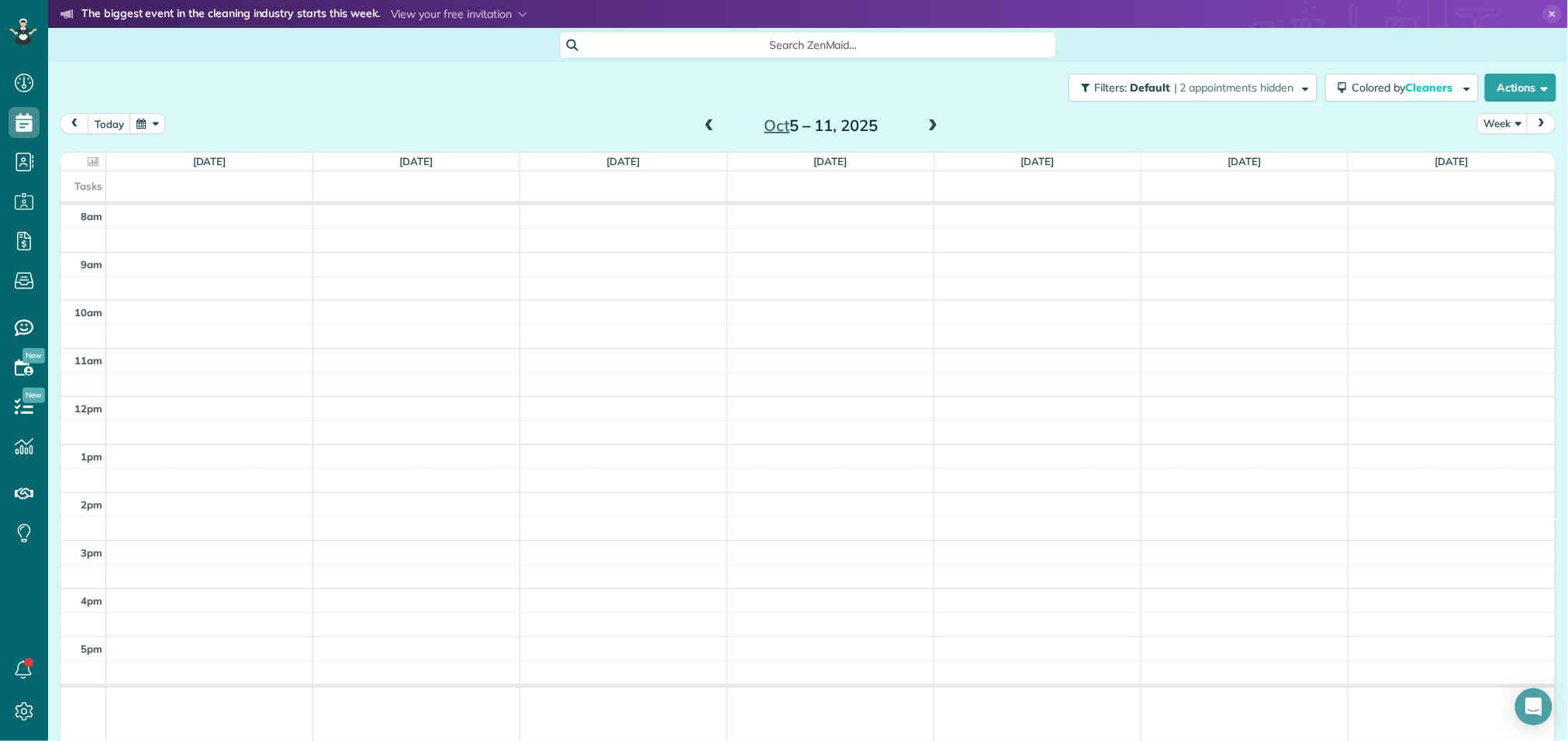
click at [699, 129] on div "[DATE] – [DATE]" at bounding box center [821, 126] width 248 height 25
click at [709, 121] on span at bounding box center [710, 127] width 17 height 14
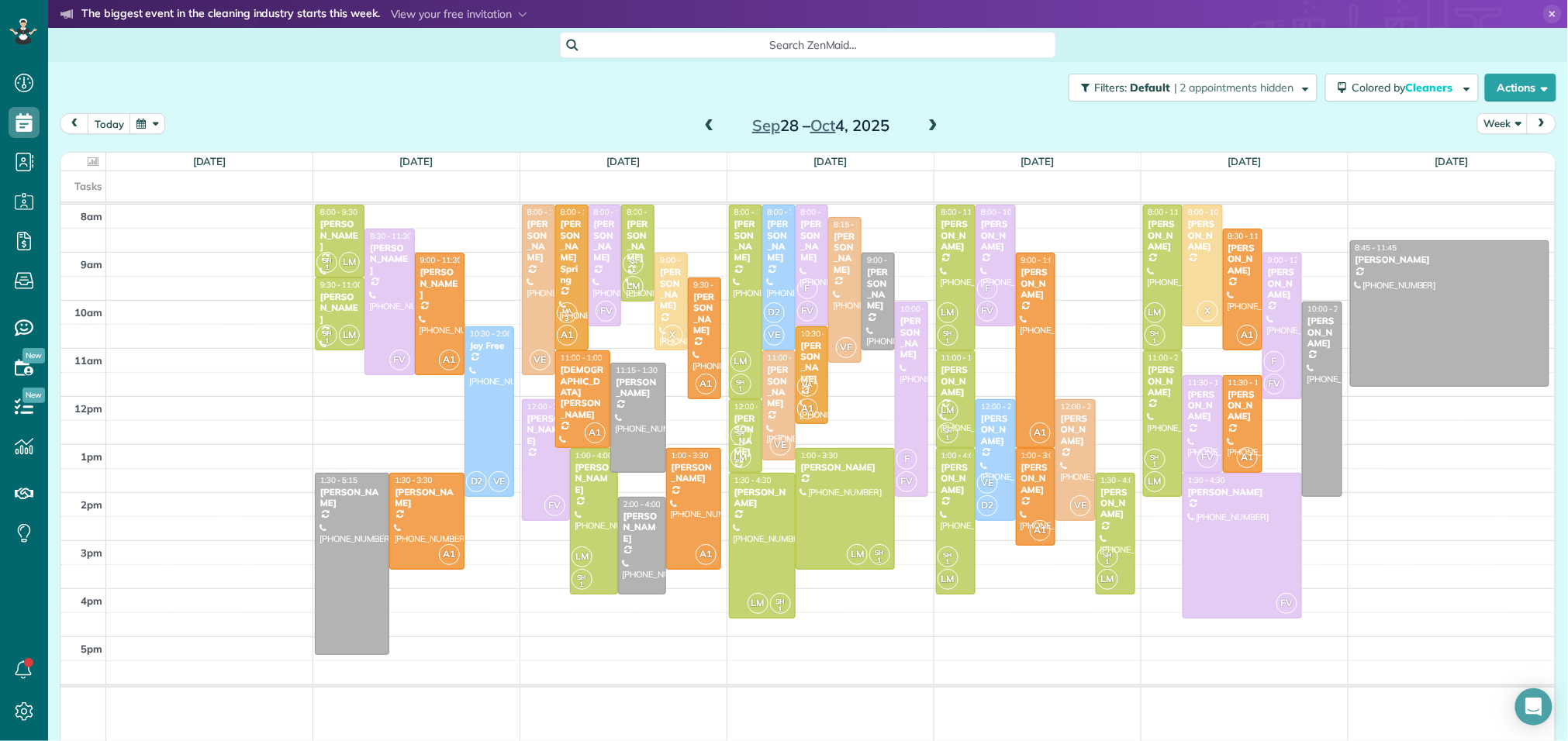
click at [933, 121] on span at bounding box center [933, 127] width 17 height 14
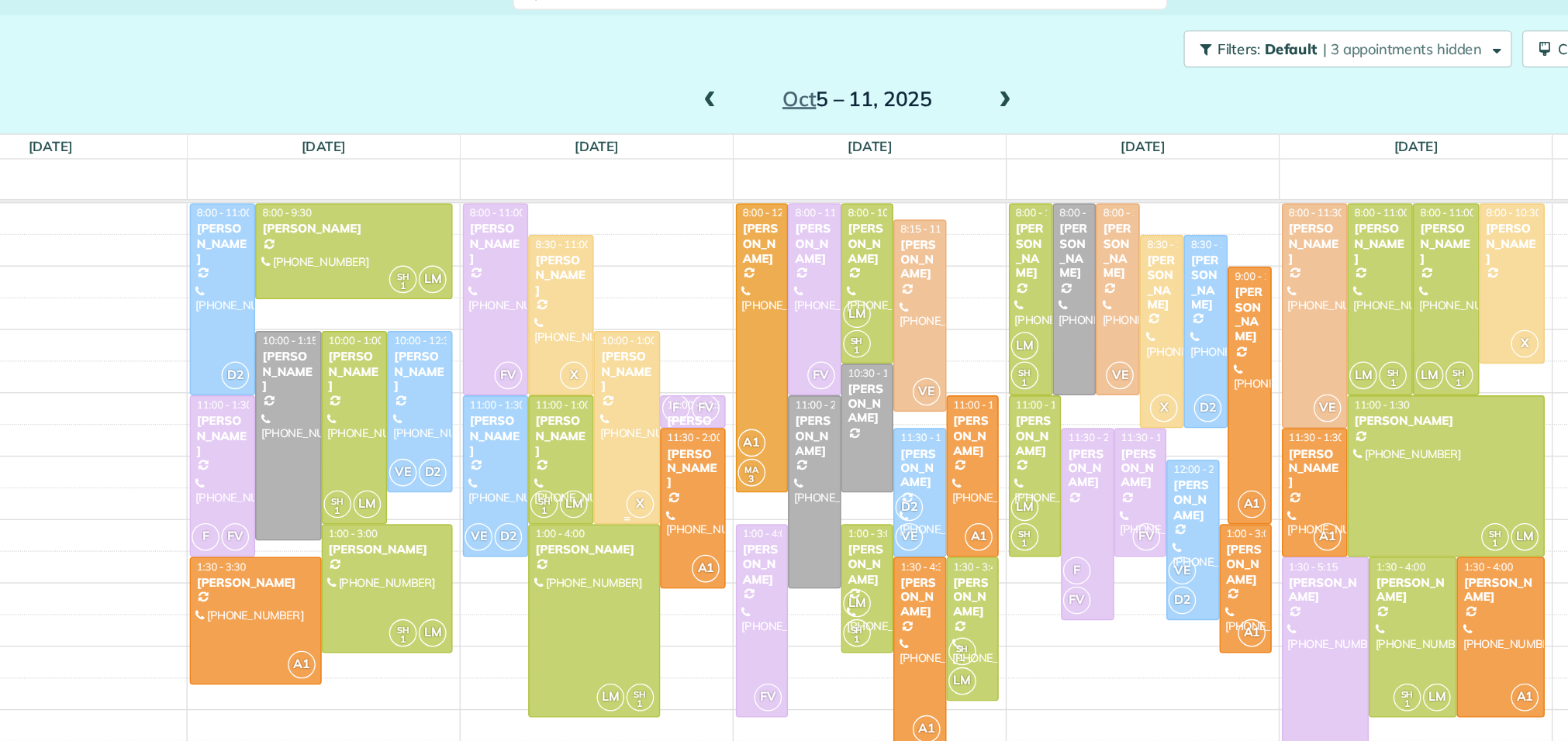
click at [646, 342] on div at bounding box center [646, 374] width 48 height 145
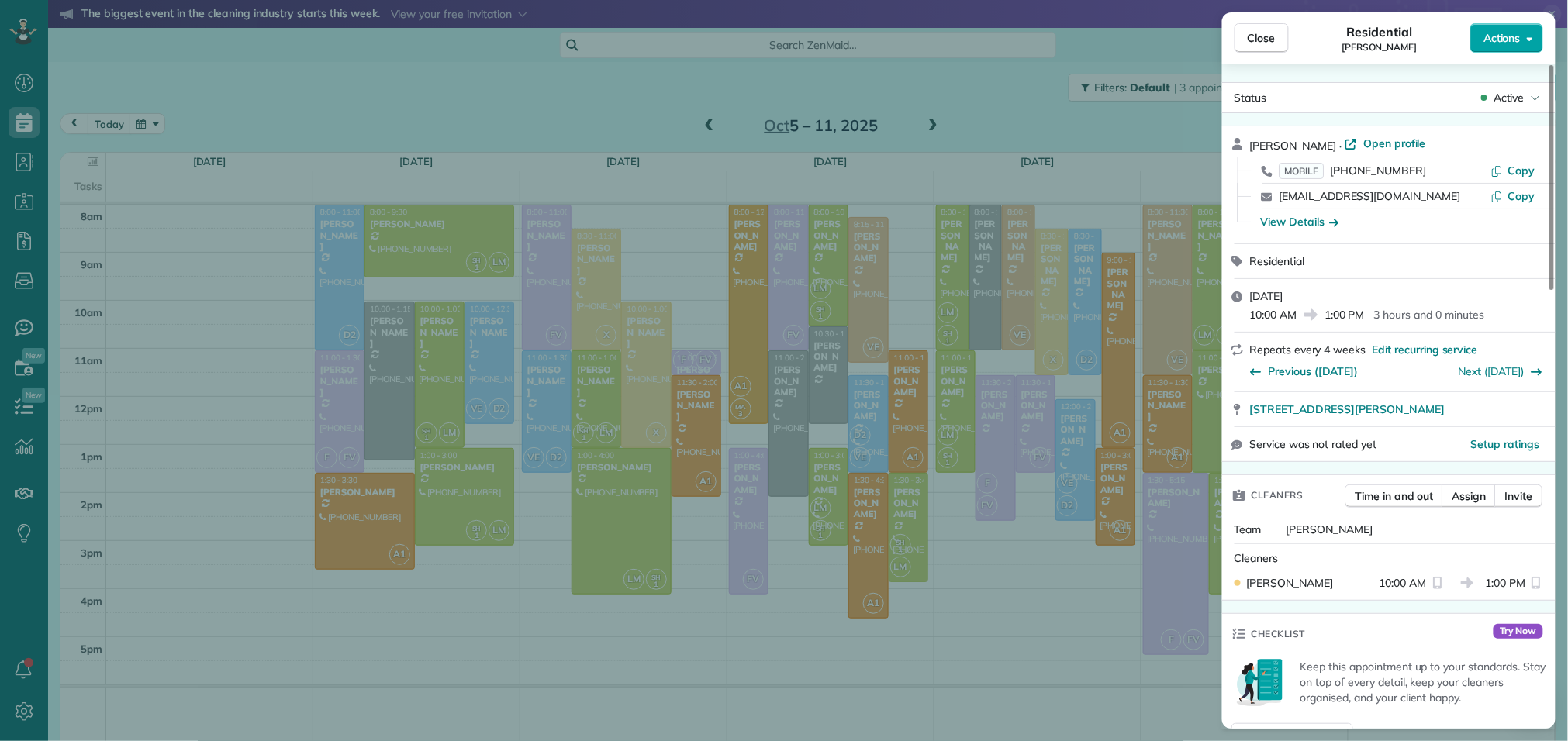
click at [1509, 45] on span "Actions" at bounding box center [1502, 38] width 37 height 15
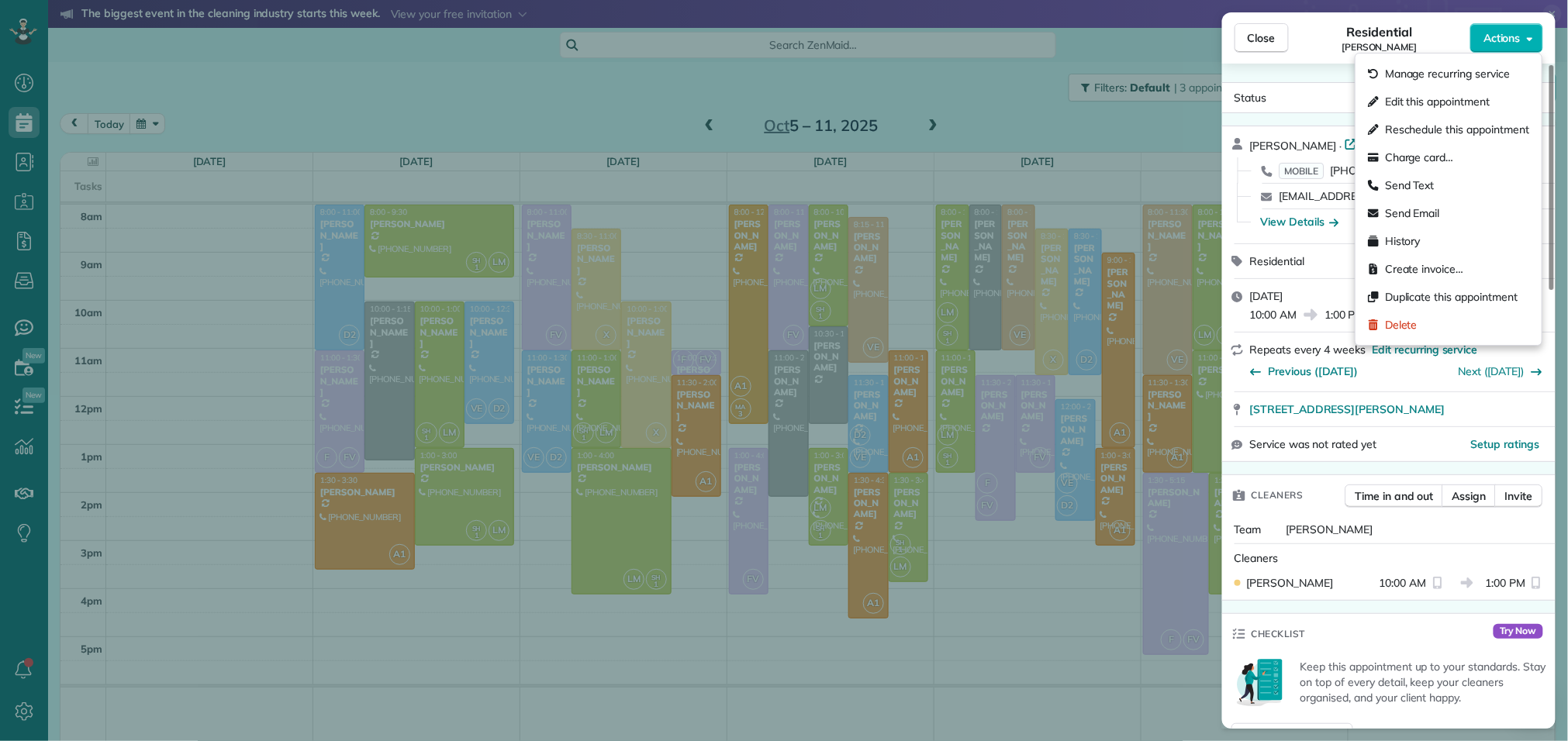
click at [1433, 35] on div "Residential Dianne Lapid" at bounding box center [1379, 37] width 181 height 31
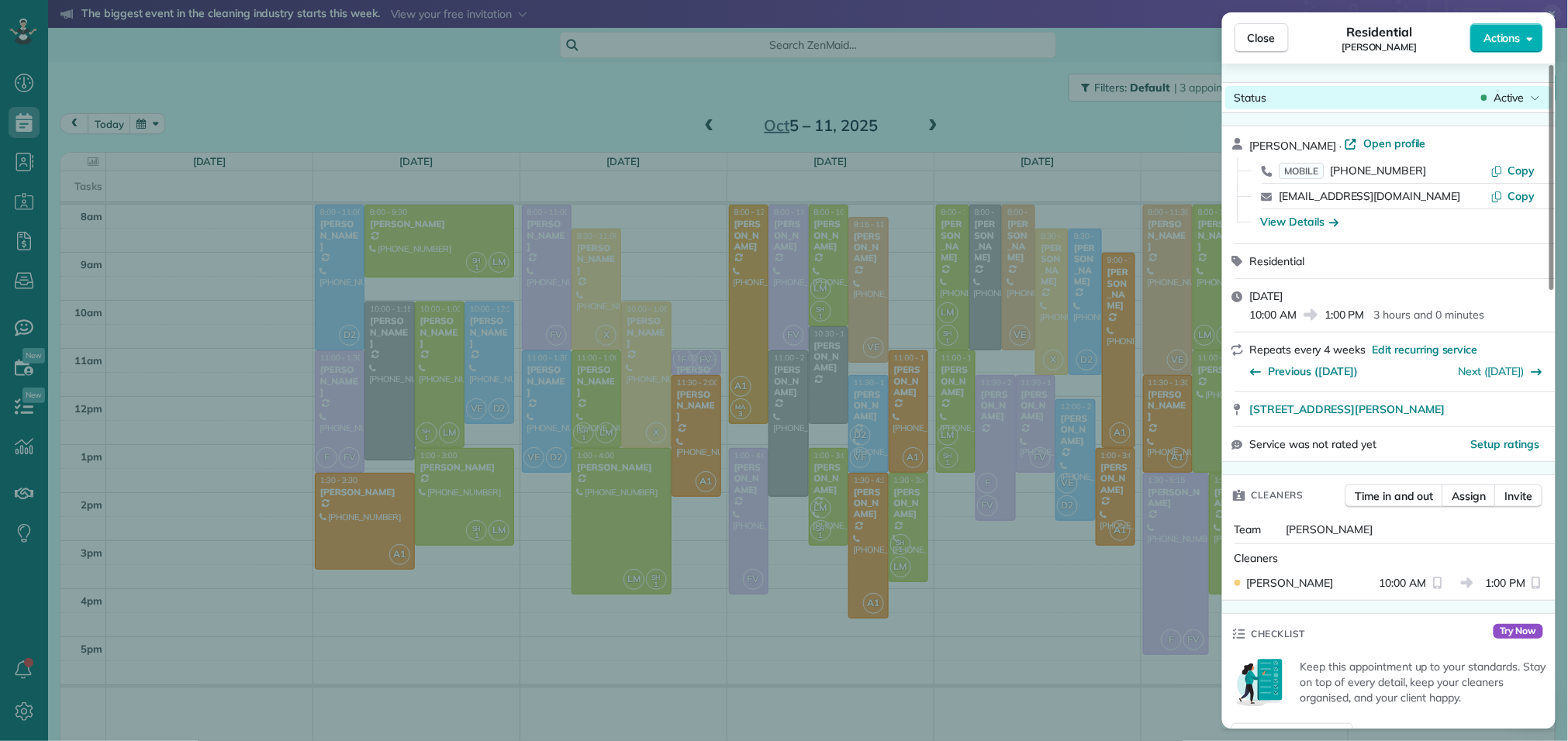
click at [1517, 97] on span "Active" at bounding box center [1509, 98] width 31 height 15
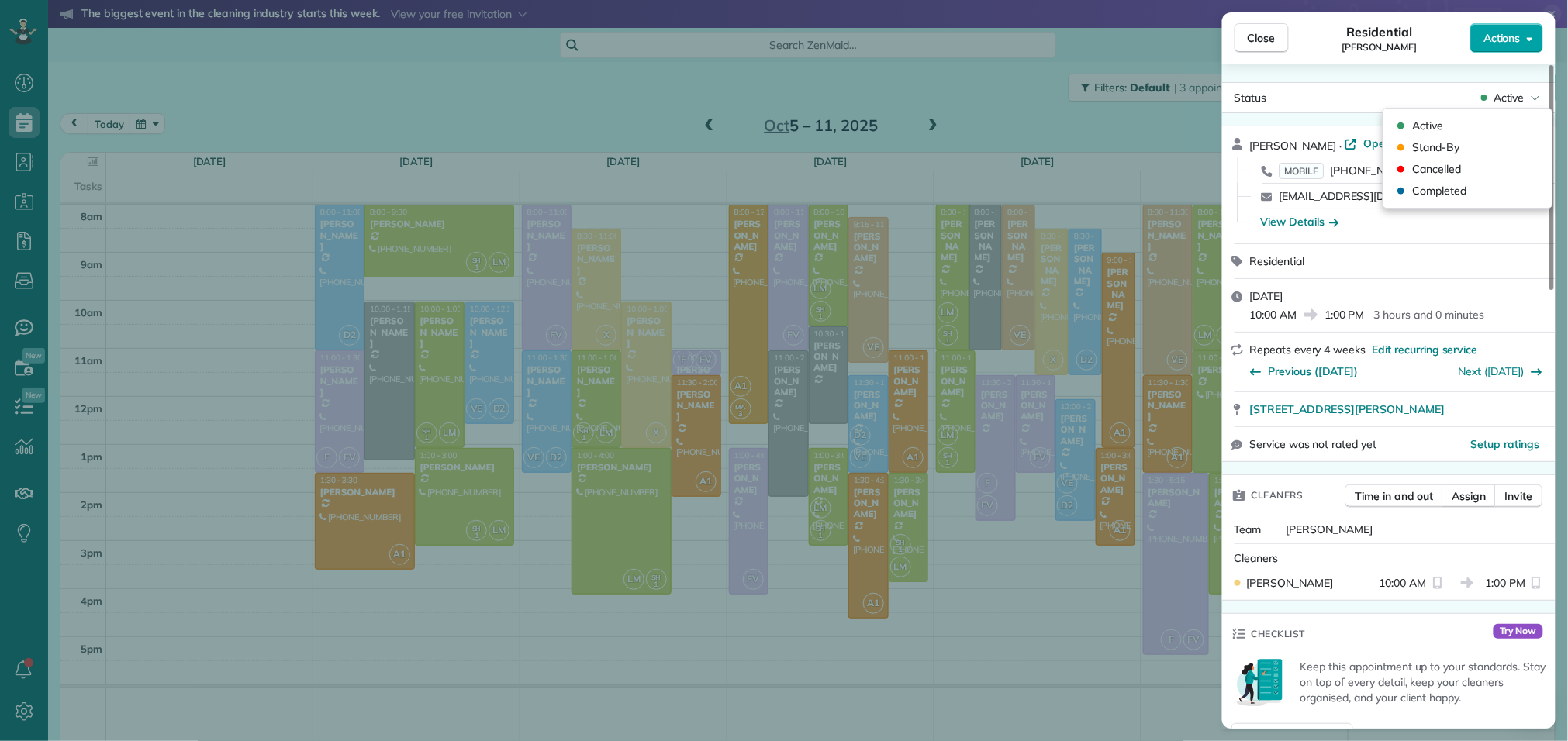
click at [1510, 37] on span "Actions" at bounding box center [1502, 38] width 37 height 15
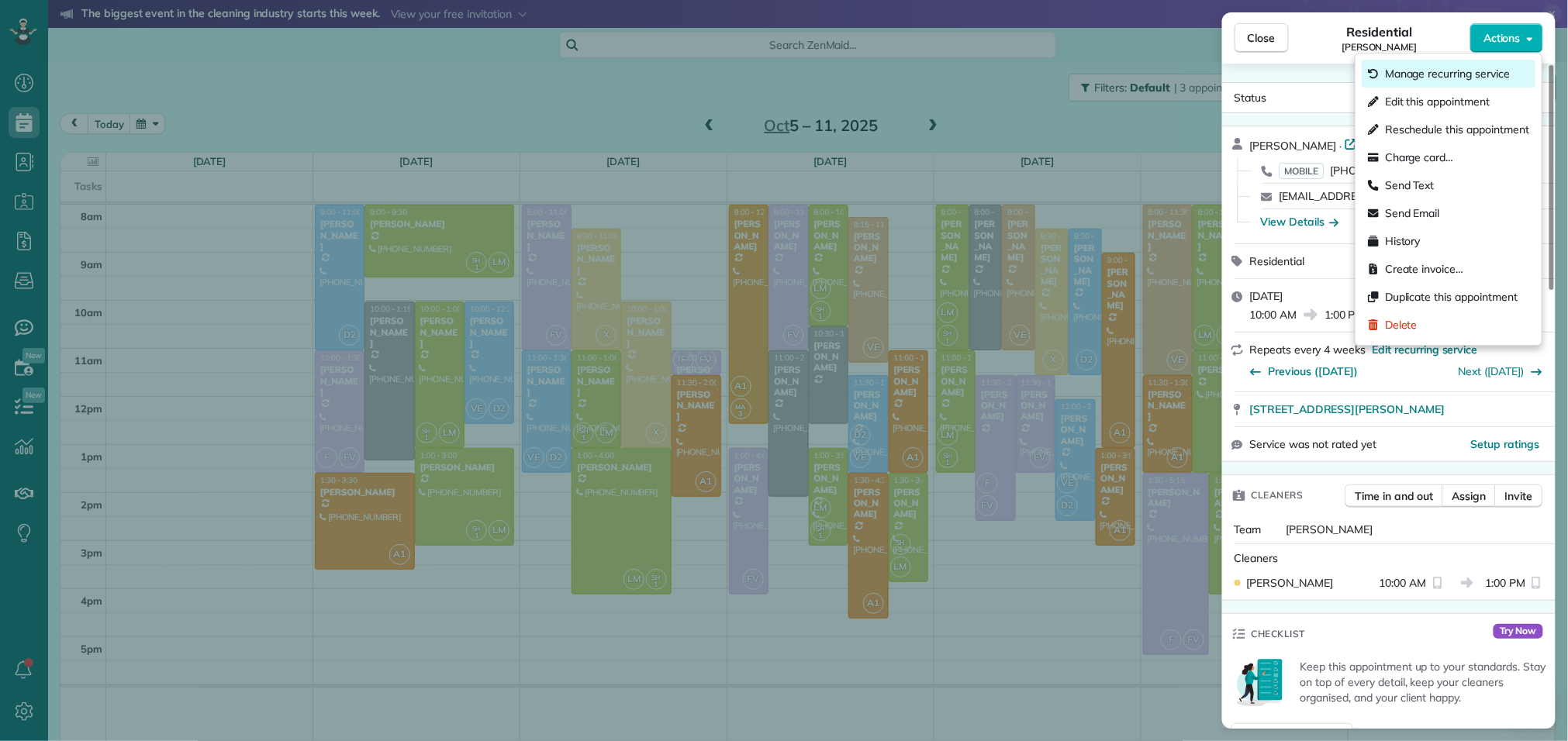
click at [1453, 79] on span "Manage recurring service" at bounding box center [1447, 74] width 125 height 15
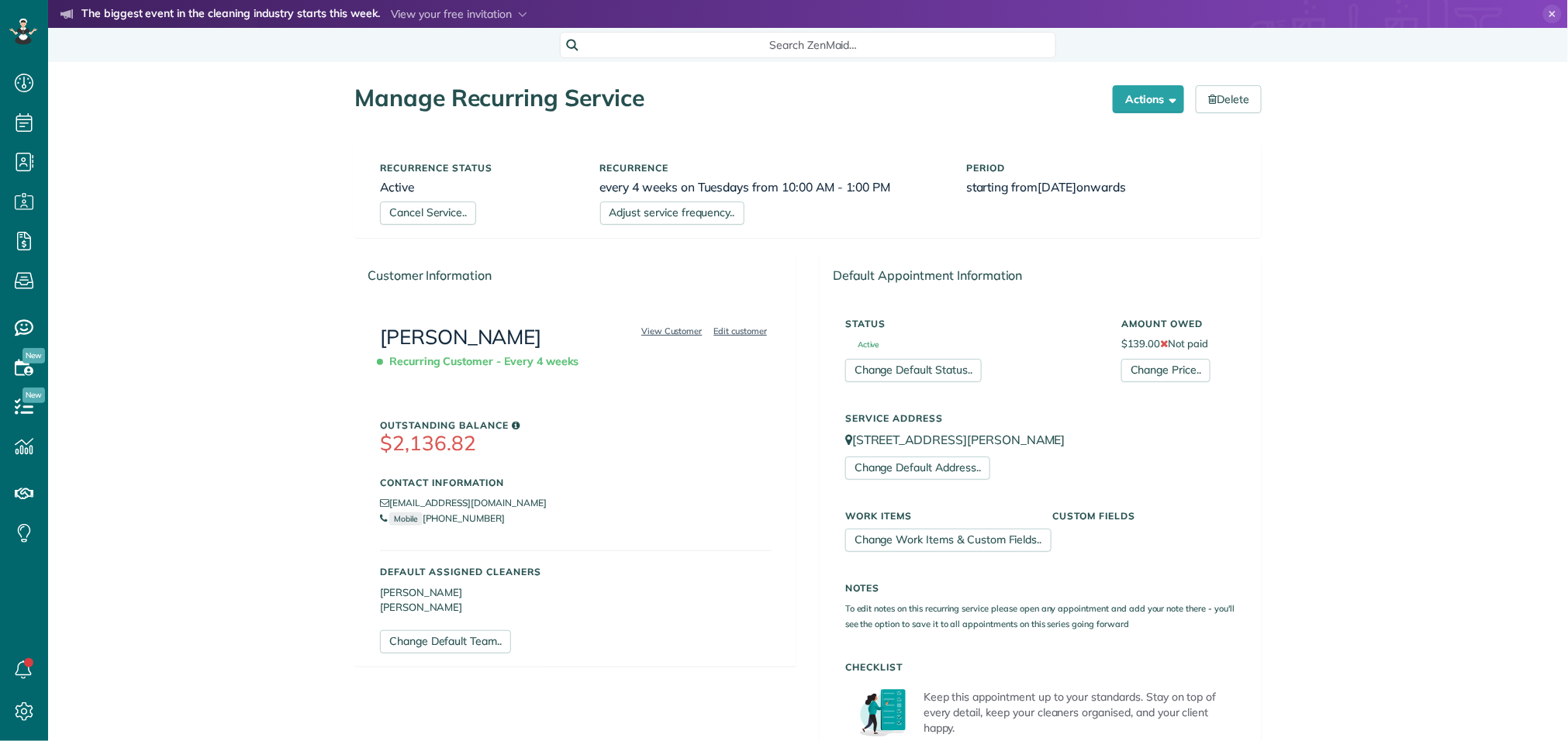
scroll to position [6, 6]
click at [468, 213] on link "Cancel Service.." at bounding box center [428, 213] width 96 height 23
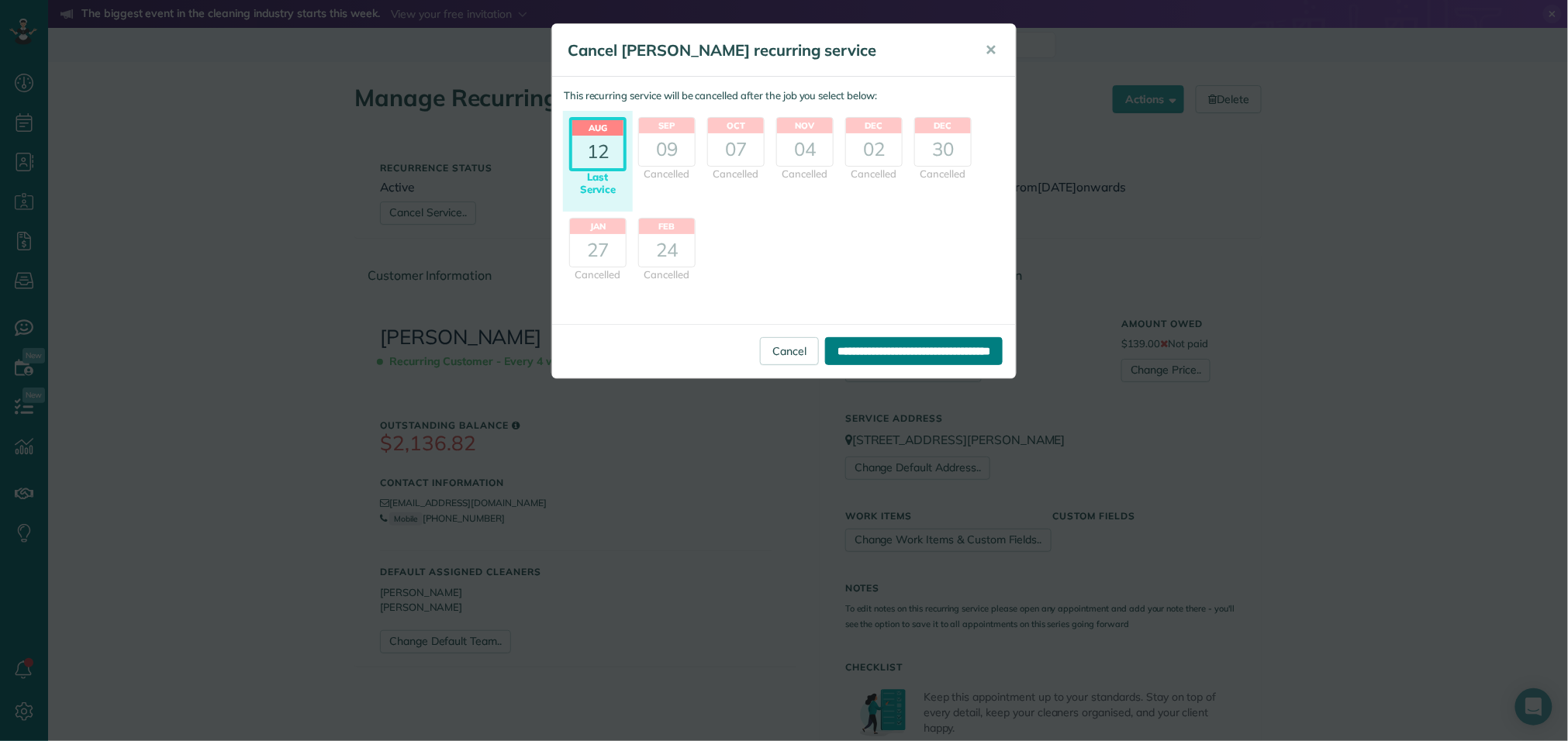
click at [923, 355] on input "**********" at bounding box center [913, 351] width 177 height 28
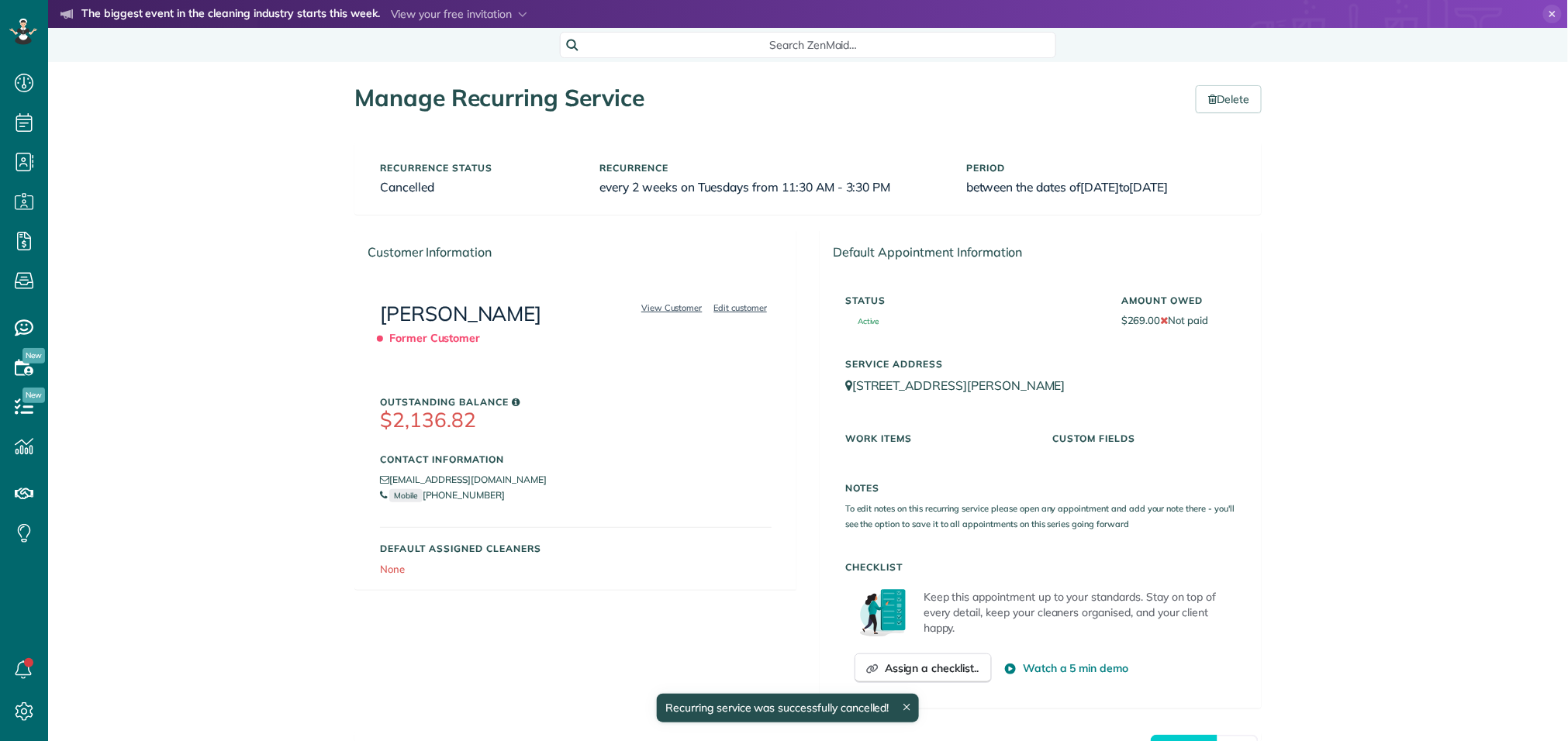
scroll to position [6, 6]
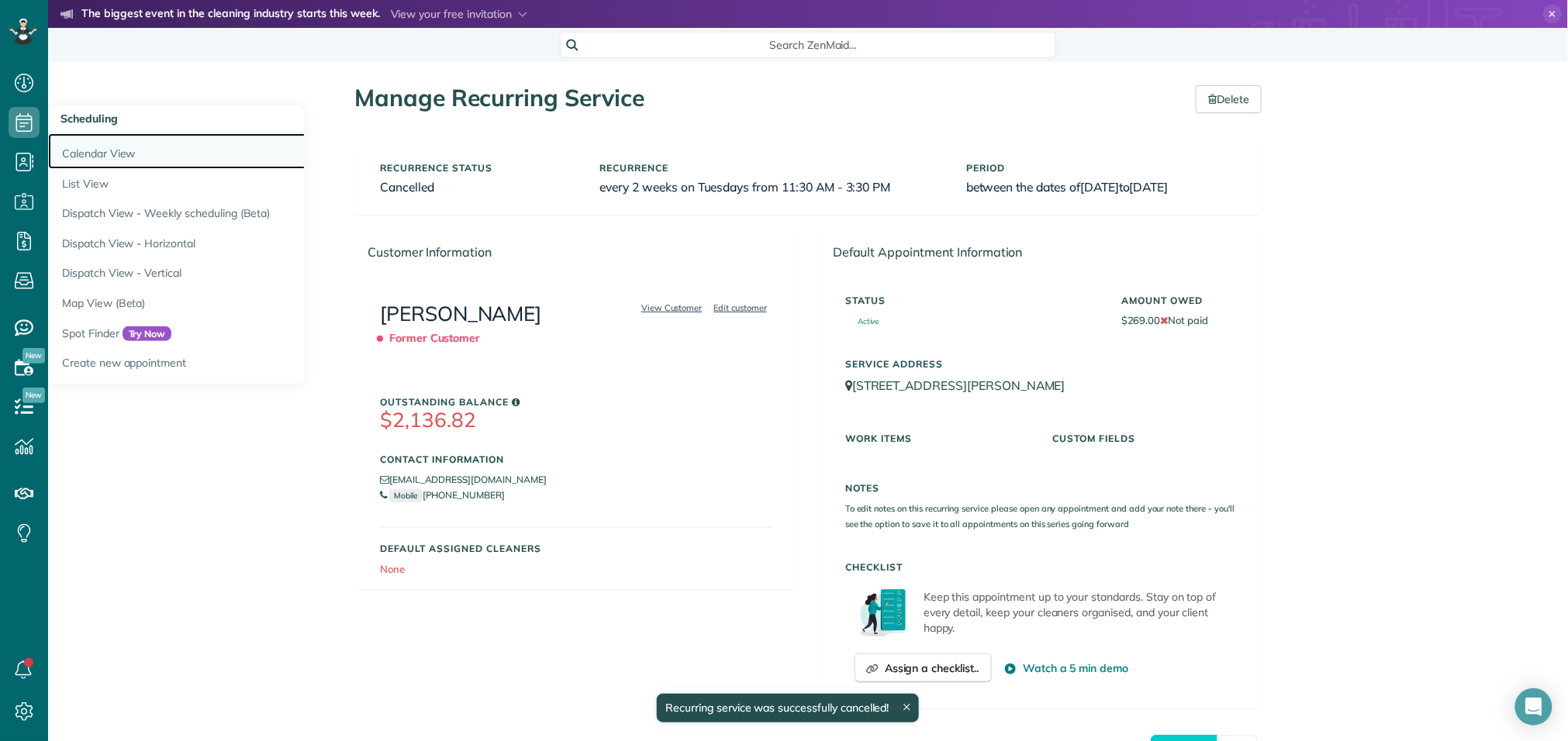
click at [91, 159] on link "Calendar View" at bounding box center [242, 151] width 387 height 35
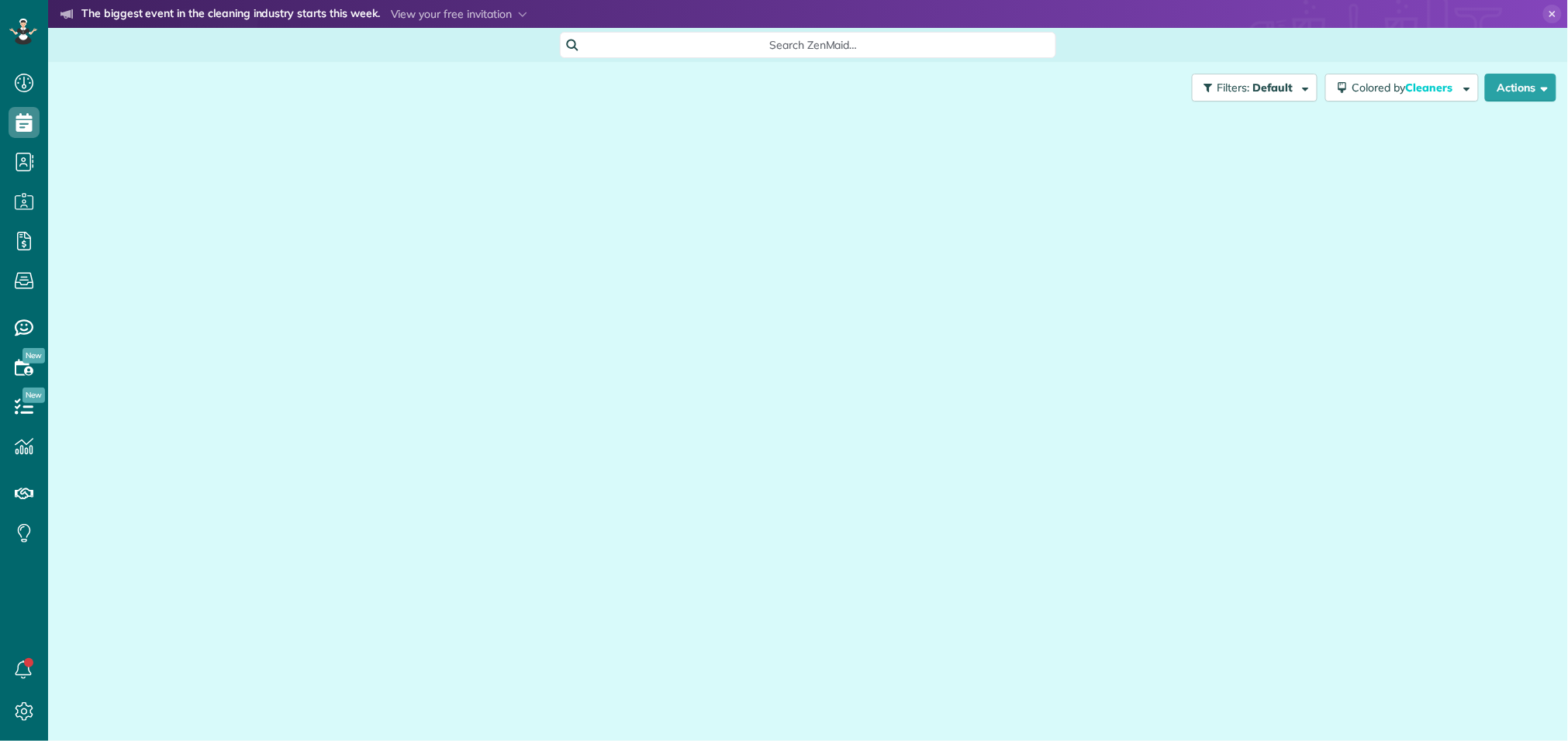
scroll to position [6, 6]
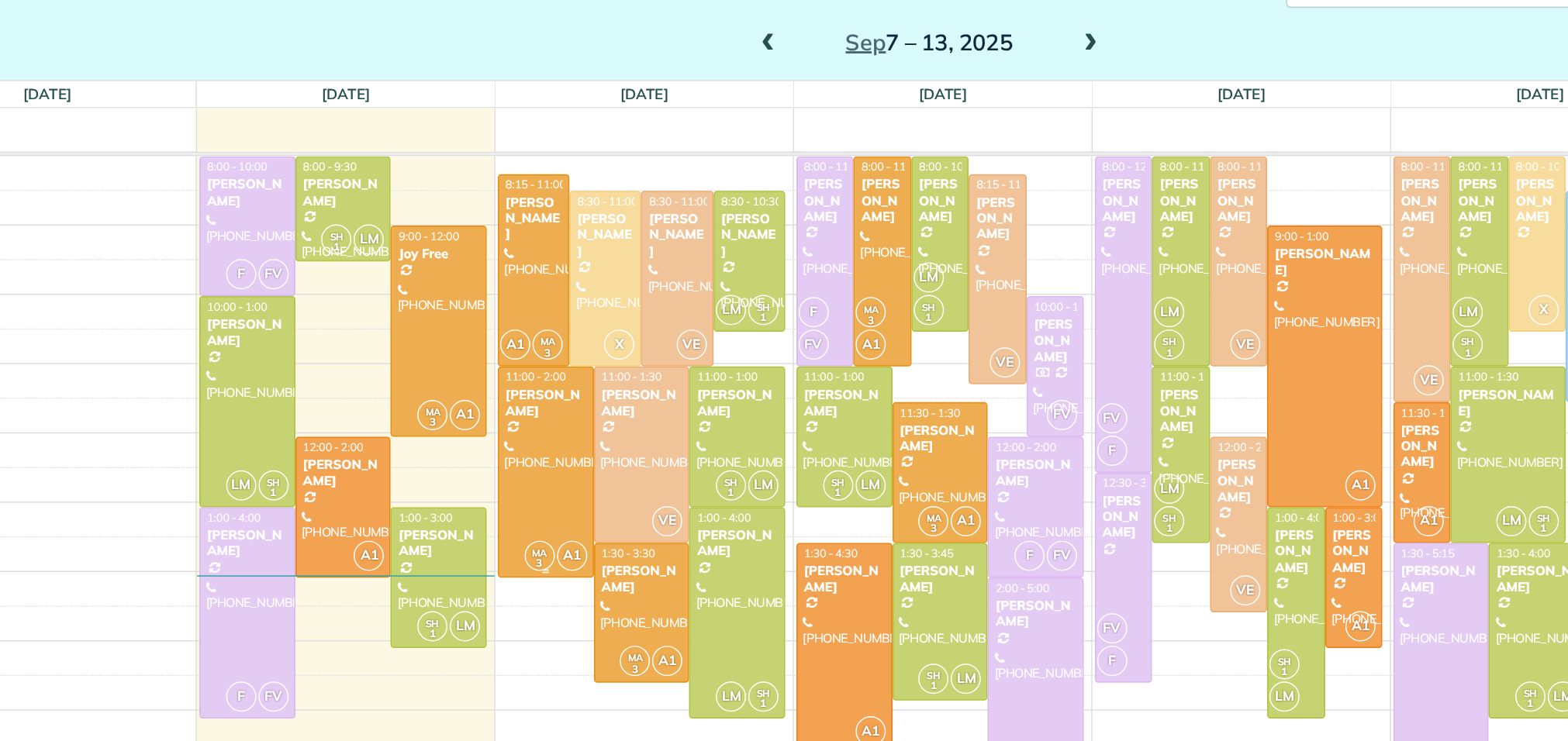
click at [561, 406] on div at bounding box center [555, 423] width 65 height 145
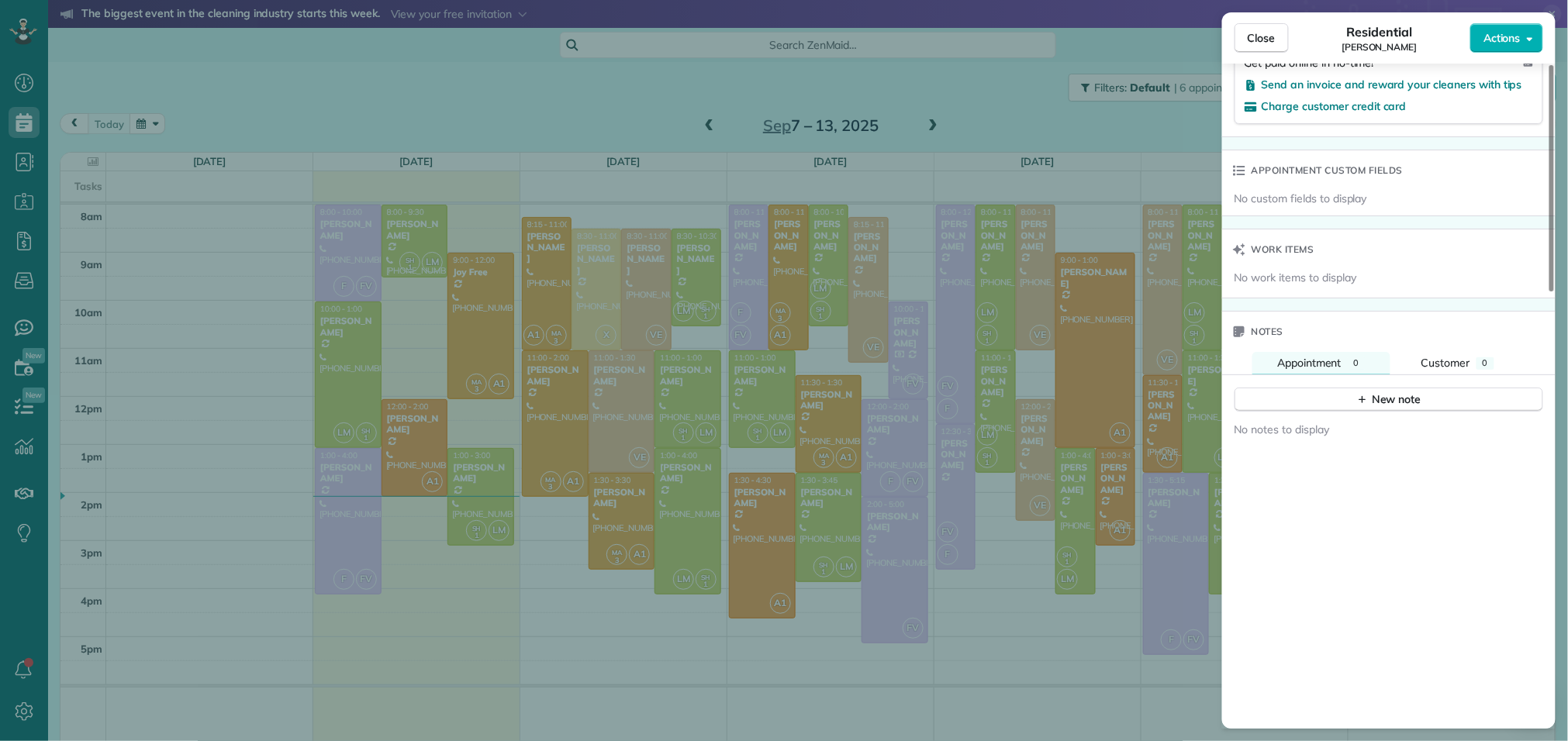
scroll to position [1104, 0]
click at [1437, 393] on button "New note" at bounding box center [1389, 393] width 309 height 24
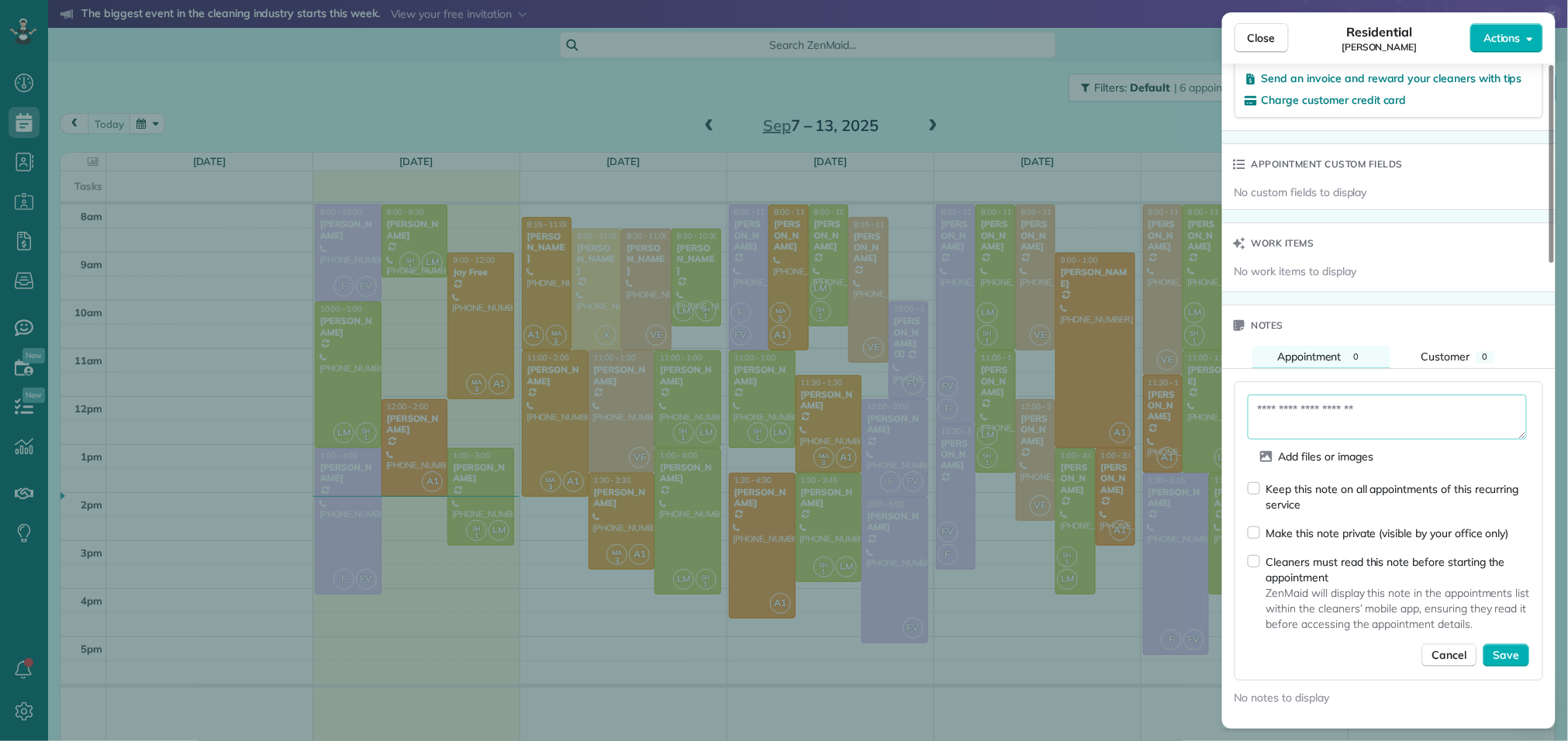
click at [1385, 415] on textarea at bounding box center [1387, 417] width 279 height 45
type textarea "**********"
click at [1516, 650] on span "Save" at bounding box center [1506, 657] width 26 height 15
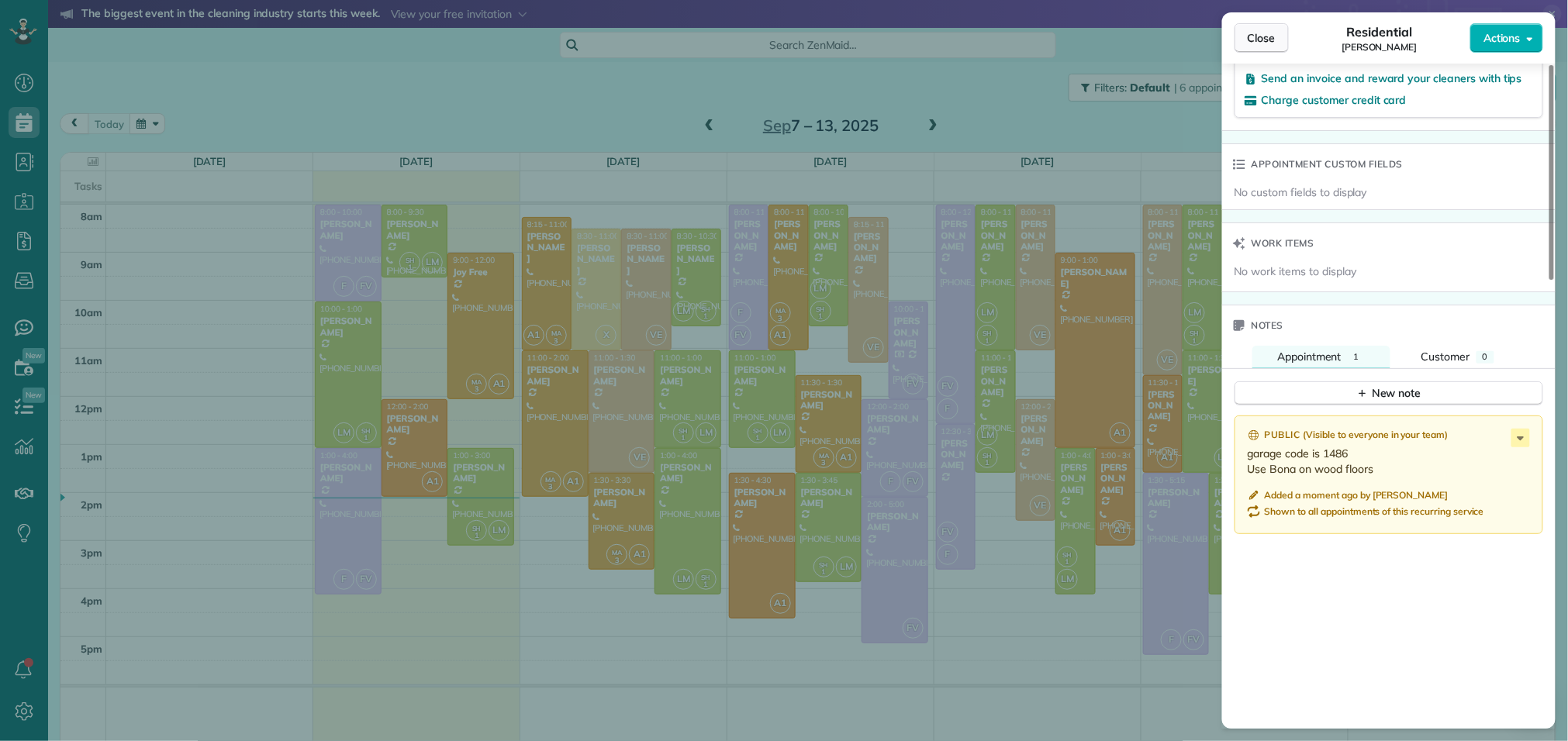
click at [1248, 38] on span "Close" at bounding box center [1261, 38] width 28 height 15
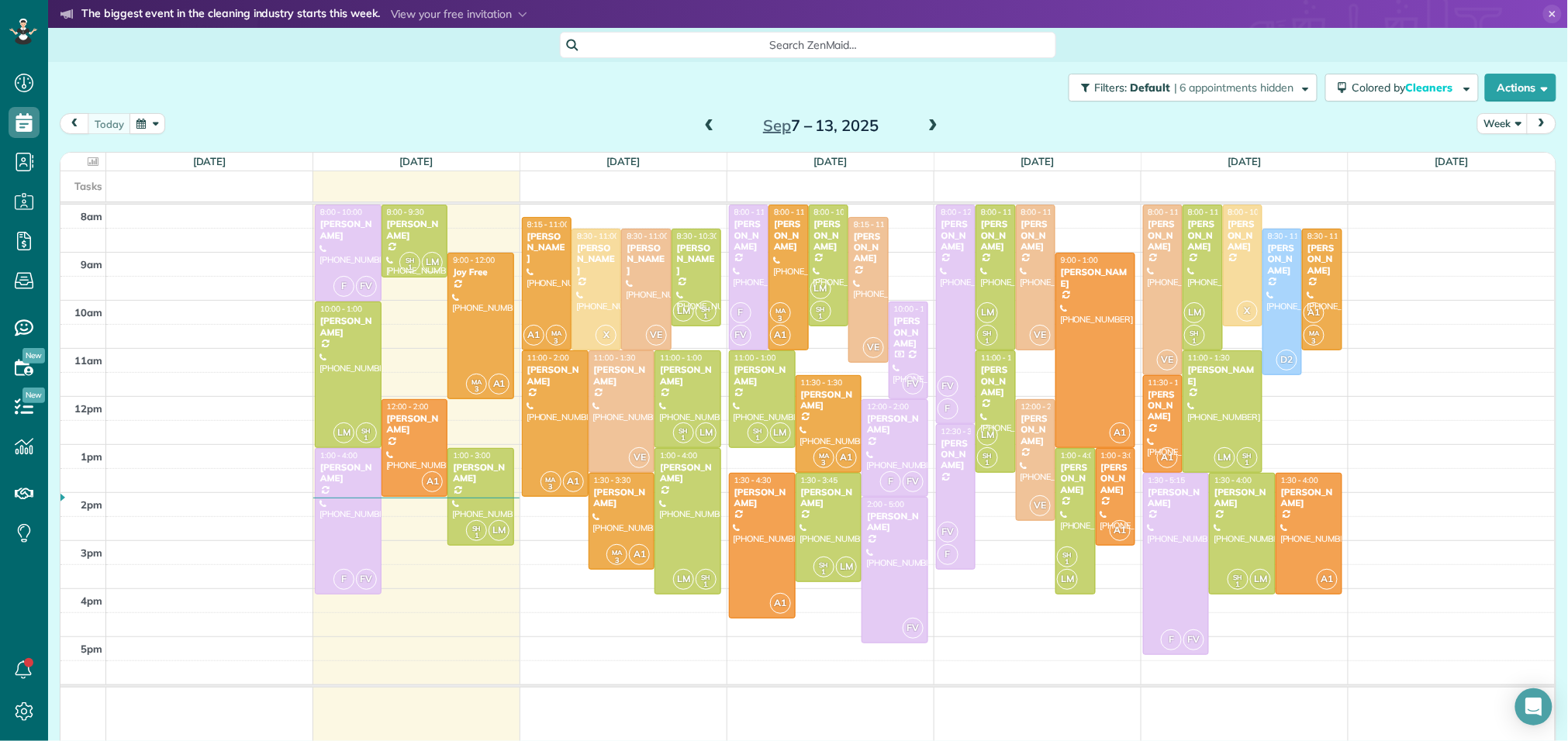
click at [938, 120] on span at bounding box center [933, 127] width 17 height 14
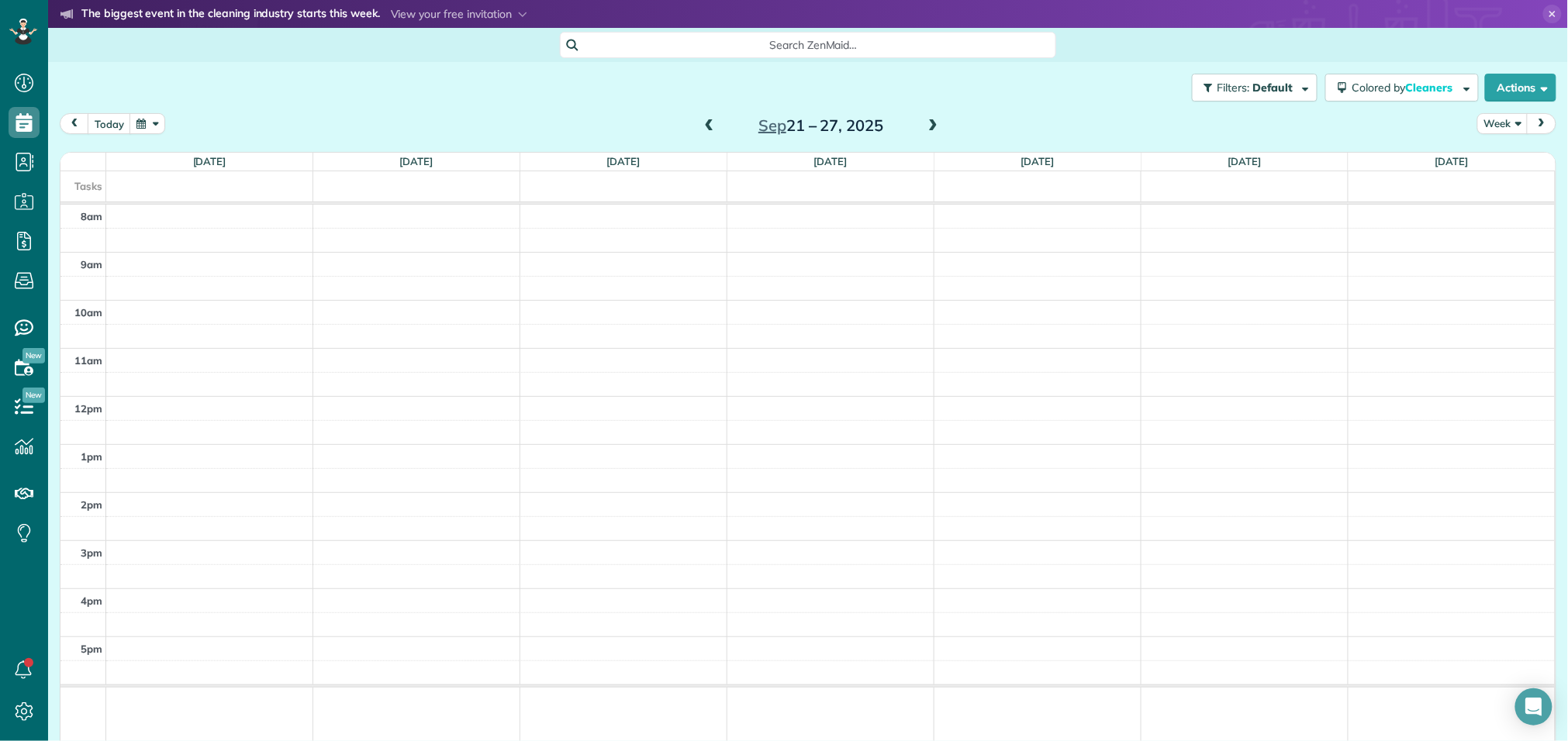
click at [938, 120] on span at bounding box center [933, 127] width 17 height 14
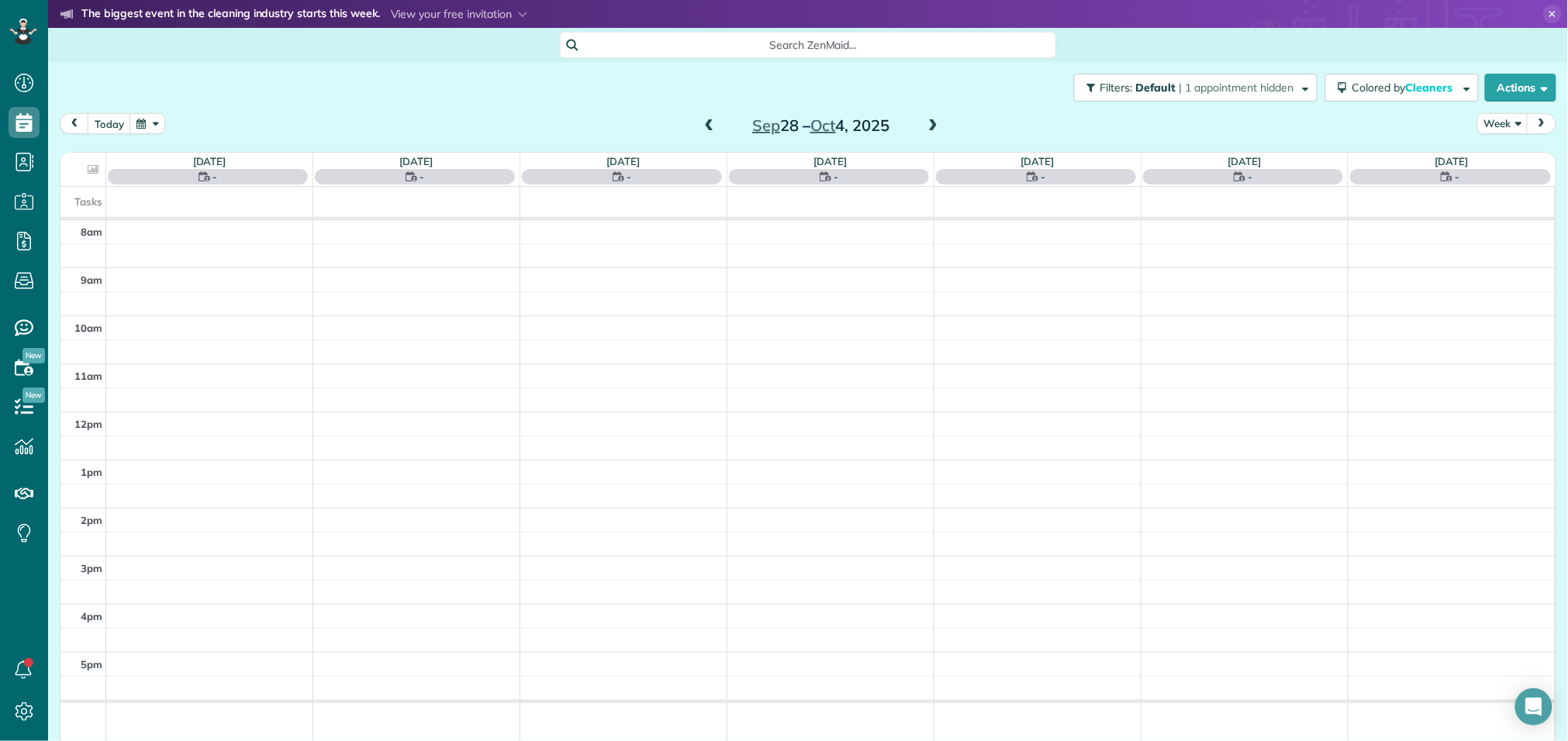
click at [938, 120] on span at bounding box center [933, 127] width 17 height 14
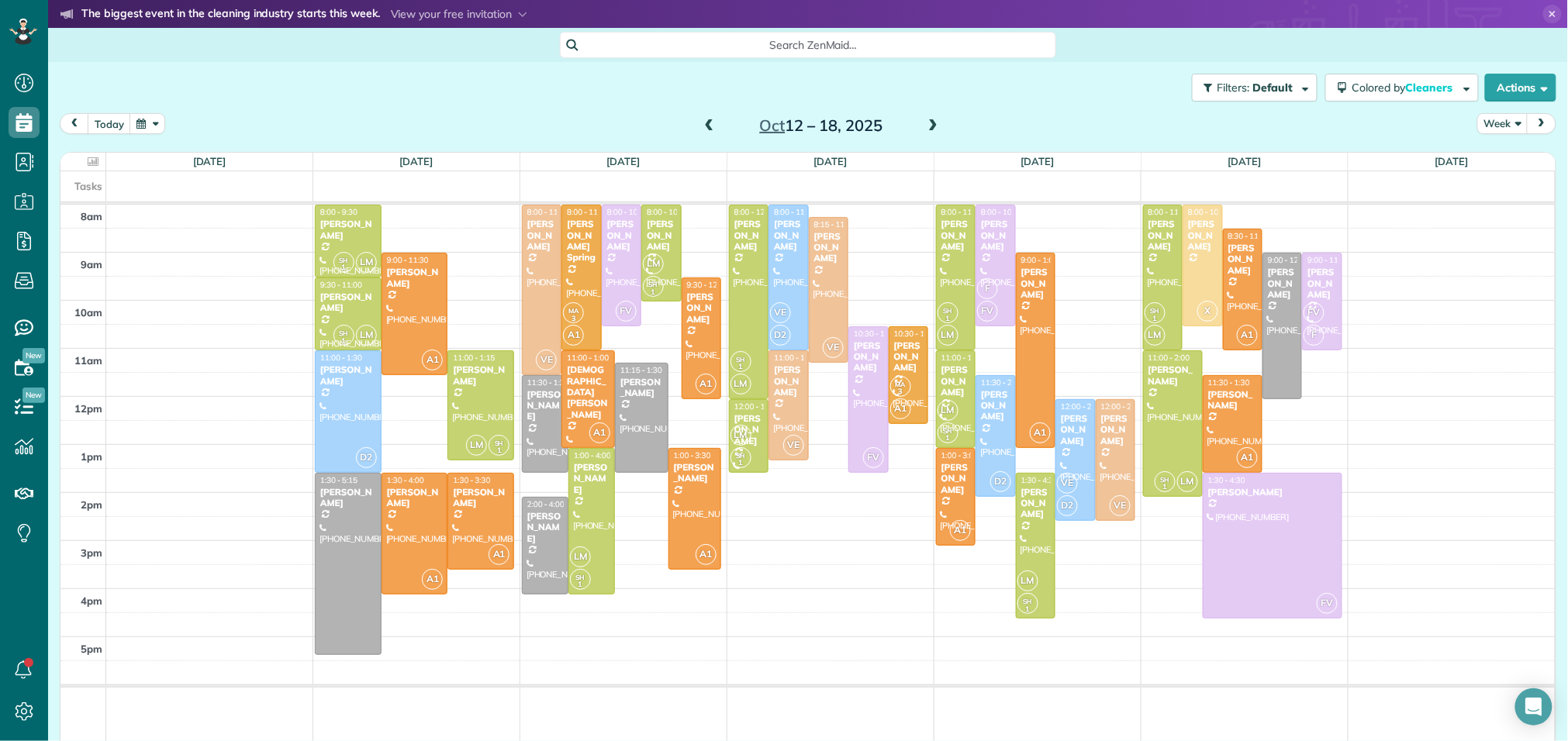
click at [938, 120] on span at bounding box center [933, 127] width 17 height 14
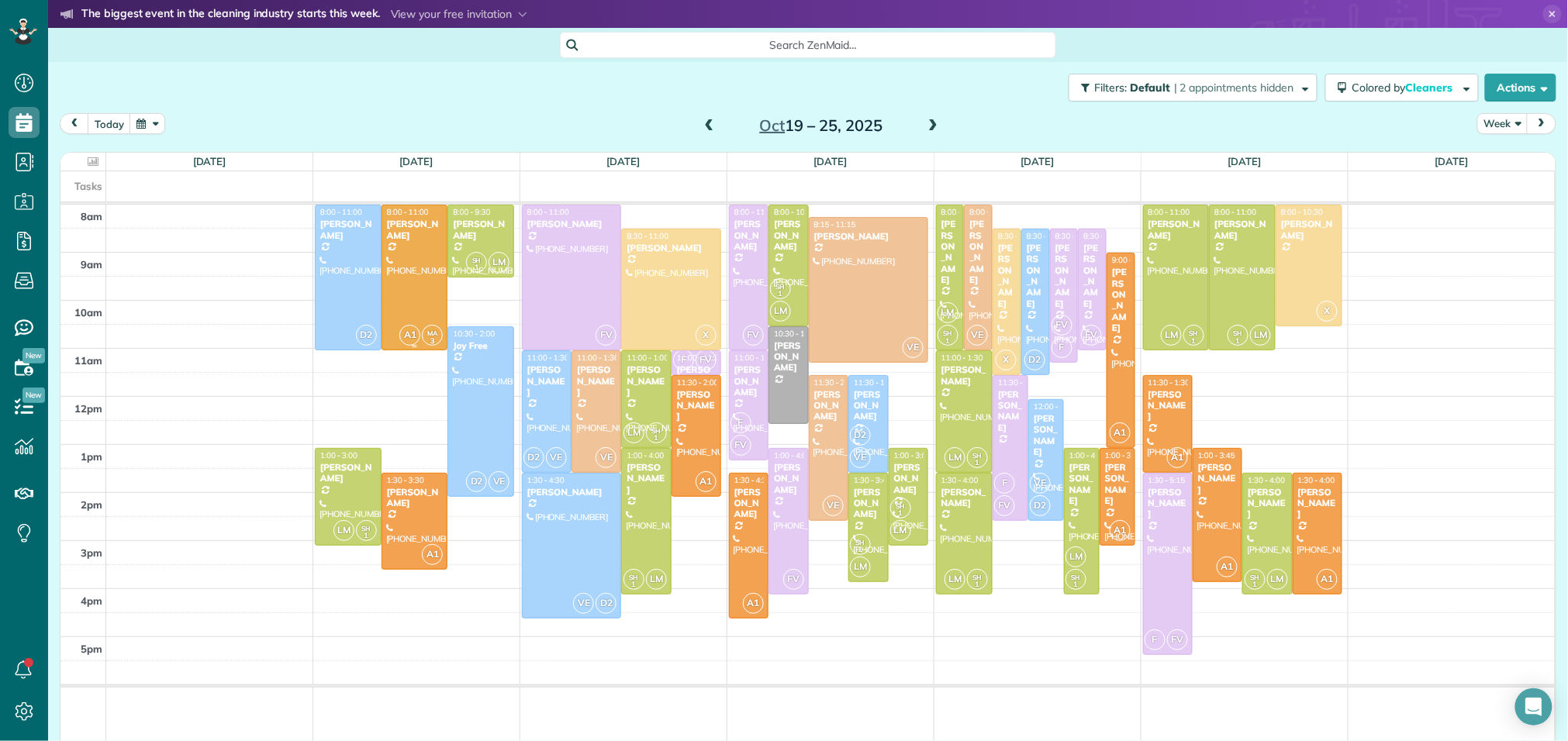
click at [429, 278] on div at bounding box center [415, 277] width 65 height 144
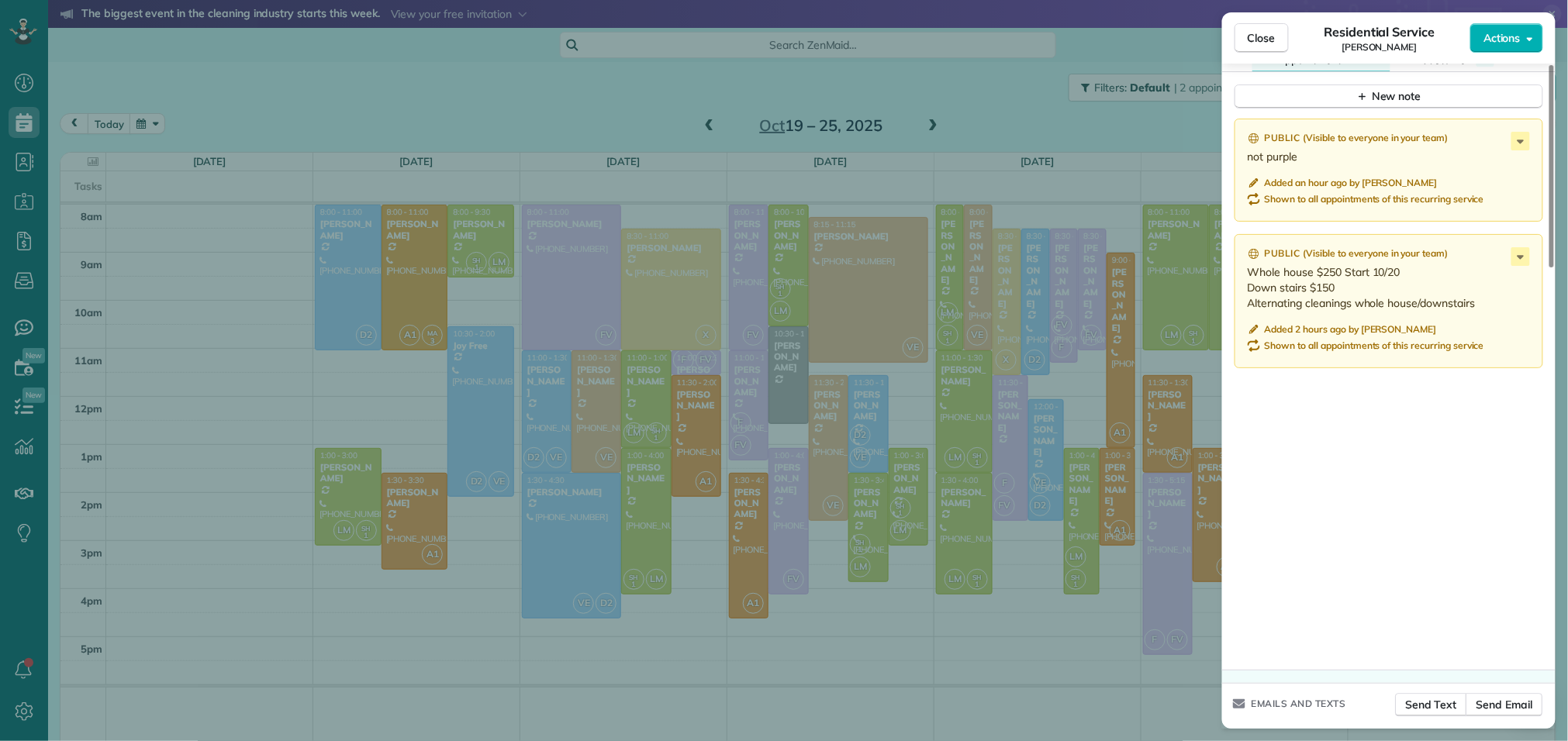
scroll to position [1381, 0]
click at [1269, 42] on span "Close" at bounding box center [1261, 38] width 28 height 15
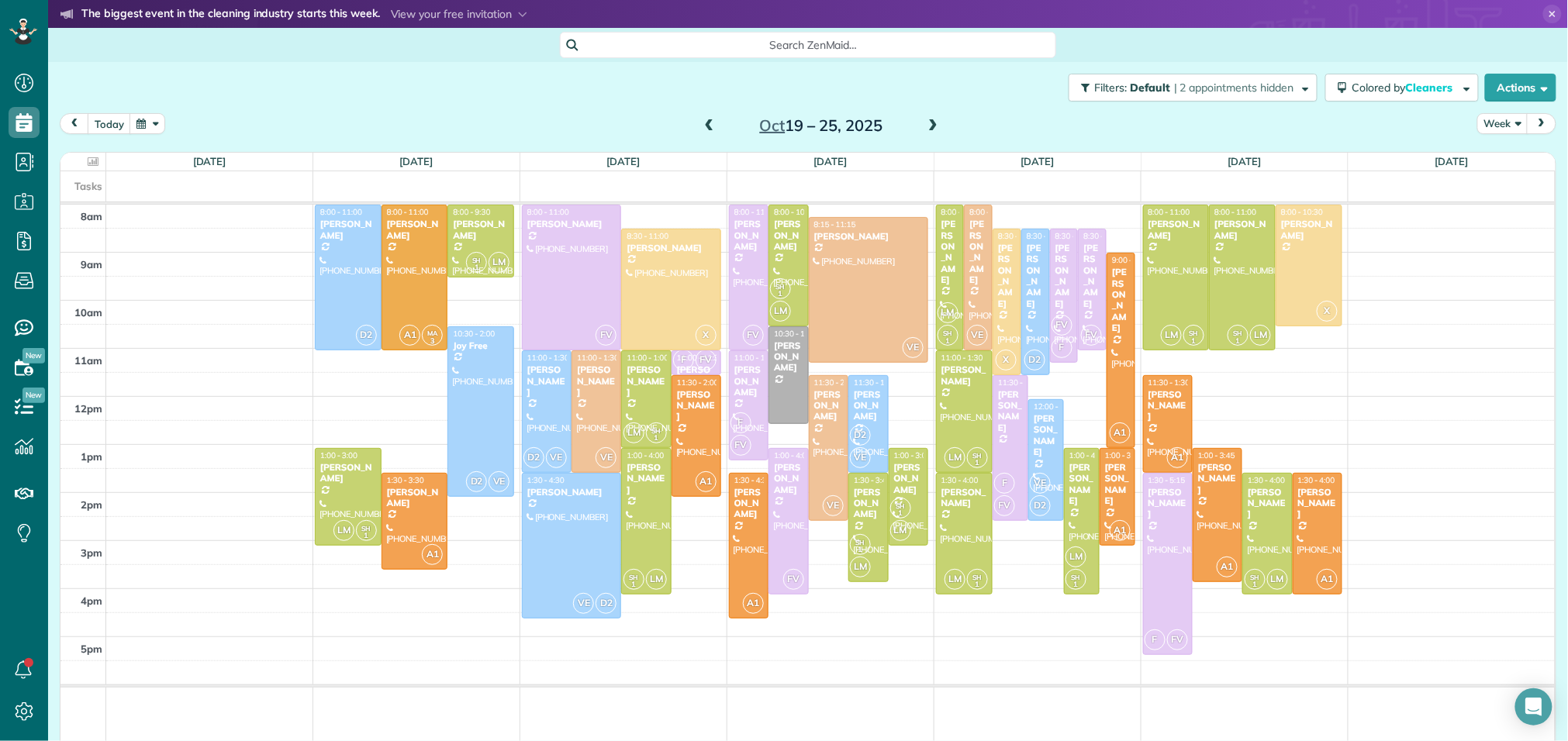
click at [712, 128] on span at bounding box center [710, 127] width 17 height 14
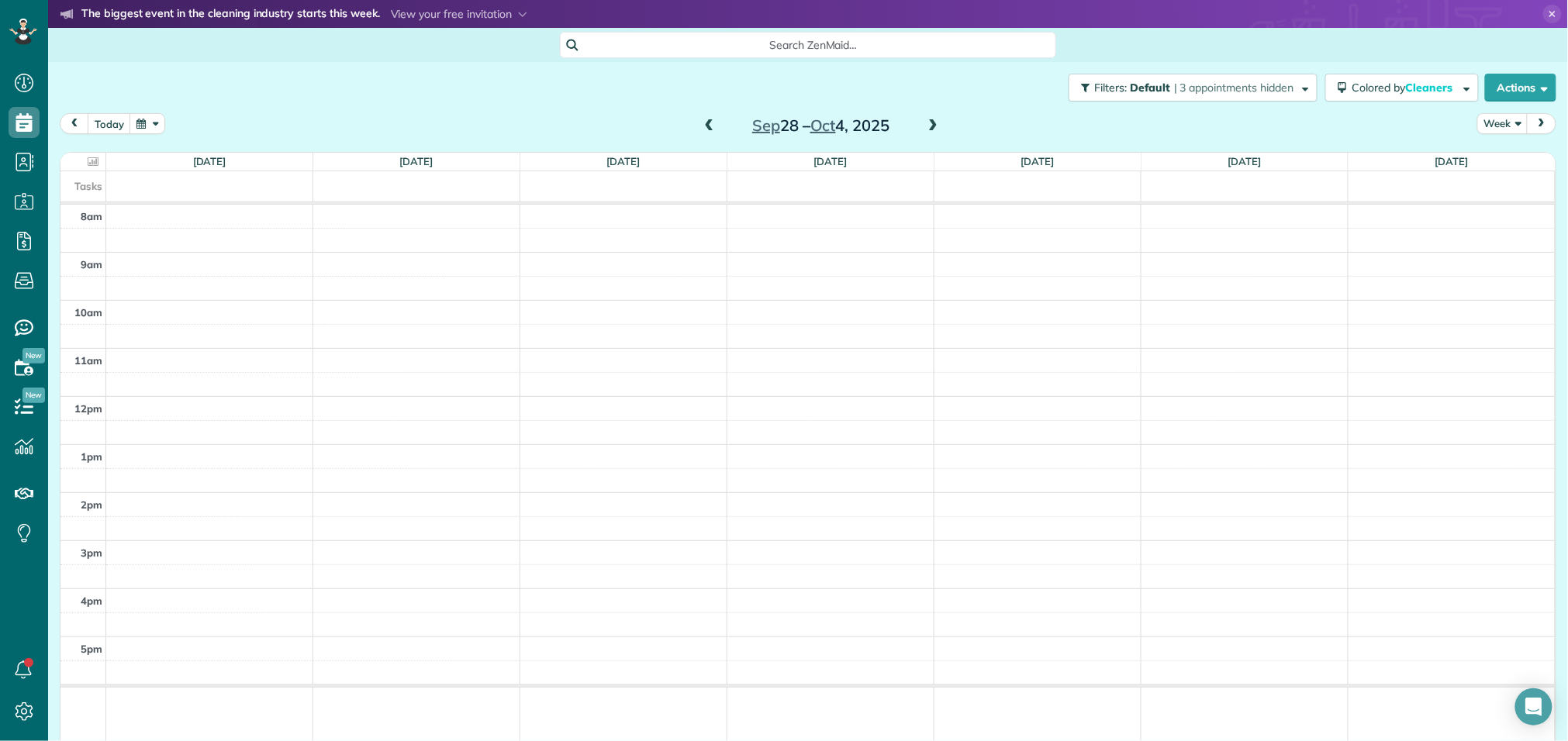
click at [712, 128] on span at bounding box center [710, 127] width 17 height 14
click at [708, 127] on span at bounding box center [710, 127] width 17 height 14
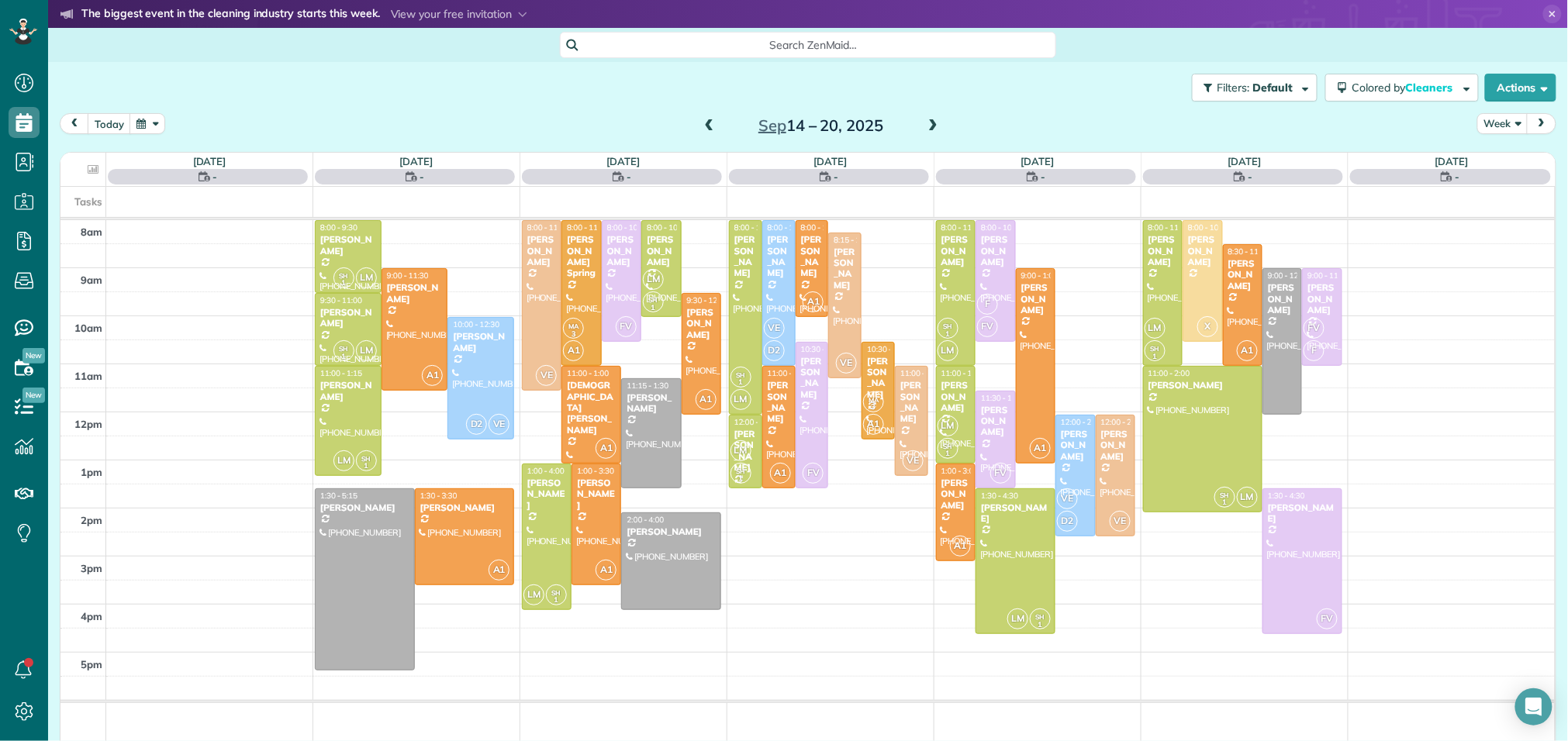
click at [708, 127] on span at bounding box center [710, 127] width 17 height 14
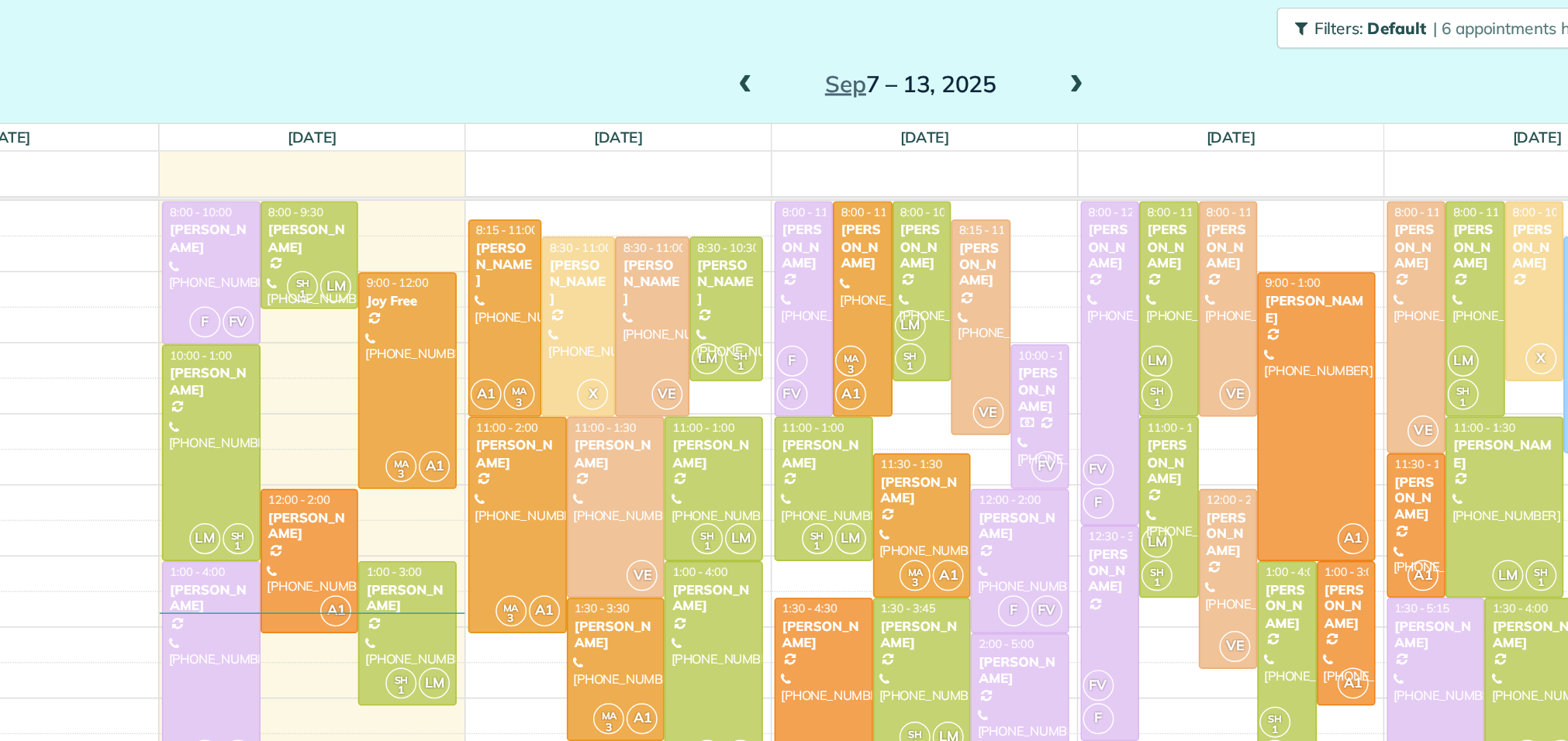
scroll to position [48, 0]
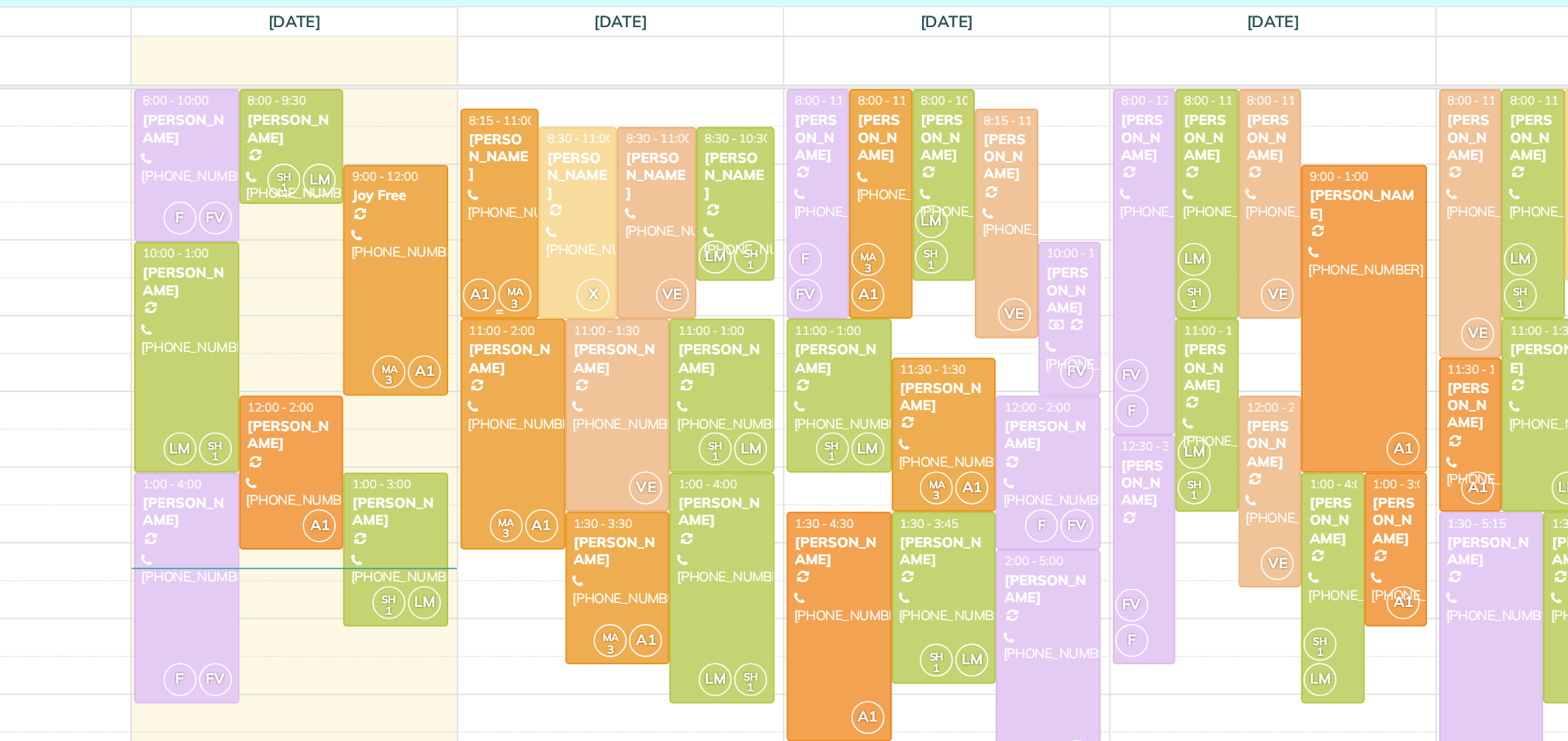
click at [559, 228] on div at bounding box center [547, 236] width 48 height 132
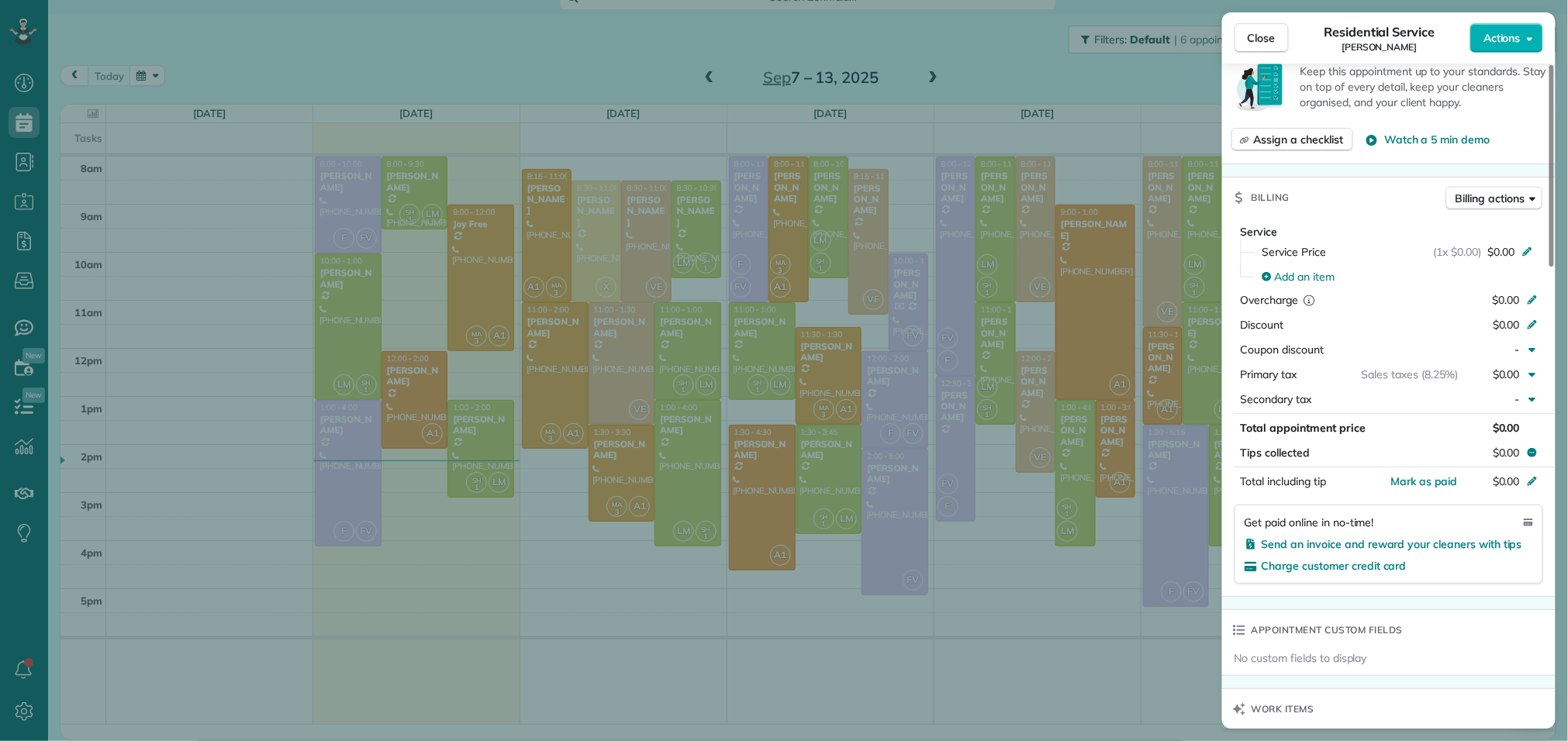
scroll to position [1522, 0]
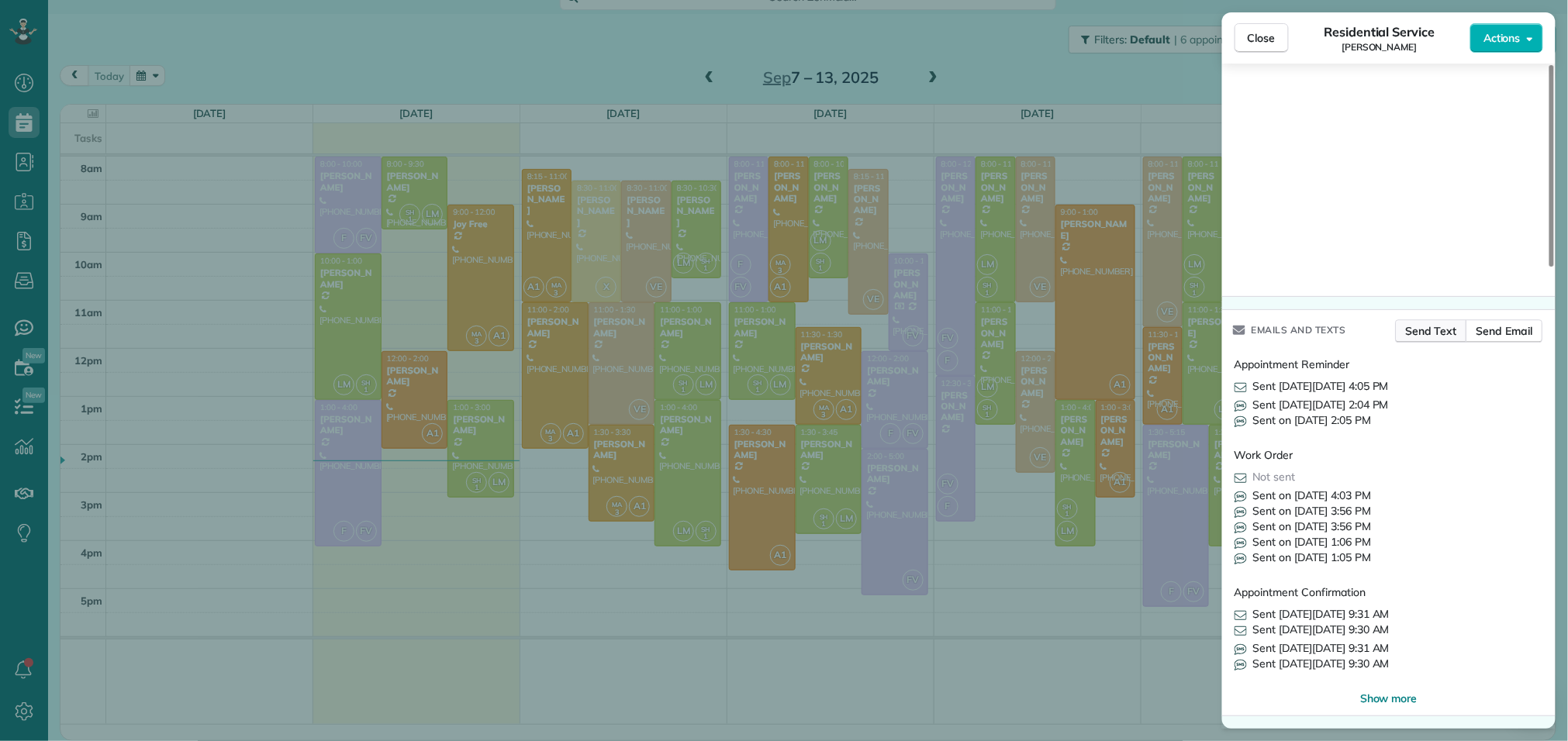
click at [1425, 335] on span "Send Text" at bounding box center [1432, 331] width 52 height 15
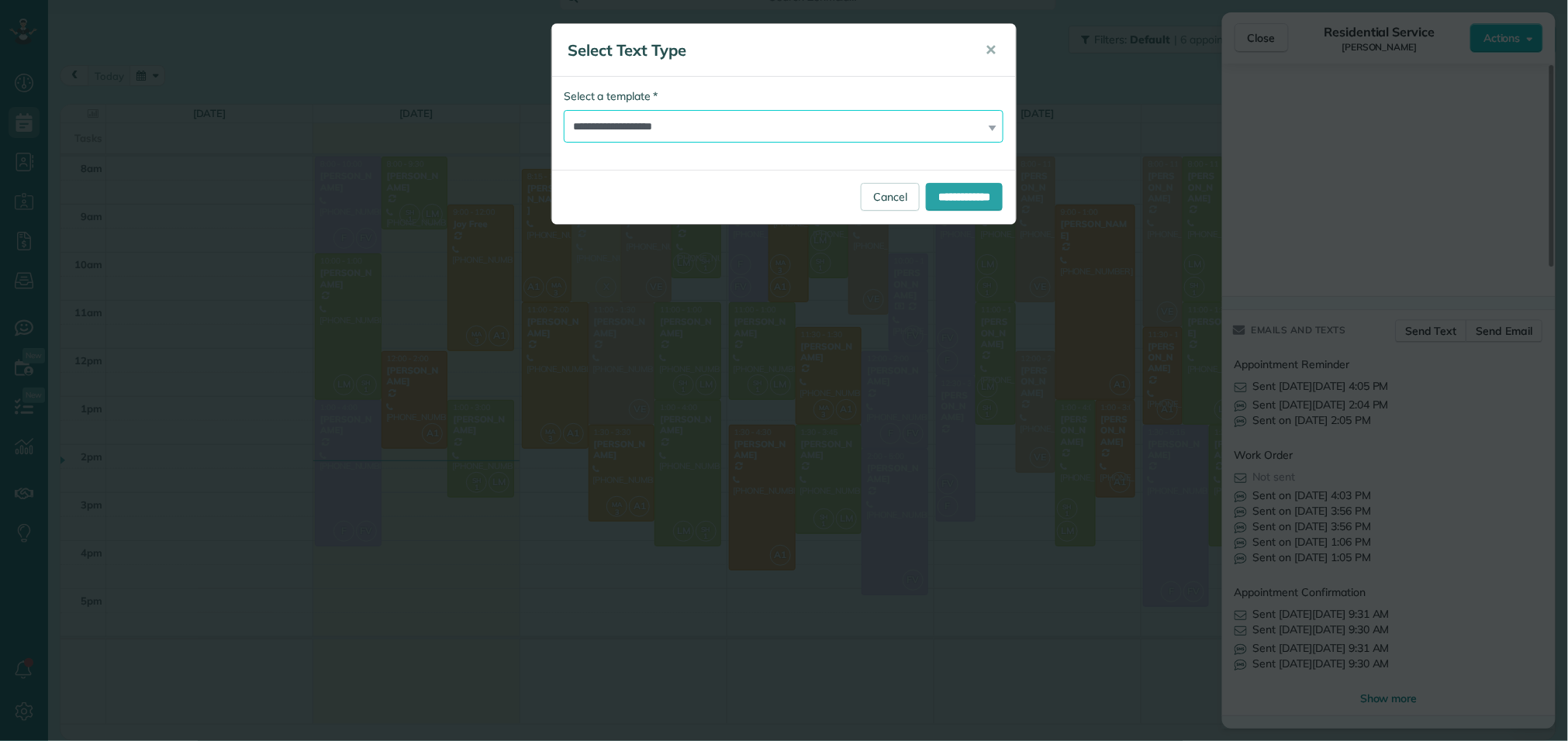
click at [686, 123] on select "**********" at bounding box center [784, 127] width 439 height 33
select select "***"
click at [564, 110] on select "**********" at bounding box center [784, 127] width 439 height 33
click at [932, 197] on input "**********" at bounding box center [965, 197] width 77 height 28
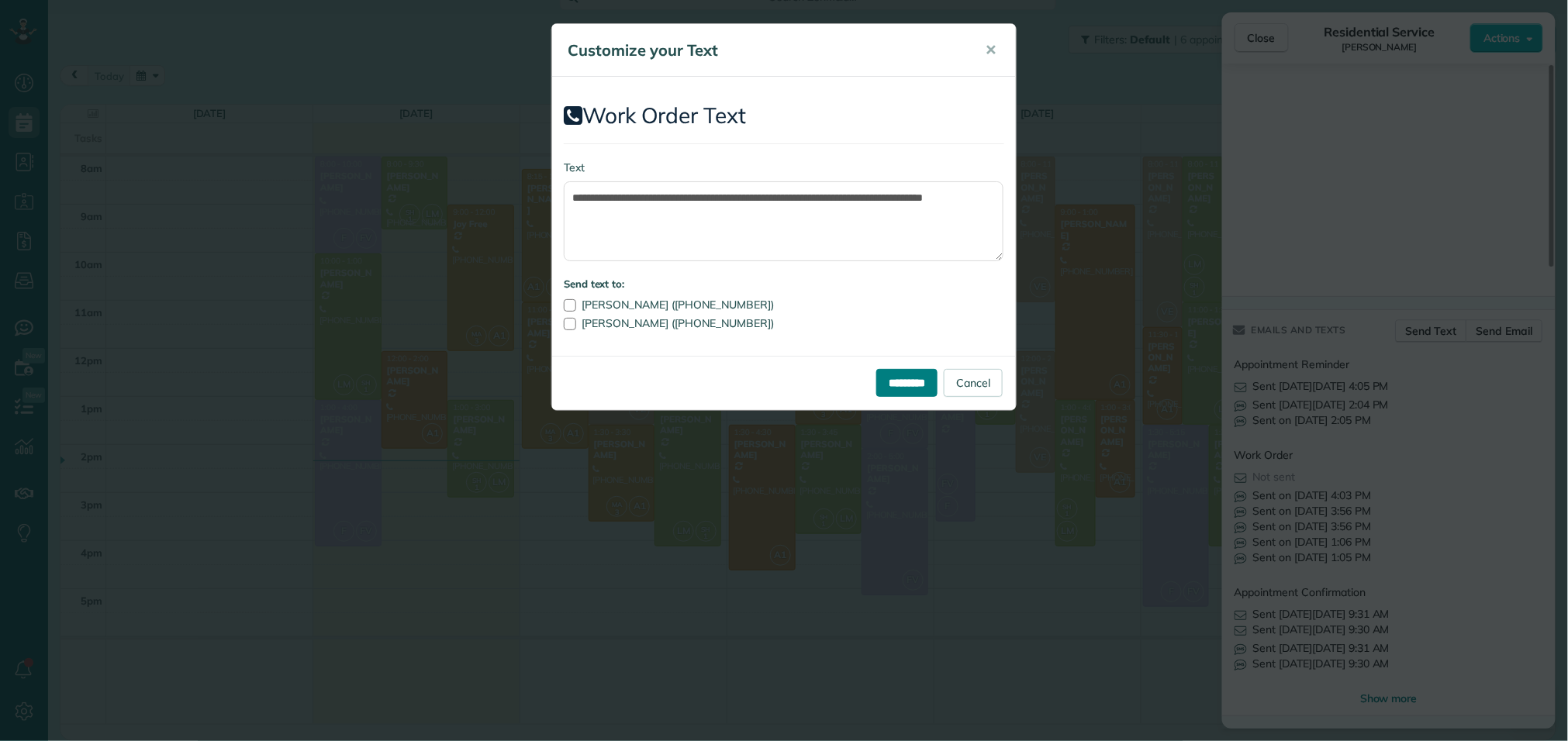
click at [891, 383] on input "*********" at bounding box center [907, 382] width 61 height 28
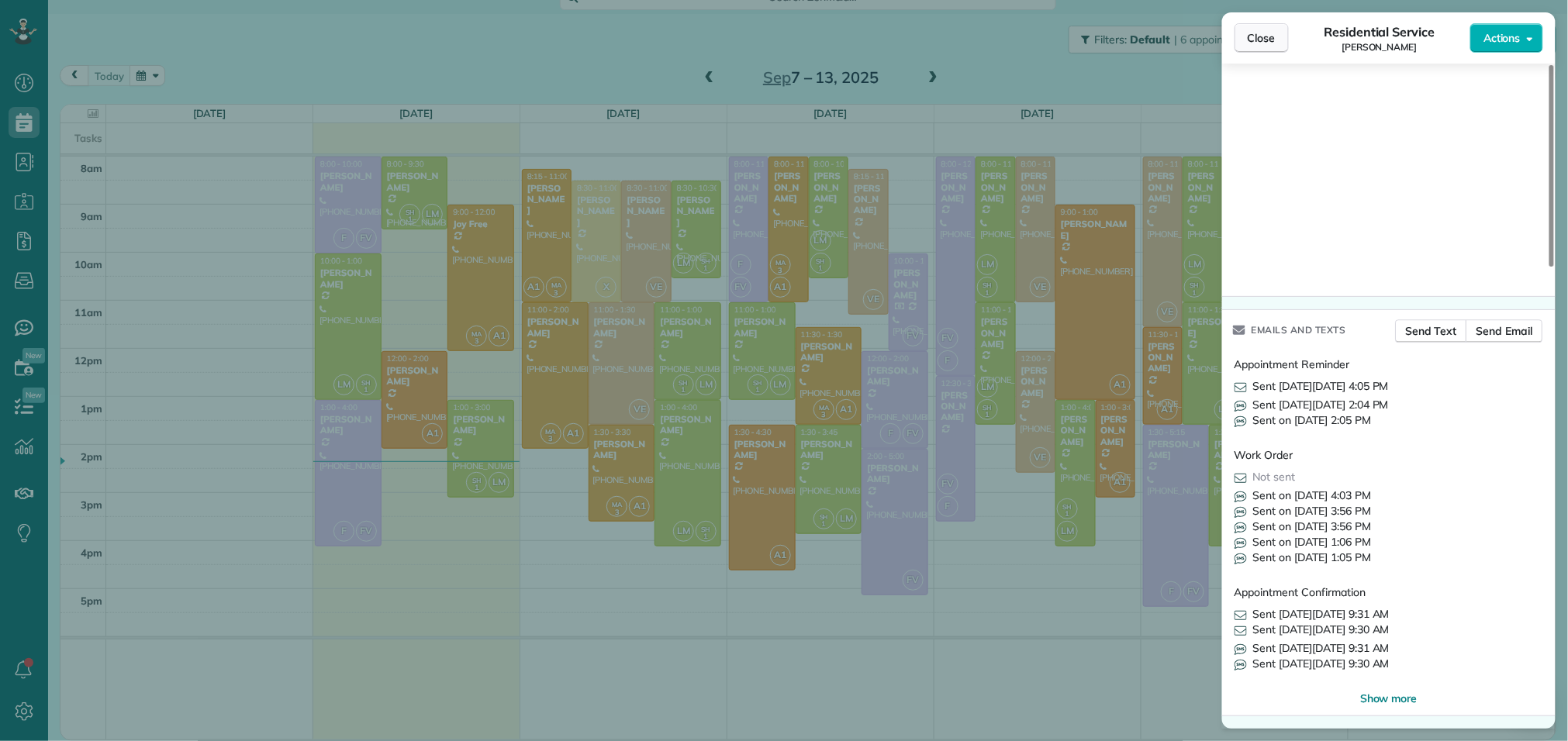
click at [1267, 40] on span "Close" at bounding box center [1261, 38] width 28 height 15
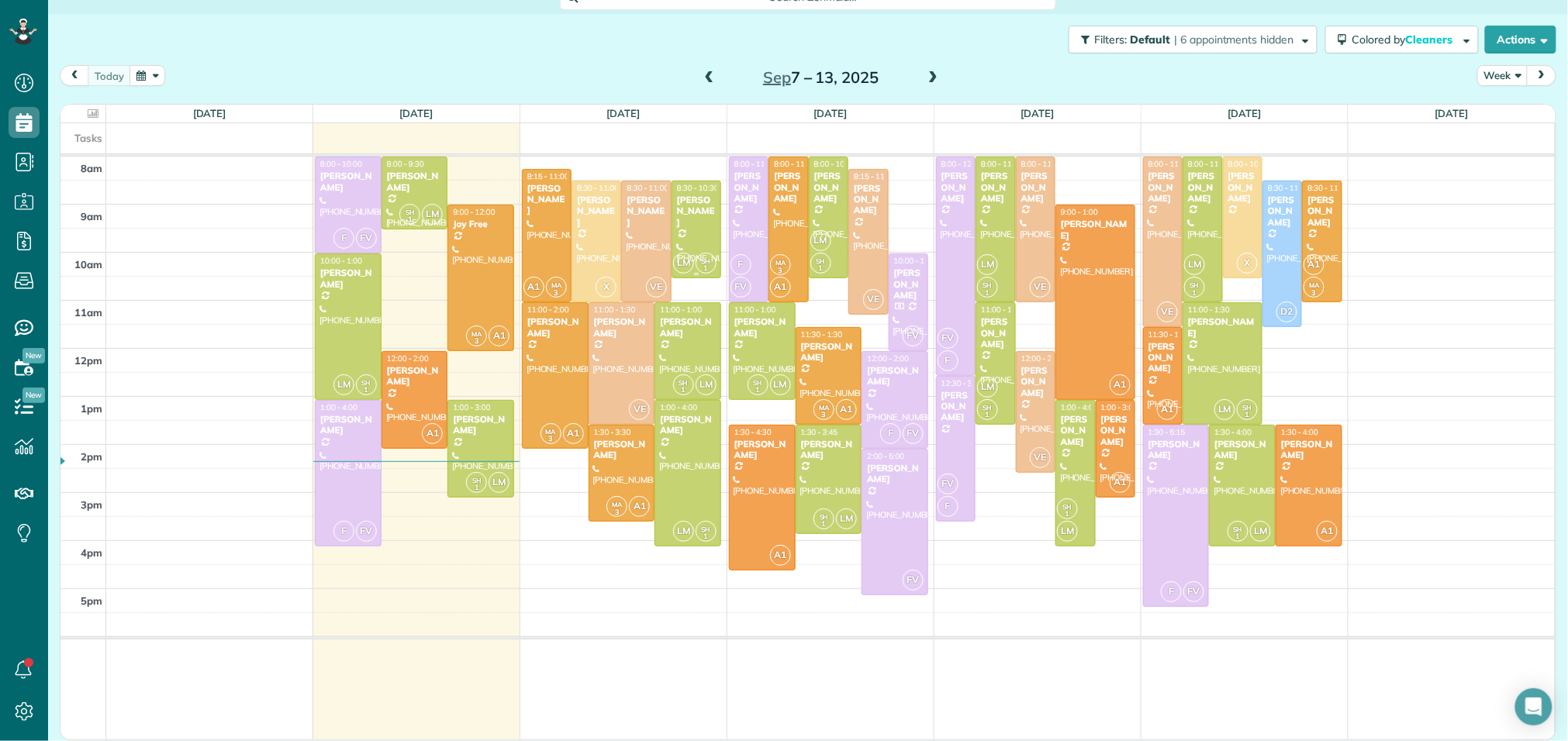
click at [697, 223] on div at bounding box center [696, 229] width 48 height 96
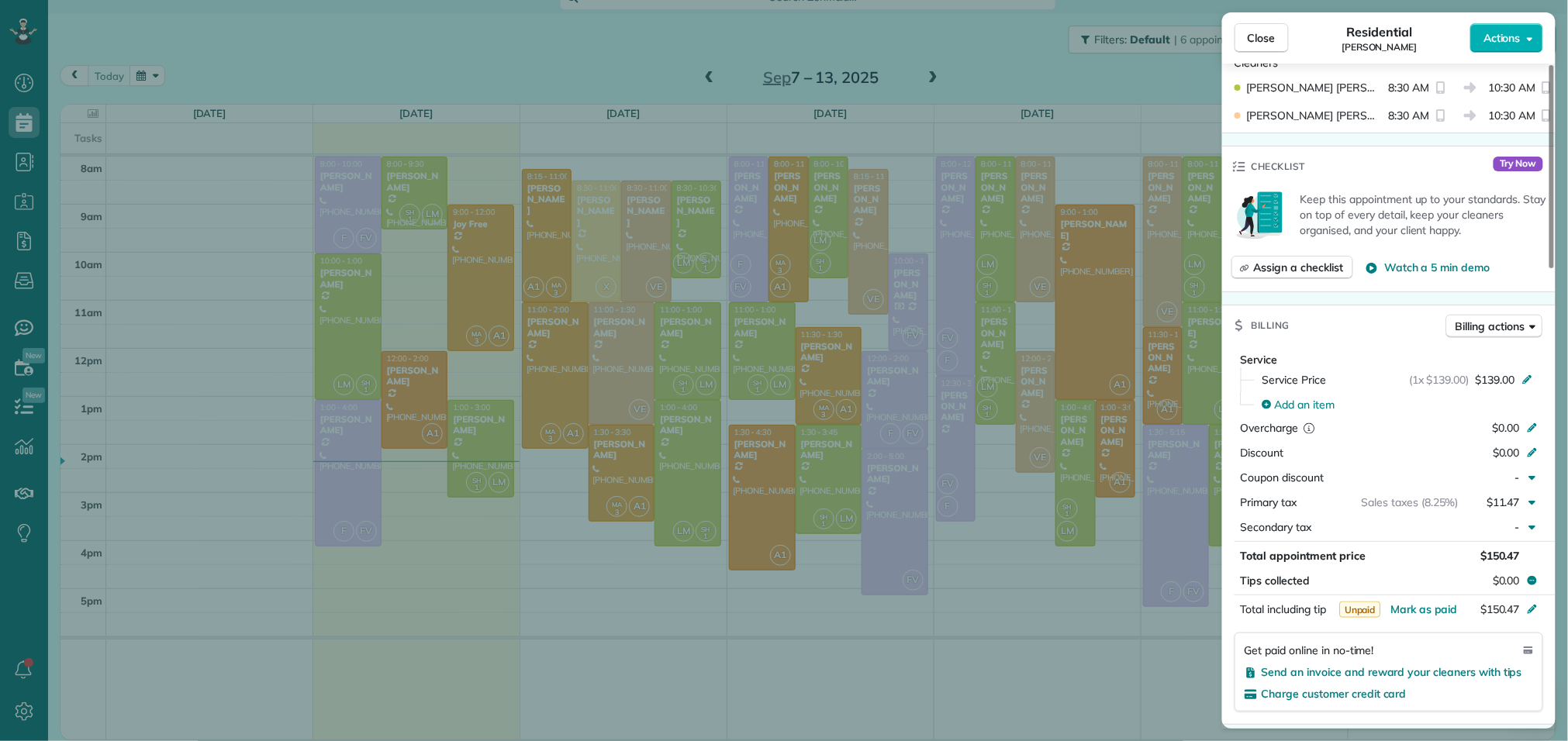
scroll to position [573, 0]
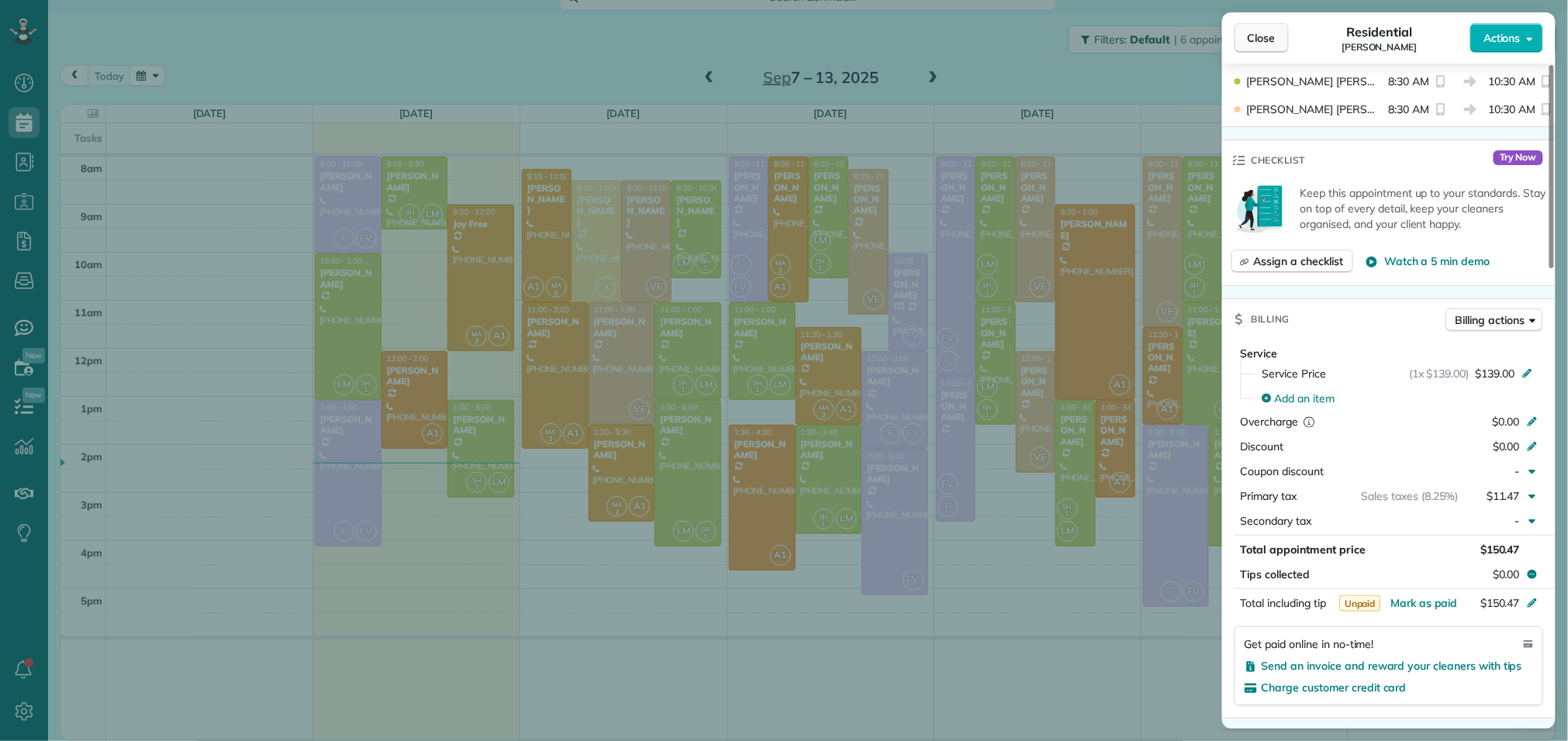
click at [1268, 37] on span "Close" at bounding box center [1261, 38] width 28 height 15
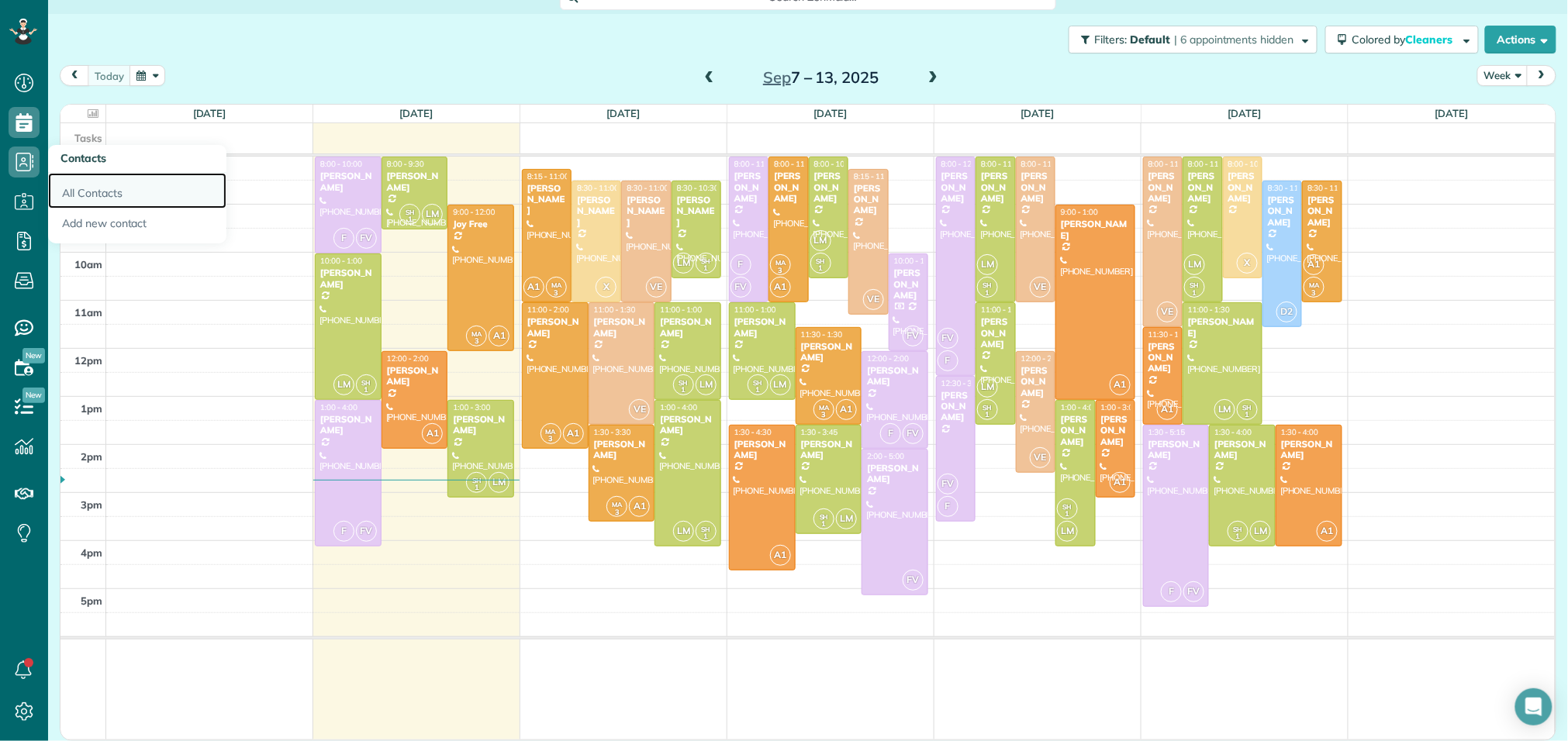
click at [76, 193] on link "All Contacts" at bounding box center [137, 190] width 178 height 35
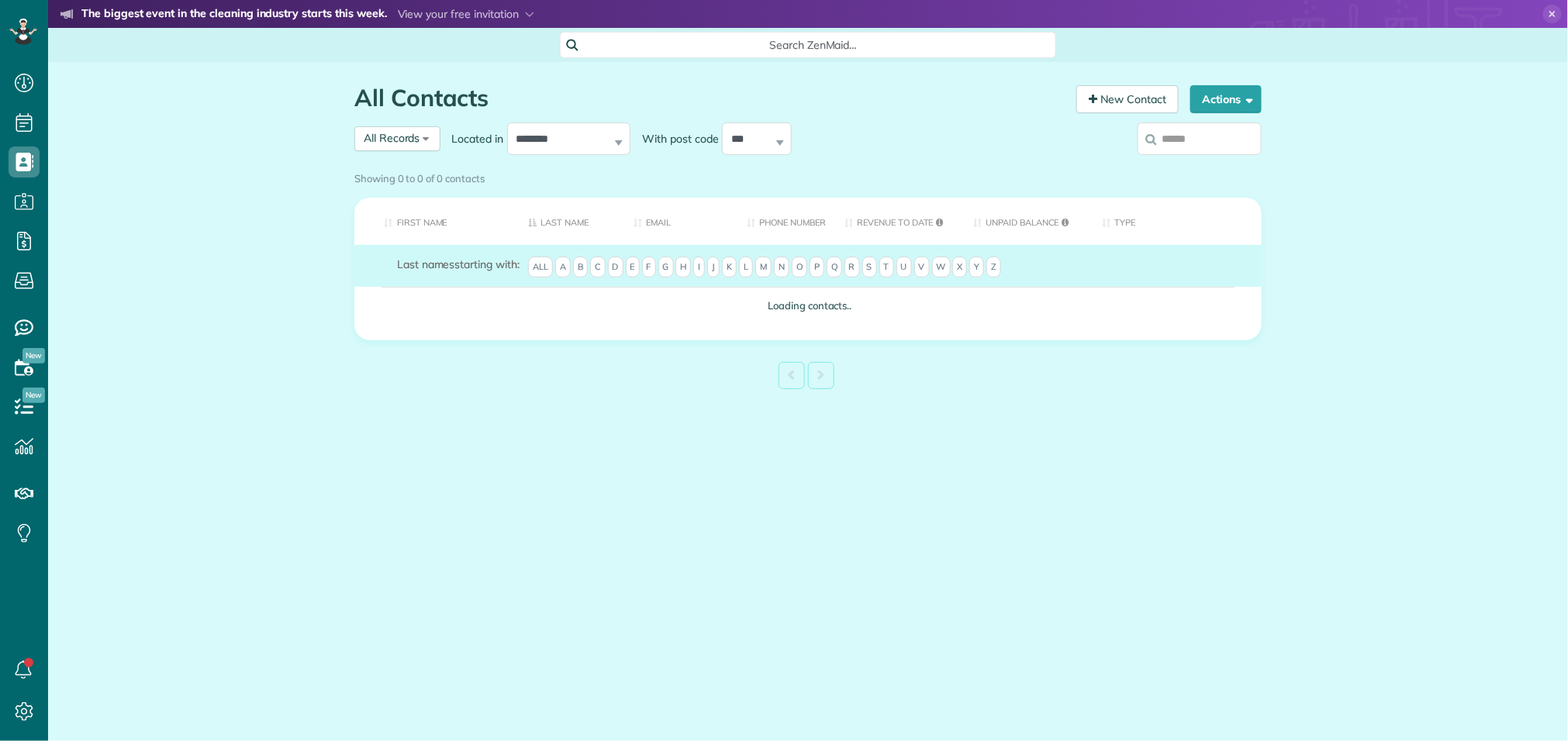
scroll to position [6, 6]
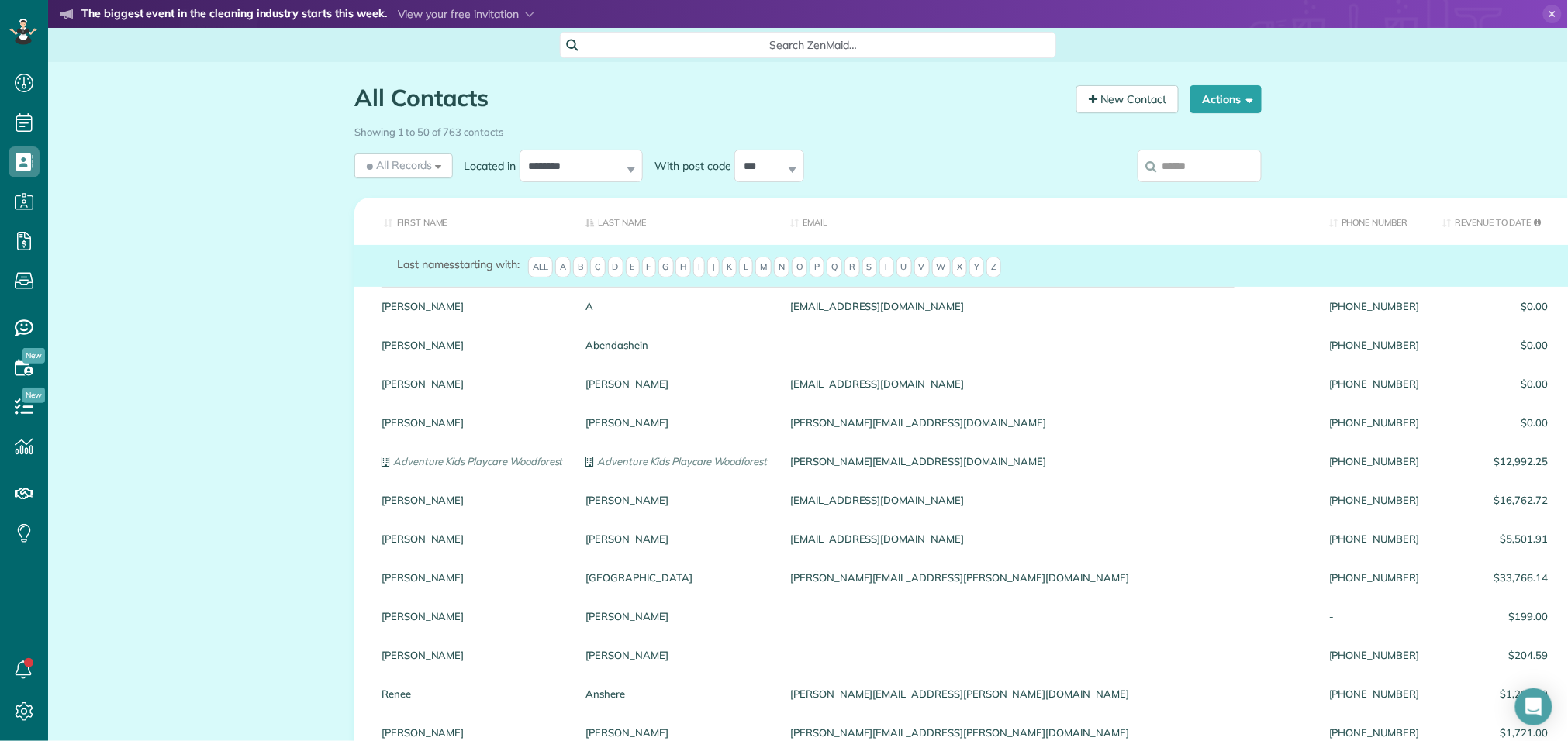
click at [1155, 160] on icon at bounding box center [1150, 166] width 11 height 12
click at [1155, 159] on input "search" at bounding box center [1199, 166] width 124 height 33
click at [1170, 172] on input "search" at bounding box center [1199, 166] width 124 height 33
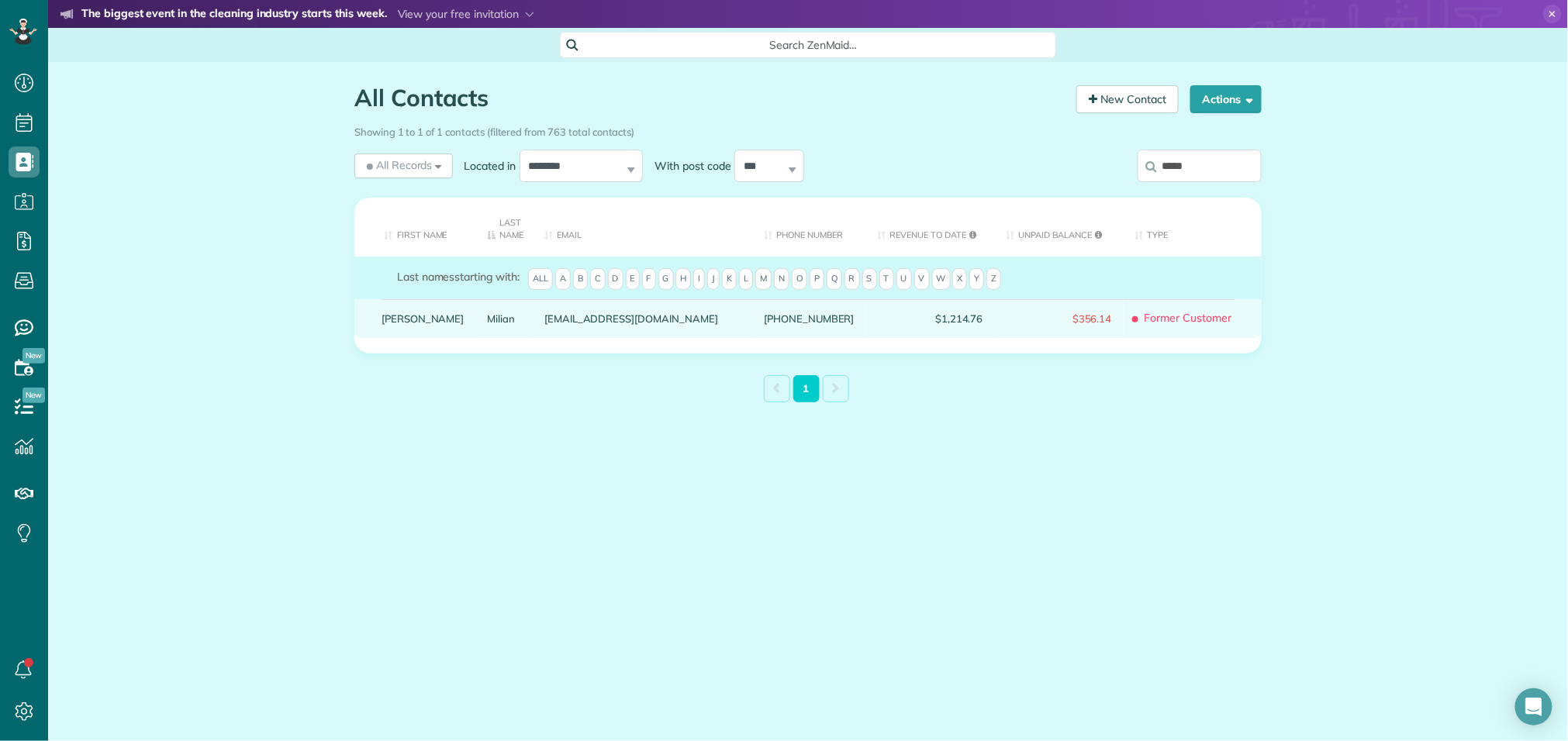
type input "*****"
click at [403, 314] on link "Addie" at bounding box center [423, 318] width 83 height 11
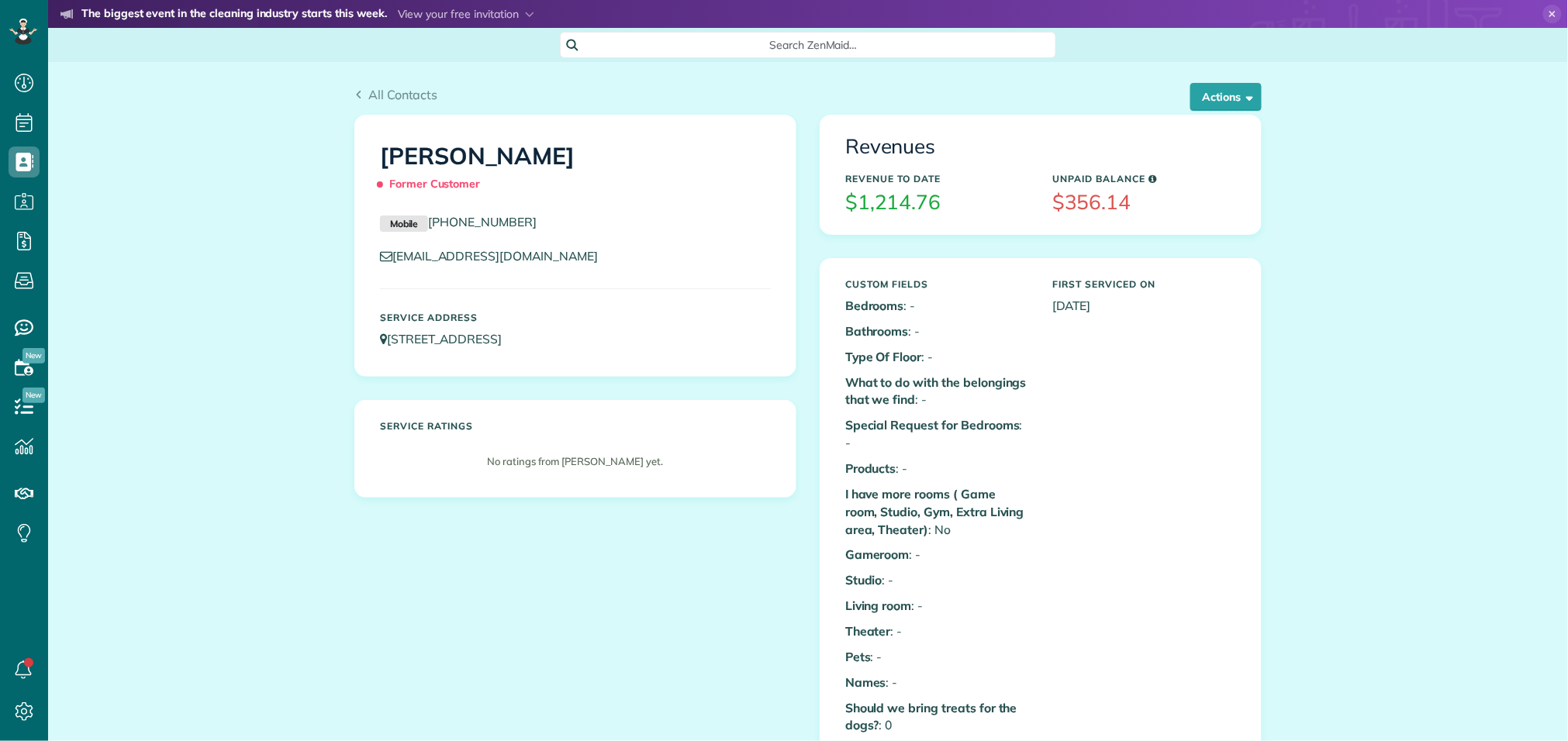
scroll to position [6, 6]
click at [517, 338] on link "[STREET_ADDRESS]" at bounding box center [448, 338] width 136 height 15
